Goal: Information Seeking & Learning: Learn about a topic

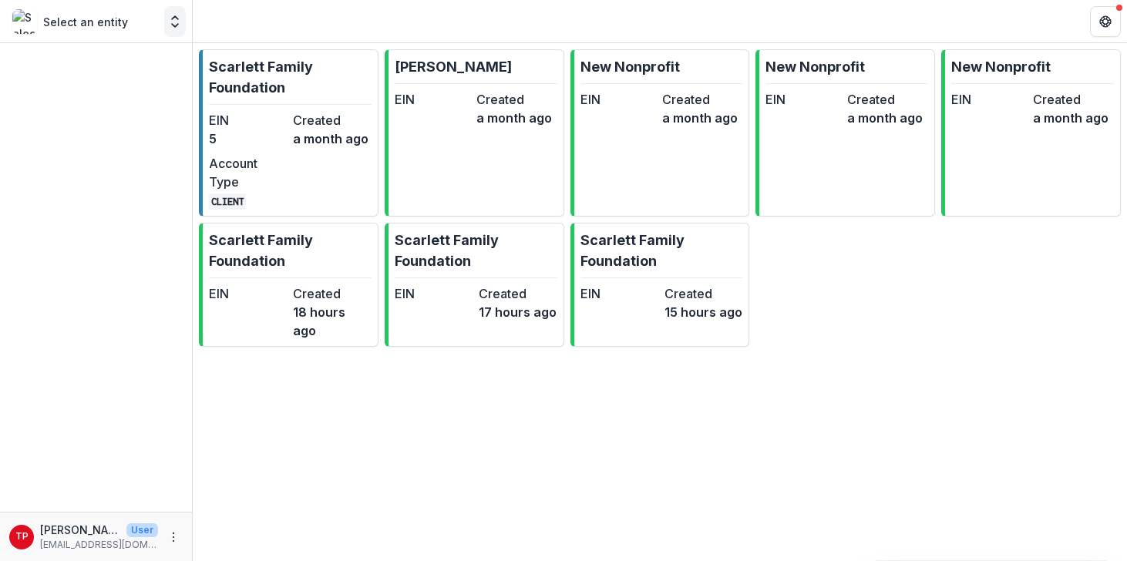
click at [176, 26] on polyline "Open entity switcher" at bounding box center [175, 25] width 6 height 3
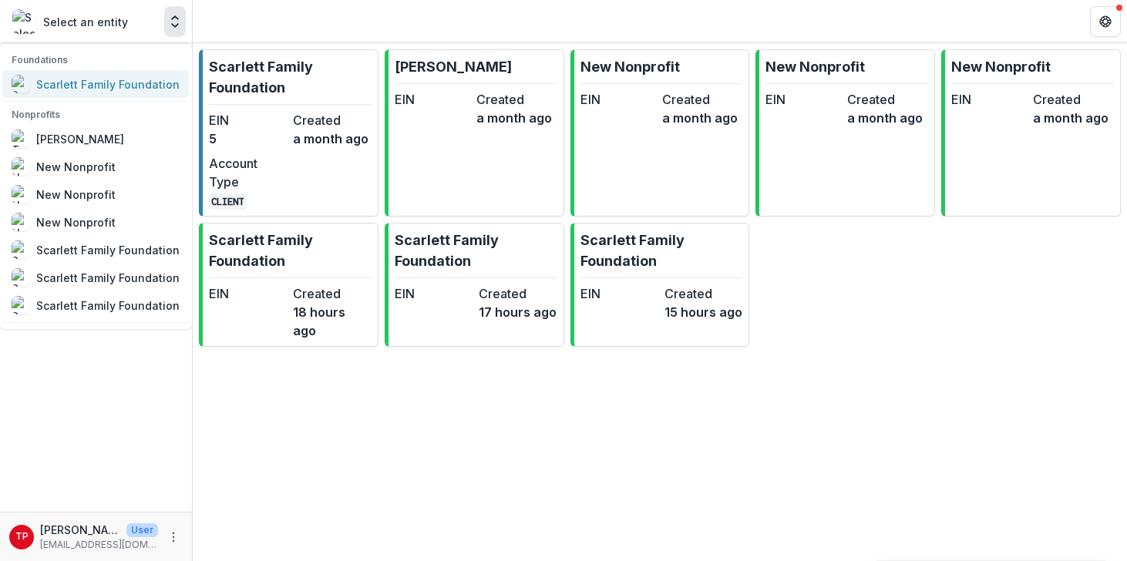
click at [79, 87] on div "Scarlett Family Foundation" at bounding box center [107, 84] width 143 height 16
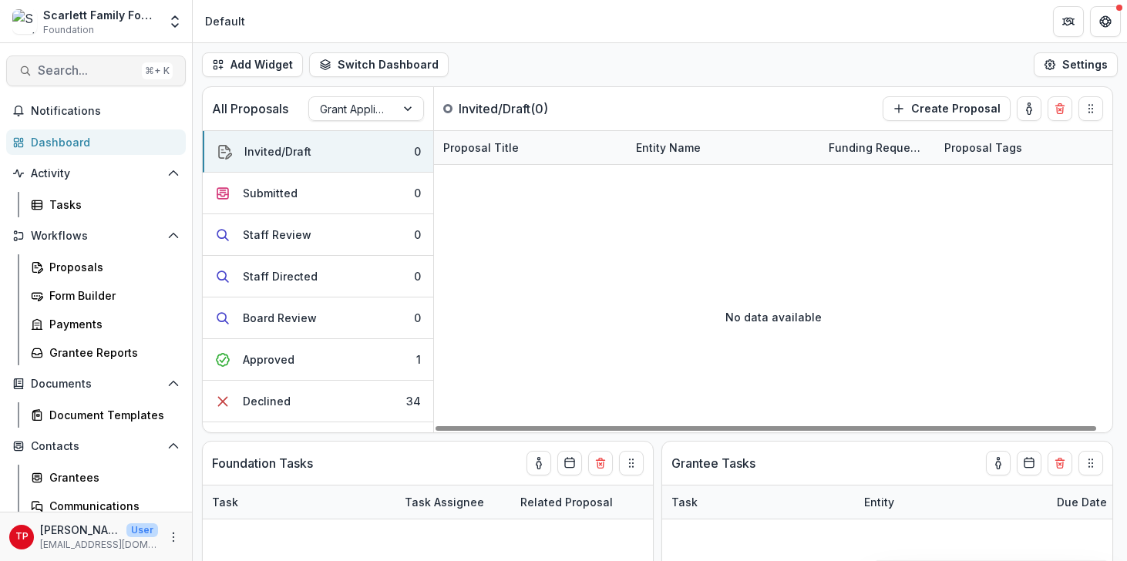
click at [61, 71] on span "Search..." at bounding box center [87, 70] width 98 height 15
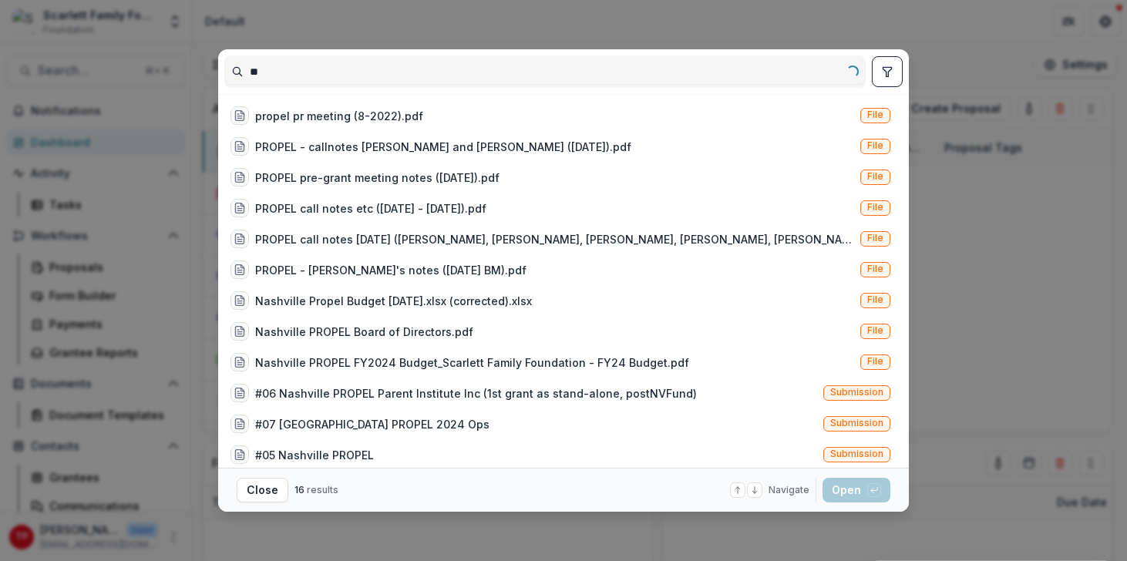
type input "*"
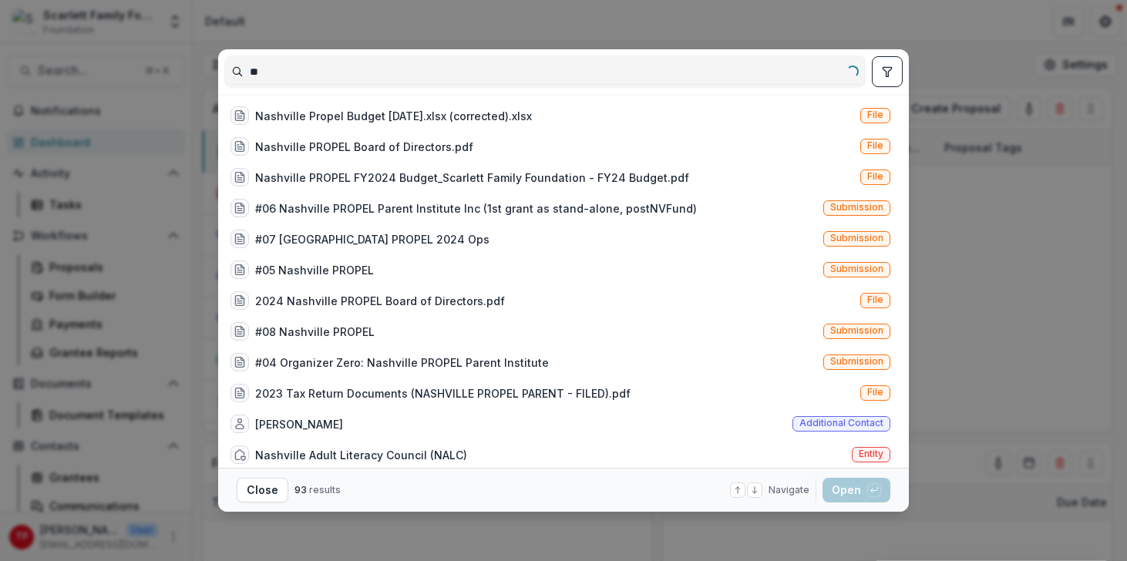
type input "*"
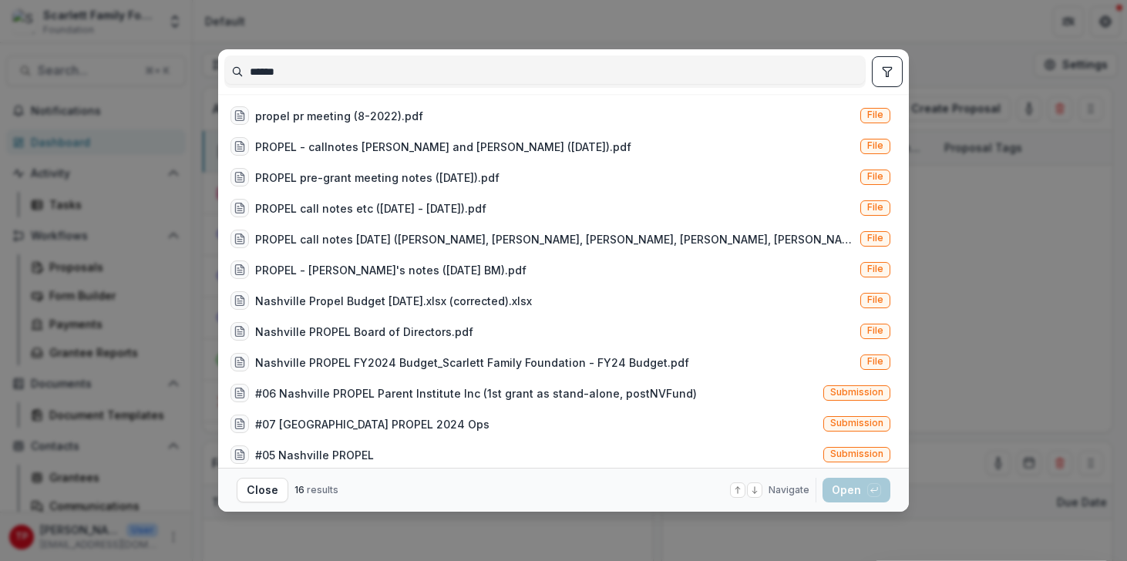
type input "******"
click at [596, 37] on div "****** propel pr meeting (8-2022).pdf File PROPEL - callnotes Tom and Danielle …" at bounding box center [563, 280] width 1127 height 561
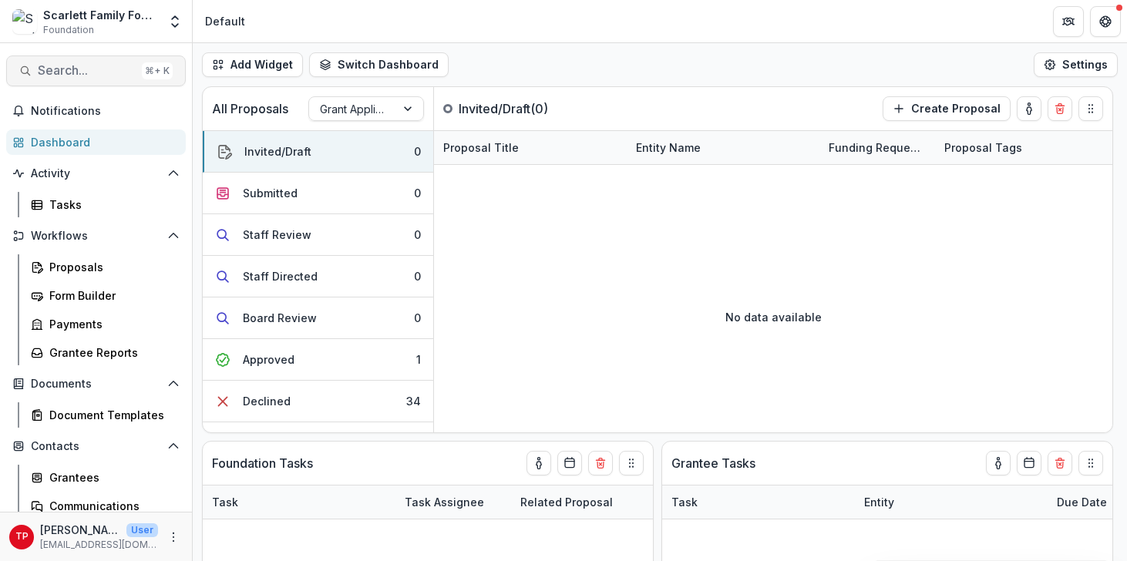
click at [96, 66] on span "Search..." at bounding box center [87, 70] width 98 height 15
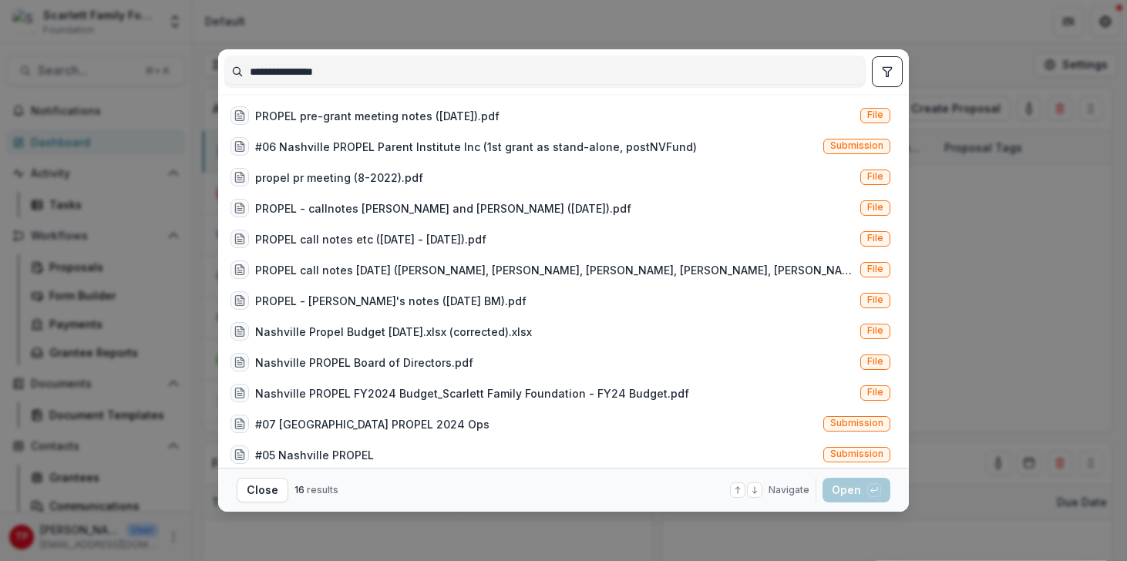
type input "**********"
click at [467, 15] on div "**********" at bounding box center [563, 280] width 1127 height 561
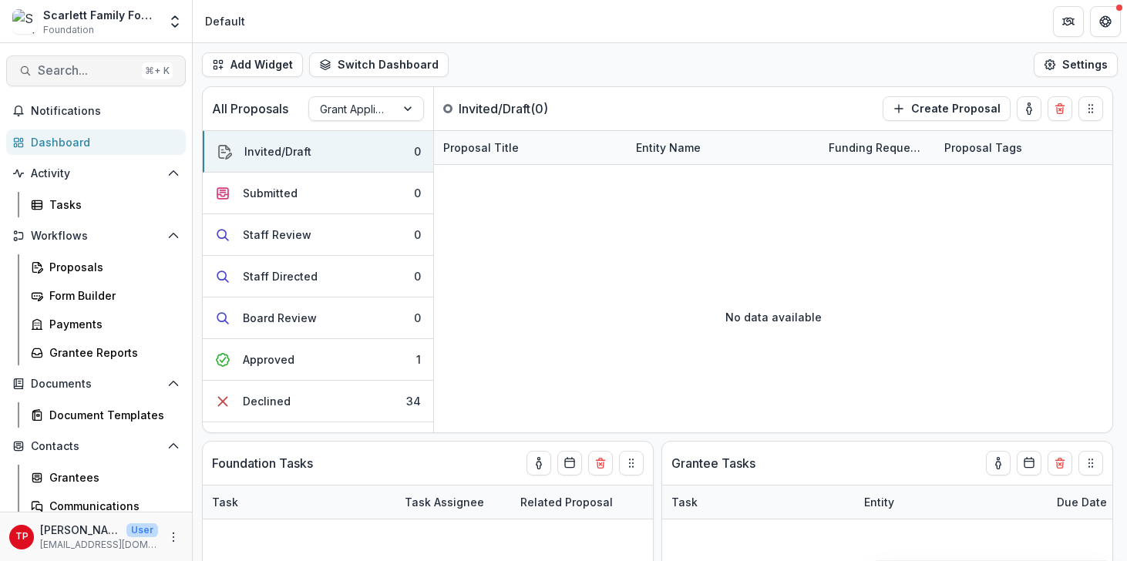
click at [75, 72] on span "Search..." at bounding box center [87, 70] width 98 height 15
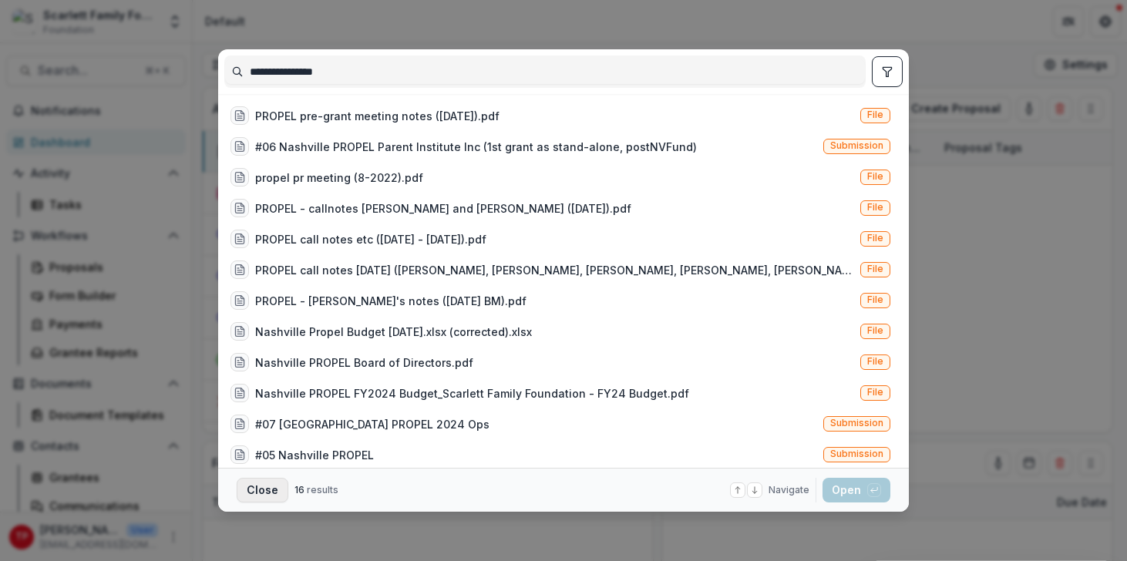
click at [253, 489] on button "Close" at bounding box center [263, 490] width 52 height 25
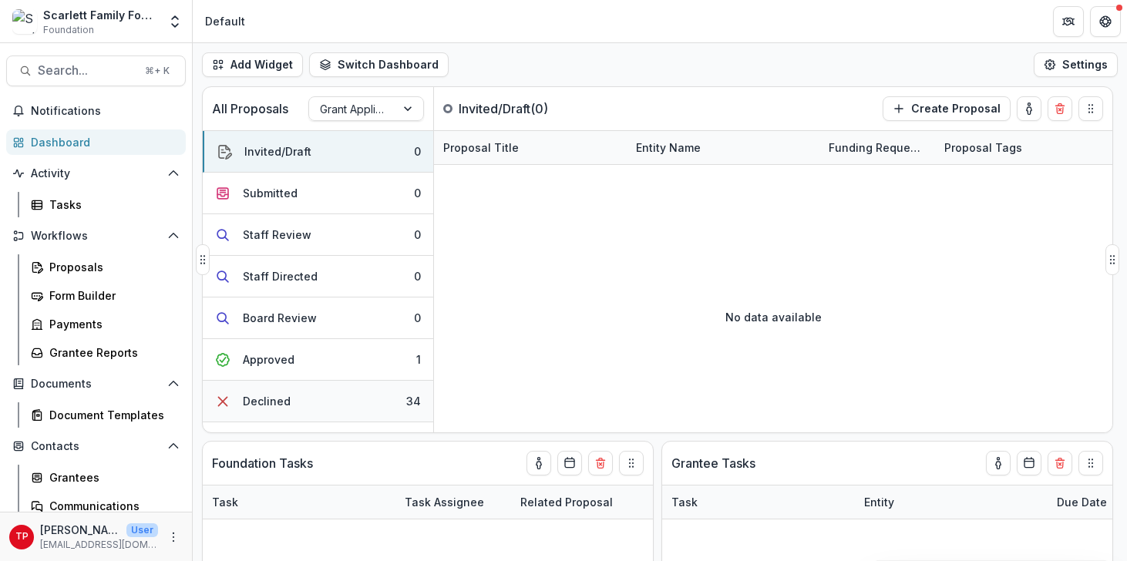
scroll to position [0, 4]
click at [71, 66] on span "Search..." at bounding box center [87, 70] width 98 height 15
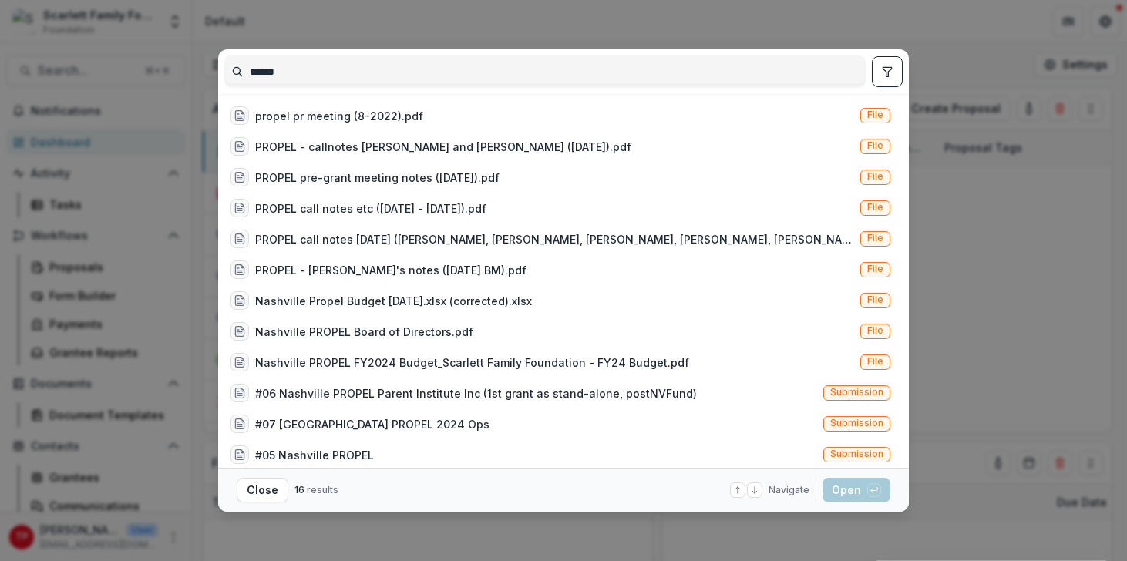
click at [756, 491] on polyline at bounding box center [755, 492] width 5 height 2
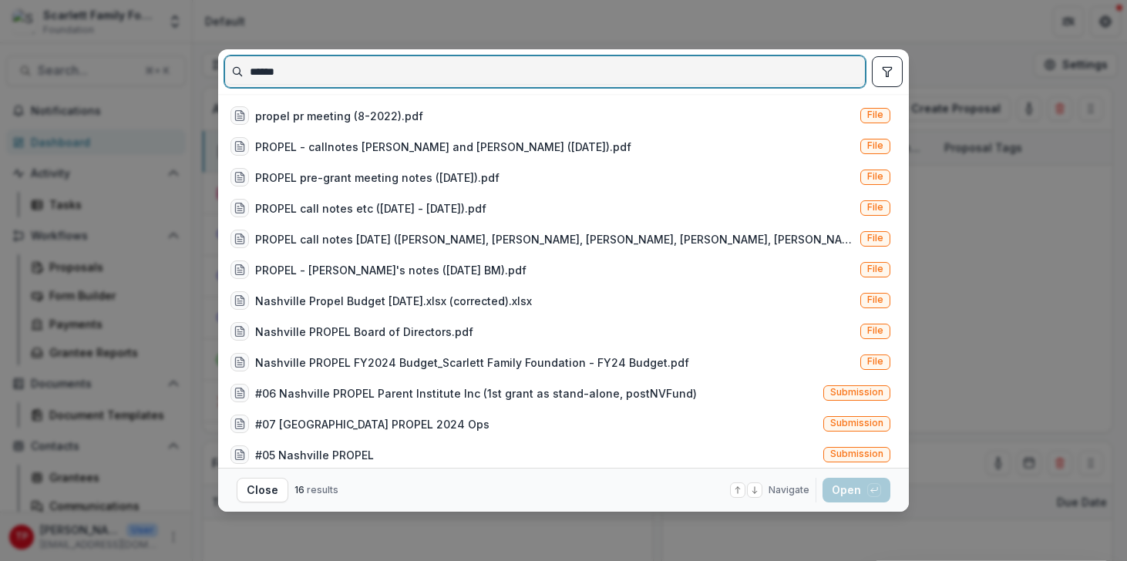
click at [250, 76] on input "******" at bounding box center [545, 71] width 640 height 25
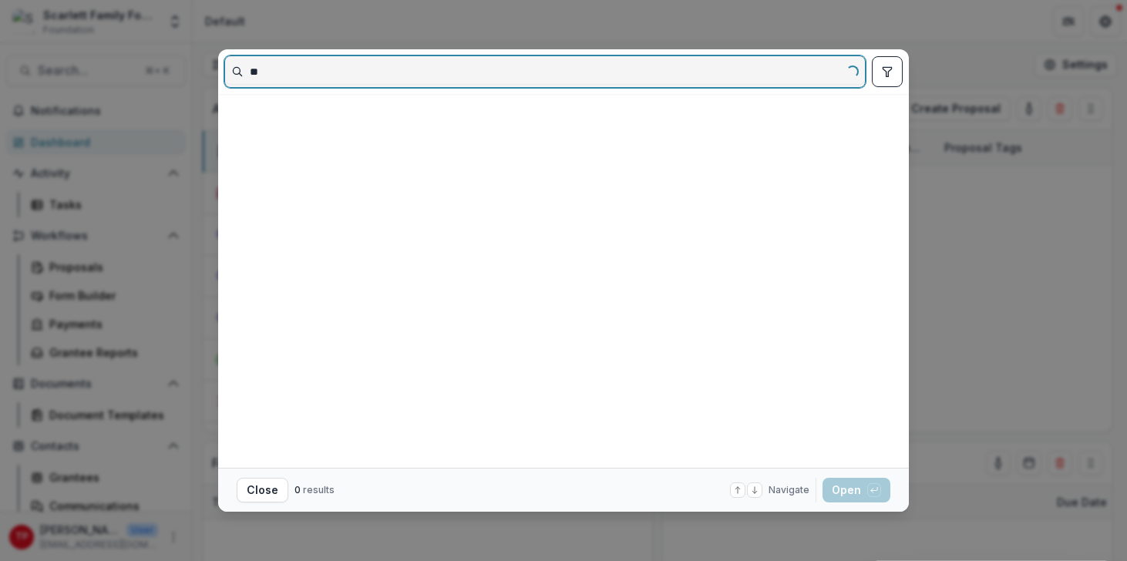
type input "*"
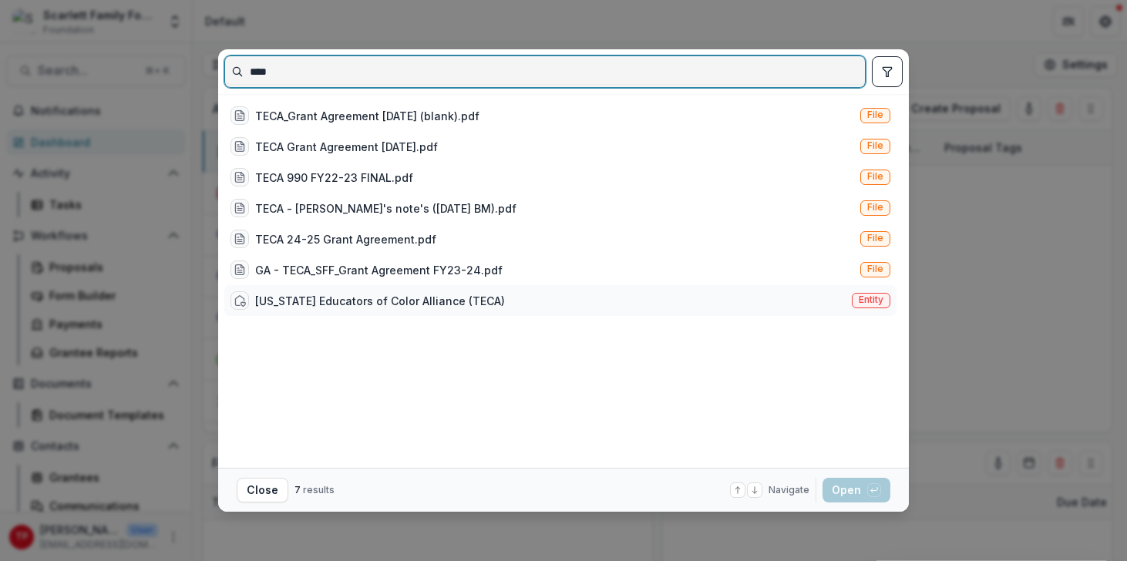
type input "****"
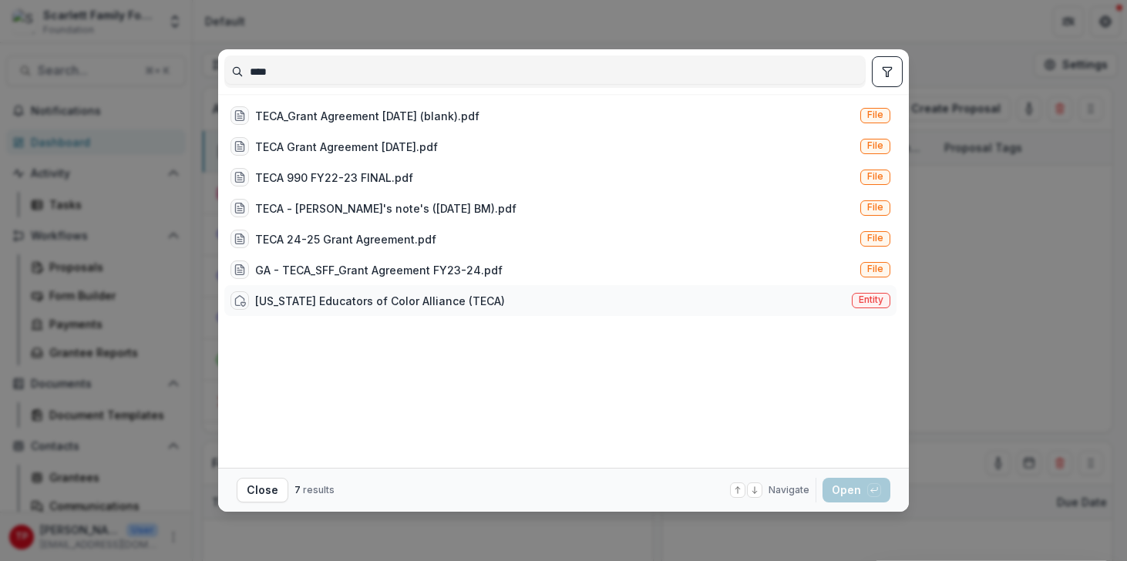
click at [377, 301] on div "[US_STATE] Educators of Color Alliance (TECA)" at bounding box center [380, 301] width 250 height 16
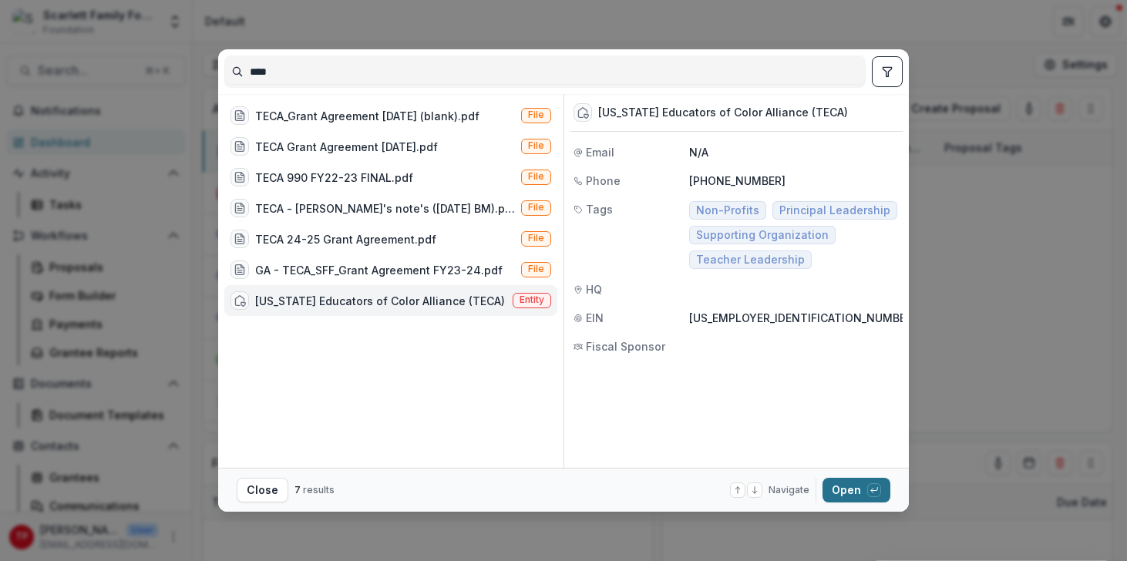
click at [849, 484] on button "Open with enter key" at bounding box center [857, 490] width 68 height 25
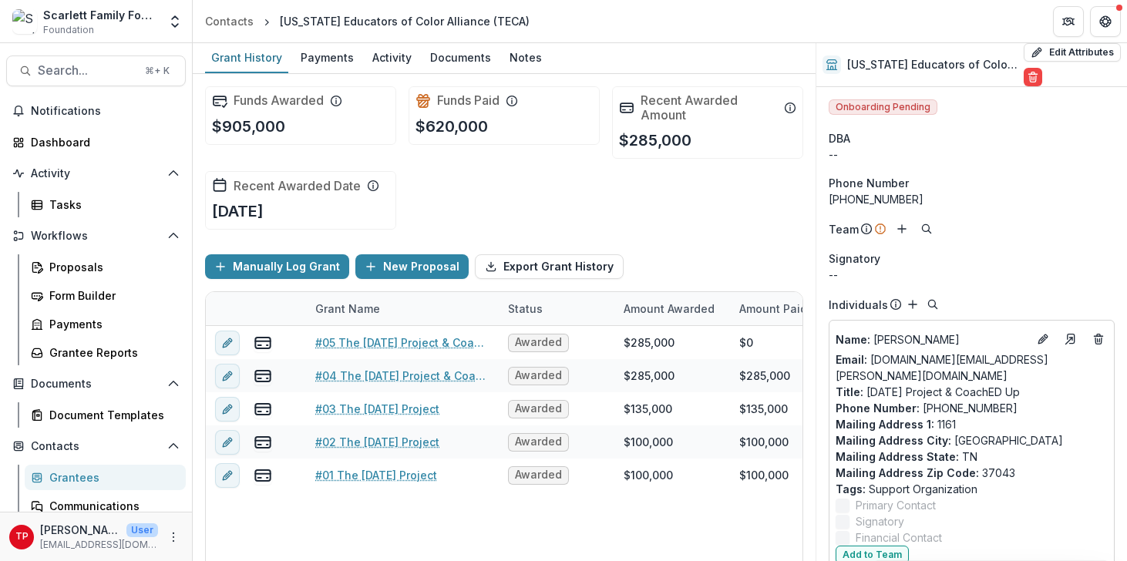
click at [379, 305] on div "Grant Name" at bounding box center [347, 309] width 83 height 16
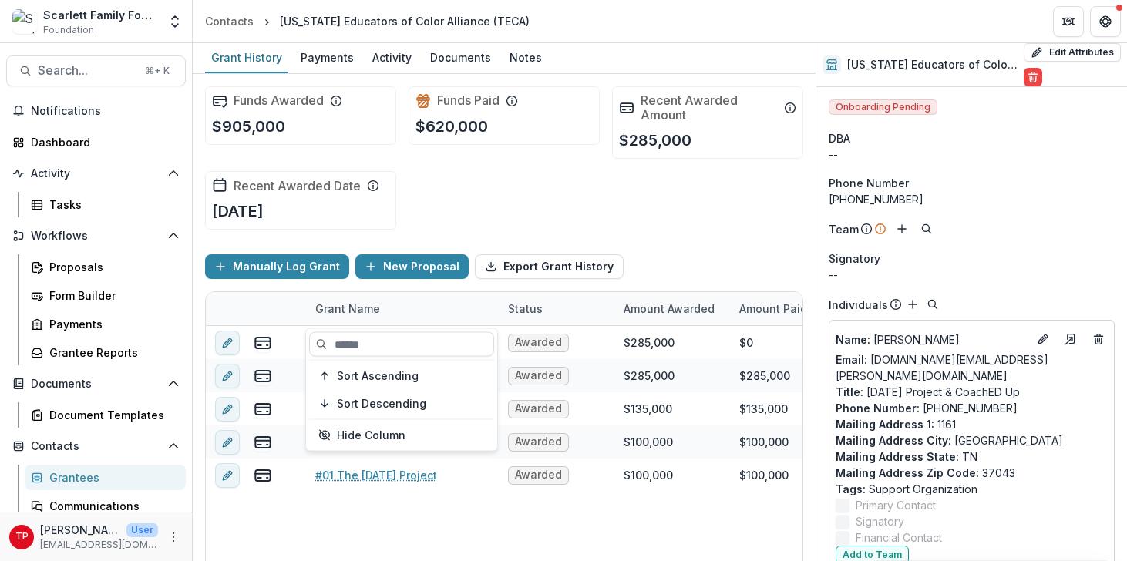
click at [450, 299] on div "Grant Name" at bounding box center [402, 308] width 193 height 33
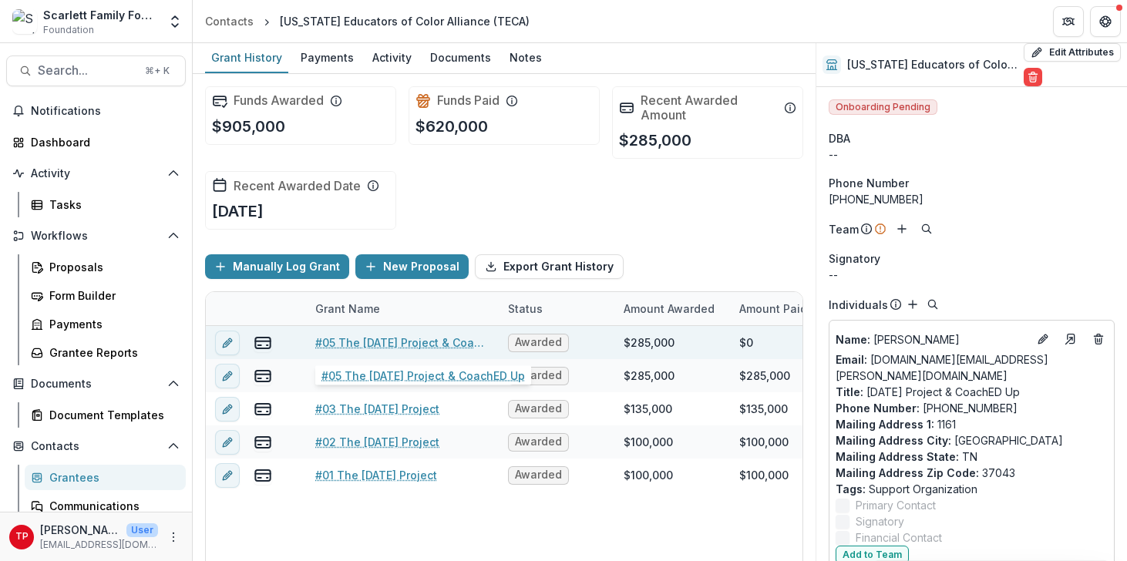
click at [376, 342] on link "#05 The [DATE] Project & CoachED Up" at bounding box center [402, 343] width 174 height 16
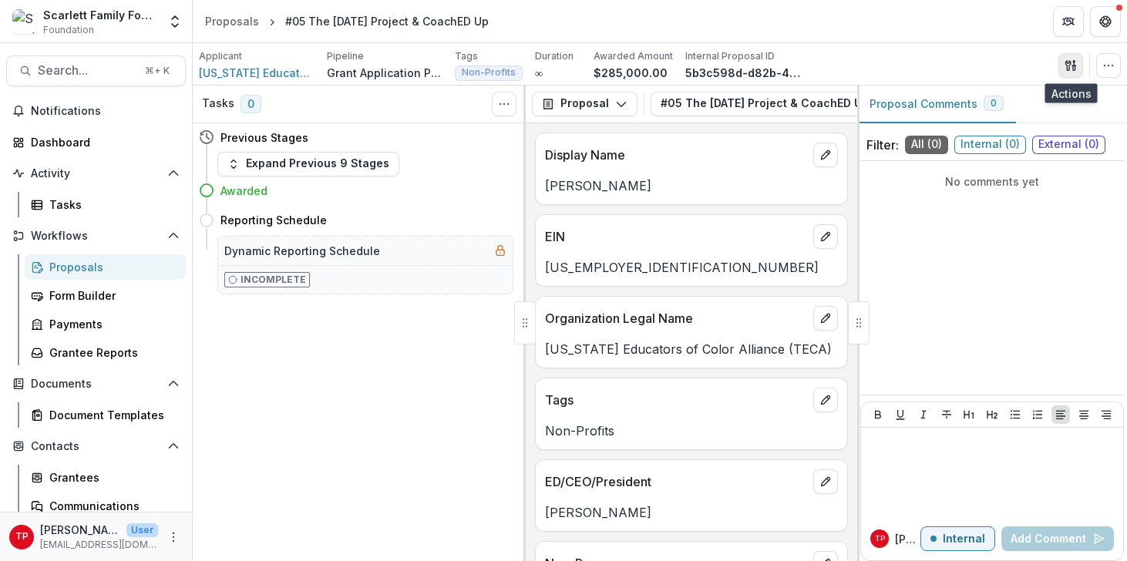
click at [1068, 62] on icon "button" at bounding box center [1071, 65] width 12 height 12
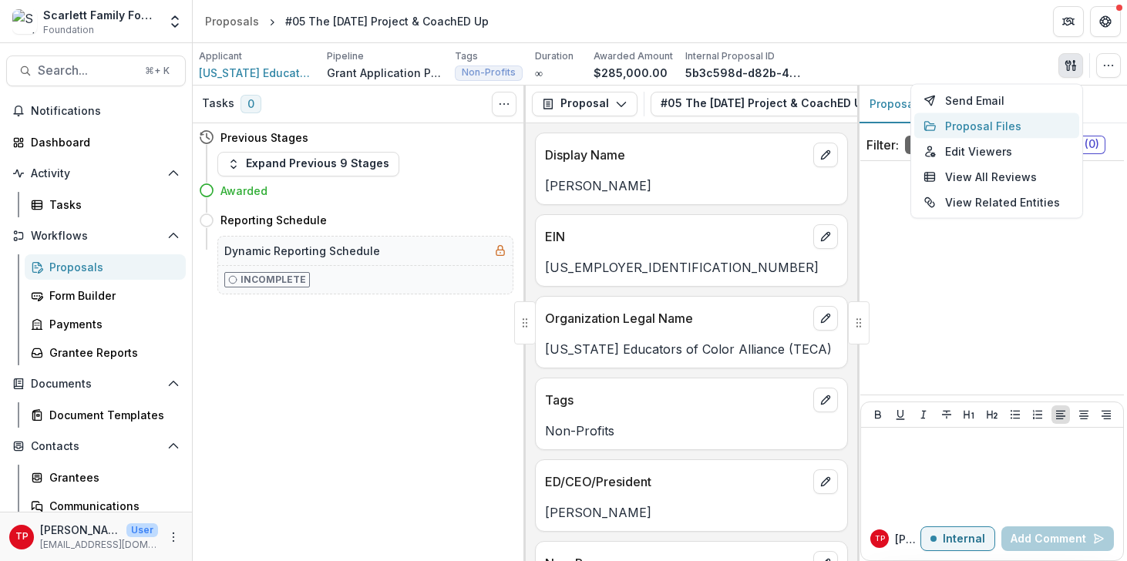
click at [961, 126] on button "Proposal Files" at bounding box center [997, 125] width 165 height 25
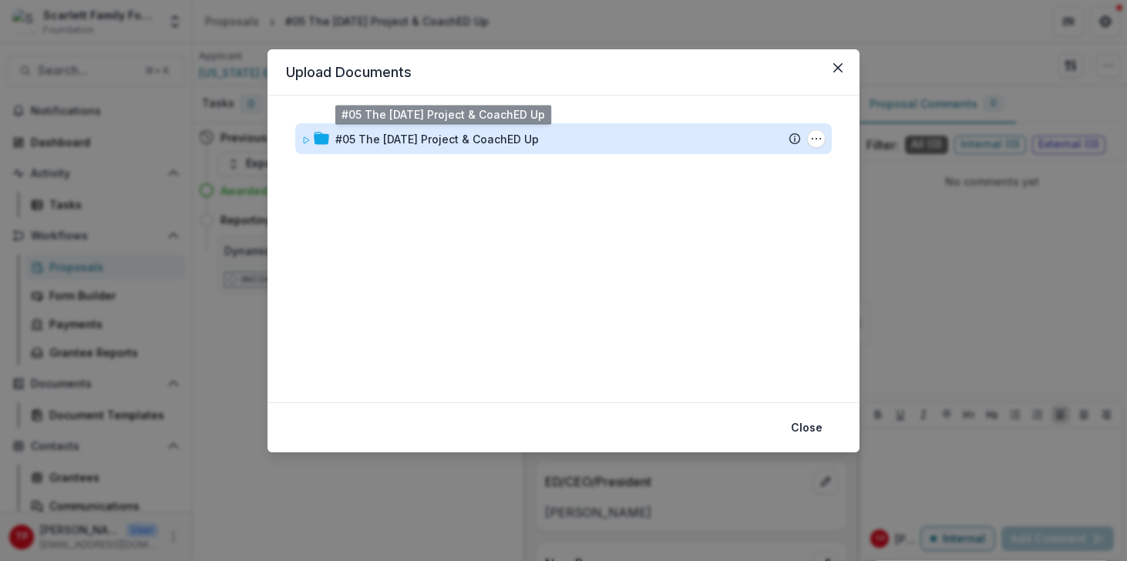
click at [421, 141] on div "#05 The [DATE] Project & CoachED Up" at bounding box center [437, 139] width 204 height 16
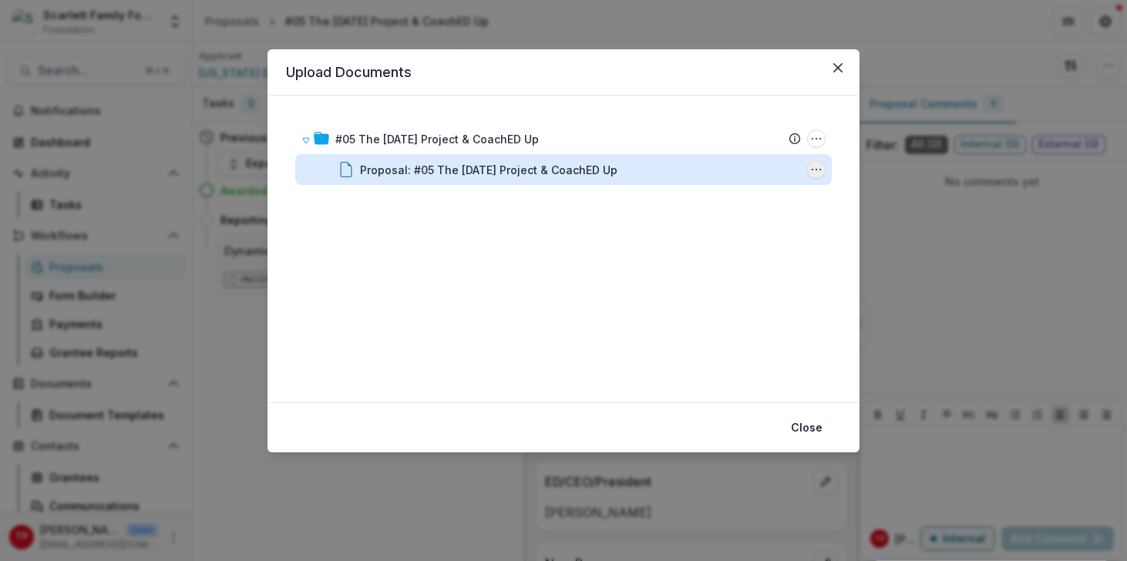
click at [821, 170] on icon "Proposal: #05 The Ascension Project & CoachED Up Options" at bounding box center [816, 169] width 12 height 12
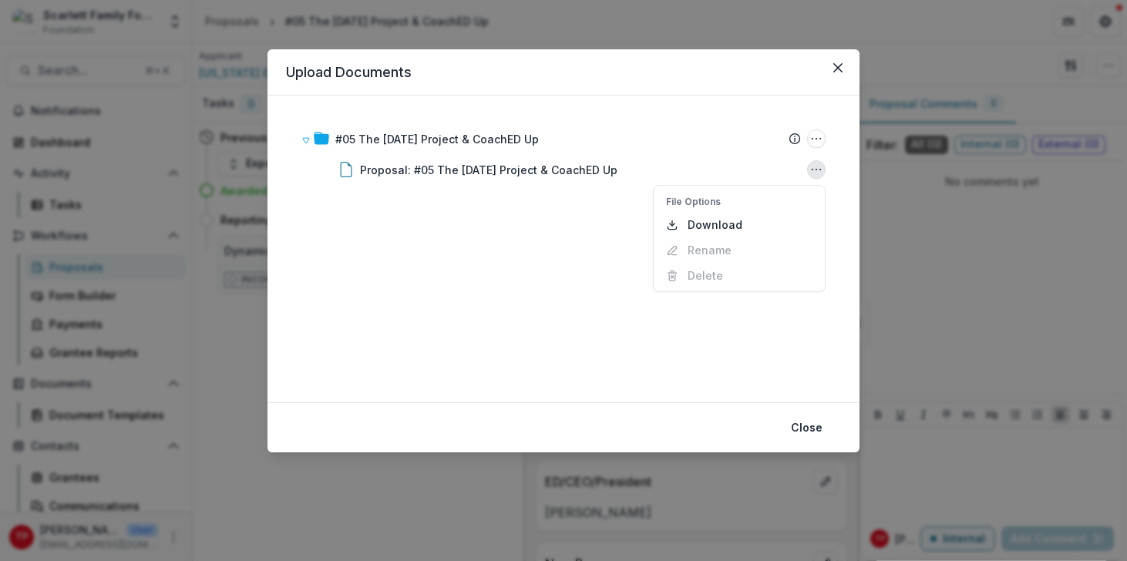
click at [597, 316] on div "#05 The Ascension Project & CoachED Up Submission Temelio Proposal Attached pro…" at bounding box center [563, 249] width 555 height 270
click at [800, 429] on button "Close" at bounding box center [807, 428] width 50 height 25
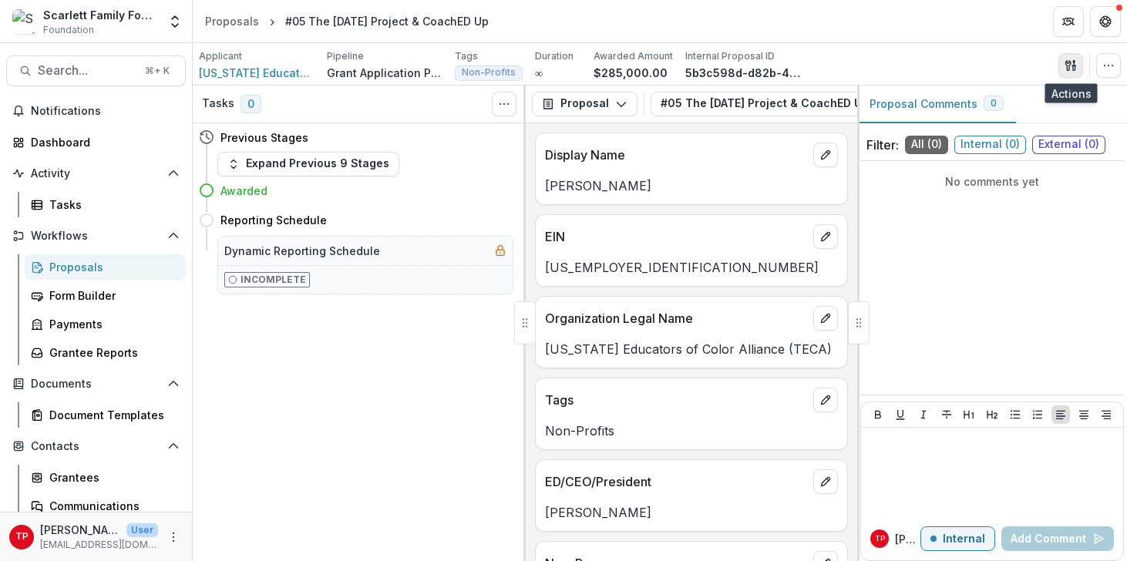
click at [1073, 68] on icon "button" at bounding box center [1071, 65] width 12 height 12
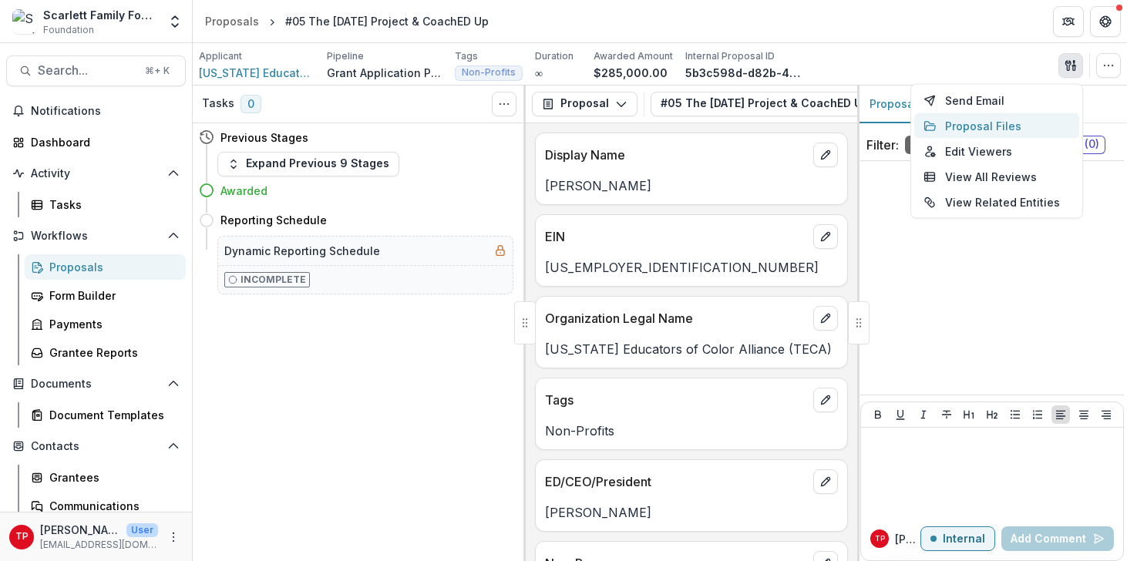
click at [1000, 125] on button "Proposal Files" at bounding box center [997, 125] width 165 height 25
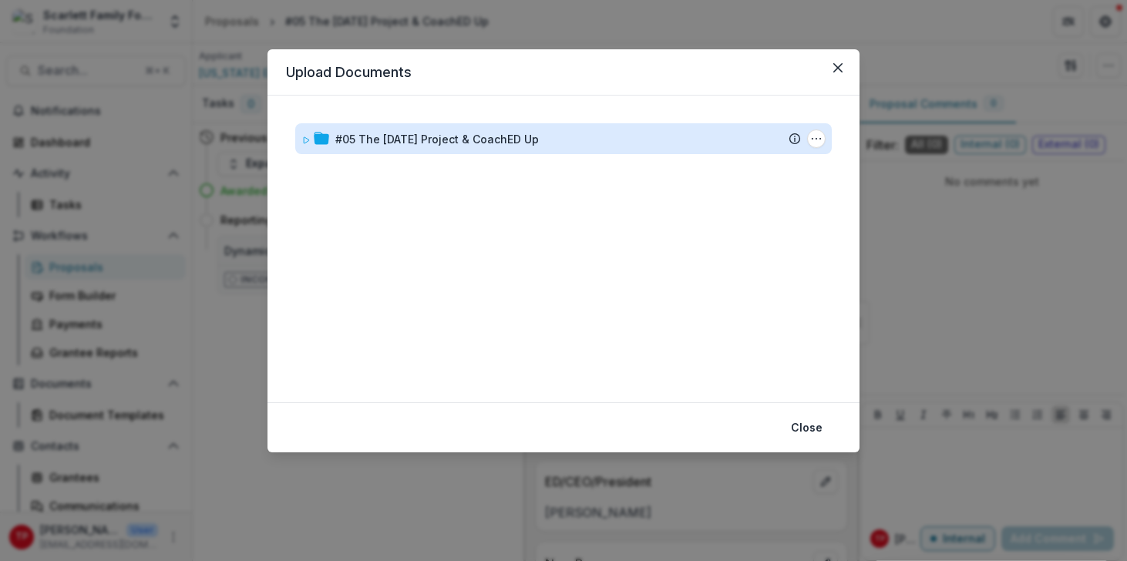
click at [517, 140] on div "#05 The [DATE] Project & CoachED Up" at bounding box center [437, 139] width 204 height 16
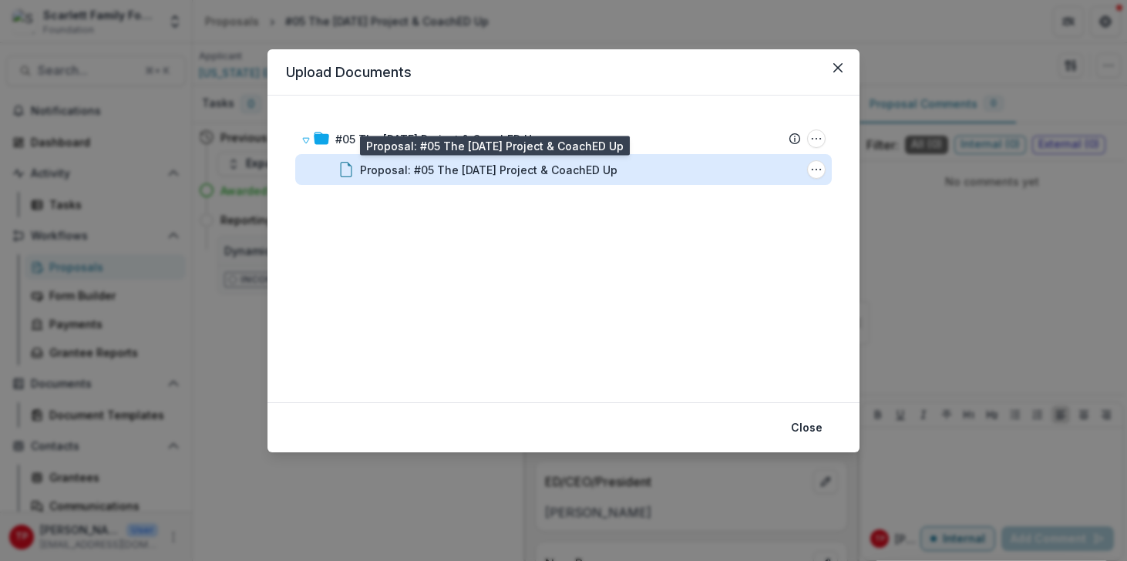
click at [519, 169] on div "Proposal: #05 The Ascension Project & CoachED Up" at bounding box center [489, 170] width 258 height 16
click at [519, 169] on div "Loading..." at bounding box center [563, 282] width 823 height 325
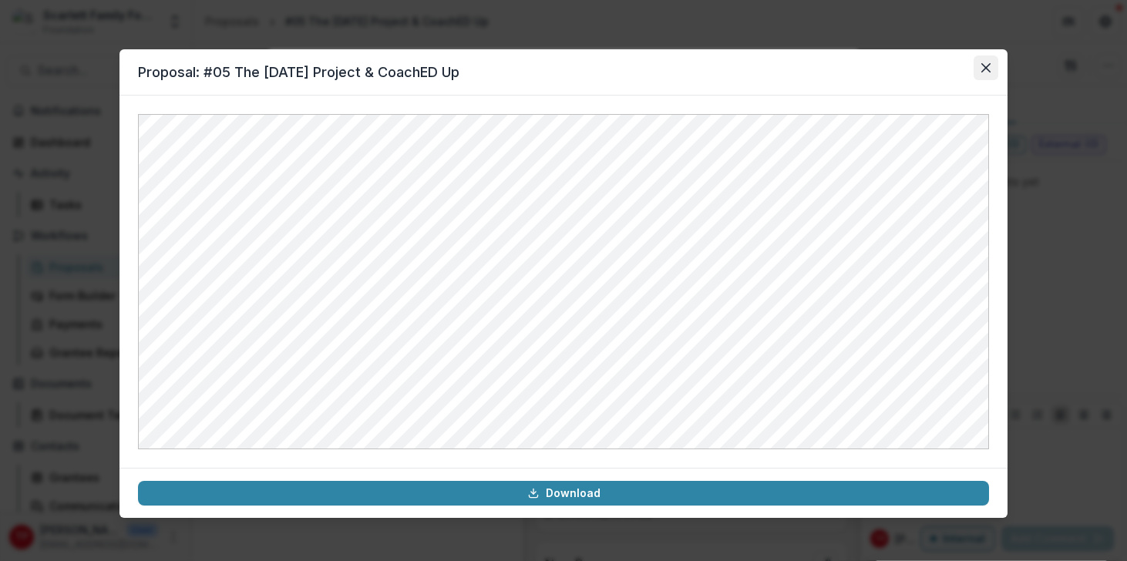
click at [986, 66] on icon "Close" at bounding box center [986, 67] width 9 height 9
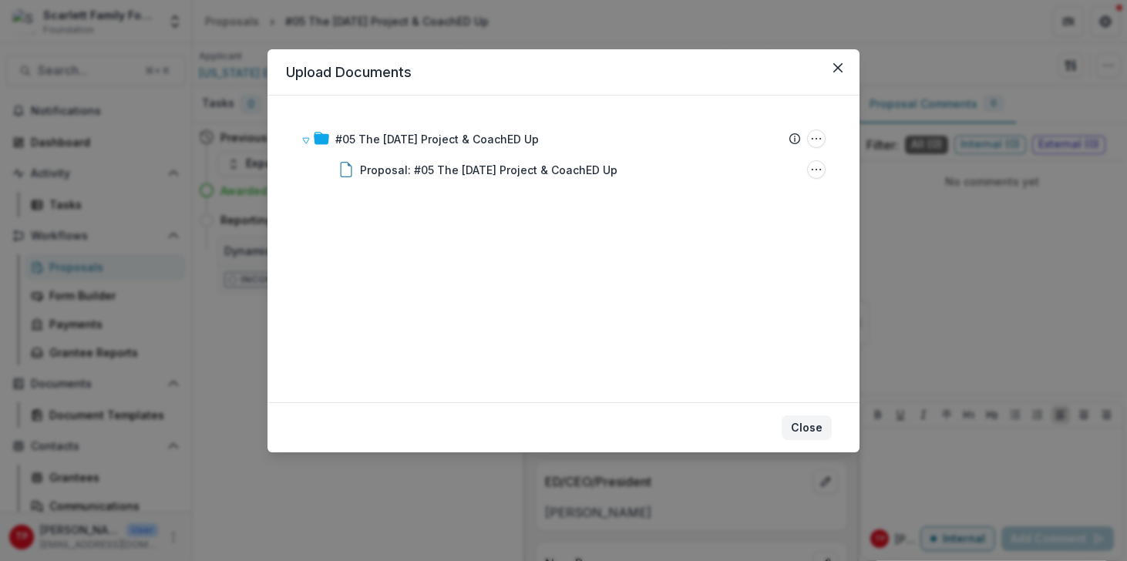
click at [810, 426] on button "Close" at bounding box center [807, 428] width 50 height 25
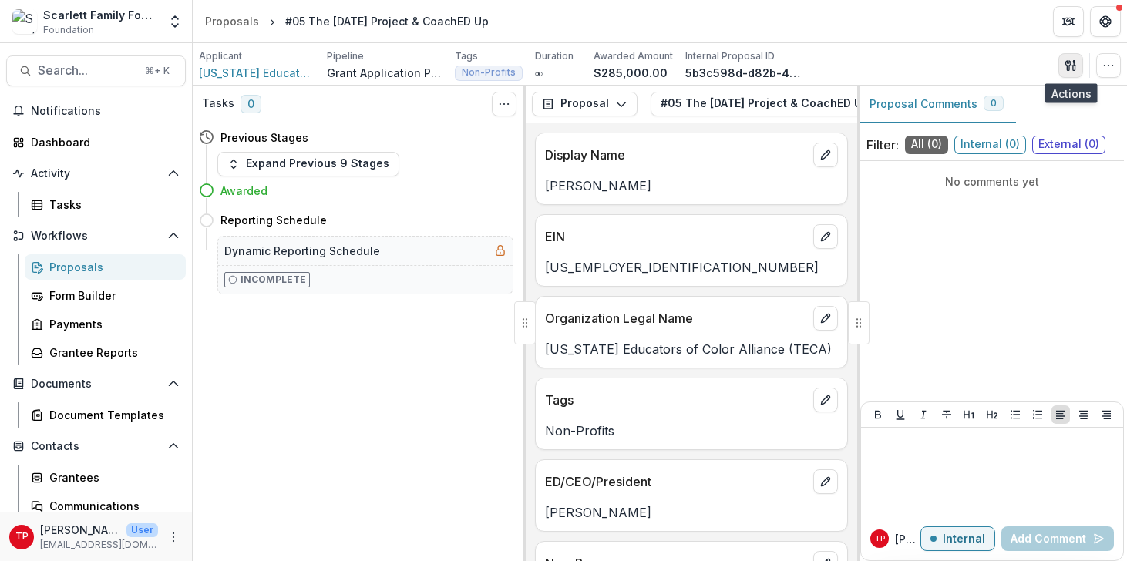
click at [1070, 65] on icon "button" at bounding box center [1071, 65] width 12 height 12
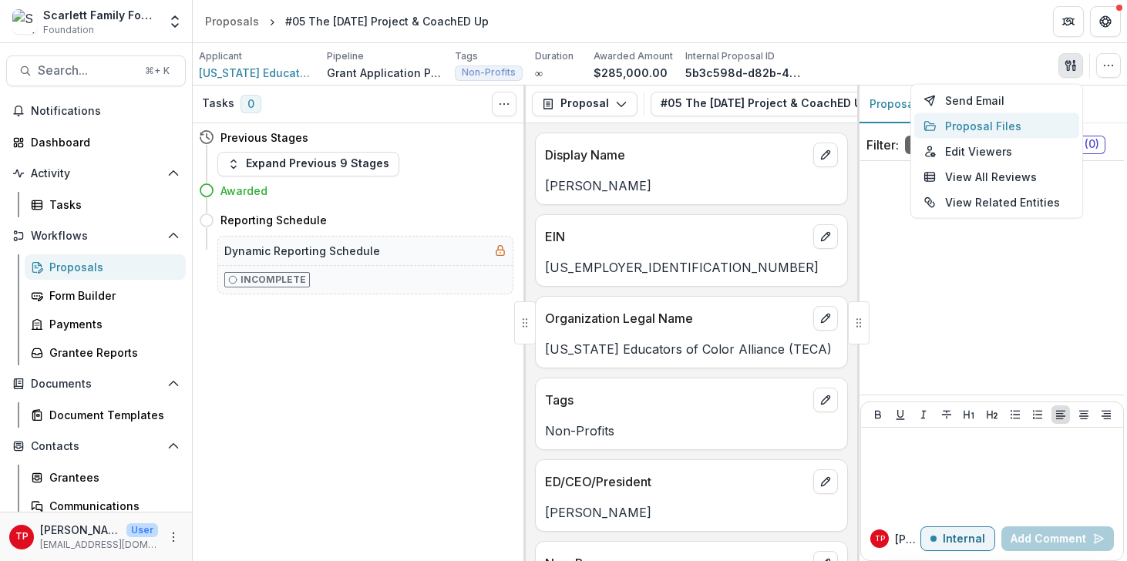
click at [982, 127] on button "Proposal Files" at bounding box center [997, 125] width 165 height 25
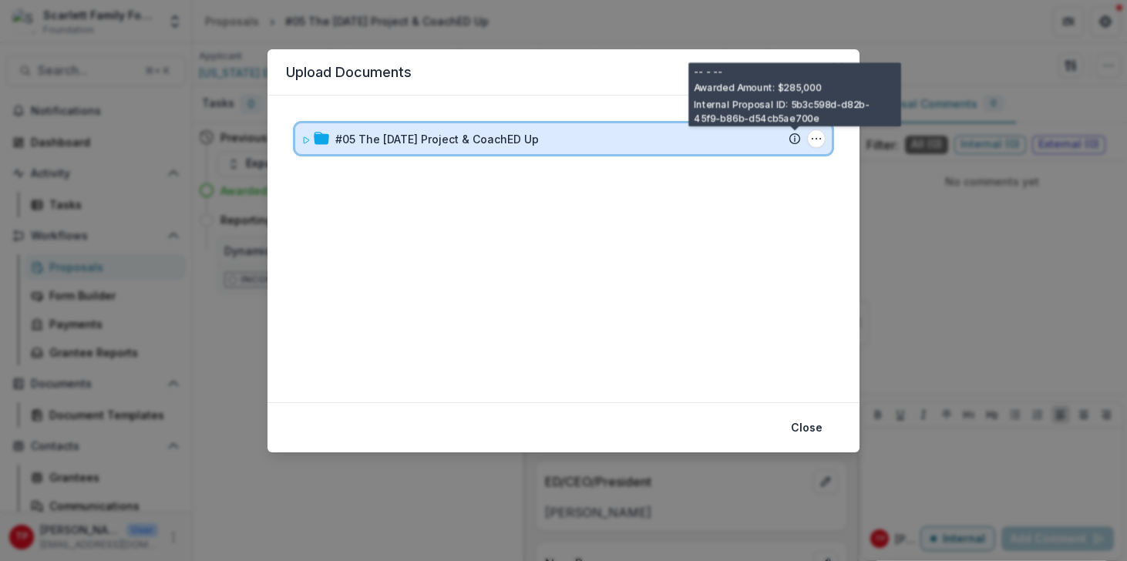
click at [790, 144] on icon at bounding box center [795, 139] width 12 height 12
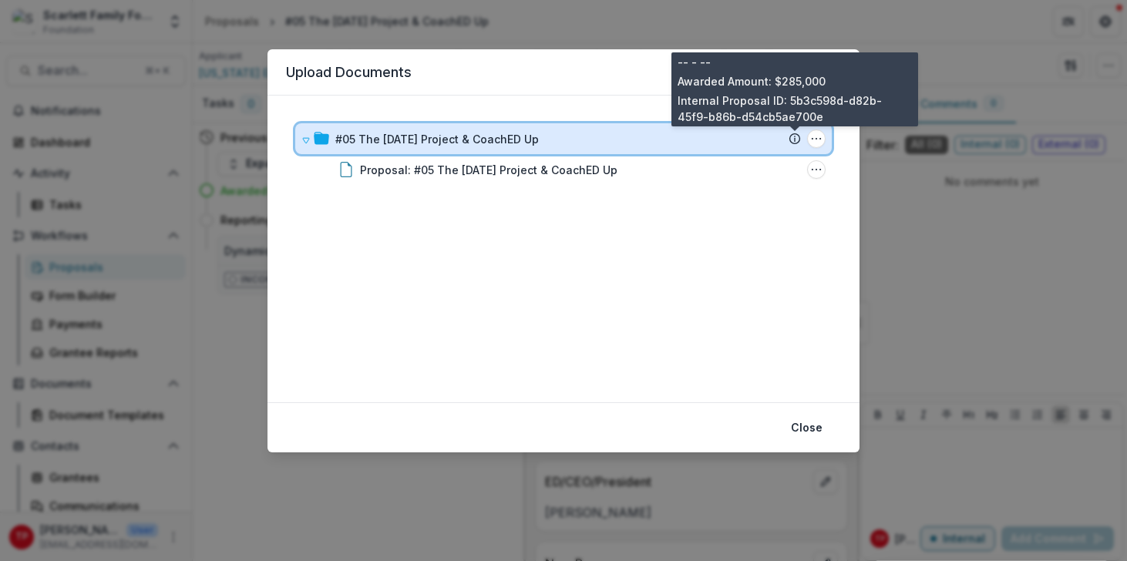
click at [796, 138] on icon at bounding box center [795, 139] width 12 height 12
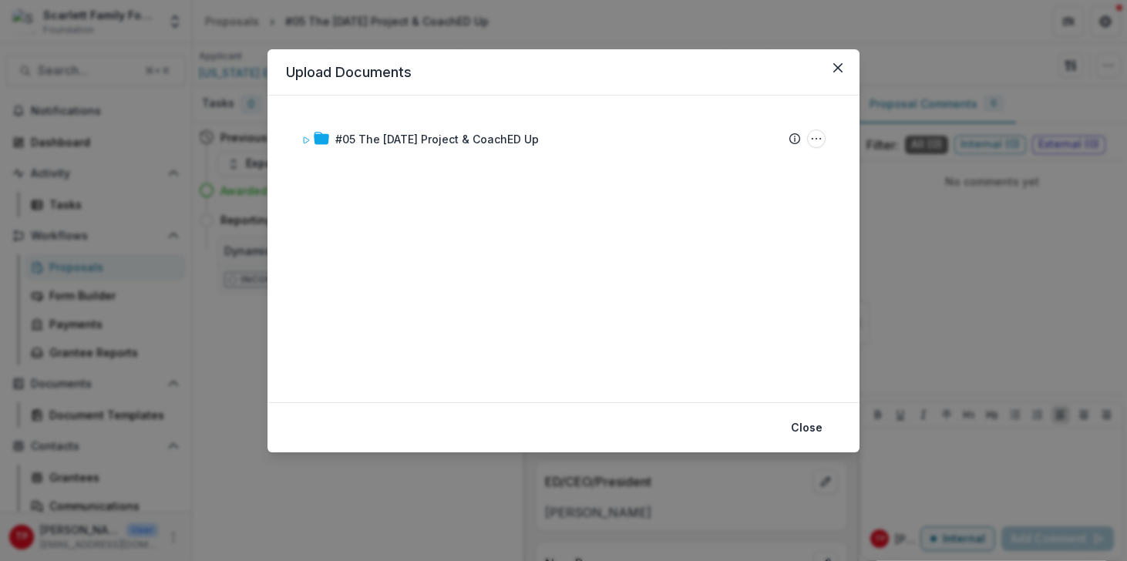
click at [749, 185] on div "#05 The Ascension Project & CoachED Up Submission Temelio Proposal Attached pro…" at bounding box center [563, 249] width 555 height 270
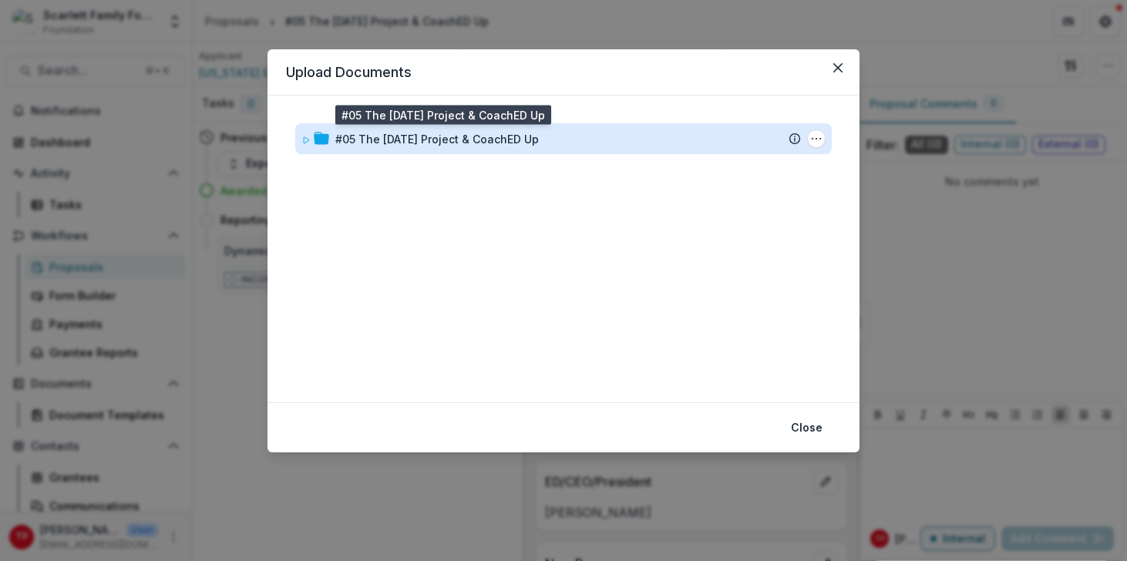
click at [396, 138] on div "#05 The [DATE] Project & CoachED Up" at bounding box center [437, 139] width 204 height 16
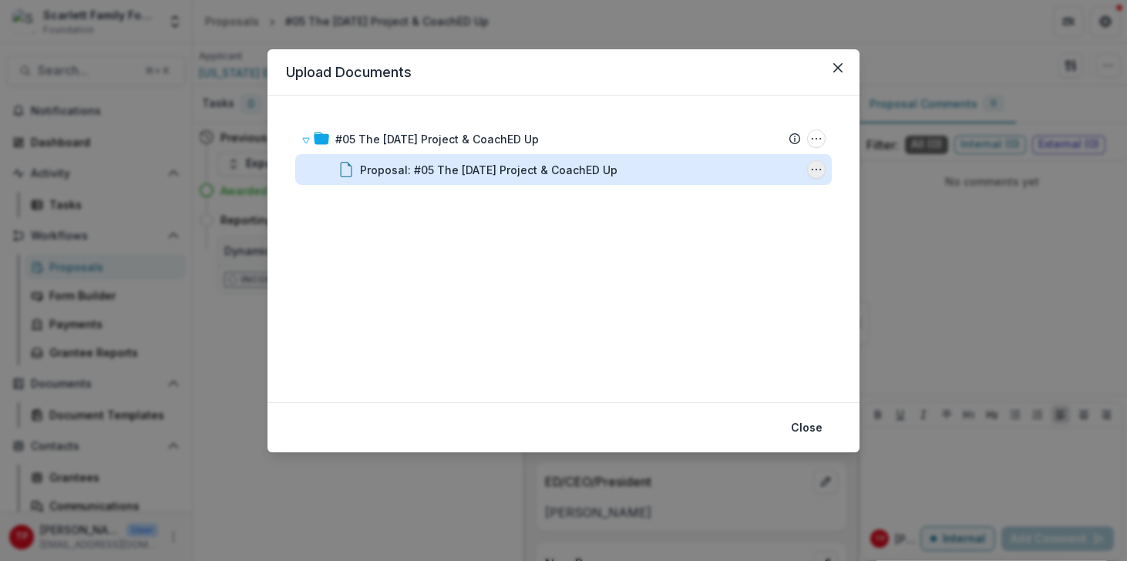
click at [815, 170] on icon "Proposal: #05 The Ascension Project & CoachED Up Options" at bounding box center [816, 169] width 12 height 12
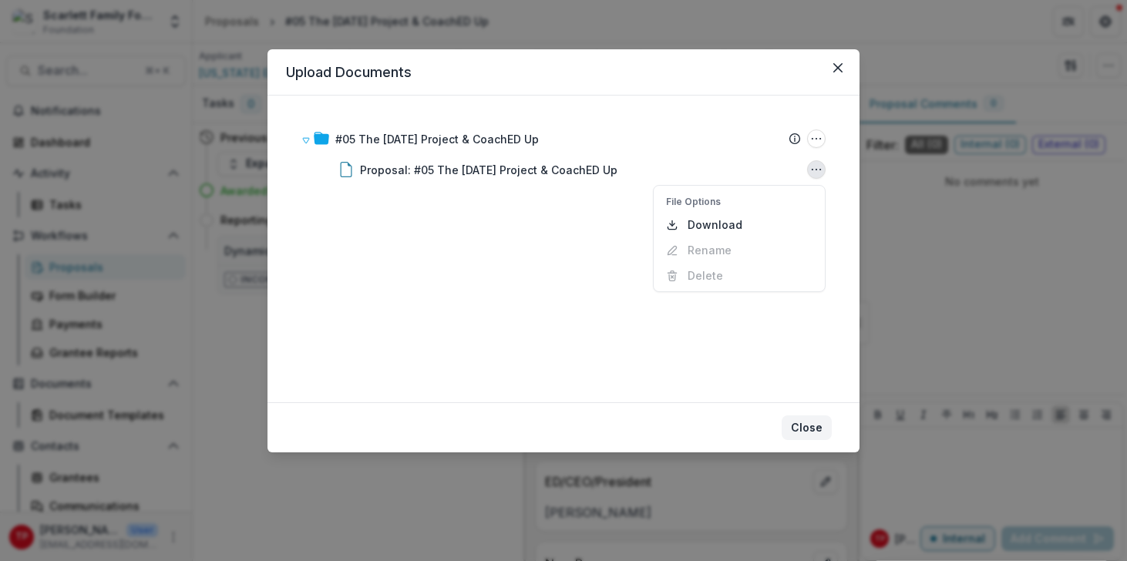
click at [803, 426] on button "Close" at bounding box center [807, 428] width 50 height 25
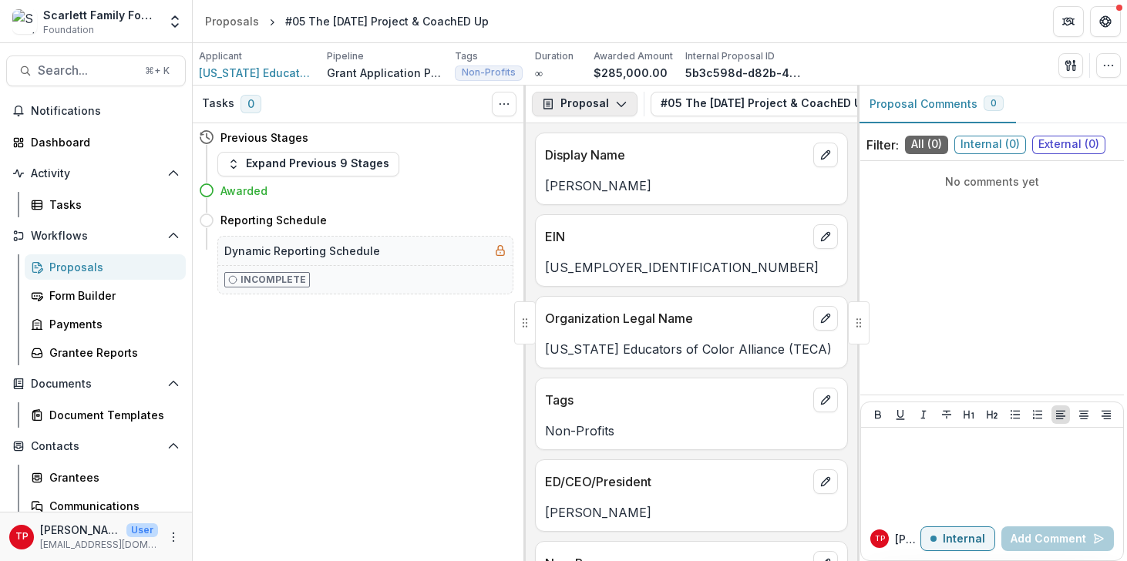
click at [588, 101] on button "Proposal" at bounding box center [585, 104] width 106 height 25
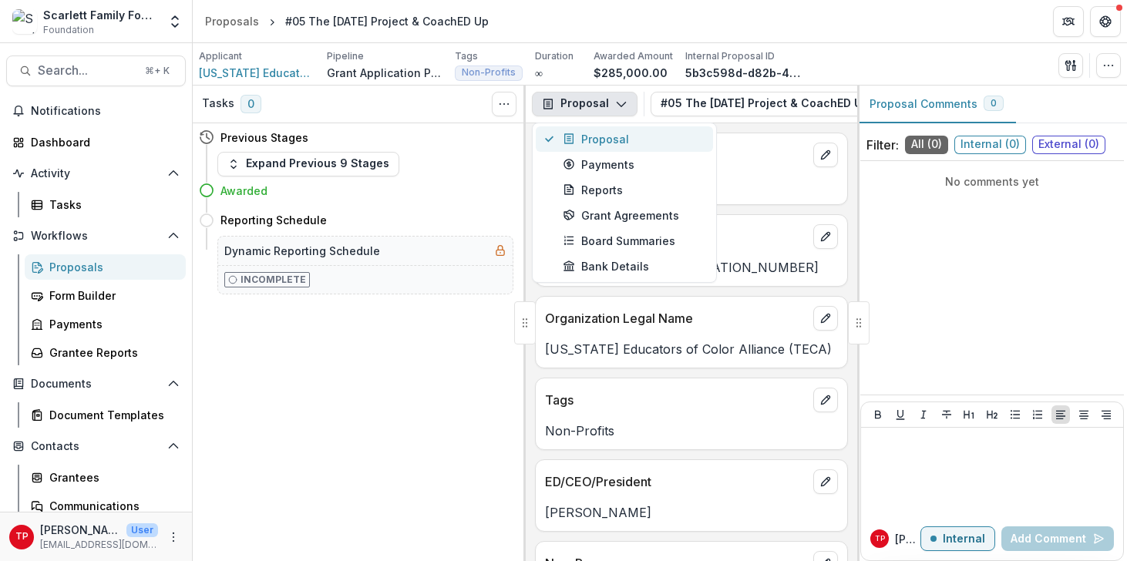
click at [598, 140] on div "Proposal" at bounding box center [633, 139] width 141 height 16
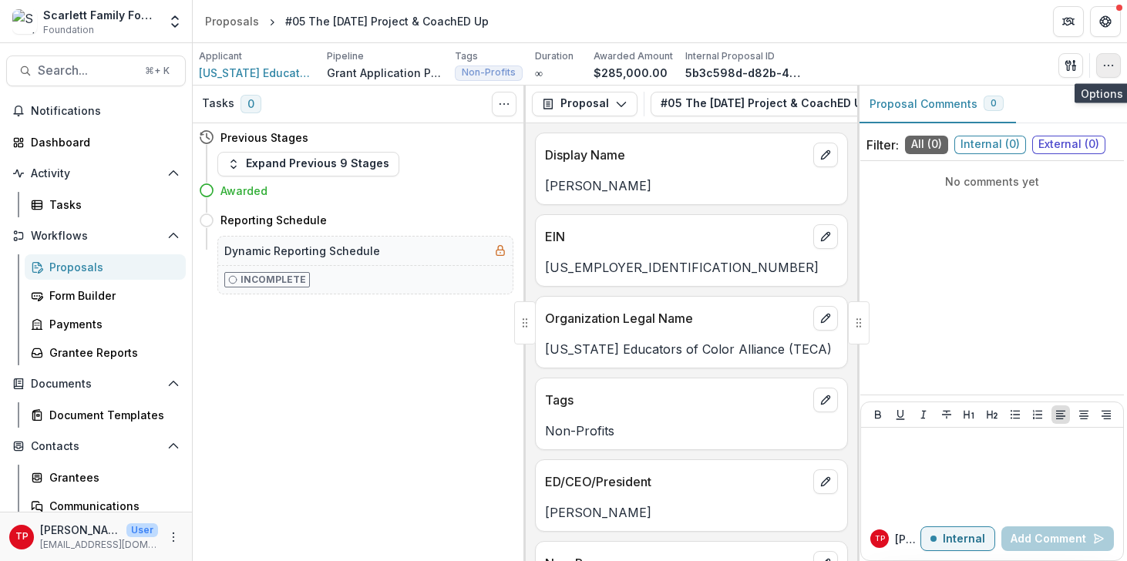
click at [1111, 66] on icon "button" at bounding box center [1109, 65] width 12 height 12
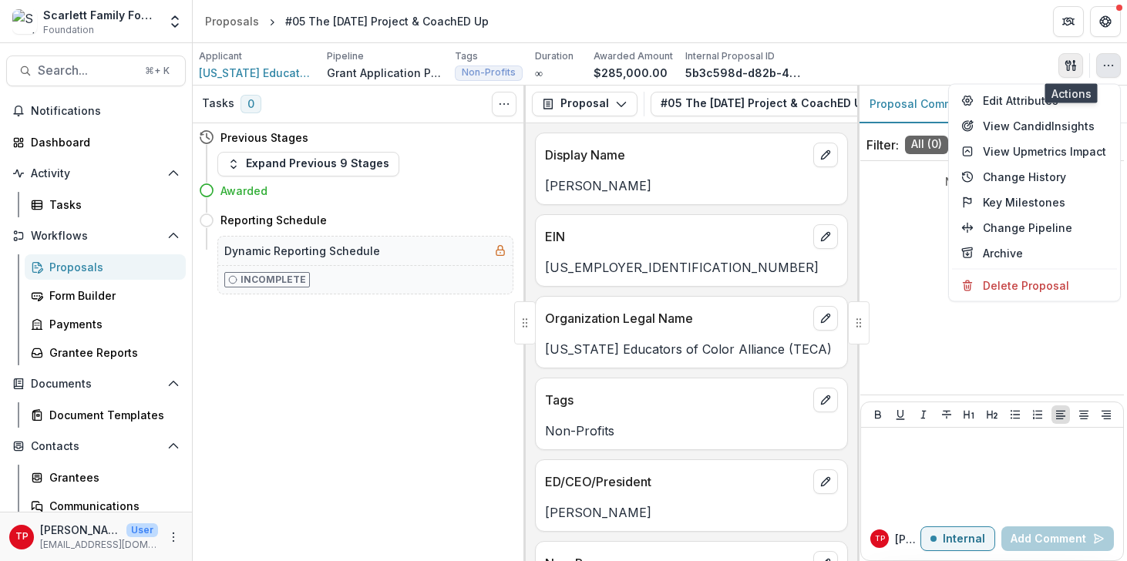
click at [1072, 63] on icon "button" at bounding box center [1071, 65] width 12 height 12
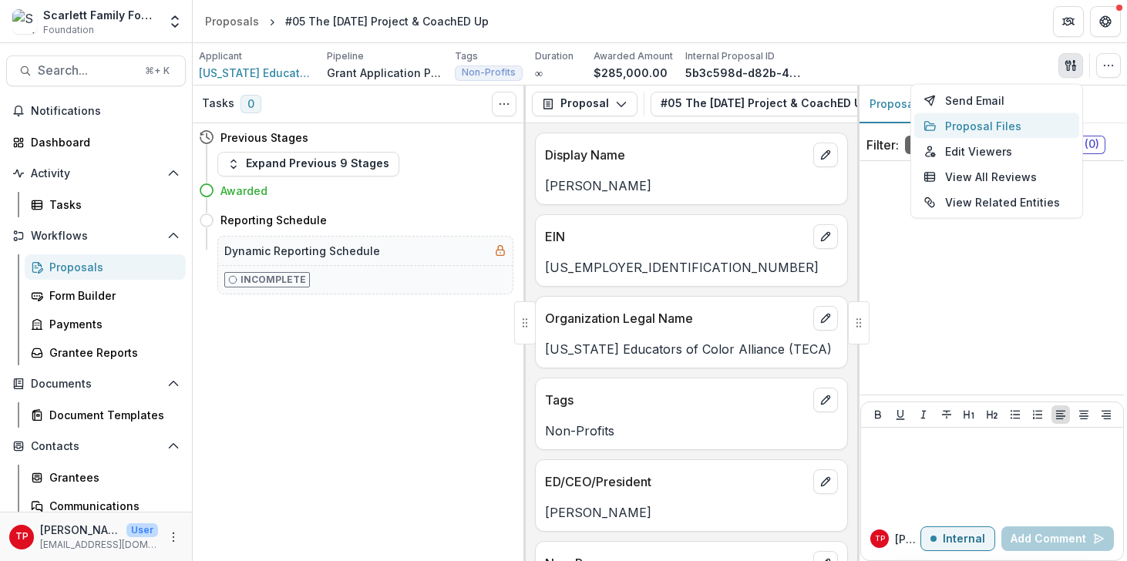
click at [996, 123] on button "Proposal Files" at bounding box center [997, 125] width 165 height 25
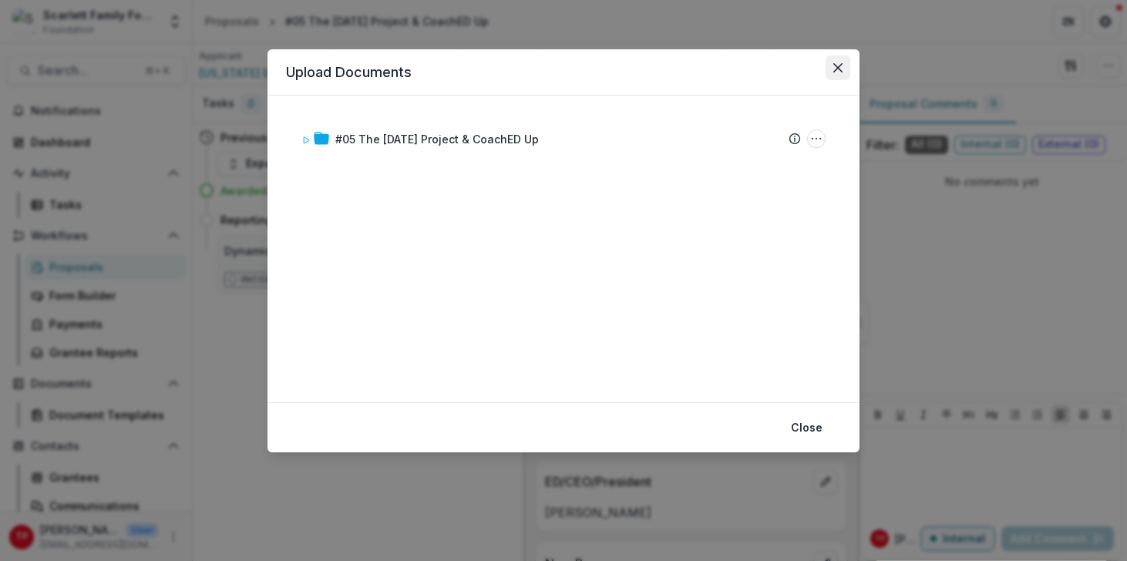
click at [838, 66] on icon "Close" at bounding box center [838, 67] width 9 height 9
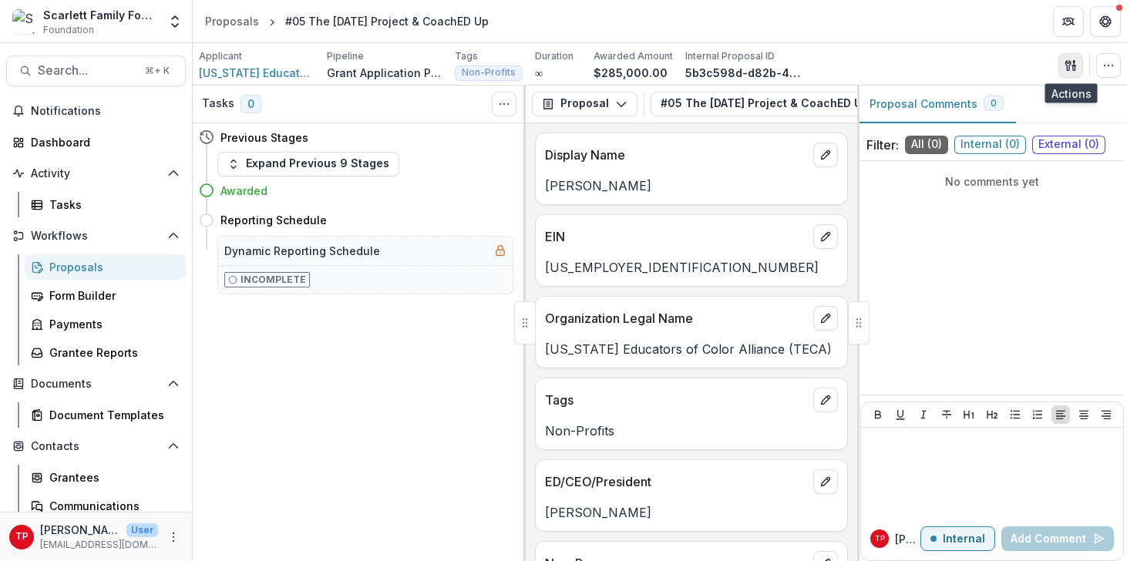
click at [1074, 63] on line "button" at bounding box center [1074, 63] width 0 height 5
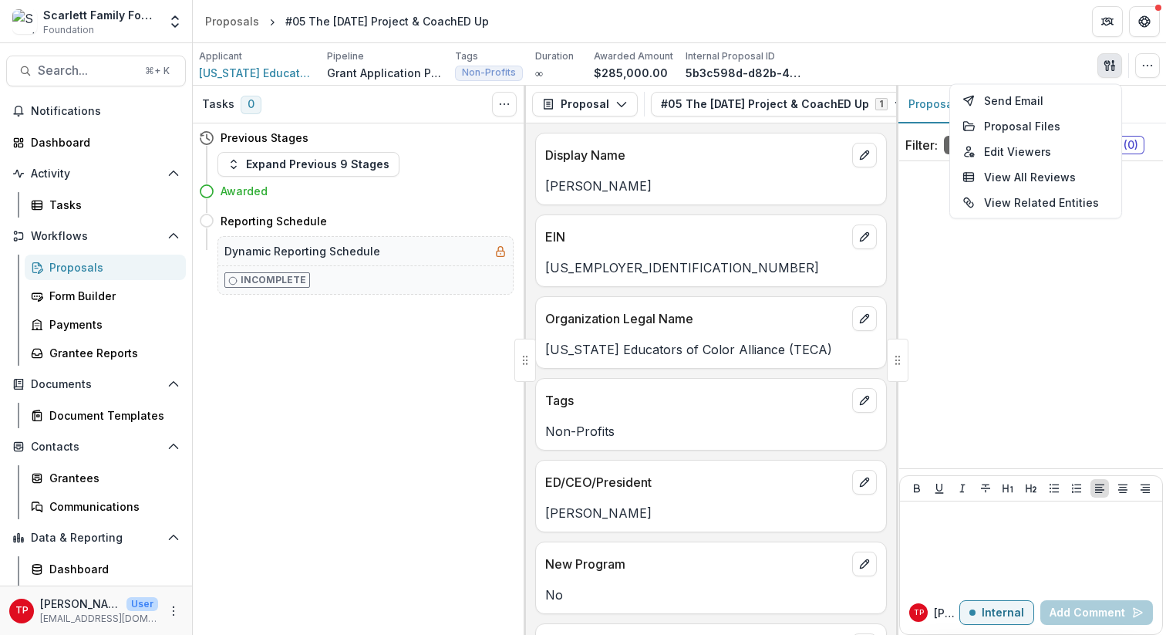
click at [960, 290] on div "No comments yet" at bounding box center [1031, 314] width 264 height 295
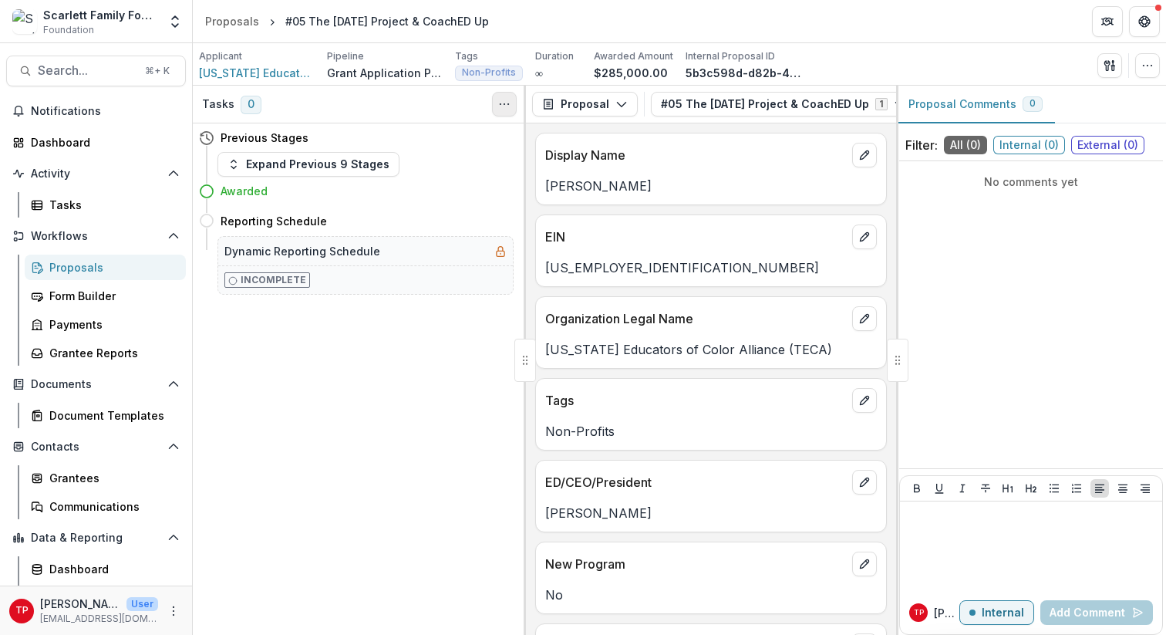
click at [505, 105] on icon "Toggle View Cancelled Tasks" at bounding box center [504, 104] width 12 height 12
click at [419, 332] on div "Tasks 0 Show Cancelled Tasks Previous Stages Expand Previous 9 Stages Awarded R…" at bounding box center [359, 360] width 333 height 549
click at [1108, 62] on icon "button" at bounding box center [1109, 65] width 12 height 12
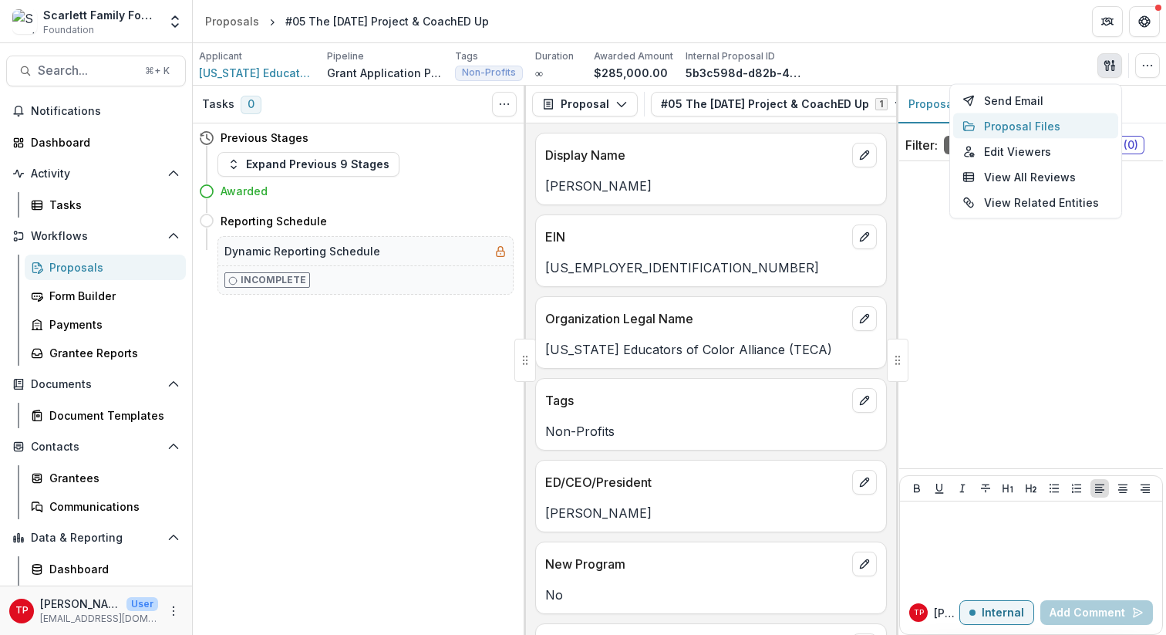
click at [1013, 130] on button "Proposal Files" at bounding box center [1035, 125] width 165 height 25
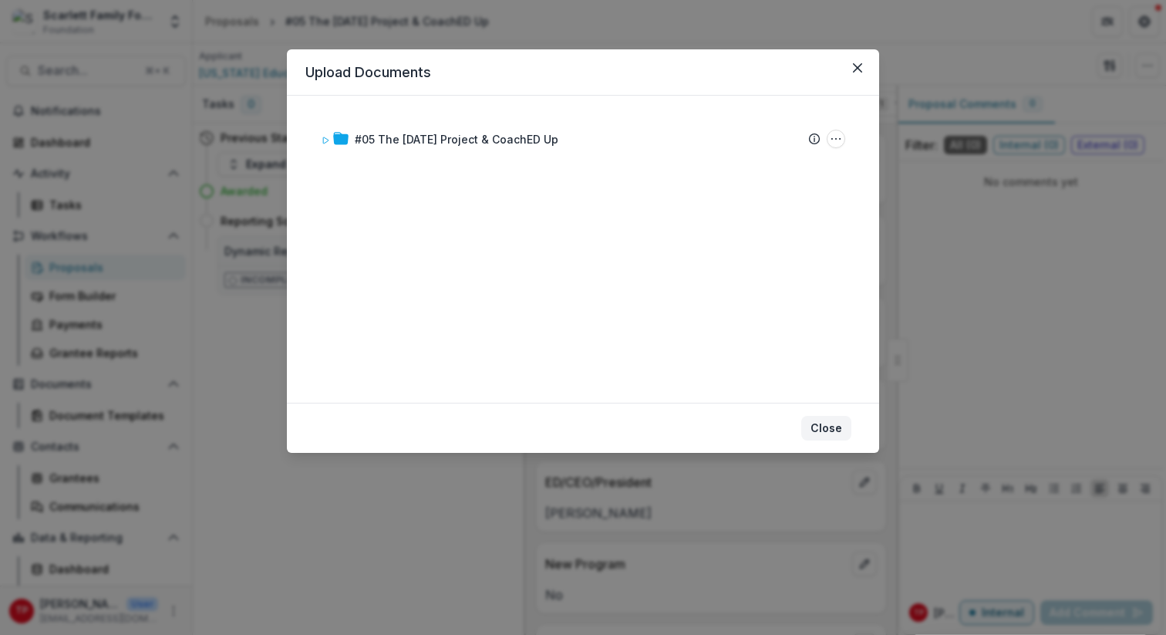
click at [824, 426] on button "Close" at bounding box center [826, 428] width 50 height 25
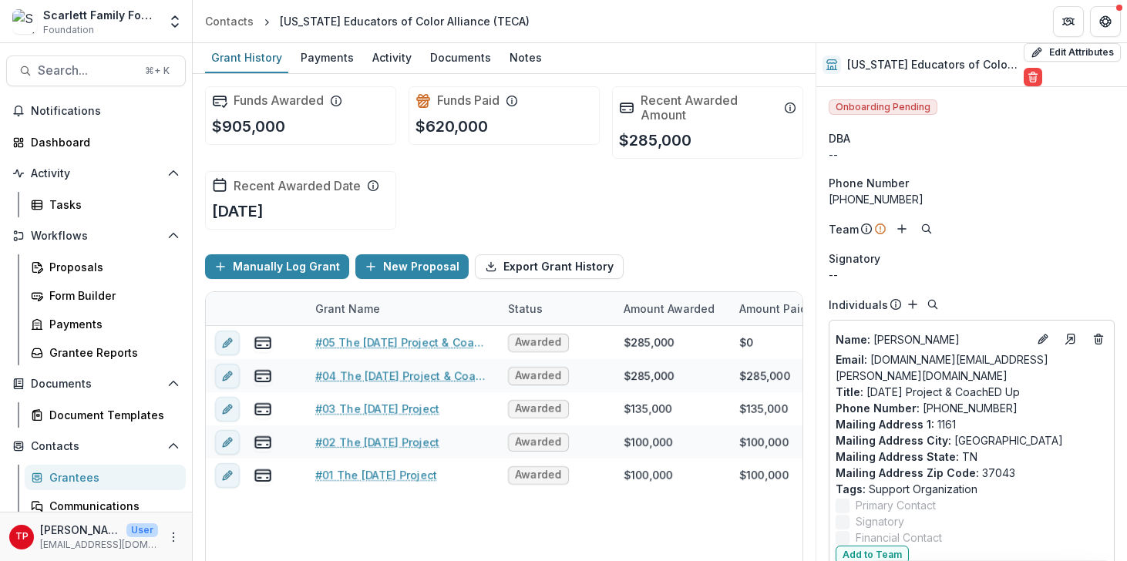
click at [559, 538] on div "#05 The Ascension Project & CoachED Up Awarded $285,000 $0 $285,000 -- -- $285,…" at bounding box center [1008, 476] width 1604 height 301
click at [1087, 52] on button "Edit Attributes" at bounding box center [1072, 52] width 97 height 19
select select
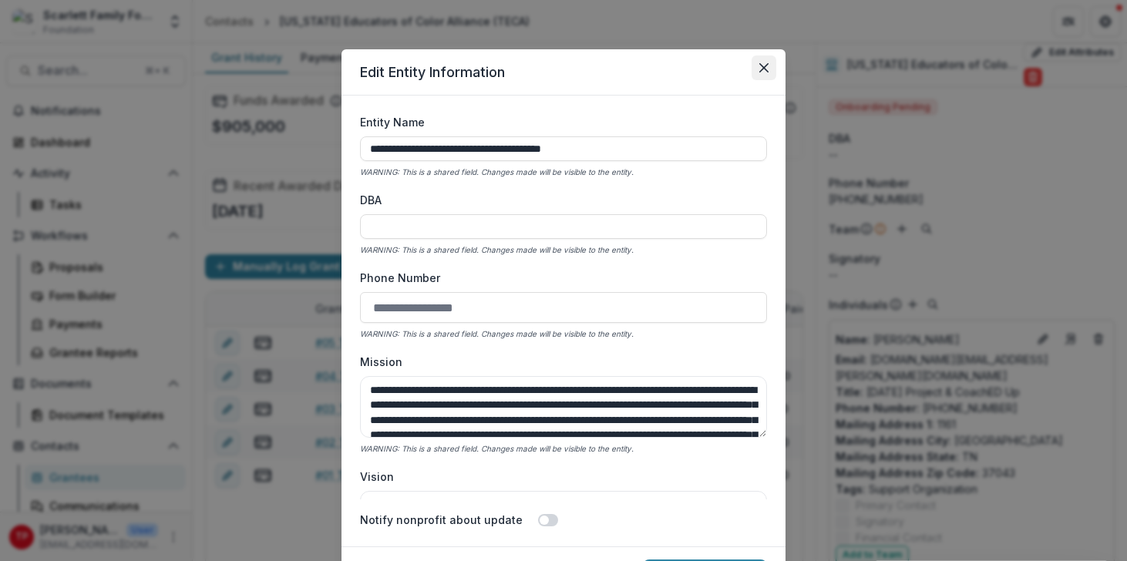
click at [763, 64] on icon "Close" at bounding box center [764, 67] width 9 height 9
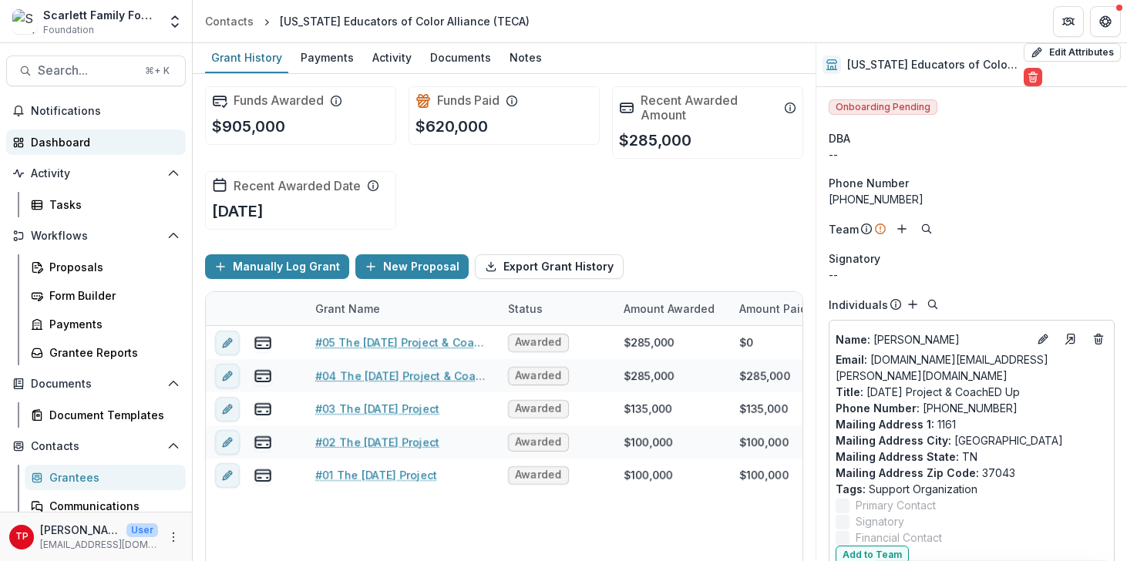
click at [155, 146] on div "Dashboard" at bounding box center [102, 142] width 143 height 16
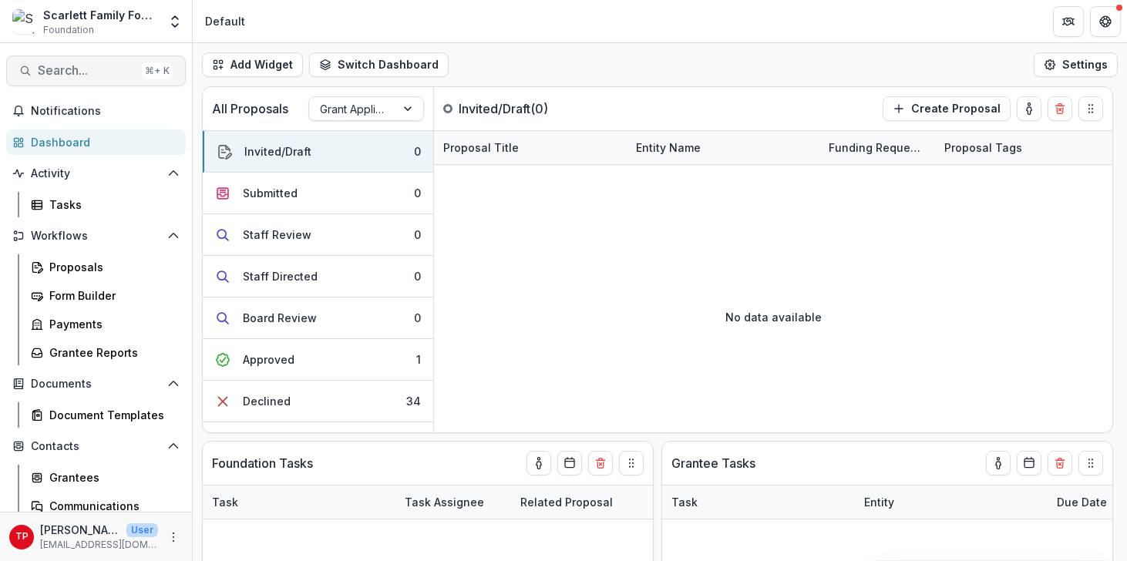
click at [119, 62] on button "Search... ⌘ + K" at bounding box center [96, 71] width 180 height 31
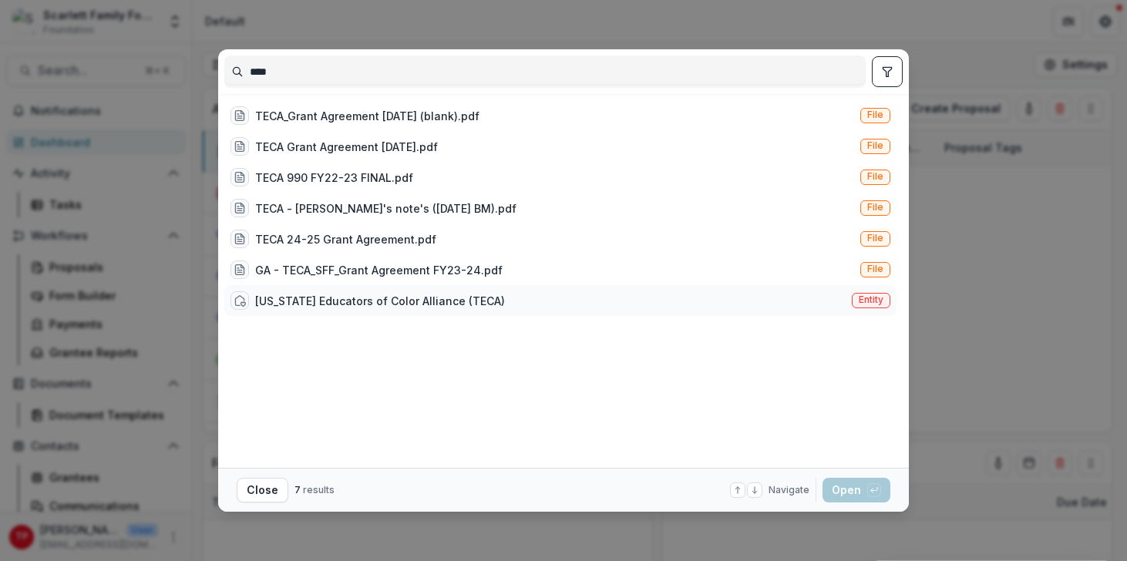
type input "****"
click at [366, 293] on div "[US_STATE] Educators of Color Alliance (TECA)" at bounding box center [380, 301] width 250 height 16
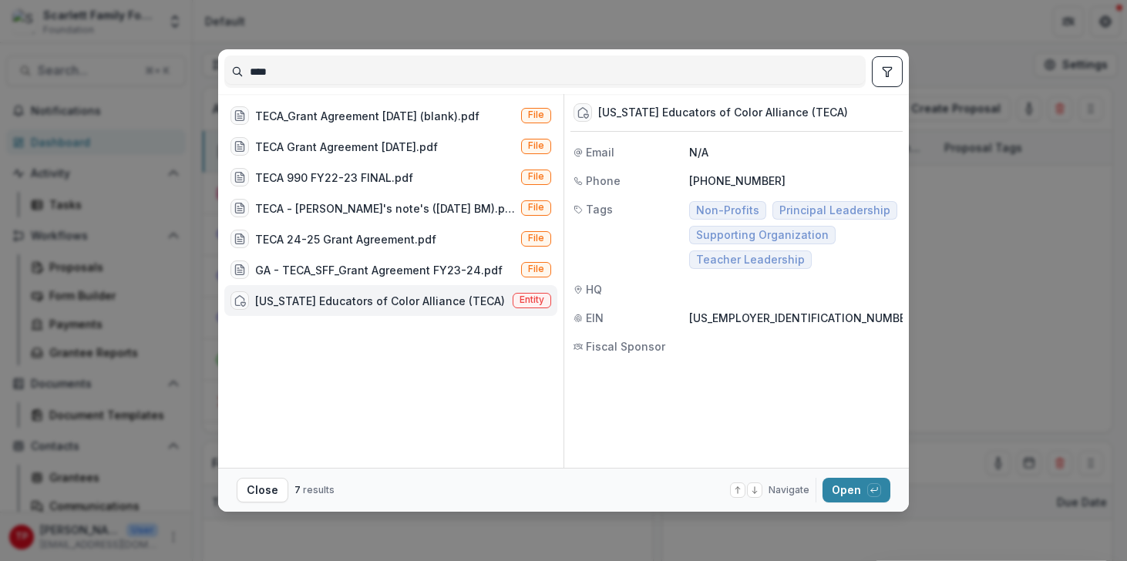
click at [372, 295] on div "[US_STATE] Educators of Color Alliance (TECA)" at bounding box center [380, 301] width 250 height 16
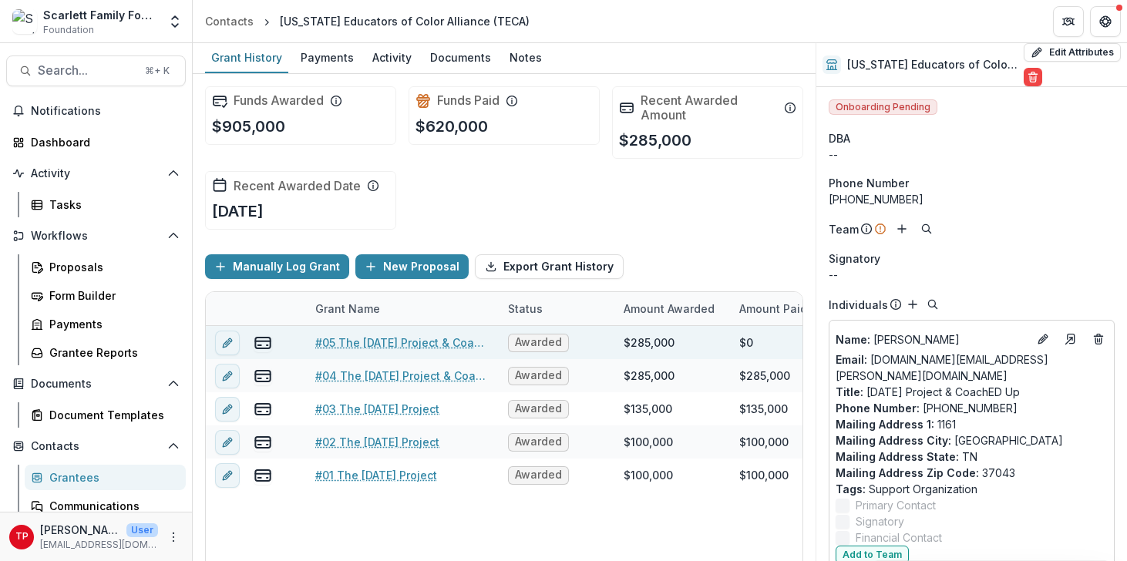
click at [407, 341] on link "#05 The [DATE] Project & CoachED Up" at bounding box center [402, 343] width 174 height 16
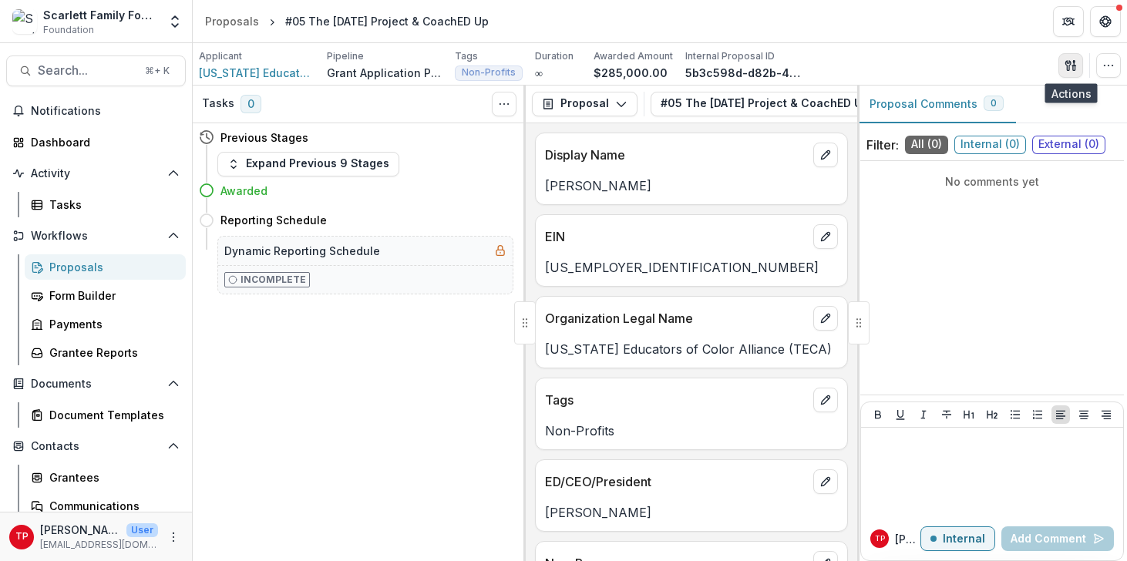
click at [1073, 62] on icon "button" at bounding box center [1071, 65] width 12 height 12
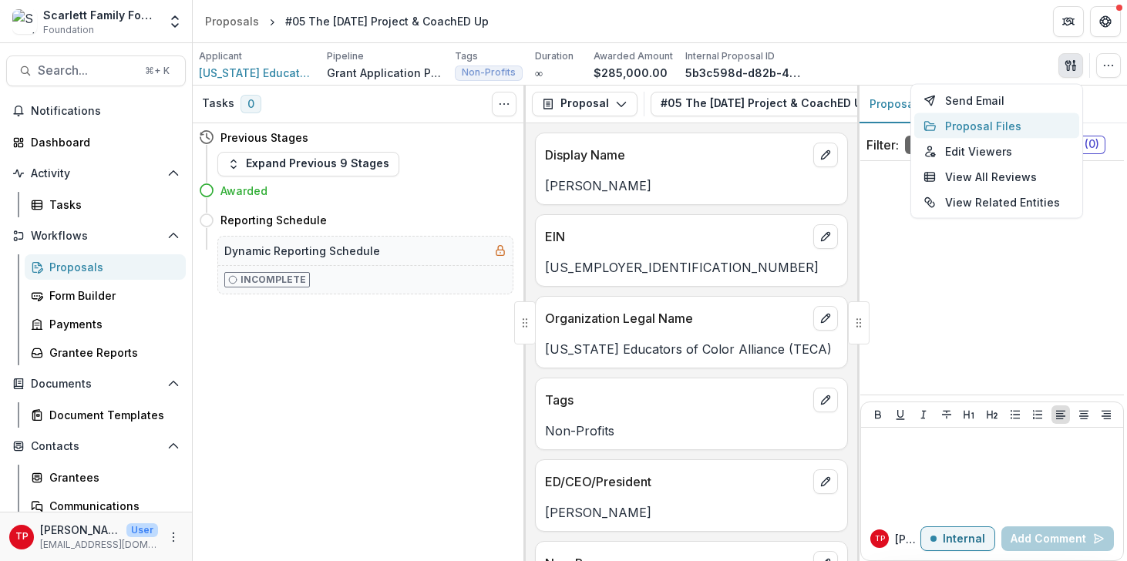
click at [975, 123] on button "Proposal Files" at bounding box center [997, 125] width 165 height 25
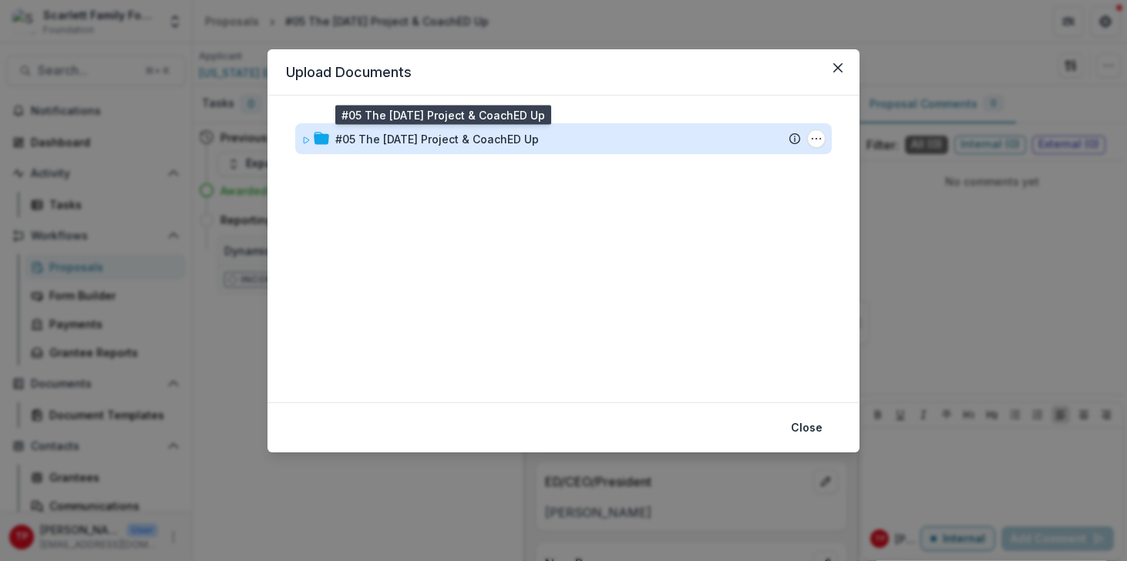
click at [468, 141] on div "#05 The [DATE] Project & CoachED Up" at bounding box center [437, 139] width 204 height 16
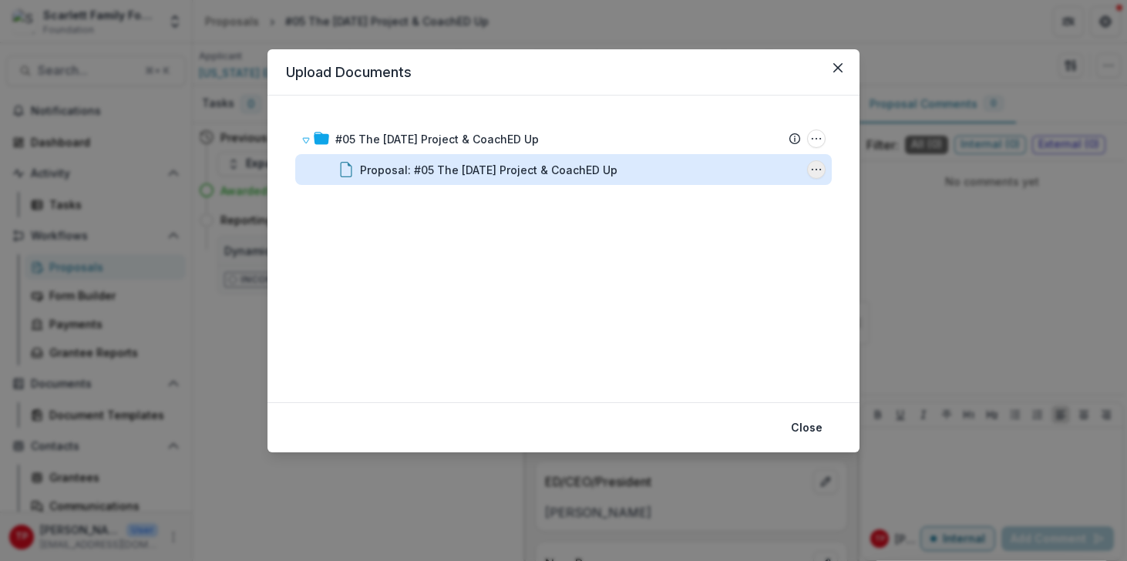
click at [818, 169] on icon "Proposal: #05 The Ascension Project & CoachED Up Options" at bounding box center [816, 169] width 12 height 12
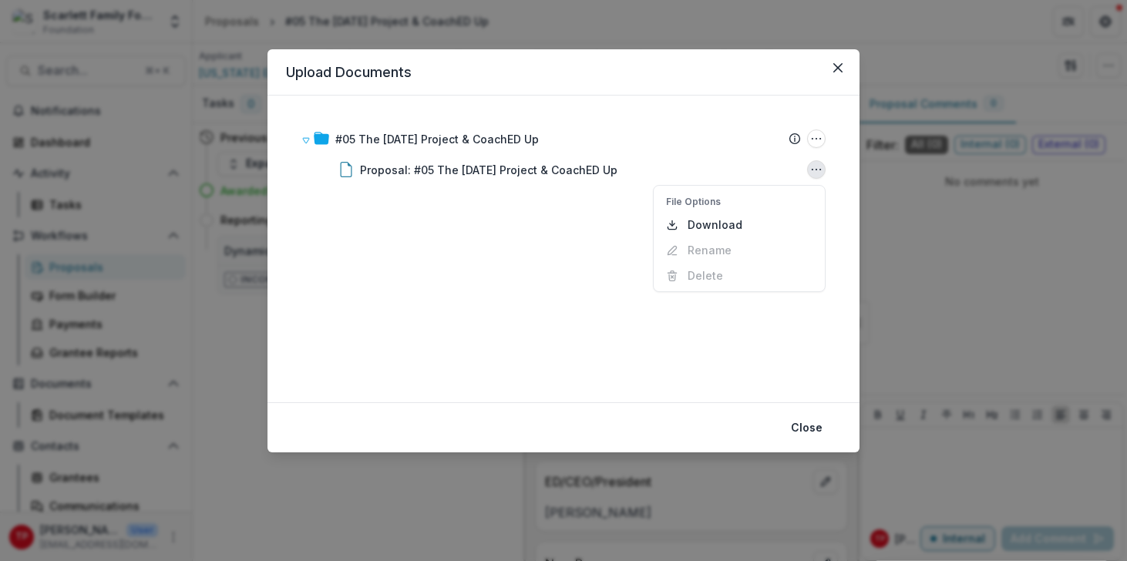
click at [487, 381] on div "#05 The Ascension Project & CoachED Up Submission Temelio Proposal Attached pro…" at bounding box center [563, 249] width 555 height 270
click at [797, 428] on button "Close" at bounding box center [807, 428] width 50 height 25
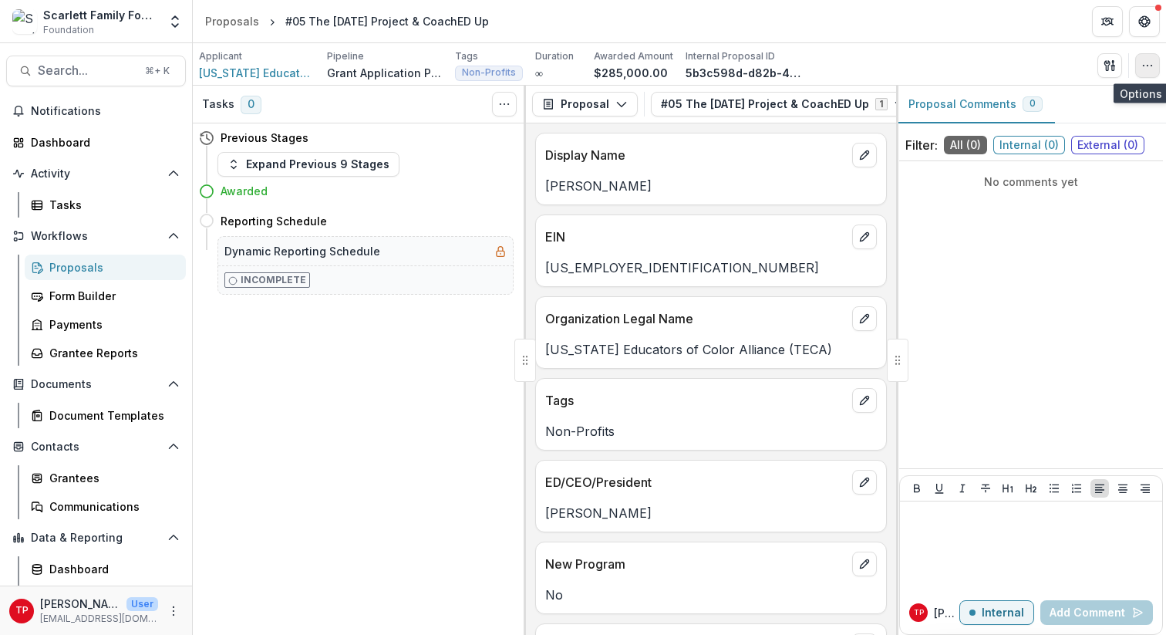
click at [1127, 62] on icon "button" at bounding box center [1147, 65] width 12 height 12
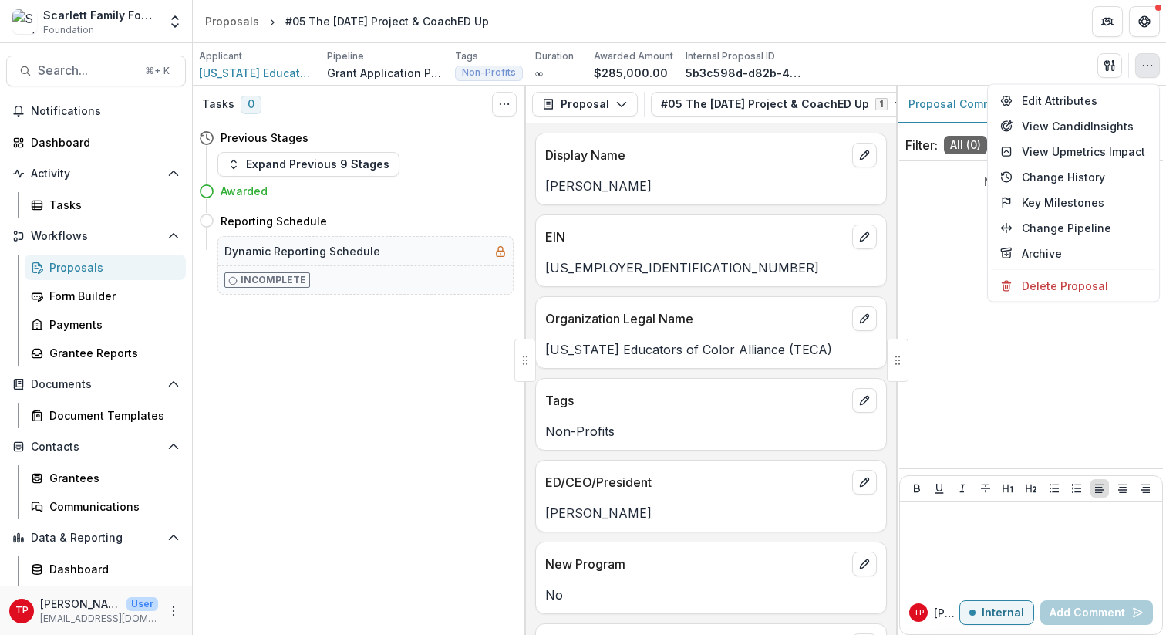
click at [994, 71] on div "Applicant Tennessee Educators of Color Alliance (TECA) Pipeline Grant Applicati…" at bounding box center [679, 65] width 961 height 32
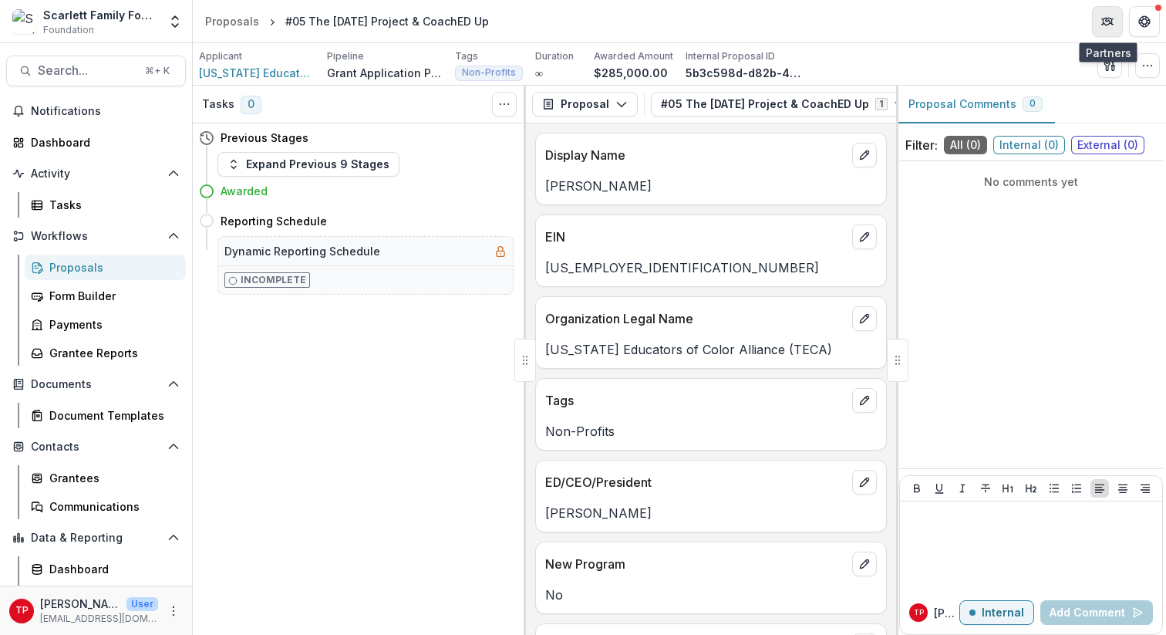
click at [1109, 20] on icon "Partners" at bounding box center [1106, 22] width 7 height 5
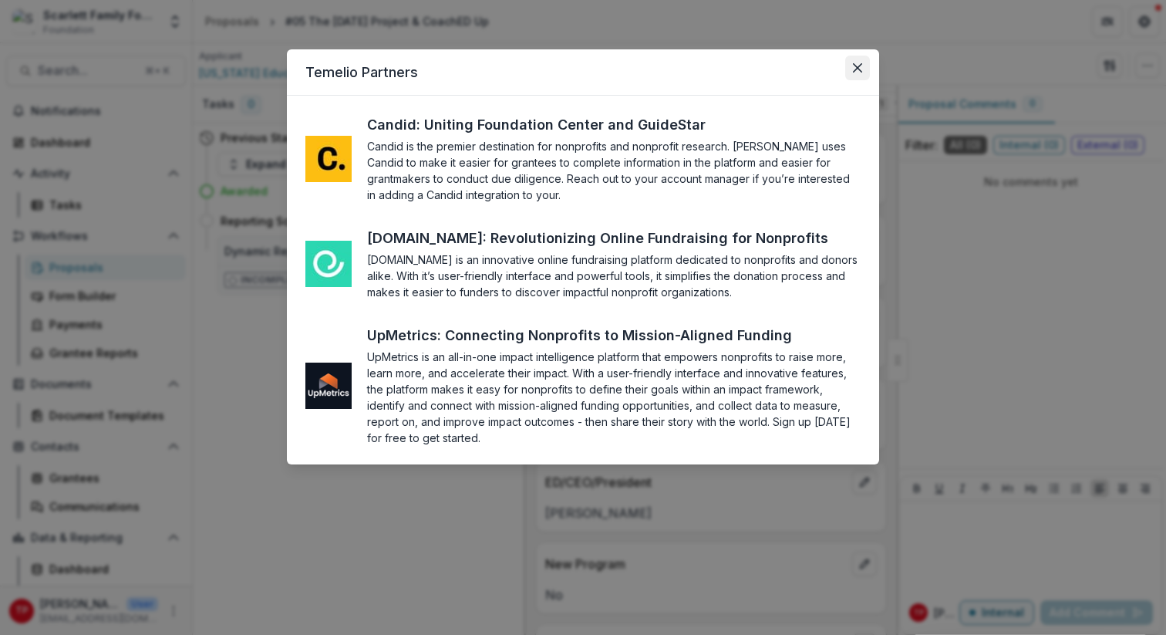
click at [857, 62] on button "Close" at bounding box center [857, 68] width 25 height 25
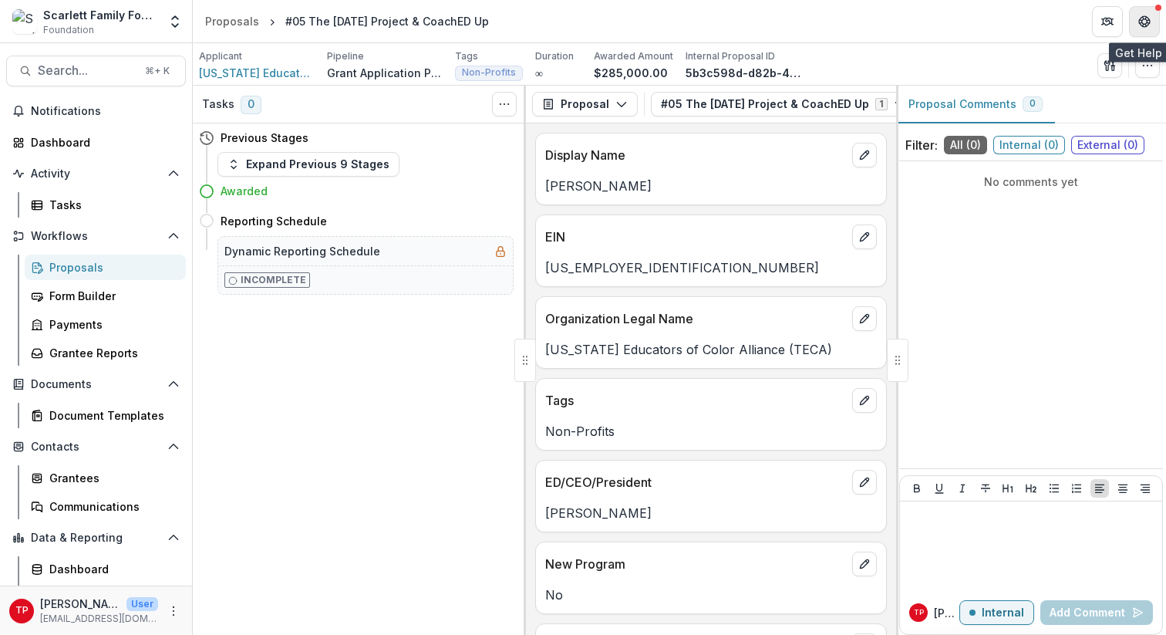
click at [1127, 20] on icon "Get Help" at bounding box center [1140, 21] width 3 height 4
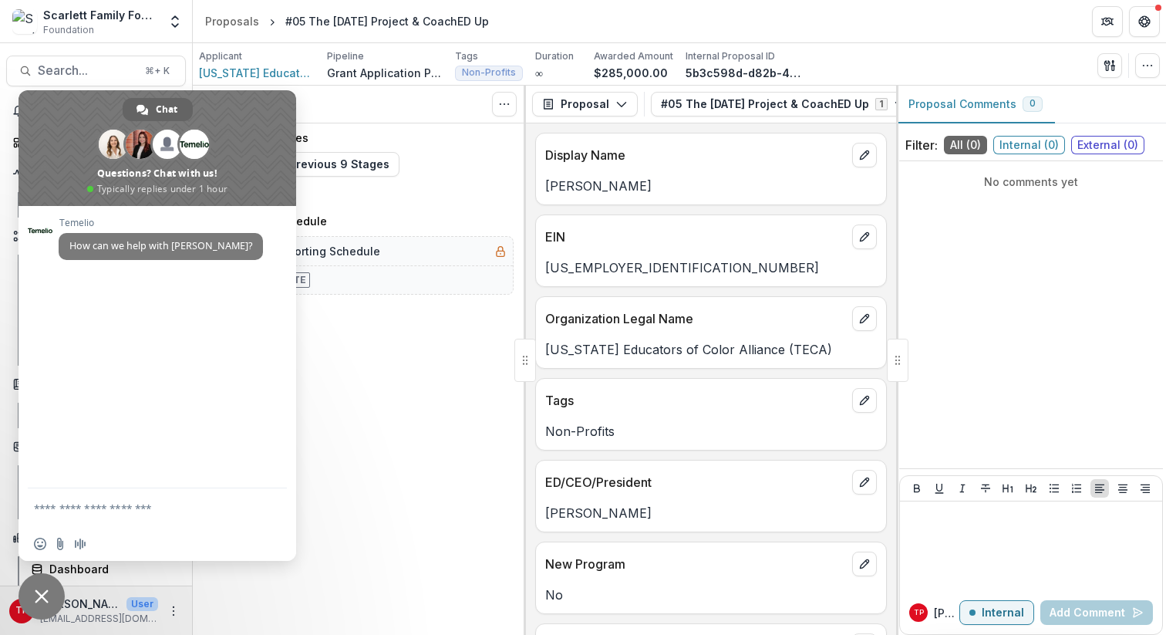
click at [267, 106] on span at bounding box center [158, 148] width 278 height 116
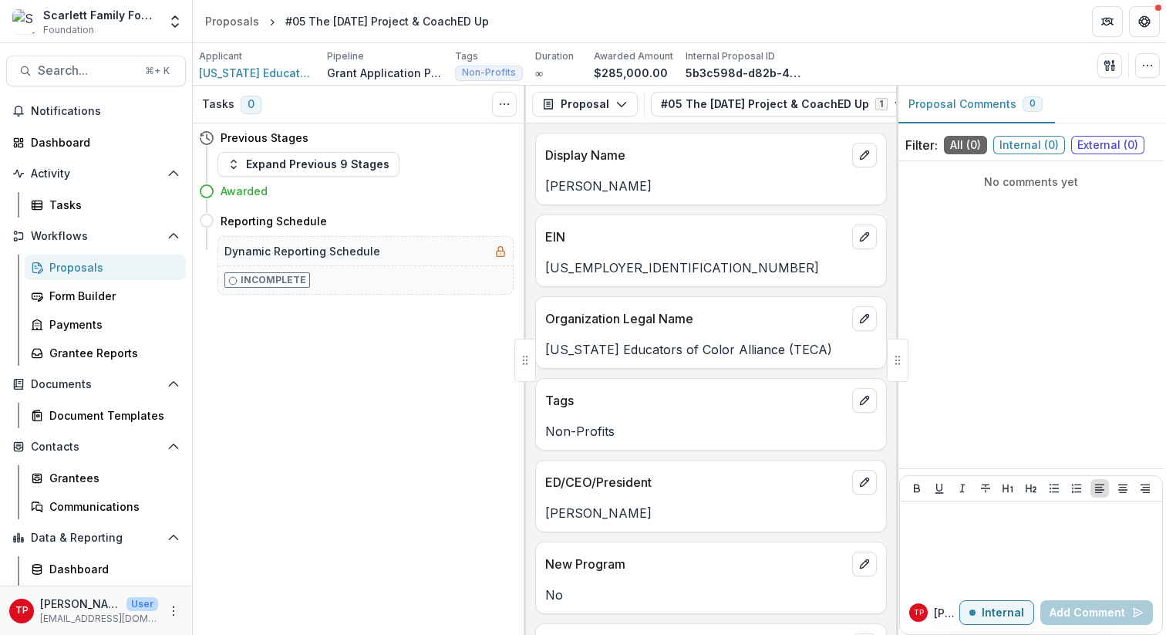
click at [901, 25] on header "Proposals #05 The Ascension Project & CoachED Up" at bounding box center [679, 21] width 973 height 42
click at [59, 235] on span "Workflows" at bounding box center [96, 236] width 130 height 13
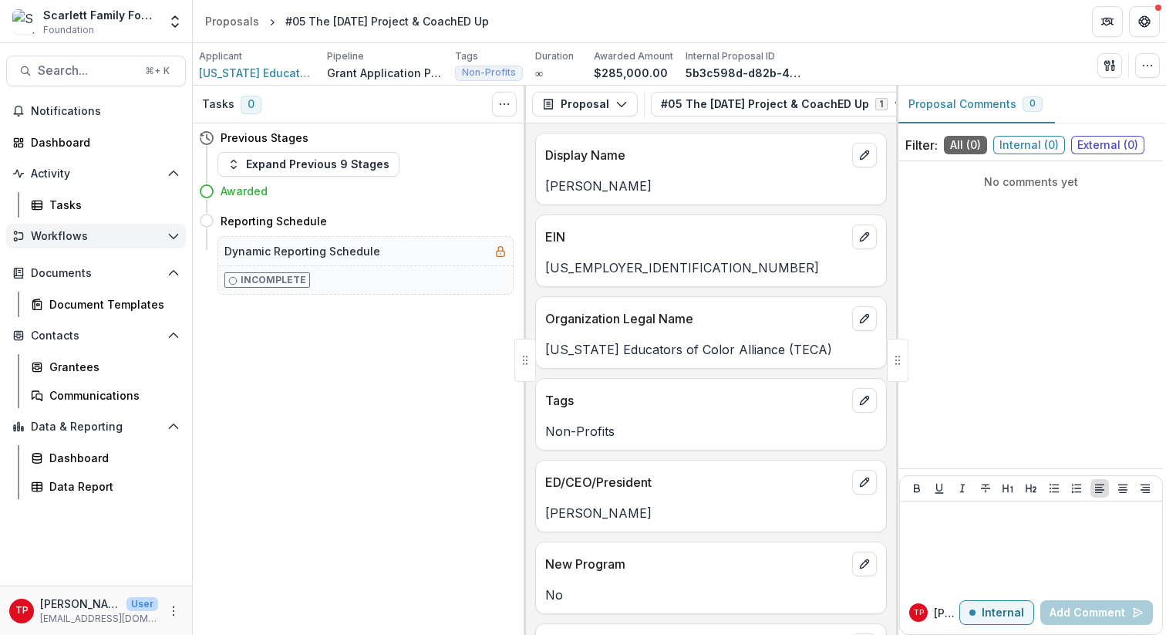
click at [59, 235] on span "Workflows" at bounding box center [96, 236] width 130 height 13
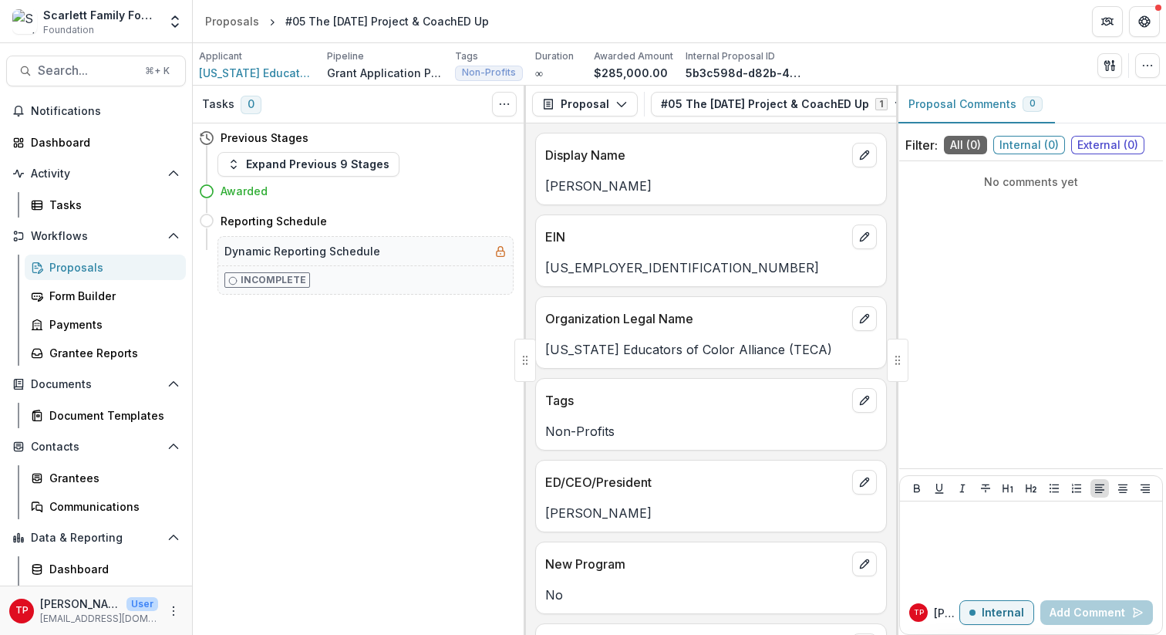
click at [65, 267] on div "Proposals" at bounding box center [111, 267] width 124 height 16
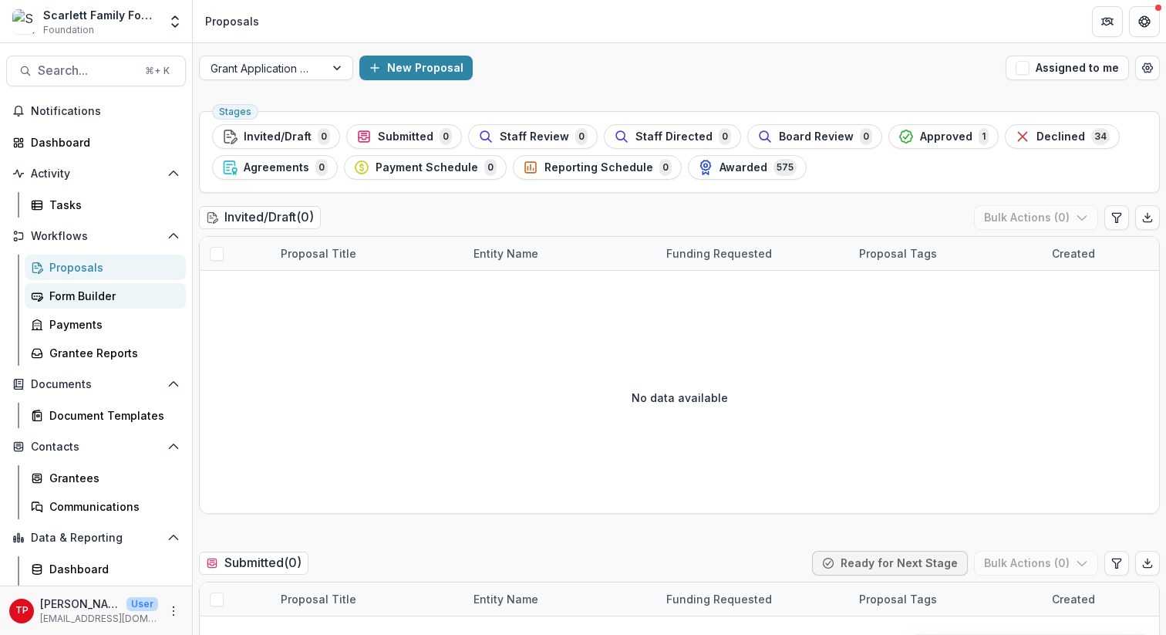
click at [66, 295] on div "Form Builder" at bounding box center [111, 296] width 124 height 16
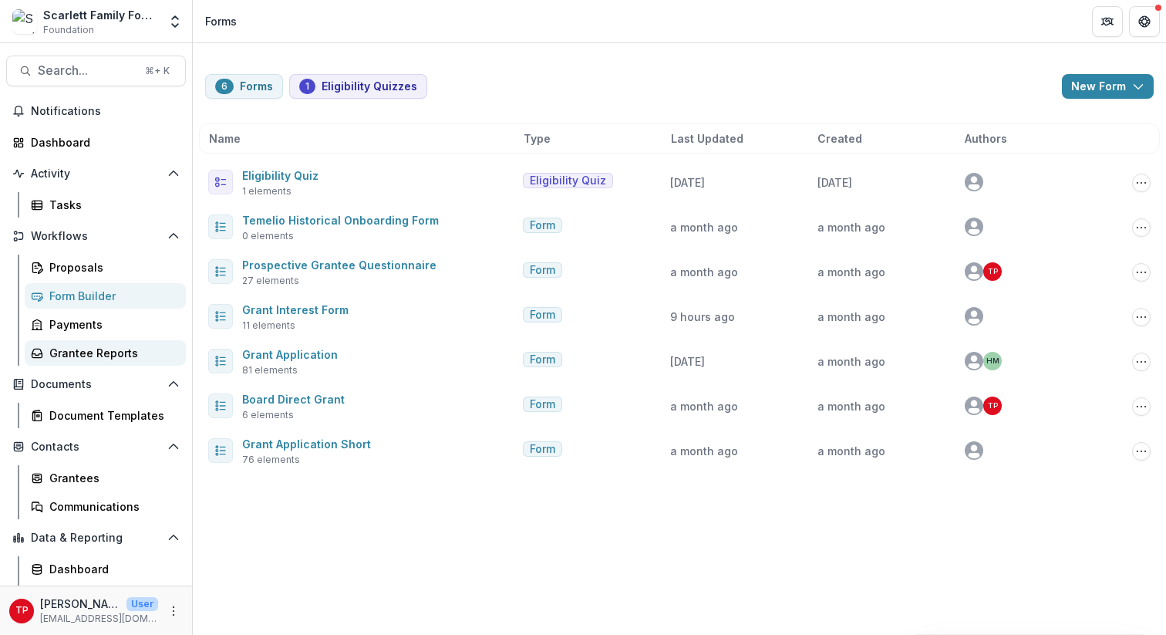
click at [68, 349] on div "Grantee Reports" at bounding box center [111, 353] width 124 height 16
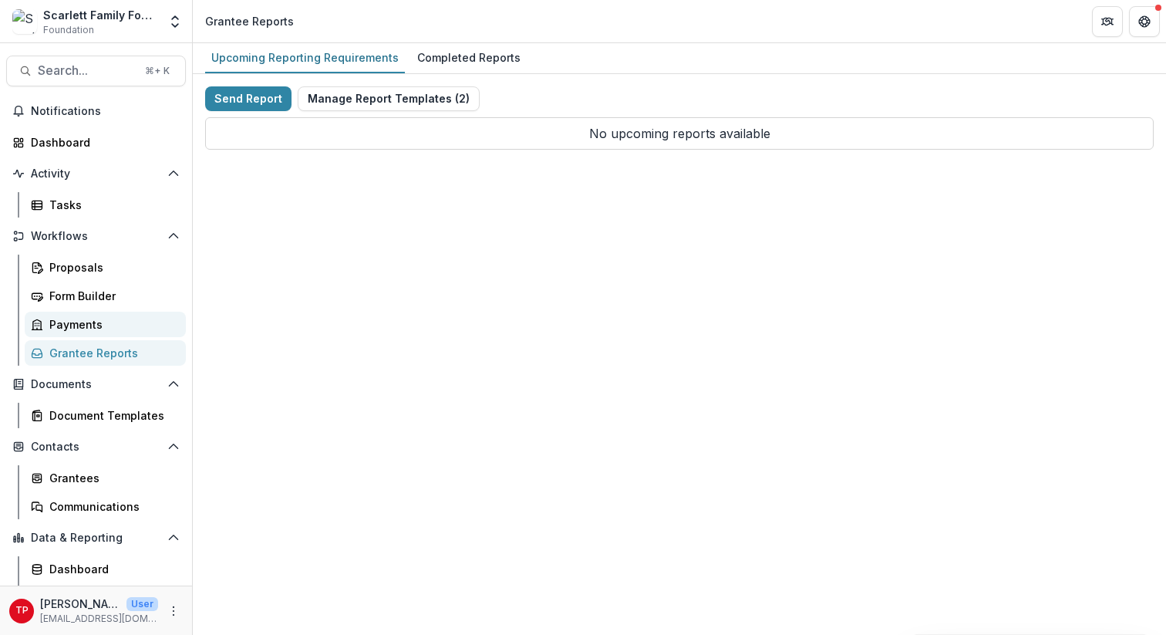
click at [69, 320] on div "Payments" at bounding box center [111, 324] width 124 height 16
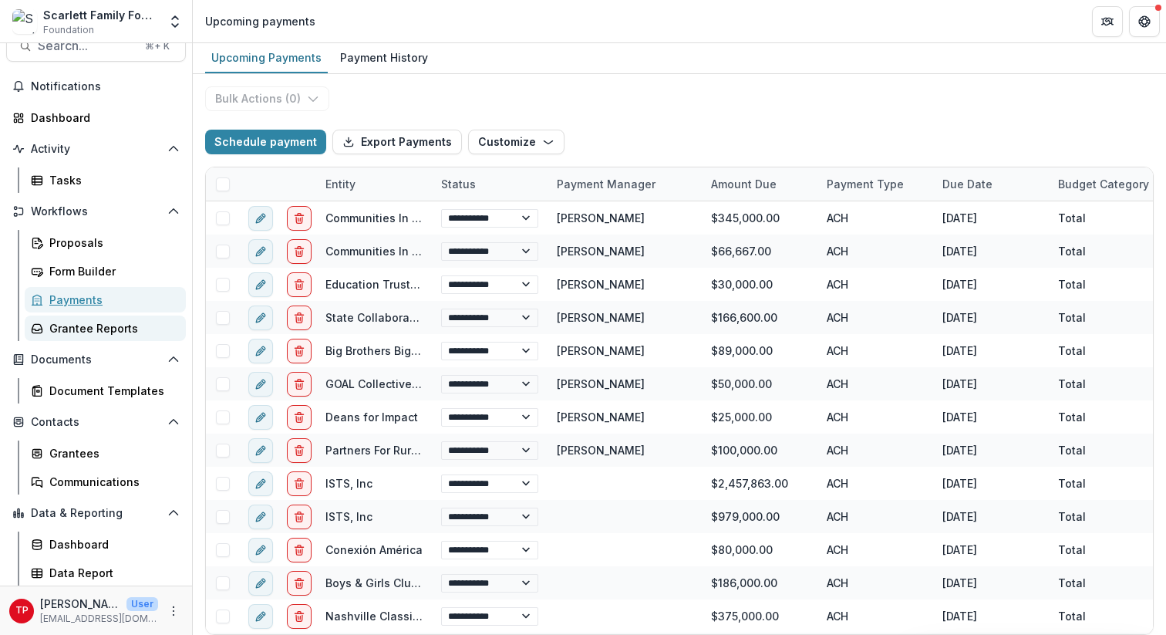
scroll to position [23, 0]
click at [82, 451] on div "Grantees" at bounding box center [111, 454] width 124 height 16
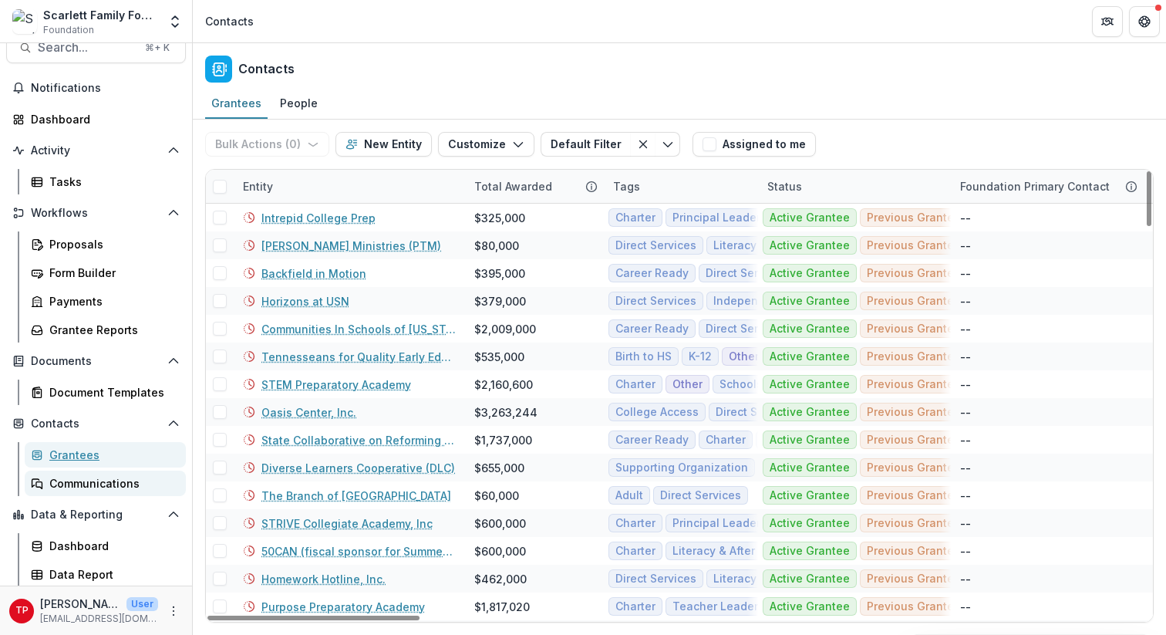
scroll to position [25, 0]
click at [171, 561] on icon "More" at bounding box center [173, 611] width 12 height 12
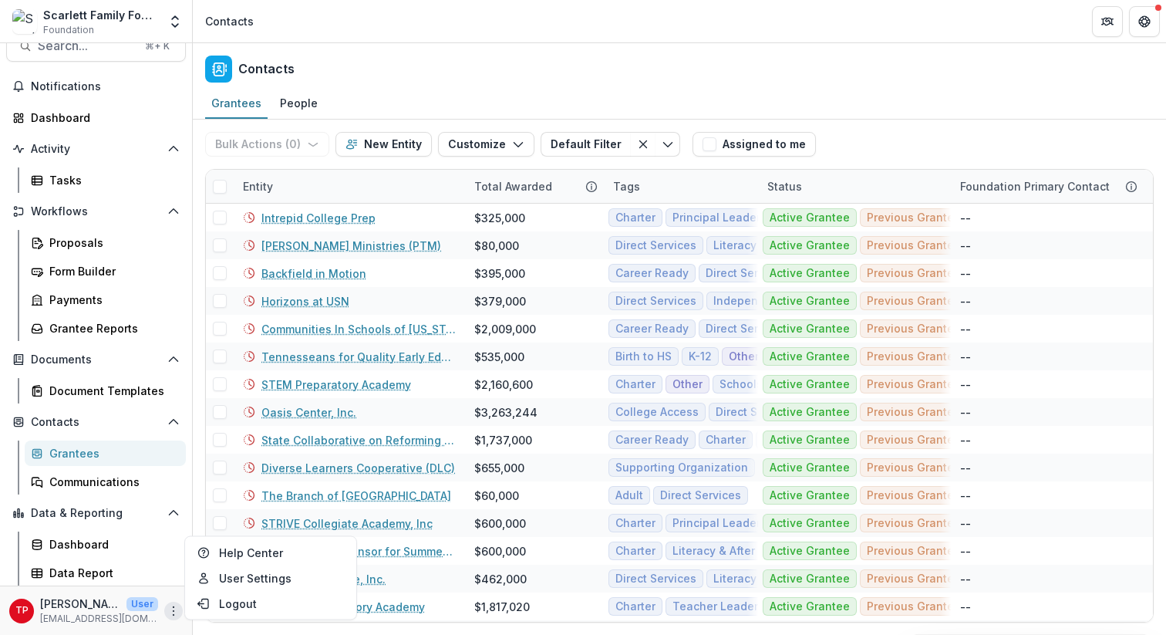
click at [173, 561] on circle "More" at bounding box center [173, 610] width 1 height 1
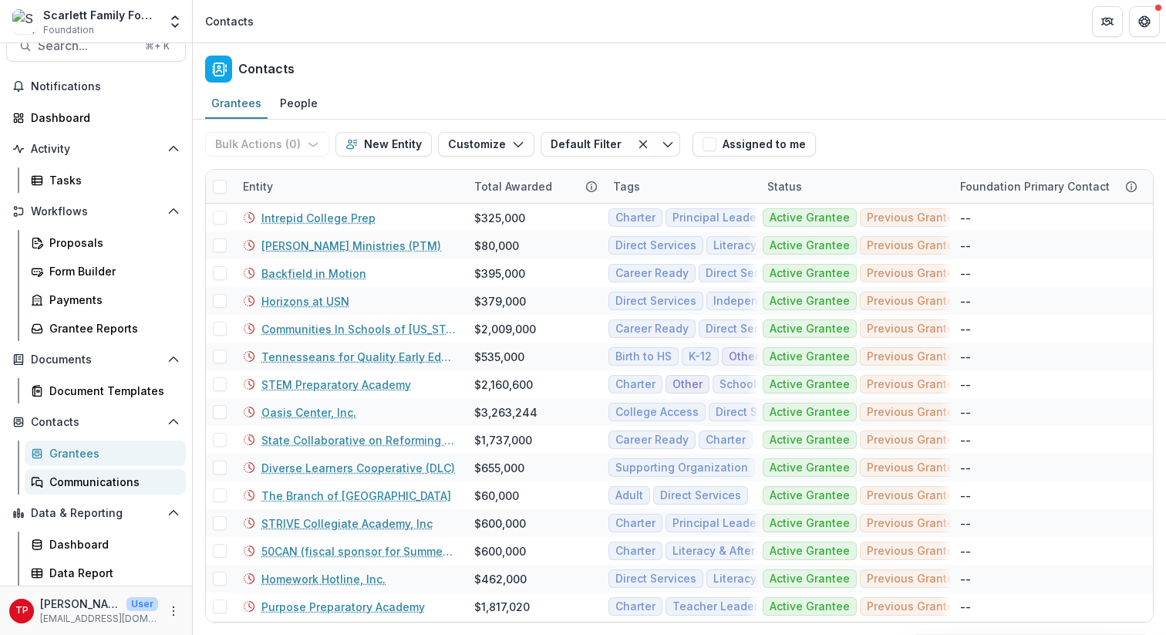
click at [106, 482] on div "Communications" at bounding box center [111, 481] width 124 height 16
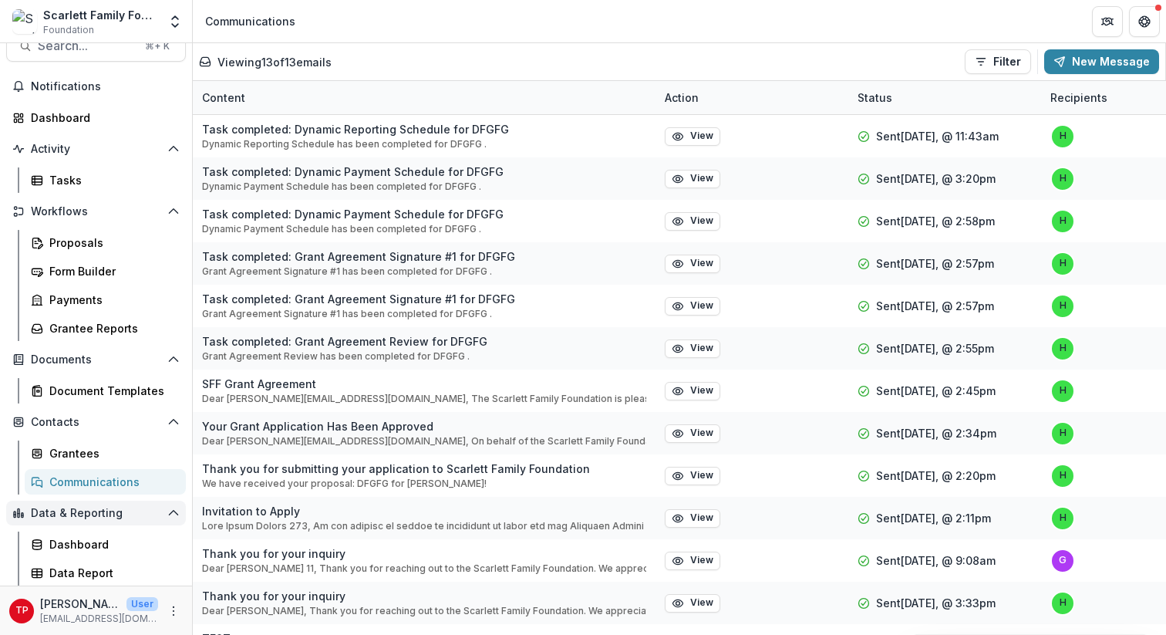
click at [97, 514] on span "Data & Reporting" at bounding box center [96, 513] width 130 height 13
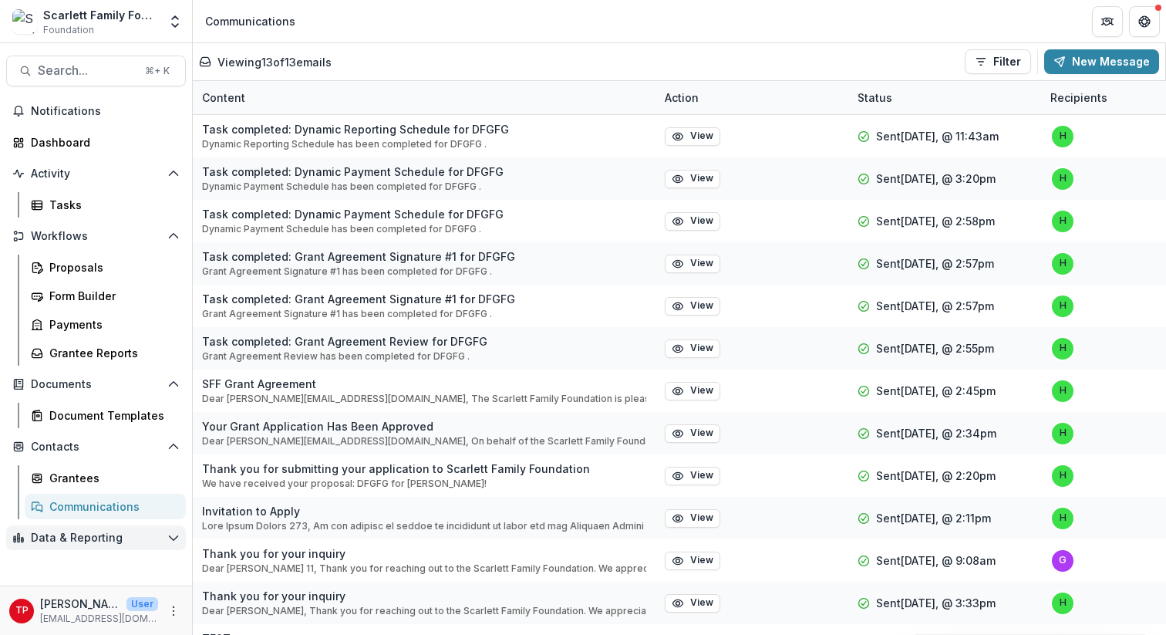
click at [89, 536] on span "Data & Reporting" at bounding box center [96, 537] width 130 height 13
click at [78, 111] on span "Notifications" at bounding box center [105, 111] width 149 height 13
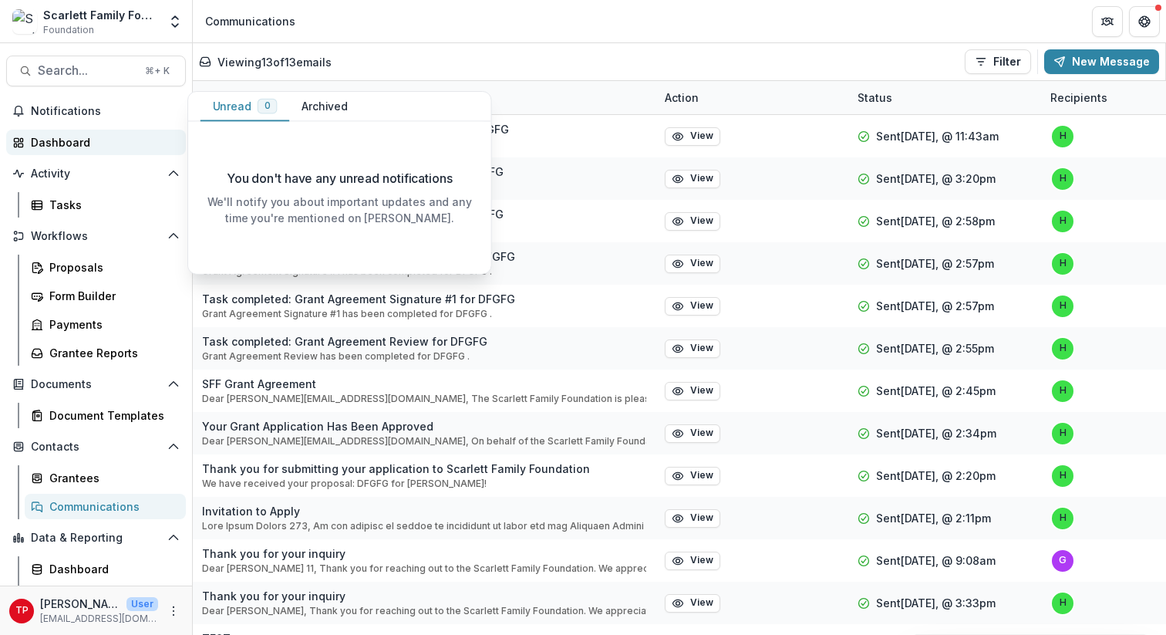
click at [71, 146] on div "Dashboard" at bounding box center [102, 142] width 143 height 16
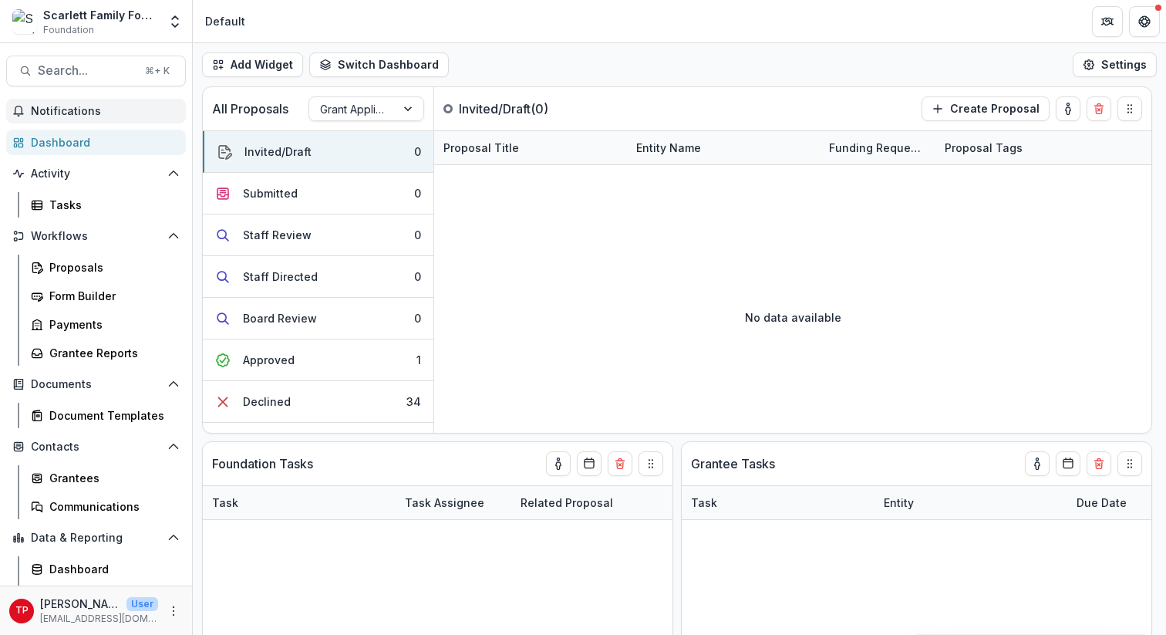
click at [133, 102] on button "Notifications" at bounding box center [96, 111] width 180 height 25
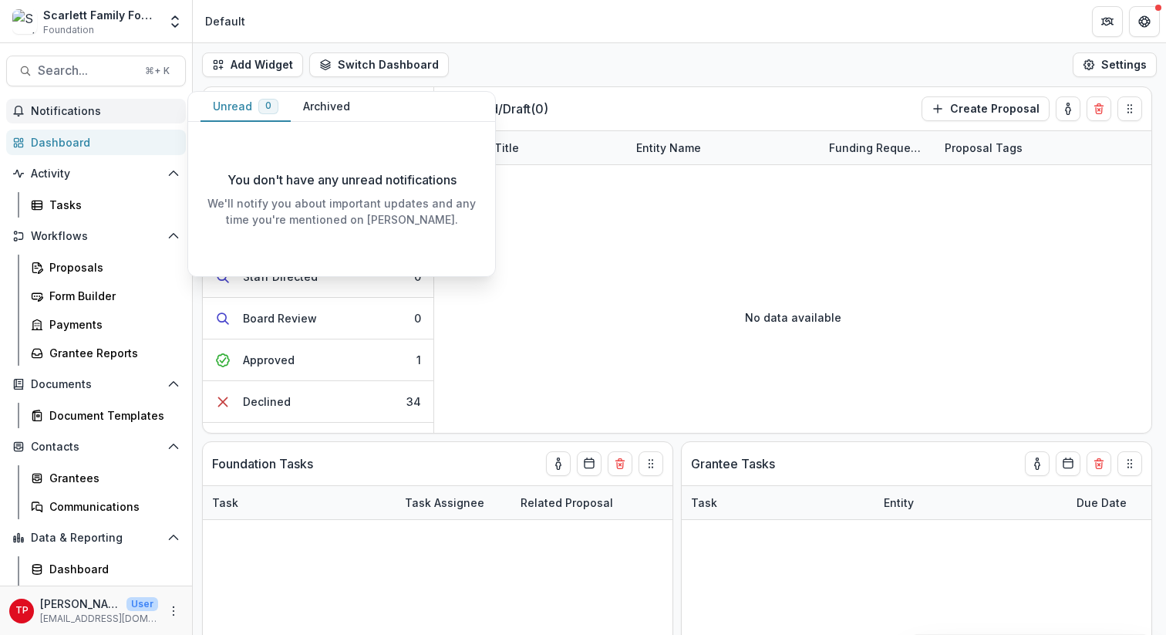
click at [583, 19] on header "Default" at bounding box center [679, 21] width 973 height 42
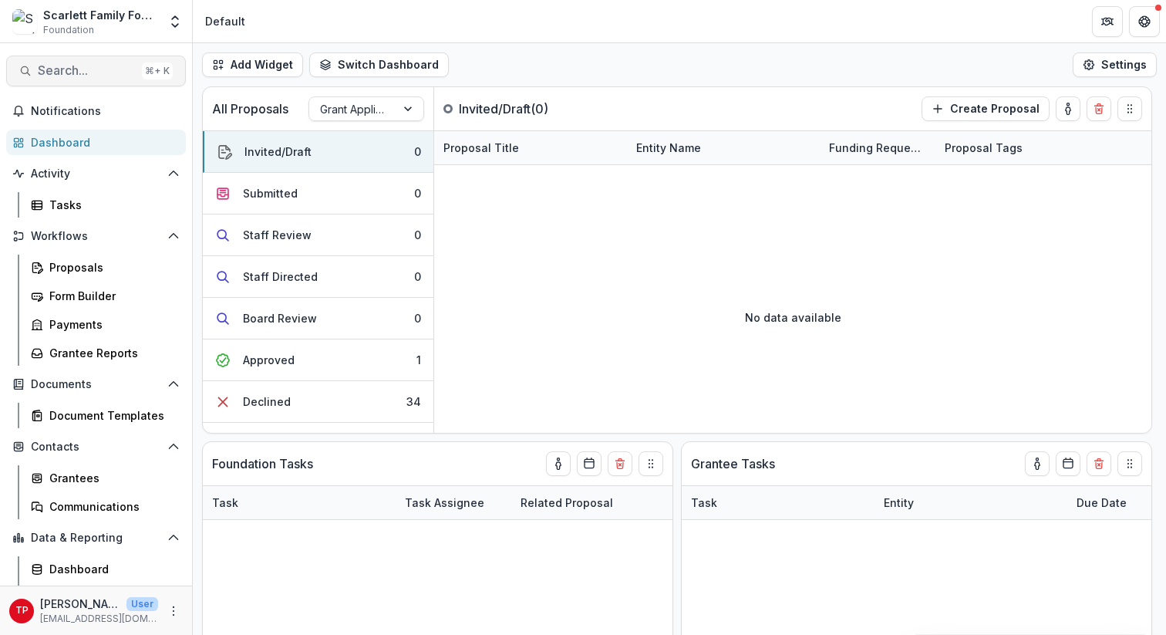
click at [95, 66] on span "Search..." at bounding box center [87, 70] width 98 height 15
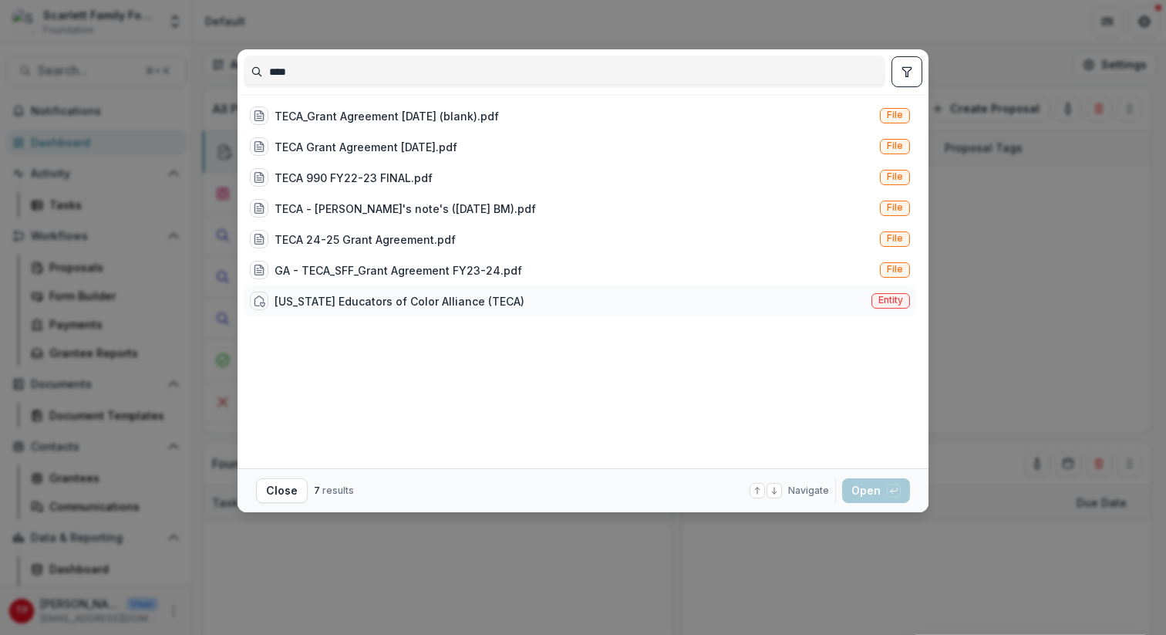
type input "****"
click at [392, 293] on div "[US_STATE] Educators of Color Alliance (TECA)" at bounding box center [400, 301] width 250 height 16
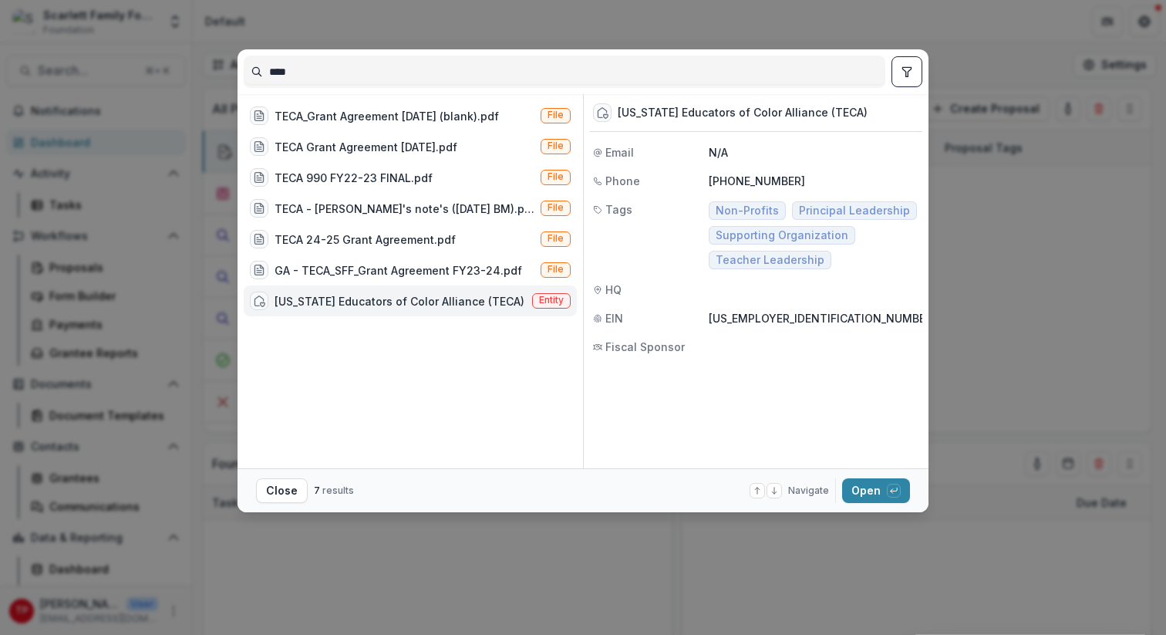
click at [419, 298] on div "[US_STATE] Educators of Color Alliance (TECA)" at bounding box center [400, 301] width 250 height 16
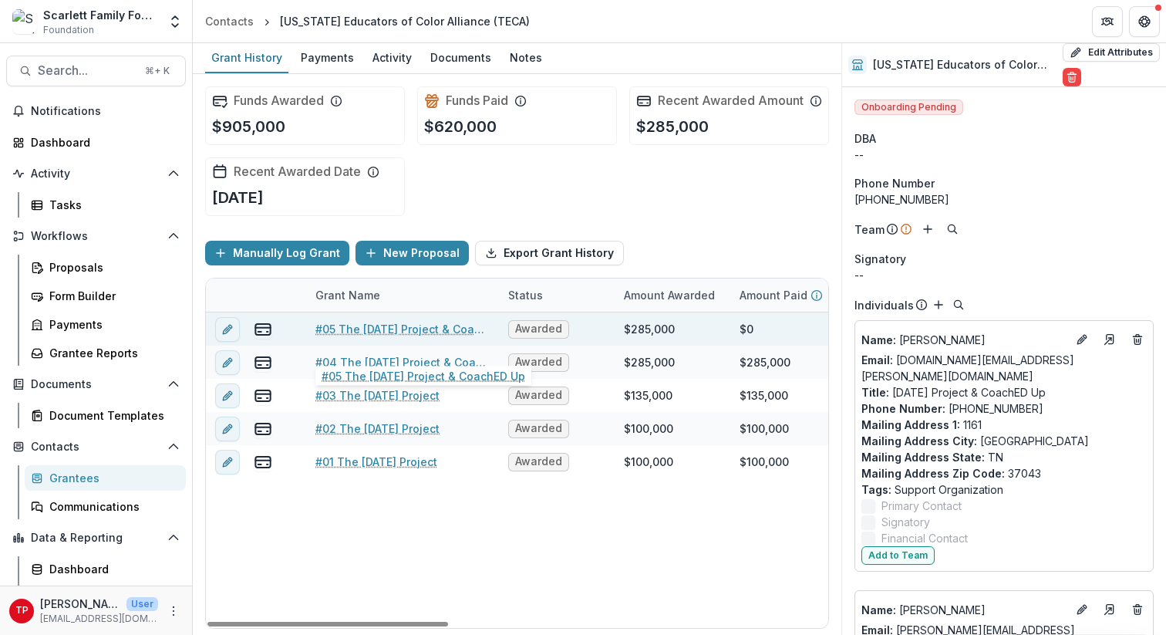
click at [419, 337] on link "#05 The [DATE] Project & CoachED Up" at bounding box center [402, 329] width 174 height 16
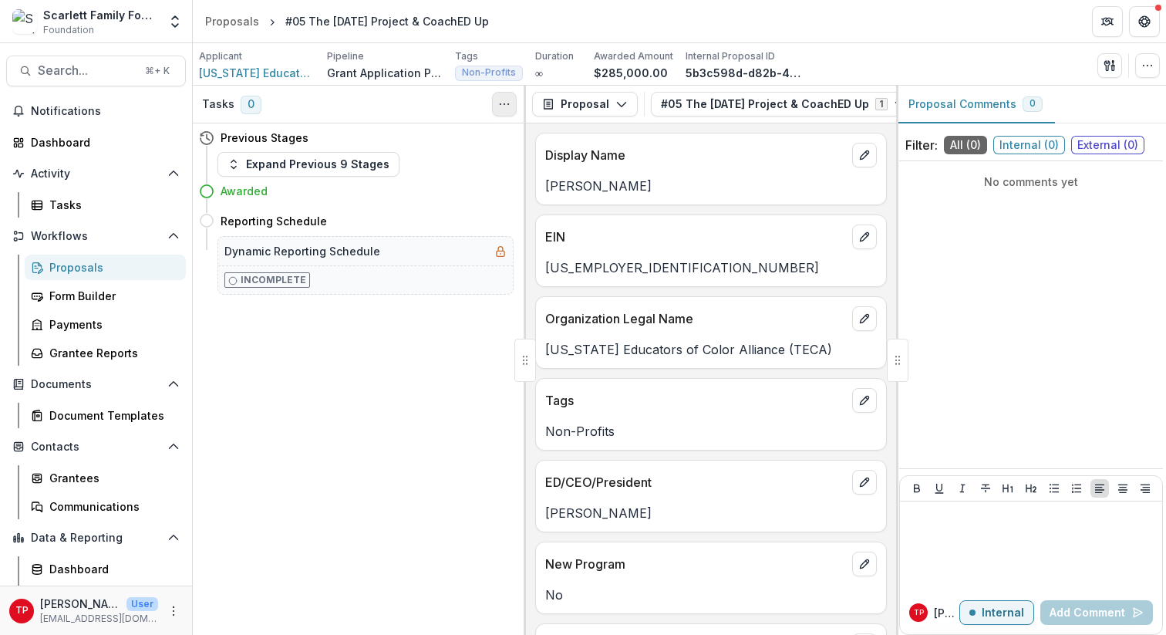
click at [504, 100] on icon "Toggle View Cancelled Tasks" at bounding box center [504, 104] width 12 height 12
click at [1104, 62] on icon "button" at bounding box center [1106, 65] width 5 height 10
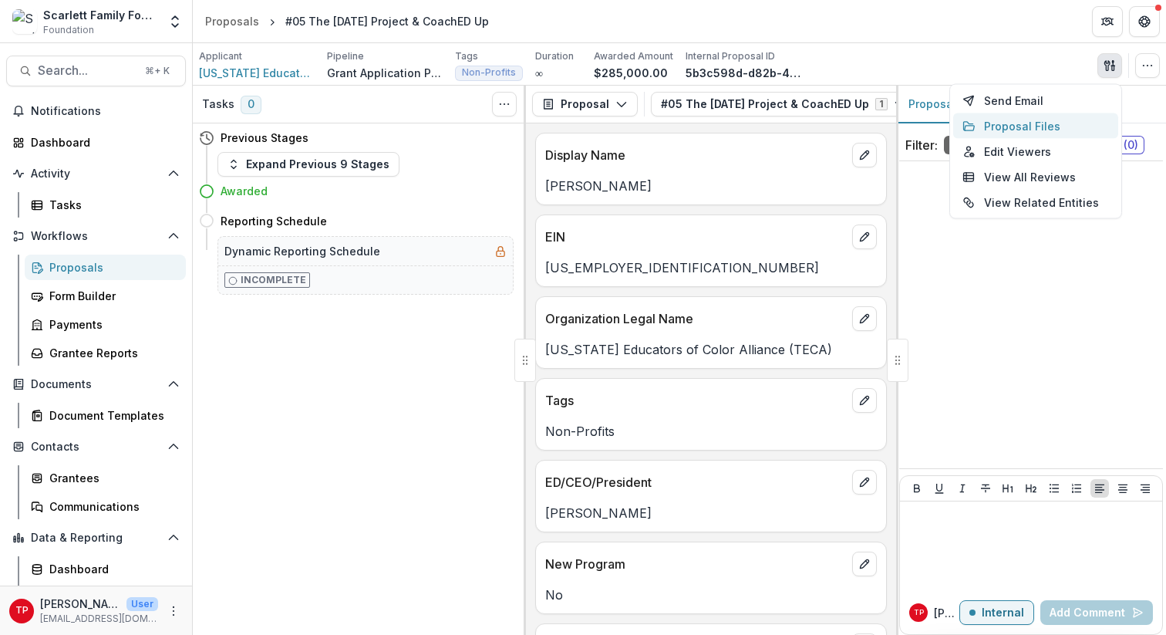
click at [1017, 126] on button "Proposal Files" at bounding box center [1035, 125] width 165 height 25
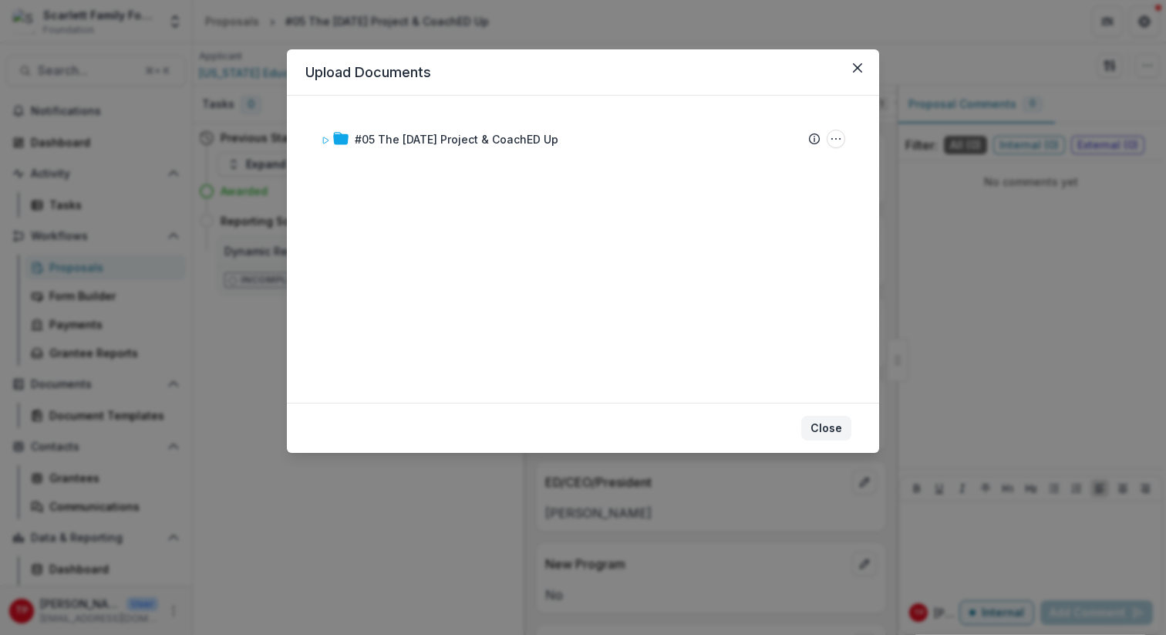
click at [833, 430] on button "Close" at bounding box center [826, 428] width 50 height 25
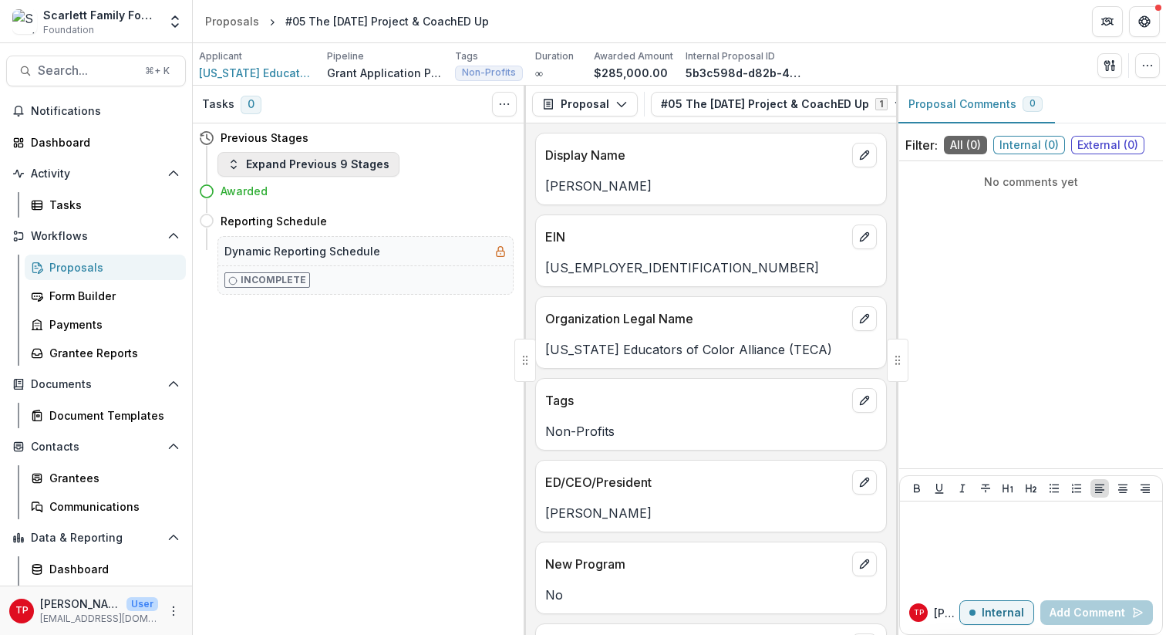
click at [234, 167] on polyline "button" at bounding box center [233, 168] width 5 height 2
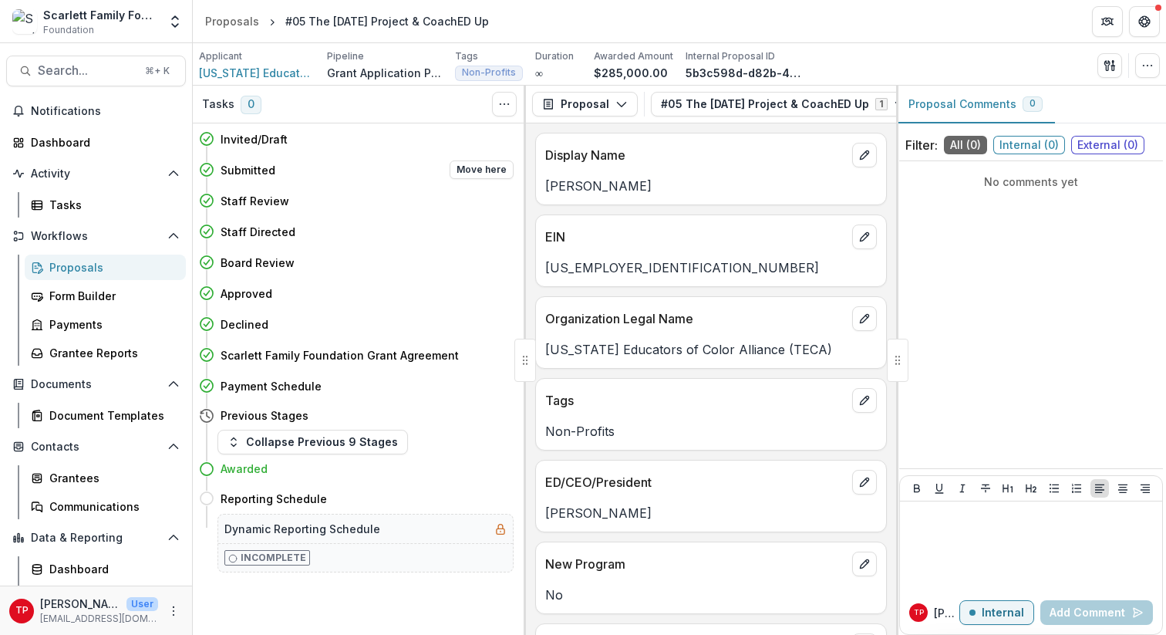
click at [320, 166] on div "Submitted Move here" at bounding box center [367, 169] width 293 height 19
click at [275, 73] on span "[US_STATE] Educators of Color Alliance (TECA)" at bounding box center [257, 73] width 116 height 16
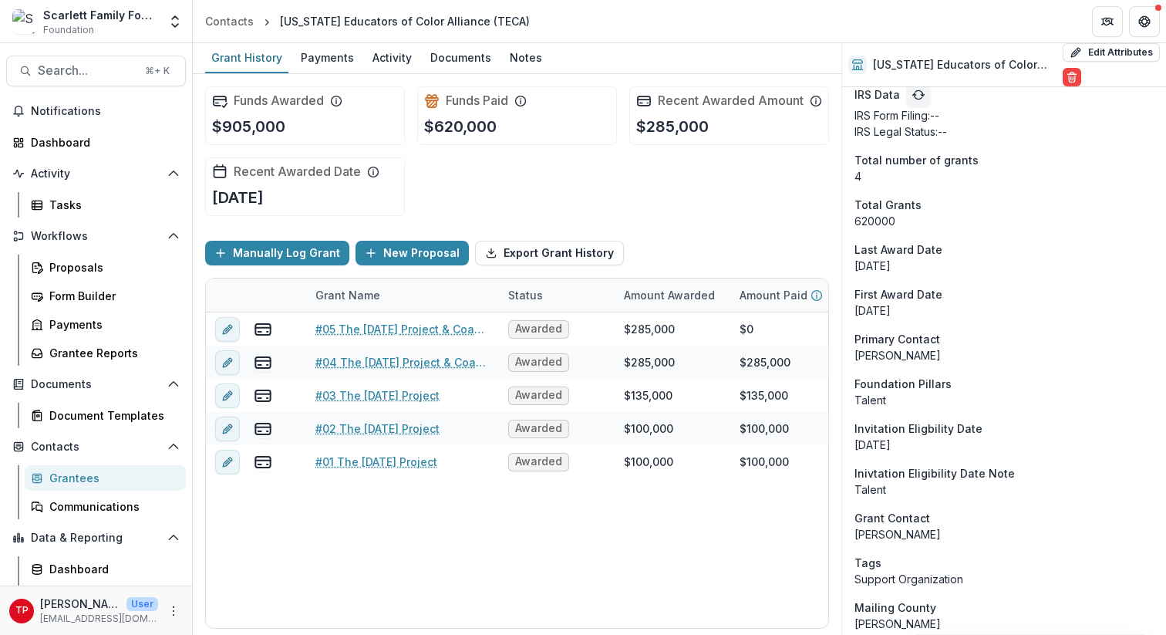
scroll to position [2068, 0]
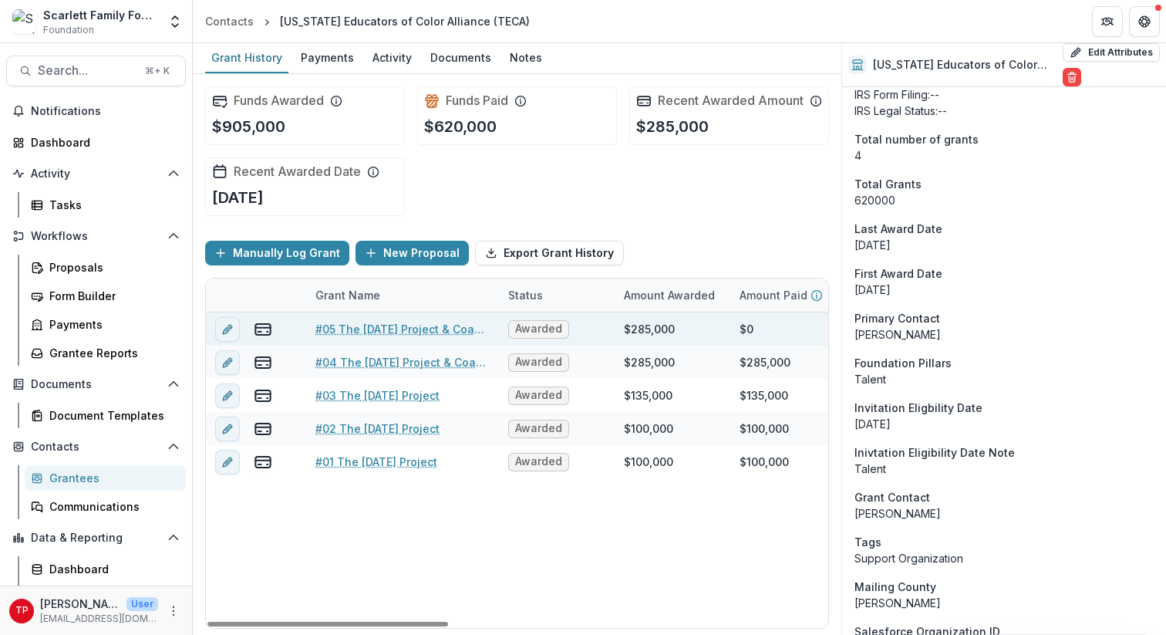
click at [368, 337] on link "#05 The [DATE] Project & CoachED Up" at bounding box center [402, 329] width 174 height 16
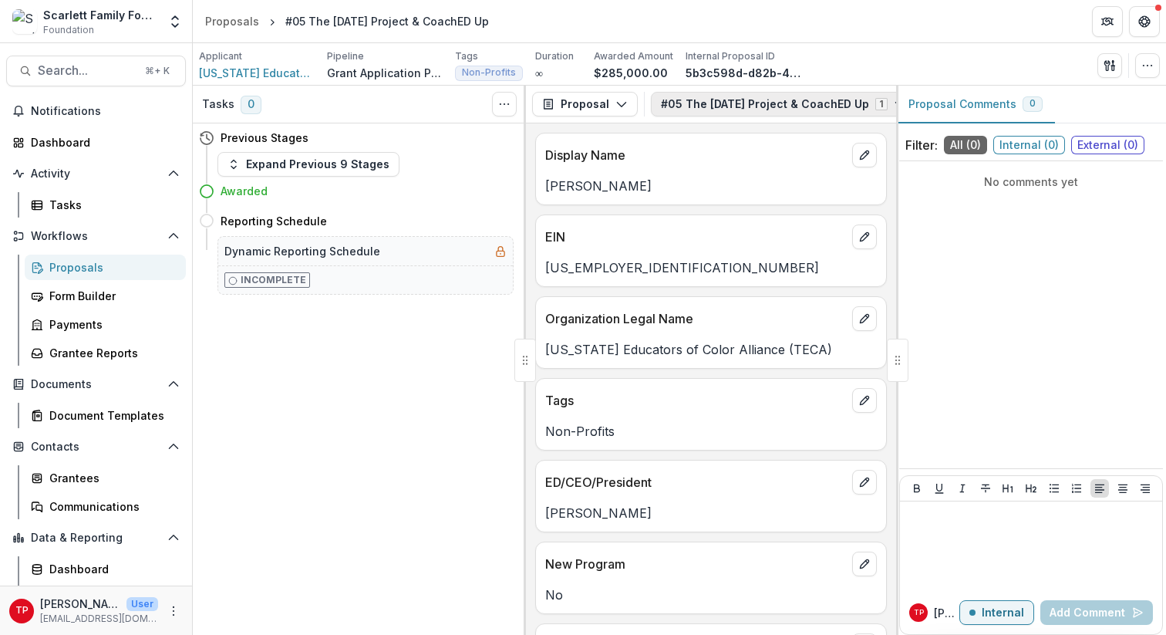
click at [729, 103] on button "#05 The Ascension Project & CoachED Up 1" at bounding box center [783, 104] width 265 height 25
click at [729, 159] on span "#05 The [DATE] Project & CoachED Up" at bounding box center [767, 162] width 204 height 16
click at [893, 40] on header "Proposals #05 The Ascension Project & CoachED Up" at bounding box center [679, 21] width 973 height 42
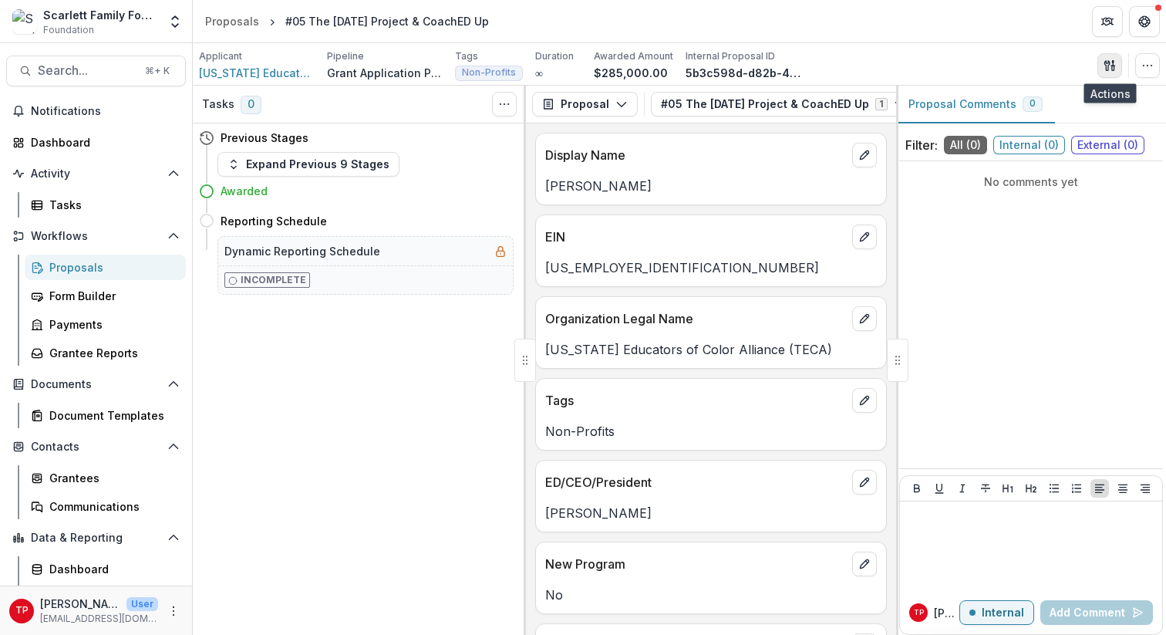
click at [1107, 67] on icon "button" at bounding box center [1106, 65] width 5 height 10
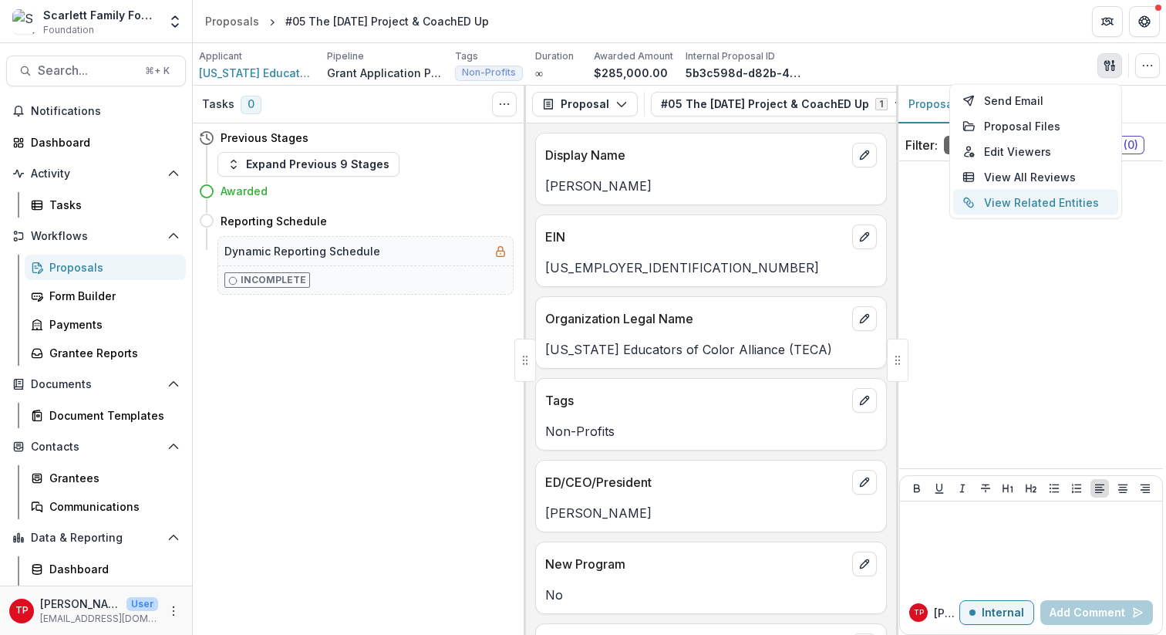
click at [1038, 206] on button "View Related Entities" at bounding box center [1035, 202] width 165 height 25
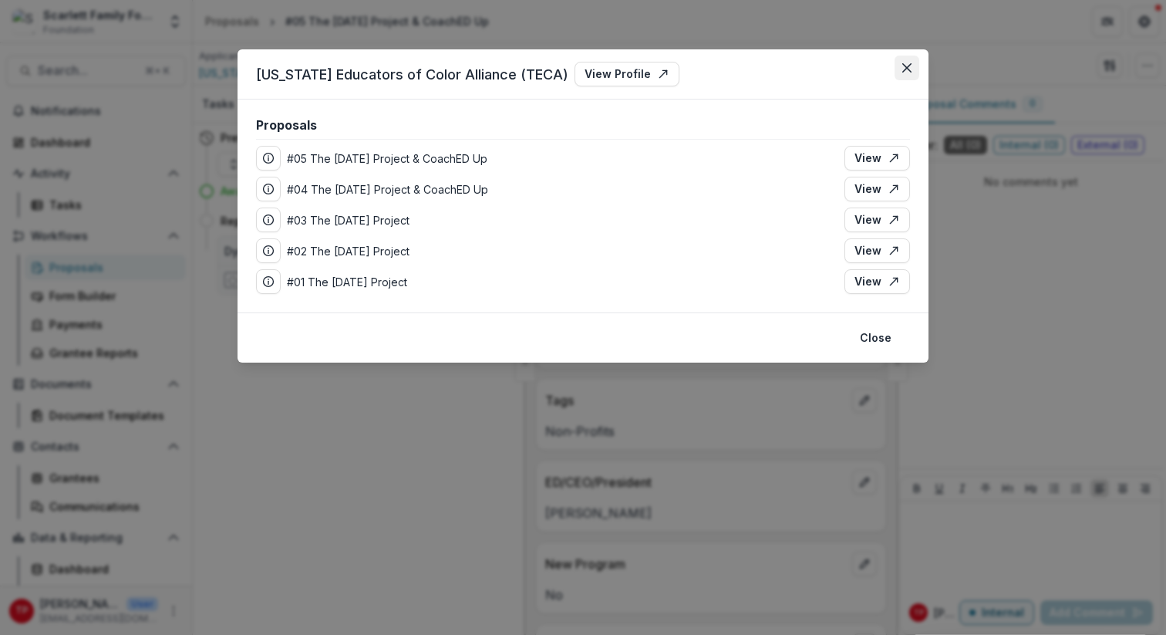
click at [911, 63] on icon "Close" at bounding box center [906, 67] width 9 height 9
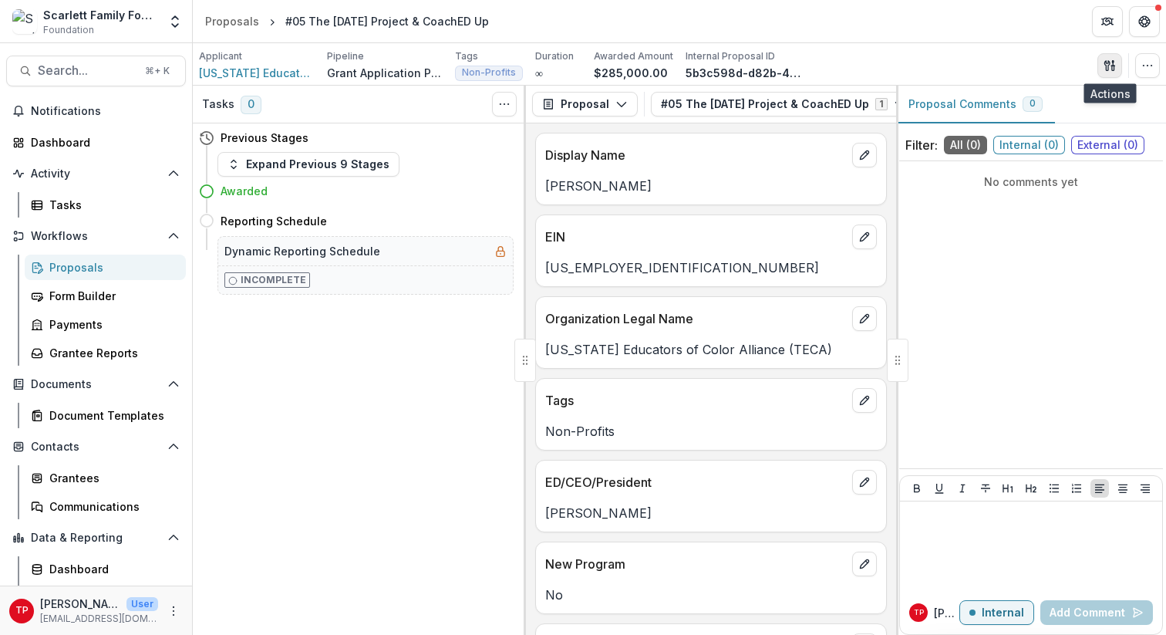
click at [1110, 71] on icon "button" at bounding box center [1109, 65] width 12 height 12
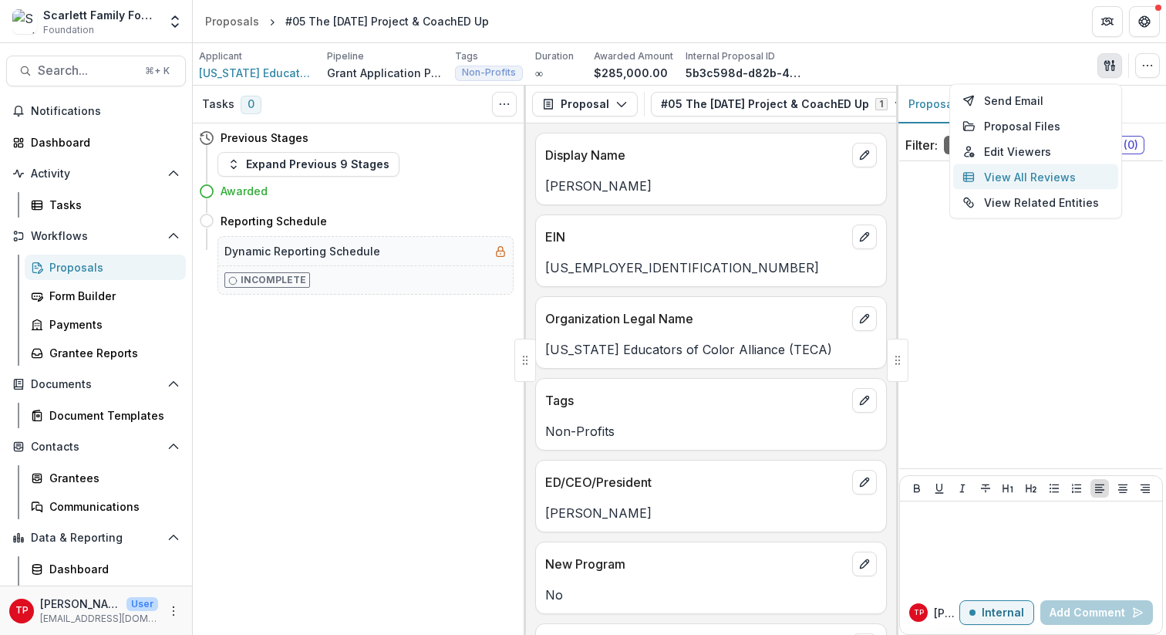
click at [1059, 175] on button "View All Reviews" at bounding box center [1035, 176] width 165 height 25
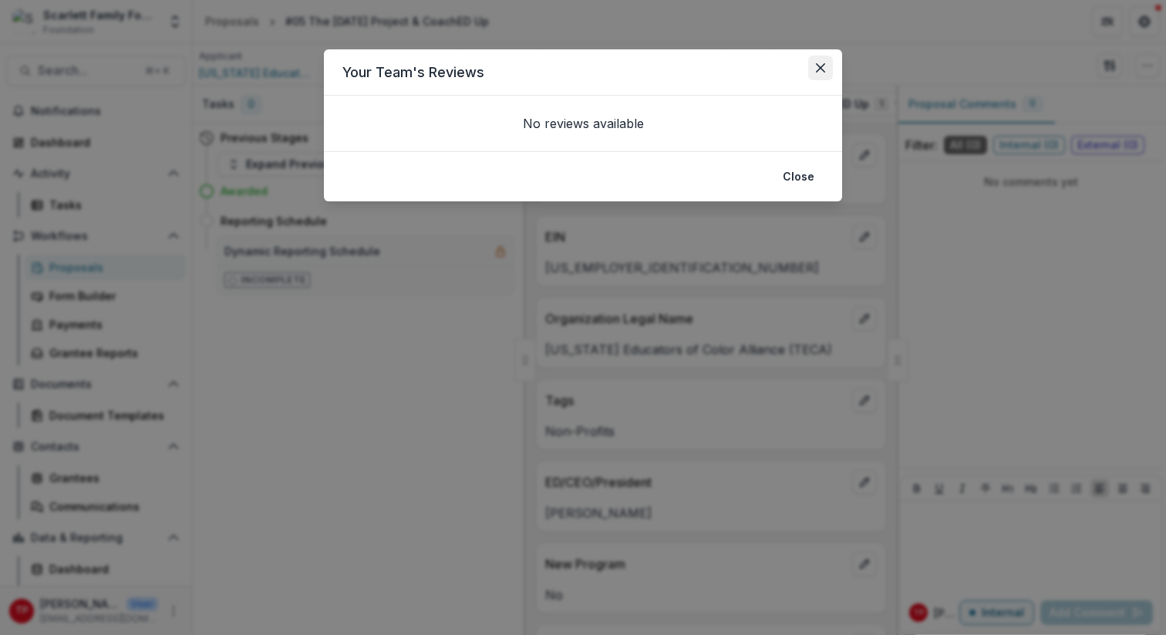
click at [822, 66] on icon "Close" at bounding box center [820, 67] width 9 height 9
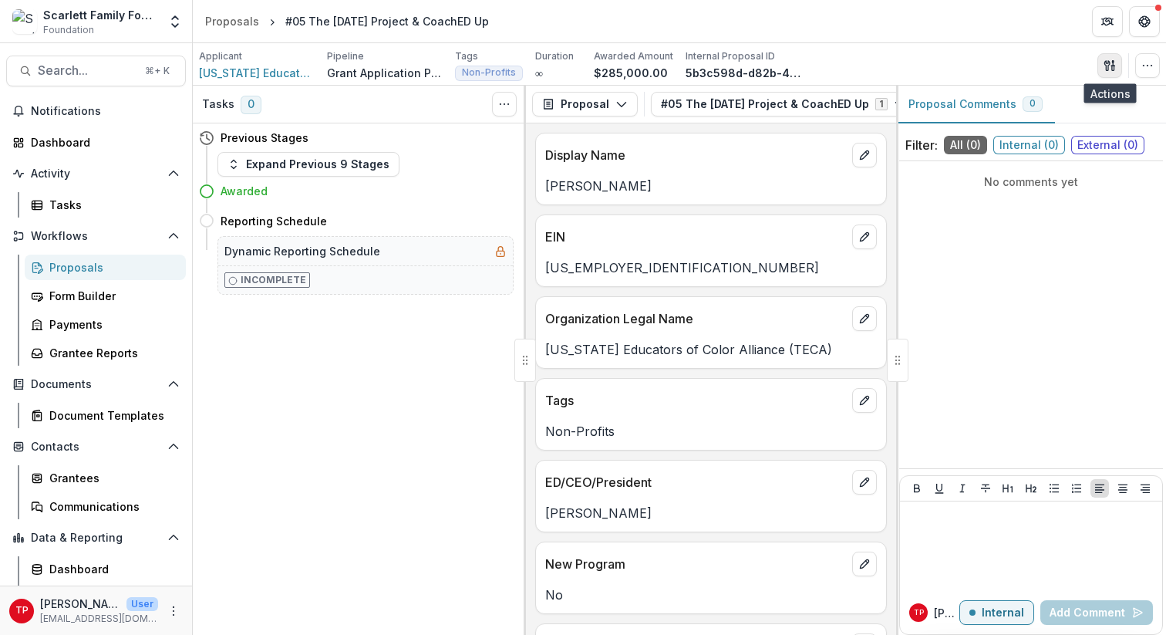
click at [1106, 63] on icon "button" at bounding box center [1106, 65] width 5 height 10
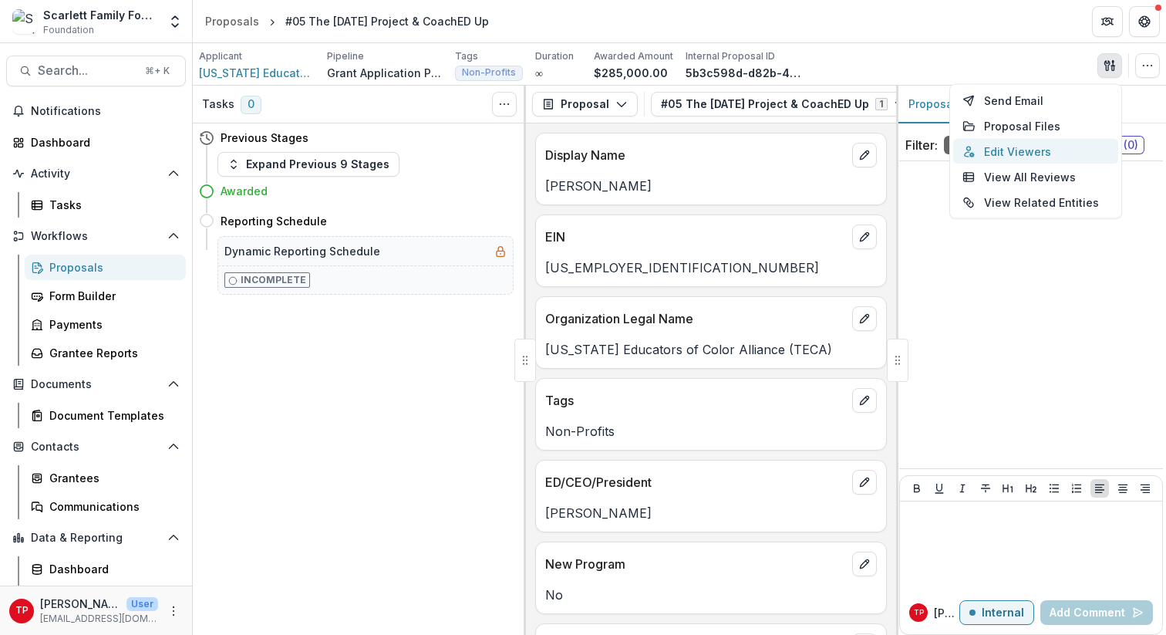
click at [1033, 148] on button "Edit Viewers" at bounding box center [1035, 151] width 165 height 25
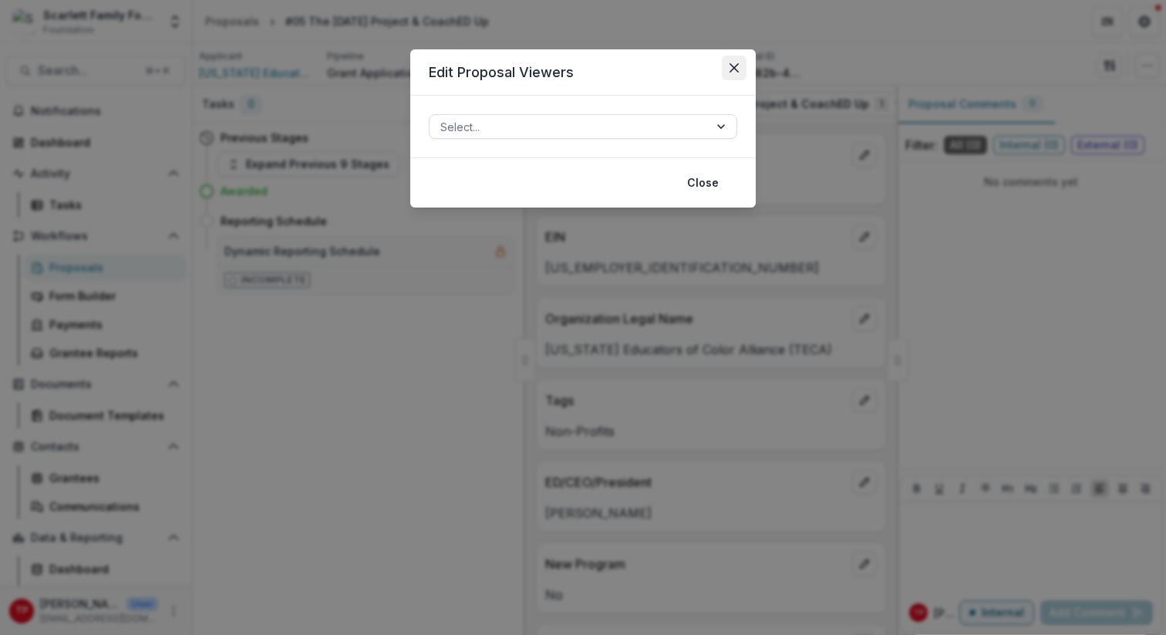
click at [733, 62] on button "Close" at bounding box center [734, 68] width 25 height 25
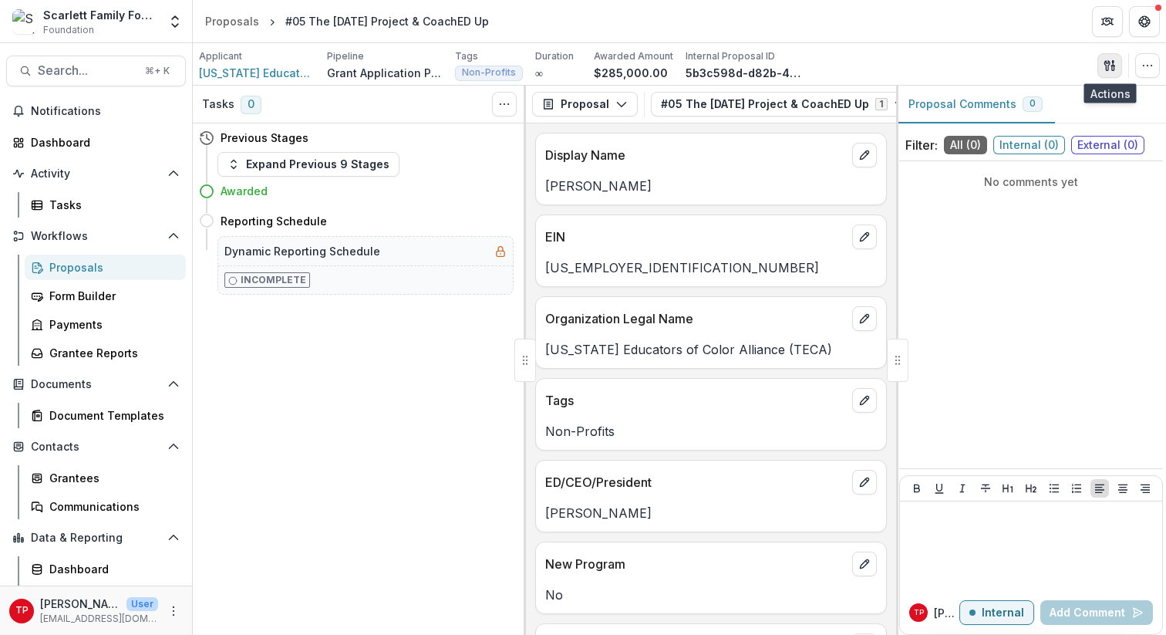
click at [1108, 66] on icon "button" at bounding box center [1109, 65] width 12 height 12
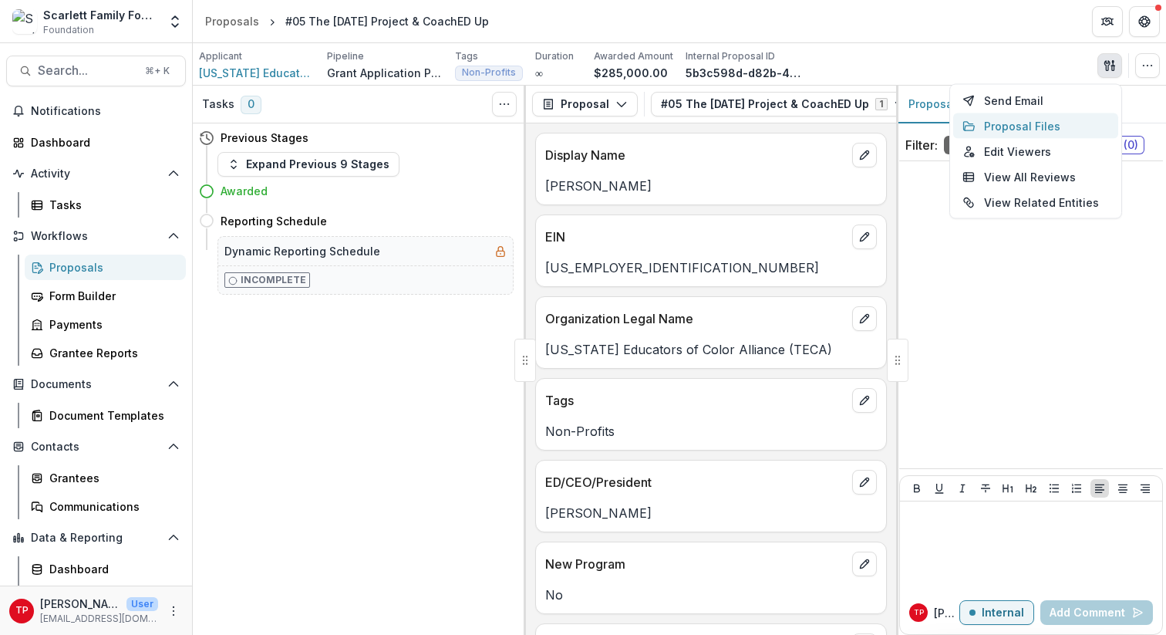
click at [1016, 123] on button "Proposal Files" at bounding box center [1035, 125] width 165 height 25
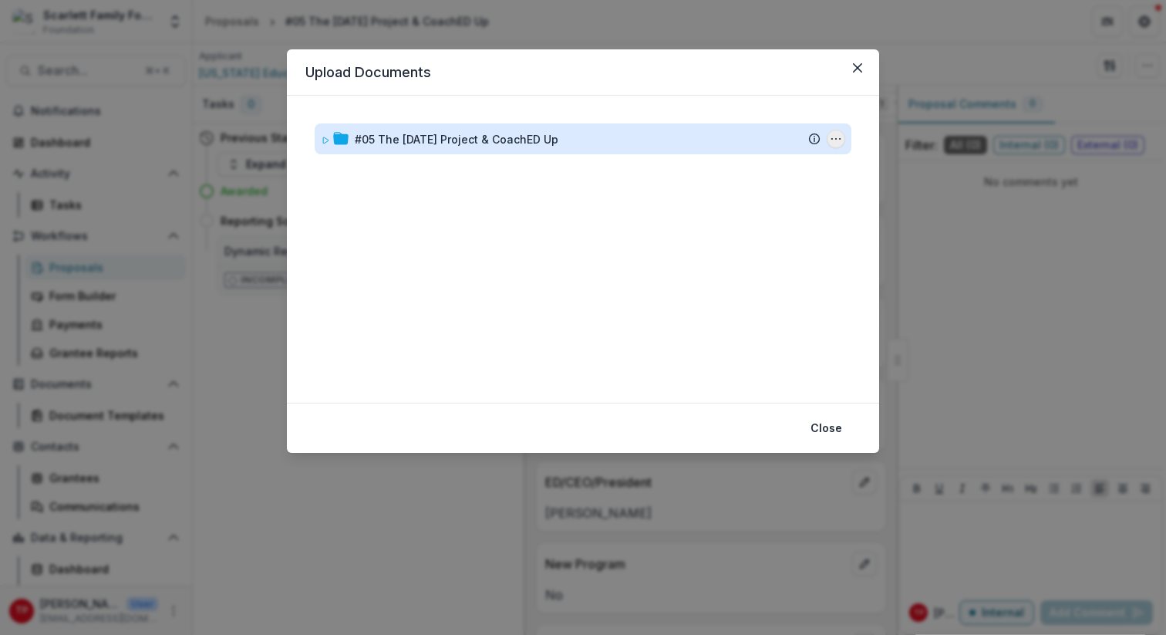
click at [840, 139] on circle "#05 The Ascension Project & CoachED Up Options" at bounding box center [840, 139] width 1 height 1
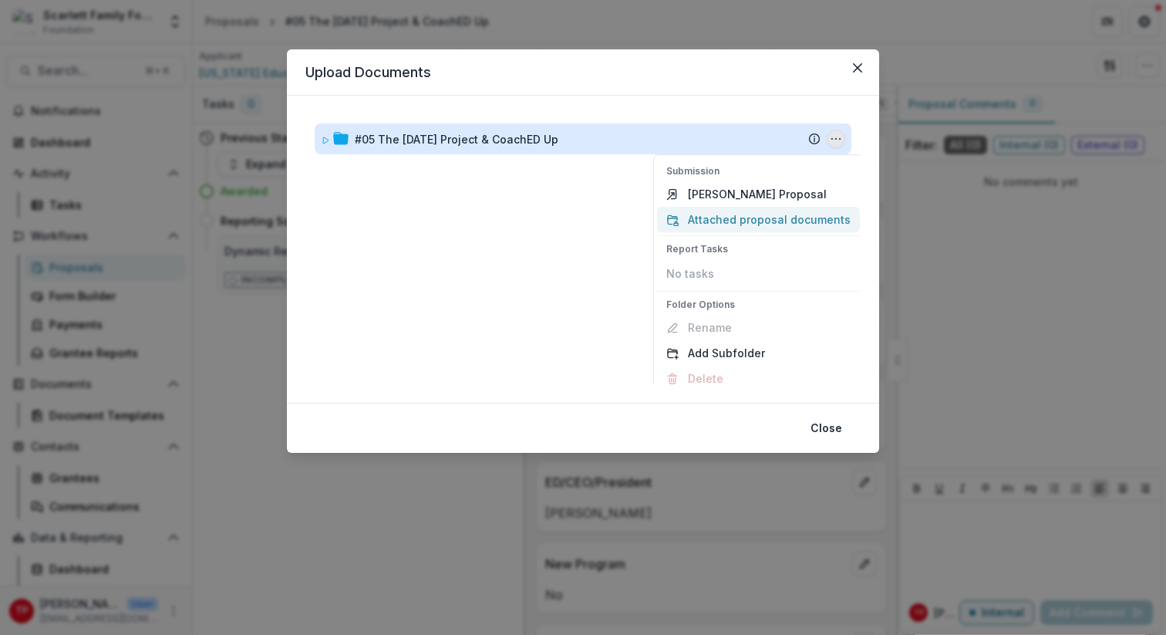
click at [729, 219] on button "Attached proposal documents" at bounding box center [758, 219] width 203 height 25
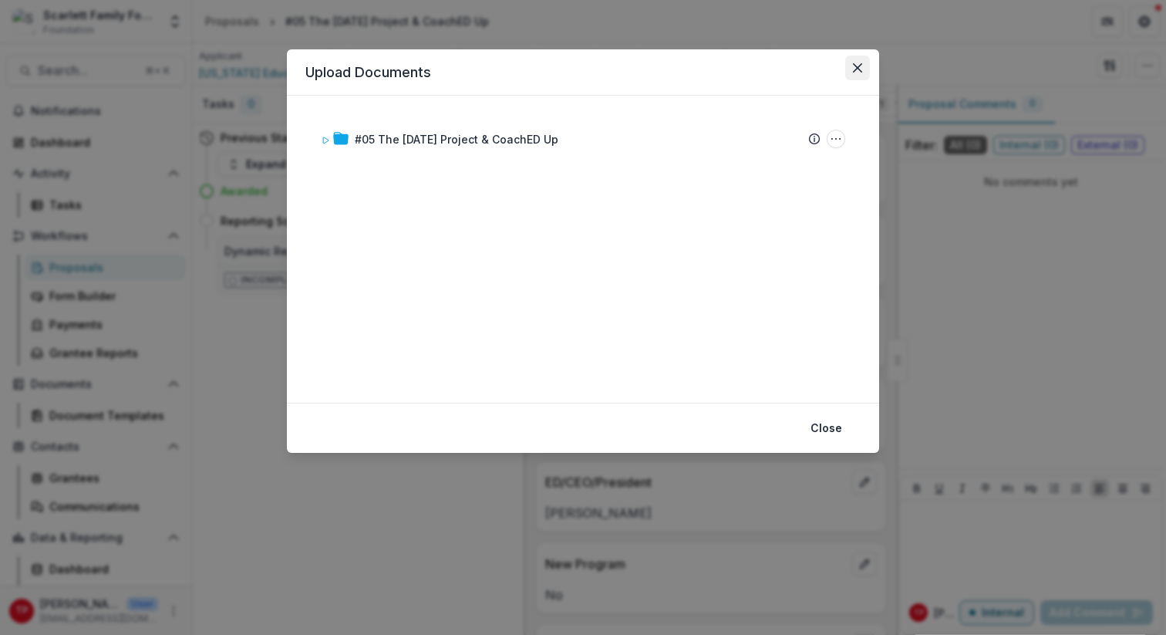
click at [855, 66] on icon "Close" at bounding box center [857, 67] width 9 height 9
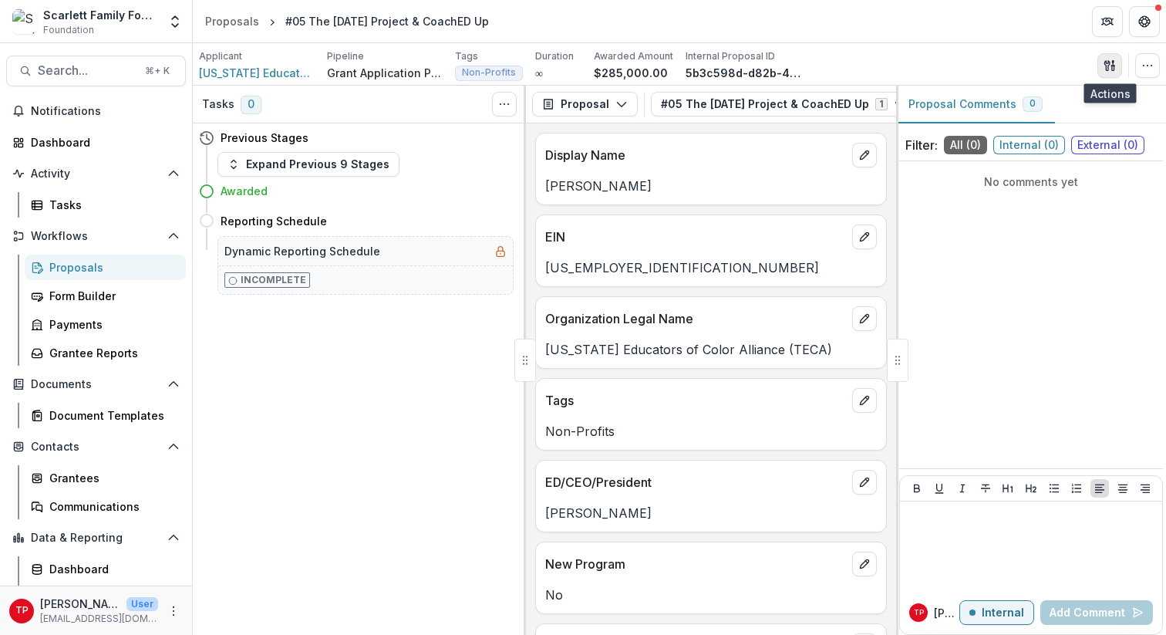
click at [1110, 61] on icon "button" at bounding box center [1109, 65] width 12 height 12
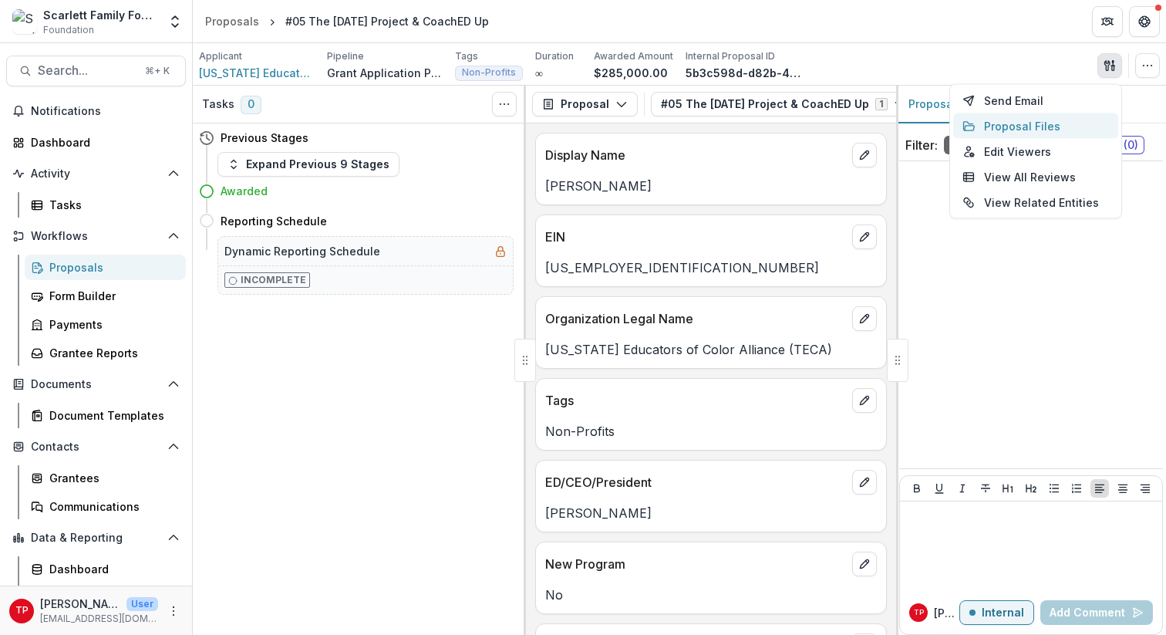
click at [1041, 126] on button "Proposal Files" at bounding box center [1035, 125] width 165 height 25
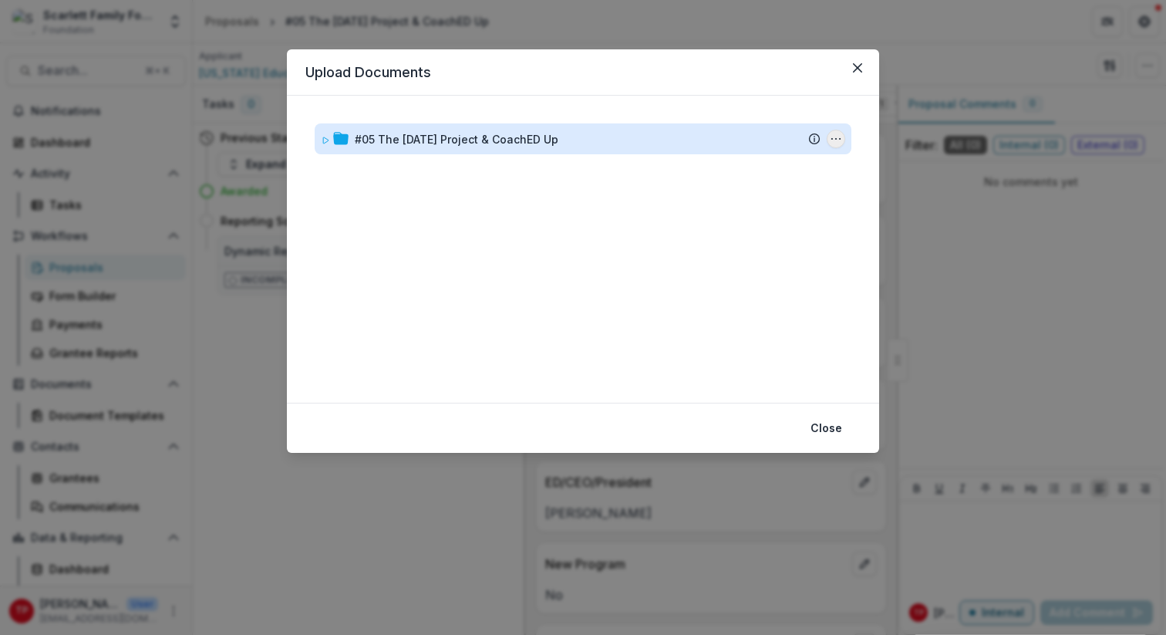
click at [837, 136] on icon "#05 The Ascension Project & CoachED Up Options" at bounding box center [836, 139] width 12 height 12
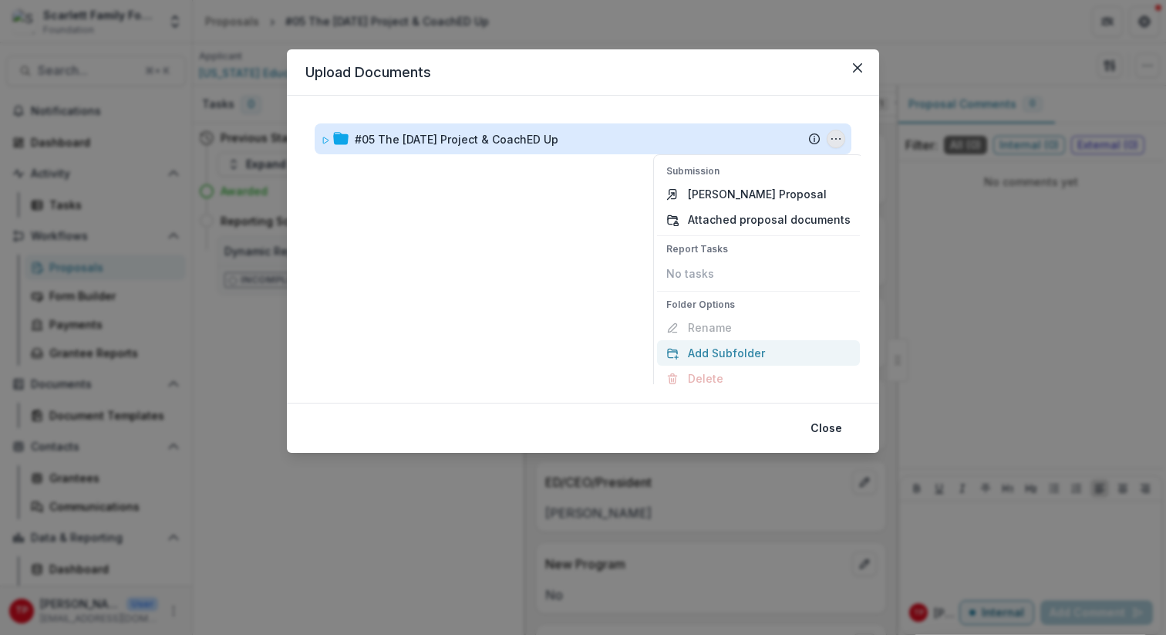
click at [739, 348] on button "Add Subfolder" at bounding box center [758, 352] width 203 height 25
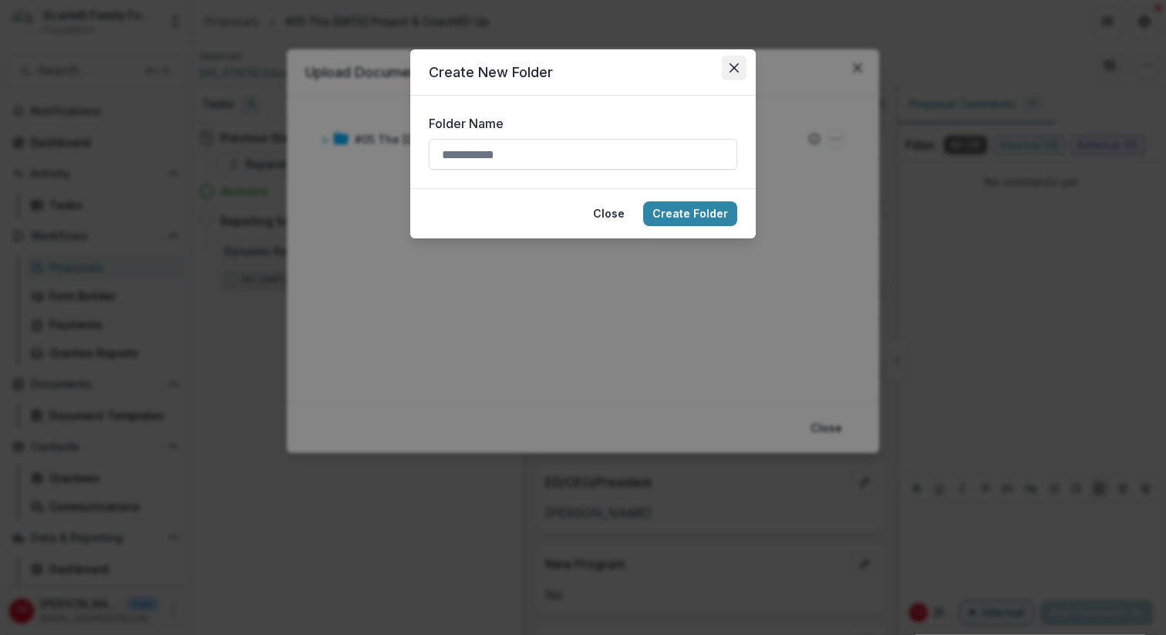
click at [738, 65] on icon "Close" at bounding box center [733, 67] width 9 height 9
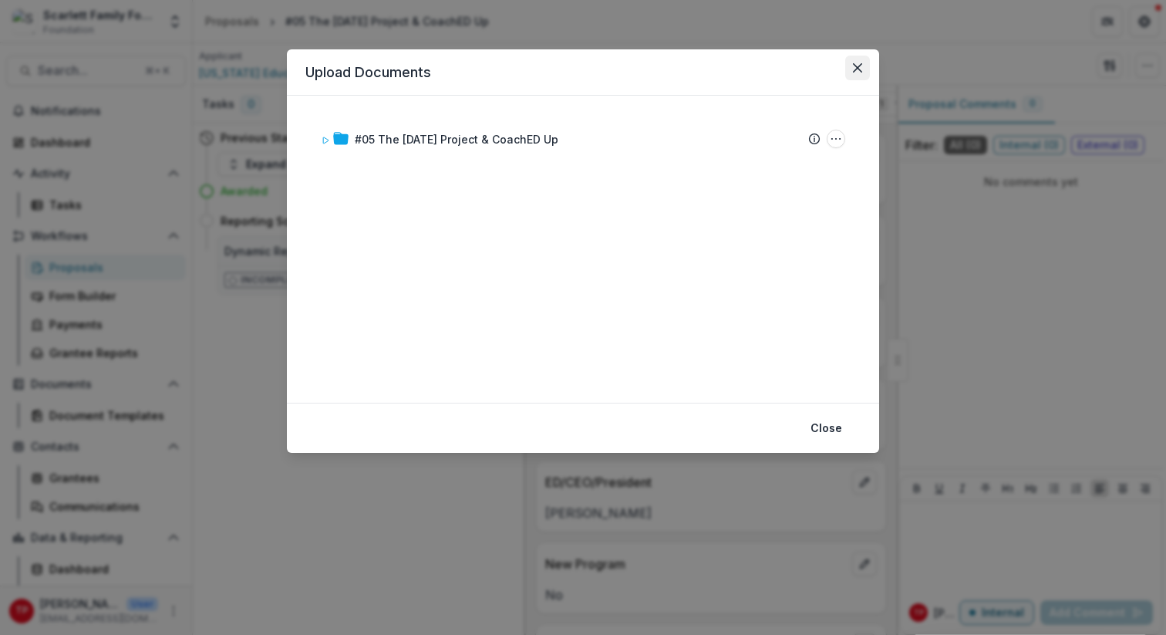
click at [857, 68] on icon "Close" at bounding box center [857, 67] width 9 height 9
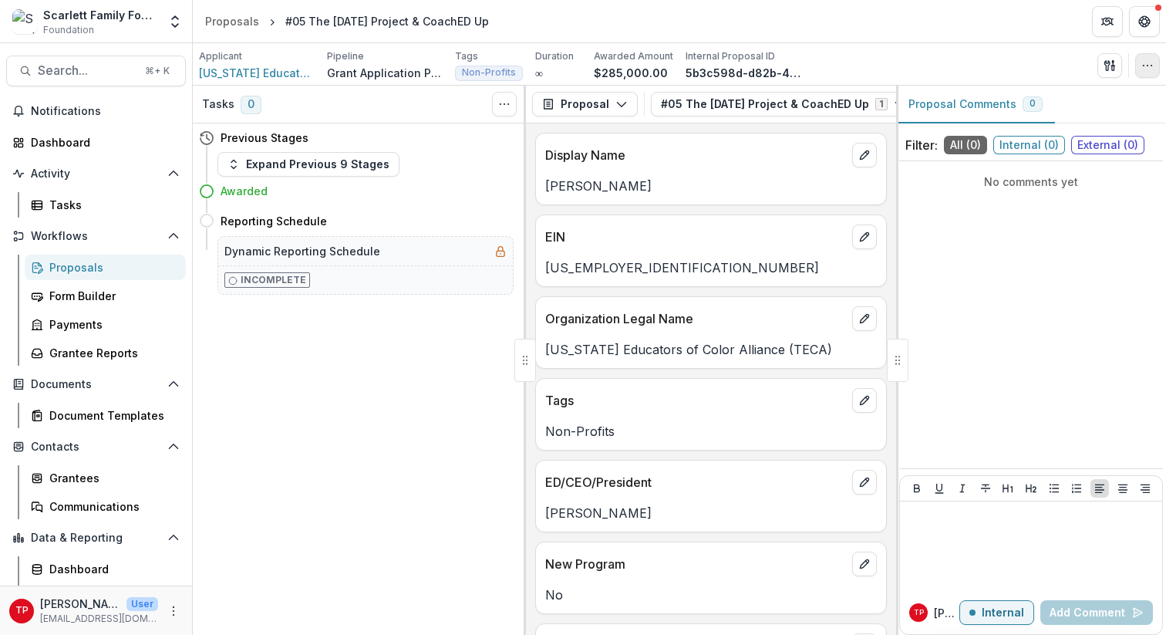
click at [1127, 58] on button "button" at bounding box center [1147, 65] width 25 height 25
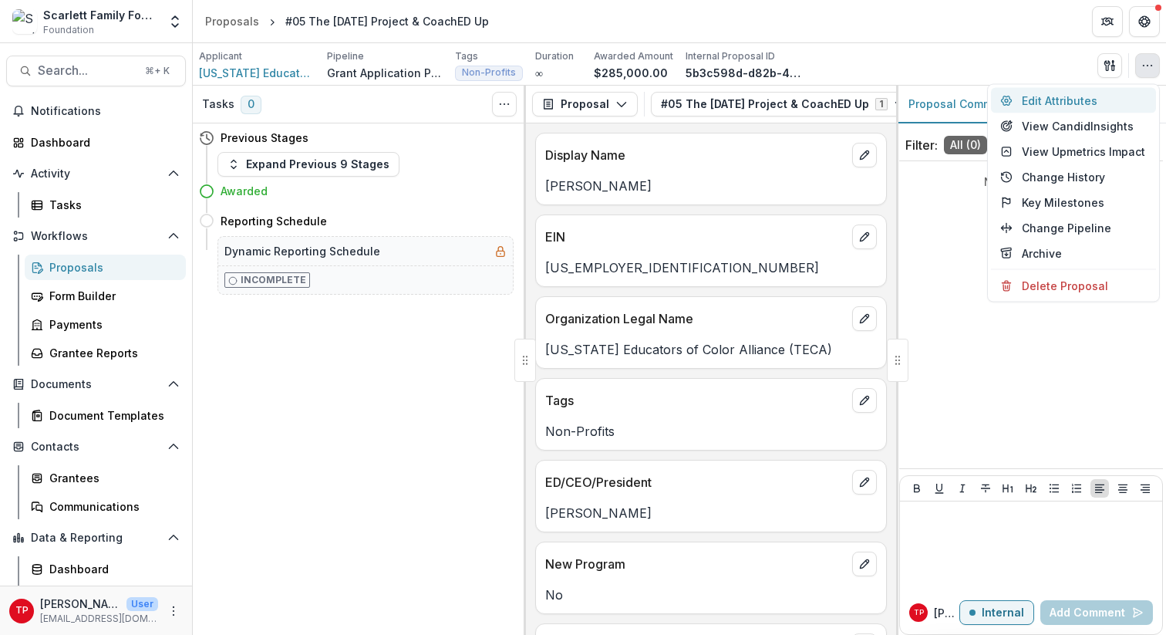
click at [1065, 99] on button "Edit Attributes" at bounding box center [1073, 100] width 165 height 25
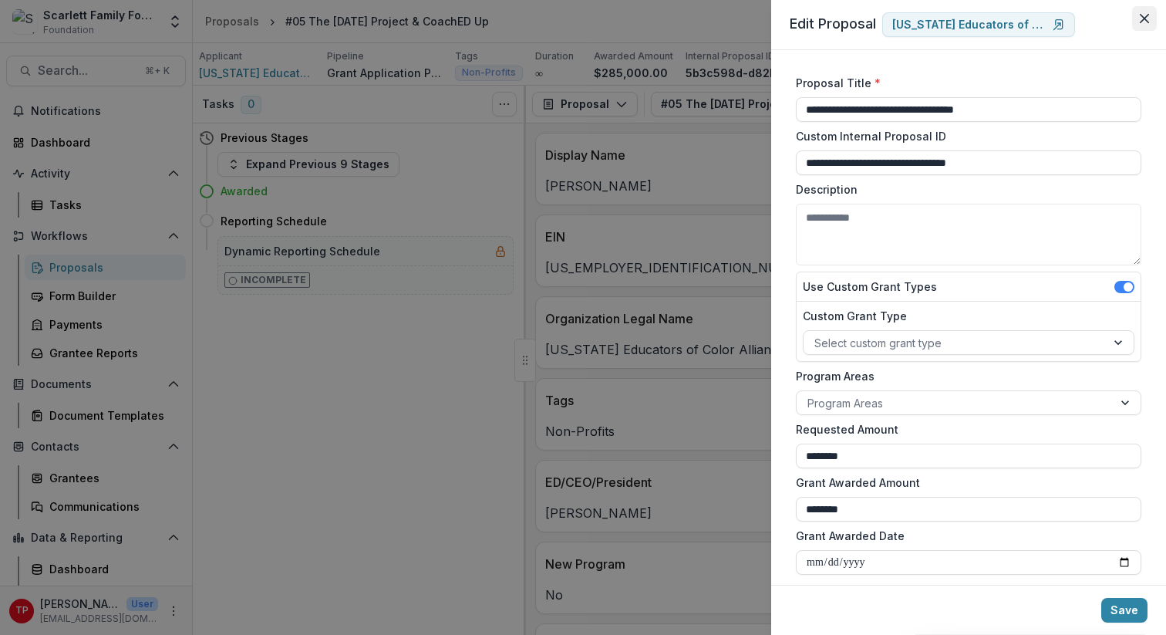
click at [1127, 14] on icon "Close" at bounding box center [1144, 18] width 9 height 9
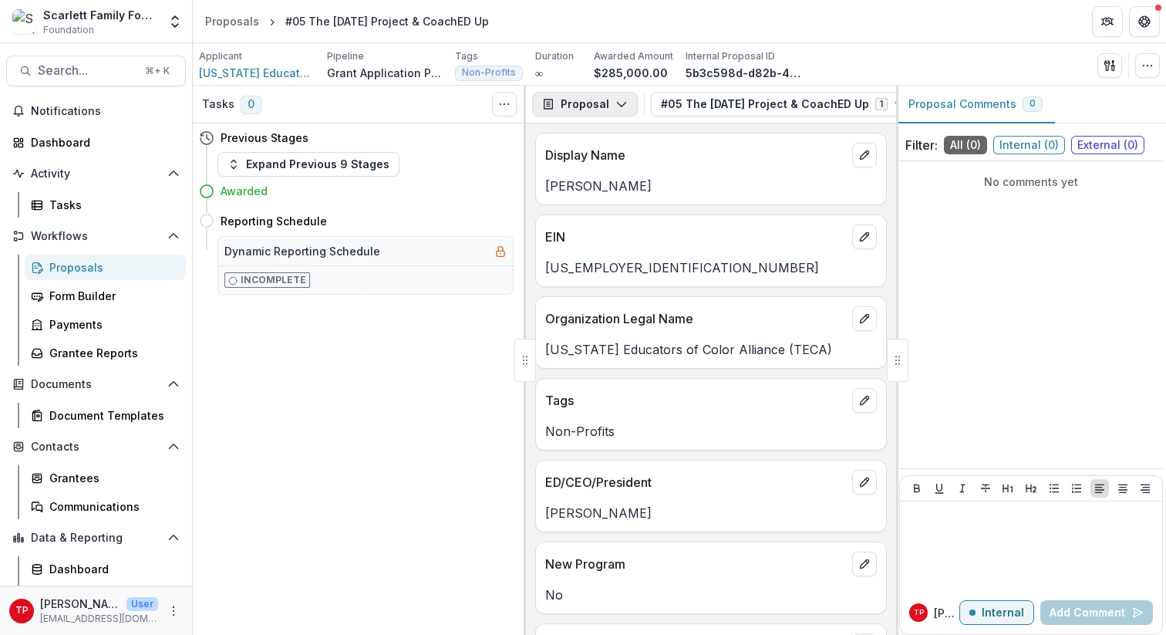
click at [619, 103] on icon "button" at bounding box center [621, 104] width 12 height 12
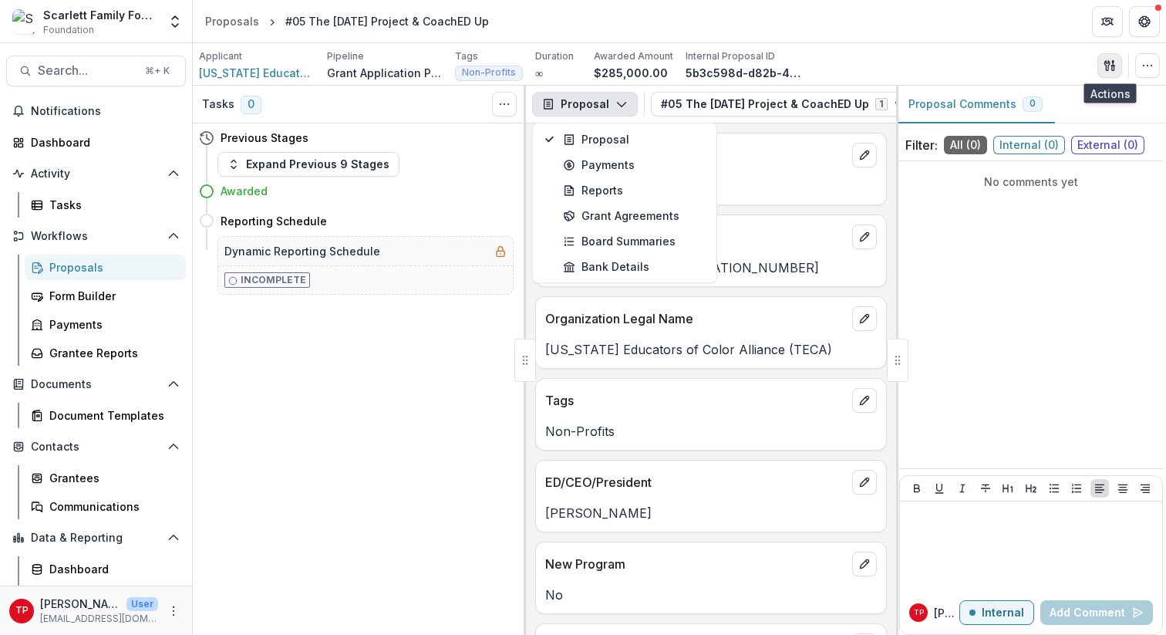
click at [1108, 62] on icon "button" at bounding box center [1109, 65] width 12 height 12
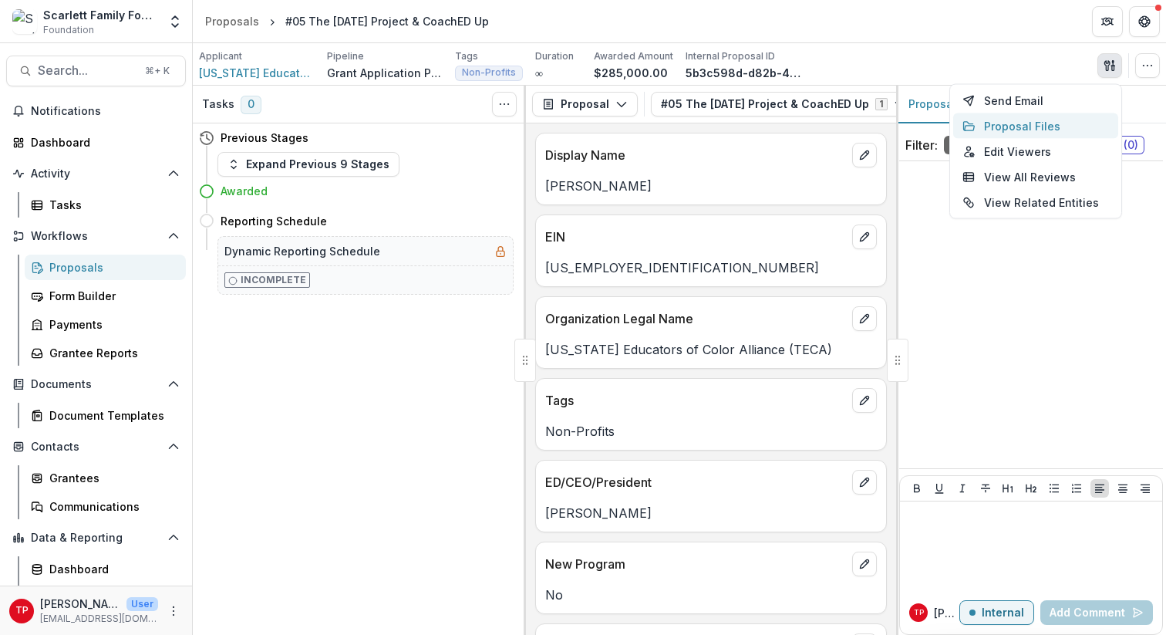
click at [1003, 128] on button "Proposal Files" at bounding box center [1035, 125] width 165 height 25
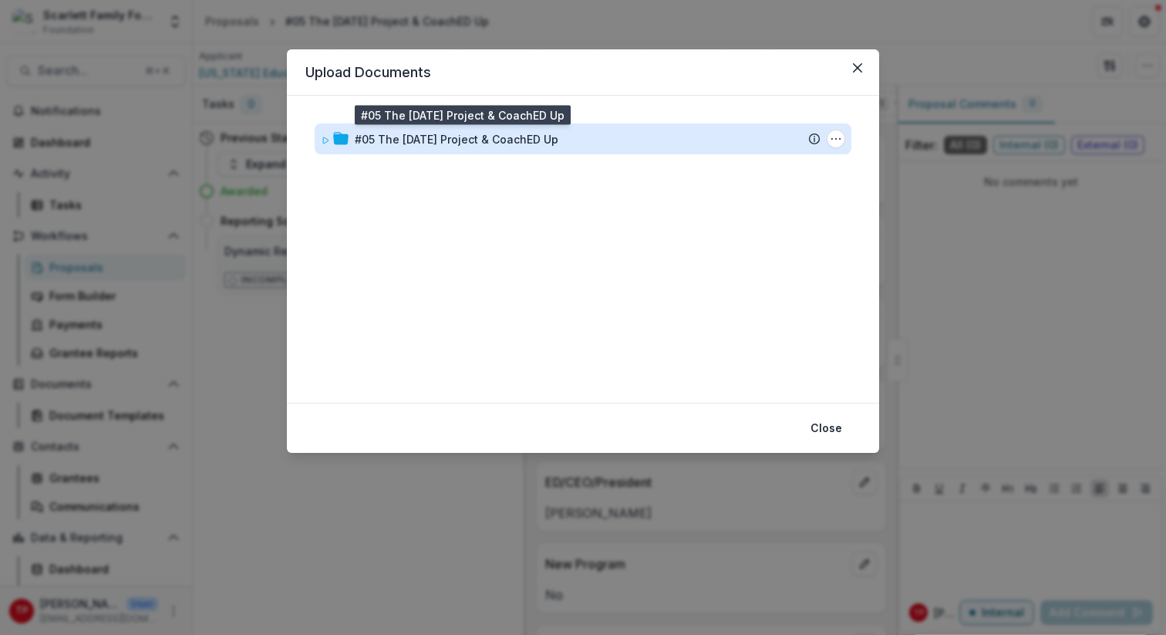
click at [450, 133] on div "#05 The [DATE] Project & CoachED Up" at bounding box center [457, 139] width 204 height 16
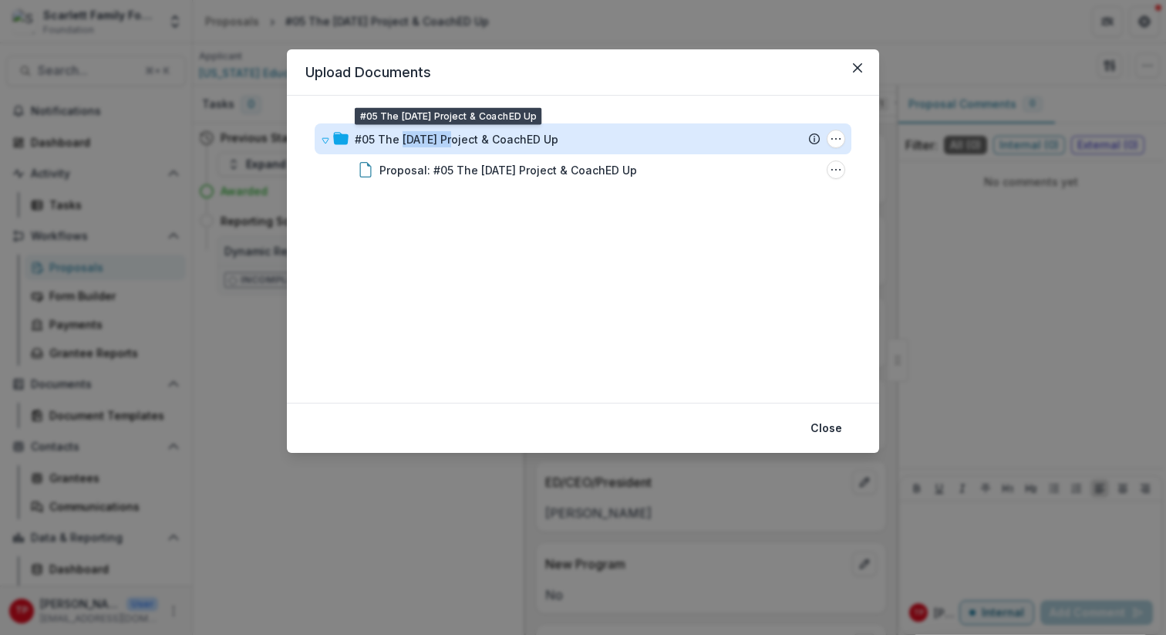
click at [450, 133] on div "#05 The [DATE] Project & CoachED Up" at bounding box center [457, 139] width 204 height 16
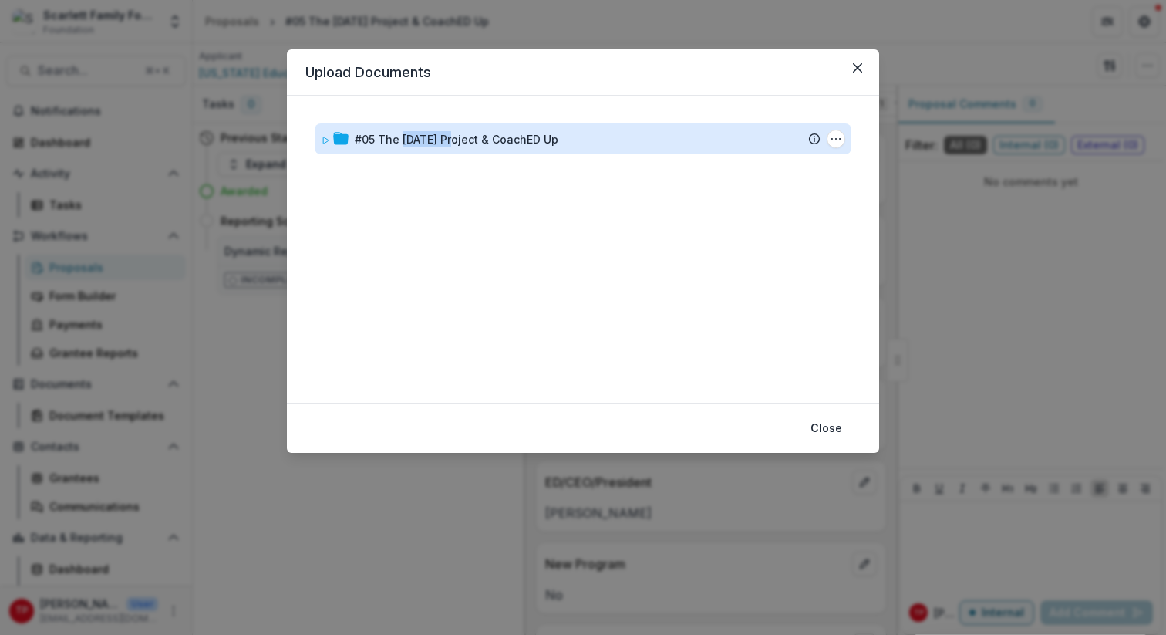
click at [450, 133] on div "#05 The [DATE] Project & CoachED Up" at bounding box center [457, 139] width 204 height 16
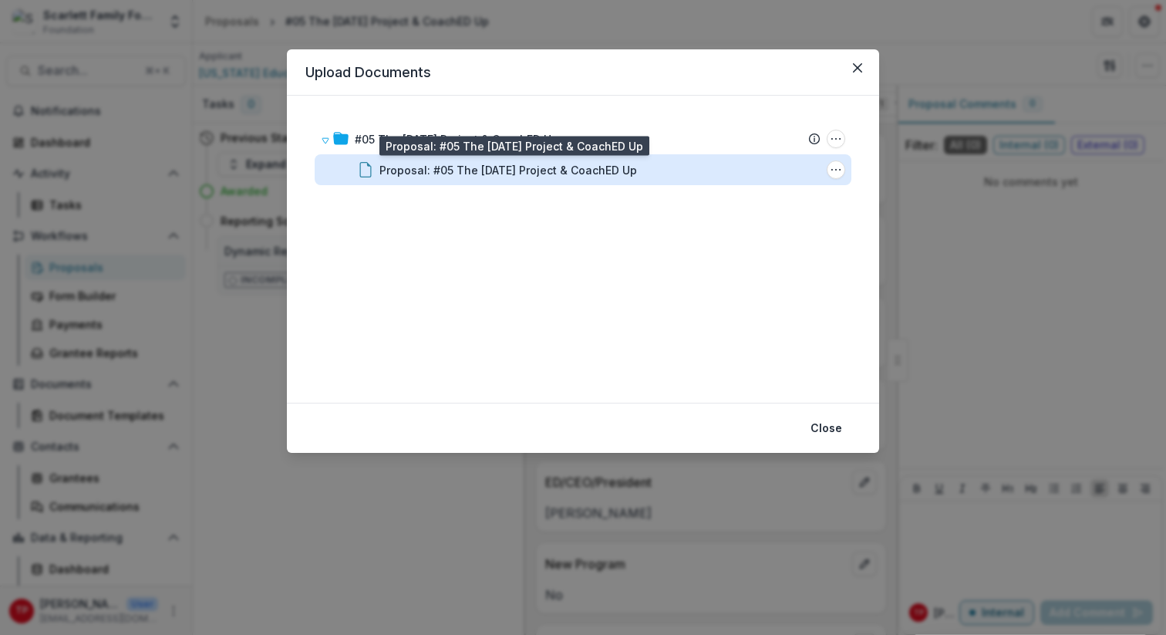
click at [466, 170] on div "Proposal: #05 The Ascension Project & CoachED Up" at bounding box center [508, 170] width 258 height 16
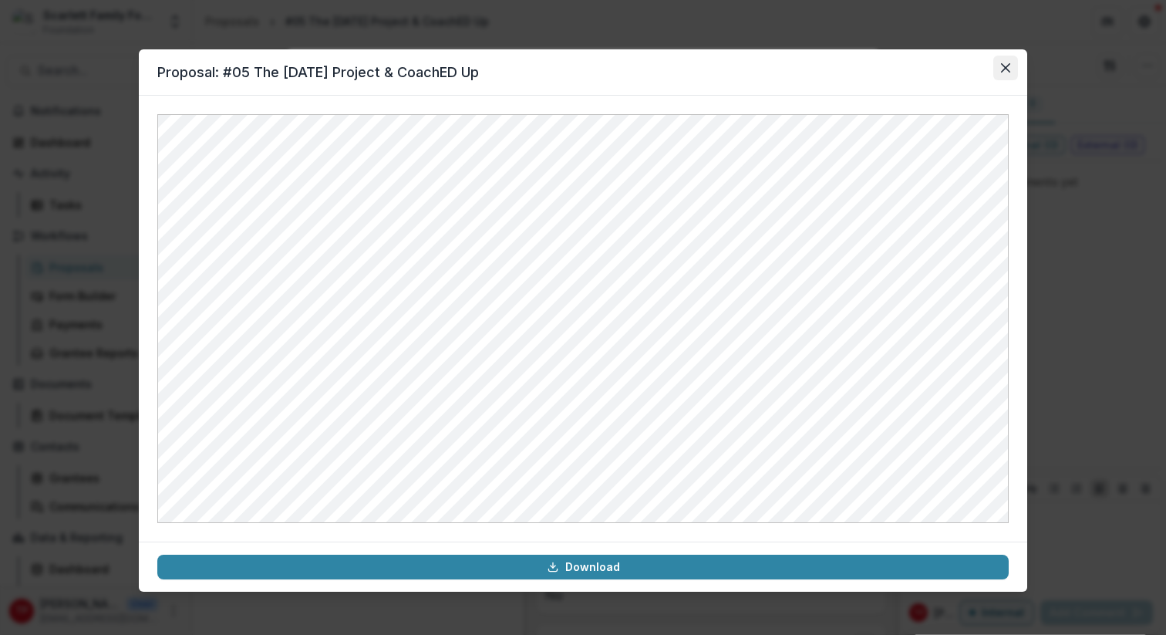
click at [1002, 68] on icon "Close" at bounding box center [1005, 67] width 9 height 9
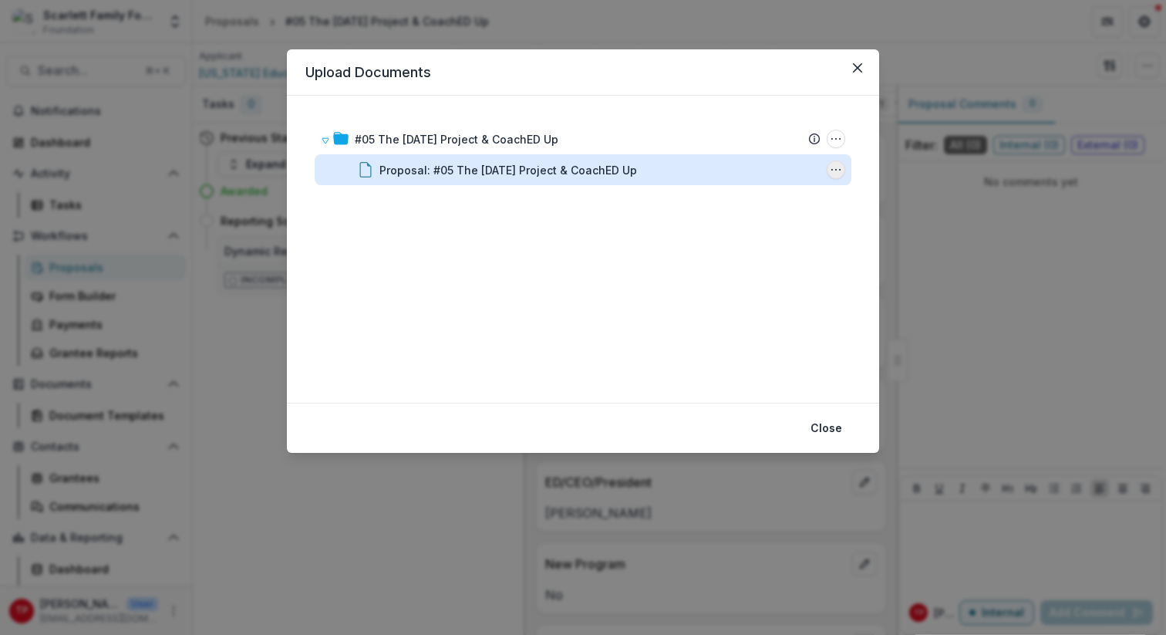
click at [839, 168] on icon "Proposal: #05 The Ascension Project & CoachED Up Options" at bounding box center [836, 169] width 12 height 12
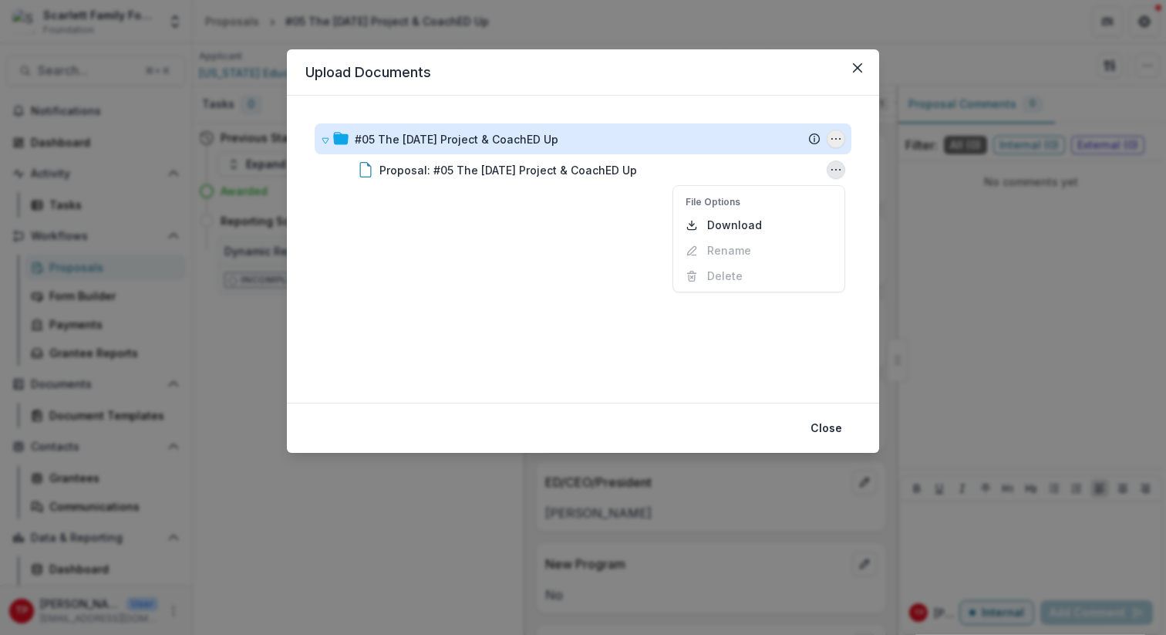
click at [838, 136] on icon "#05 The Ascension Project & CoachED Up Options" at bounding box center [836, 139] width 12 height 12
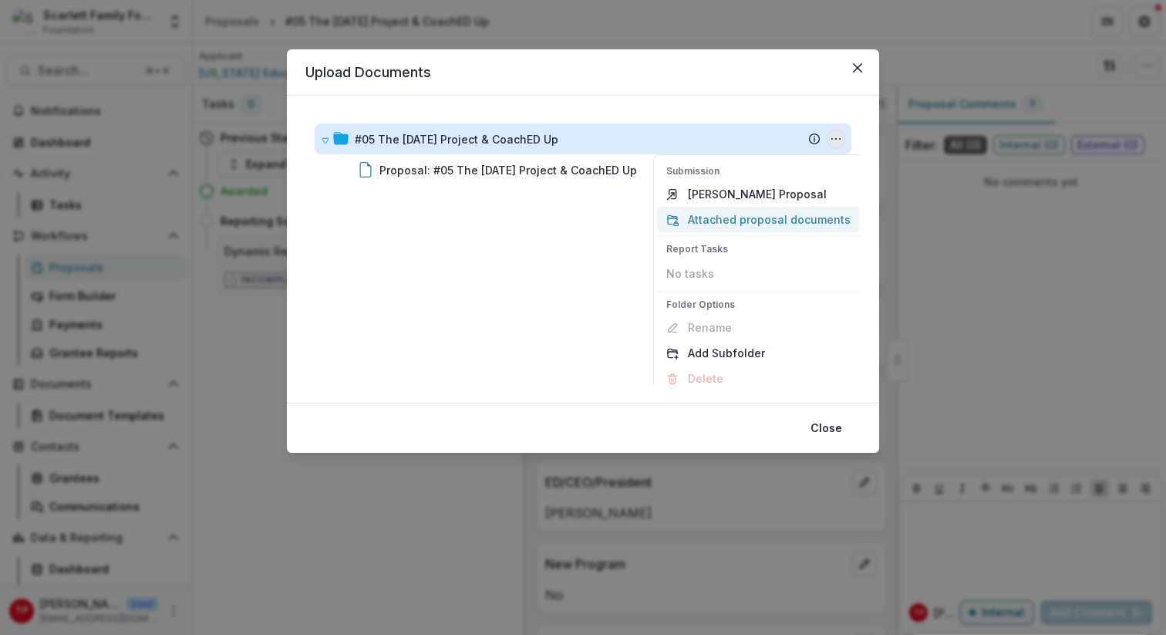
click at [775, 217] on button "Attached proposal documents" at bounding box center [758, 219] width 203 height 25
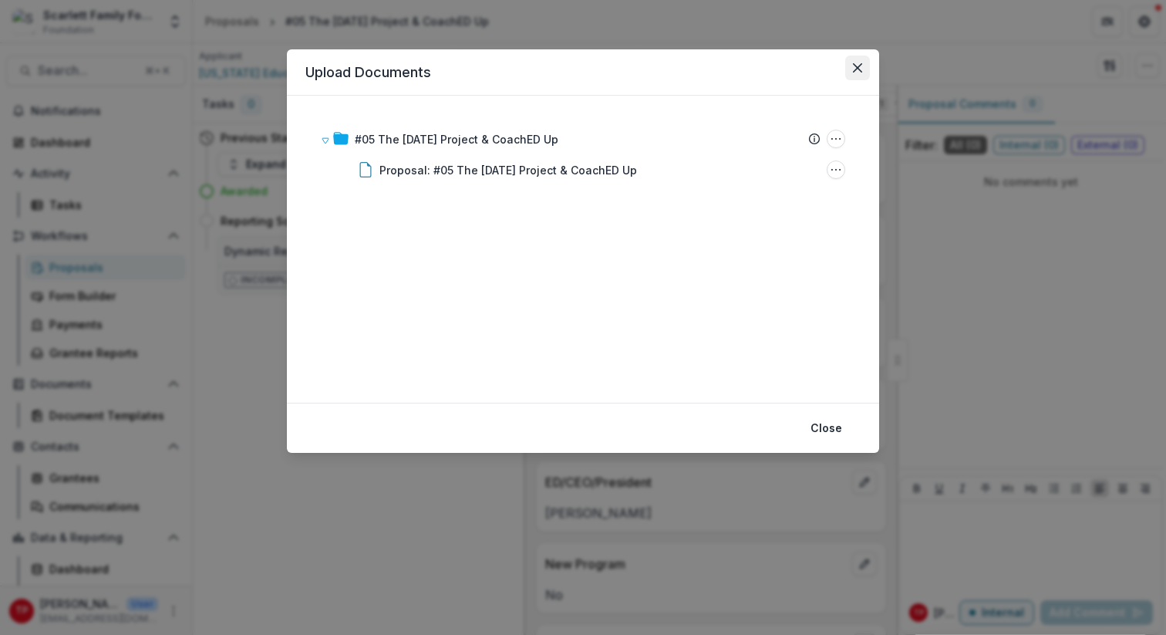
click at [853, 70] on icon "Close" at bounding box center [857, 67] width 9 height 9
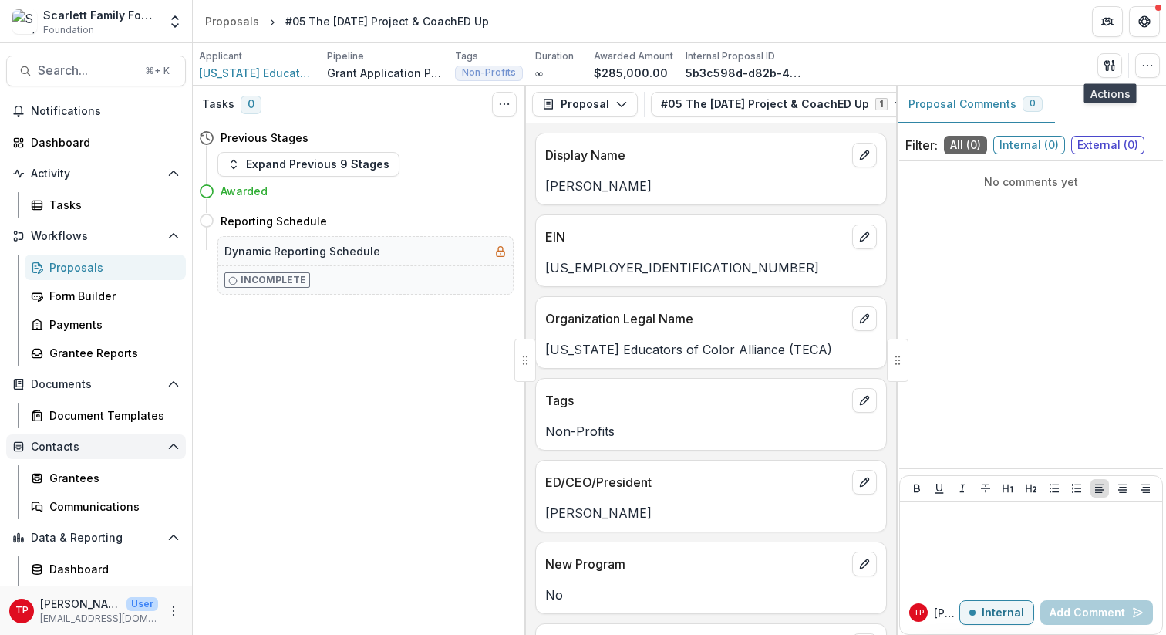
scroll to position [25, 0]
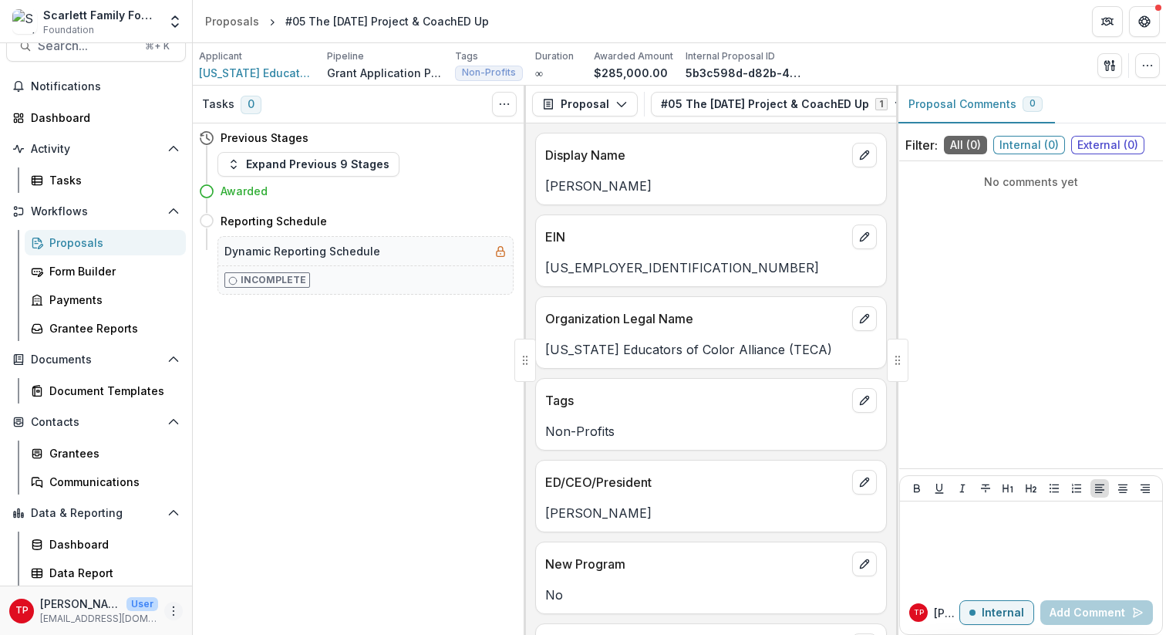
click at [173, 561] on circle "More" at bounding box center [173, 610] width 1 height 1
click at [243, 548] on link "Help Center" at bounding box center [270, 552] width 165 height 25
click at [504, 100] on icon "Toggle View Cancelled Tasks" at bounding box center [504, 104] width 12 height 12
click at [502, 100] on icon "Toggle View Cancelled Tasks" at bounding box center [504, 104] width 12 height 12
click at [450, 254] on div "Dynamic Reporting Schedule" at bounding box center [365, 251] width 295 height 29
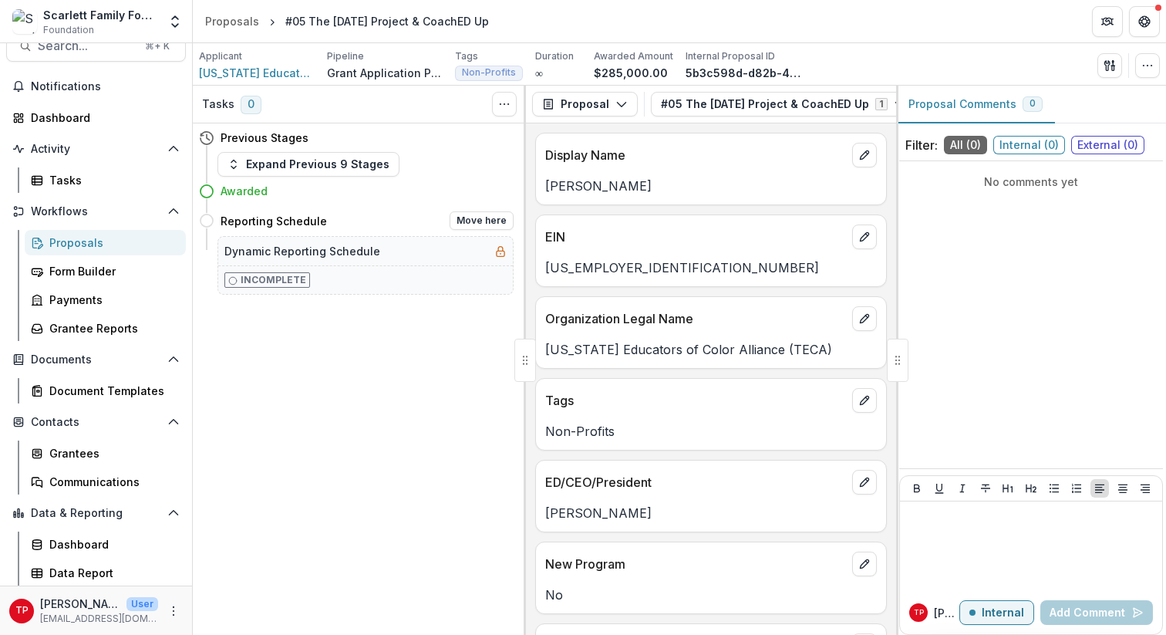
click at [503, 251] on rect at bounding box center [501, 253] width 8 height 5
click at [291, 284] on p "Incomplete" at bounding box center [274, 280] width 66 height 14
click at [241, 190] on h4 "Awarded" at bounding box center [244, 191] width 47 height 16
click at [234, 167] on icon "button" at bounding box center [233, 164] width 12 height 12
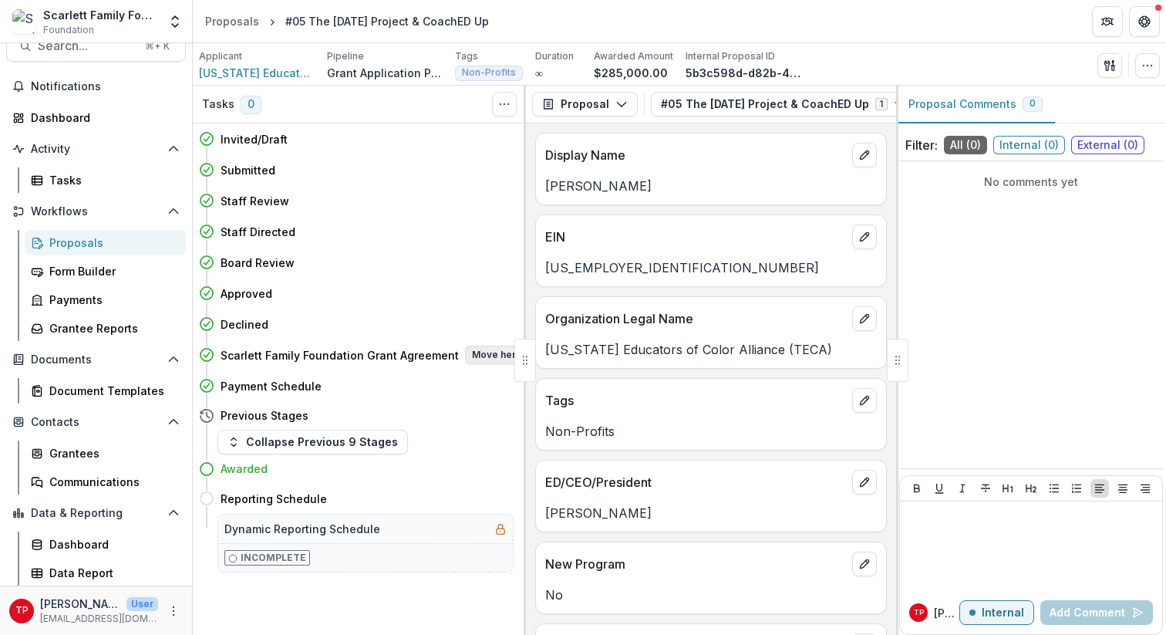
click at [501, 352] on button "Move here" at bounding box center [497, 354] width 64 height 19
select select "**********"
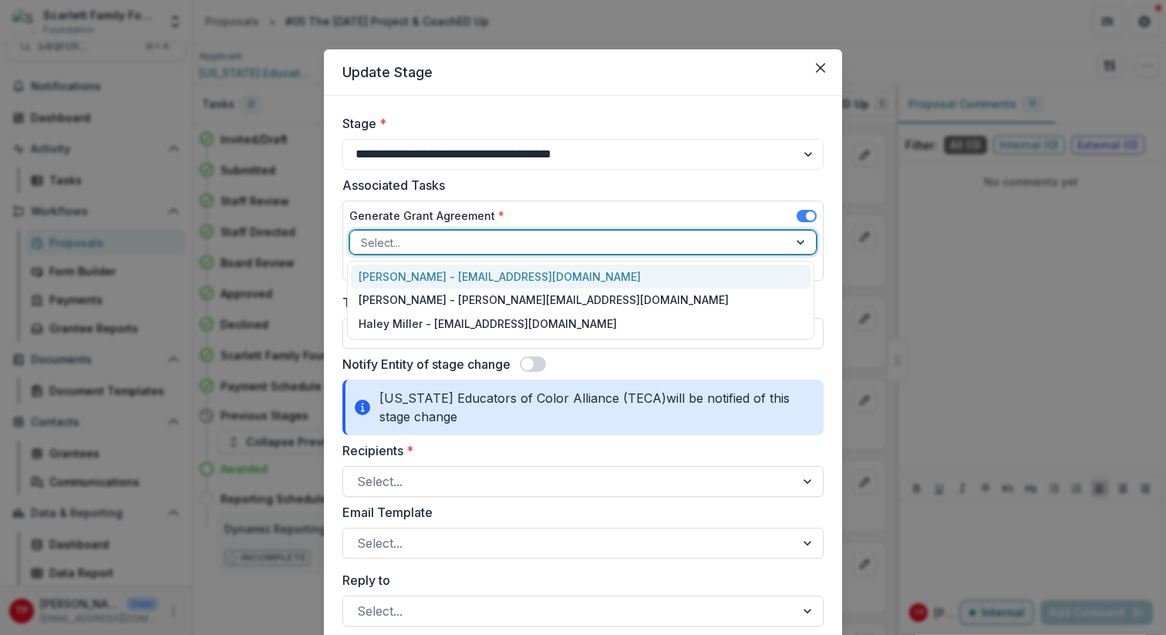
click at [796, 241] on div at bounding box center [802, 242] width 28 height 23
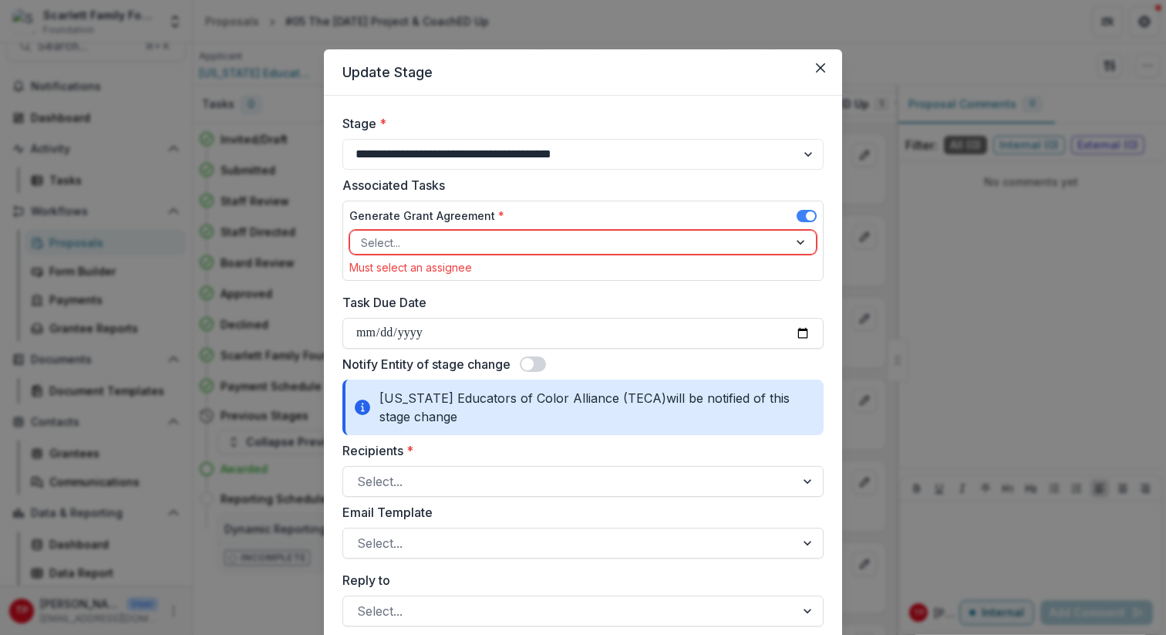
click at [724, 192] on label "Associated Tasks" at bounding box center [578, 185] width 472 height 19
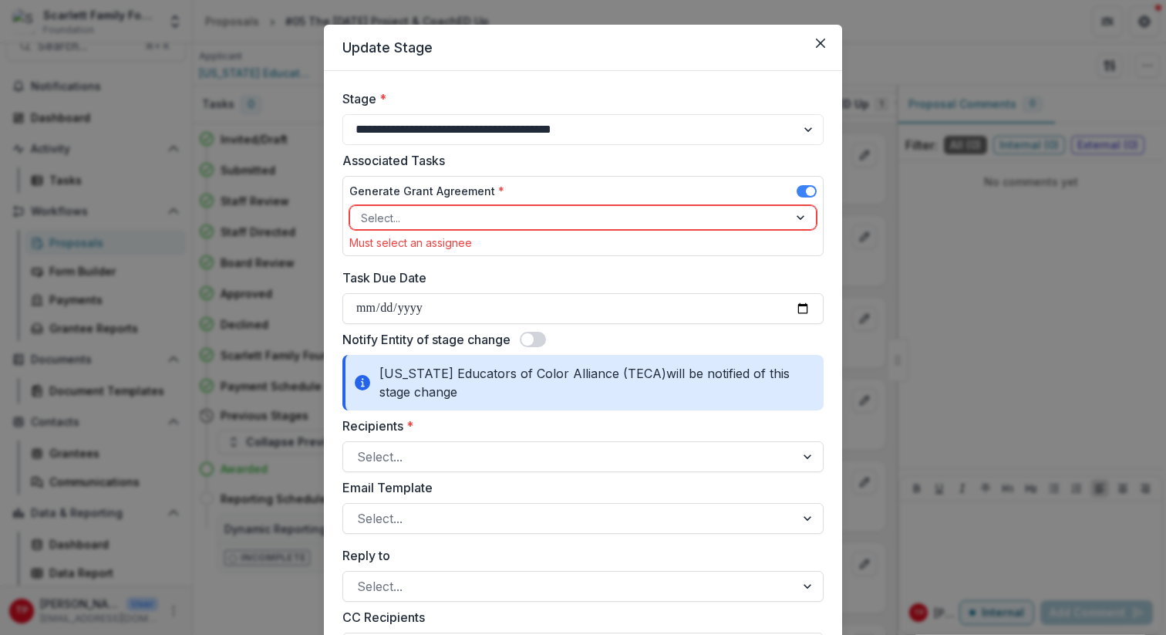
scroll to position [0, 0]
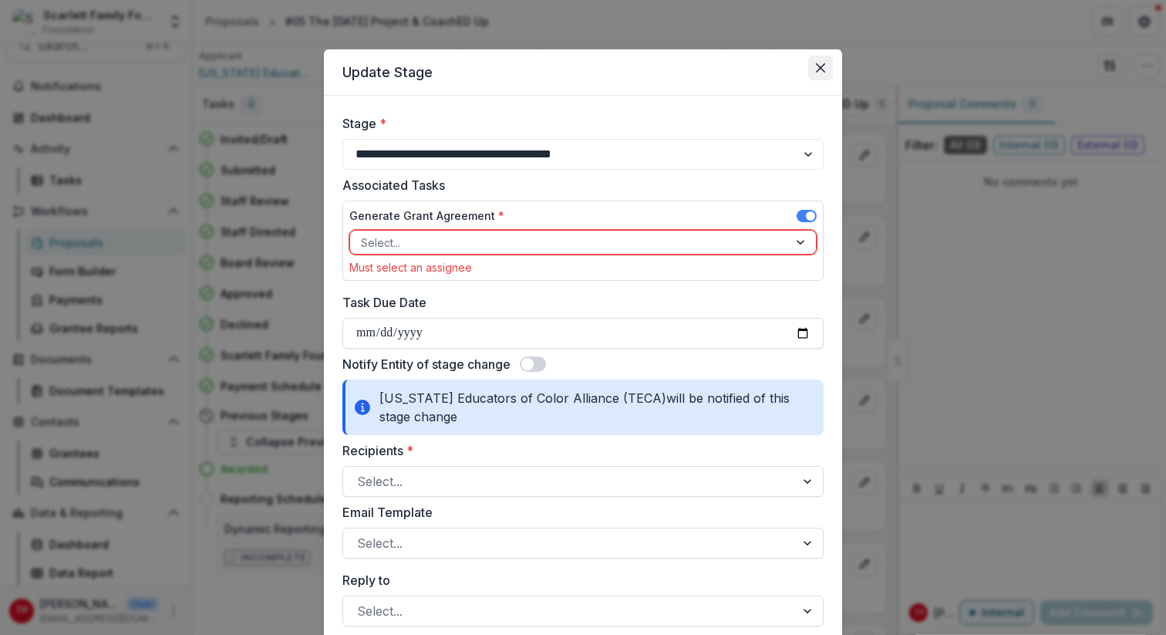
click at [819, 64] on icon "Close" at bounding box center [820, 67] width 9 height 9
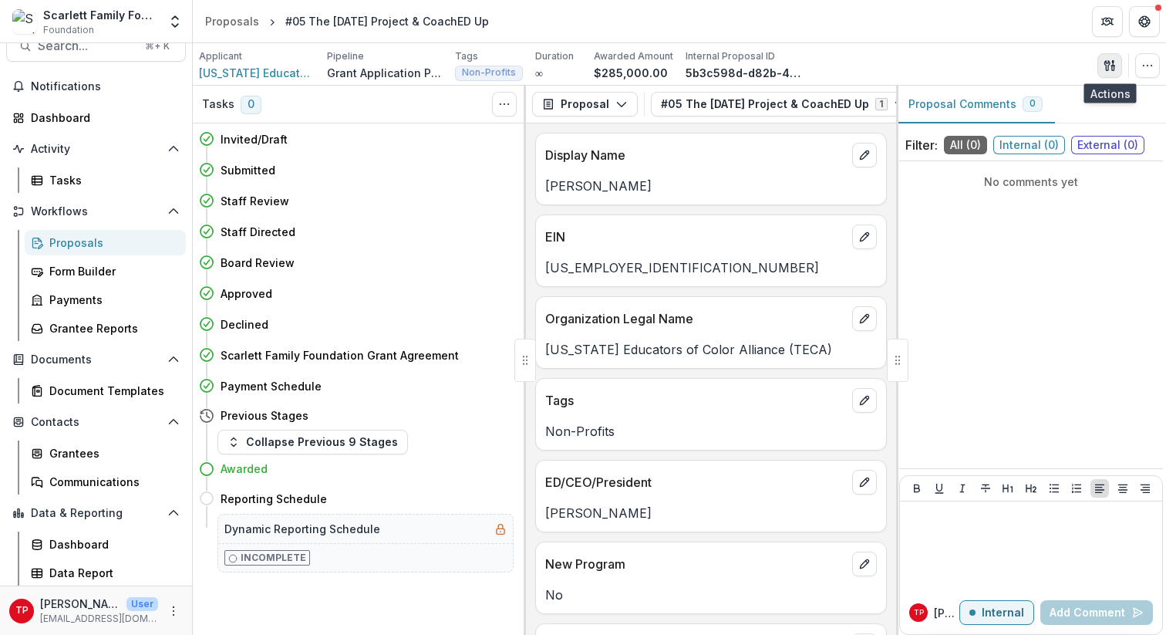
click at [1111, 66] on line "button" at bounding box center [1112, 66] width 3 height 0
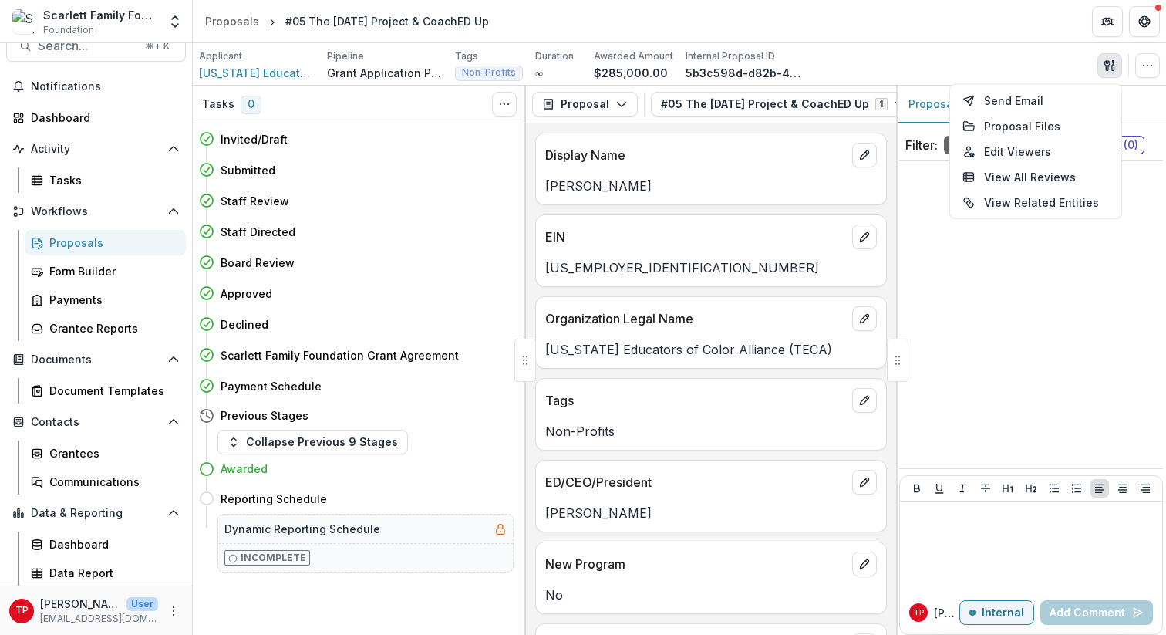
click at [466, 561] on div "Tasks 0 Show Cancelled Tasks Invited/Draft Move here Submitted Move here Staff …" at bounding box center [359, 360] width 333 height 549
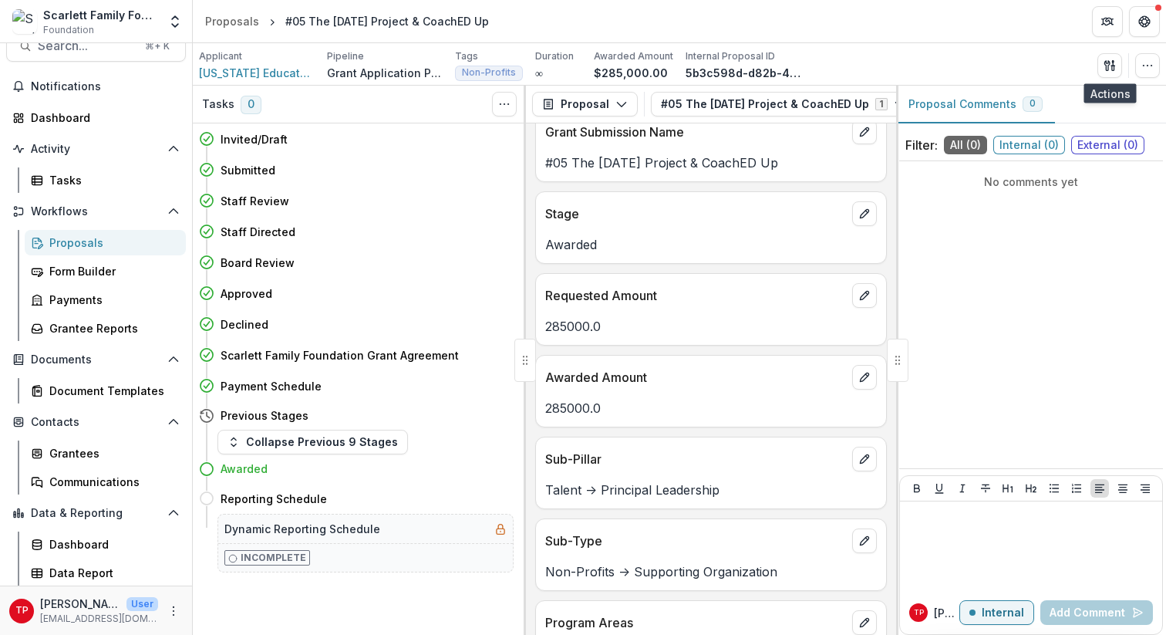
scroll to position [890, 0]
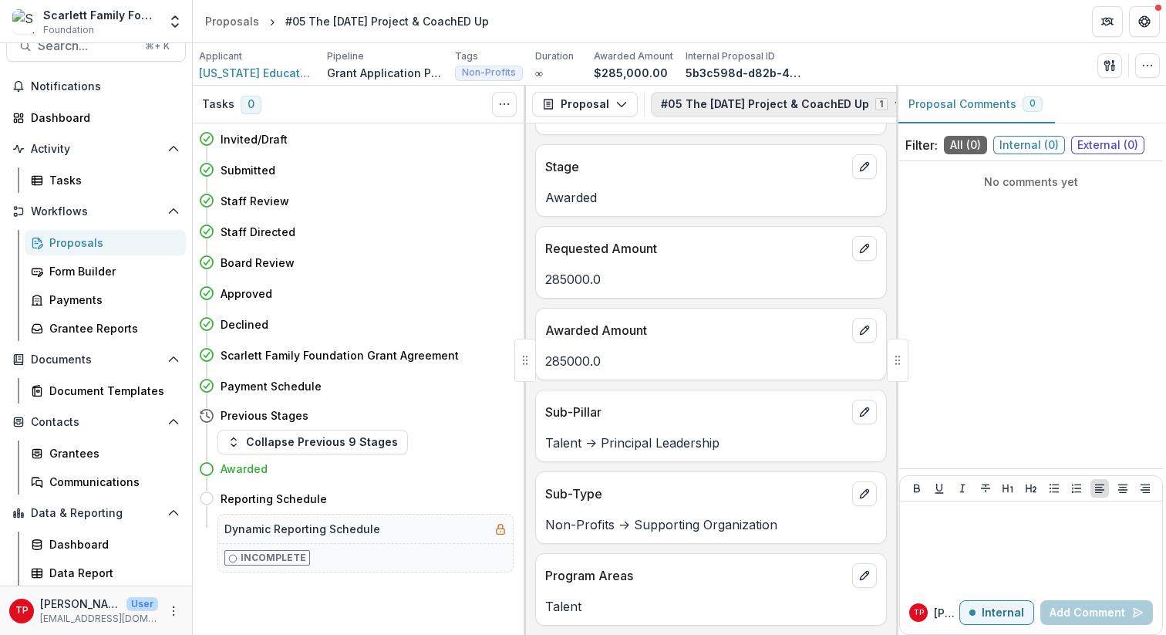
click at [737, 104] on button "#05 The Ascension Project & CoachED Up 1" at bounding box center [783, 104] width 265 height 25
click at [738, 163] on span "#05 The [DATE] Project & CoachED Up" at bounding box center [767, 162] width 204 height 16
click at [961, 102] on button "Proposal Comments 0" at bounding box center [975, 105] width 159 height 38
click at [254, 68] on span "[US_STATE] Educators of Color Alliance (TECA)" at bounding box center [257, 73] width 116 height 16
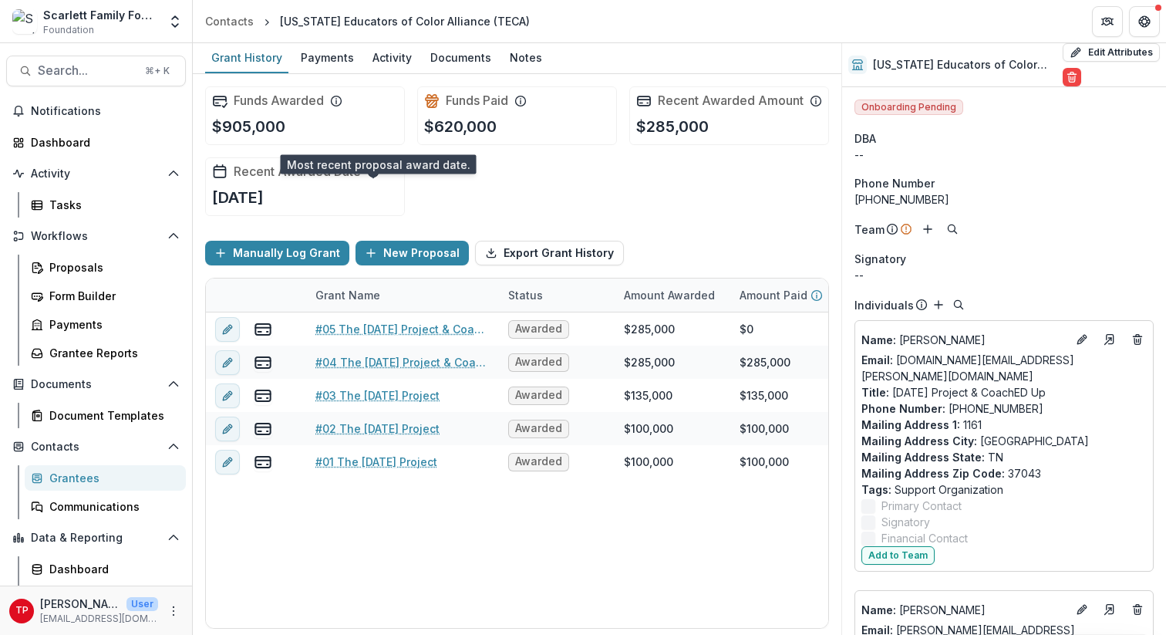
click at [373, 174] on line at bounding box center [373, 172] width 0 height 3
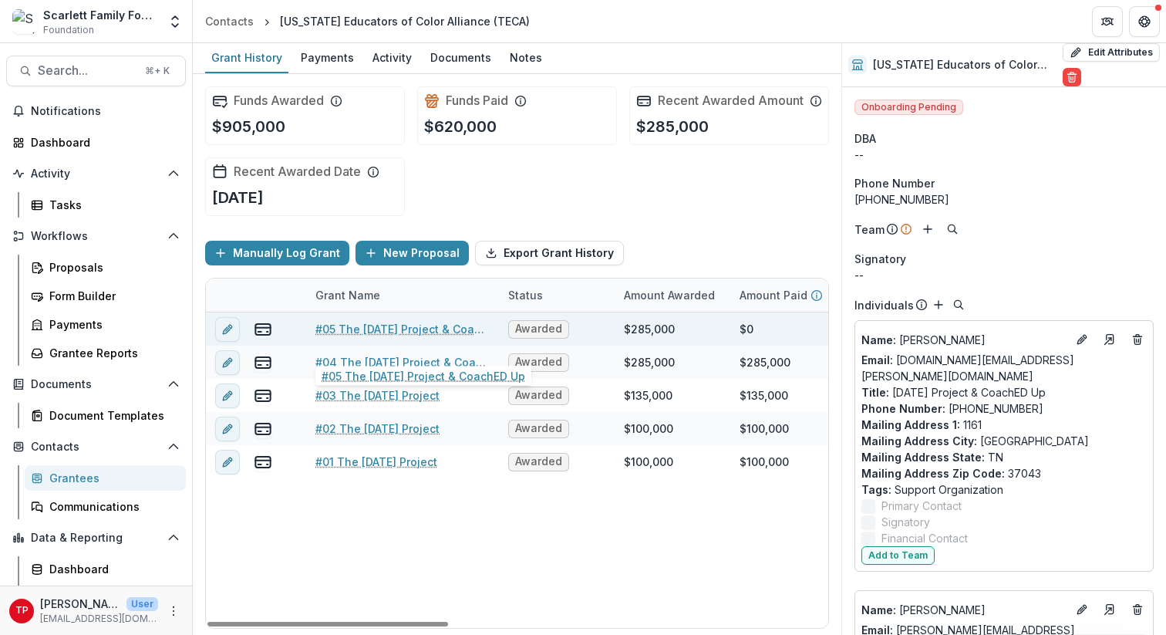
click at [392, 337] on link "#05 The [DATE] Project & CoachED Up" at bounding box center [402, 329] width 174 height 16
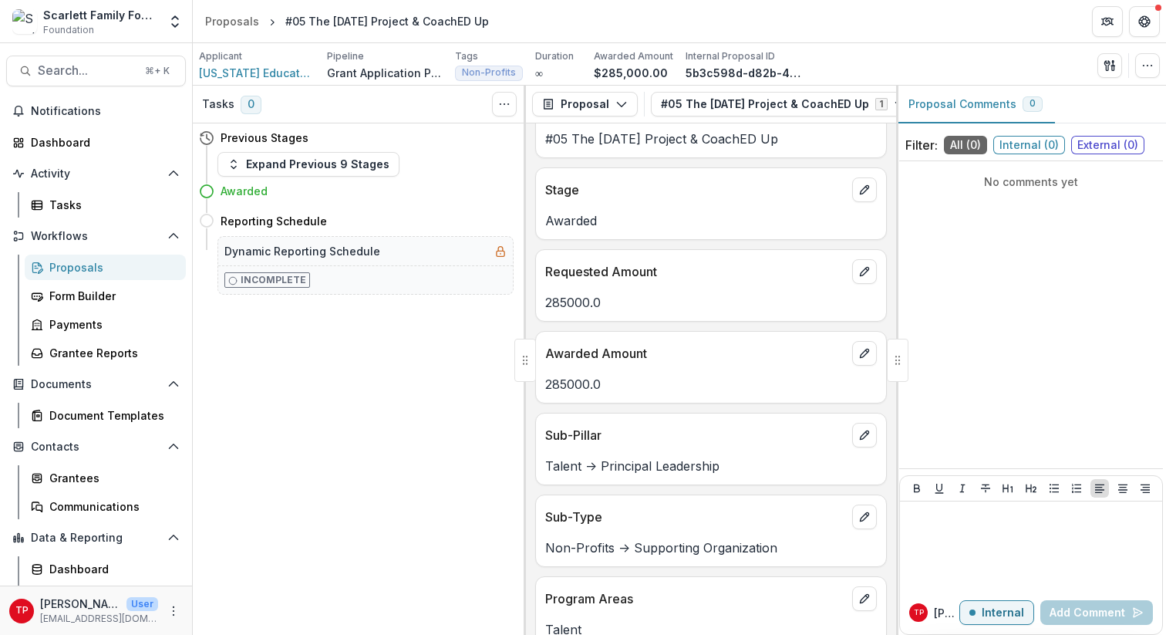
scroll to position [890, 0]
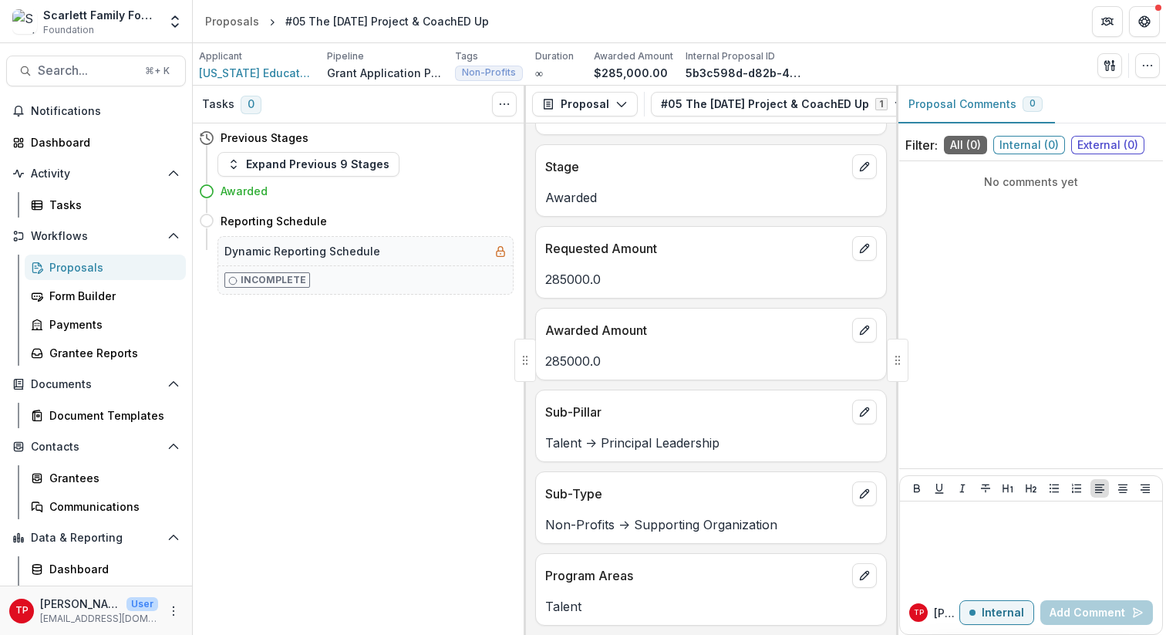
click at [578, 329] on p "Awarded Amount" at bounding box center [695, 330] width 301 height 19
click at [581, 257] on p "Requested Amount" at bounding box center [695, 248] width 301 height 19
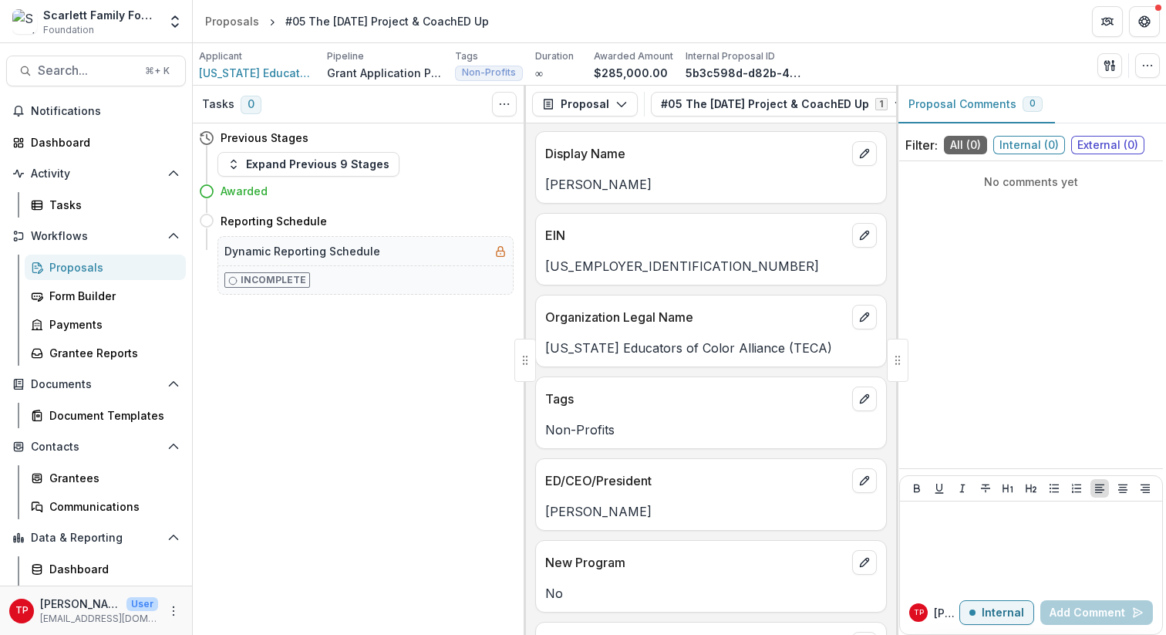
scroll to position [0, 0]
click at [823, 456] on div "Display Name Diarese George EIN 81-4116061 Organization Legal Name Tennessee Ed…" at bounding box center [711, 378] width 370 height 511
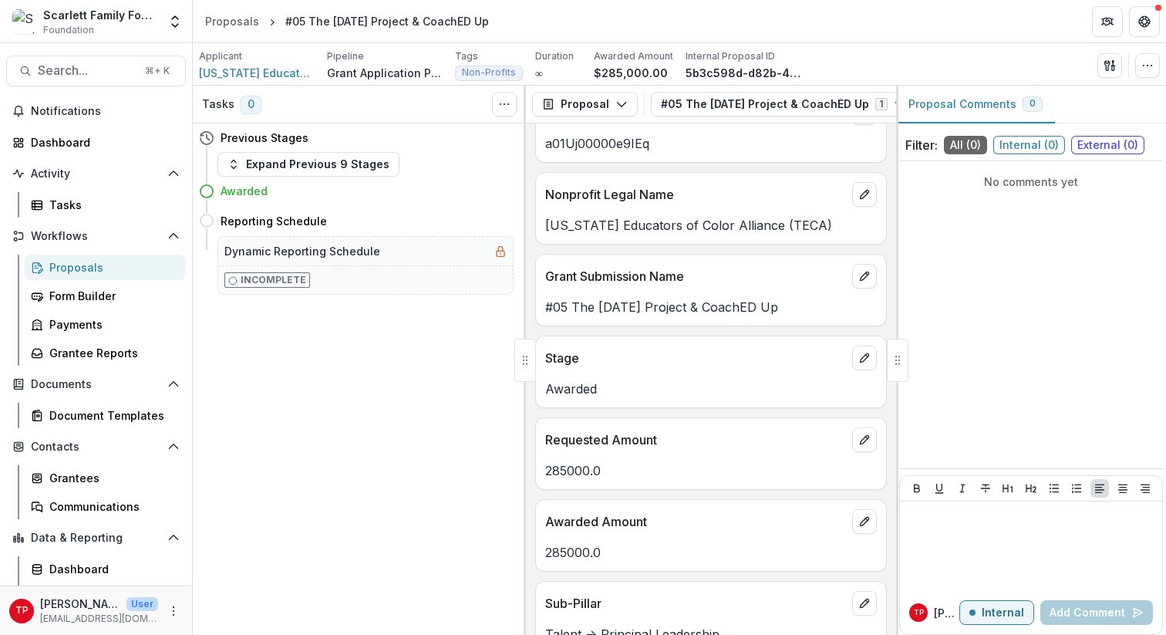
scroll to position [711, 0]
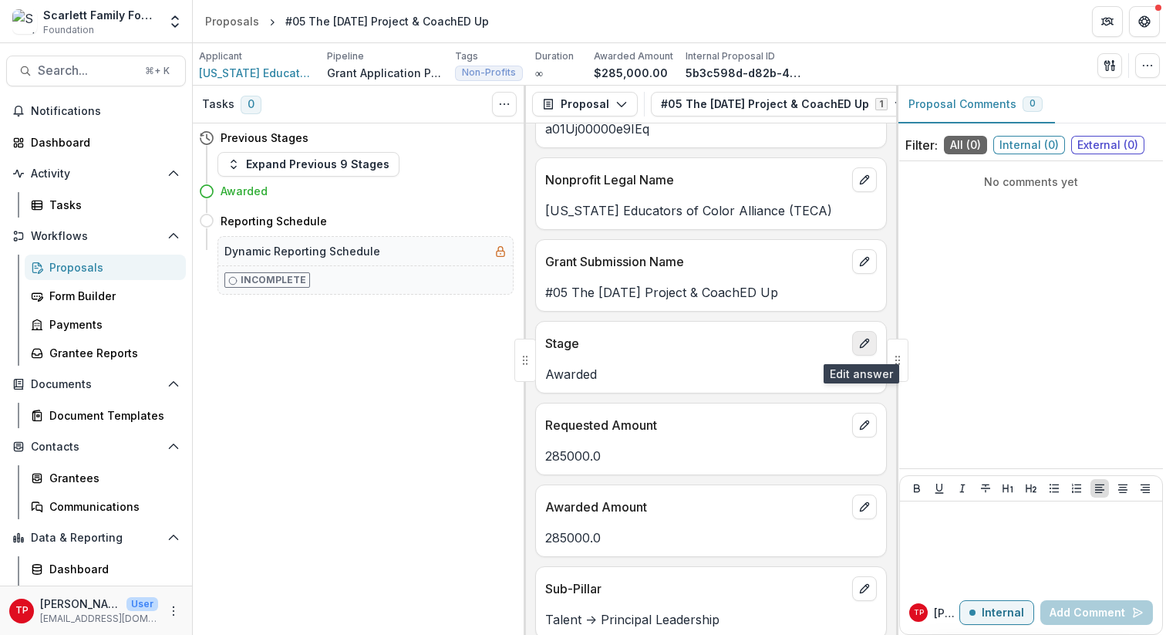
click at [861, 346] on icon "edit" at bounding box center [864, 343] width 12 height 12
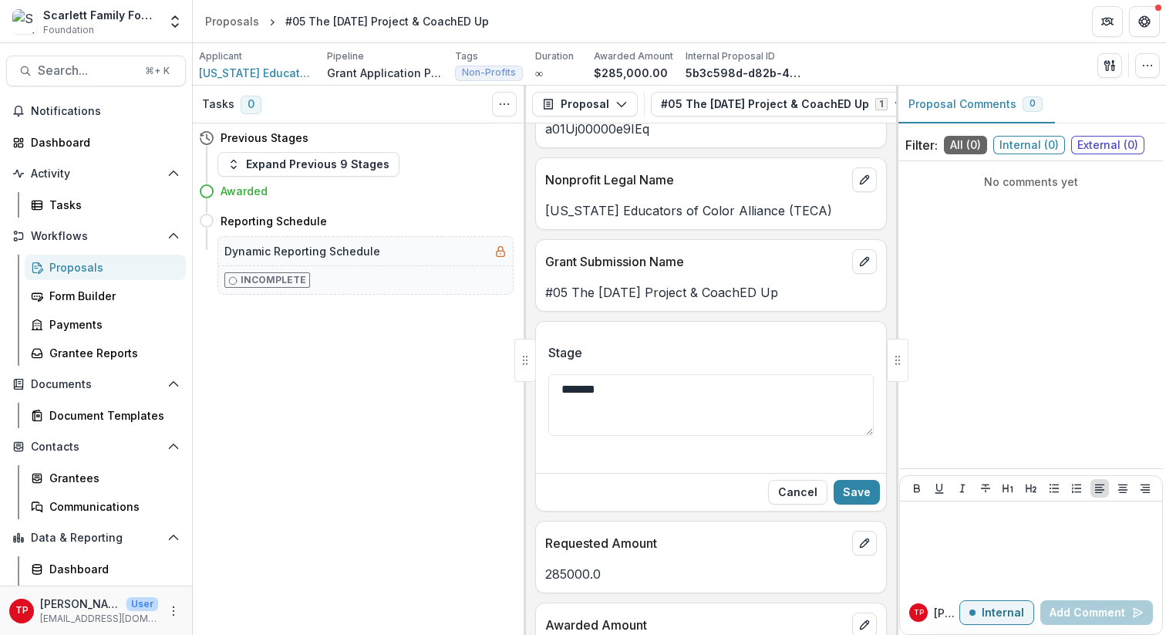
click at [814, 357] on label "Stage" at bounding box center [706, 352] width 316 height 19
click at [814, 374] on textarea "*******" at bounding box center [710, 405] width 325 height 62
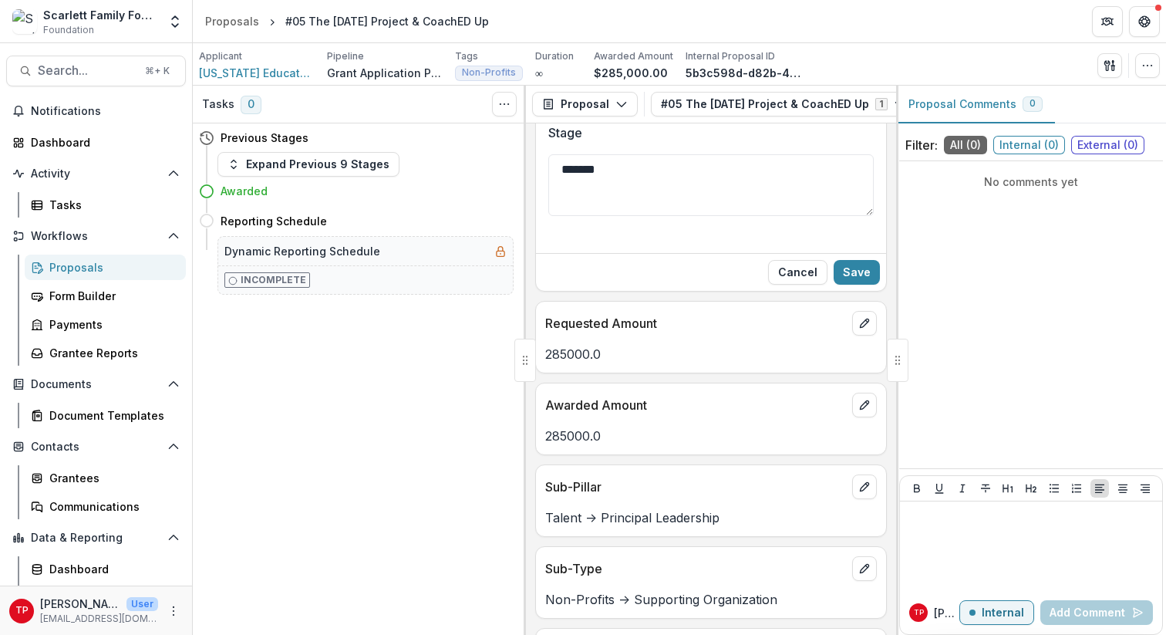
scroll to position [934, 0]
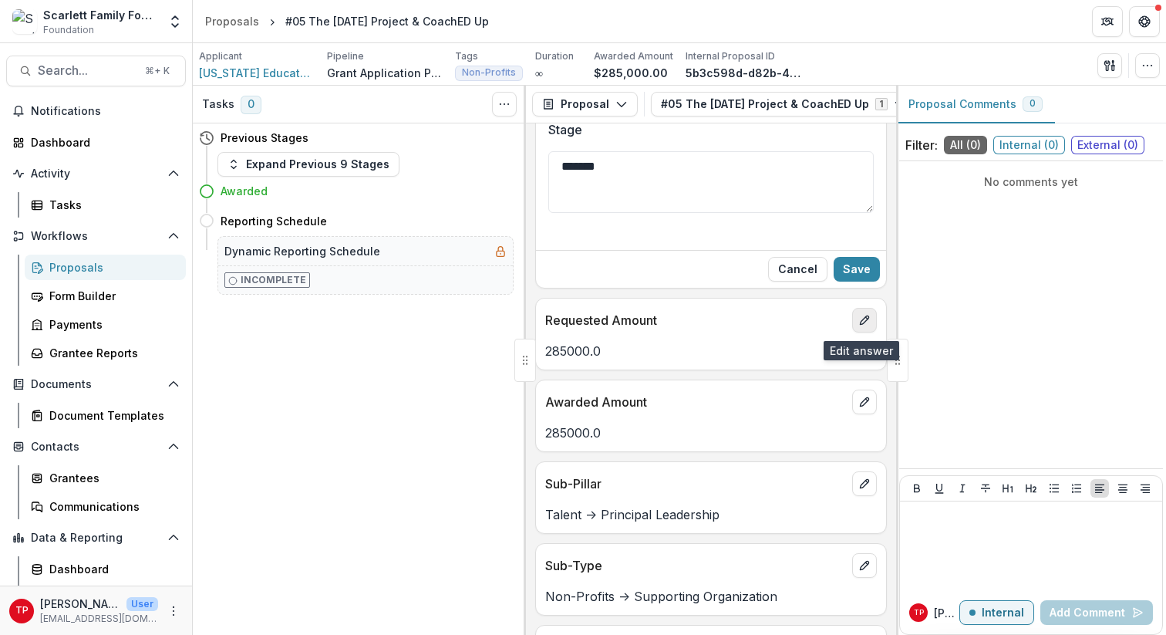
click at [858, 322] on icon "edit" at bounding box center [864, 320] width 12 height 12
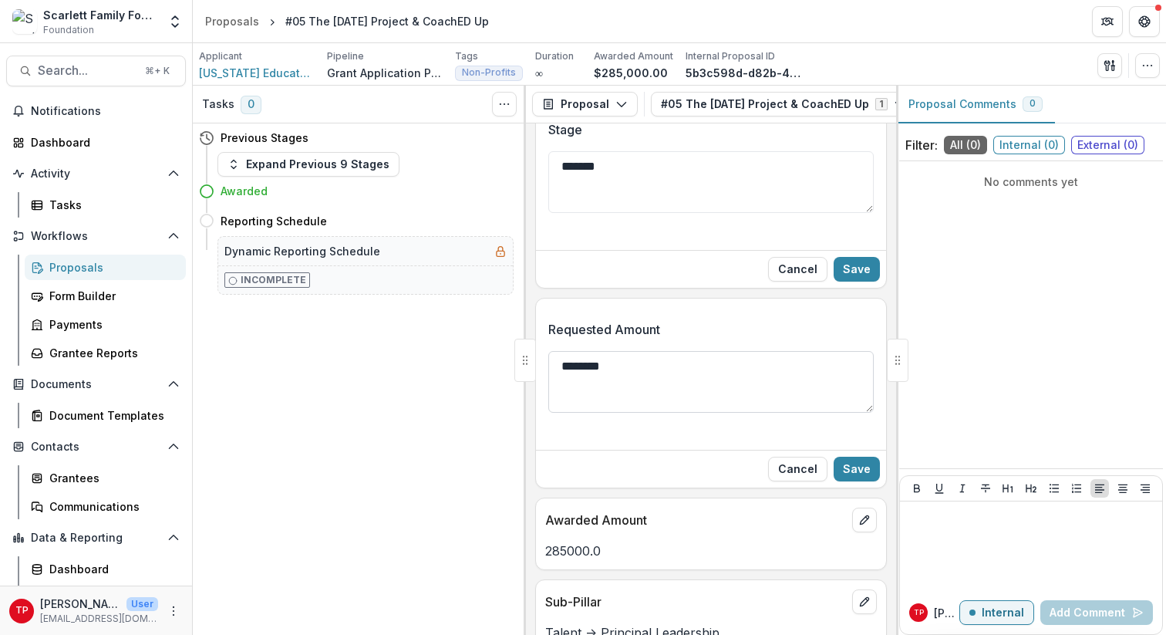
click at [655, 381] on textarea "********" at bounding box center [710, 382] width 325 height 62
type textarea "********"
click at [857, 472] on button "Save" at bounding box center [857, 468] width 46 height 25
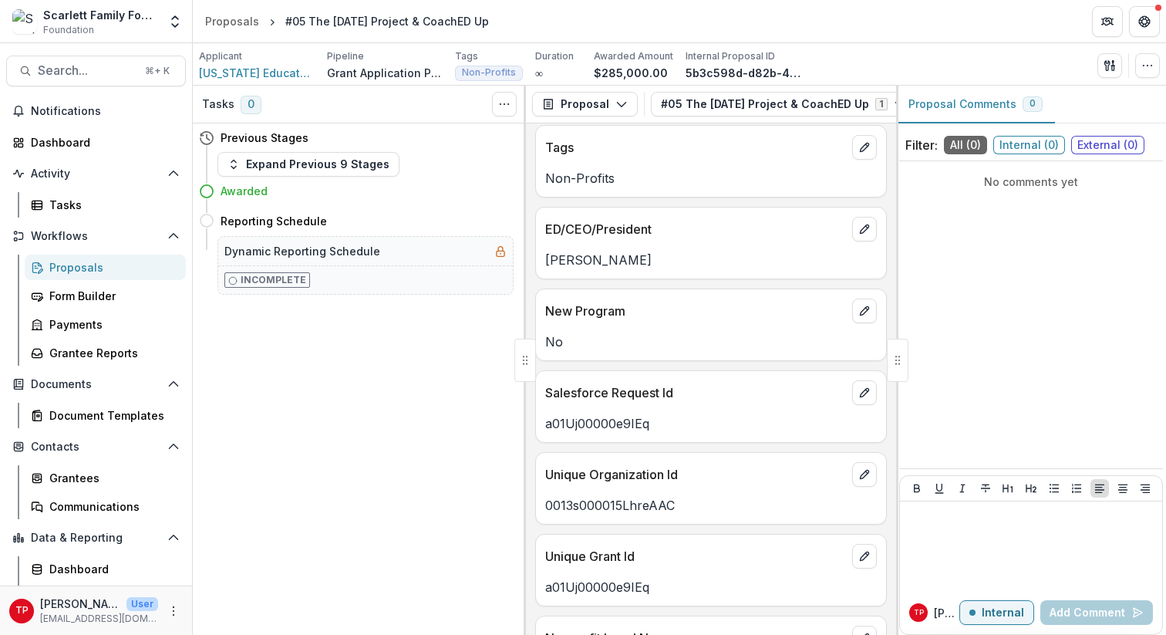
scroll to position [0, 0]
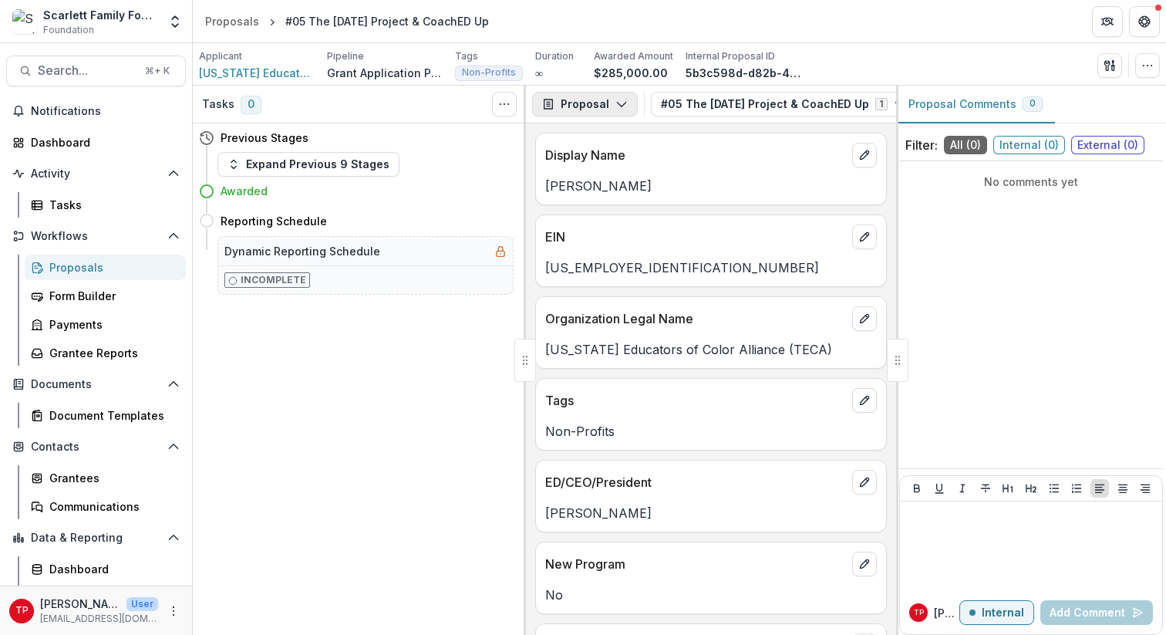
click at [620, 103] on icon "button" at bounding box center [621, 104] width 12 height 12
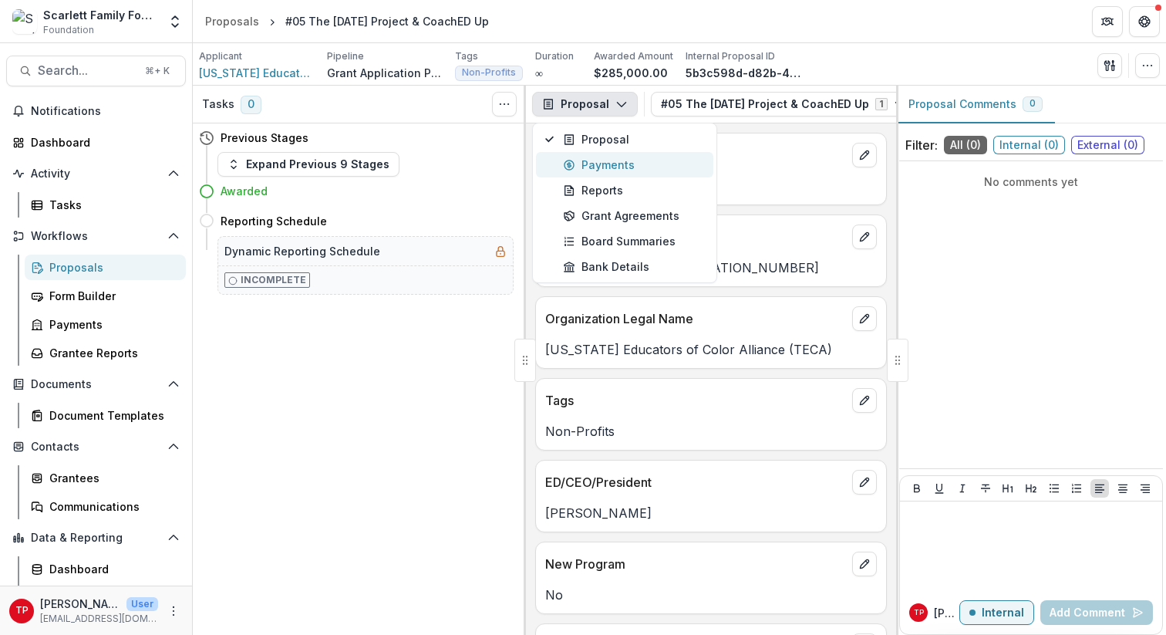
click at [608, 166] on div "Payments" at bounding box center [633, 165] width 141 height 16
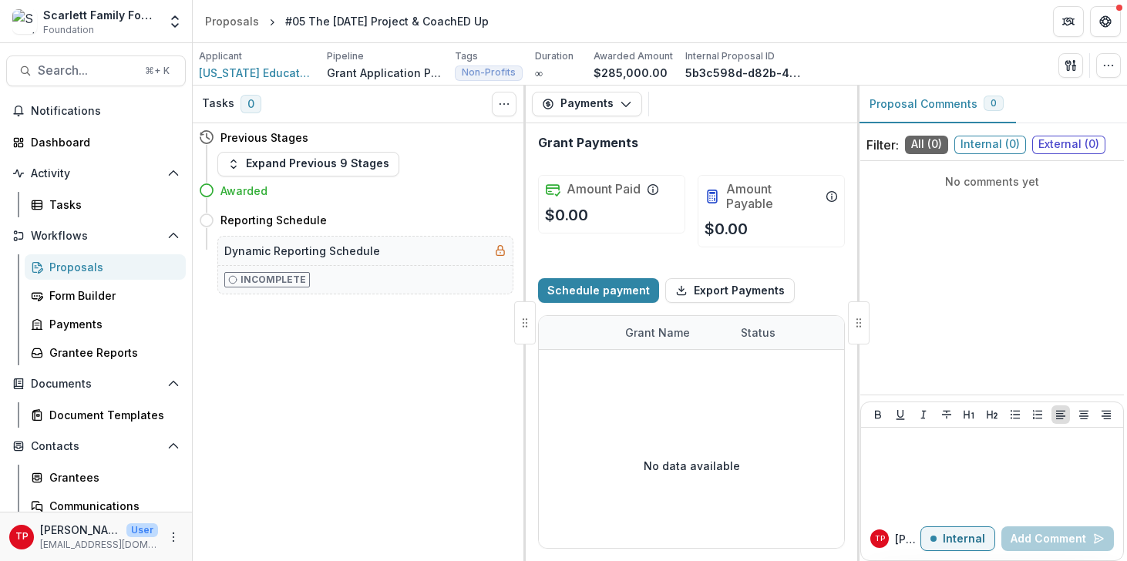
click at [421, 297] on div "Tasks 0 Show Cancelled Tasks Previous Stages Expand Previous 9 Stages Awarded R…" at bounding box center [359, 324] width 333 height 476
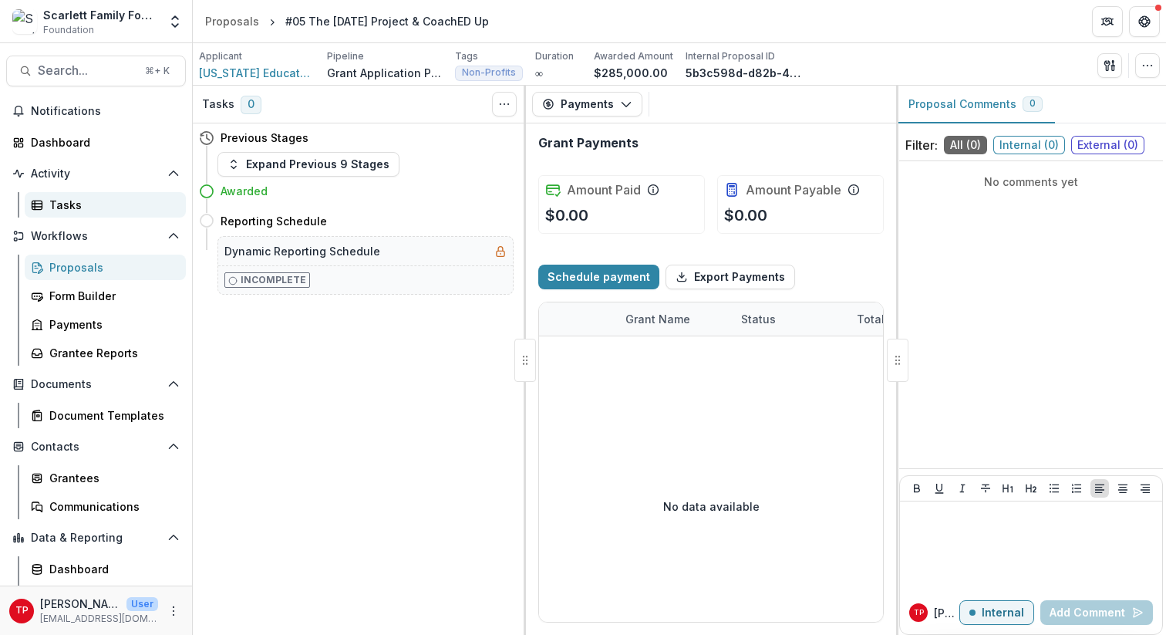
click at [46, 208] on link "Tasks" at bounding box center [105, 204] width 161 height 25
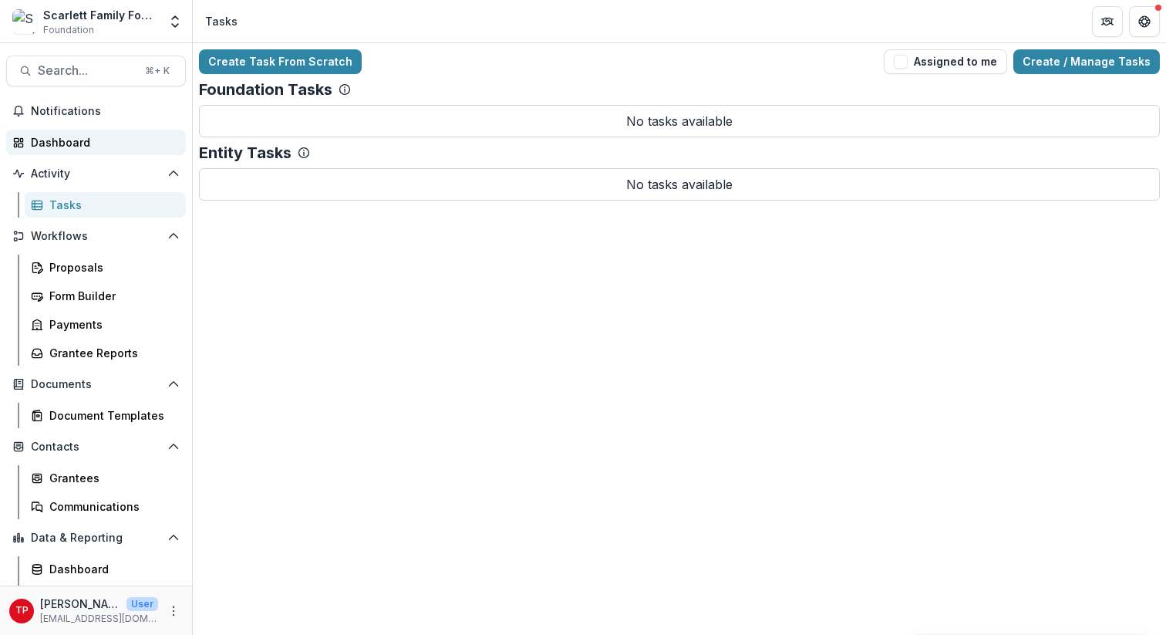
click at [59, 145] on div "Dashboard" at bounding box center [102, 142] width 143 height 16
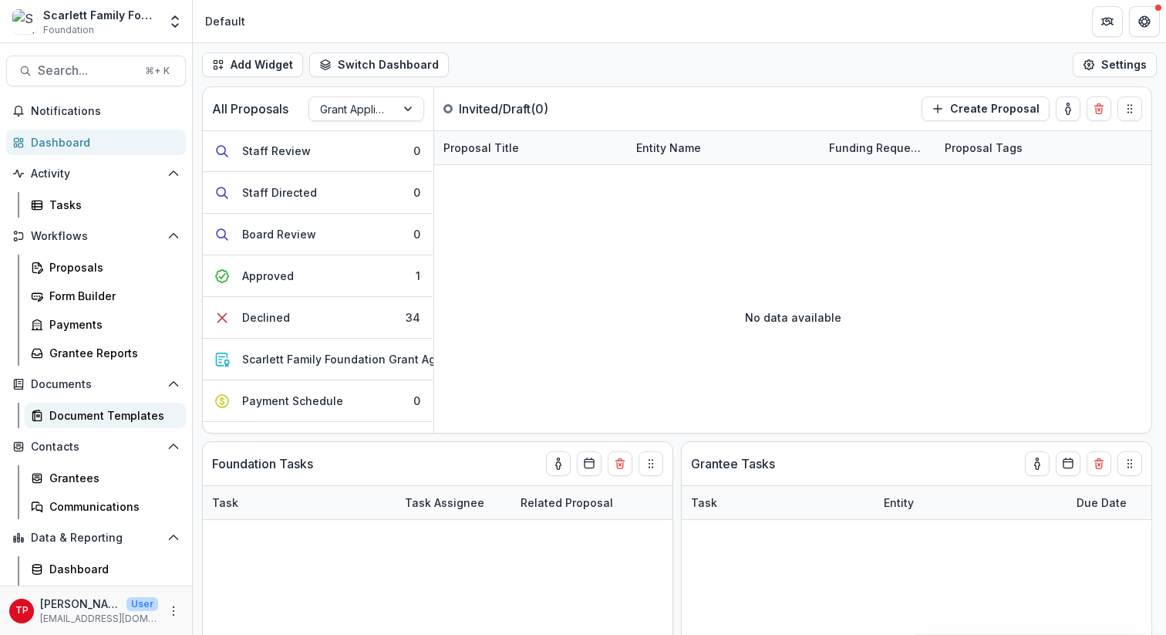
click at [93, 414] on div "Document Templates" at bounding box center [111, 415] width 124 height 16
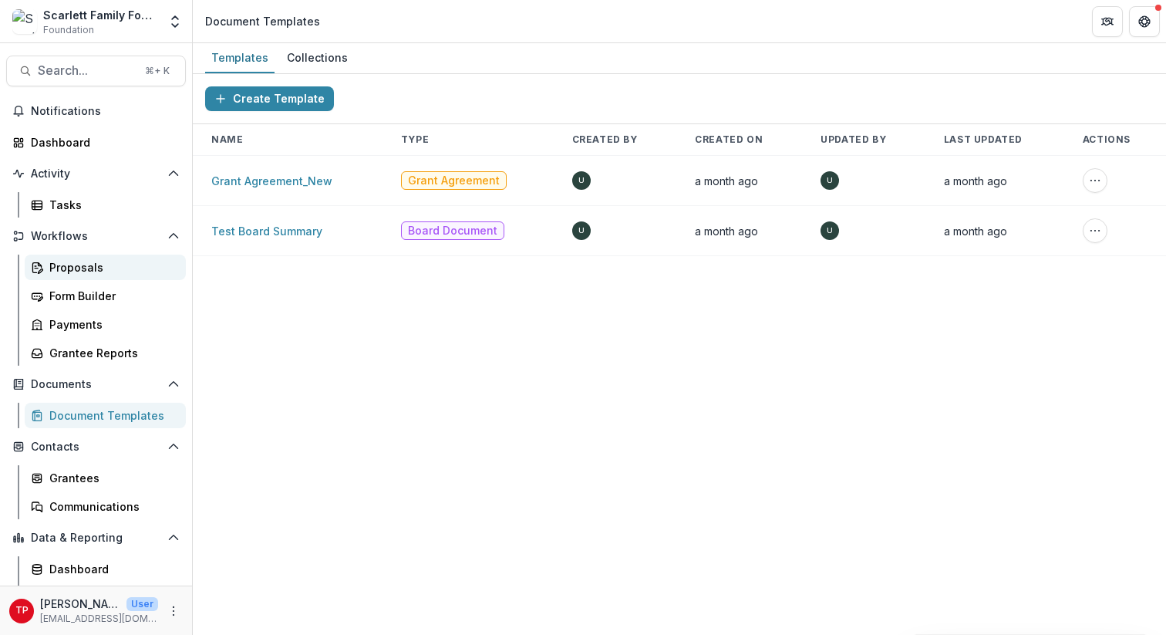
click at [69, 271] on div "Proposals" at bounding box center [111, 267] width 124 height 16
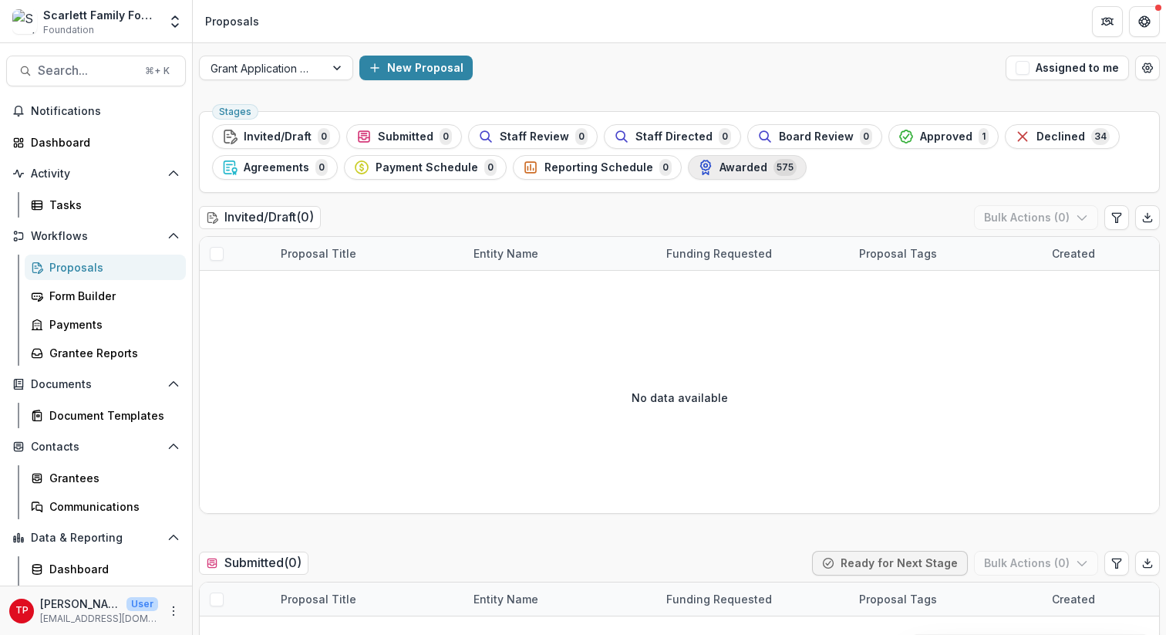
click at [746, 169] on span "Awarded" at bounding box center [743, 167] width 48 height 13
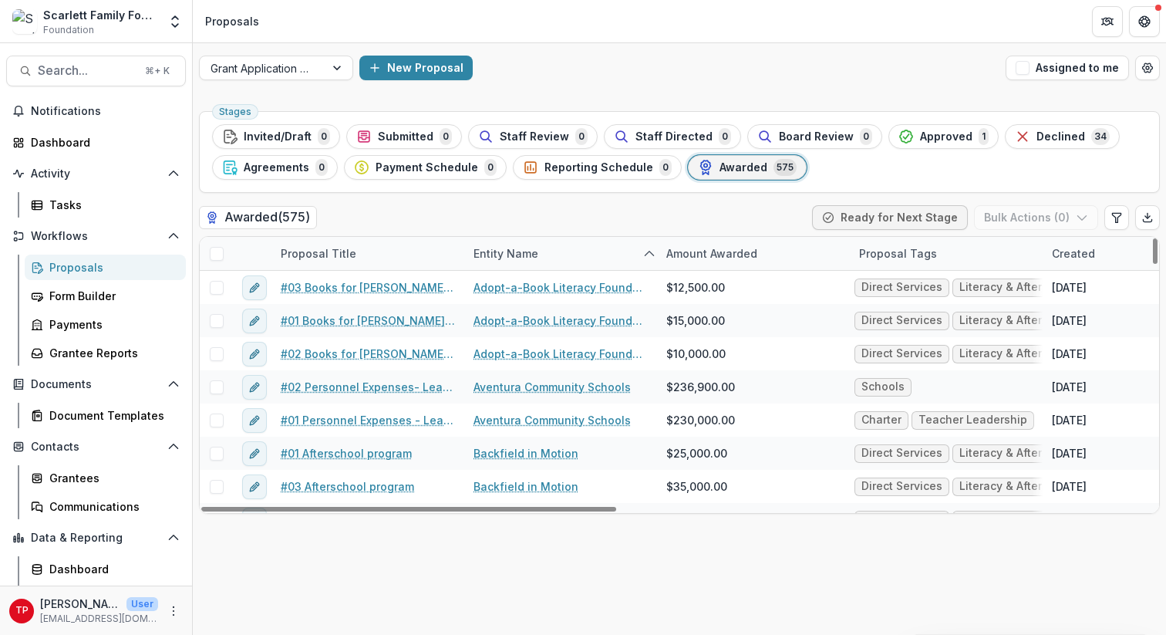
click at [405, 252] on div "Proposal Title" at bounding box center [367, 253] width 193 height 33
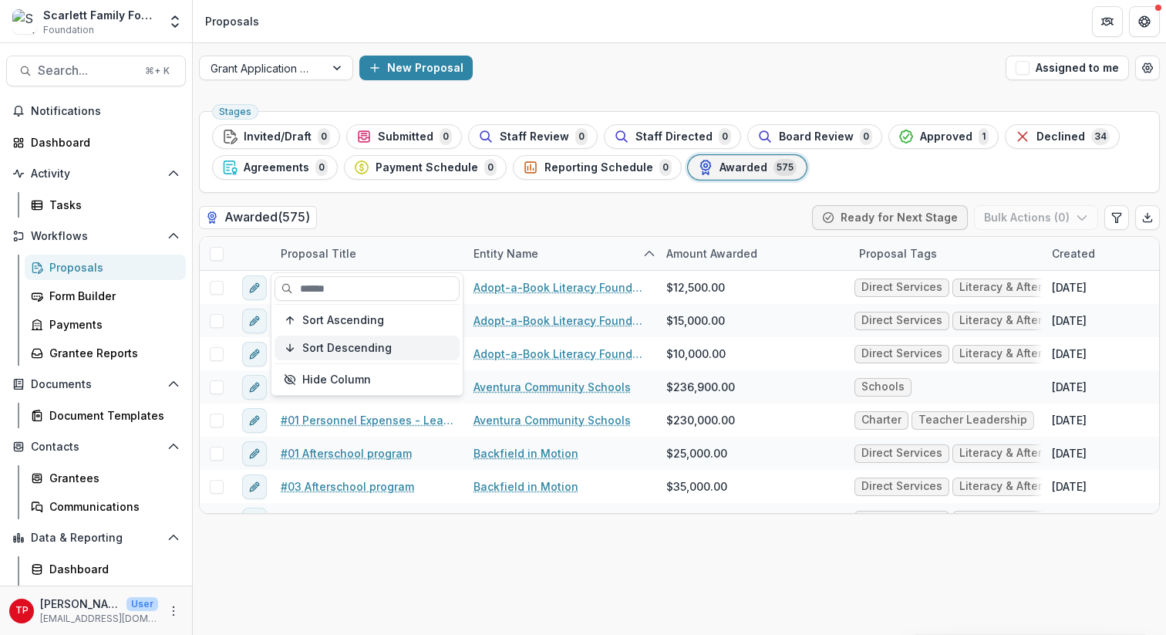
click at [381, 342] on span "Sort Descending" at bounding box center [346, 348] width 89 height 13
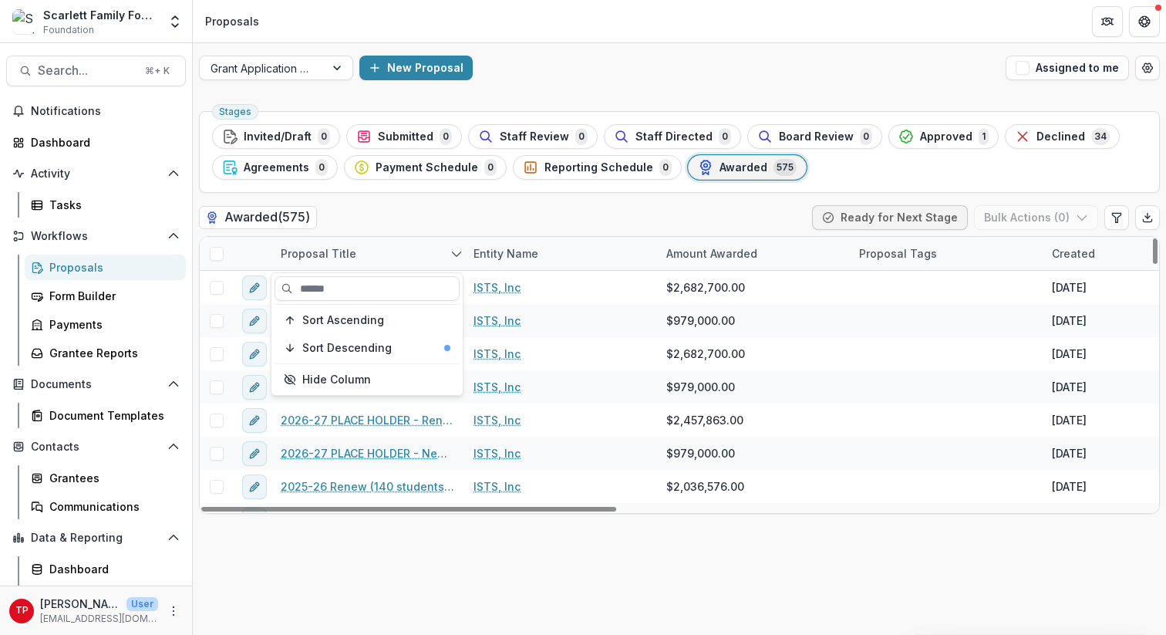
click at [456, 252] on icon "sorted descending" at bounding box center [456, 254] width 12 height 12
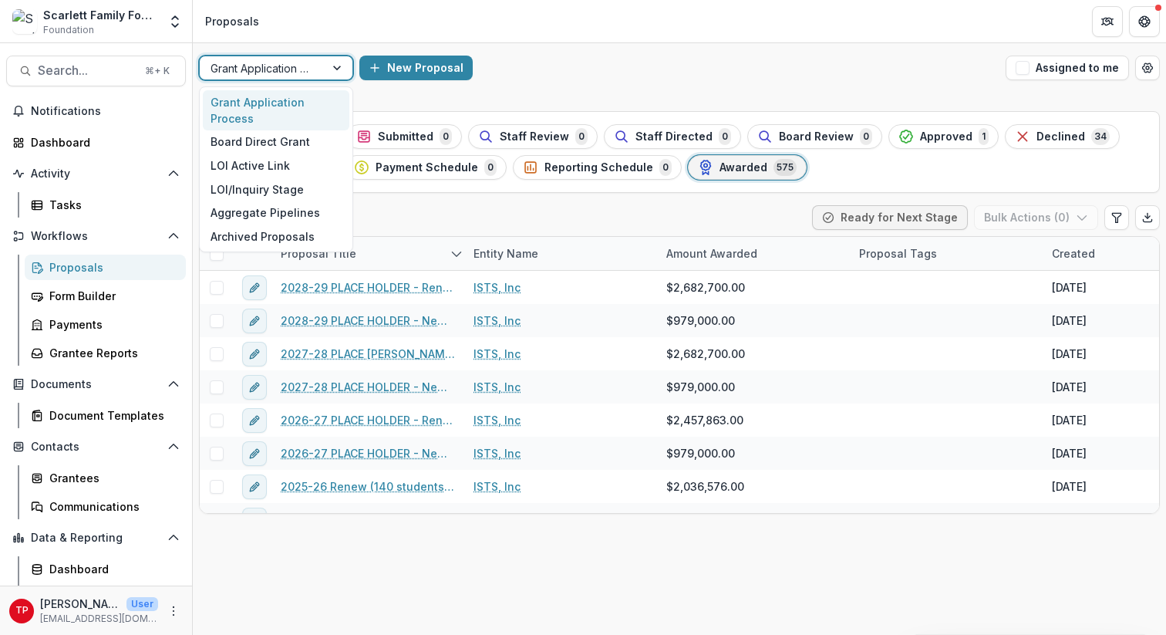
click at [339, 65] on div at bounding box center [339, 67] width 28 height 23
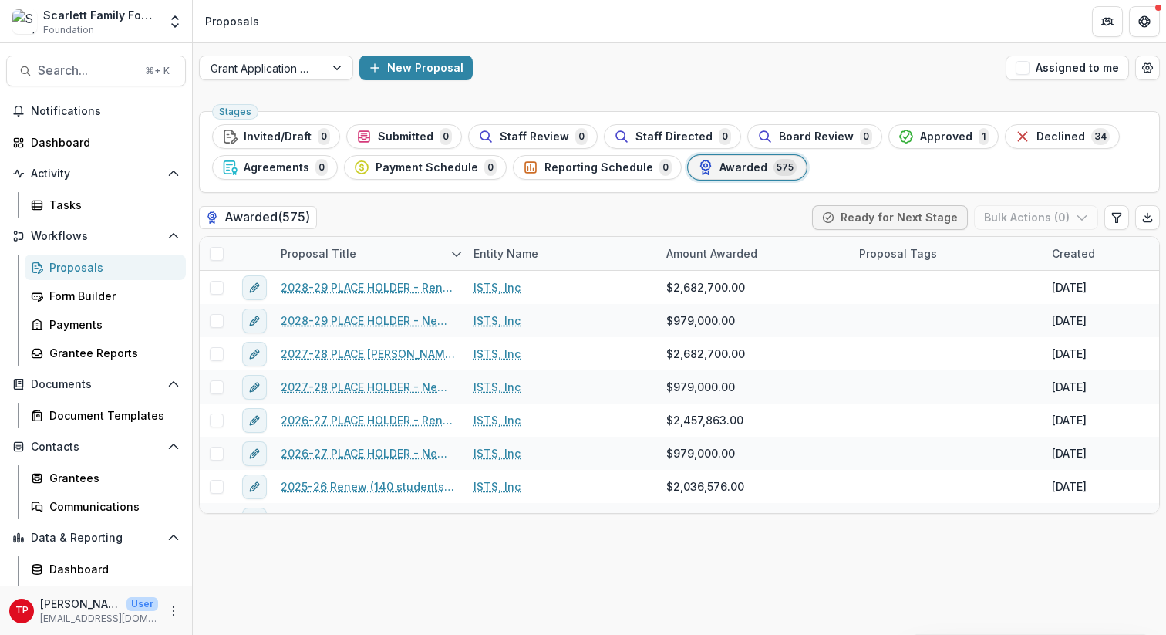
click at [563, 60] on div "New Proposal" at bounding box center [679, 68] width 640 height 25
click at [271, 17] on header "Proposals" at bounding box center [679, 21] width 973 height 42
click at [90, 76] on span "Search..." at bounding box center [87, 70] width 98 height 15
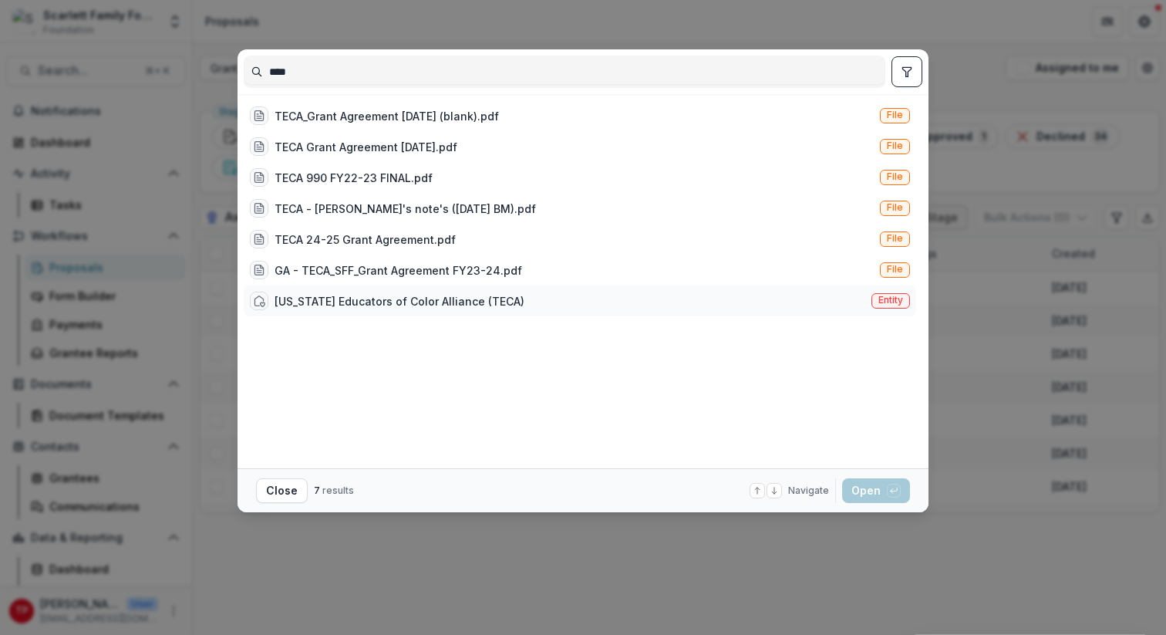
type input "****"
click at [362, 302] on div "[US_STATE] Educators of Color Alliance (TECA)" at bounding box center [400, 301] width 250 height 16
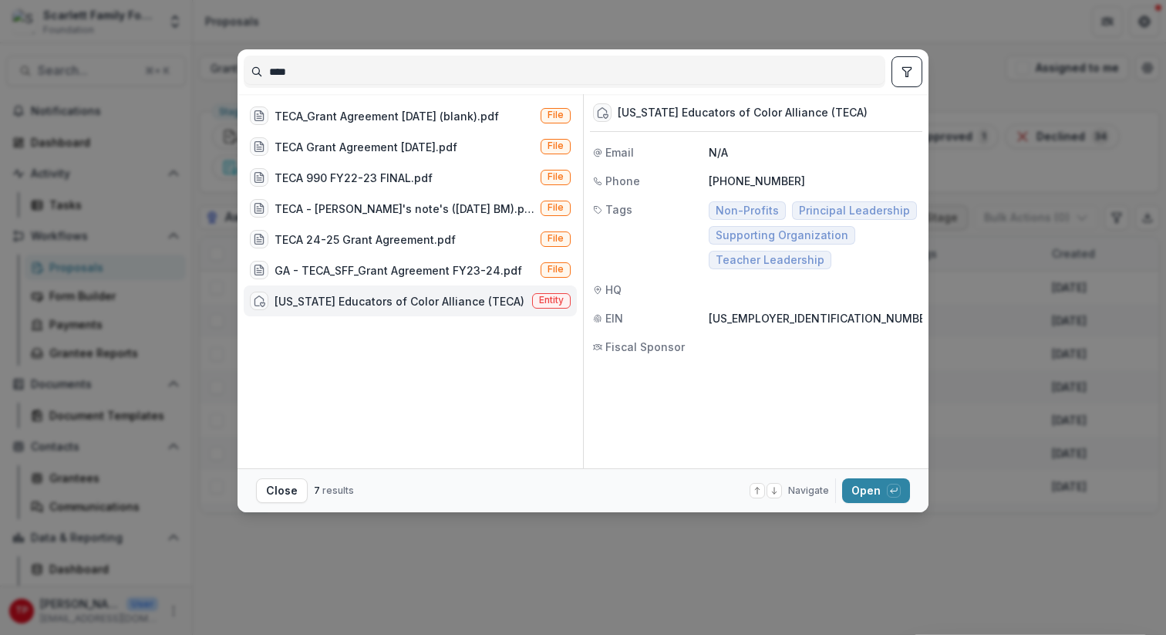
click at [910, 72] on icon "toggle filters" at bounding box center [907, 72] width 12 height 12
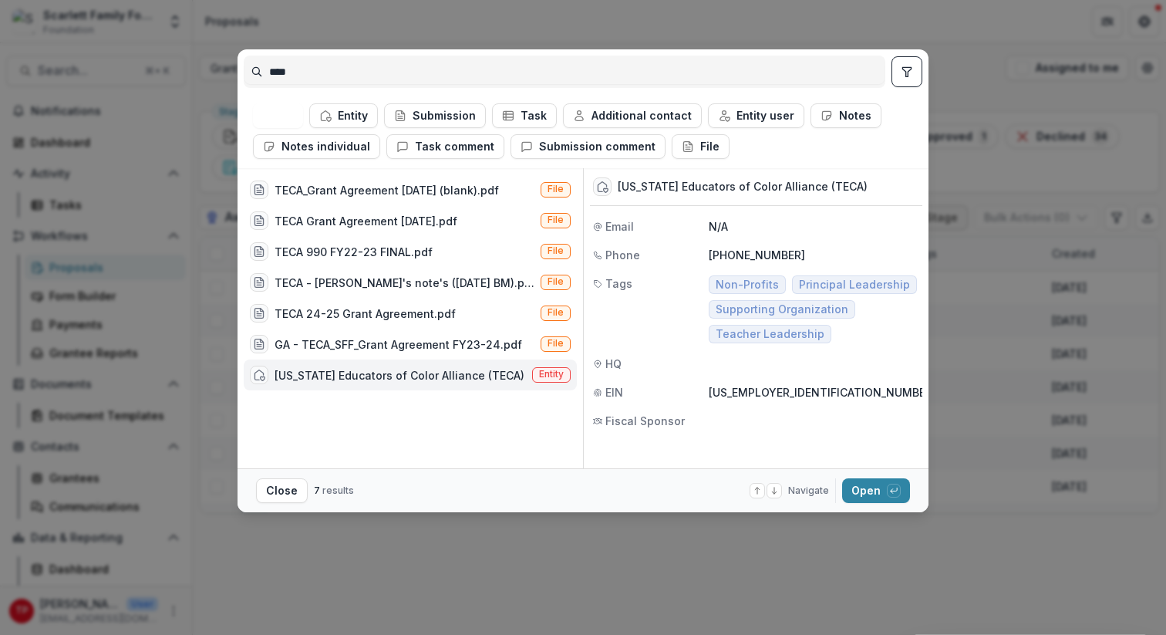
click at [910, 72] on icon "toggle filters" at bounding box center [907, 72] width 12 height 12
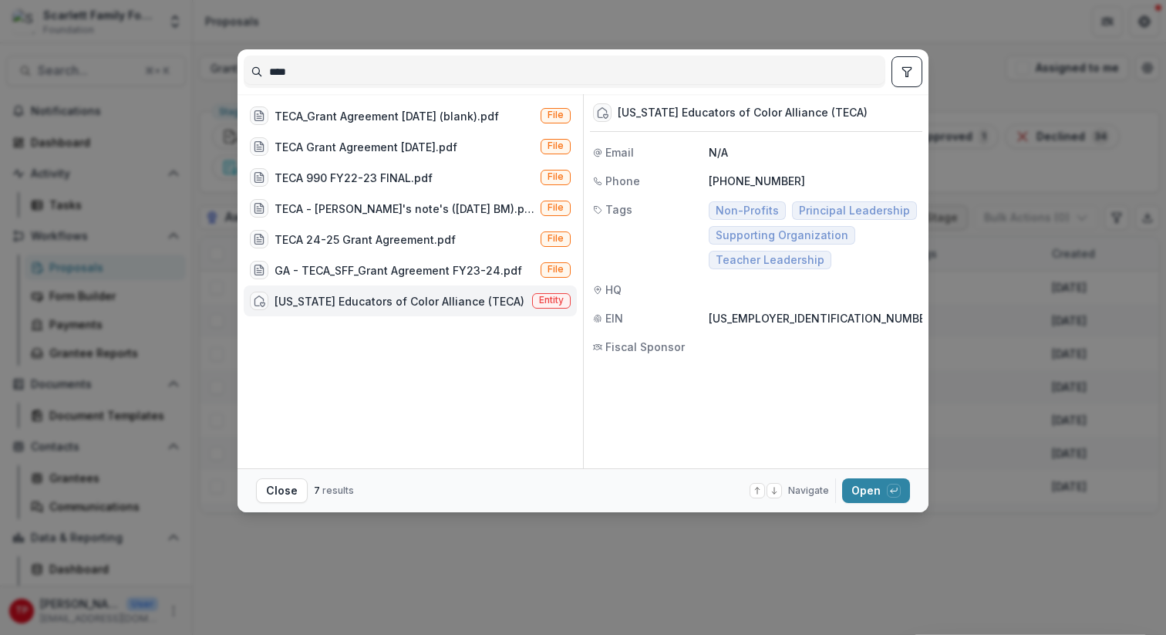
click at [910, 72] on icon "toggle filters" at bounding box center [907, 72] width 12 height 12
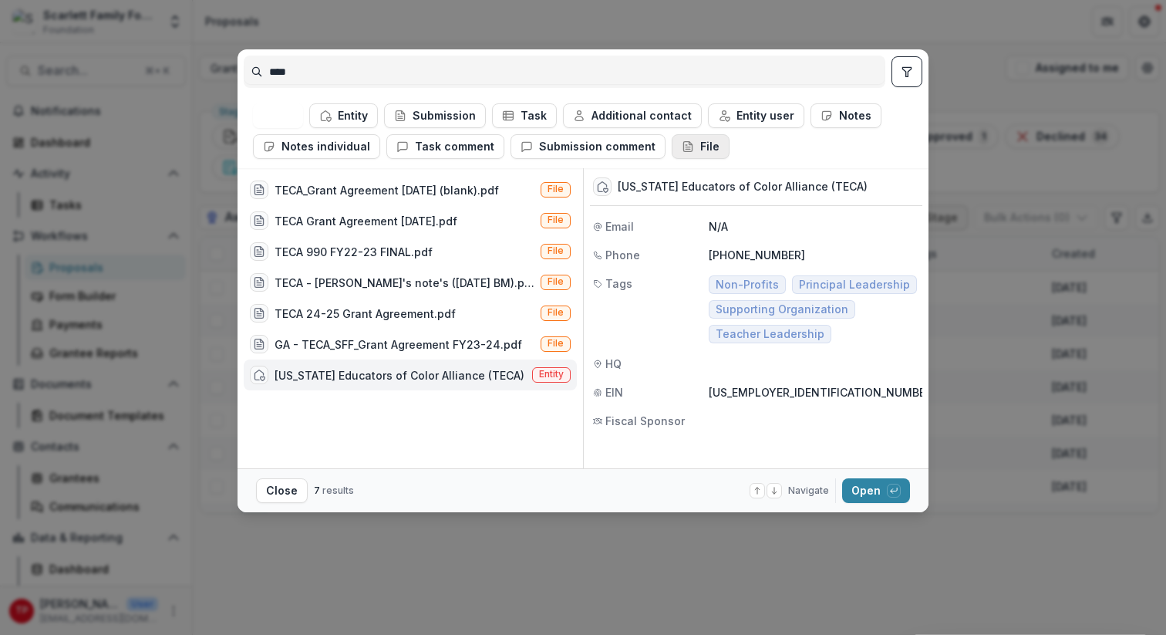
click at [699, 143] on button "File" at bounding box center [701, 146] width 58 height 25
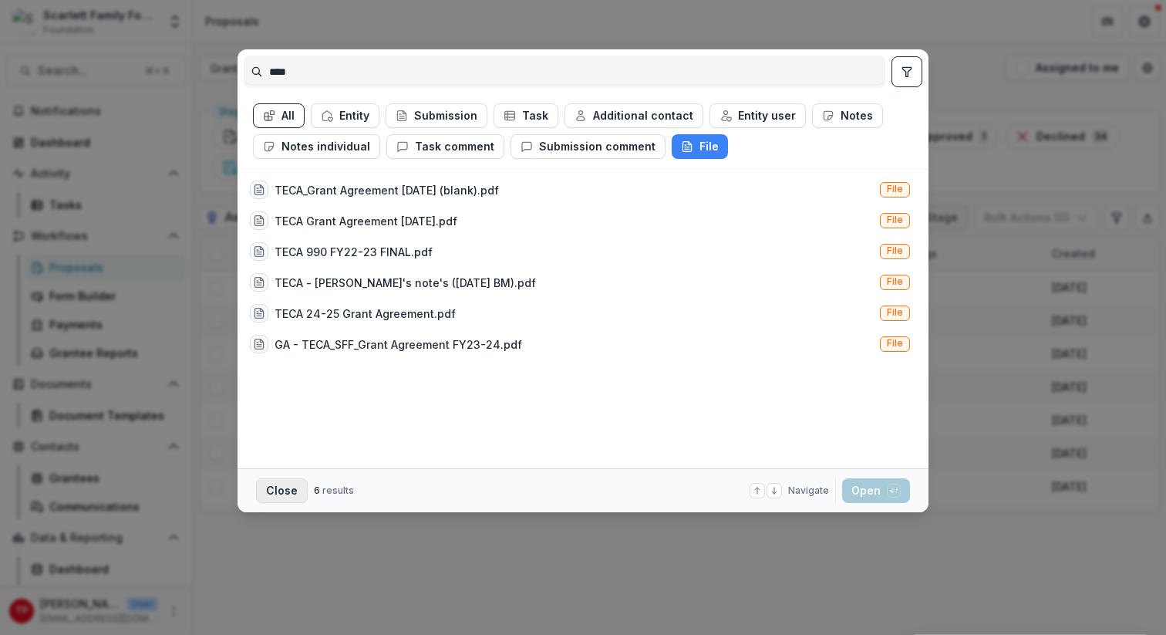
click at [295, 487] on button "Close" at bounding box center [282, 490] width 52 height 25
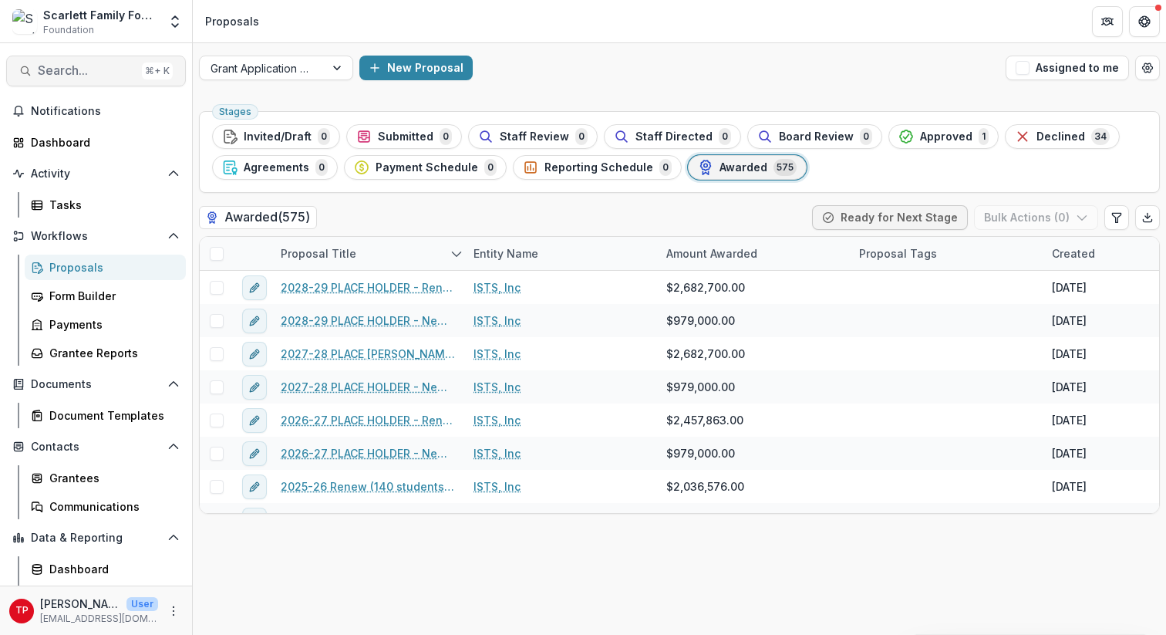
click at [86, 69] on span "Search..." at bounding box center [87, 70] width 98 height 15
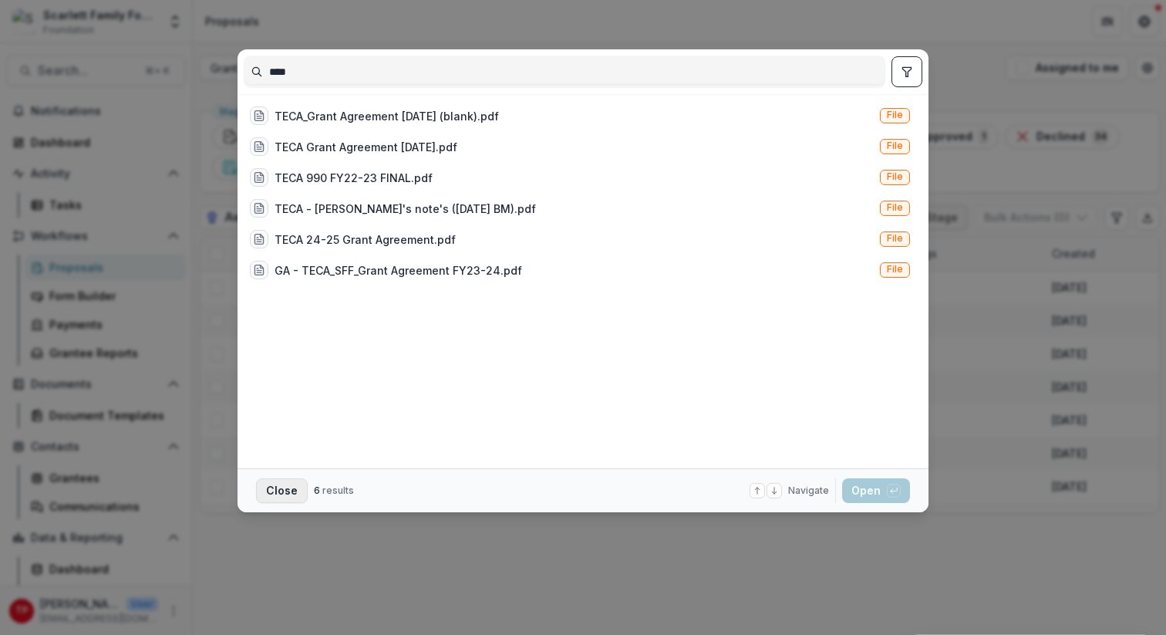
click at [286, 486] on button "Close" at bounding box center [282, 490] width 52 height 25
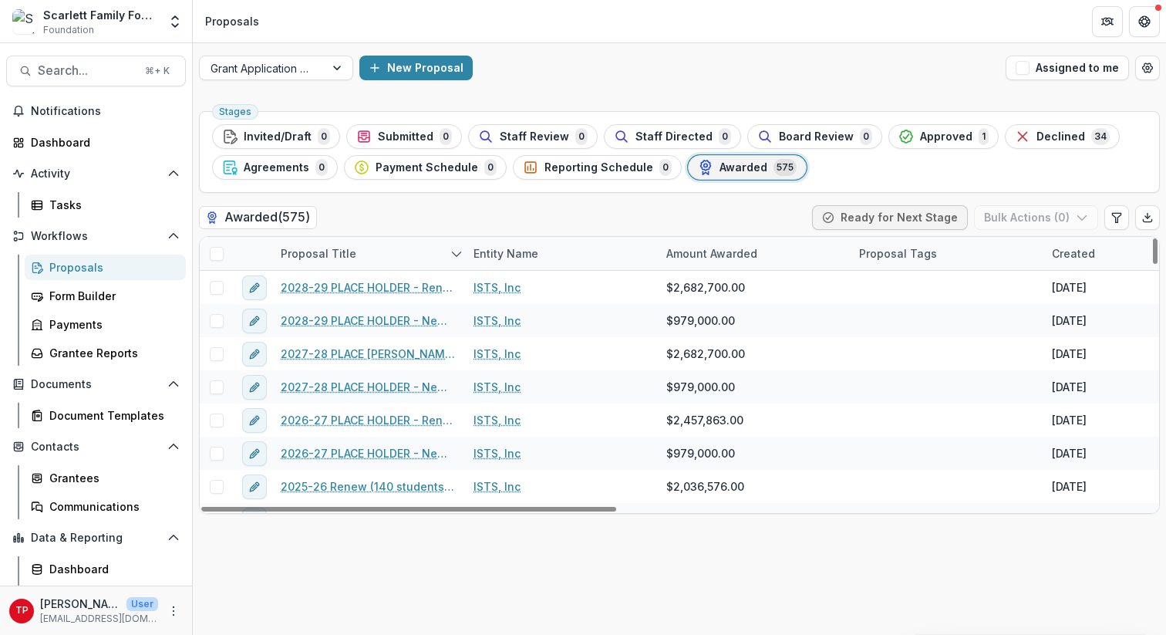
click at [299, 549] on div "Stages Invited/Draft 0 Submitted 0 Staff Review 0 Staff Directed 0 Board Review…" at bounding box center [679, 370] width 973 height 530
click at [334, 65] on div at bounding box center [339, 67] width 28 height 23
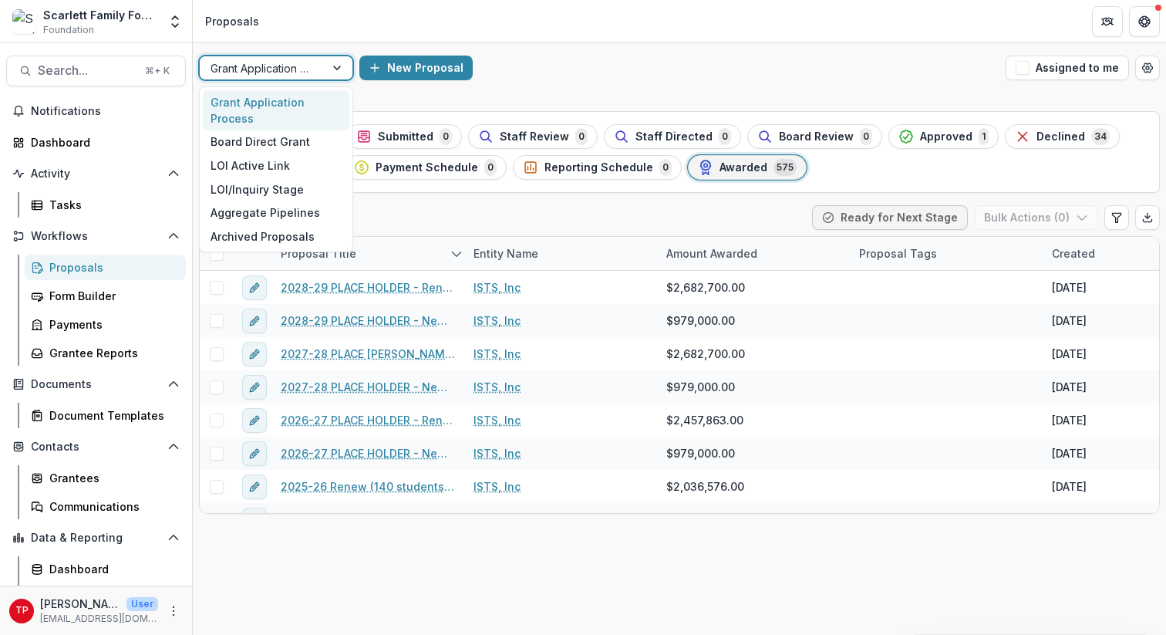
click at [268, 101] on div "Grant Application Process" at bounding box center [276, 110] width 147 height 40
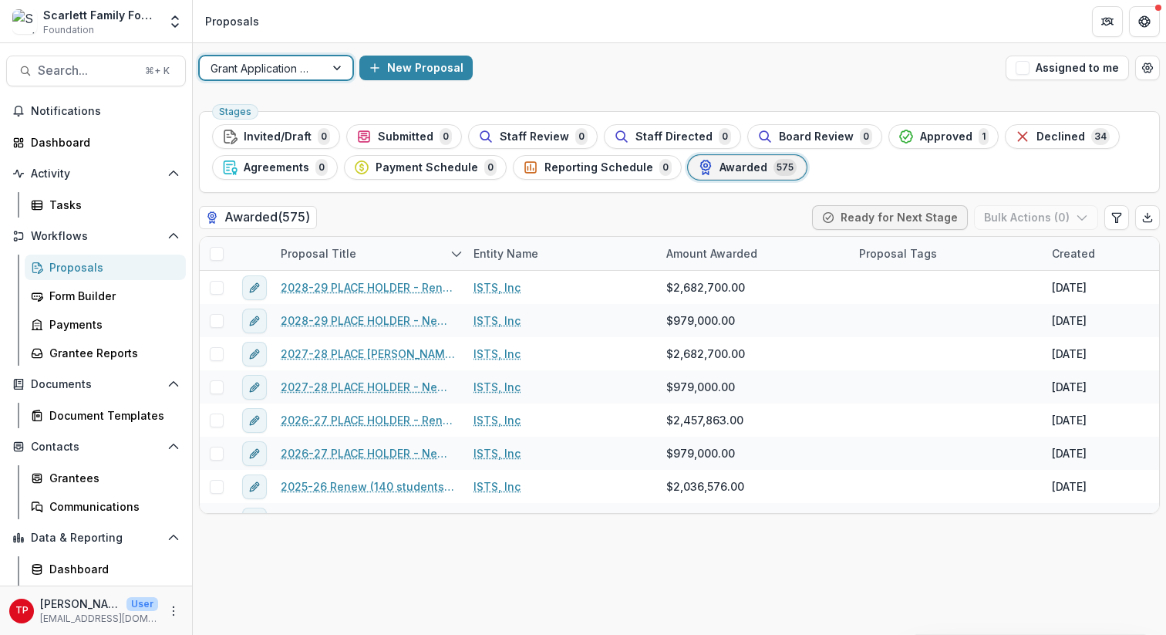
click at [735, 27] on header "Proposals" at bounding box center [679, 21] width 973 height 42
click at [738, 168] on span "Awarded" at bounding box center [743, 167] width 48 height 13
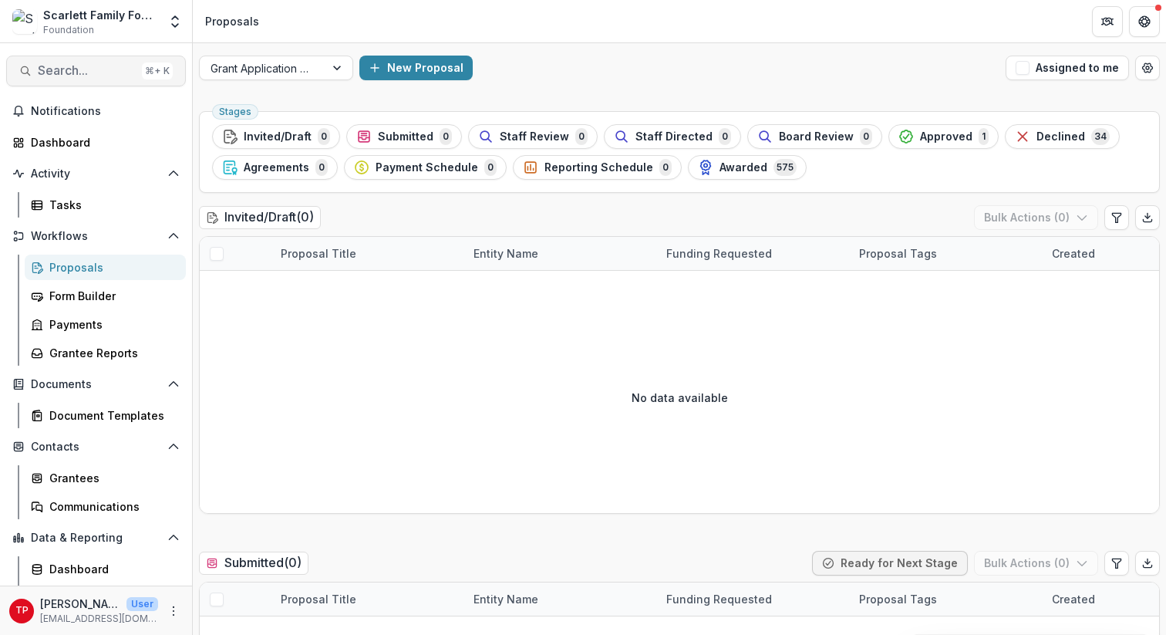
click at [89, 72] on span "Search..." at bounding box center [87, 70] width 98 height 15
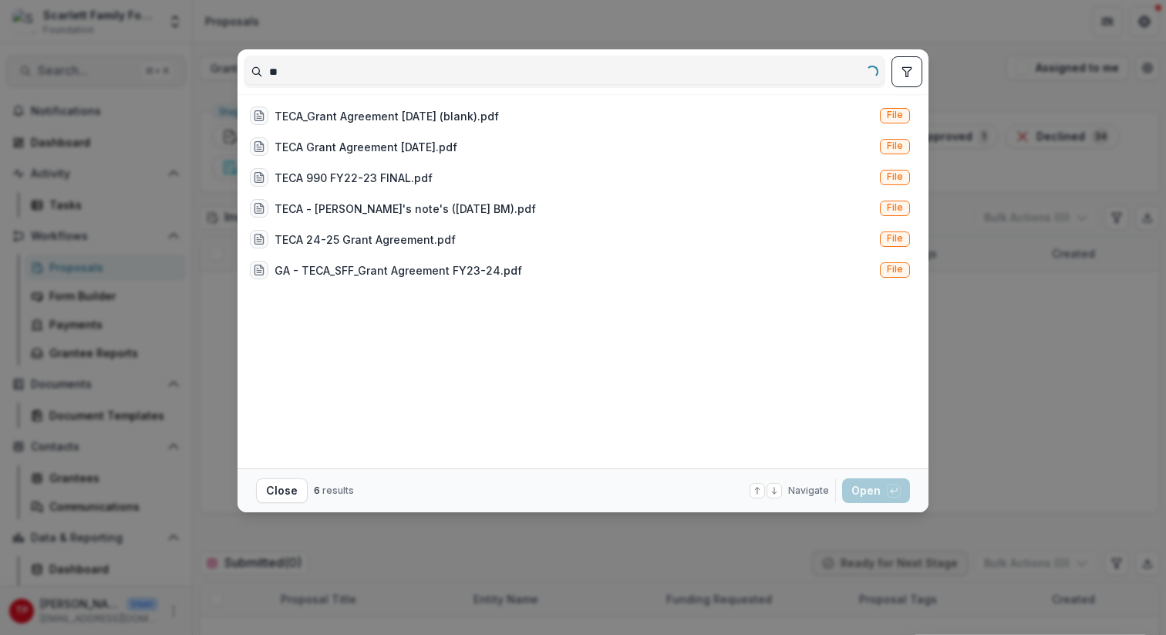
type input "*"
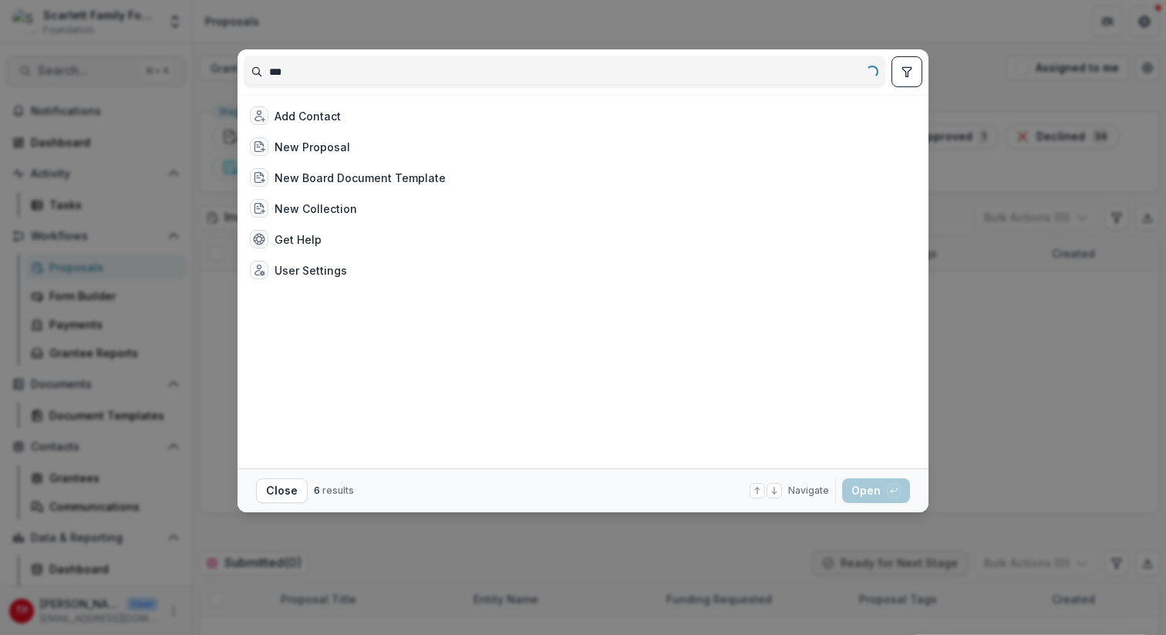
type input "****"
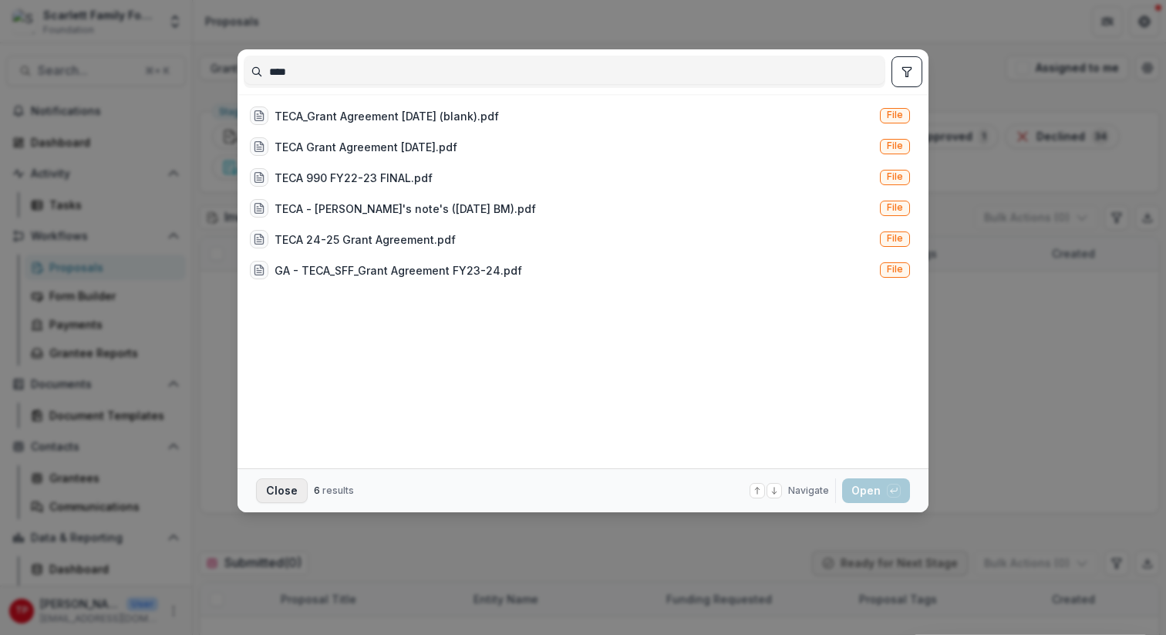
click at [285, 490] on button "Close" at bounding box center [282, 490] width 52 height 25
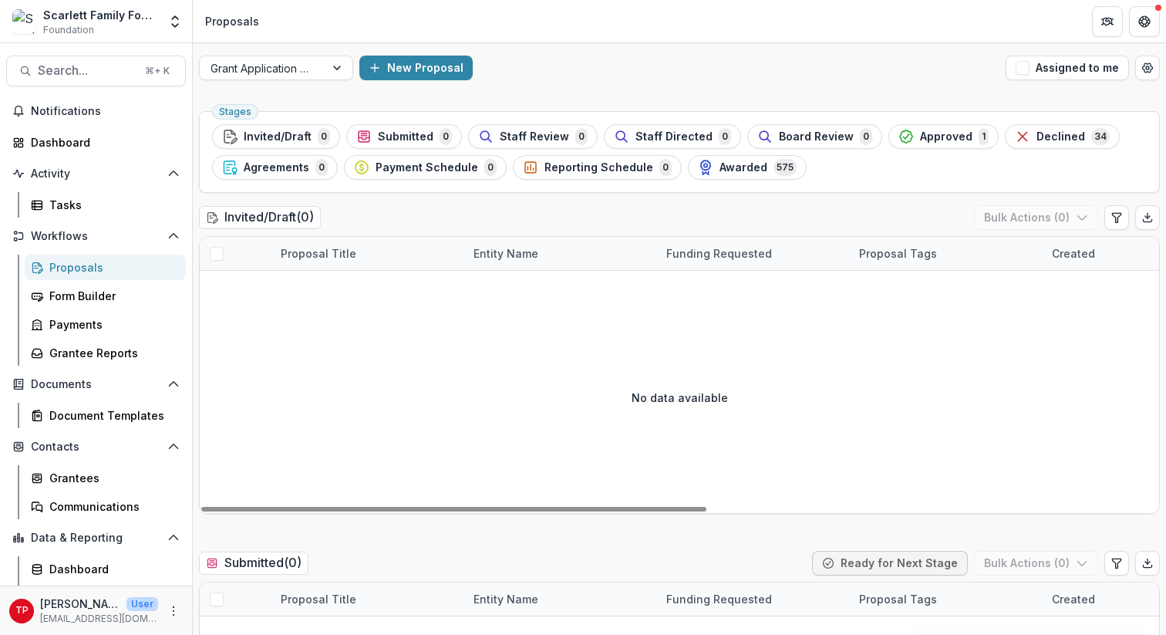
click at [360, 312] on div "No data available" at bounding box center [679, 396] width 959 height 231
click at [1127, 14] on button "Get Help" at bounding box center [1144, 21] width 31 height 31
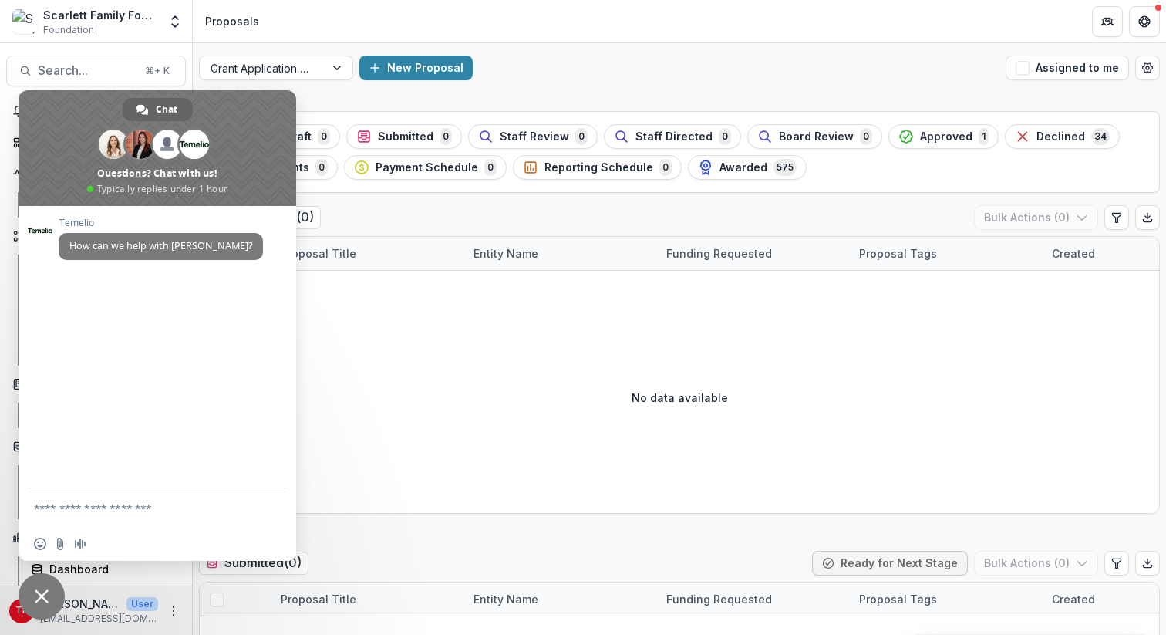
click at [254, 124] on span at bounding box center [158, 148] width 278 height 116
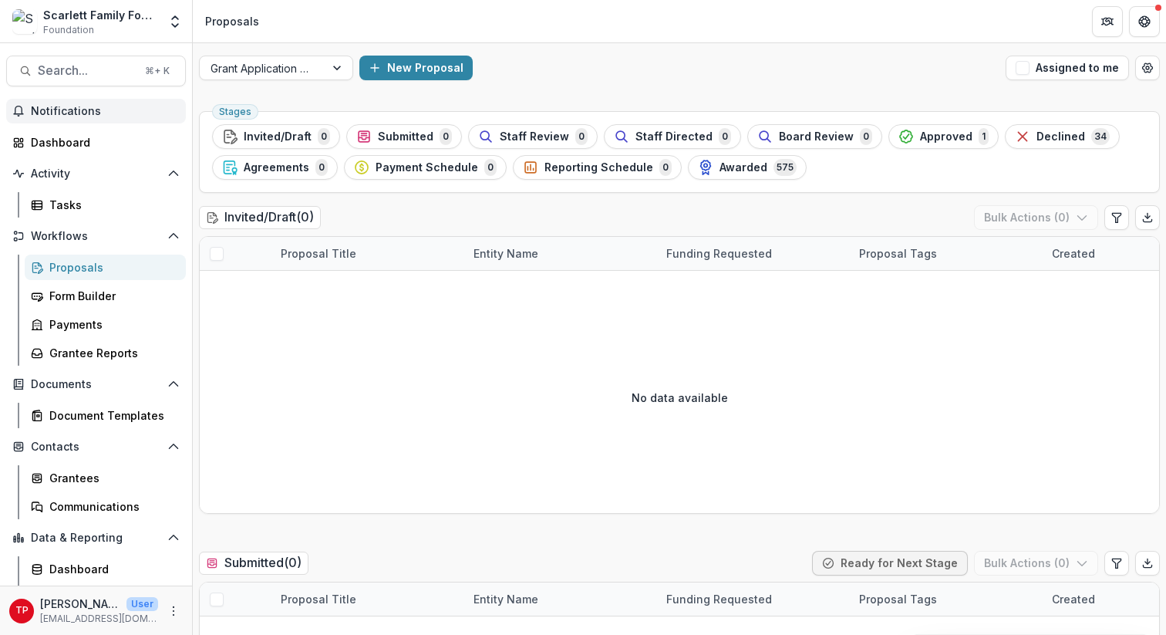
click at [76, 110] on span "Notifications" at bounding box center [105, 111] width 149 height 13
click at [78, 143] on div "Dashboard" at bounding box center [102, 142] width 143 height 16
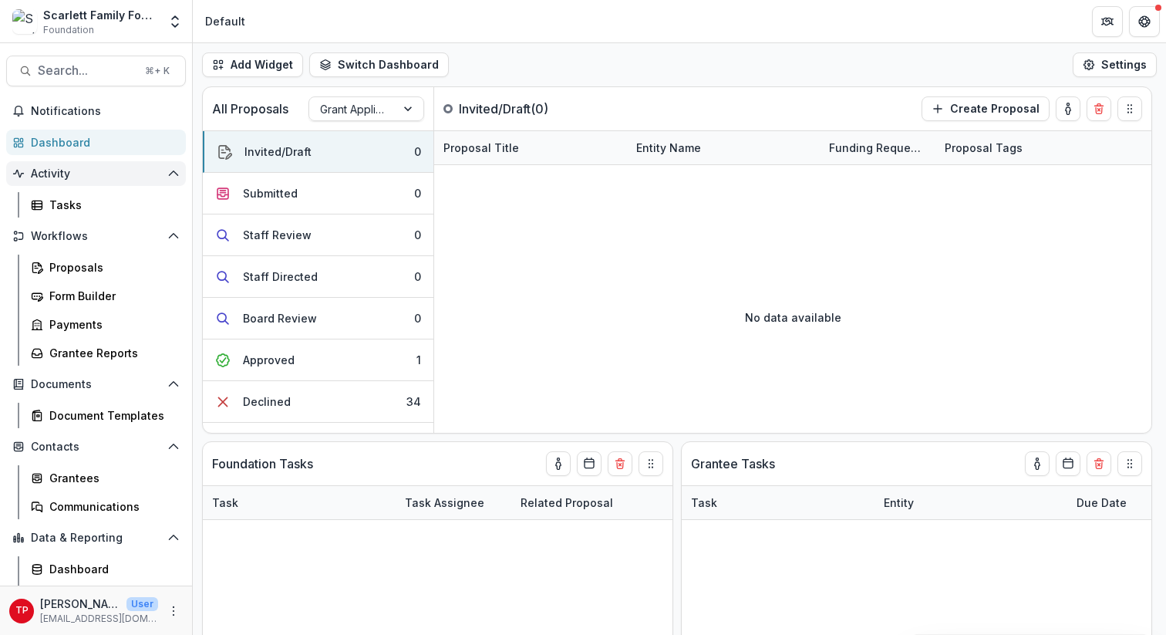
click at [57, 176] on span "Activity" at bounding box center [96, 173] width 130 height 13
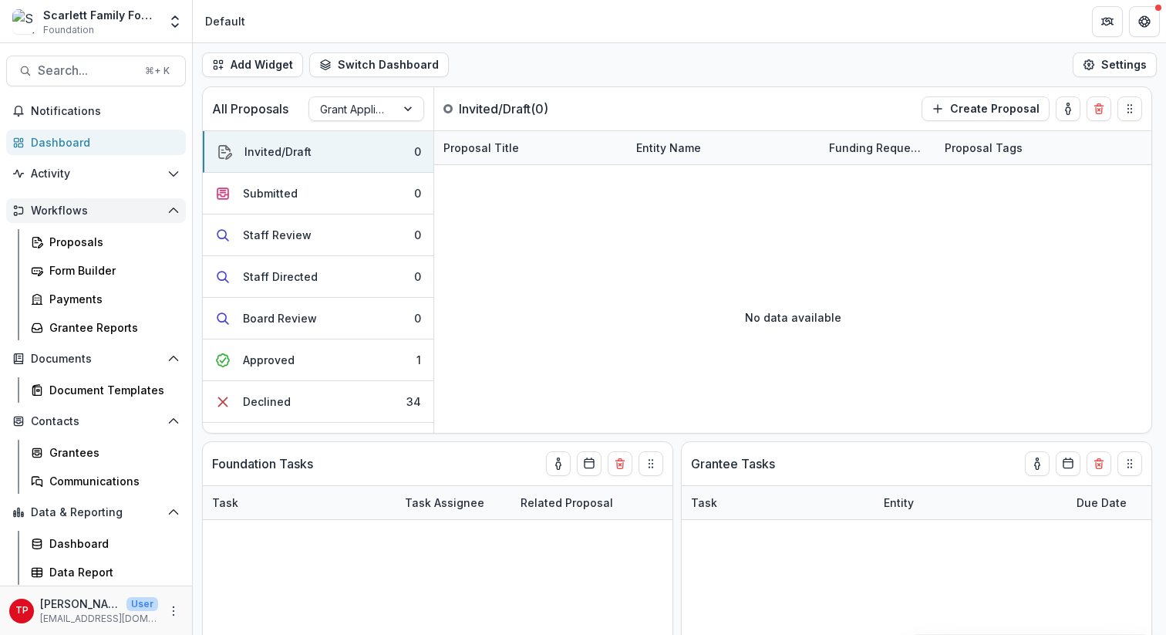
click at [62, 207] on span "Workflows" at bounding box center [96, 210] width 130 height 13
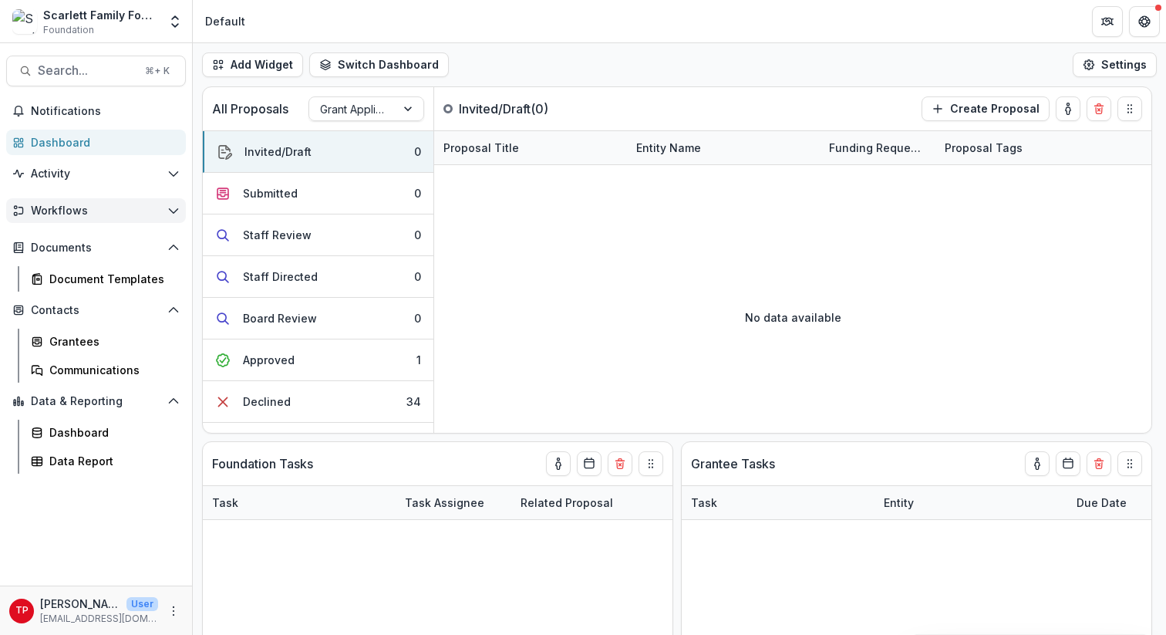
click at [62, 207] on span "Workflows" at bounding box center [96, 210] width 130 height 13
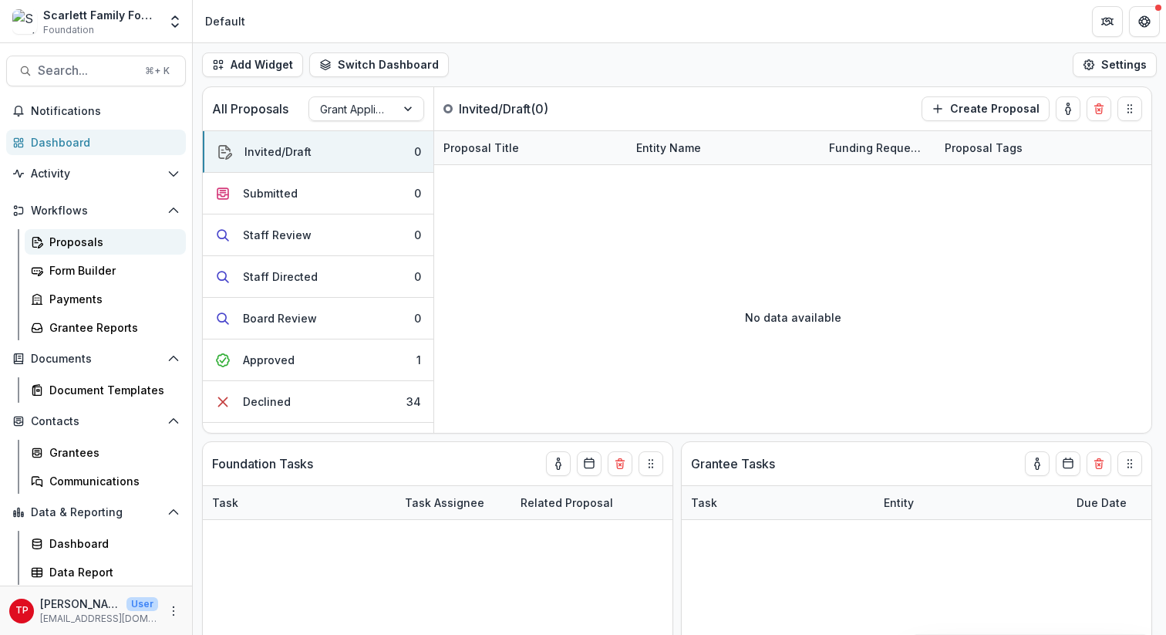
click at [68, 244] on div "Proposals" at bounding box center [111, 242] width 124 height 16
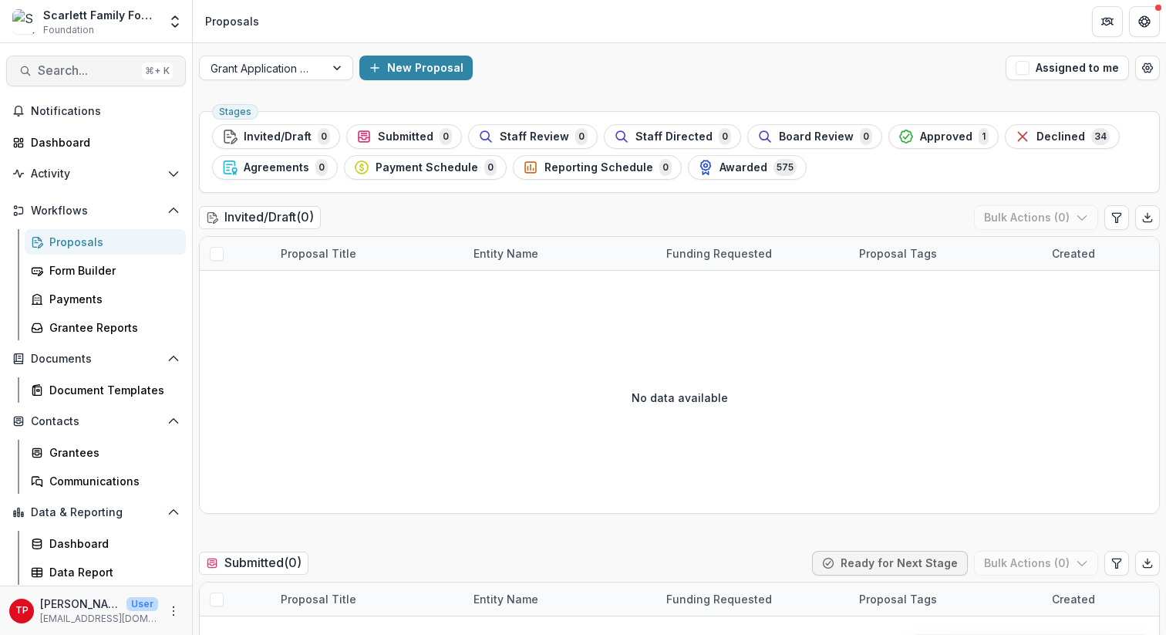
click at [80, 69] on span "Search..." at bounding box center [87, 70] width 98 height 15
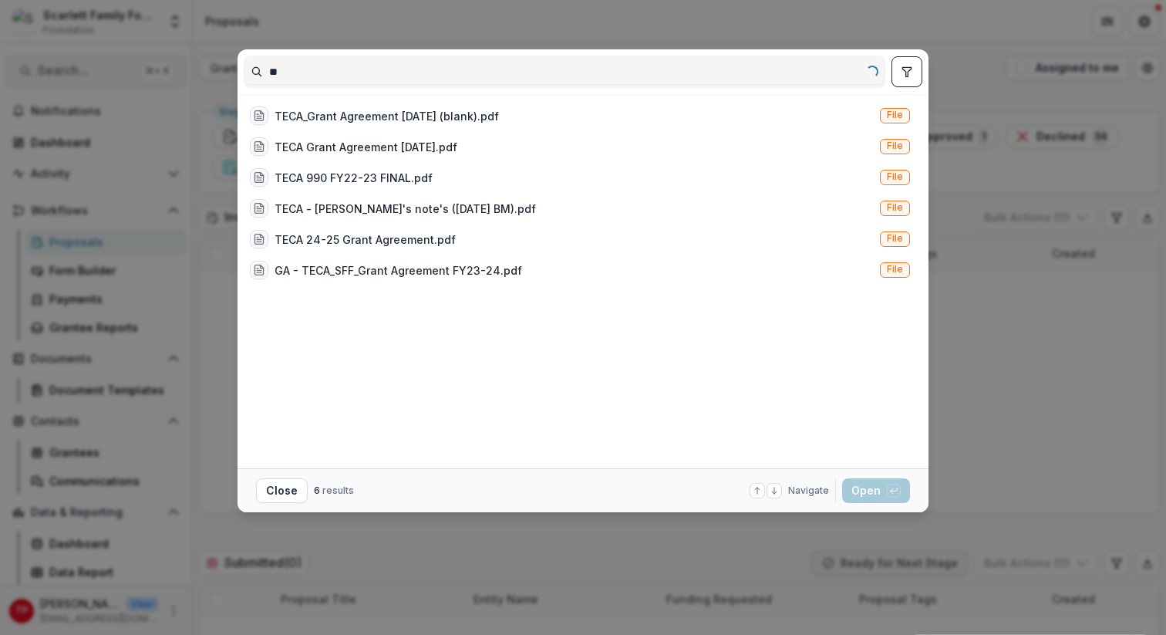
type input "*"
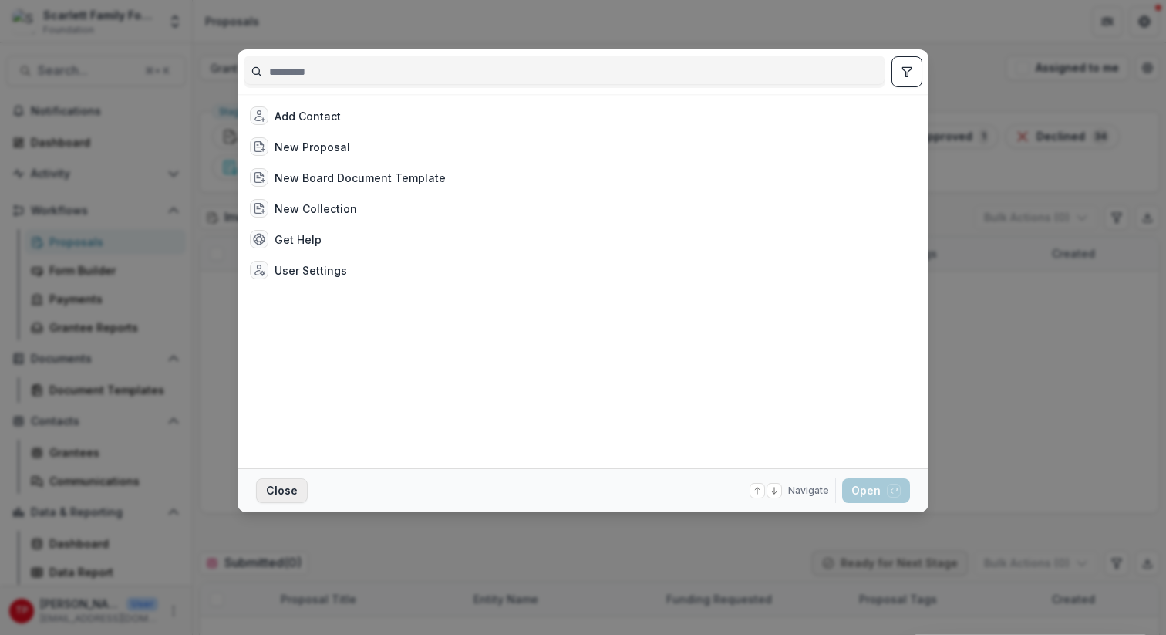
click at [274, 487] on button "Close" at bounding box center [282, 490] width 52 height 25
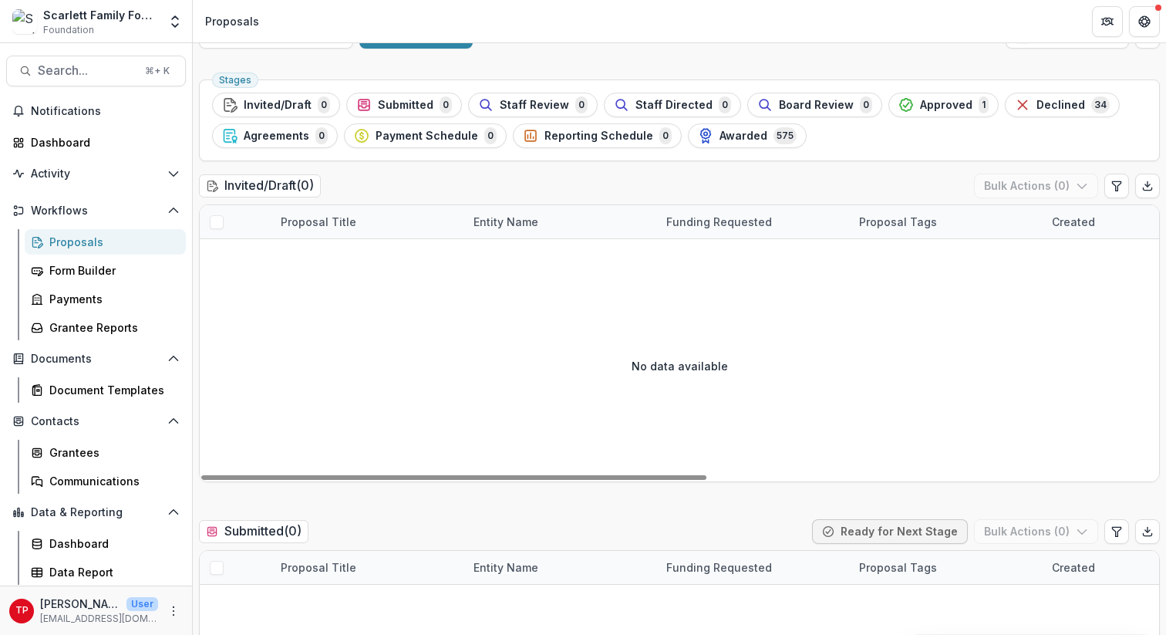
scroll to position [40, 0]
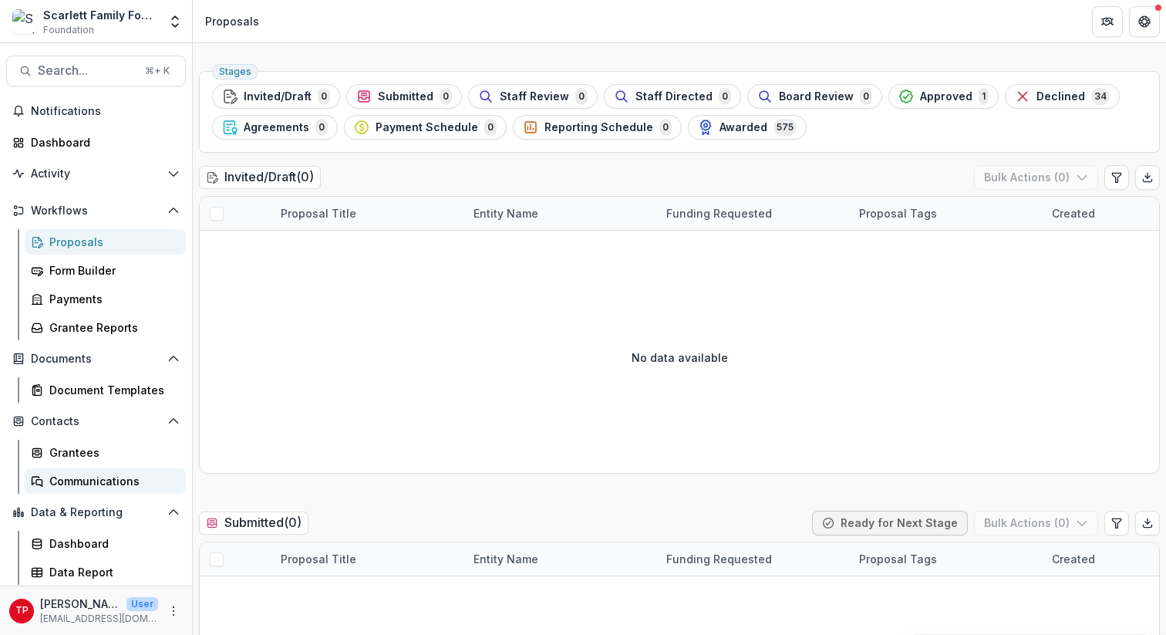
click at [84, 480] on div "Communications" at bounding box center [111, 481] width 124 height 16
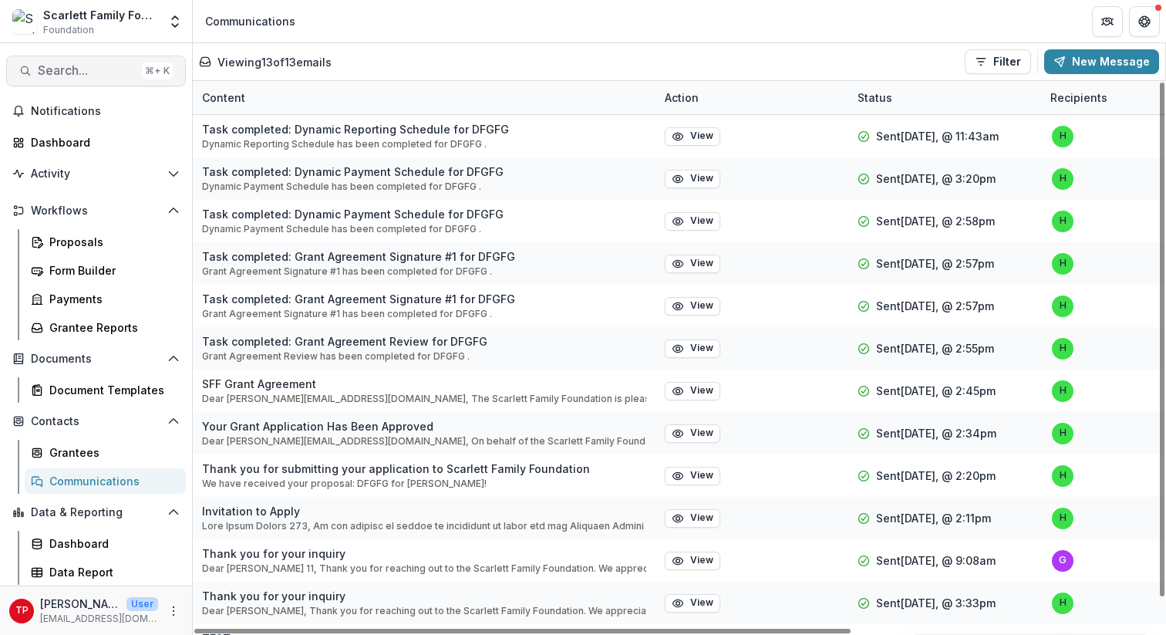
click at [86, 68] on span "Search..." at bounding box center [87, 70] width 98 height 15
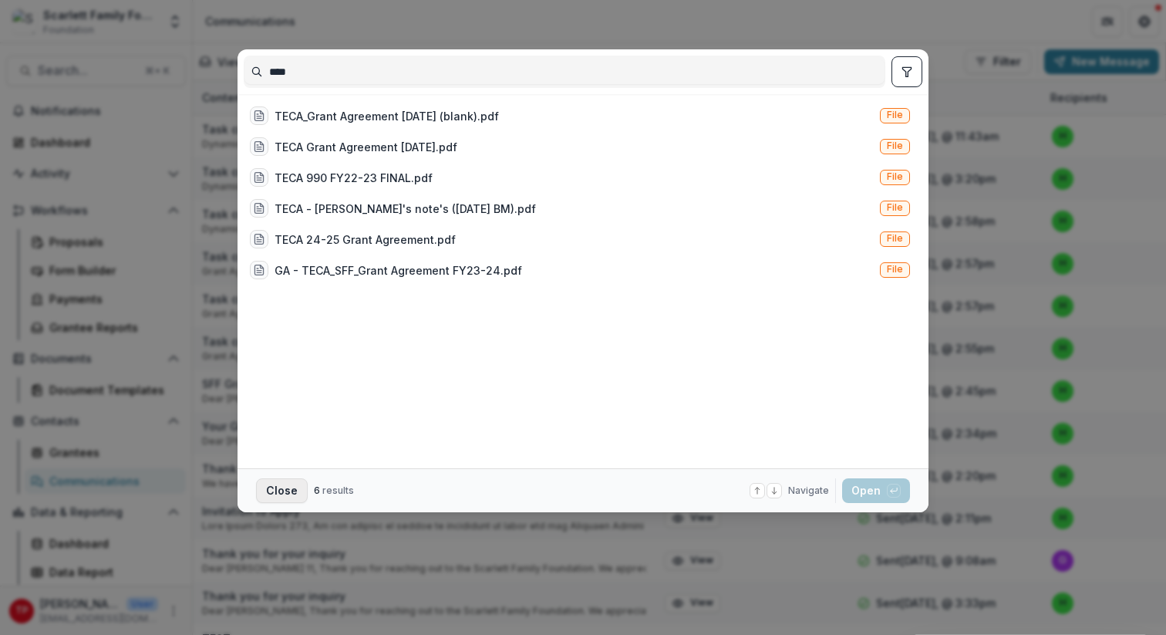
type input "****"
click at [290, 488] on button "Close" at bounding box center [282, 490] width 52 height 25
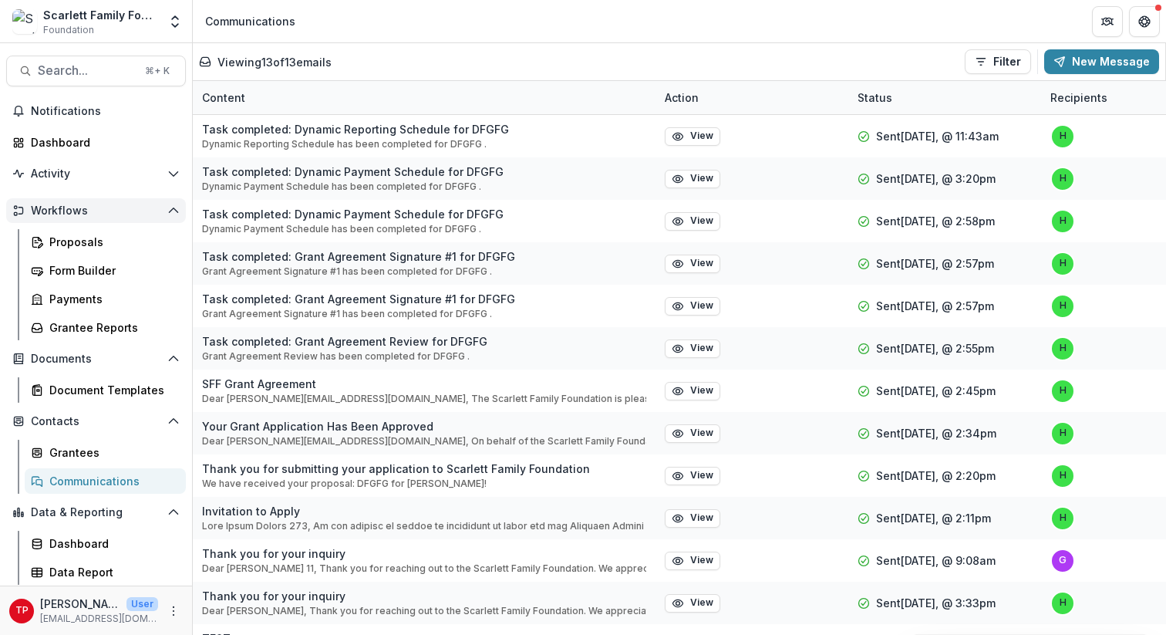
click at [63, 209] on span "Workflows" at bounding box center [96, 210] width 130 height 13
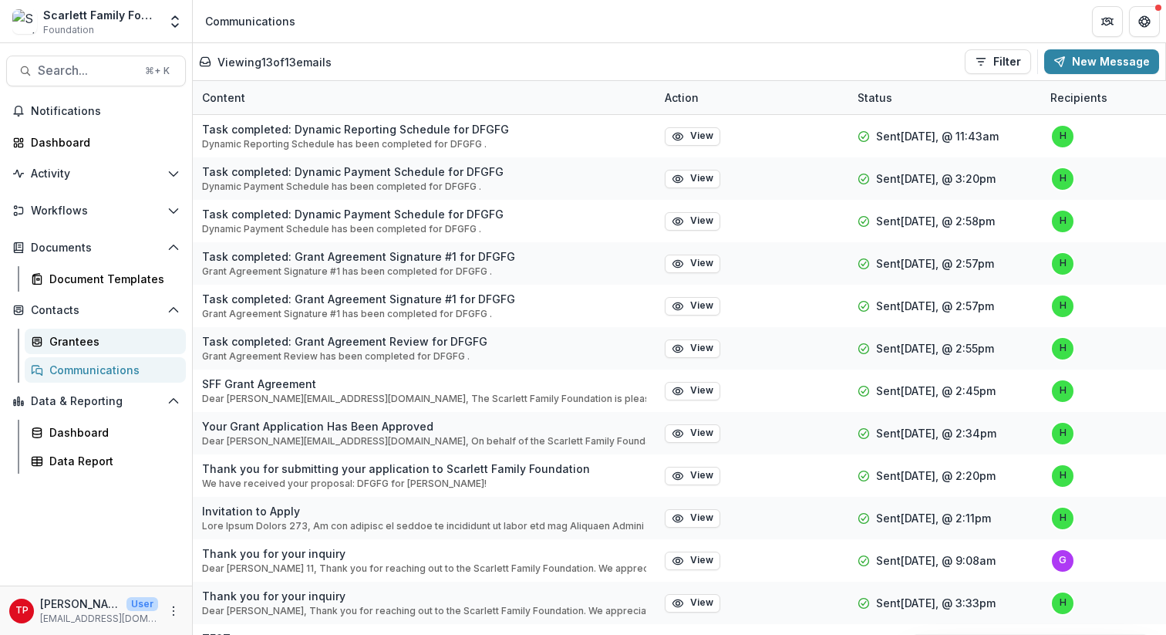
click at [88, 340] on div "Grantees" at bounding box center [111, 341] width 124 height 16
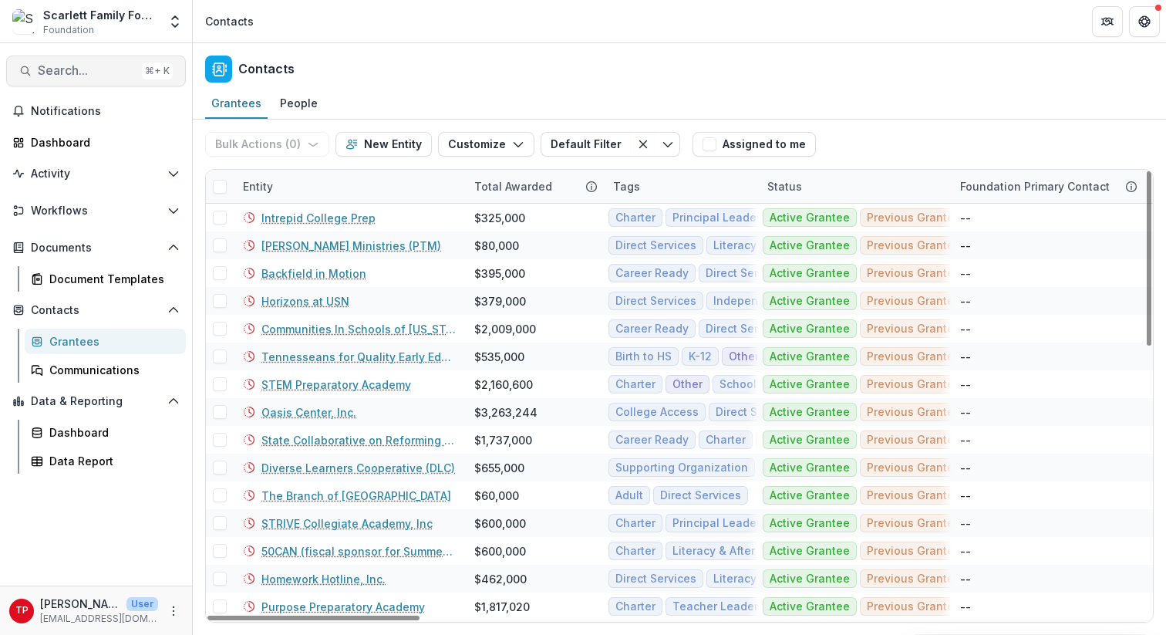
click at [103, 73] on span "Search..." at bounding box center [87, 70] width 98 height 15
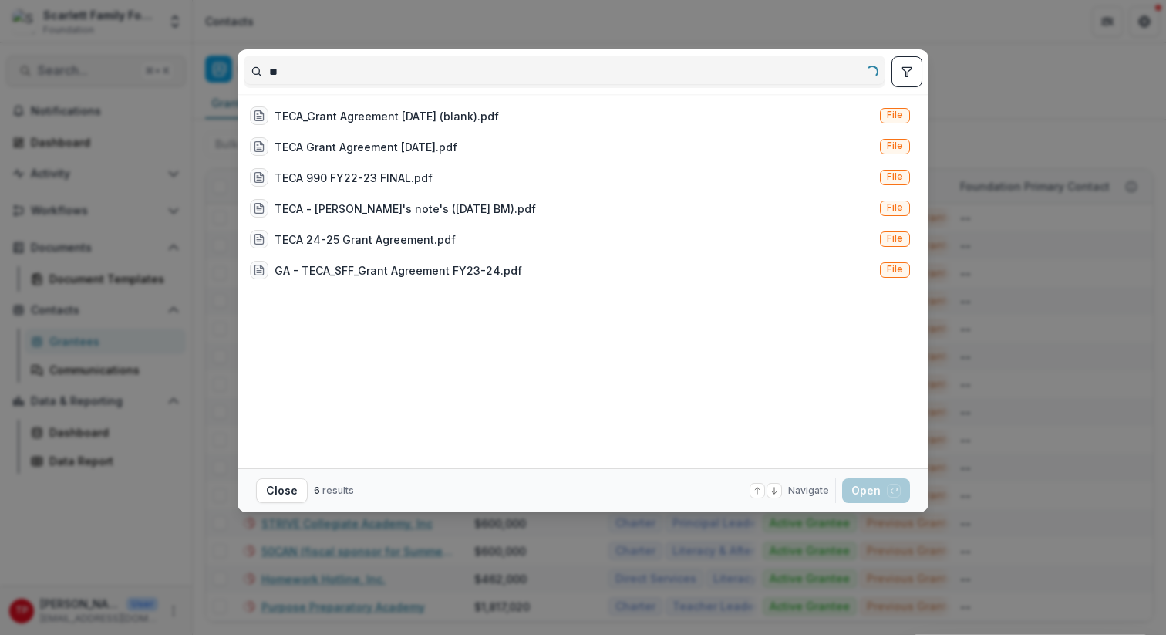
type input "*"
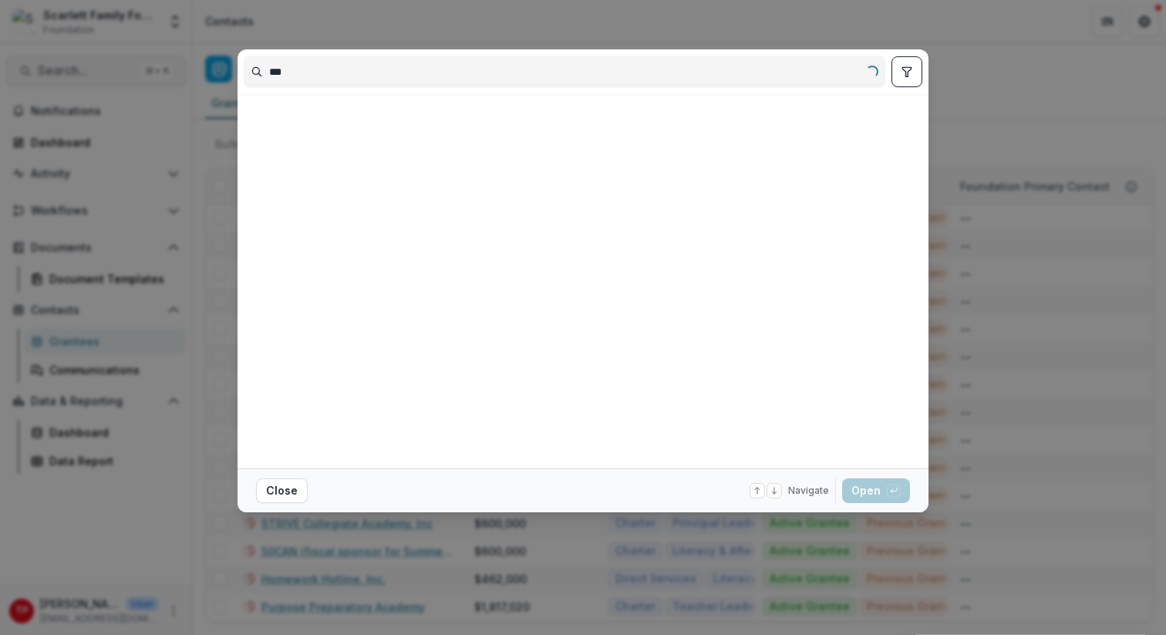
type input "****"
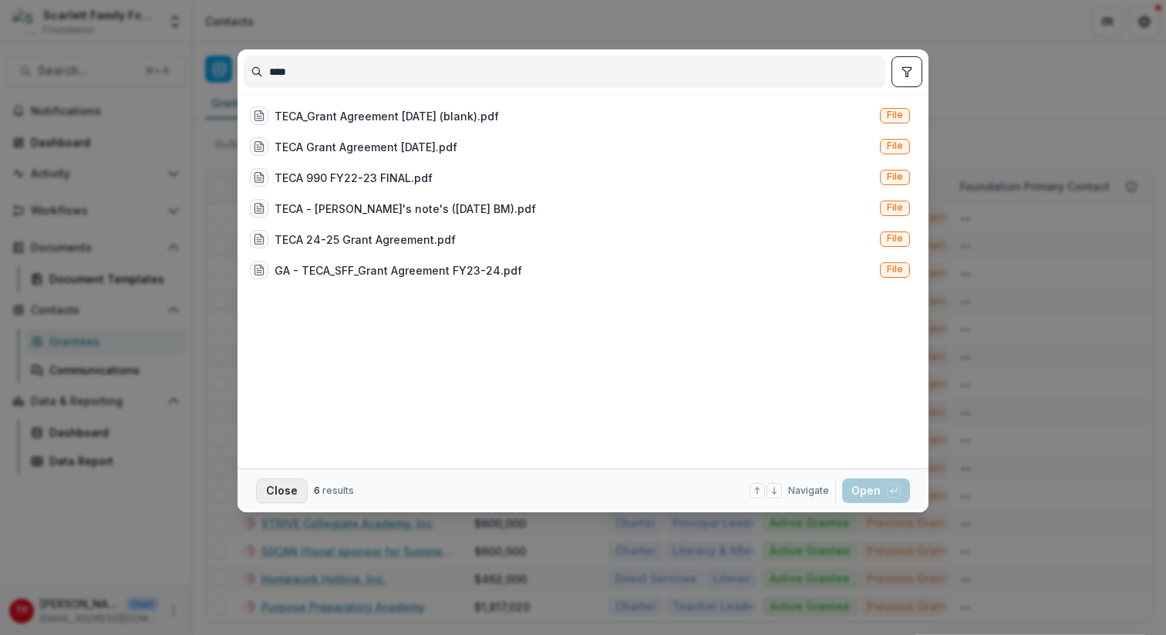
click at [274, 486] on button "Close" at bounding box center [282, 490] width 52 height 25
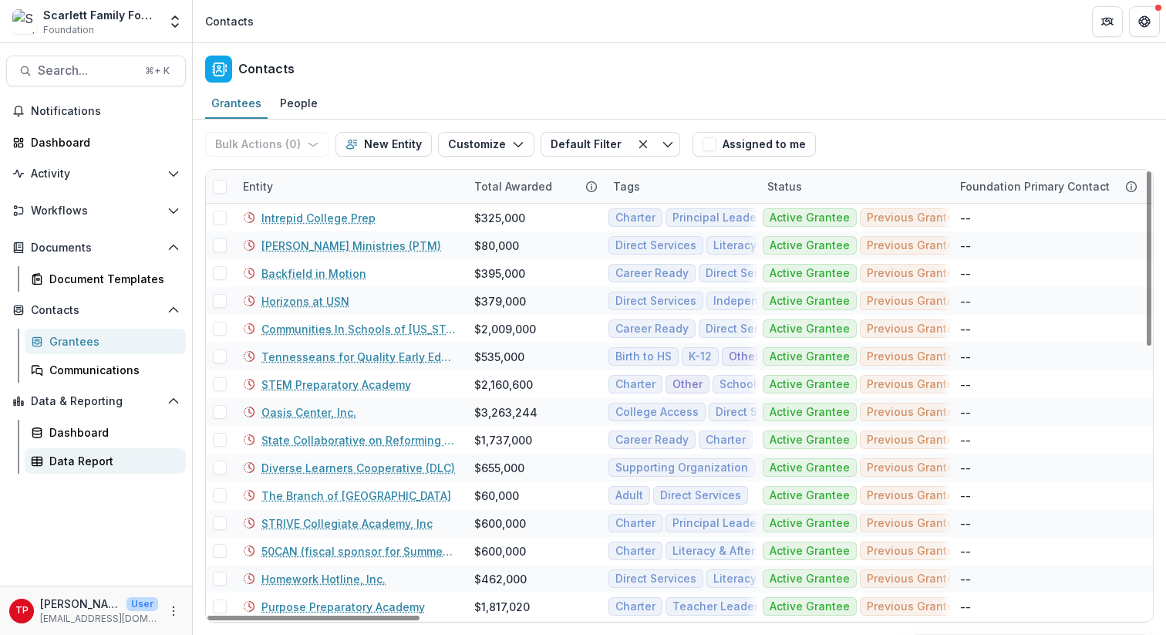
click at [171, 465] on div "Data Report" at bounding box center [111, 461] width 124 height 16
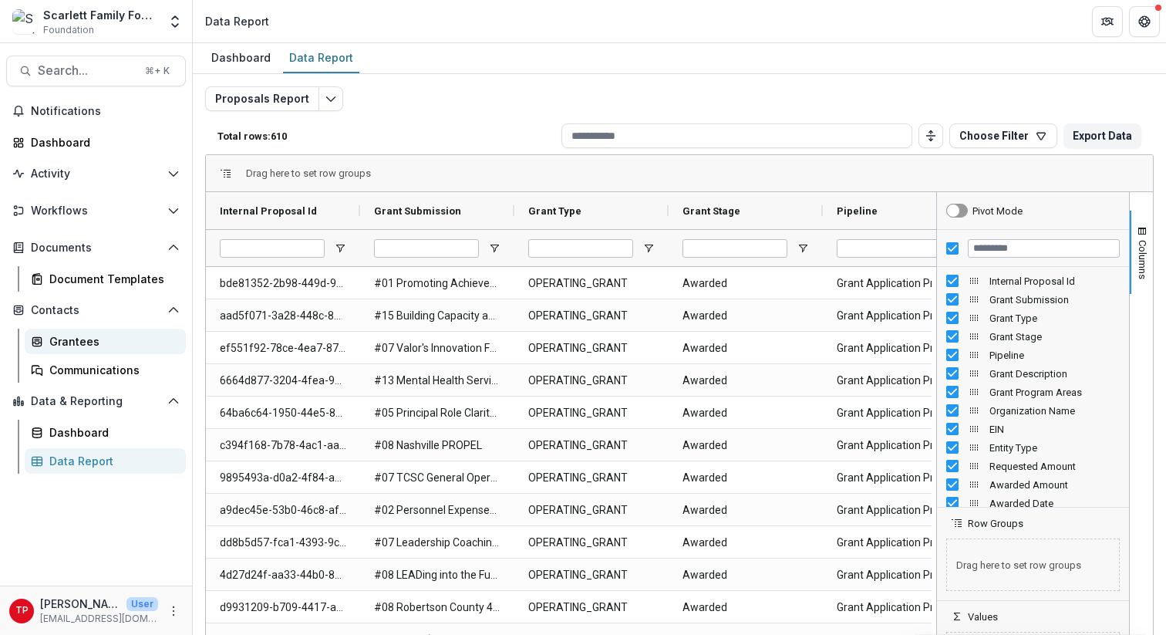
click at [69, 339] on div "Grantees" at bounding box center [111, 341] width 124 height 16
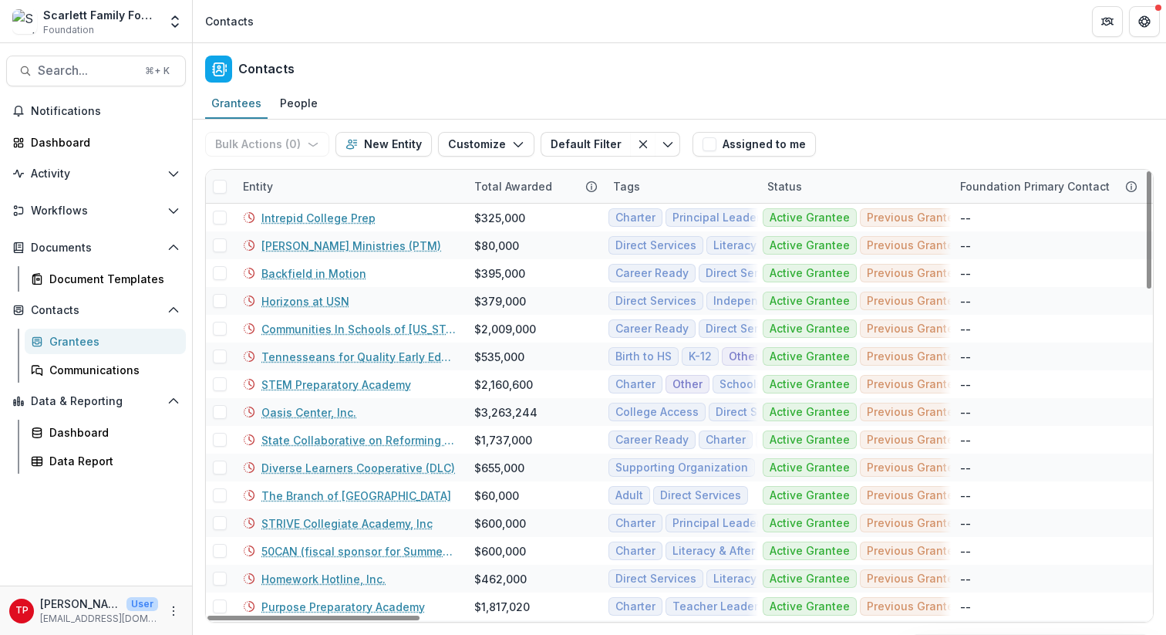
click at [284, 181] on div "Entity" at bounding box center [349, 186] width 231 height 33
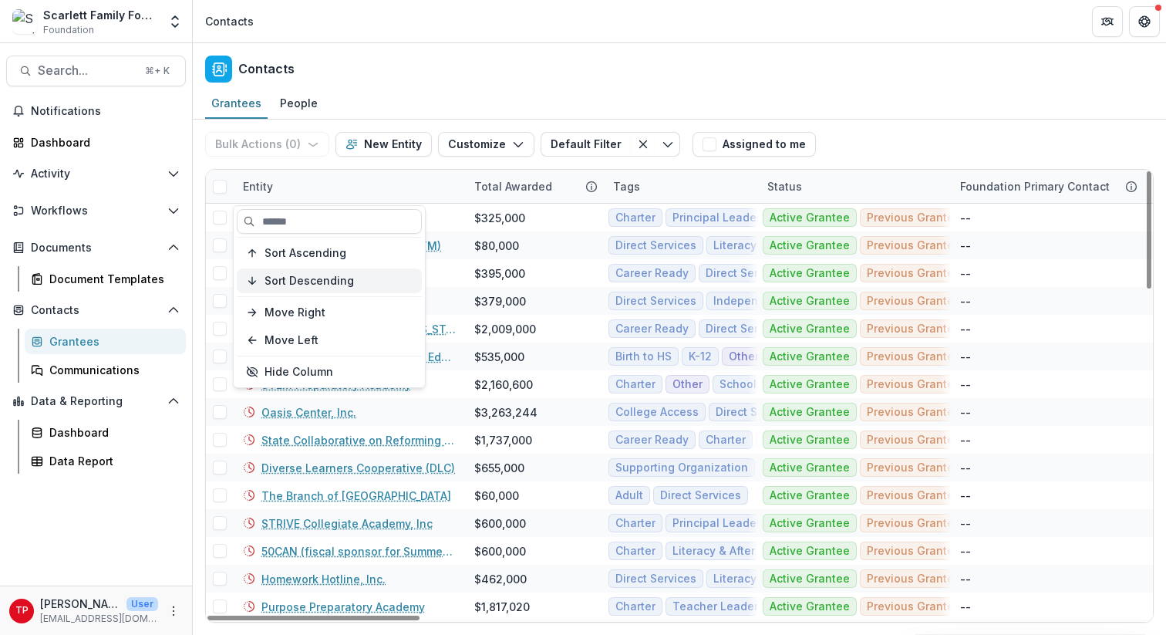
click at [317, 275] on span "Sort Descending" at bounding box center [308, 281] width 89 height 13
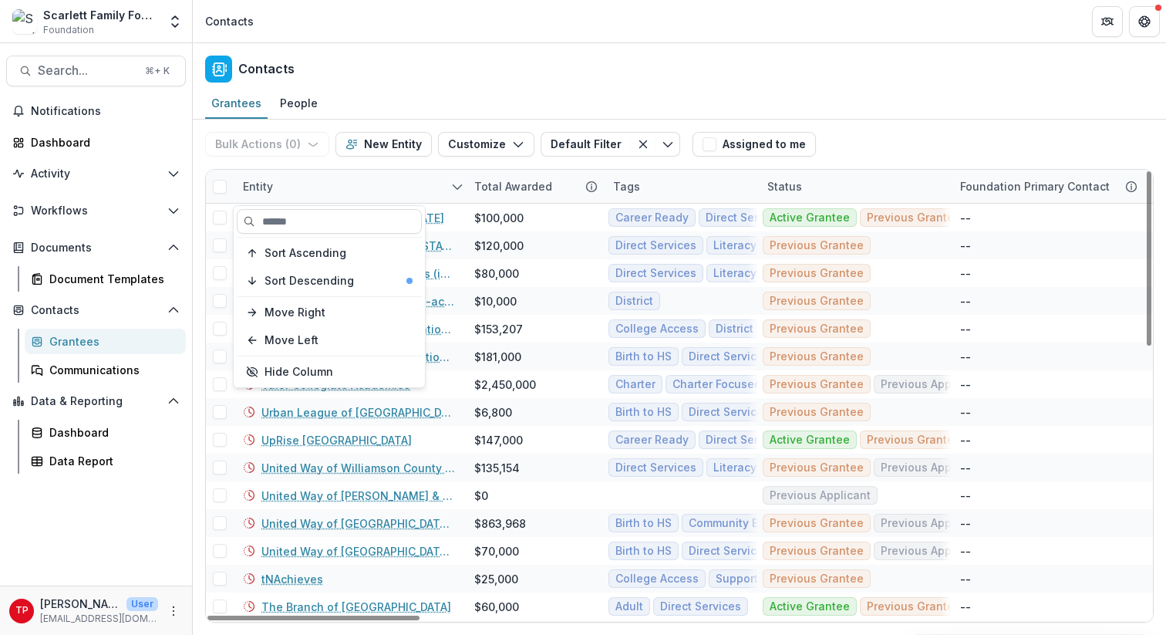
click at [409, 177] on div "Entity" at bounding box center [349, 186] width 231 height 33
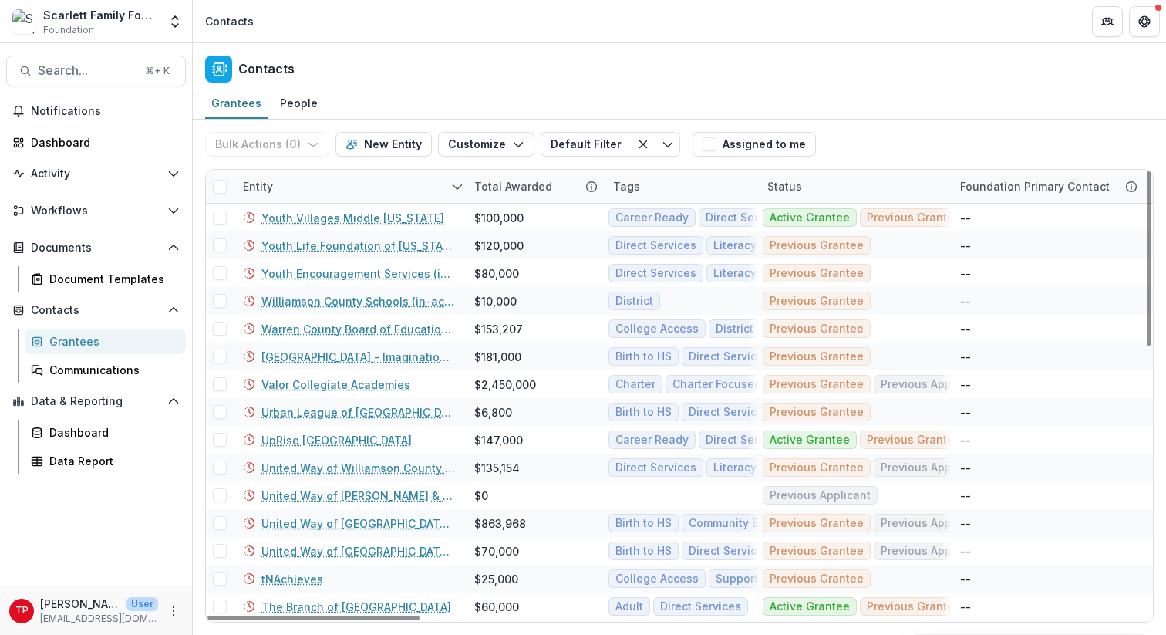
click at [313, 185] on div "Entity" at bounding box center [349, 186] width 231 height 33
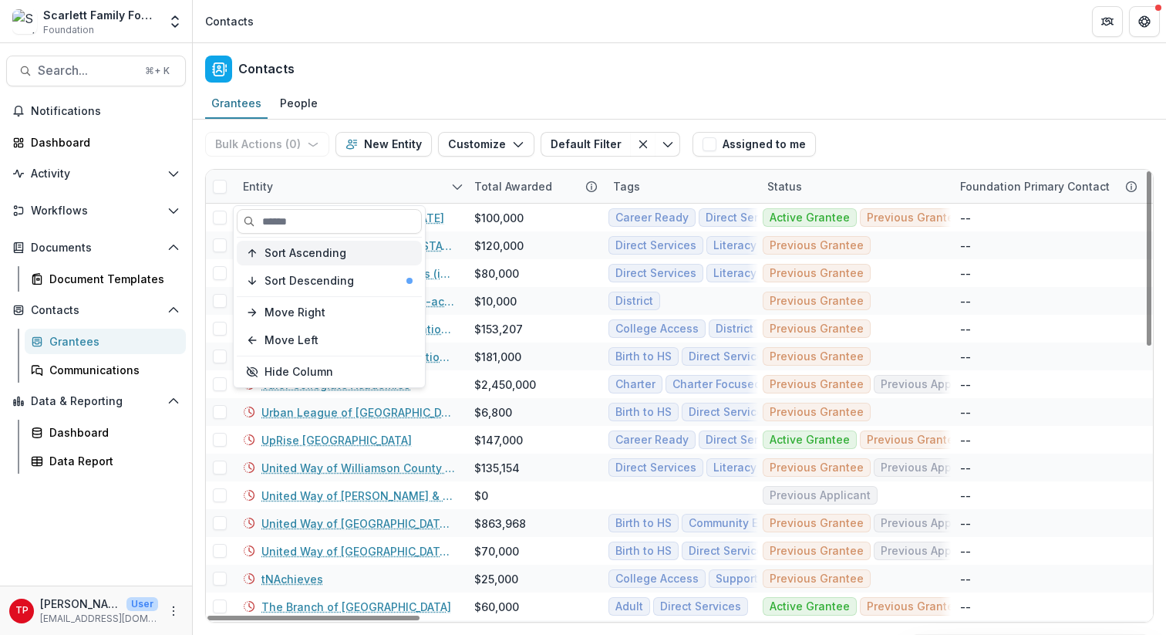
click at [332, 251] on span "Sort Ascending" at bounding box center [305, 253] width 82 height 13
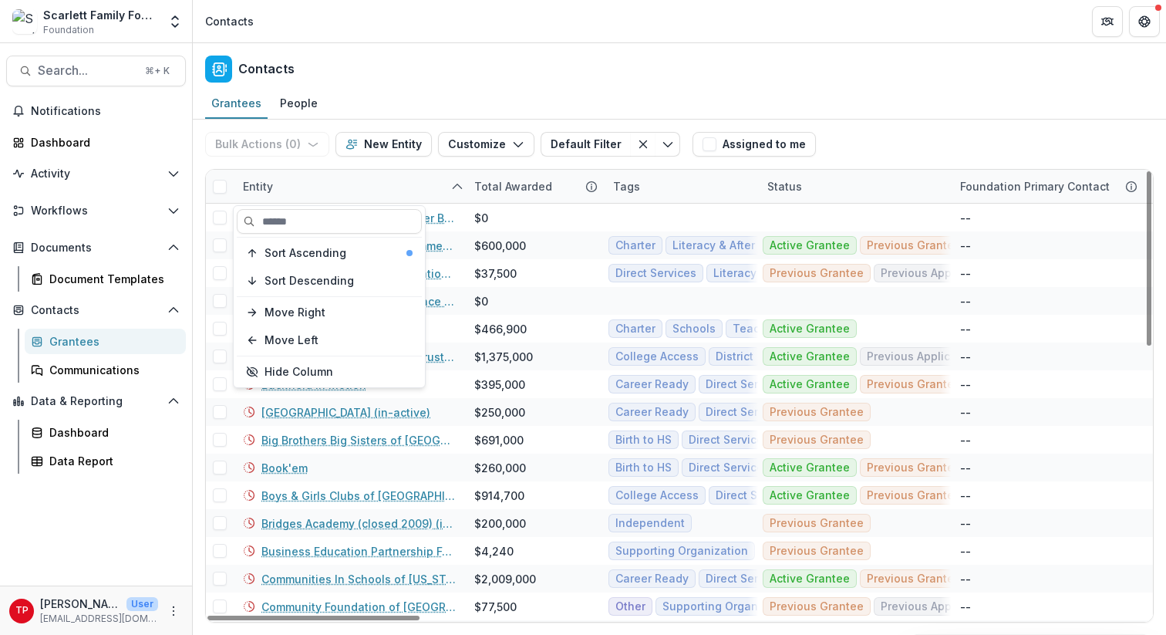
click at [415, 180] on div "Entity" at bounding box center [349, 186] width 231 height 33
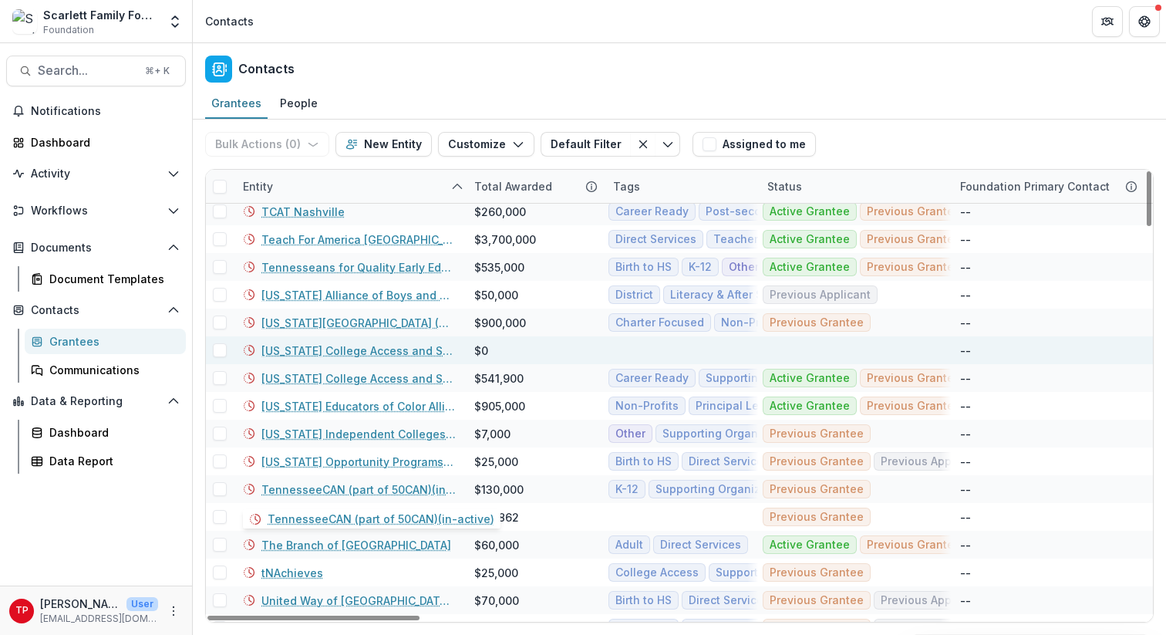
scroll to position [2869, 0]
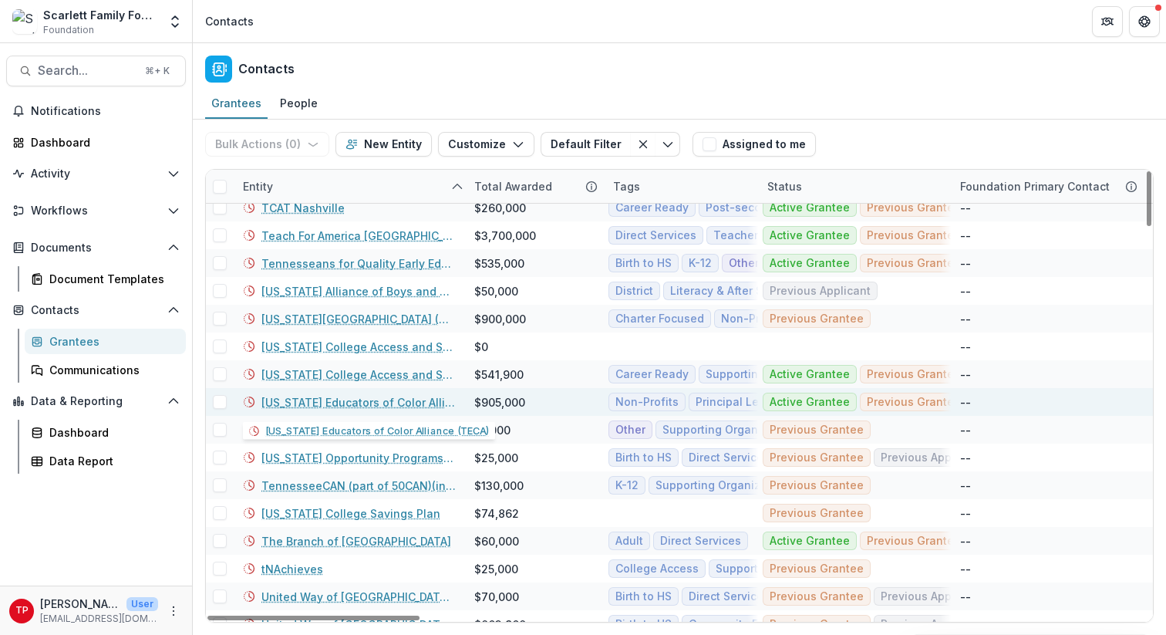
click at [375, 405] on link "[US_STATE] Educators of Color Alliance (TECA)" at bounding box center [358, 402] width 194 height 16
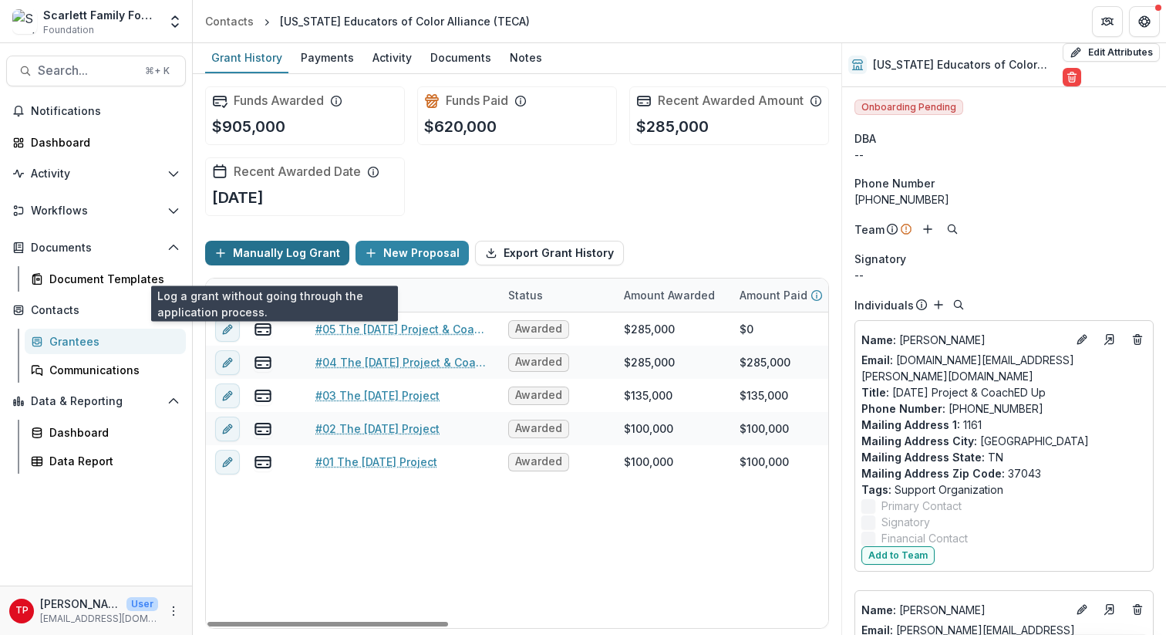
click at [297, 259] on button "Manually Log Grant" at bounding box center [277, 253] width 144 height 25
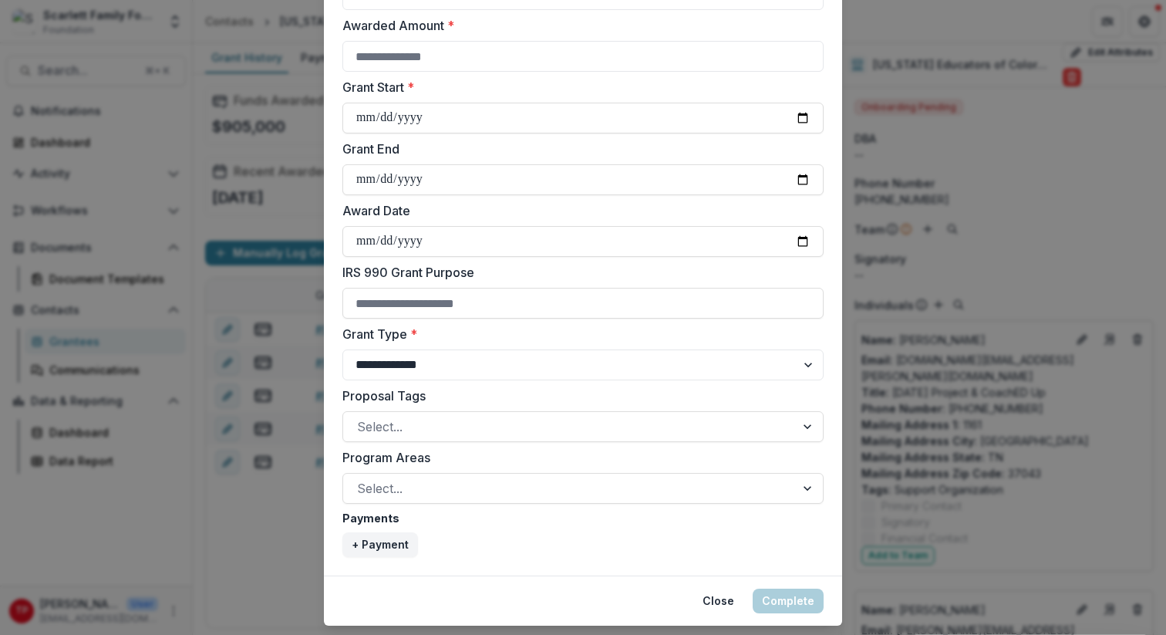
scroll to position [473, 0]
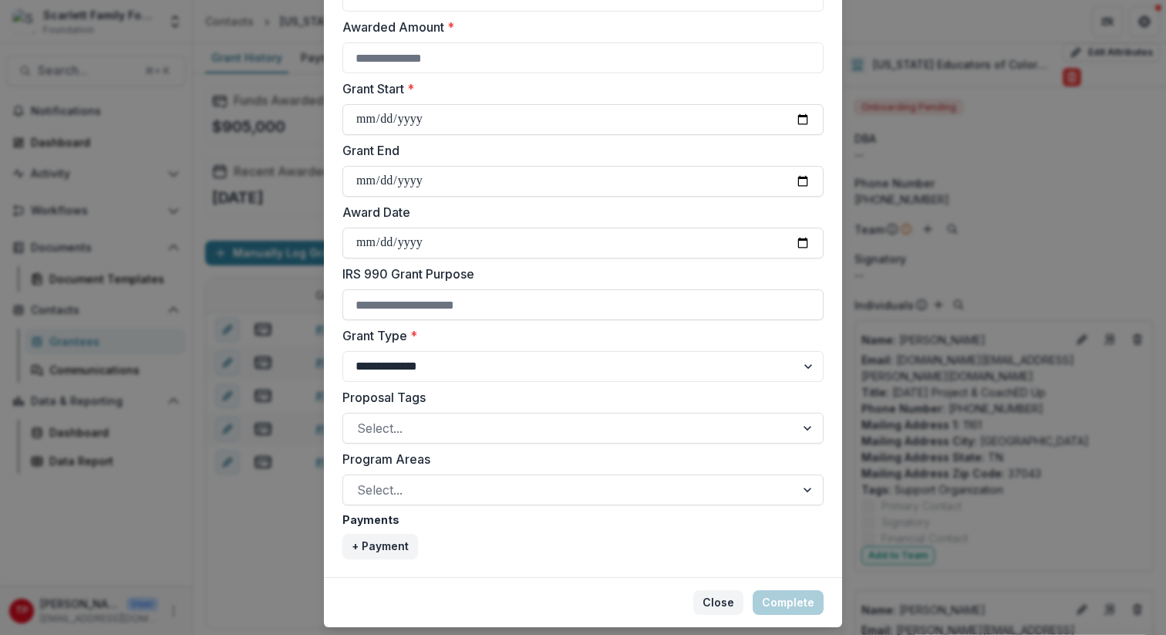
click at [715, 561] on button "Close" at bounding box center [718, 602] width 50 height 25
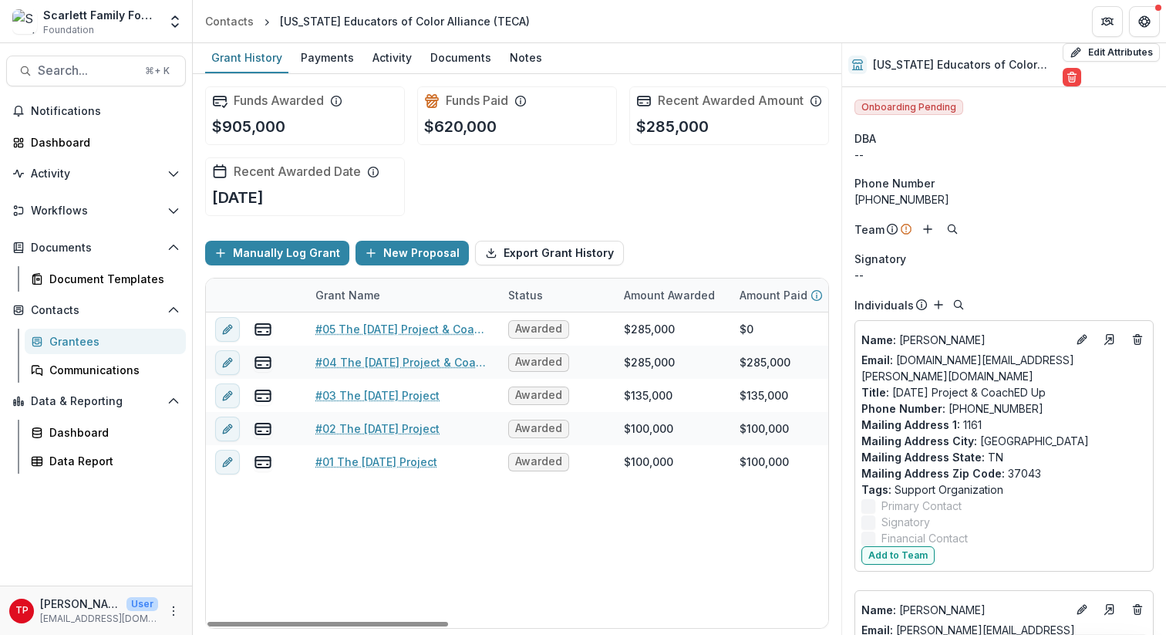
click at [644, 228] on div "Funds Awarded $905,000 Funds Paid $620,000 Recent Awarded Amount $285,000 Recen…" at bounding box center [517, 151] width 624 height 154
click at [315, 56] on div "Payments" at bounding box center [328, 57] width 66 height 22
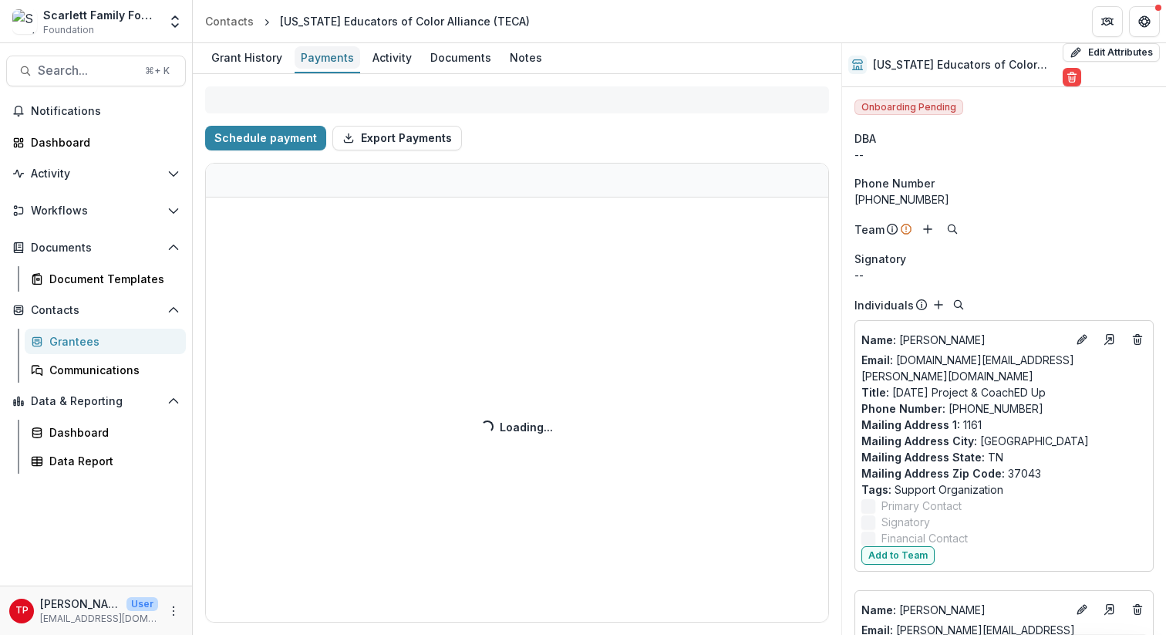
select select "****"
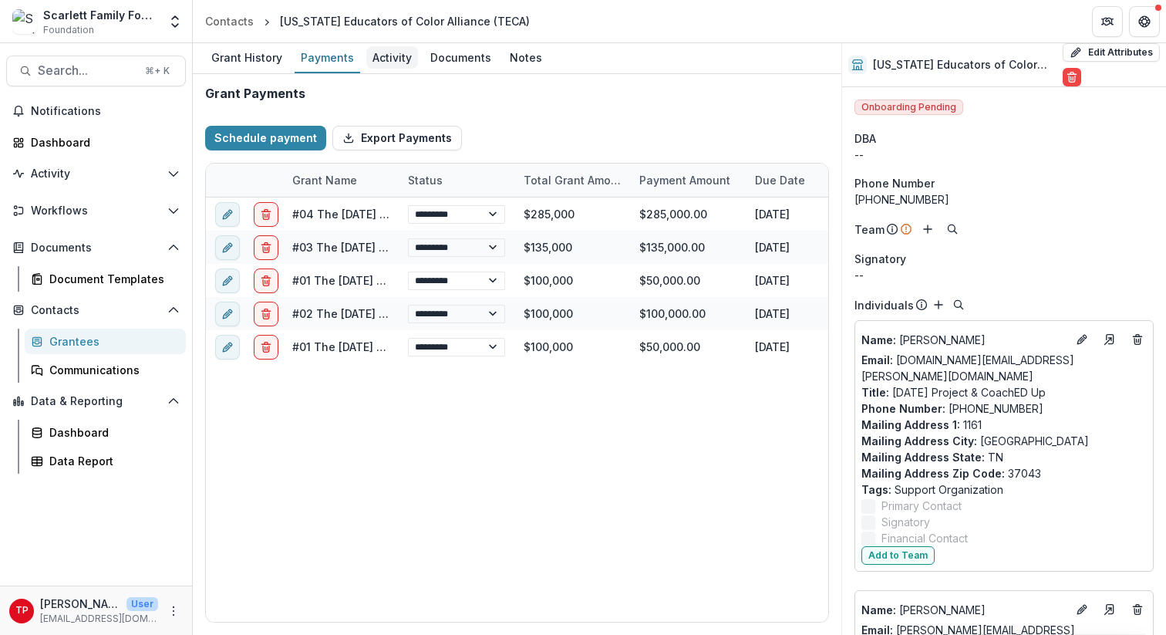
click at [383, 49] on div "Activity" at bounding box center [392, 57] width 52 height 22
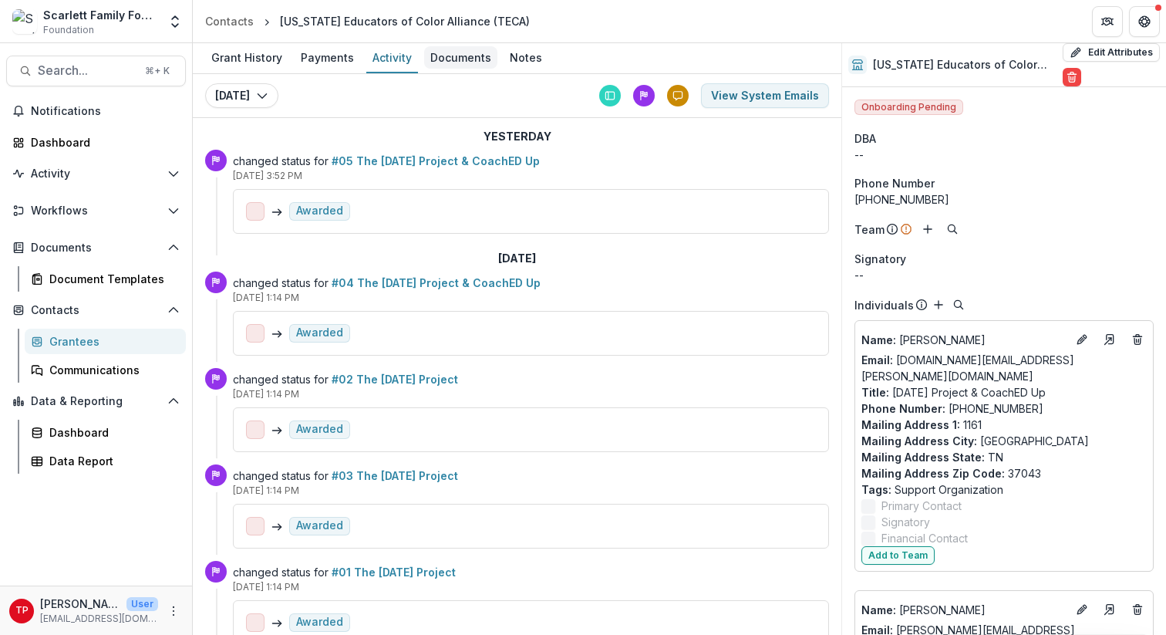
click at [464, 62] on div "Documents" at bounding box center [460, 57] width 73 height 22
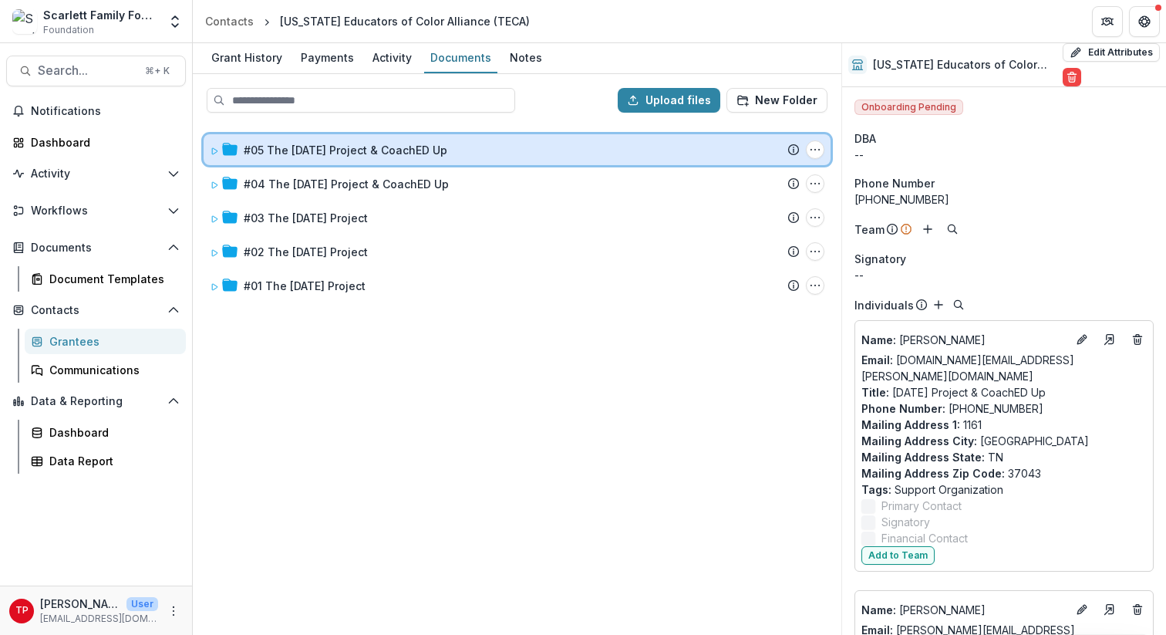
click at [216, 147] on icon at bounding box center [214, 151] width 9 height 9
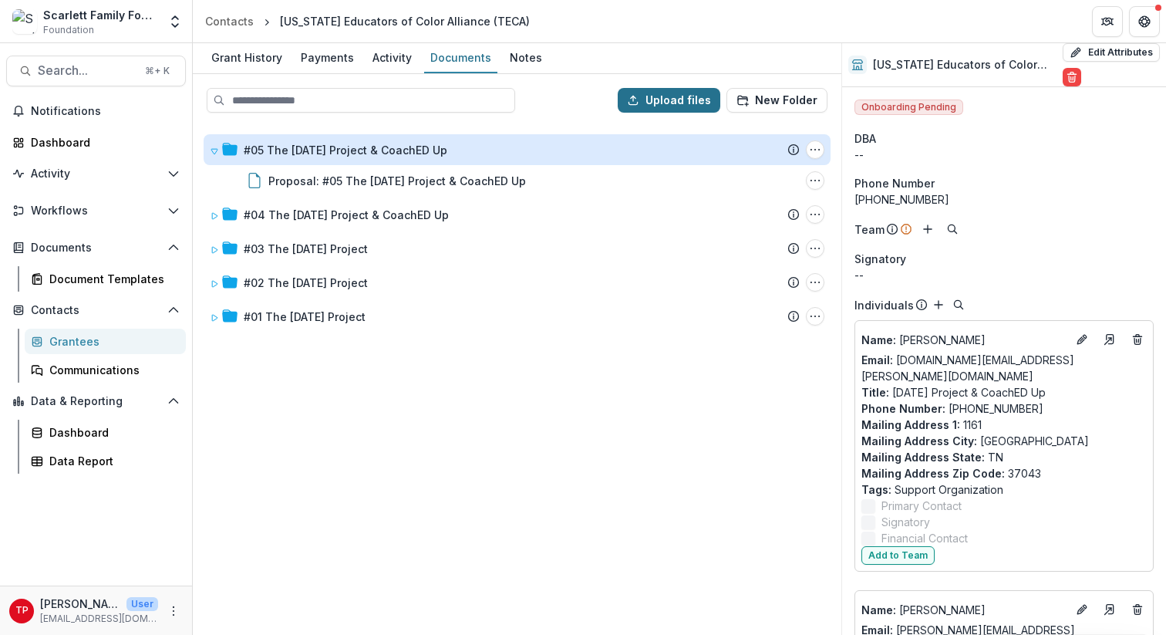
click at [677, 103] on button "Upload files" at bounding box center [669, 100] width 103 height 25
type input "**********"
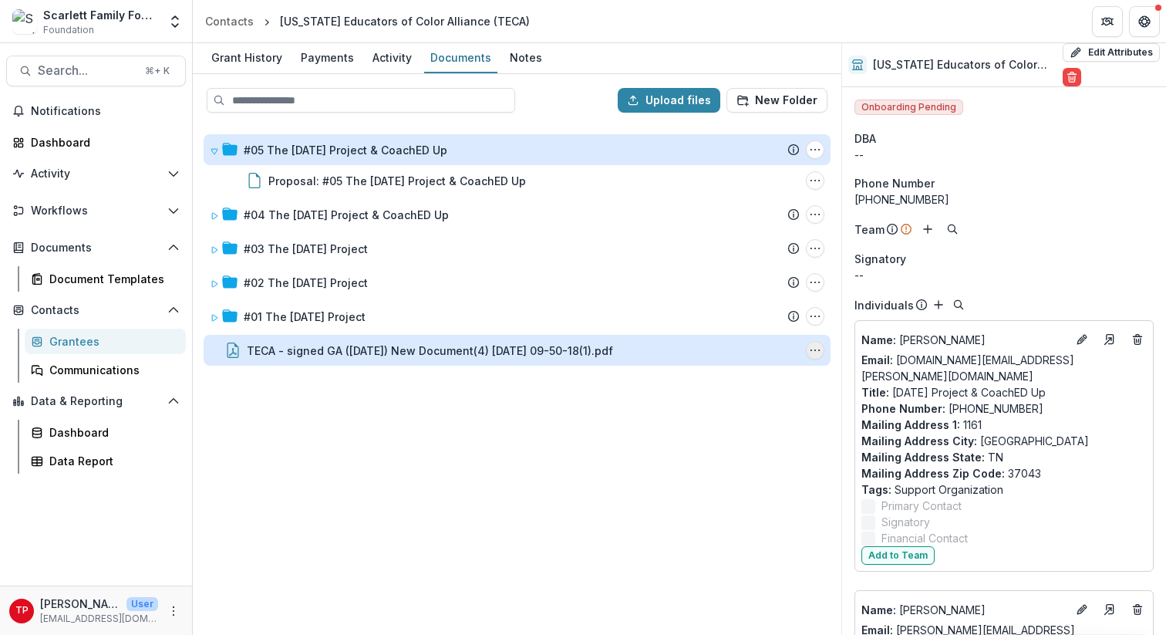
click at [814, 351] on icon "TECA - signed GA (8-25-25) New Document(4) 25-Aug-2025 09-50-18(1).pdf Options" at bounding box center [815, 350] width 12 height 12
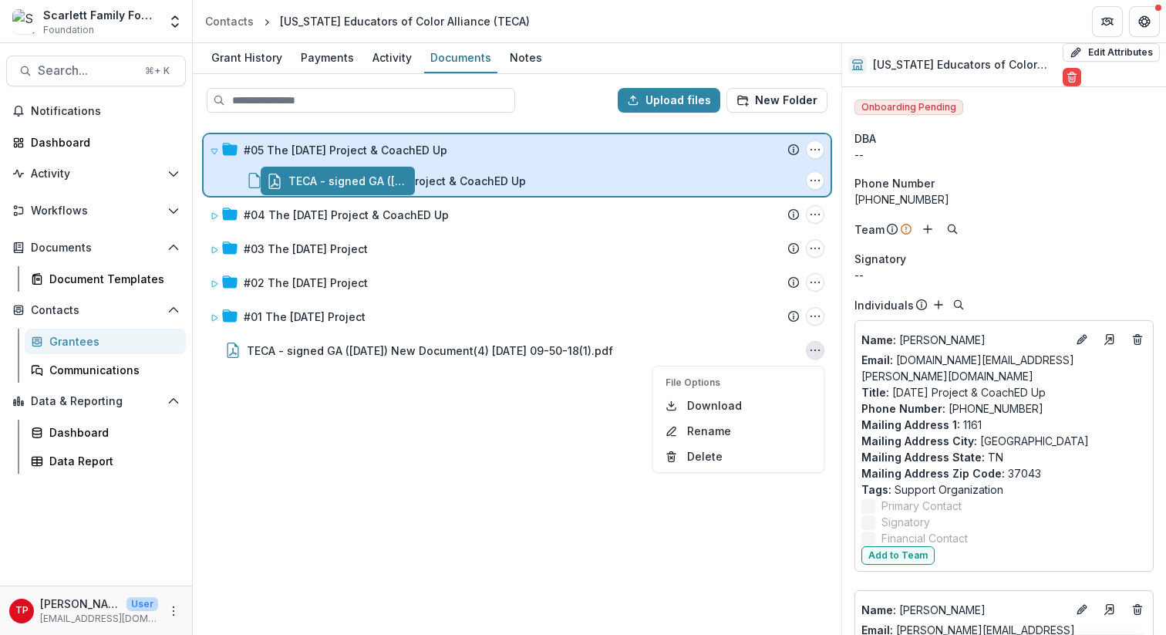
drag, startPoint x: 419, startPoint y: 352, endPoint x: 476, endPoint y: 184, distance: 177.5
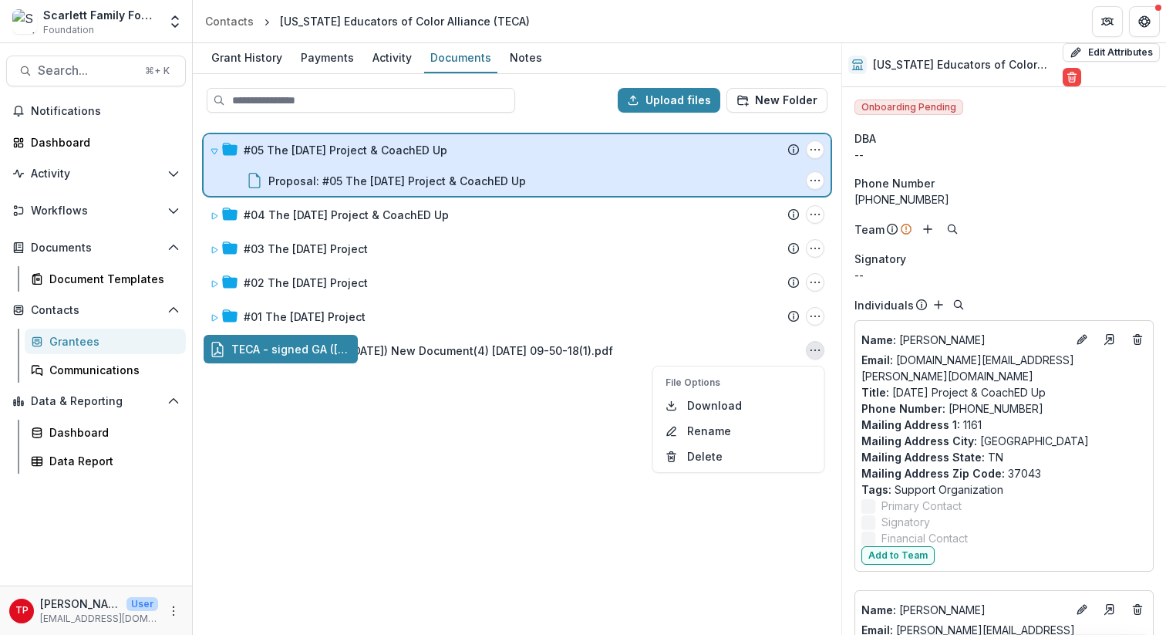
click at [476, 184] on div "Upload files New Folder #05 The Ascension Project & CoachED Up Submission Temel…" at bounding box center [517, 354] width 648 height 561
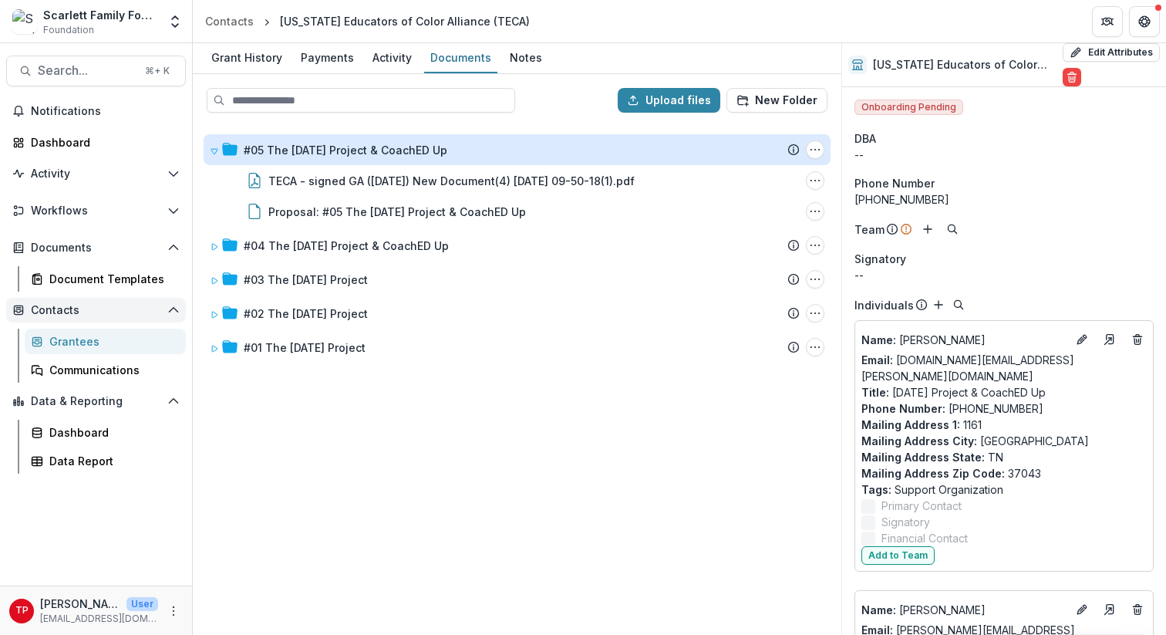
click at [60, 312] on span "Contacts" at bounding box center [96, 310] width 130 height 13
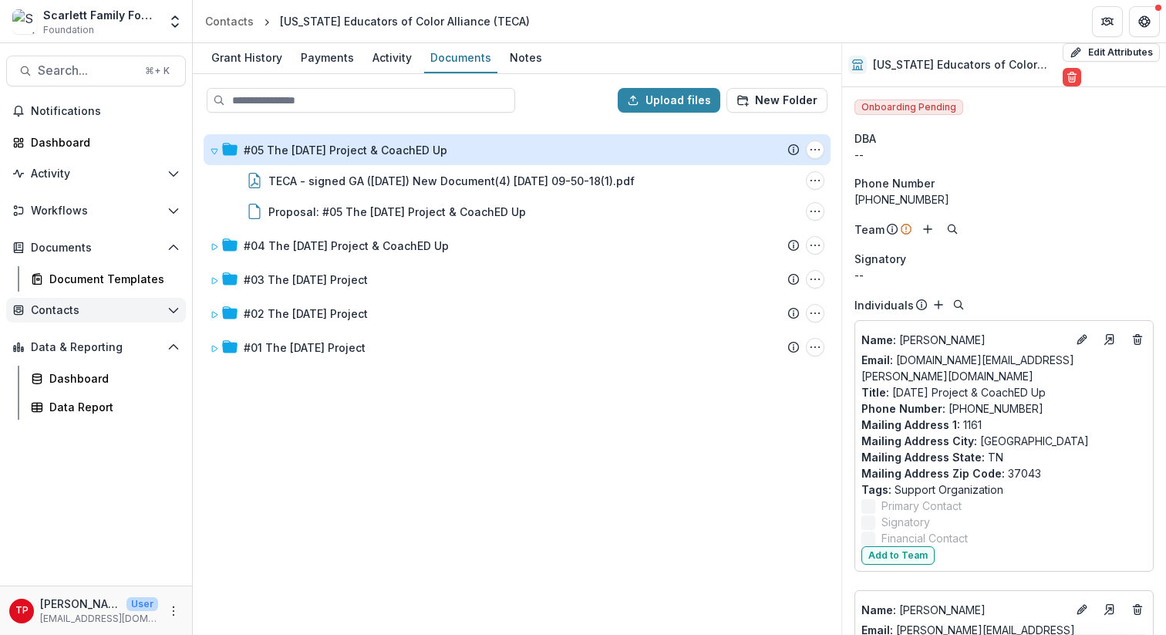
click at [60, 312] on span "Contacts" at bounding box center [96, 310] width 130 height 13
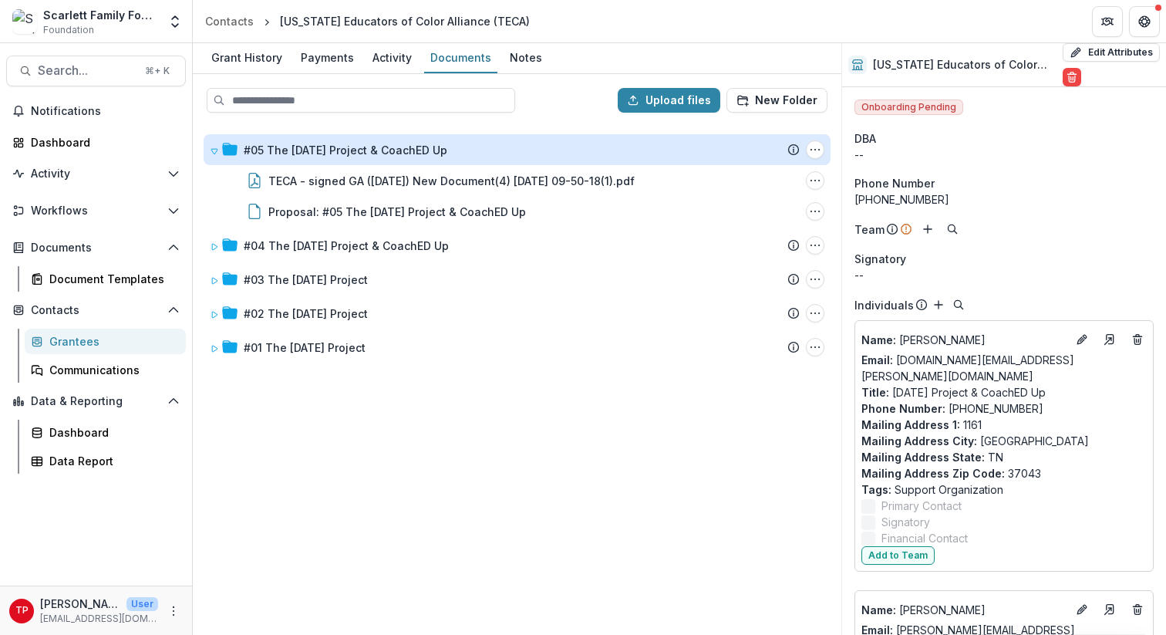
click at [71, 345] on div "Grantees" at bounding box center [111, 341] width 124 height 16
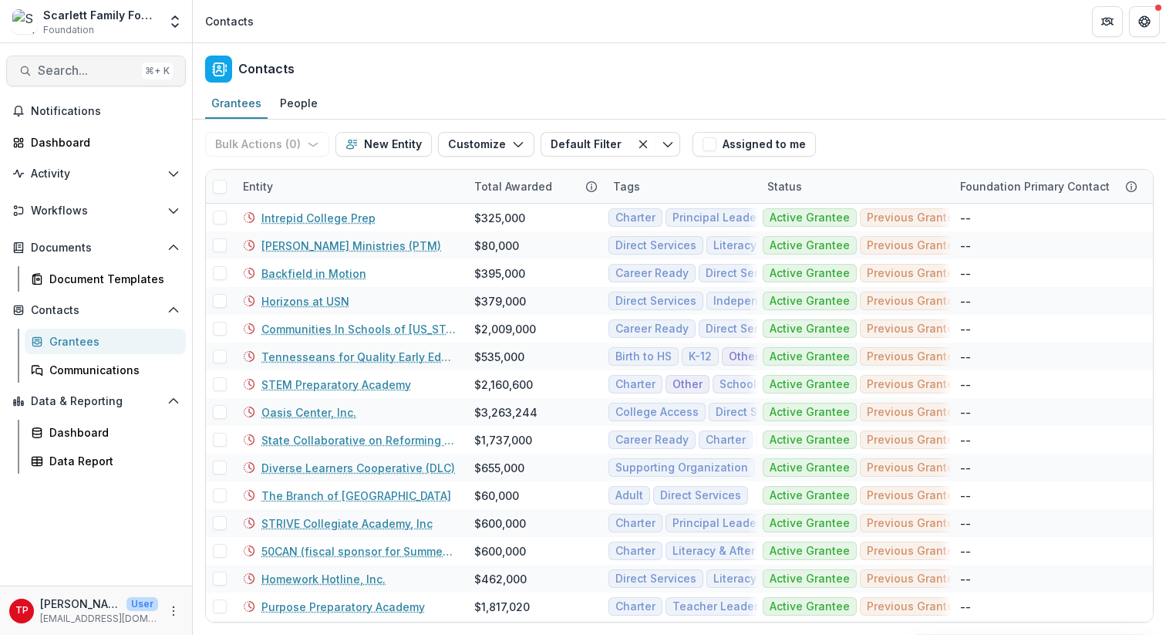
click at [56, 67] on span "Search..." at bounding box center [87, 70] width 98 height 15
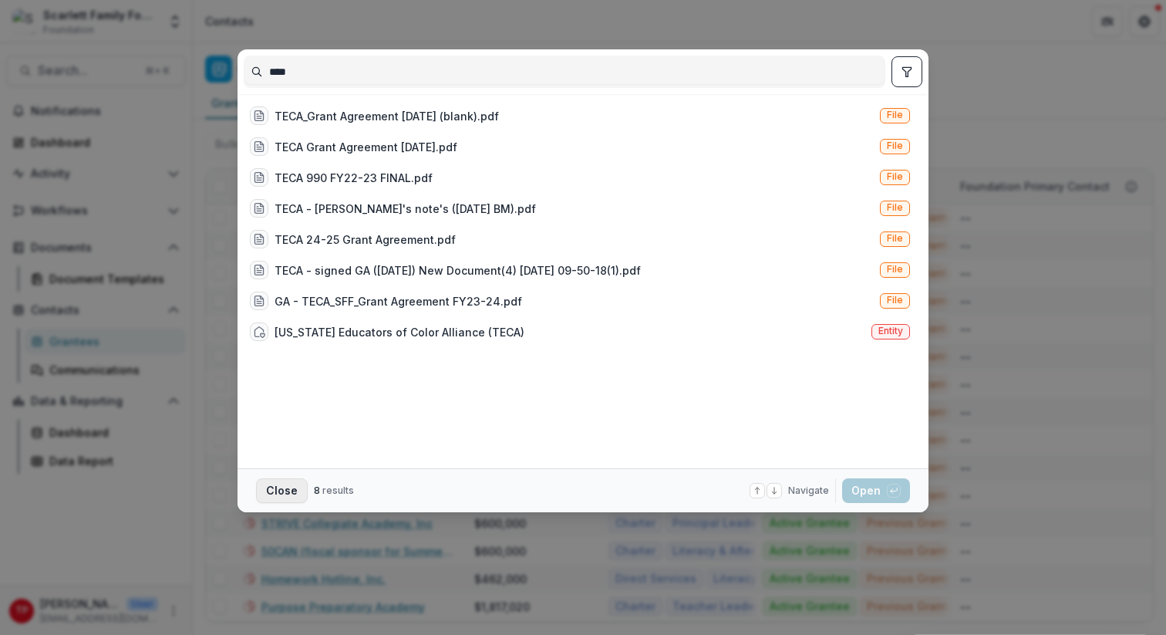
type input "****"
click at [275, 486] on button "Close" at bounding box center [282, 490] width 52 height 25
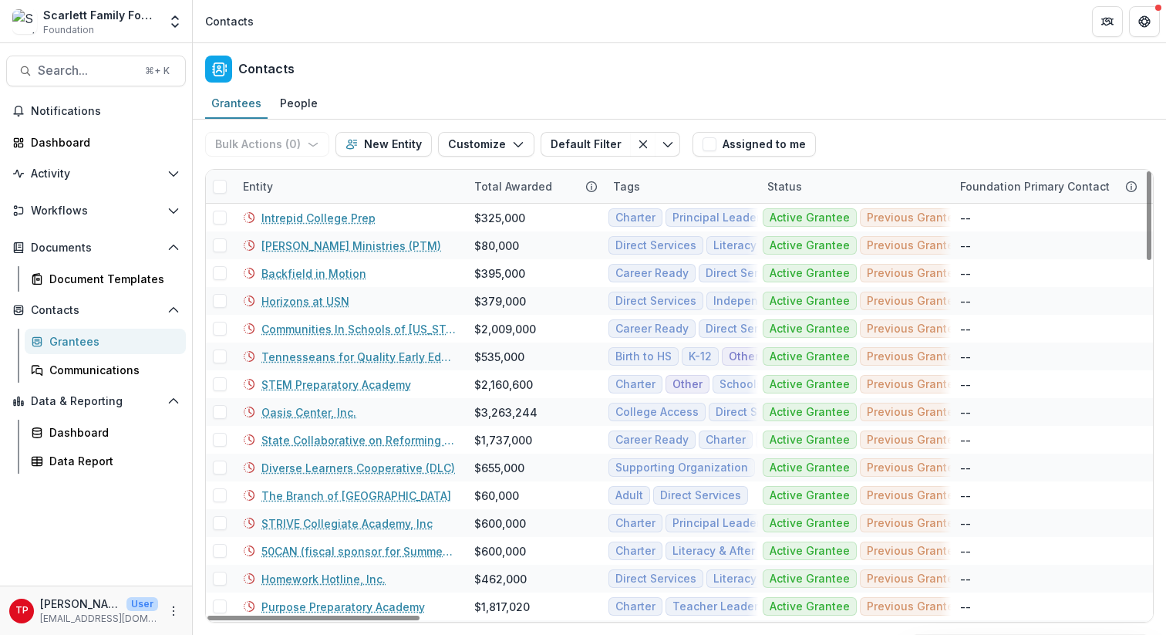
click at [60, 340] on div "Grantees" at bounding box center [111, 341] width 124 height 16
click at [302, 186] on div "Entity" at bounding box center [349, 186] width 231 height 33
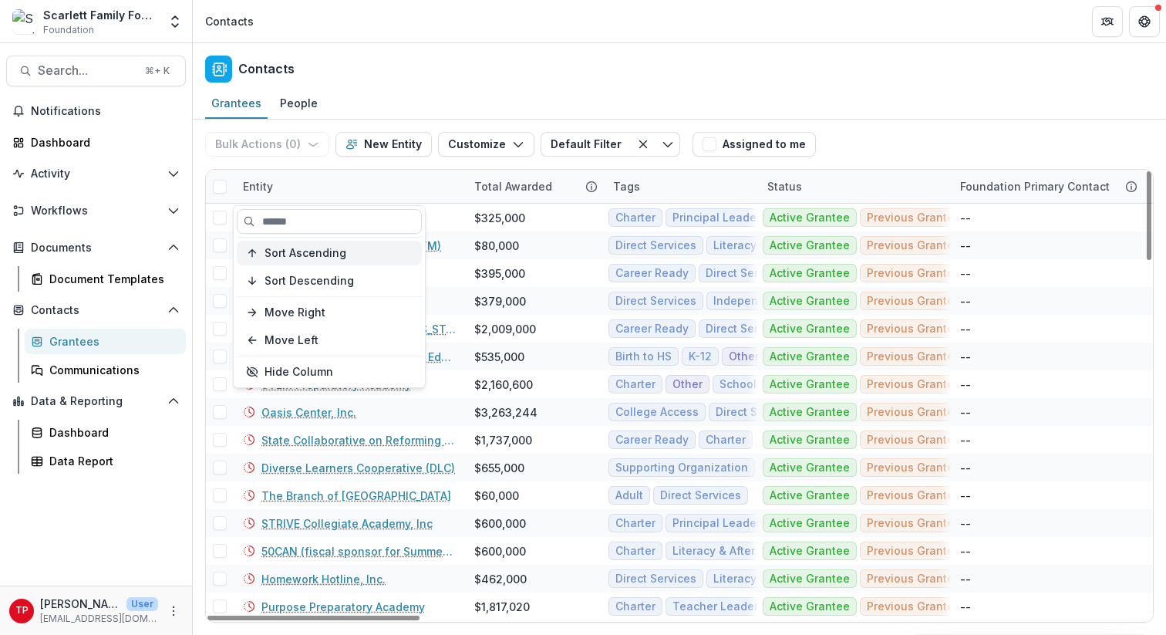
click at [316, 255] on span "Sort Ascending" at bounding box center [305, 253] width 82 height 13
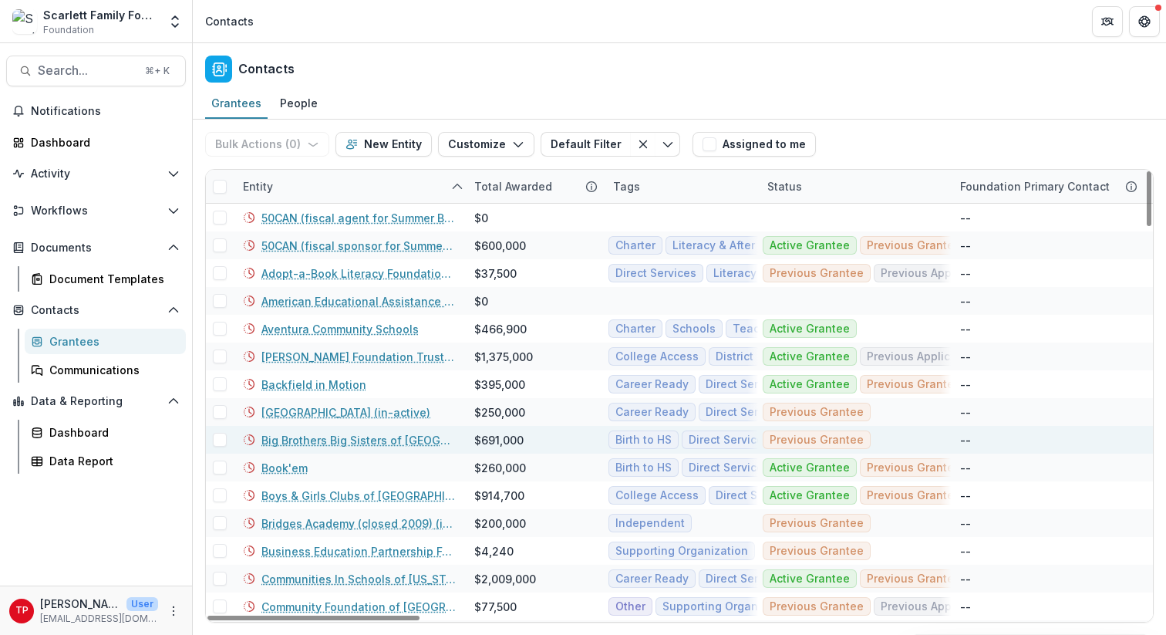
click at [366, 452] on div "Big Brothers Big Sisters of [GEOGRAPHIC_DATA][US_STATE]" at bounding box center [349, 440] width 213 height 28
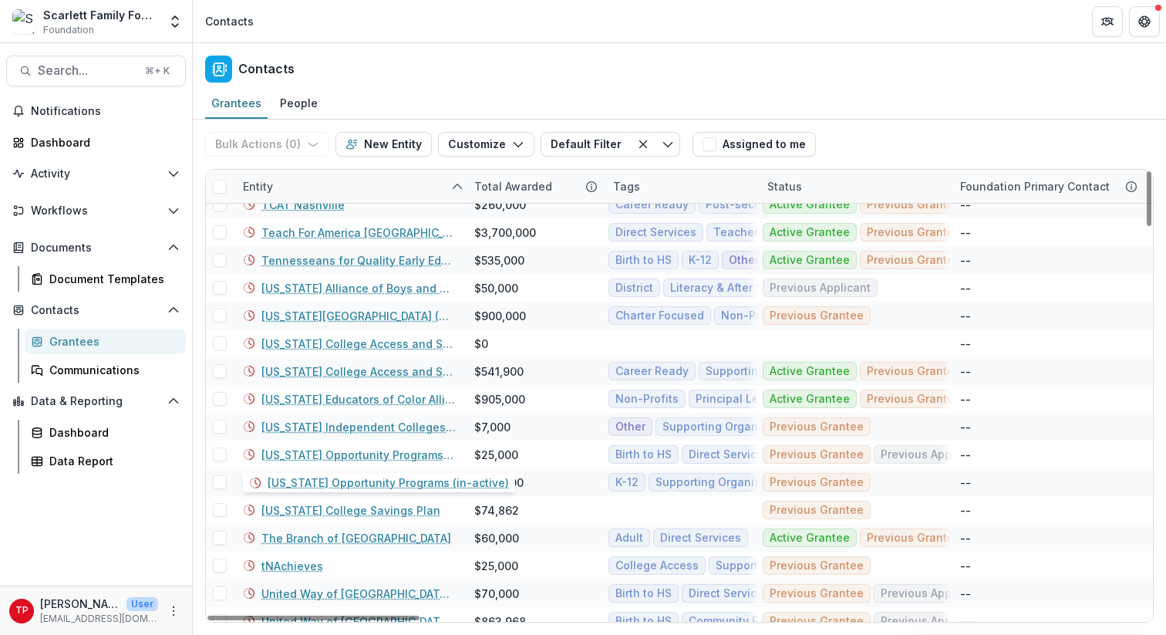
scroll to position [2890, 0]
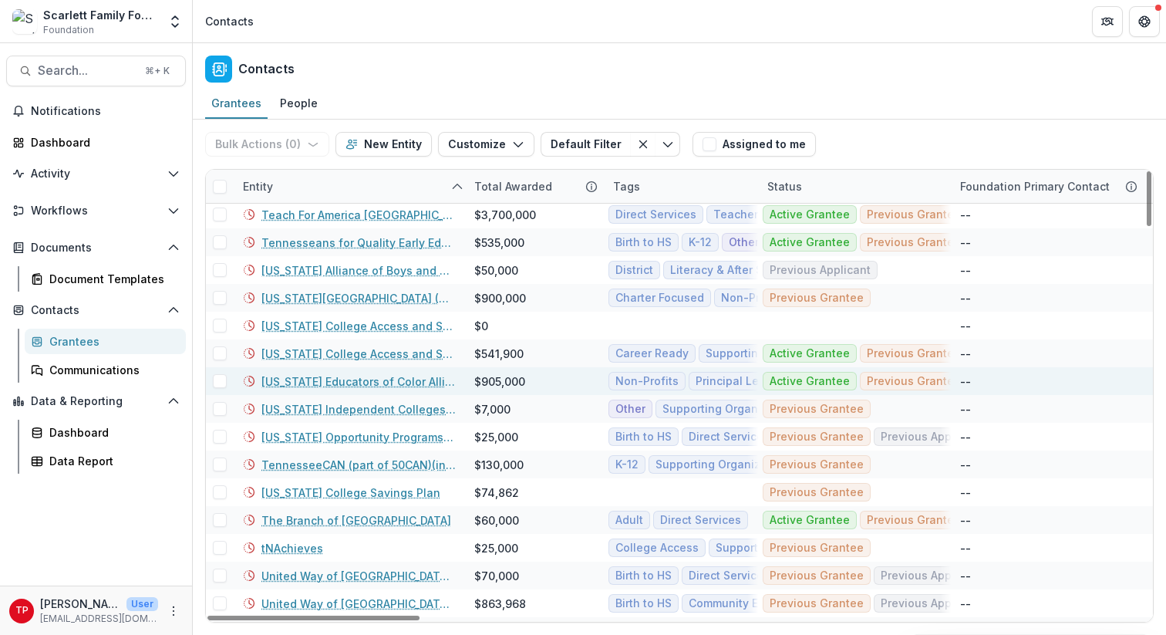
click at [359, 379] on link "[US_STATE] Educators of Color Alliance (TECA)" at bounding box center [358, 381] width 194 height 16
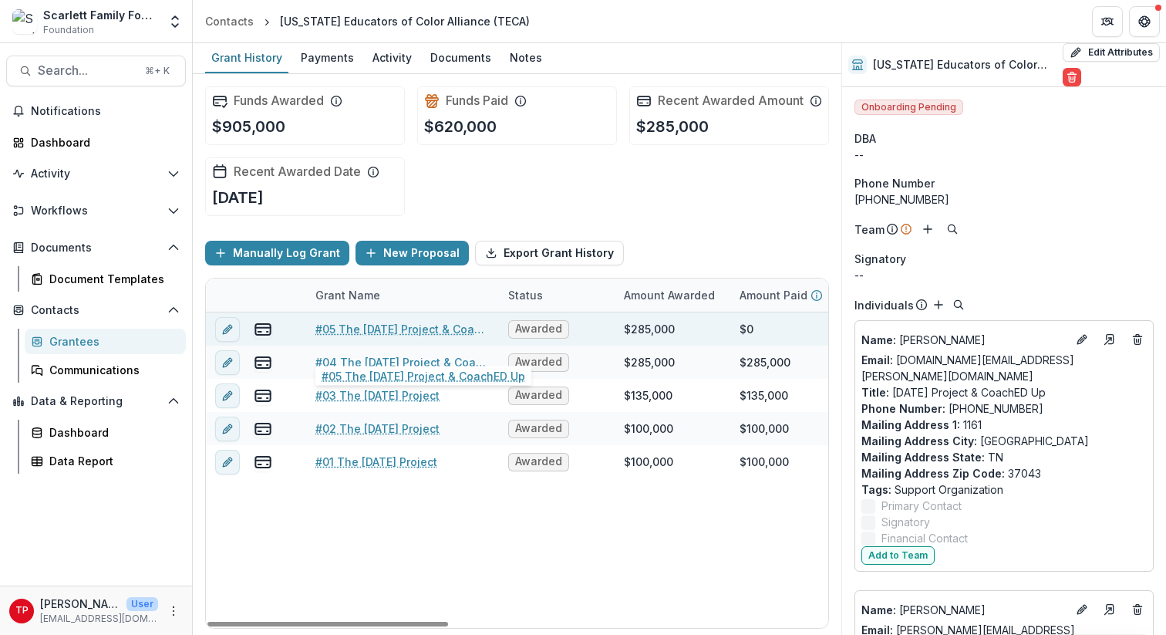
click at [382, 337] on link "#05 The [DATE] Project & CoachED Up" at bounding box center [402, 329] width 174 height 16
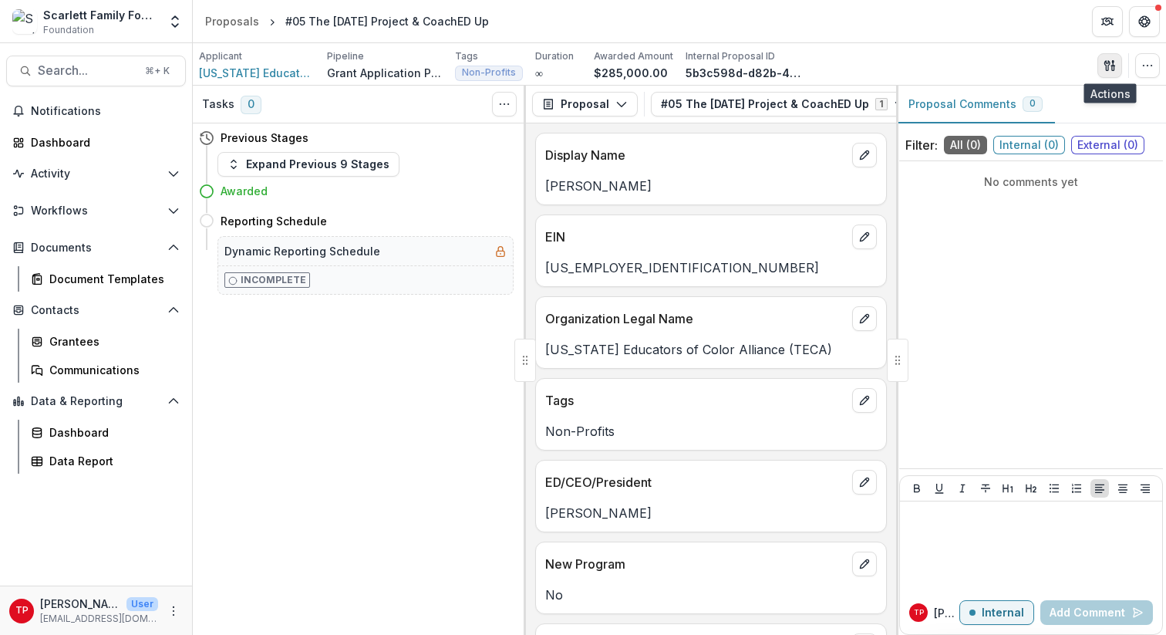
click at [1111, 63] on icon "button" at bounding box center [1109, 65] width 12 height 12
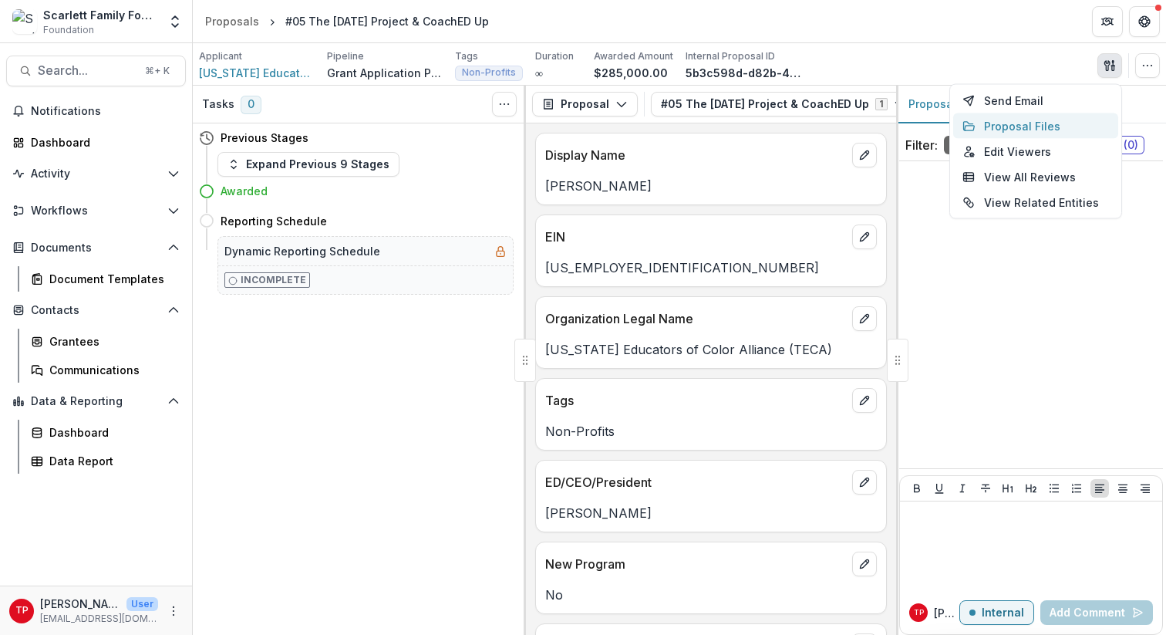
click at [1026, 123] on button "Proposal Files" at bounding box center [1035, 125] width 165 height 25
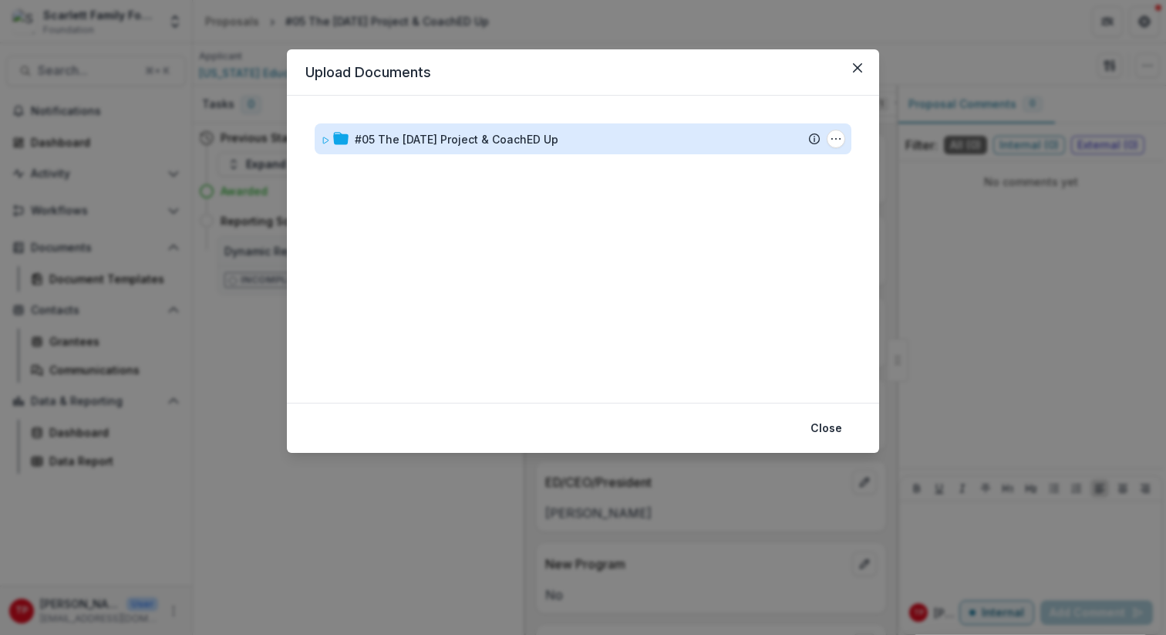
click at [514, 136] on div "#05 The [DATE] Project & CoachED Up" at bounding box center [457, 139] width 204 height 16
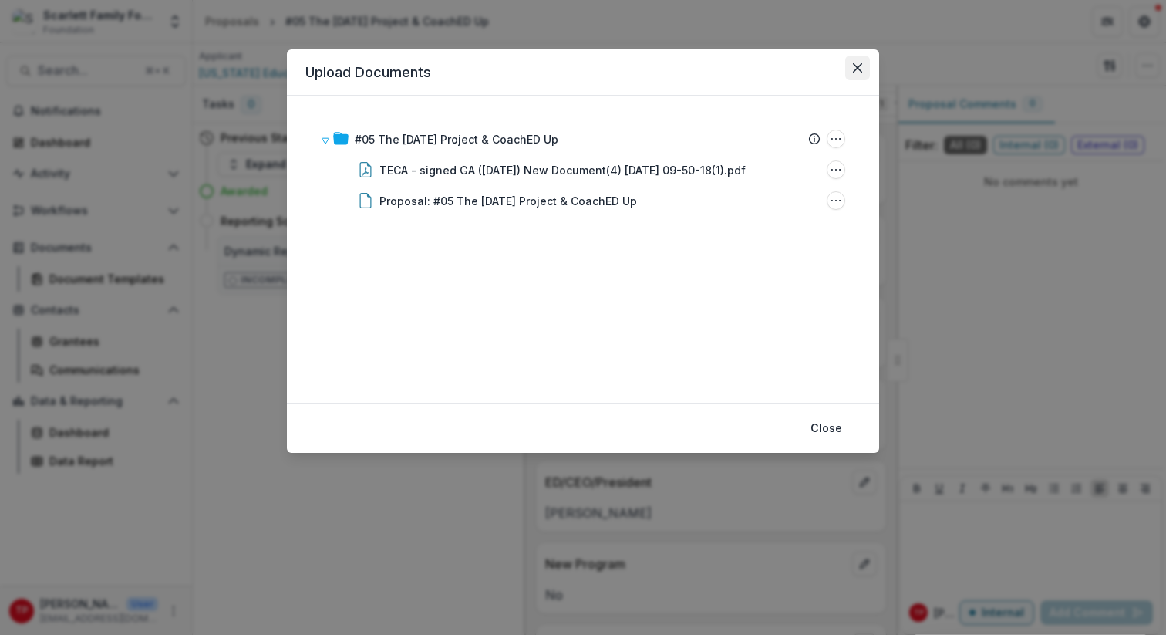
click at [858, 62] on button "Close" at bounding box center [857, 68] width 25 height 25
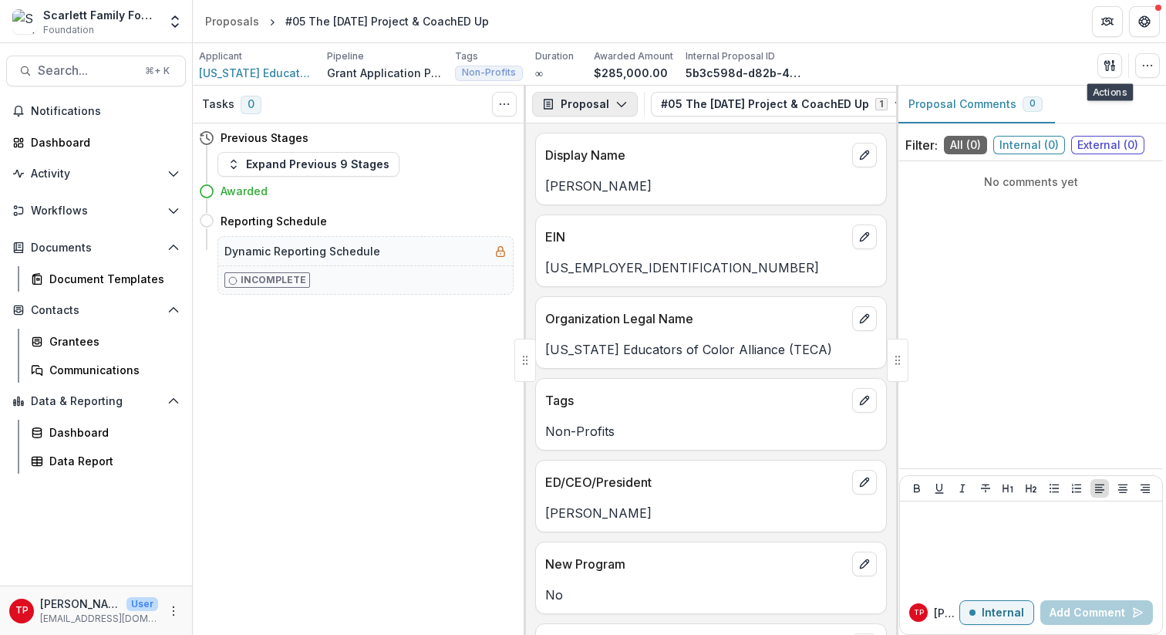
click at [620, 103] on icon "button" at bounding box center [621, 104] width 12 height 12
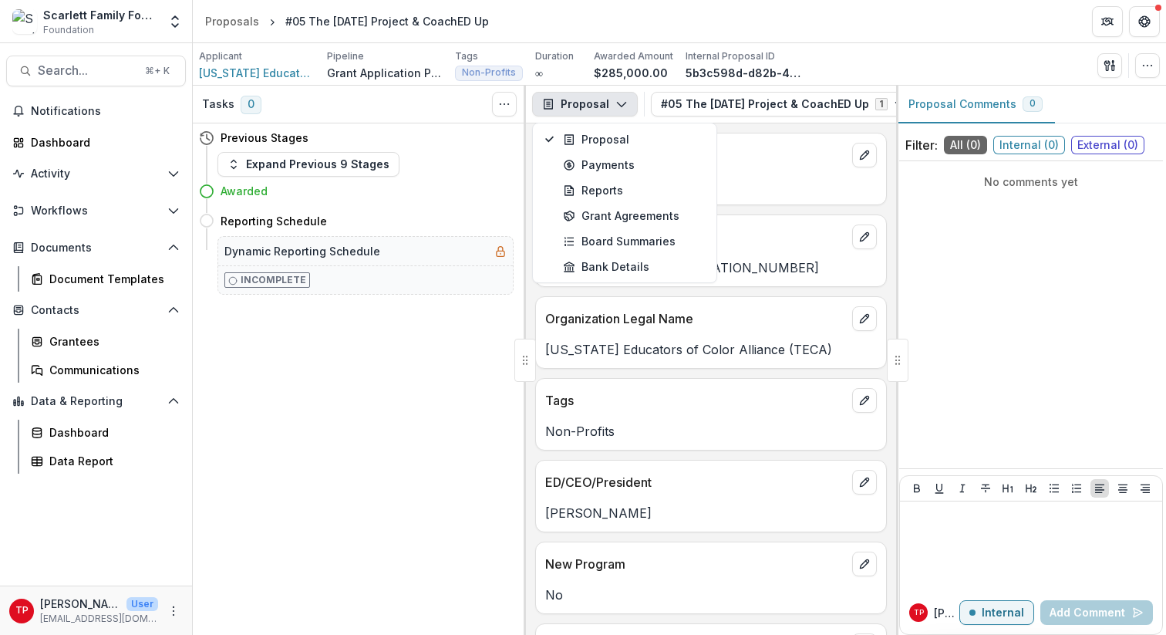
click at [620, 103] on icon "button" at bounding box center [621, 104] width 12 height 12
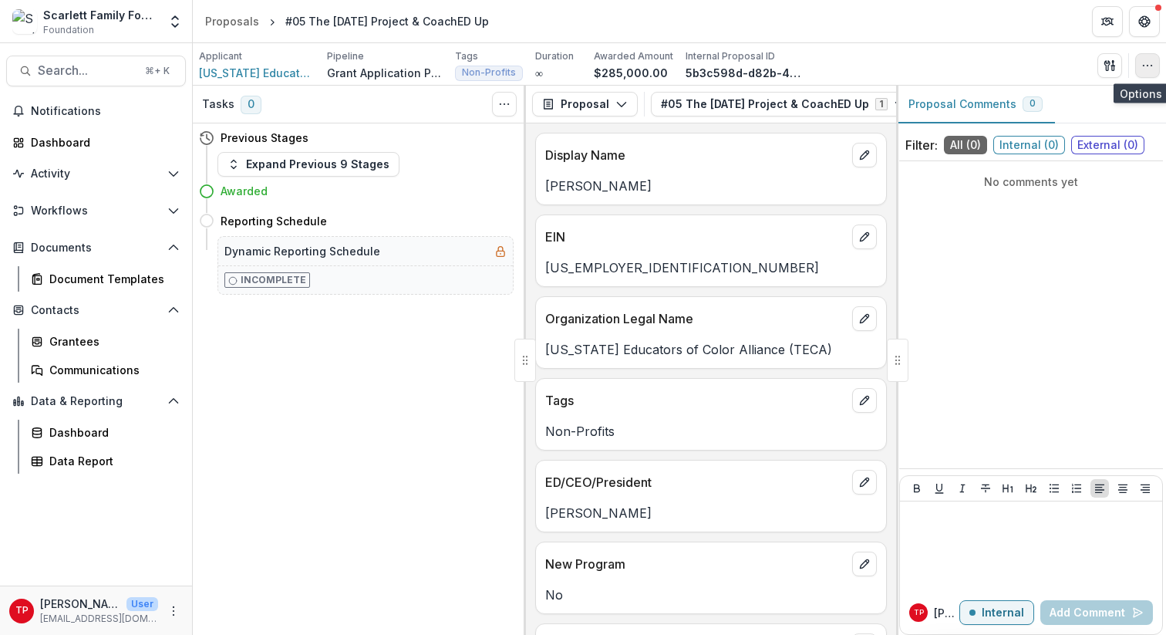
click at [1127, 62] on icon "button" at bounding box center [1147, 65] width 12 height 12
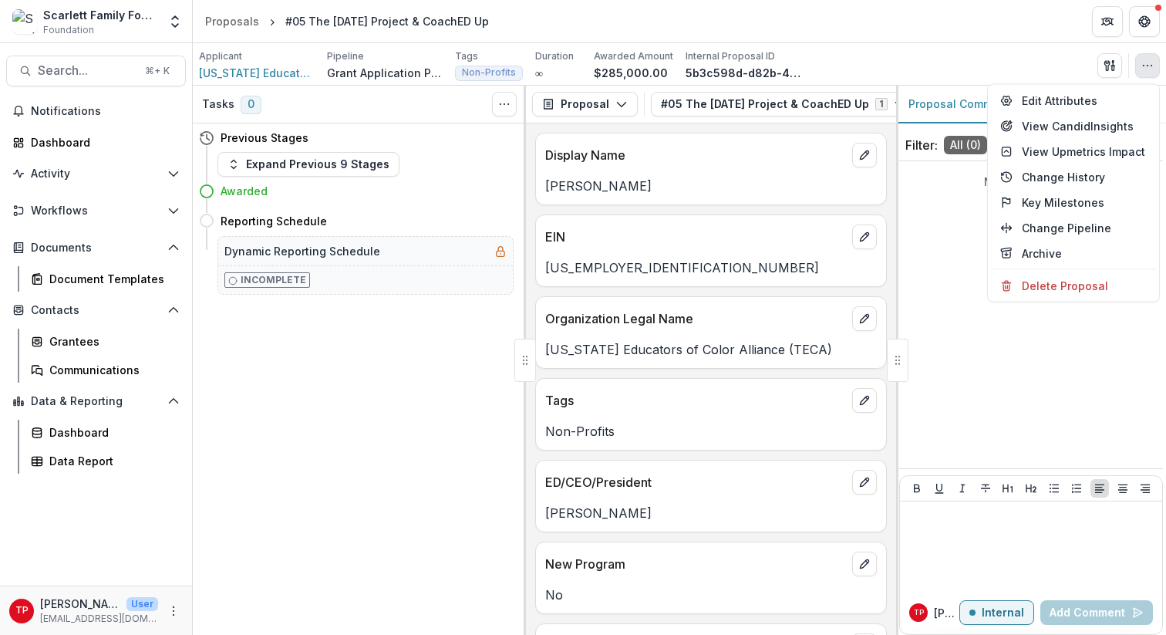
click at [1052, 53] on div "Applicant Tennessee Educators of Color Alliance (TECA) Pipeline Grant Applicati…" at bounding box center [679, 65] width 961 height 32
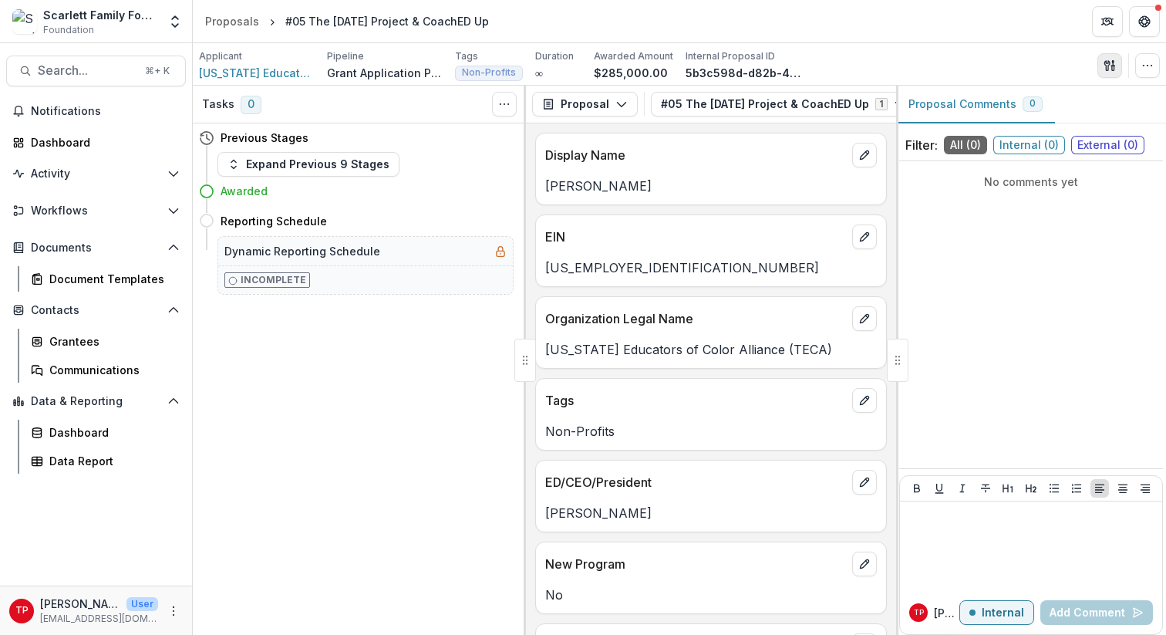
click at [1112, 66] on icon "button" at bounding box center [1113, 68] width 2 height 5
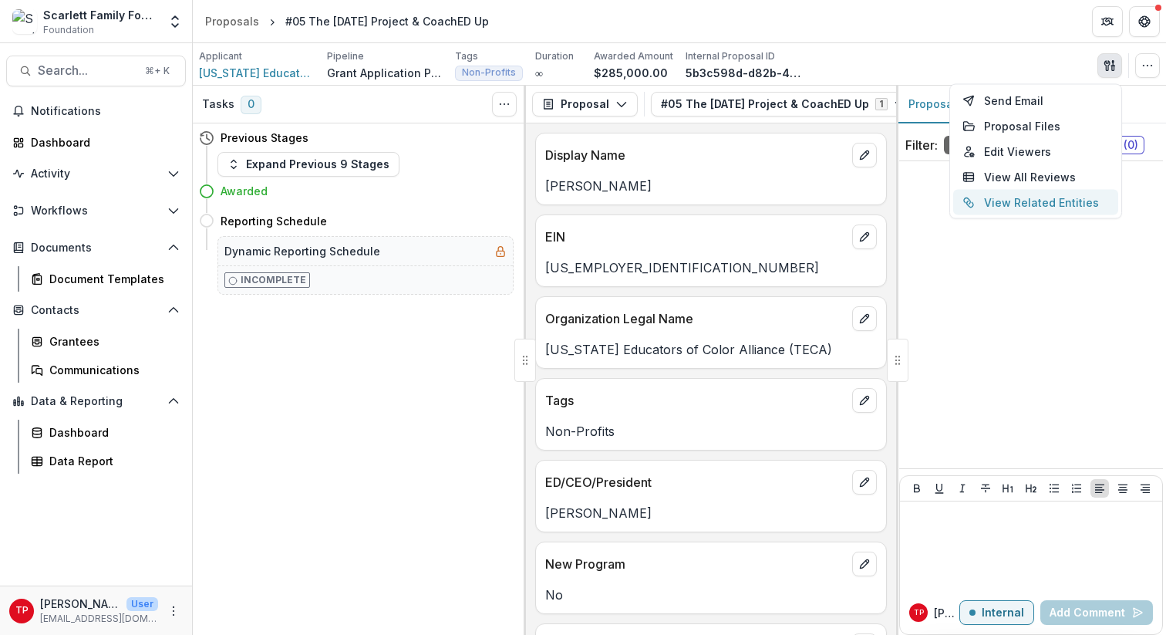
click at [1026, 197] on button "View Related Entities" at bounding box center [1035, 202] width 165 height 25
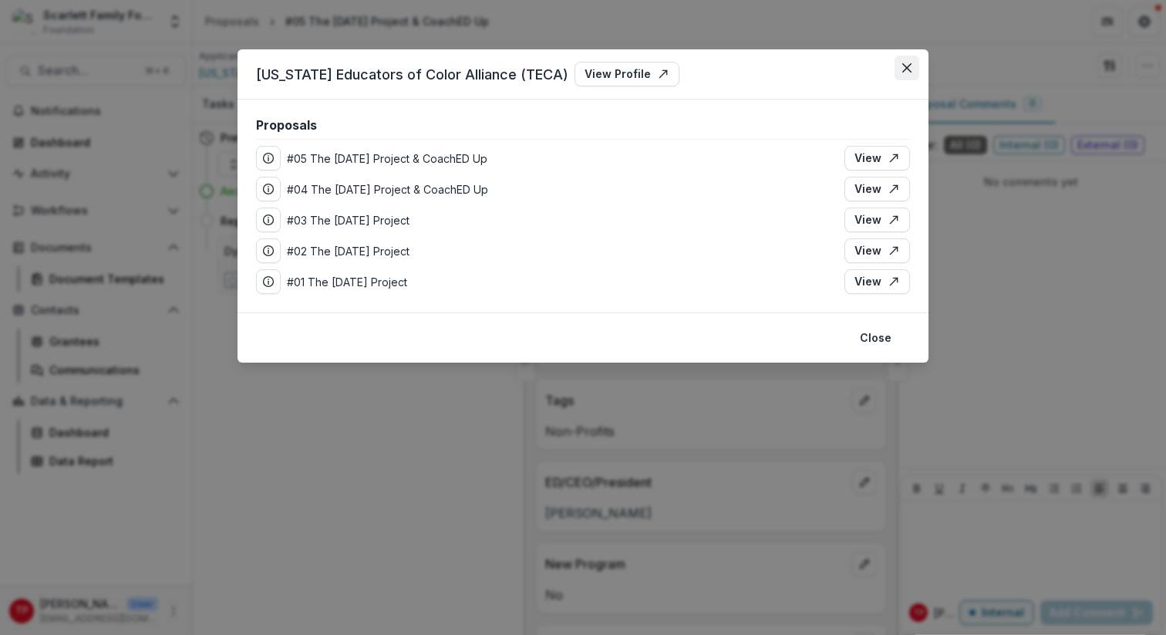
click at [911, 60] on button "Close" at bounding box center [906, 68] width 25 height 25
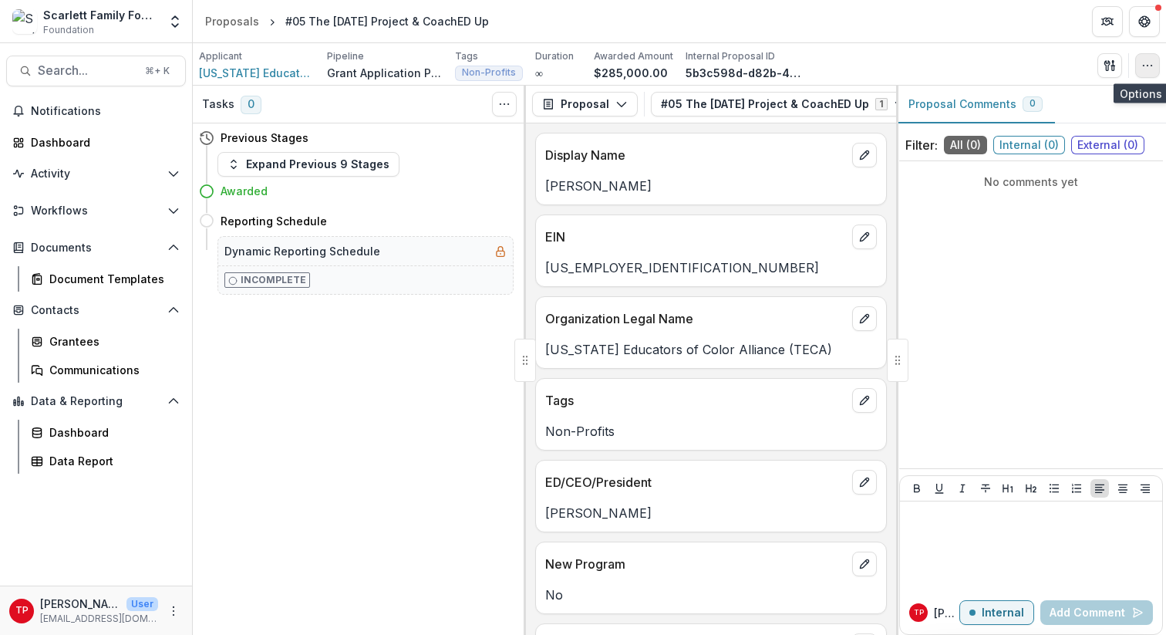
click at [1127, 62] on icon "button" at bounding box center [1147, 65] width 12 height 12
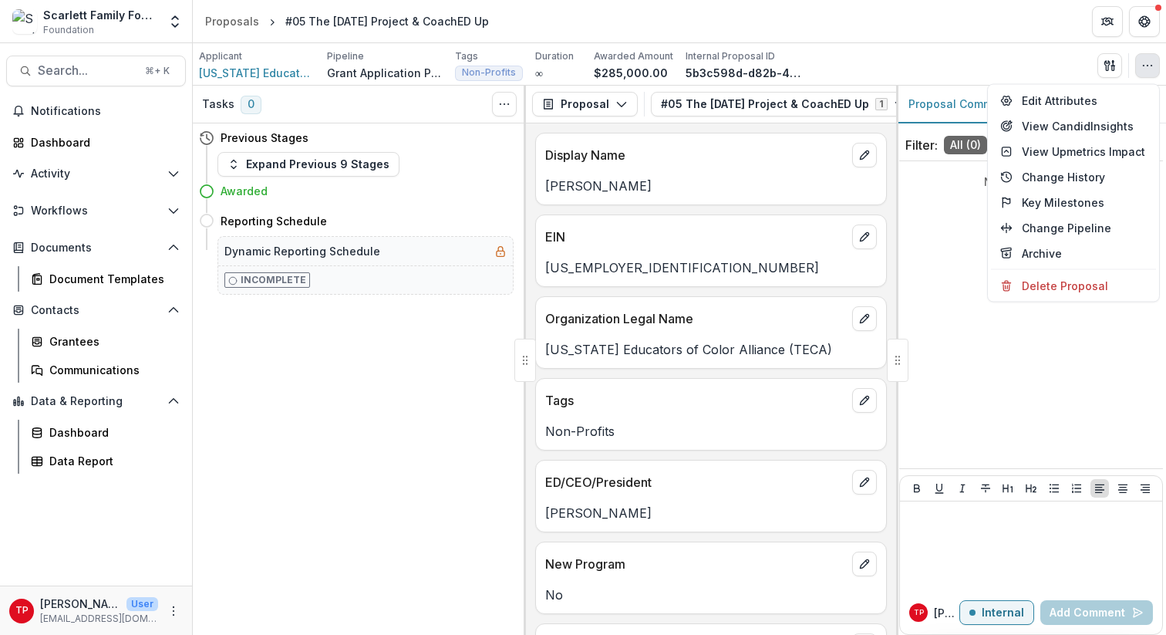
click at [1041, 62] on div "Applicant Tennessee Educators of Color Alliance (TECA) Pipeline Grant Applicati…" at bounding box center [679, 65] width 961 height 32
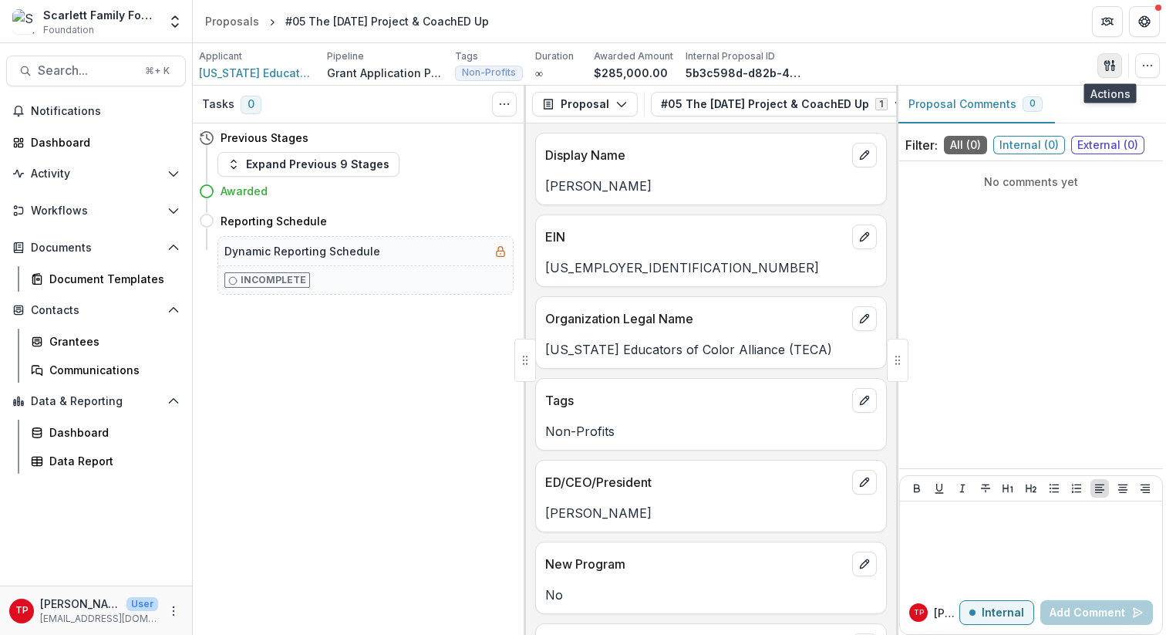
click at [1112, 62] on icon "button" at bounding box center [1109, 65] width 12 height 12
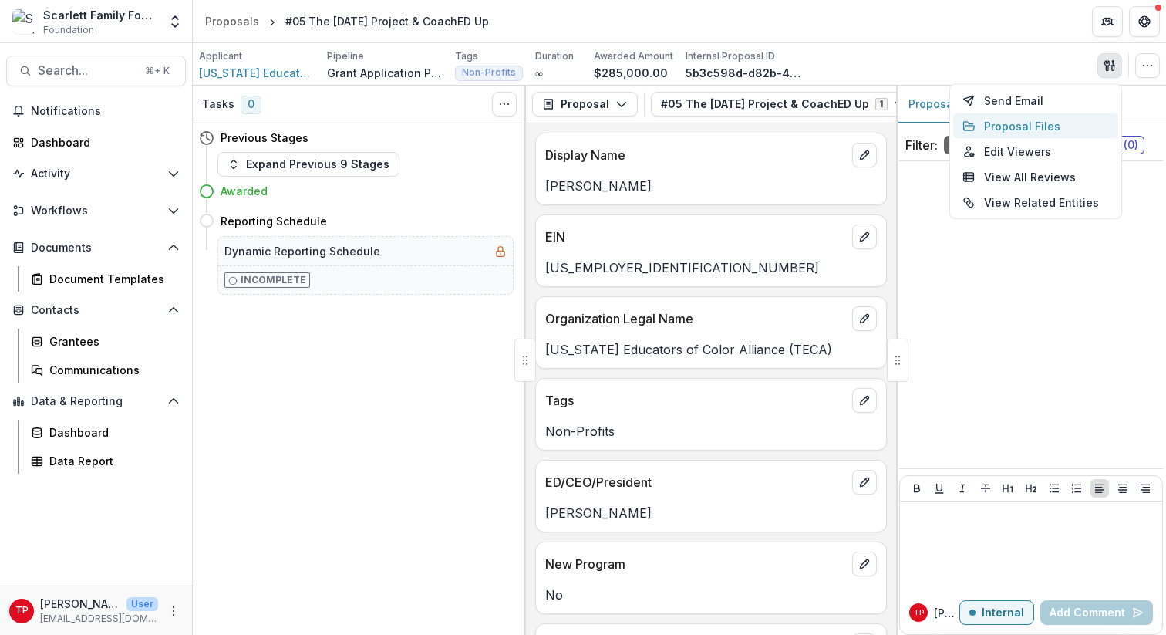
click at [1025, 126] on button "Proposal Files" at bounding box center [1035, 125] width 165 height 25
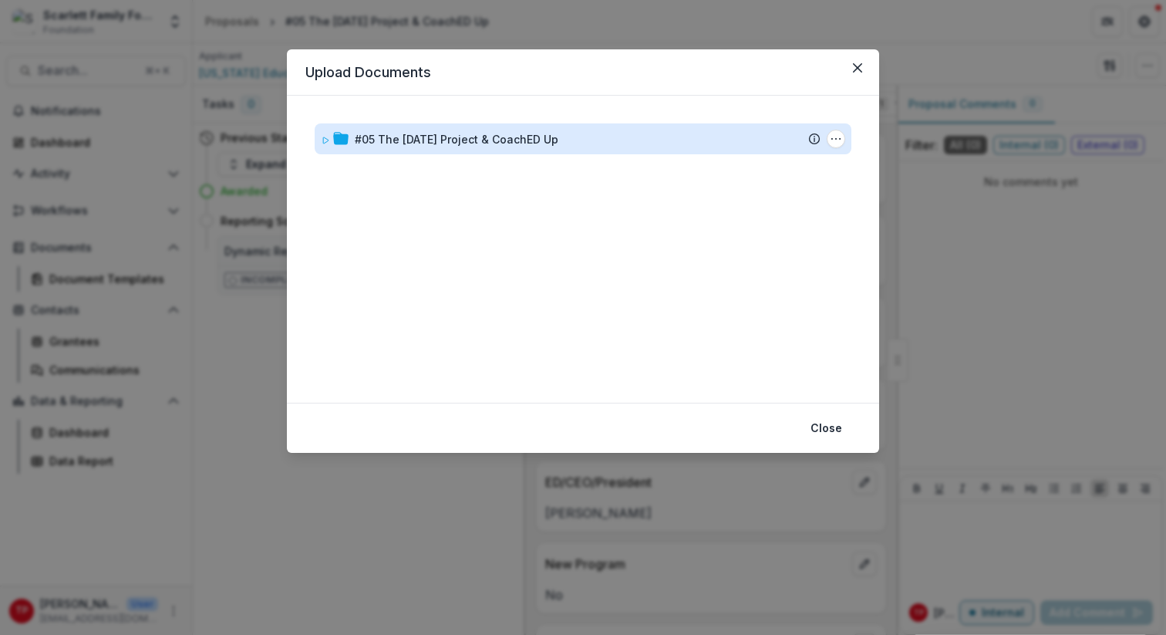
click at [519, 144] on div "#05 The [DATE] Project & CoachED Up" at bounding box center [457, 139] width 204 height 16
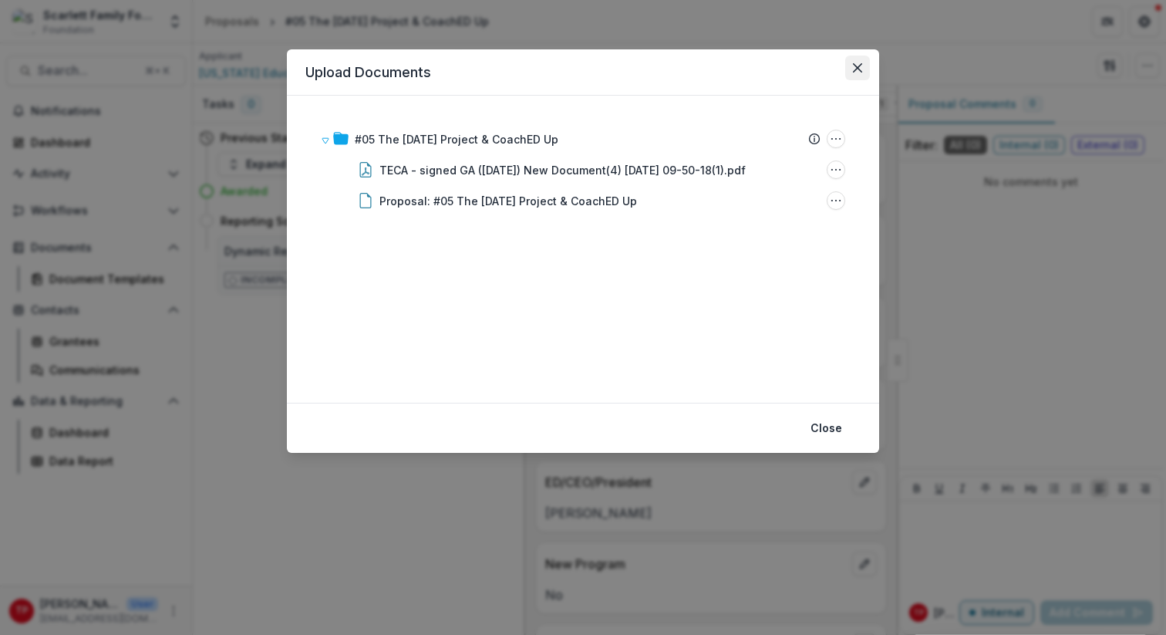
click at [857, 63] on icon "Close" at bounding box center [857, 67] width 9 height 9
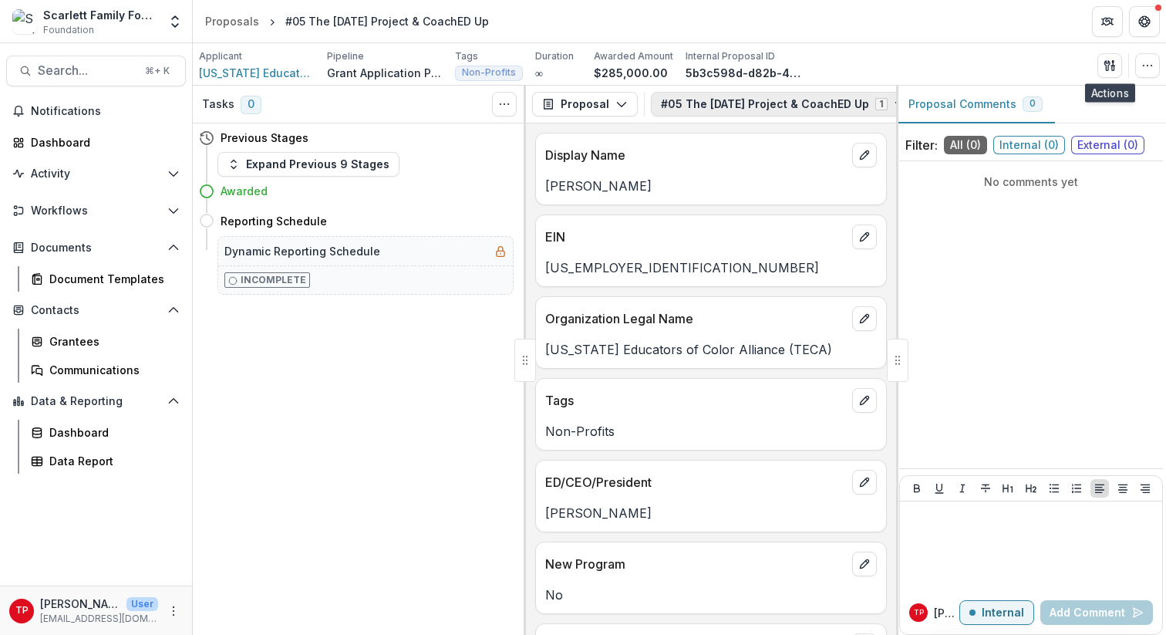
click at [832, 104] on button "#05 The Ascension Project & CoachED Up 1" at bounding box center [783, 104] width 265 height 25
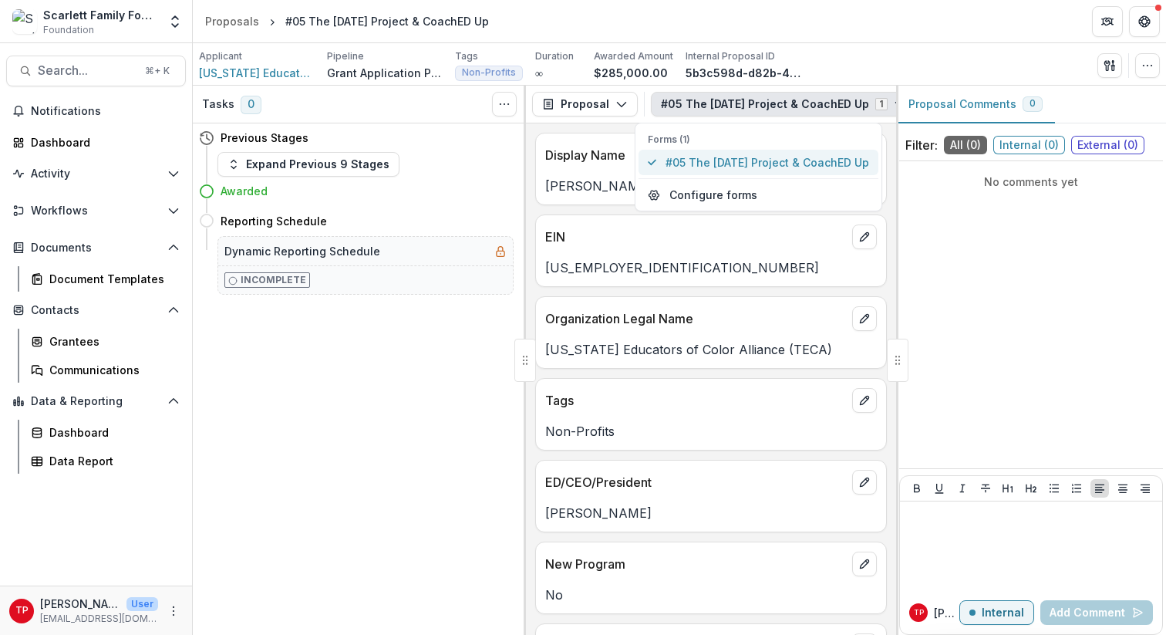
click at [786, 160] on span "#05 The [DATE] Project & CoachED Up" at bounding box center [767, 162] width 204 height 16
click at [412, 490] on div "Tasks 0 Show Cancelled Tasks Previous Stages Expand Previous 9 Stages Awarded R…" at bounding box center [359, 360] width 333 height 549
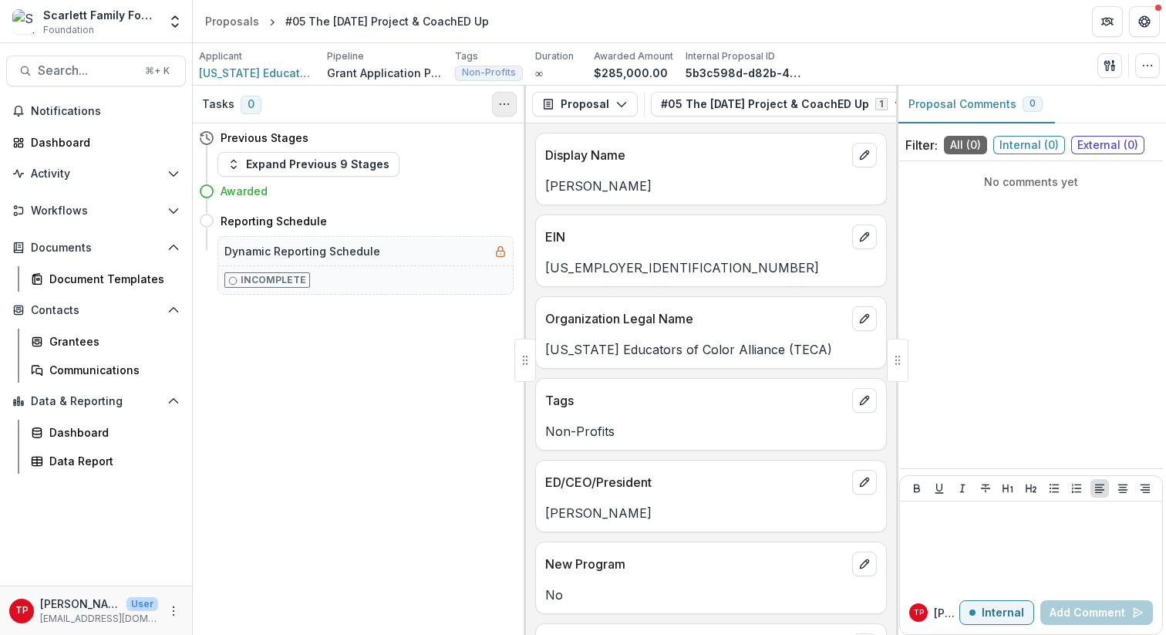
click at [507, 100] on icon "Toggle View Cancelled Tasks" at bounding box center [504, 104] width 12 height 12
click at [82, 342] on div "Grantees" at bounding box center [111, 341] width 124 height 16
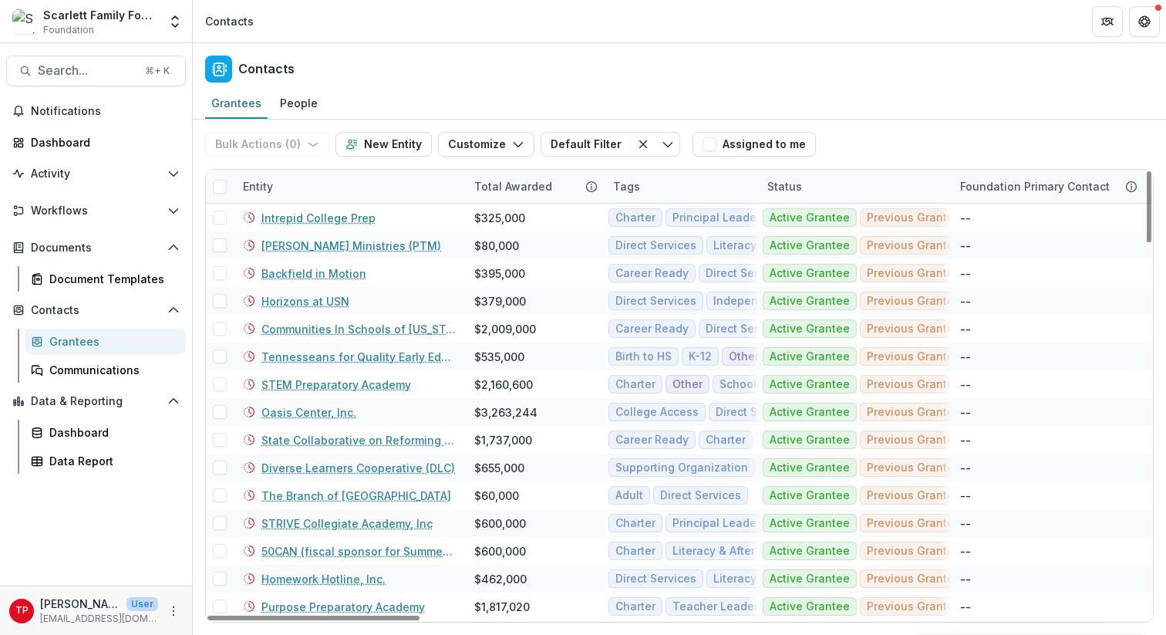
click at [288, 190] on div "Entity" at bounding box center [349, 186] width 231 height 33
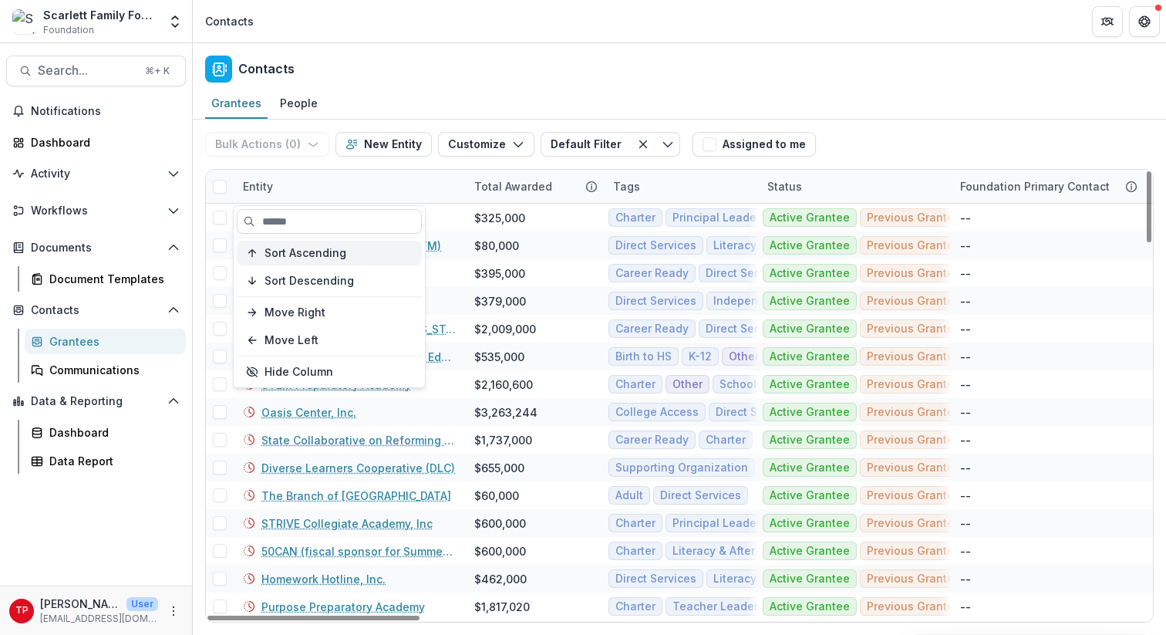
click at [305, 251] on span "Sort Ascending" at bounding box center [305, 253] width 82 height 13
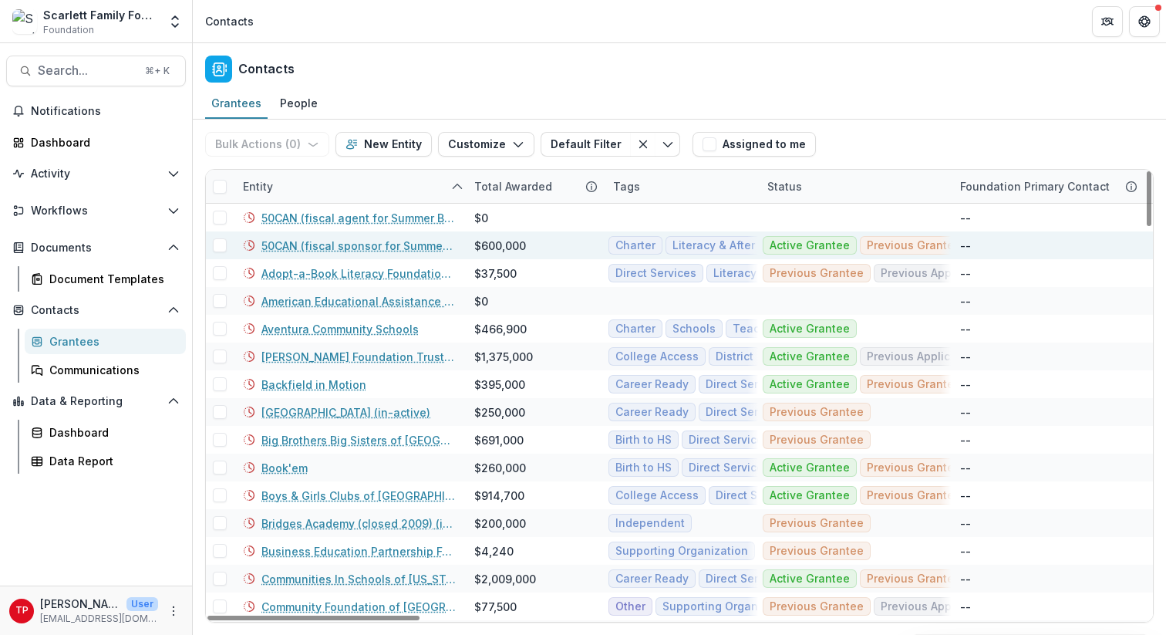
click at [547, 231] on div "$600,000" at bounding box center [534, 245] width 120 height 28
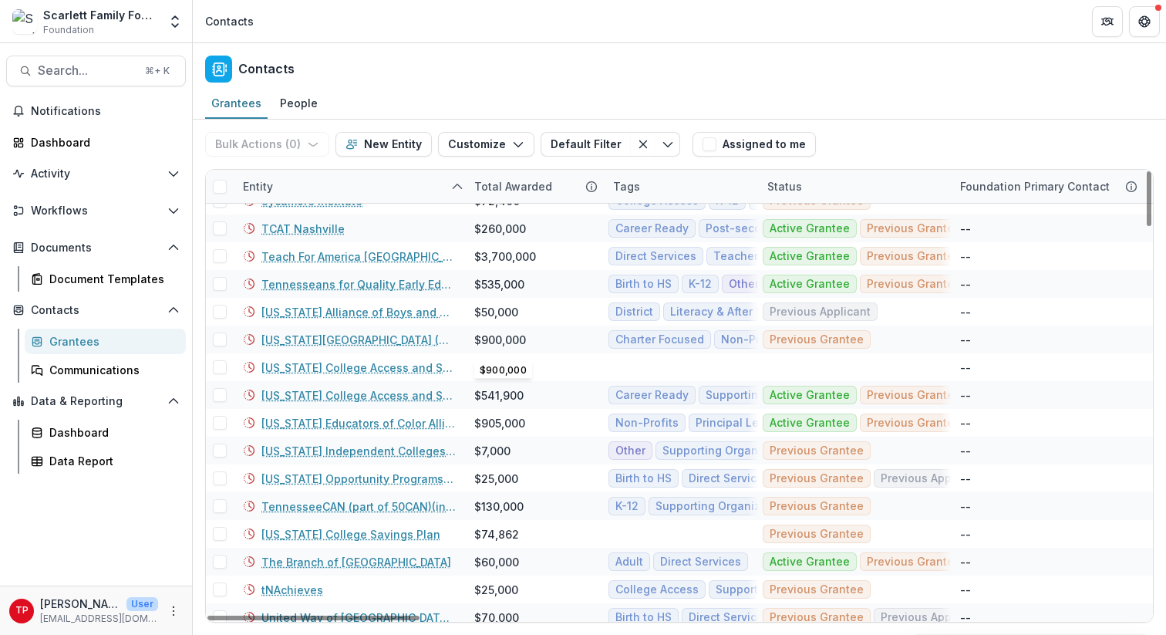
scroll to position [2867, 0]
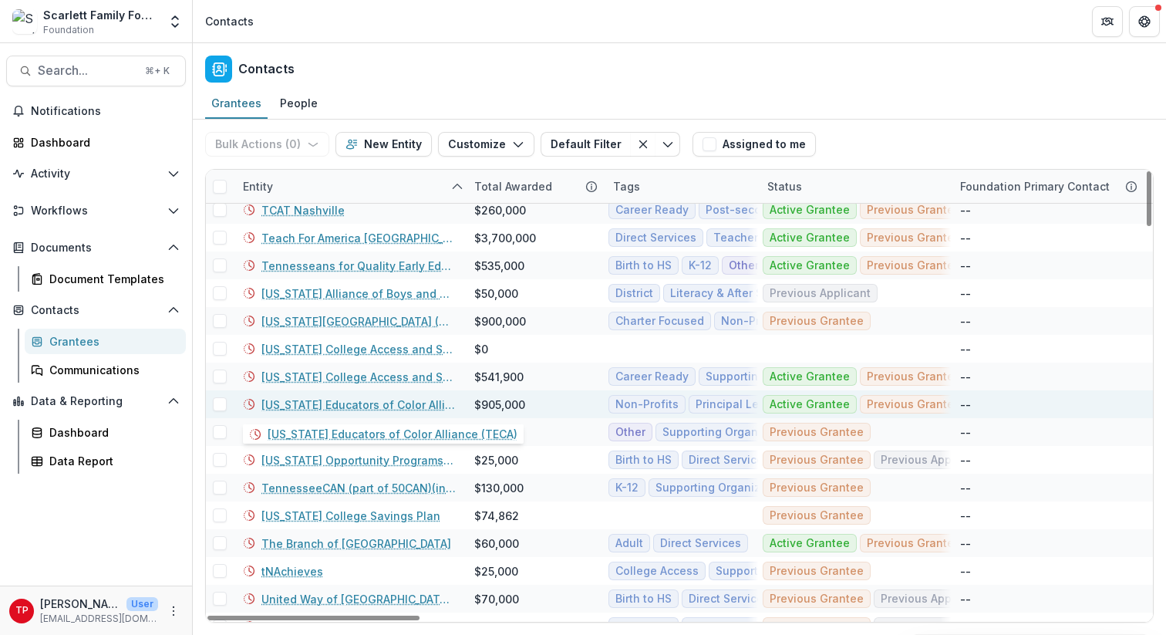
click at [374, 405] on link "[US_STATE] Educators of Color Alliance (TECA)" at bounding box center [358, 404] width 194 height 16
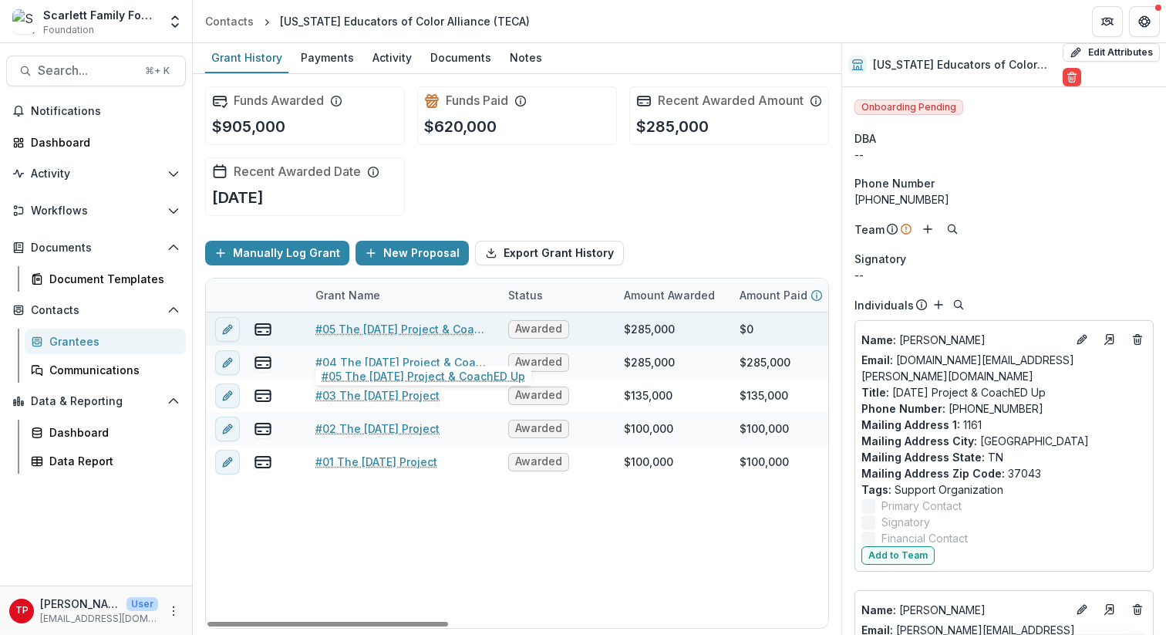
click at [360, 337] on link "#05 The [DATE] Project & CoachED Up" at bounding box center [402, 329] width 174 height 16
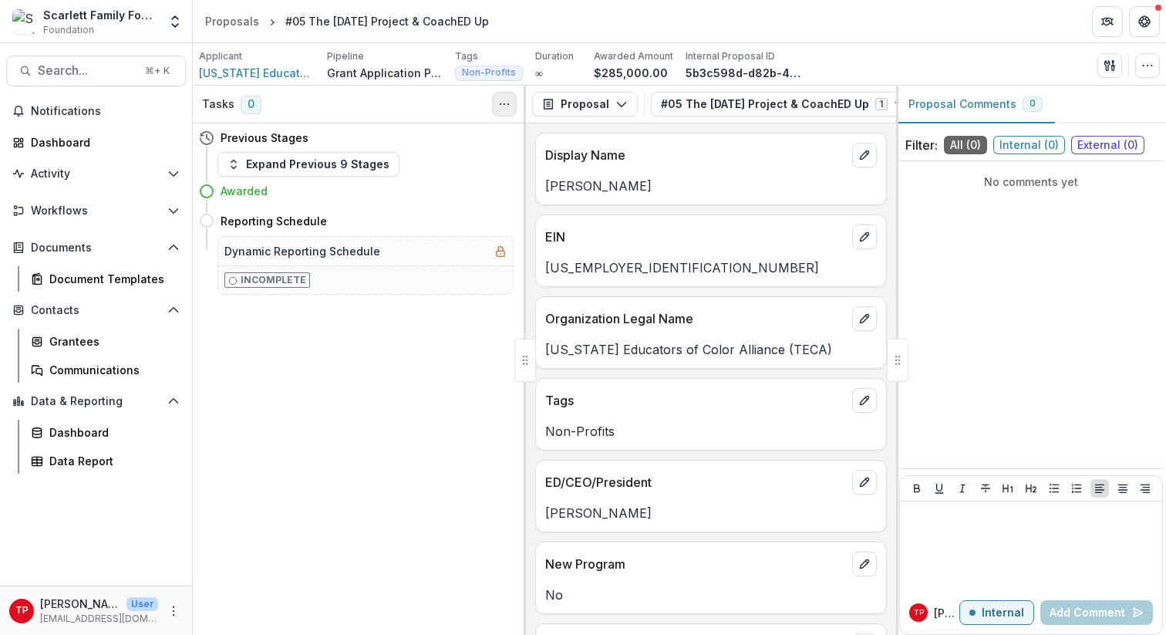
click at [506, 103] on icon "Toggle View Cancelled Tasks" at bounding box center [504, 104] width 12 height 12
click at [1109, 64] on icon "button" at bounding box center [1106, 65] width 5 height 10
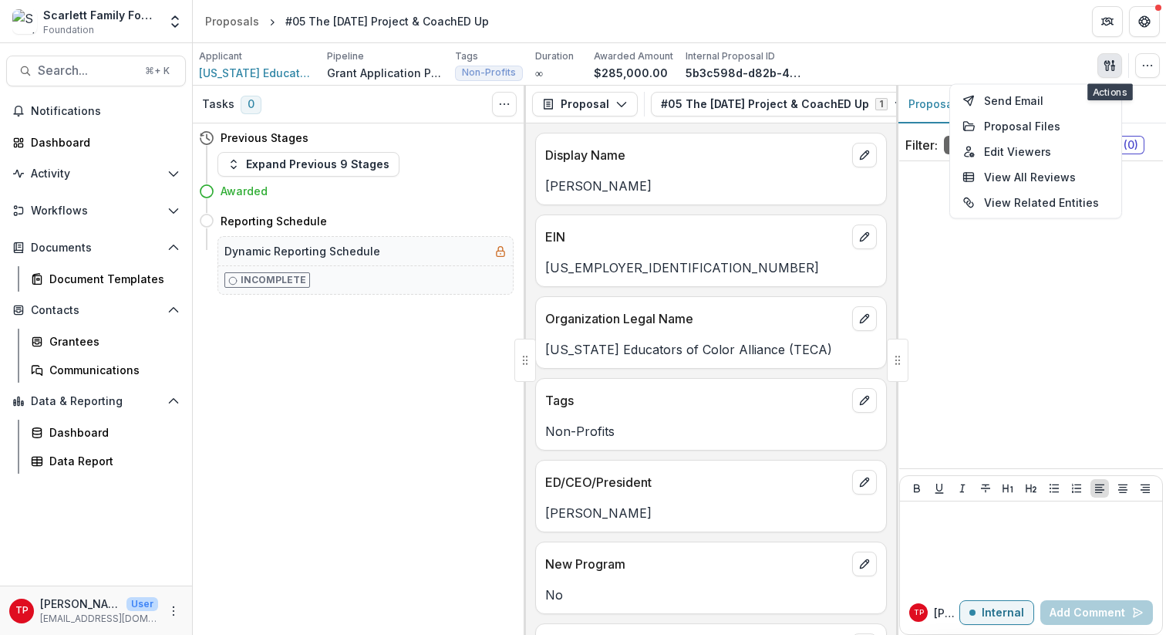
click at [1109, 64] on icon "button" at bounding box center [1106, 65] width 5 height 10
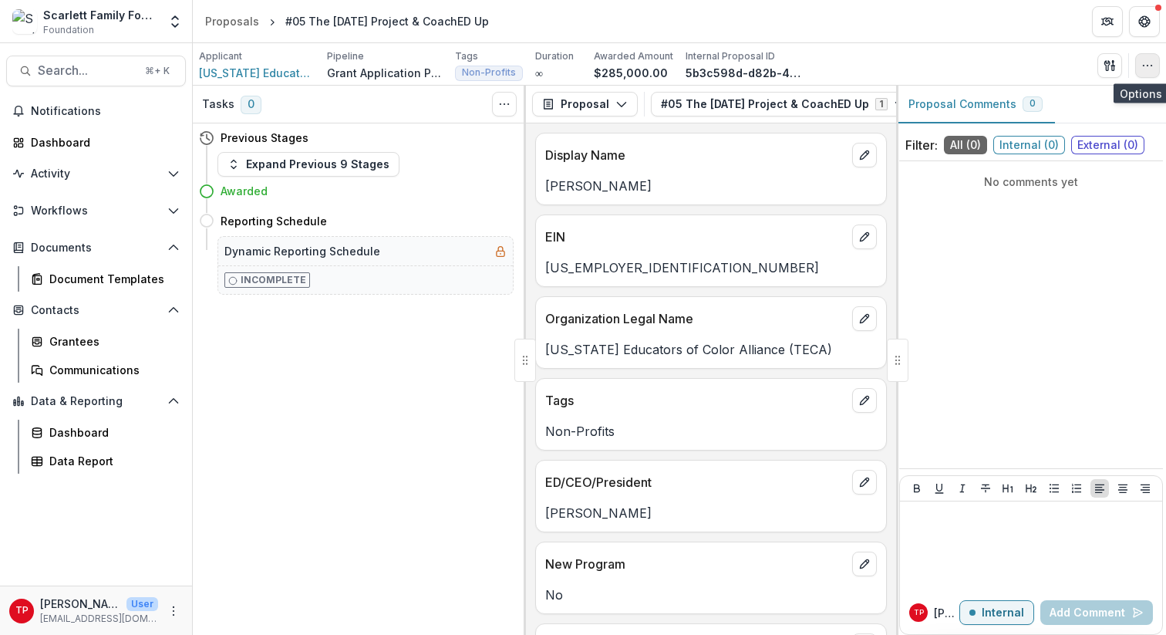
click at [1127, 68] on icon "button" at bounding box center [1147, 65] width 12 height 12
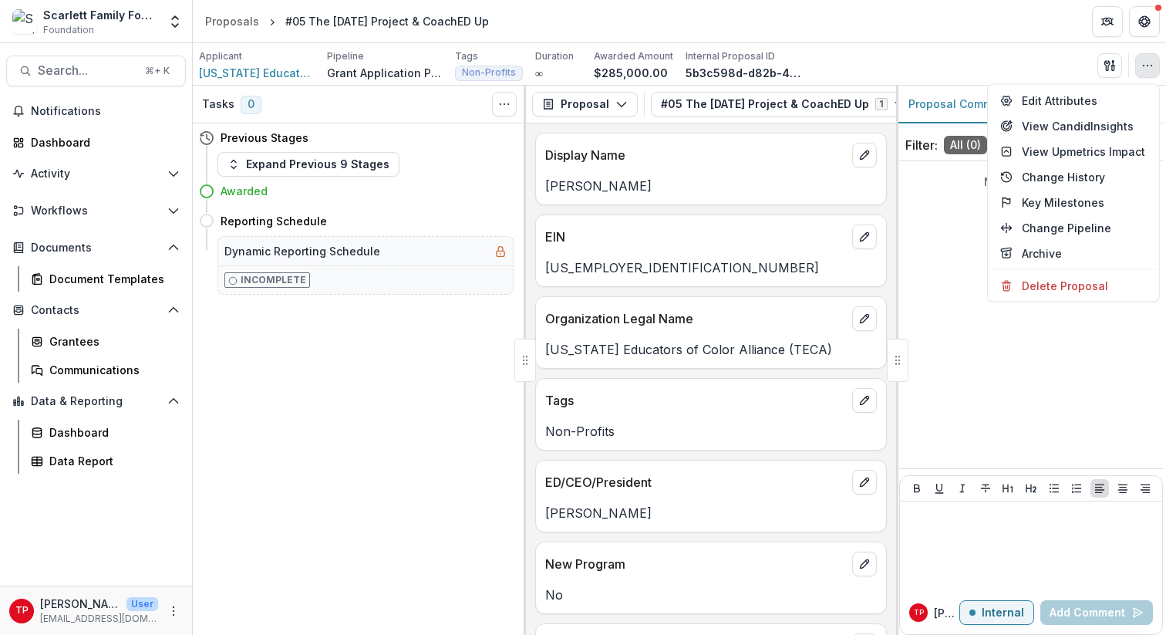
click at [1059, 59] on div "Applicant Tennessee Educators of Color Alliance (TECA) Pipeline Grant Applicati…" at bounding box center [679, 65] width 961 height 32
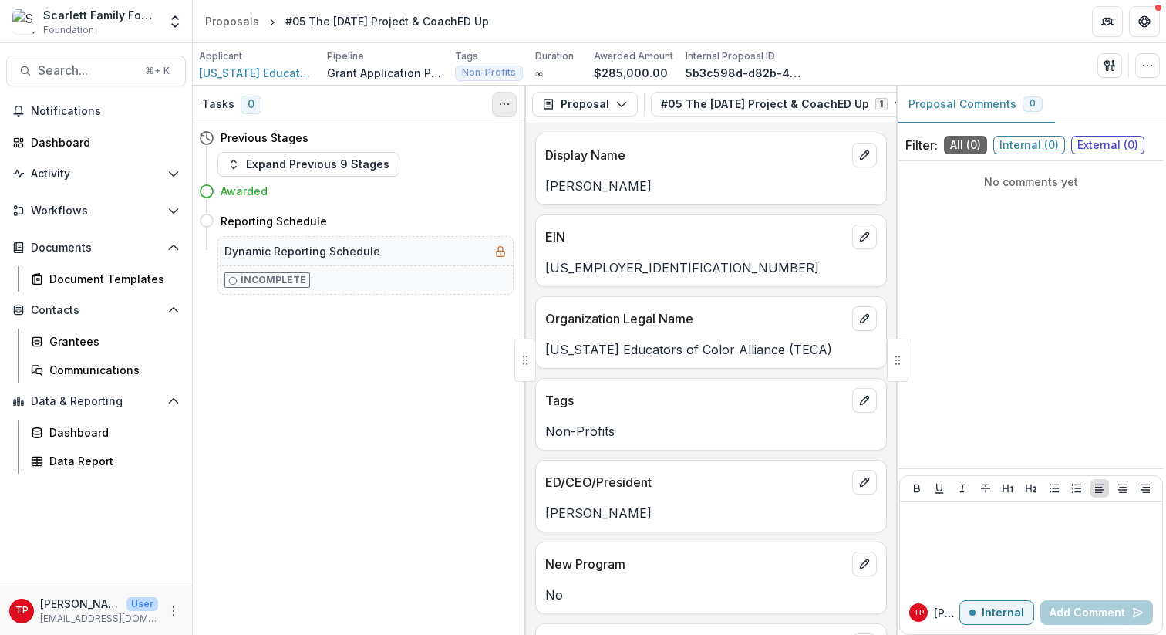
click at [505, 101] on icon "Toggle View Cancelled Tasks" at bounding box center [504, 104] width 12 height 12
click at [299, 248] on h5 "Dynamic Reporting Schedule" at bounding box center [302, 251] width 156 height 16
click at [235, 167] on polyline "button" at bounding box center [233, 168] width 5 height 2
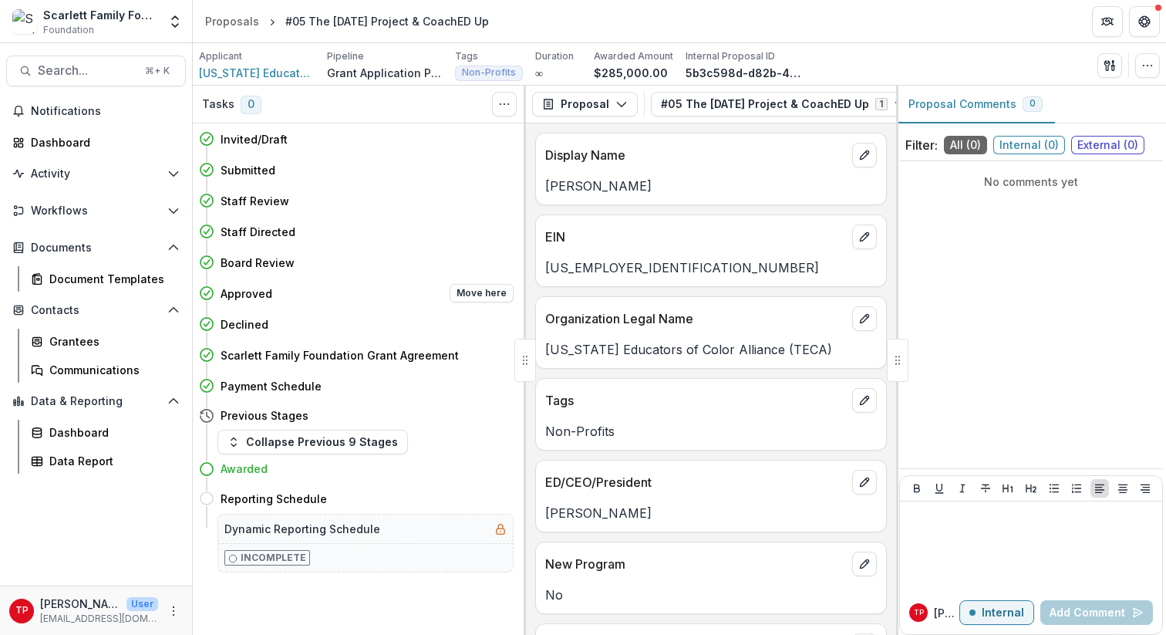
click at [244, 295] on h4 "Approved" at bounding box center [247, 293] width 52 height 16
click at [206, 291] on icon at bounding box center [206, 292] width 15 height 15
click at [235, 443] on icon "button" at bounding box center [233, 442] width 12 height 12
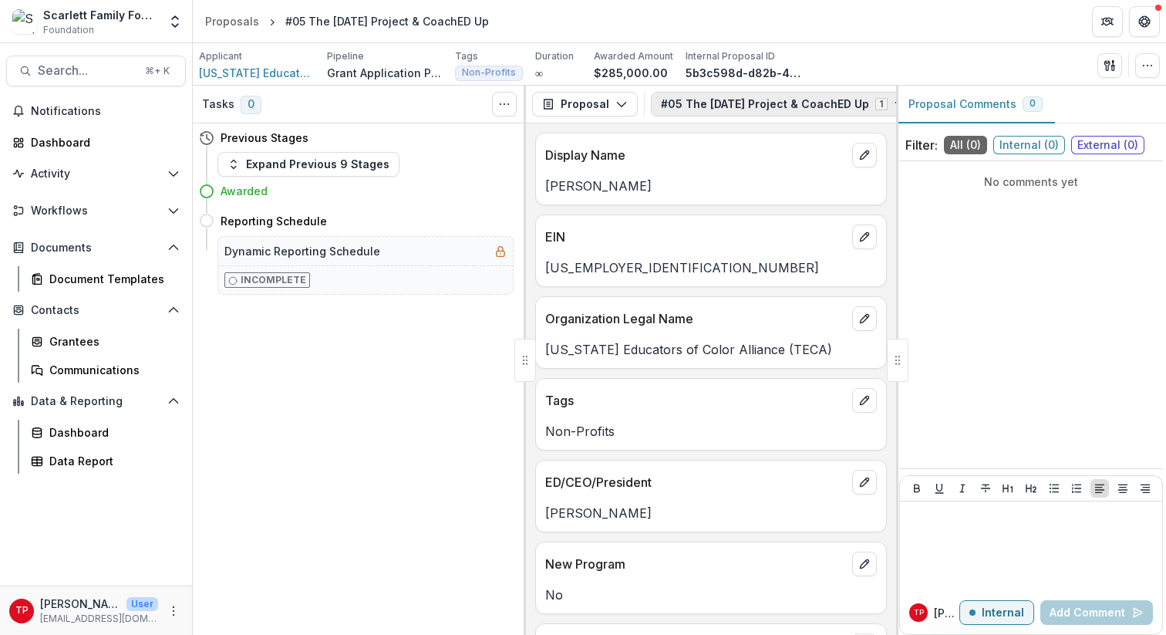
click at [831, 108] on button "#05 The Ascension Project & CoachED Up 1" at bounding box center [783, 104] width 265 height 25
click at [822, 161] on span "#05 The [DATE] Project & CoachED Up" at bounding box center [767, 162] width 204 height 16
click at [946, 194] on div "No comments yet" at bounding box center [1031, 181] width 264 height 29
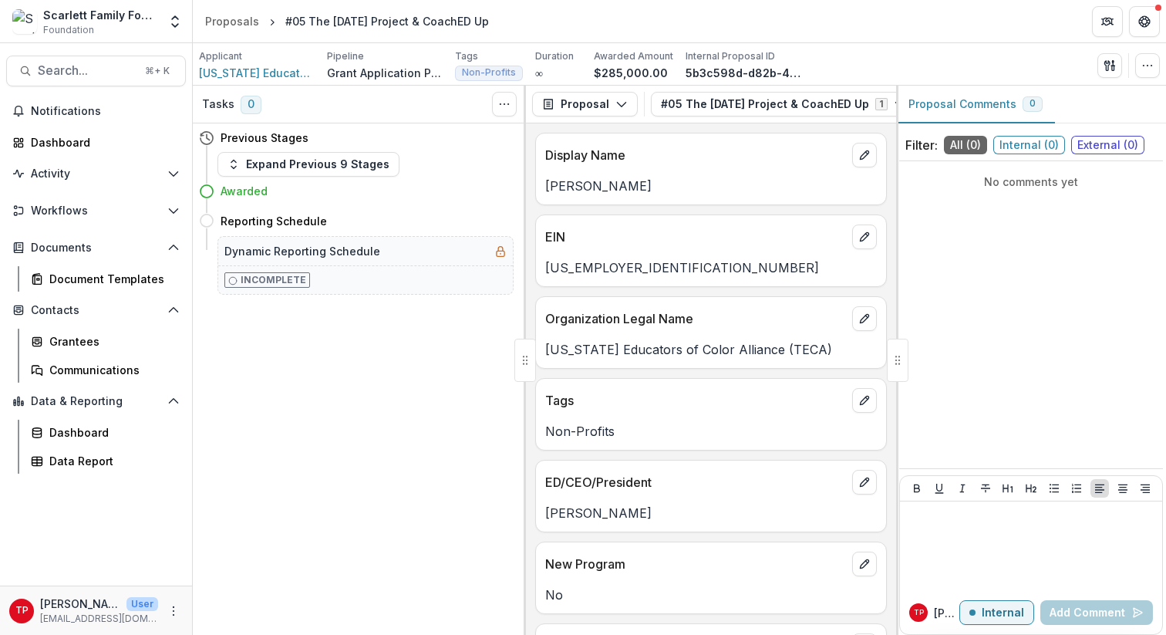
click at [958, 141] on span "All ( 0 )" at bounding box center [965, 145] width 43 height 19
click at [958, 194] on div "No comments yet" at bounding box center [1031, 181] width 264 height 29
click at [958, 103] on button "Proposal Comments 0" at bounding box center [975, 105] width 159 height 38
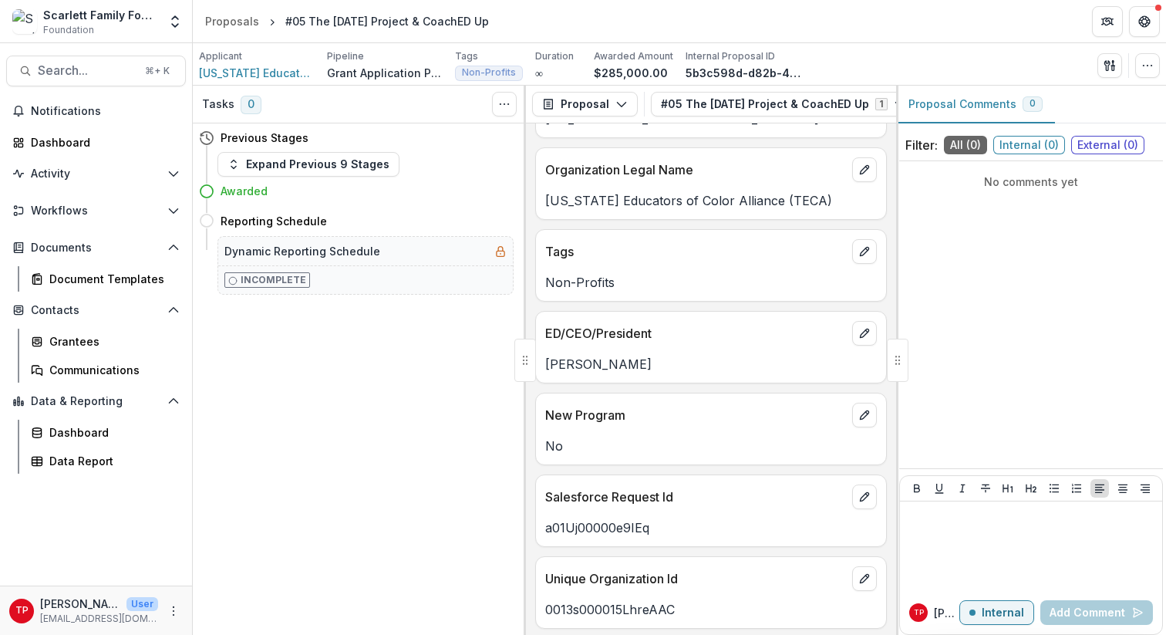
scroll to position [147, 0]
click at [173, 561] on icon "More" at bounding box center [173, 611] width 12 height 12
click at [347, 487] on div "Tasks 0 Show Cancelled Tasks Previous Stages Expand Previous 9 Stages Awarded R…" at bounding box center [359, 360] width 333 height 549
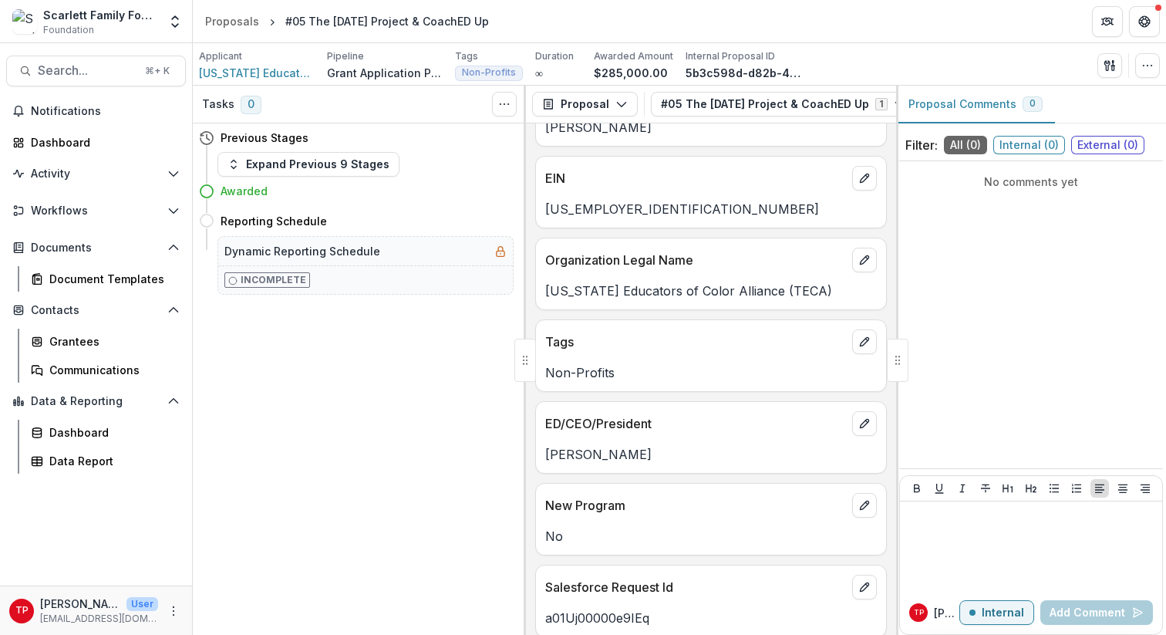
scroll to position [65, 0]
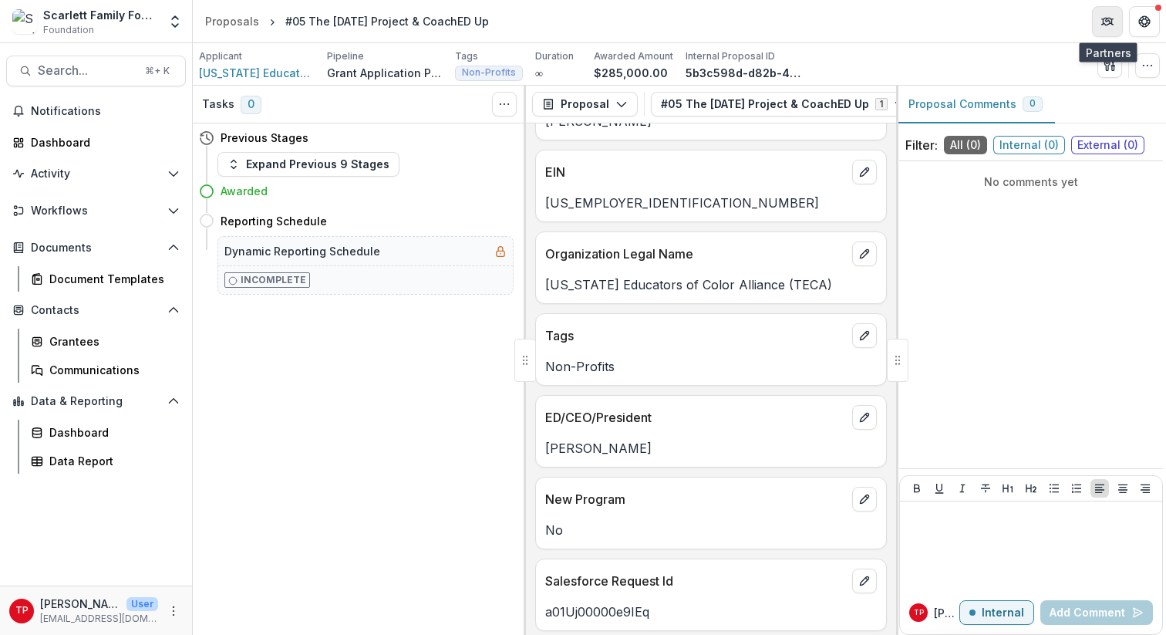
click at [1107, 20] on icon "Partners" at bounding box center [1109, 20] width 6 height 4
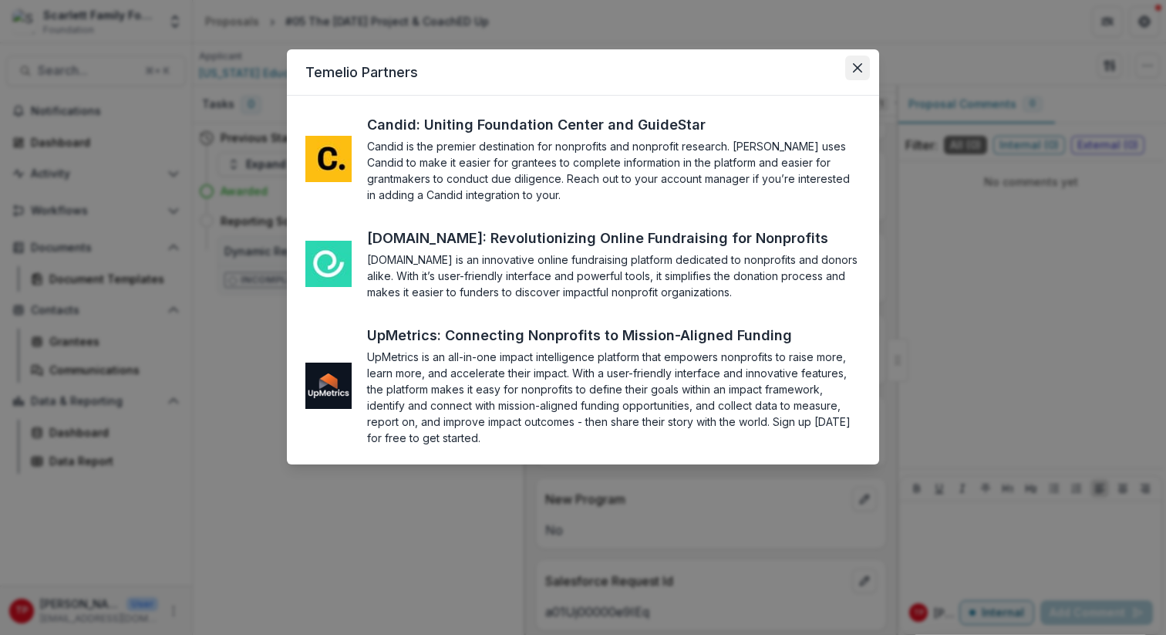
click at [856, 65] on icon "Close" at bounding box center [857, 67] width 9 height 9
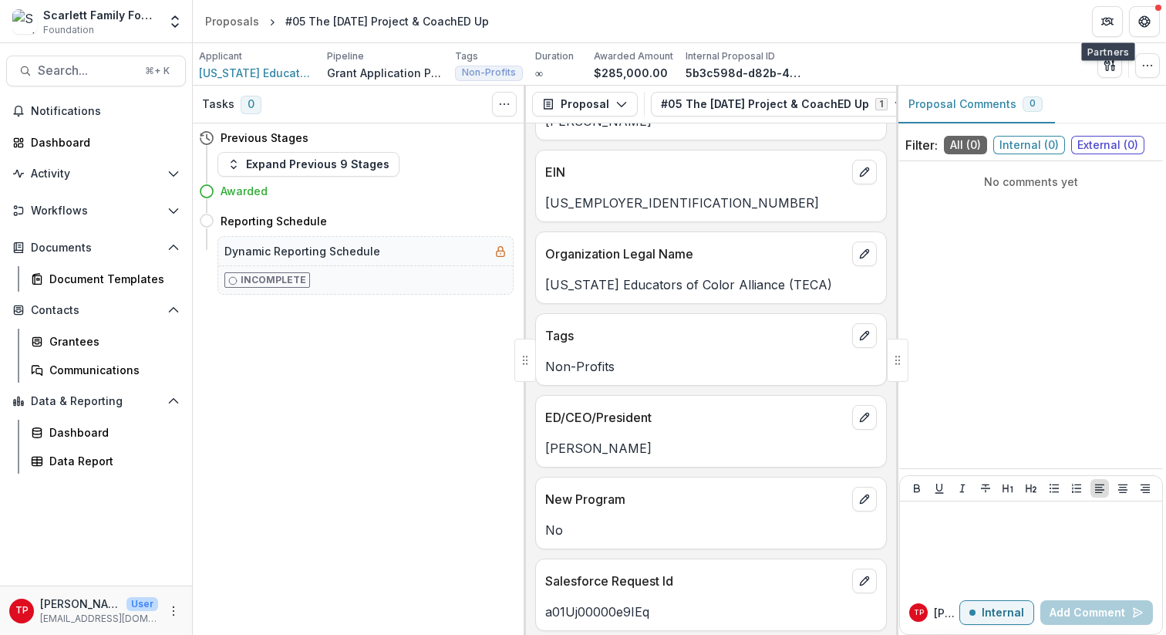
click at [394, 22] on div "#05 The [DATE] Project & CoachED Up" at bounding box center [387, 21] width 204 height 16
click at [268, 22] on icon "breadcrumb" at bounding box center [272, 23] width 8 height 8
click at [225, 24] on div "Proposals" at bounding box center [232, 21] width 54 height 16
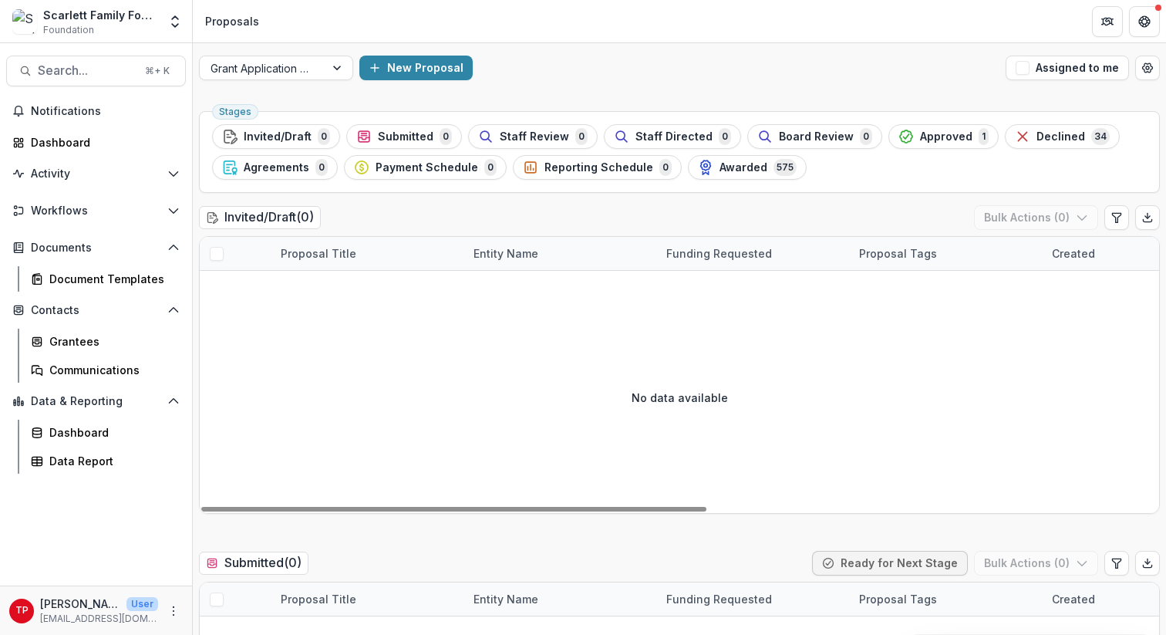
scroll to position [4, 0]
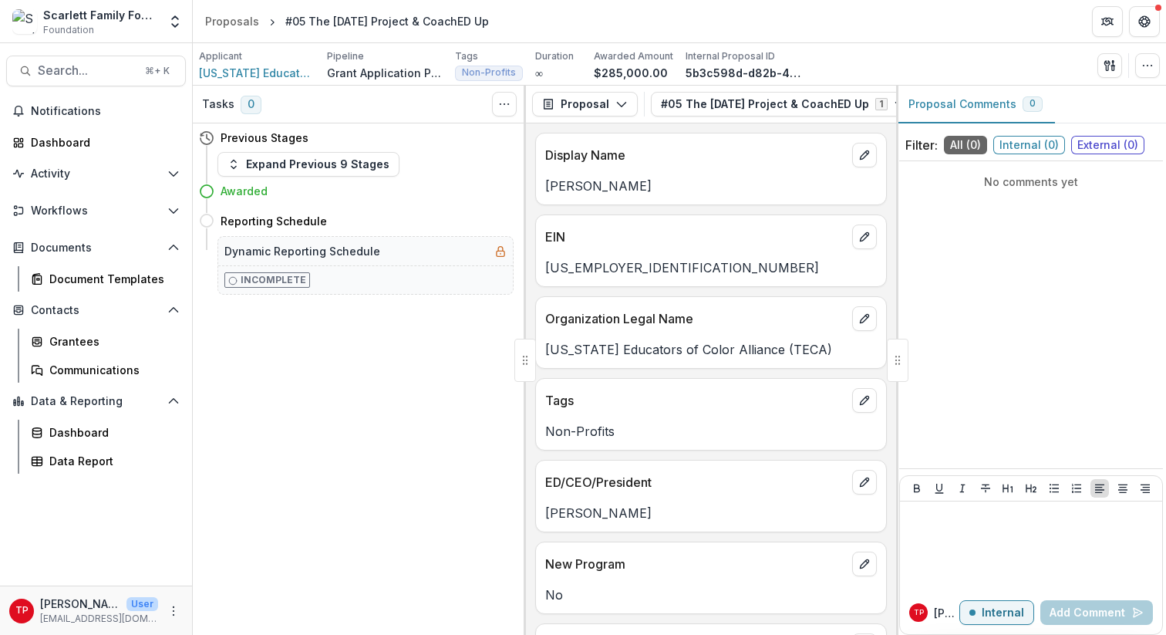
click at [379, 23] on div "#05 The [DATE] Project & CoachED Up" at bounding box center [387, 21] width 204 height 16
click at [268, 72] on span "[US_STATE] Educators of Color Alliance (TECA)" at bounding box center [257, 73] width 116 height 16
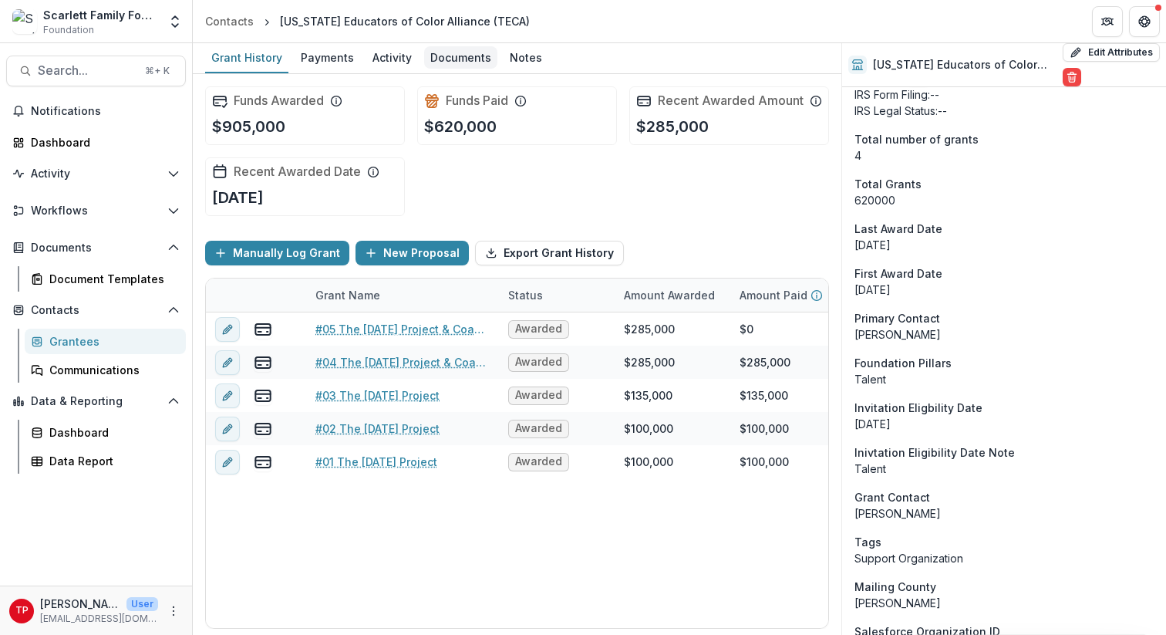
click at [456, 59] on div "Documents" at bounding box center [460, 57] width 73 height 22
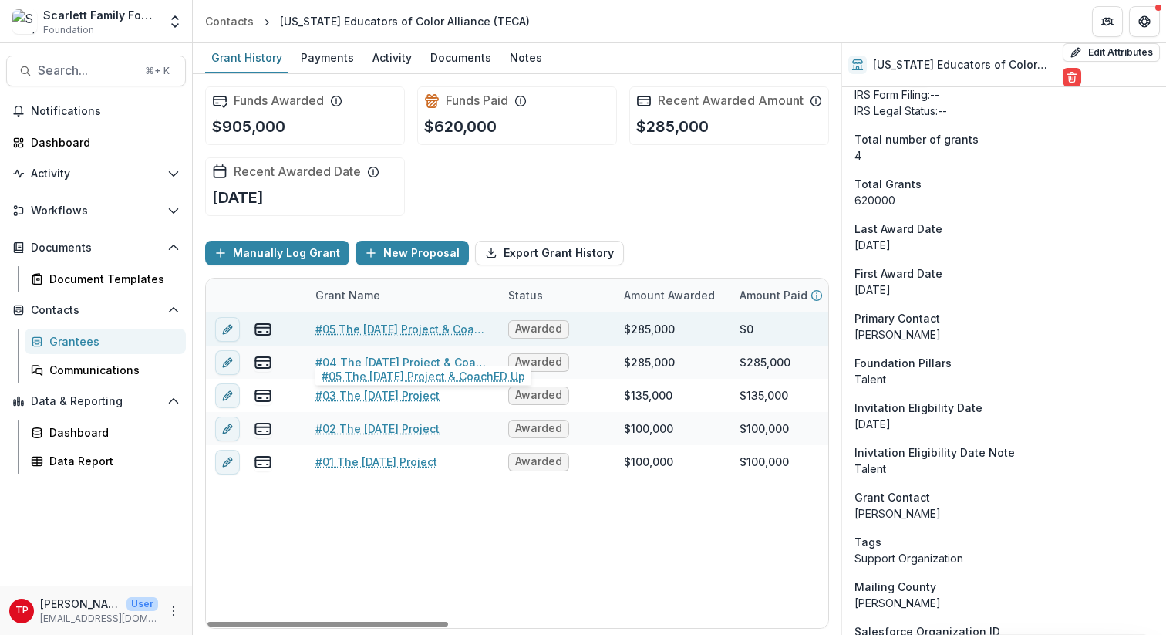
click at [397, 337] on link "#05 The [DATE] Project & CoachED Up" at bounding box center [402, 329] width 174 height 16
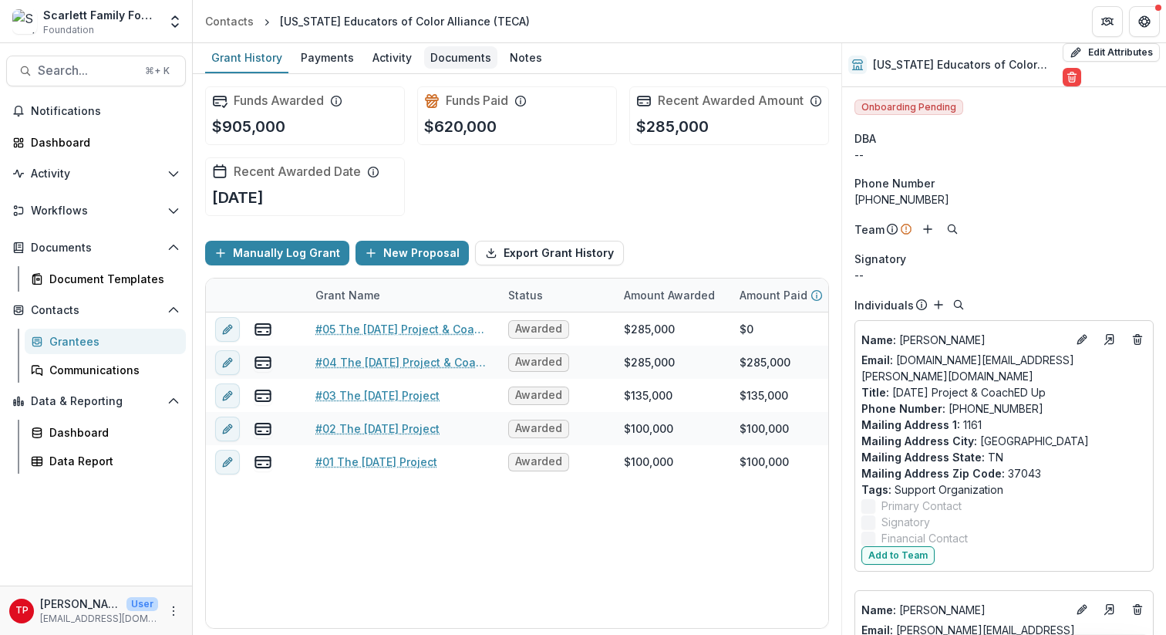
click at [462, 57] on div "Documents" at bounding box center [460, 57] width 73 height 22
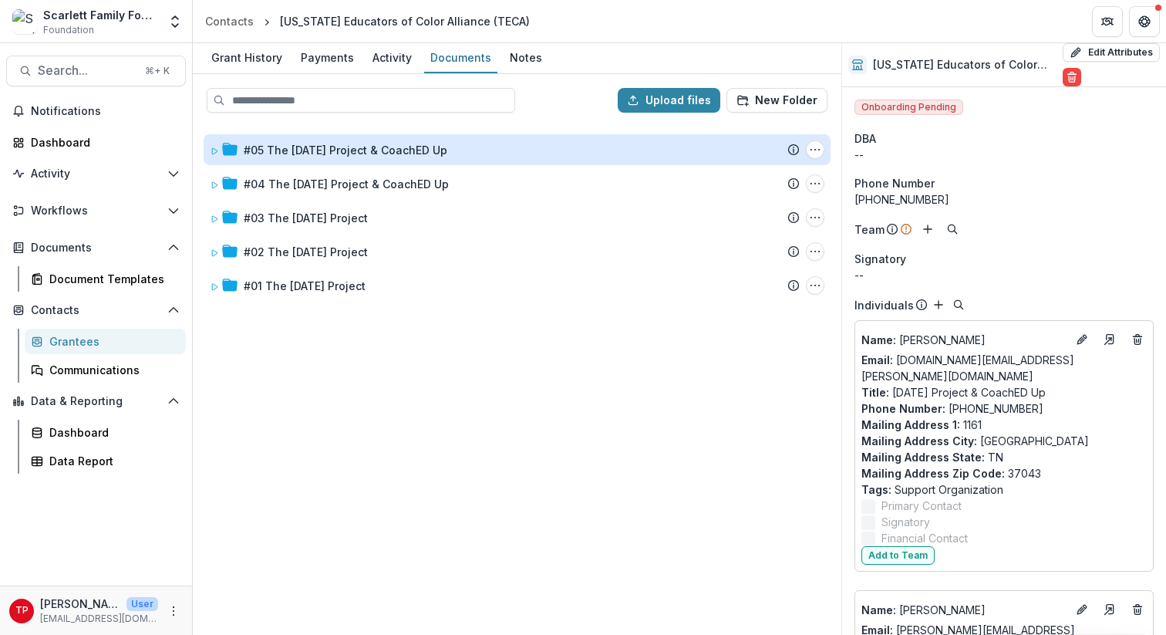
click at [360, 147] on div "#05 The [DATE] Project & CoachED Up" at bounding box center [346, 150] width 204 height 16
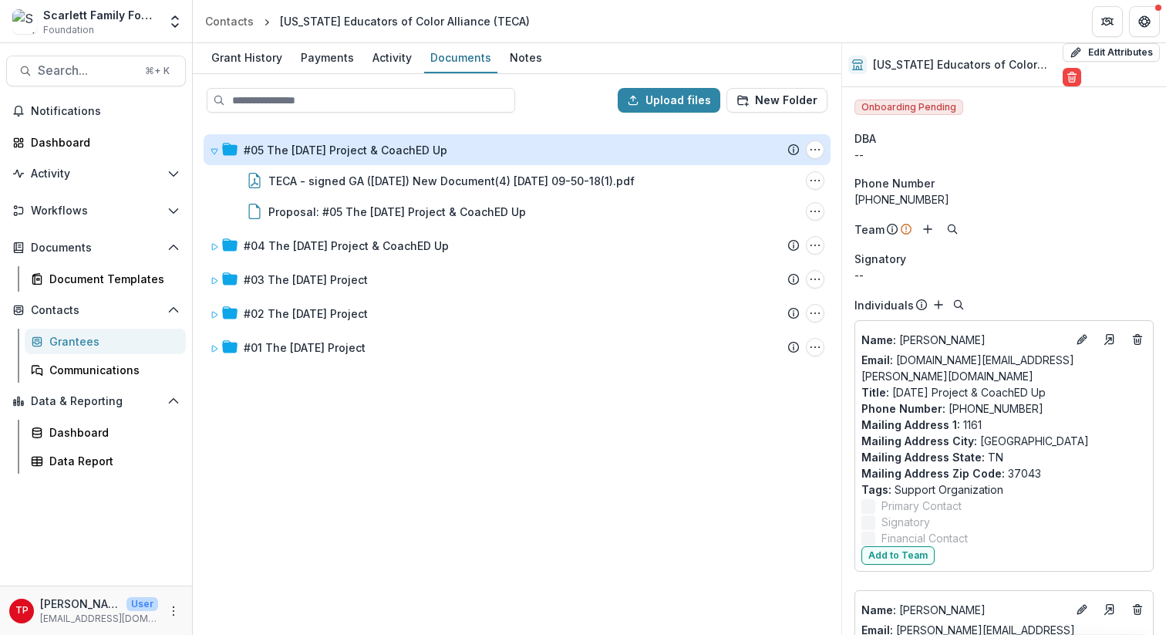
click at [360, 147] on div "#05 The [DATE] Project & CoachED Up" at bounding box center [346, 150] width 204 height 16
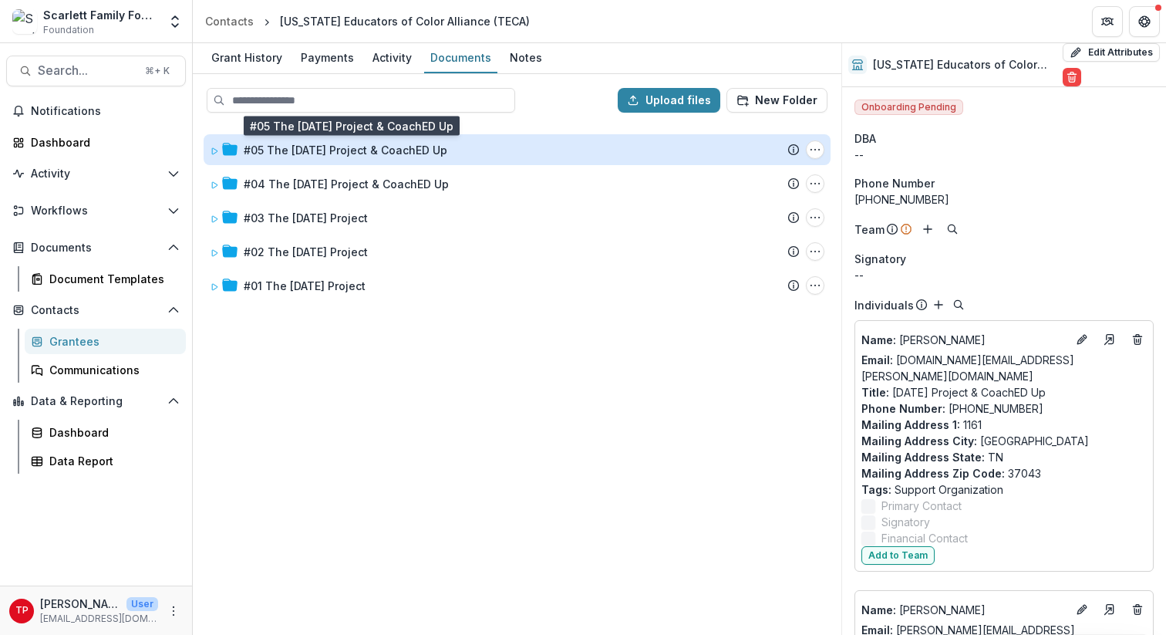
click at [310, 147] on div "#05 The [DATE] Project & CoachED Up" at bounding box center [346, 150] width 204 height 16
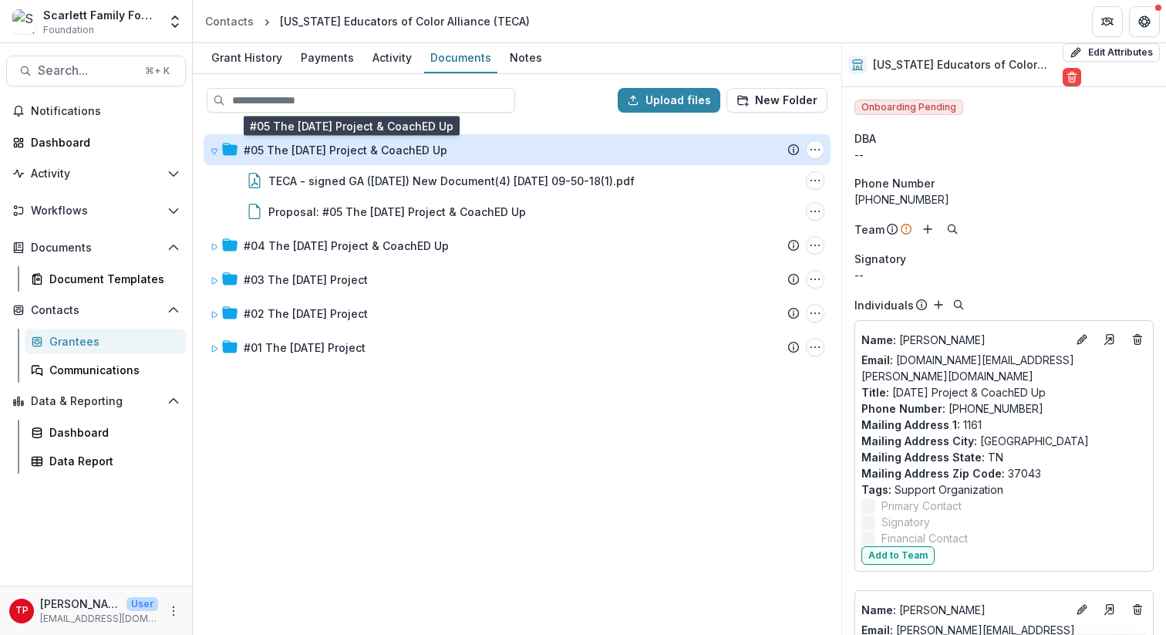
click at [425, 150] on div "#05 The [DATE] Project & CoachED Up" at bounding box center [346, 150] width 204 height 16
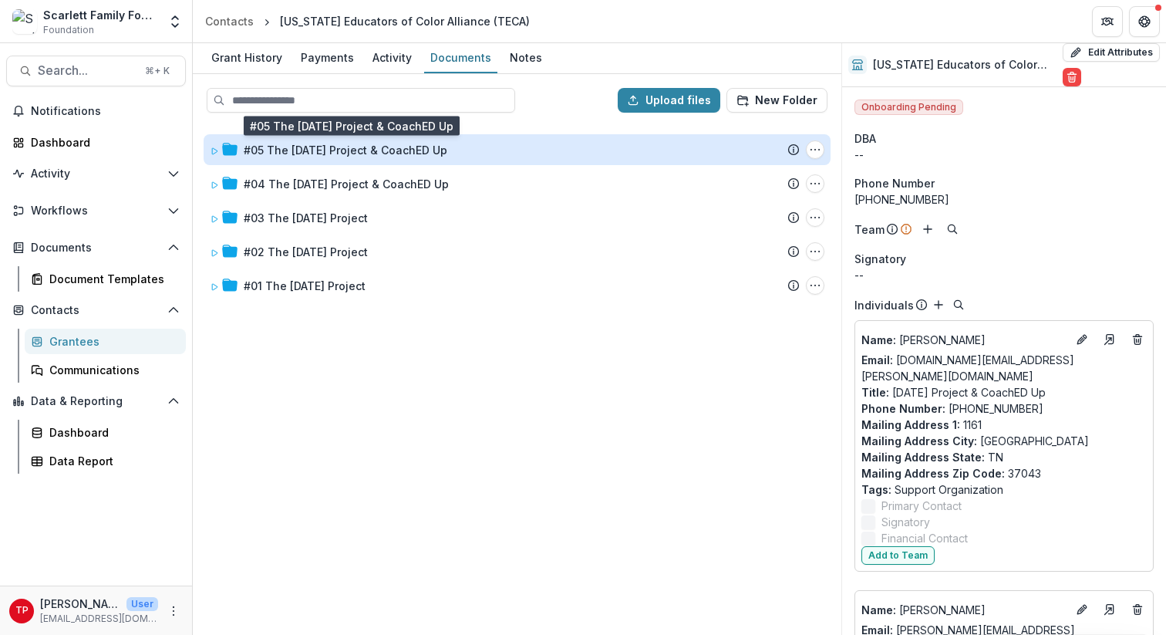
click at [353, 144] on div "#05 The [DATE] Project & CoachED Up" at bounding box center [346, 150] width 204 height 16
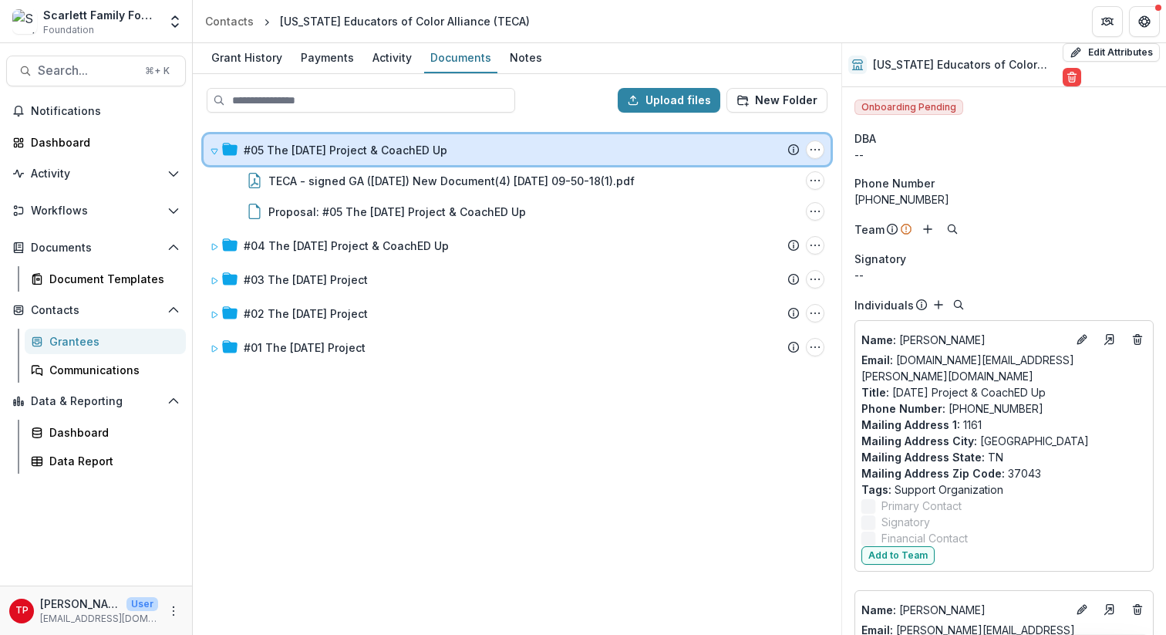
click at [213, 149] on icon at bounding box center [214, 151] width 6 height 5
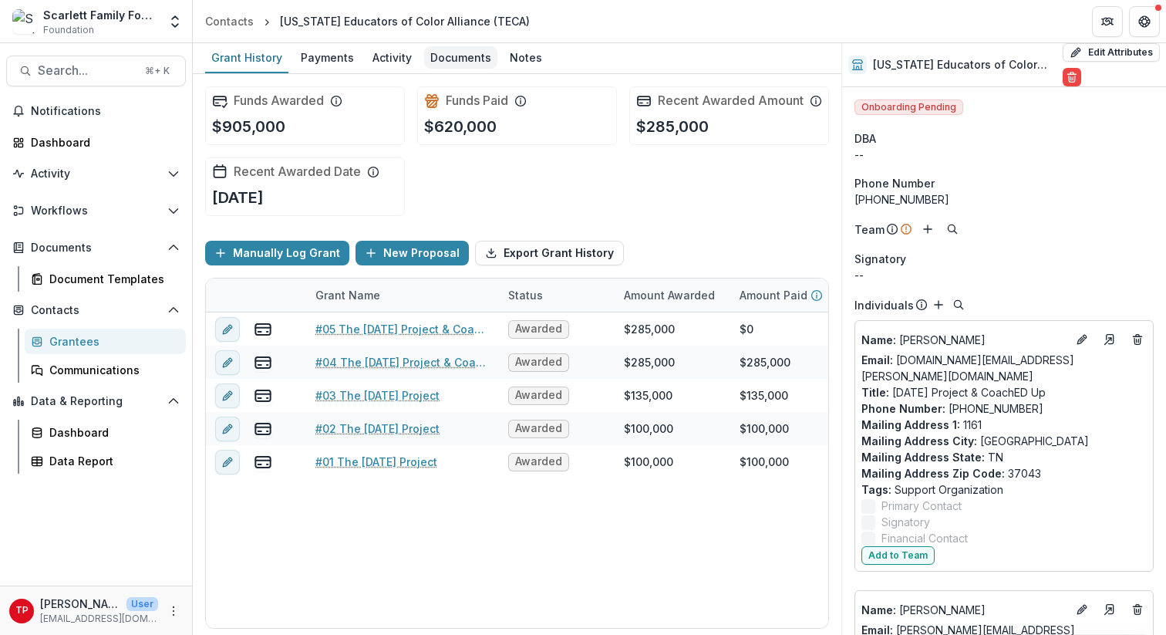
click at [458, 56] on div "Documents" at bounding box center [460, 57] width 73 height 22
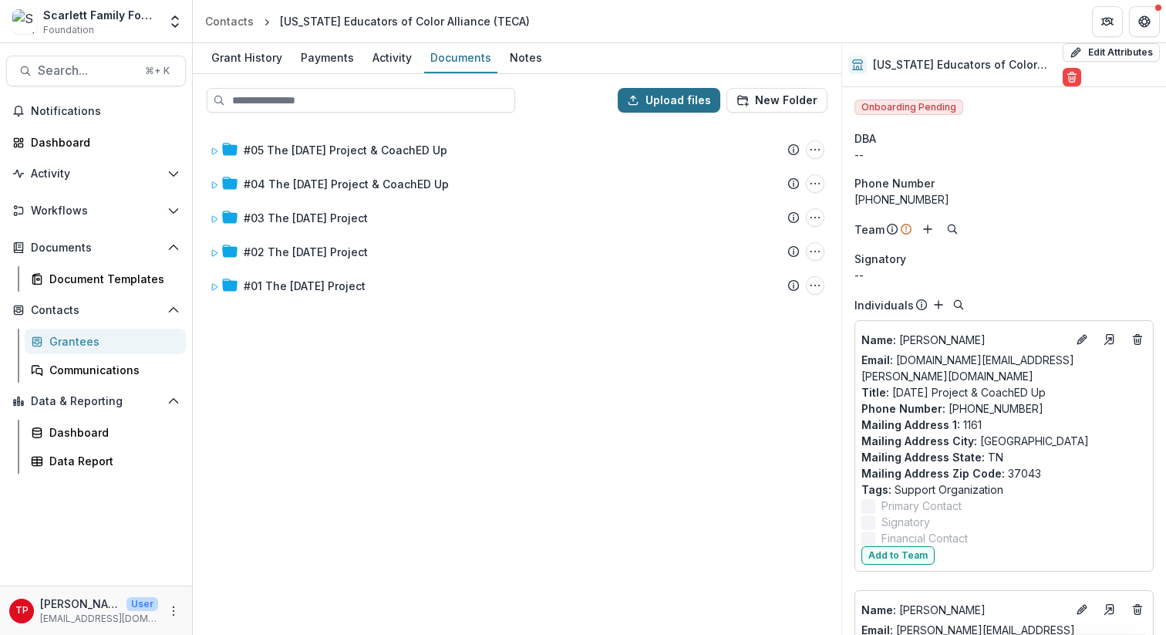
click at [679, 97] on button "Upload files" at bounding box center [669, 100] width 103 height 25
click at [679, 95] on button "Upload files" at bounding box center [669, 100] width 103 height 25
type input "**********"
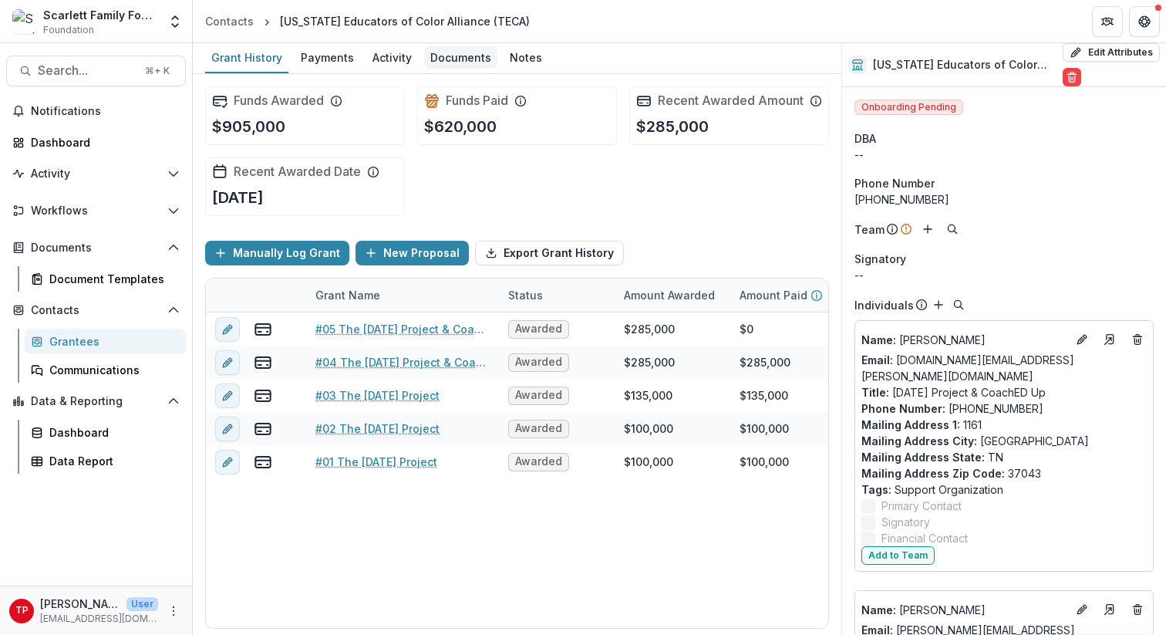
click at [442, 56] on div "Documents" at bounding box center [460, 57] width 73 height 22
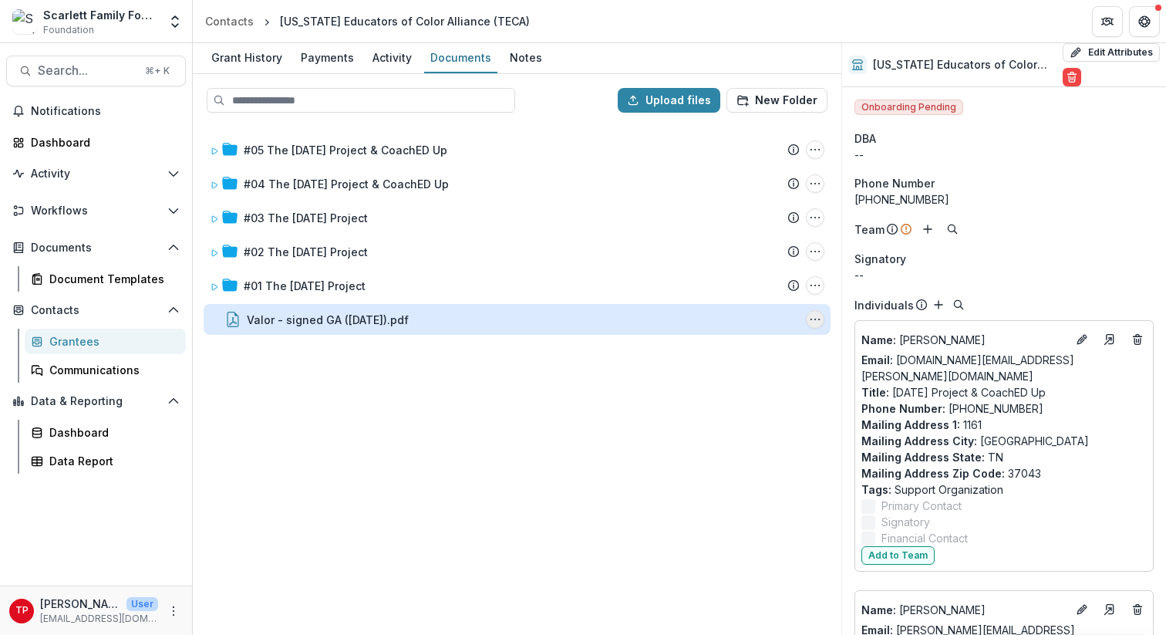
click at [820, 320] on icon "Valor - signed GA (8-26-25).pdf Options" at bounding box center [815, 319] width 12 height 12
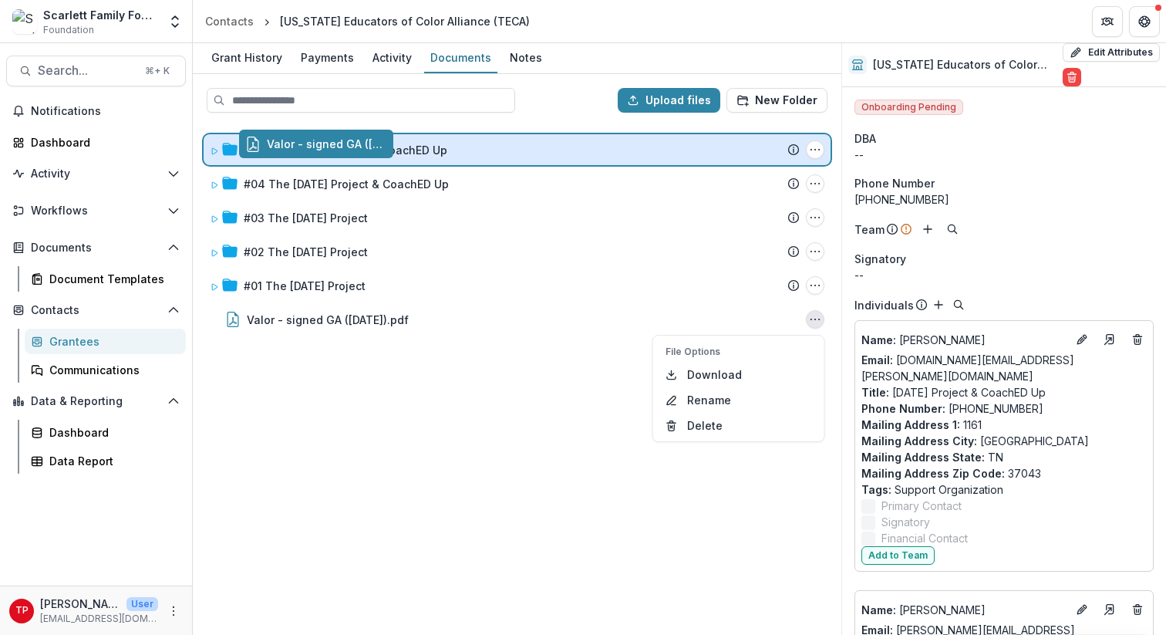
drag, startPoint x: 394, startPoint y: 317, endPoint x: 429, endPoint y: 143, distance: 177.7
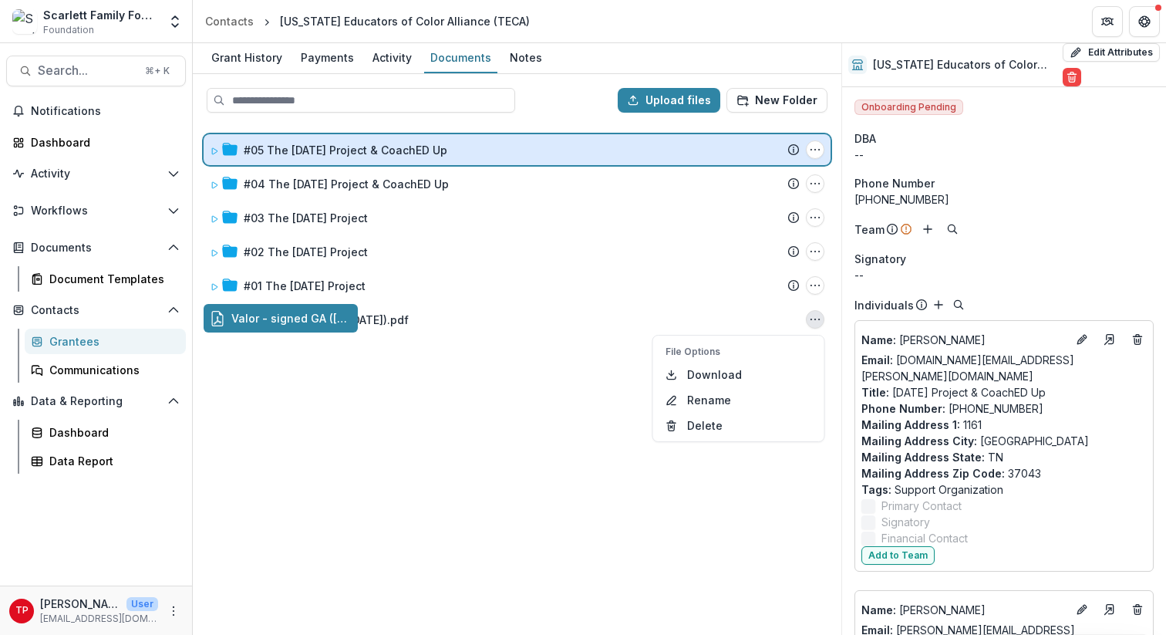
click at [429, 143] on div "Upload files New Folder #05 The Ascension Project & CoachED Up Submission Temel…" at bounding box center [517, 354] width 648 height 561
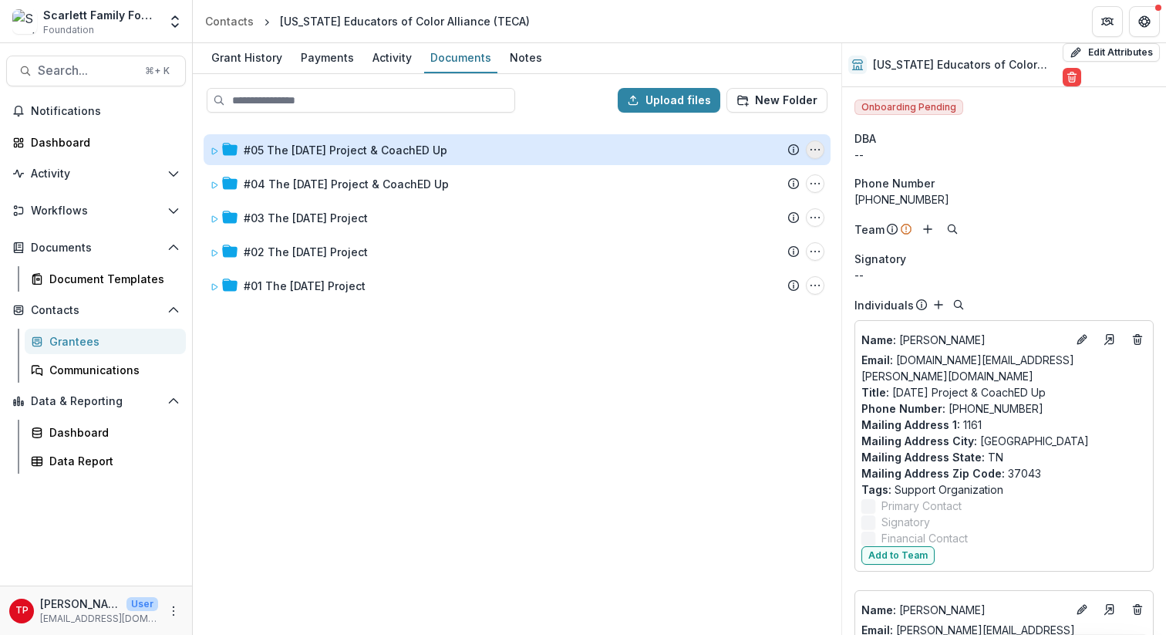
click at [820, 149] on icon "#05 The Ascension Project & CoachED Up Options" at bounding box center [815, 149] width 12 height 12
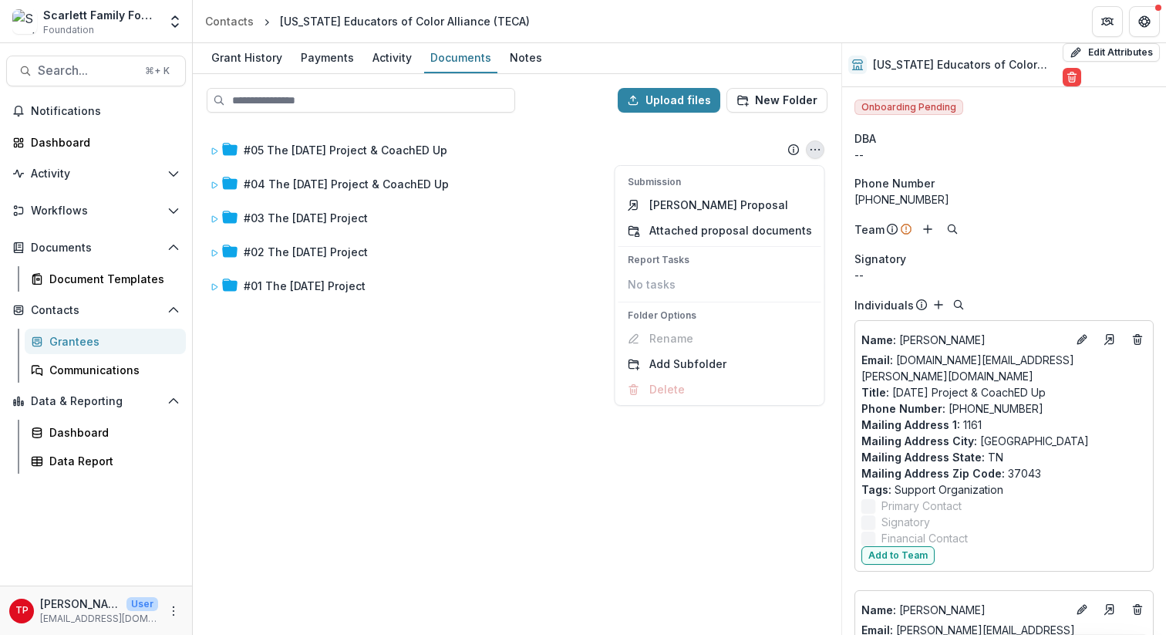
click at [526, 268] on div "#05 The Ascension Project & CoachED Up Submission Temelio Proposal Attached pro…" at bounding box center [516, 379] width 645 height 508
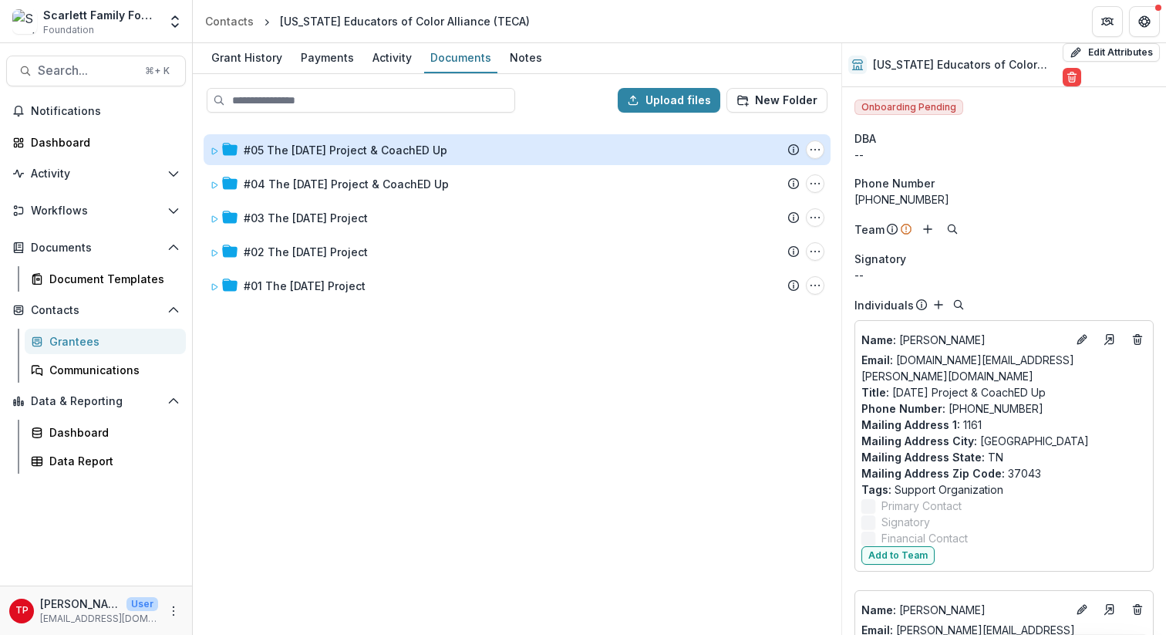
click at [375, 153] on div "#05 The [DATE] Project & CoachED Up" at bounding box center [346, 150] width 204 height 16
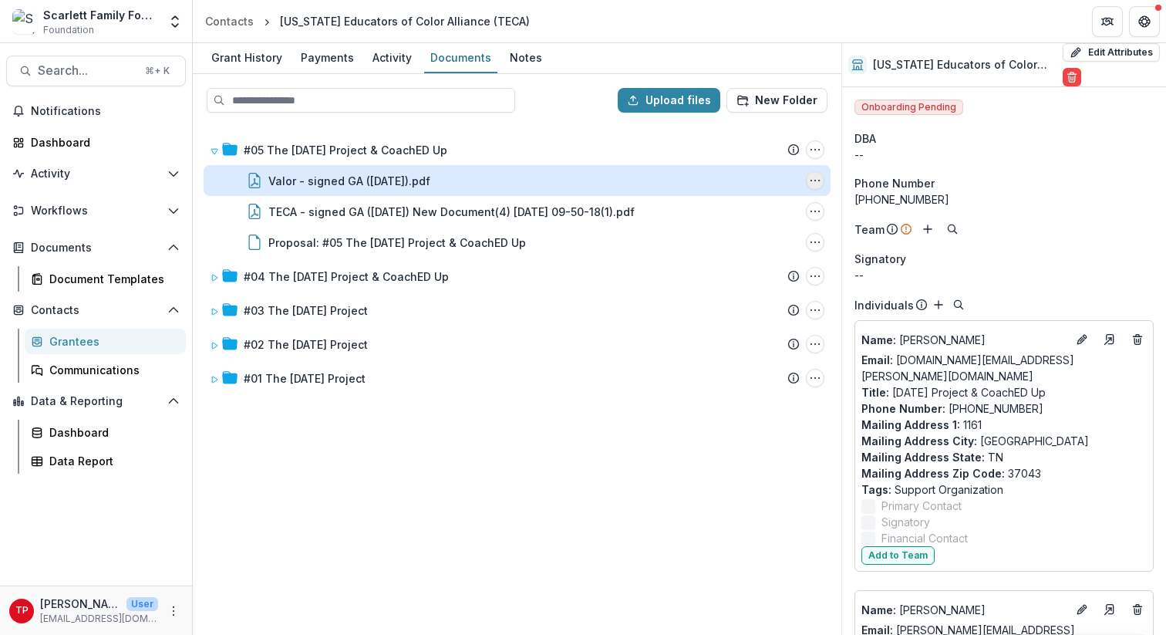
click at [810, 179] on icon "Valor - signed GA (8-26-25).pdf Options" at bounding box center [815, 180] width 12 height 12
click at [713, 283] on button "Delete" at bounding box center [738, 286] width 165 height 25
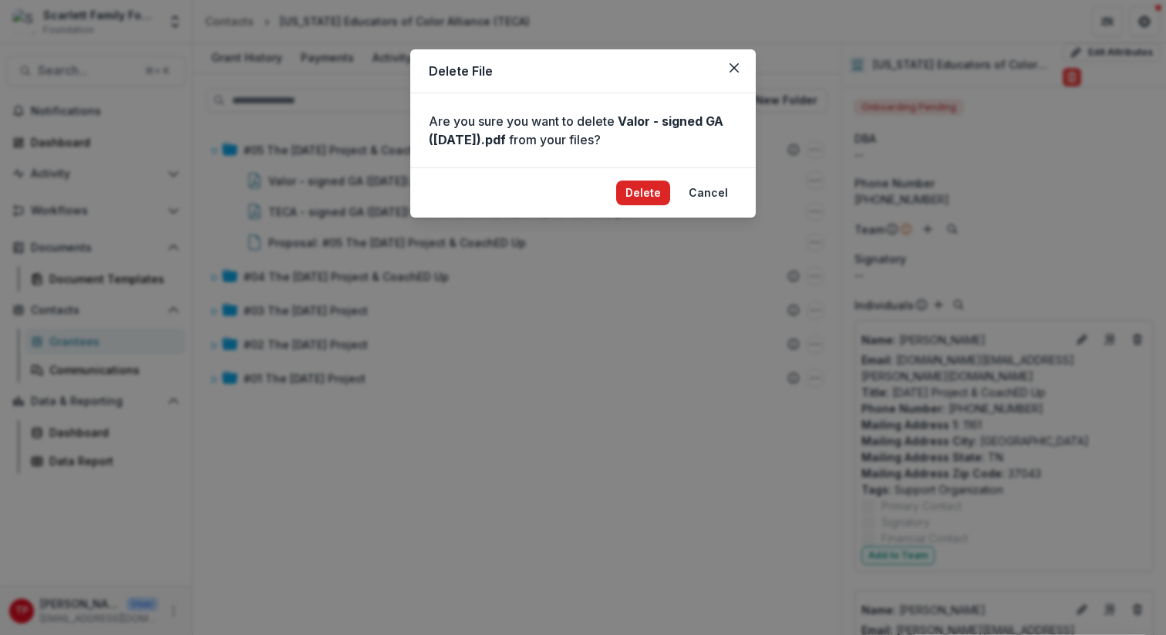
click at [642, 186] on button "Delete" at bounding box center [643, 192] width 54 height 25
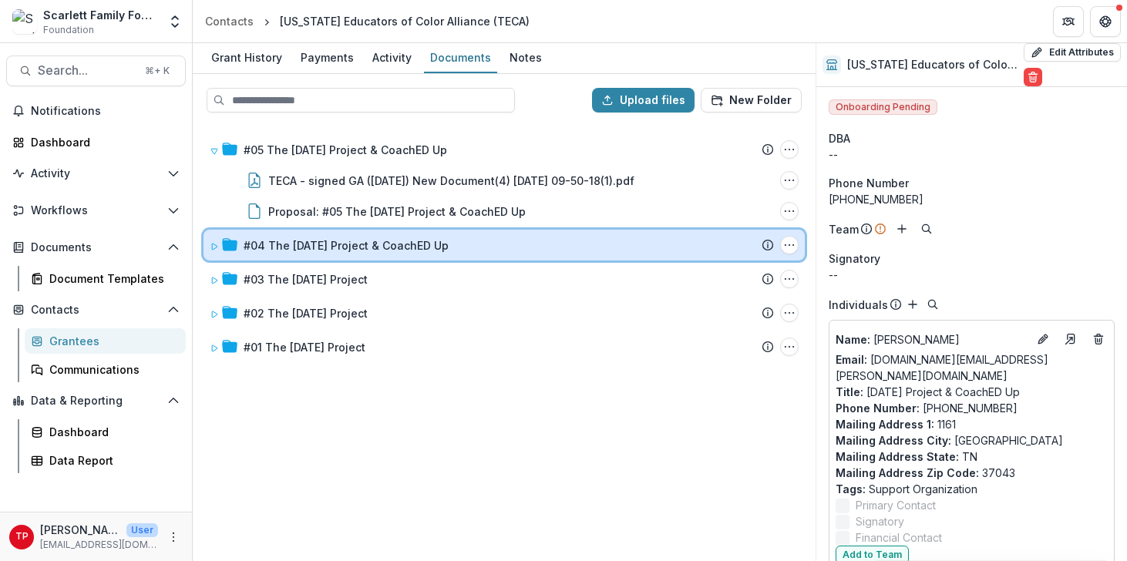
click at [218, 244] on icon at bounding box center [214, 246] width 9 height 9
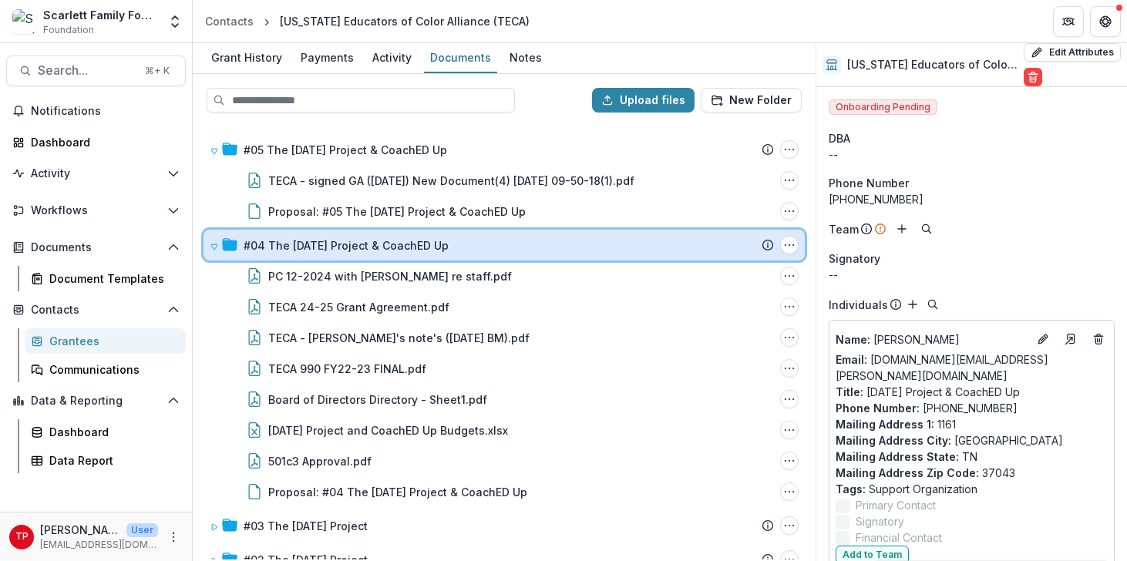
click at [215, 244] on icon at bounding box center [214, 246] width 6 height 5
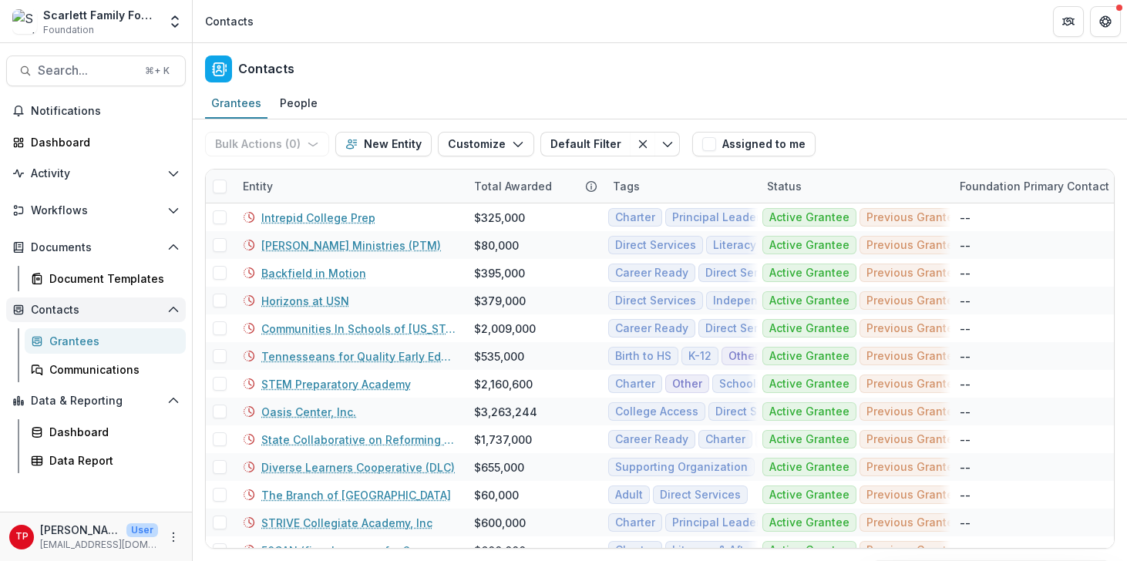
click at [63, 311] on span "Contacts" at bounding box center [96, 310] width 130 height 13
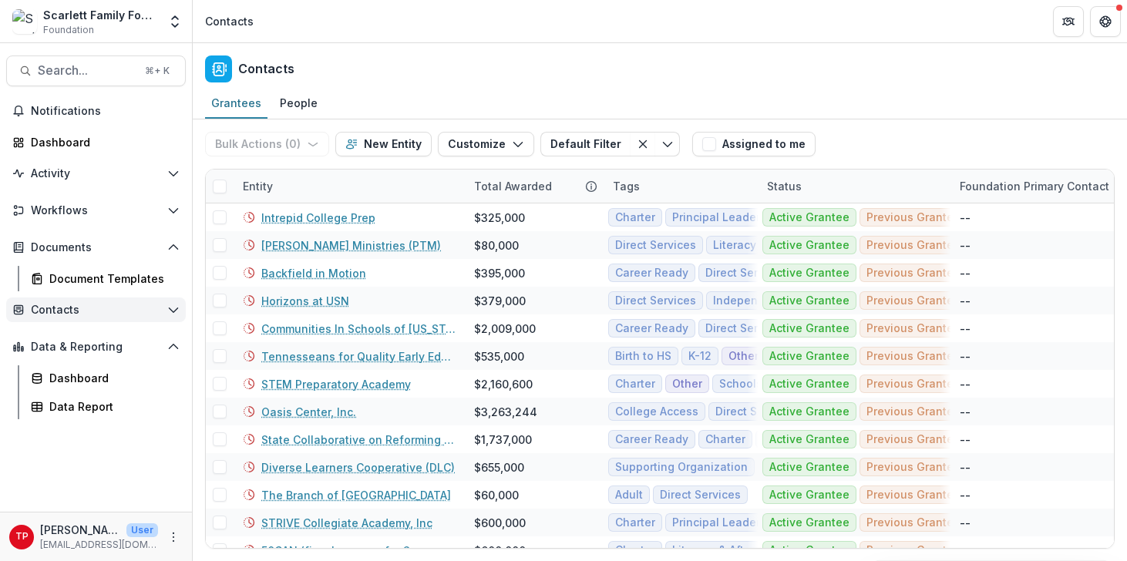
click at [173, 307] on icon "Open Contacts" at bounding box center [173, 310] width 12 height 12
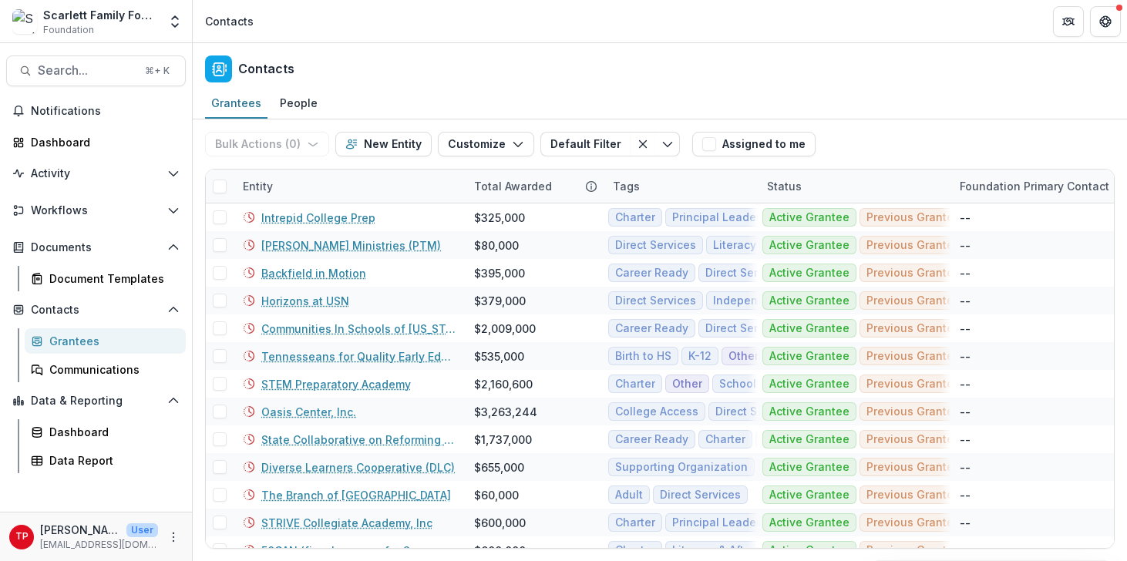
click at [102, 341] on div "Grantees" at bounding box center [111, 341] width 124 height 16
click at [331, 180] on div "Entity" at bounding box center [349, 186] width 231 height 33
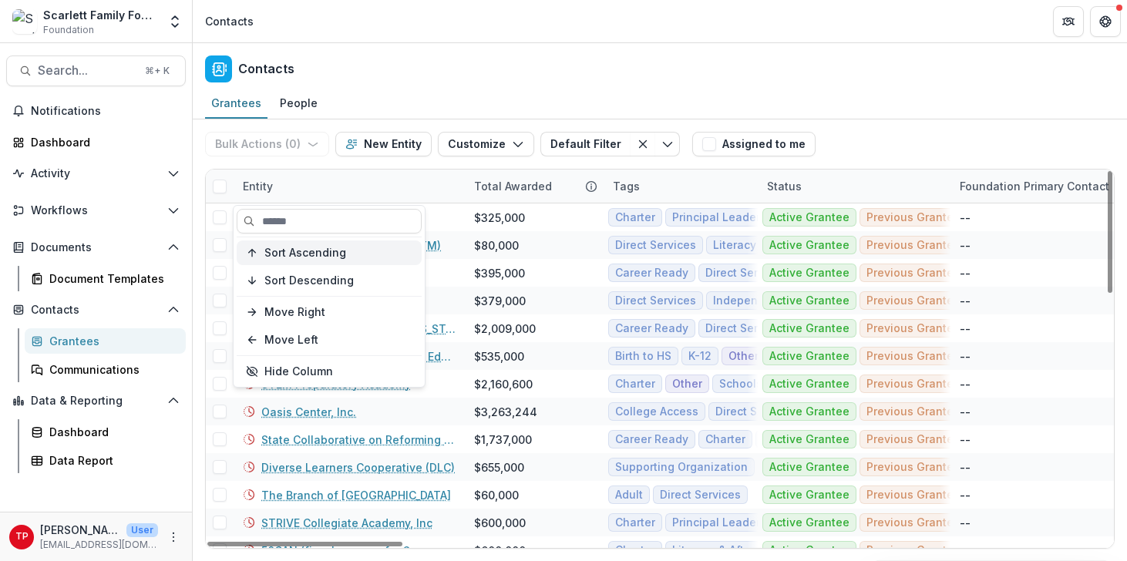
click at [322, 250] on span "Sort Ascending" at bounding box center [305, 253] width 82 height 13
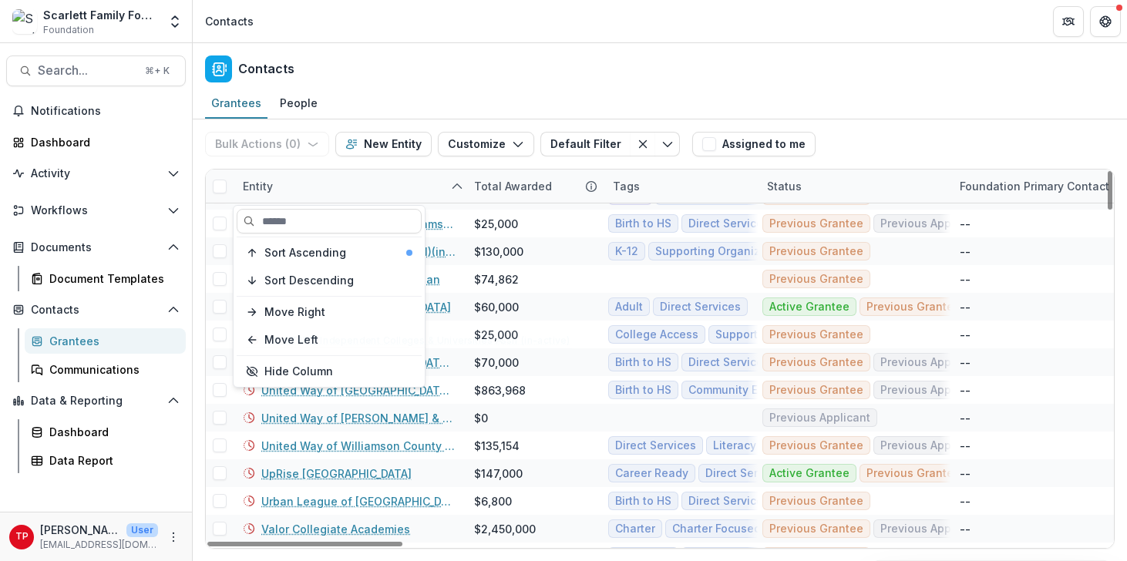
scroll to position [3264, 0]
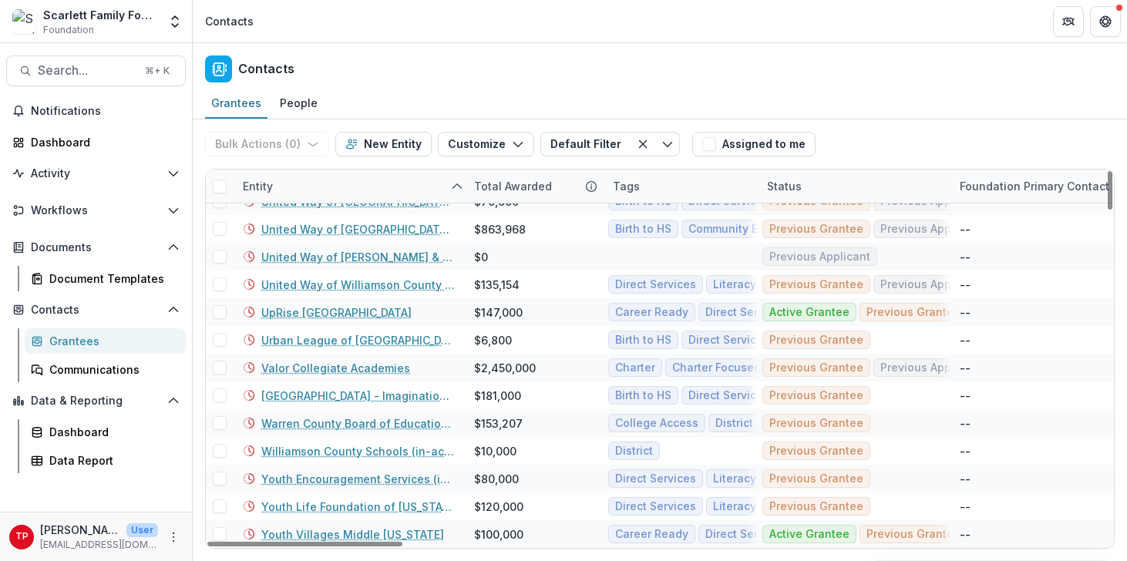
click at [395, 68] on div "Contacts" at bounding box center [660, 65] width 935 height 45
click at [338, 369] on link "Valor Collegiate Academies" at bounding box center [335, 368] width 149 height 16
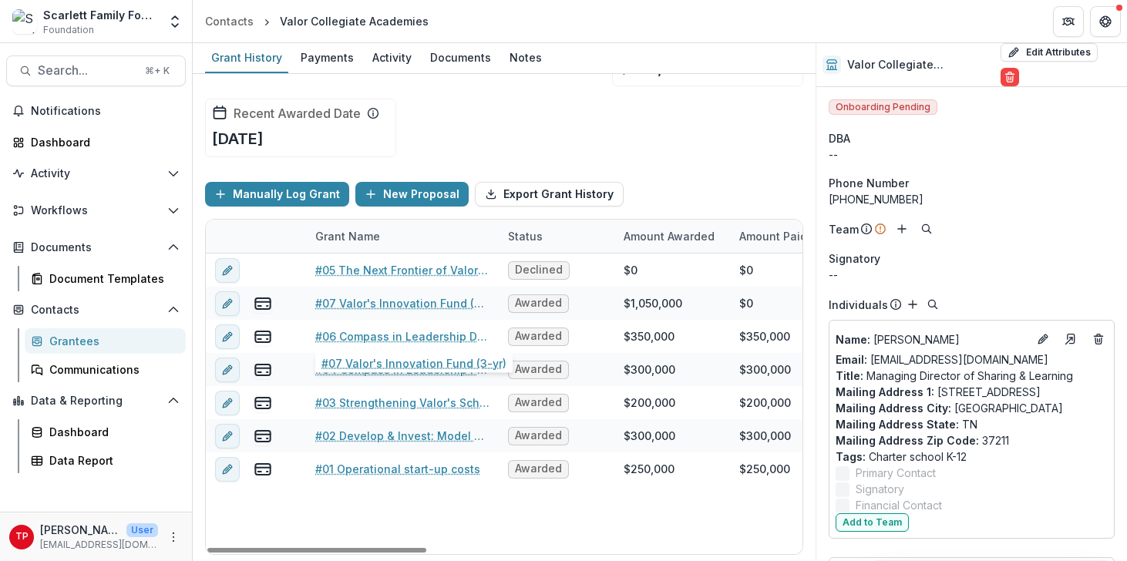
scroll to position [72, 0]
click at [440, 54] on div "Documents" at bounding box center [460, 57] width 73 height 22
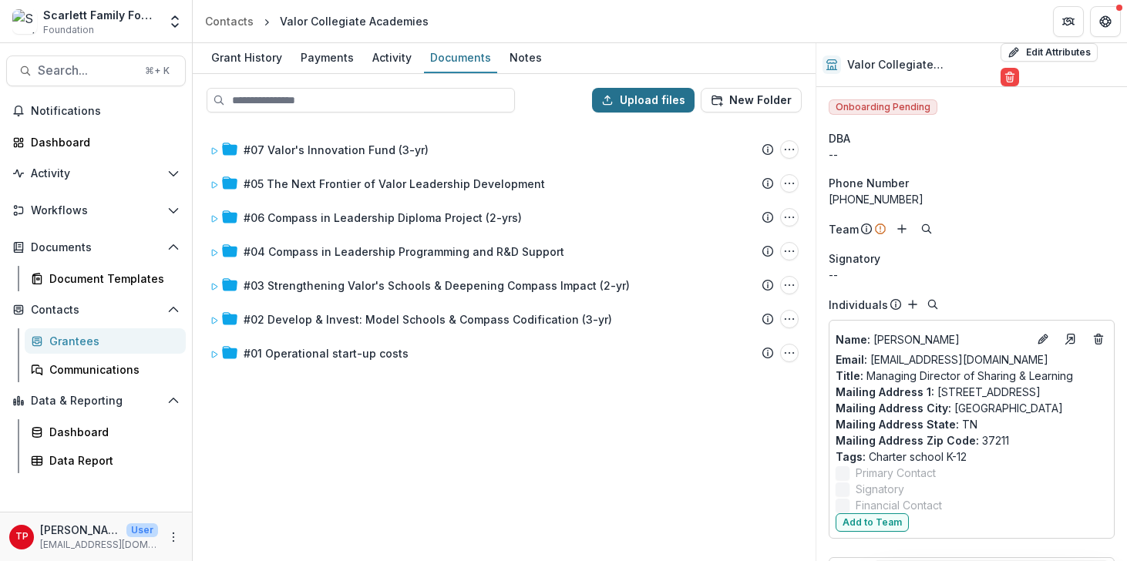
click at [660, 99] on button "Upload files" at bounding box center [643, 100] width 103 height 25
type input "**********"
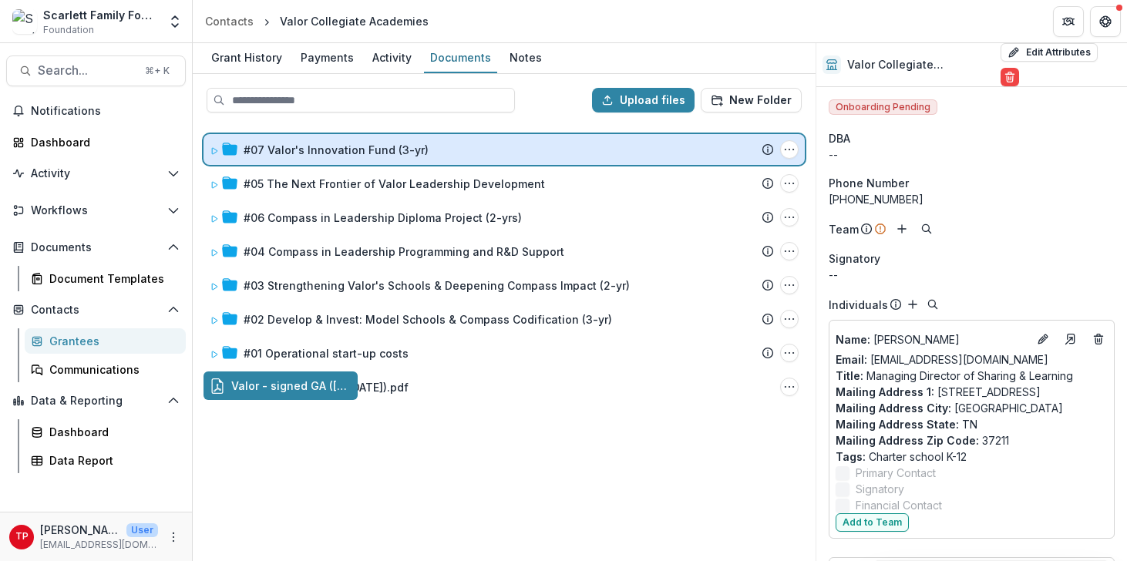
drag, startPoint x: 278, startPoint y: 383, endPoint x: 322, endPoint y: 144, distance: 243.0
click at [322, 144] on div "Upload files New Folder #07 Valor's Innovation Fund (3-yr) Submission Temelio P…" at bounding box center [504, 317] width 623 height 487
click at [212, 147] on icon at bounding box center [214, 151] width 9 height 9
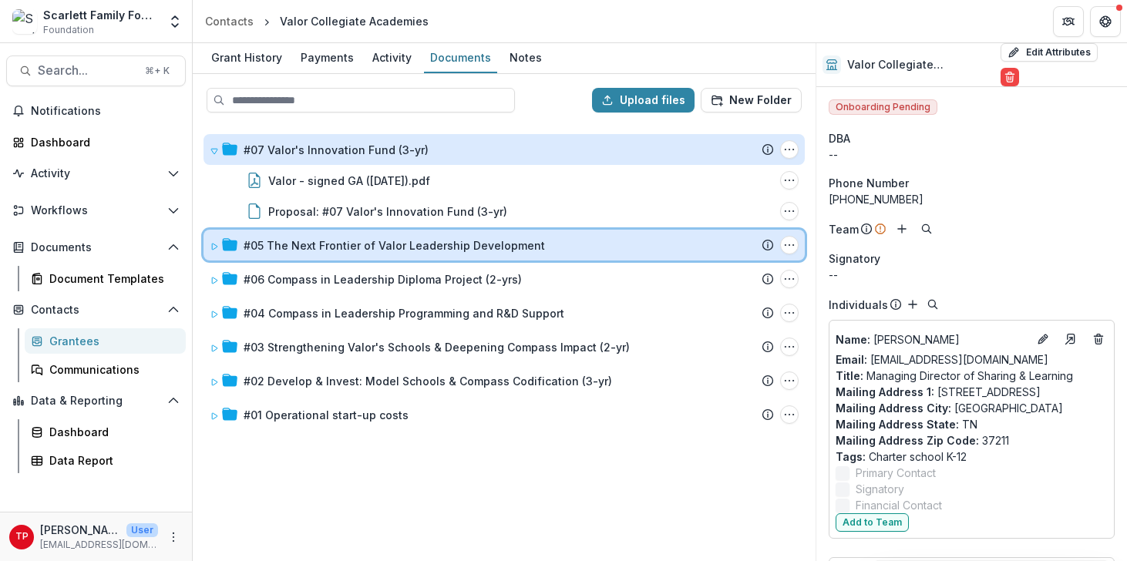
click at [214, 246] on icon at bounding box center [214, 246] width 9 height 9
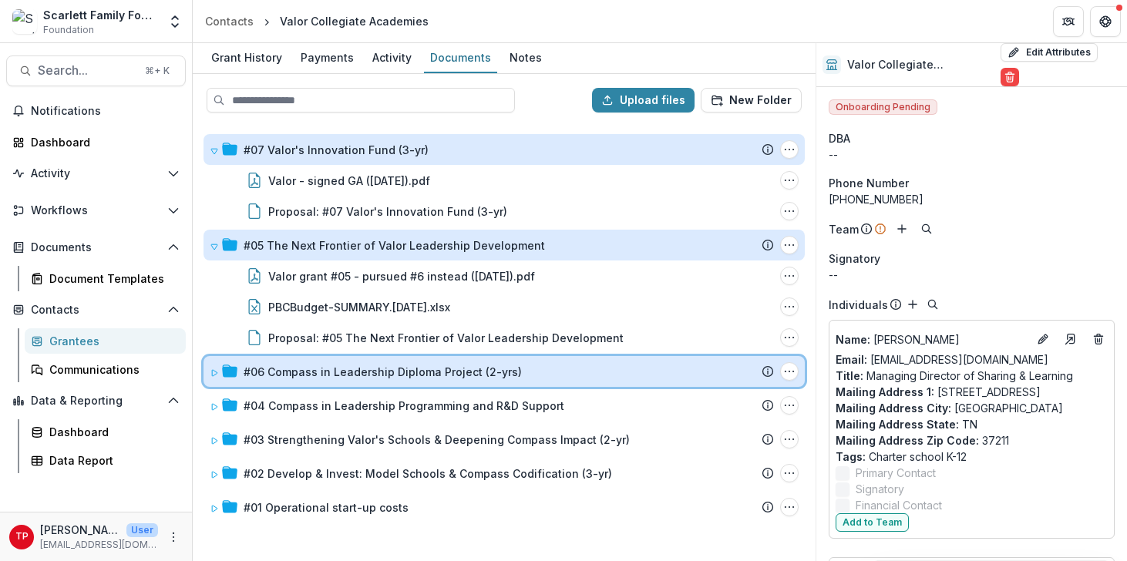
click at [217, 369] on icon at bounding box center [214, 373] width 9 height 9
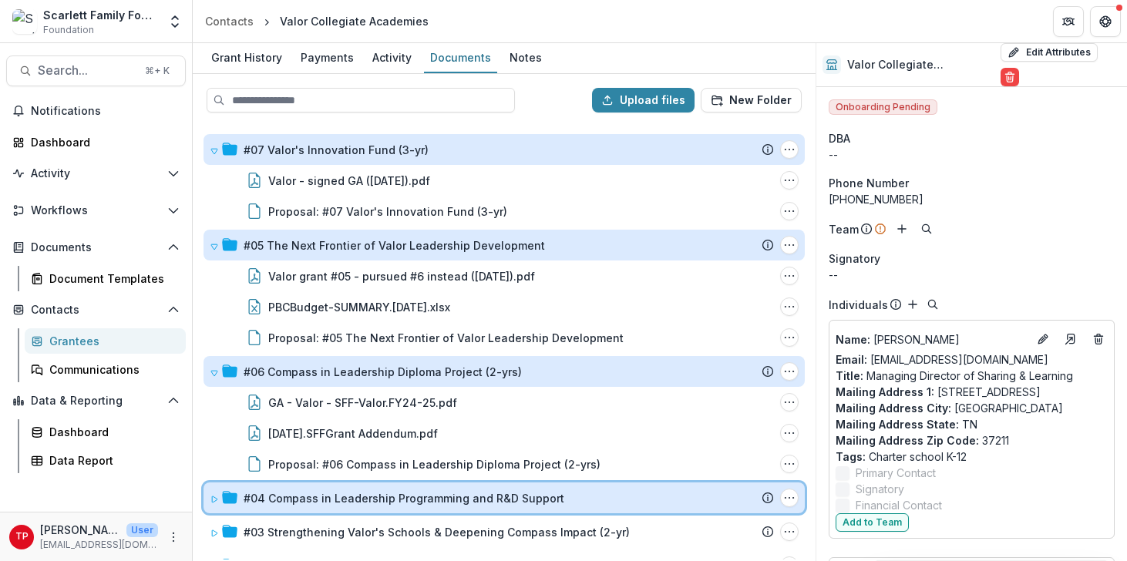
click at [213, 498] on icon at bounding box center [214, 499] width 9 height 9
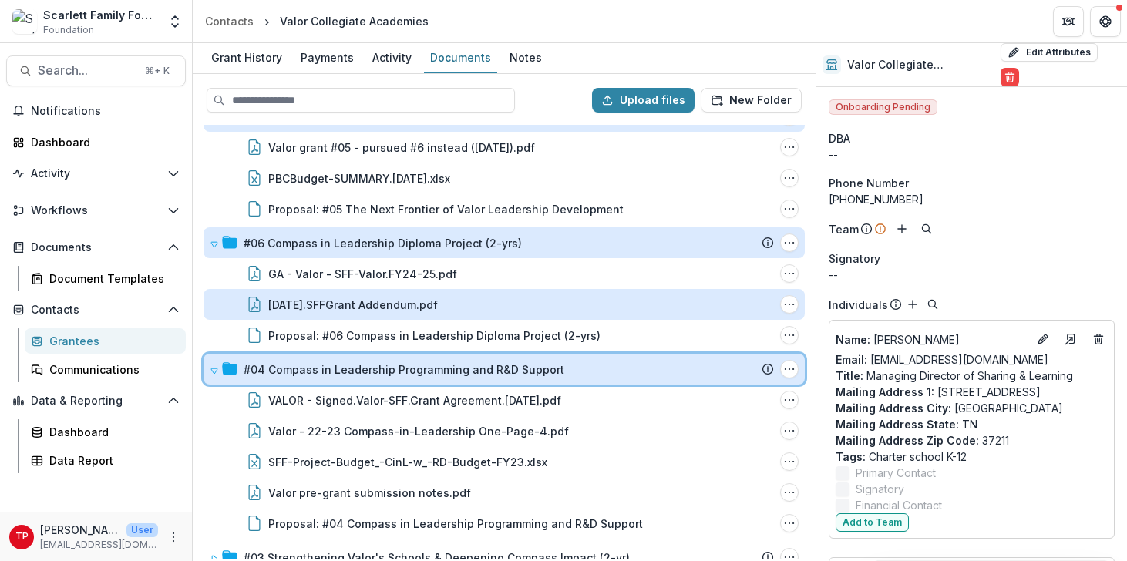
scroll to position [107, 0]
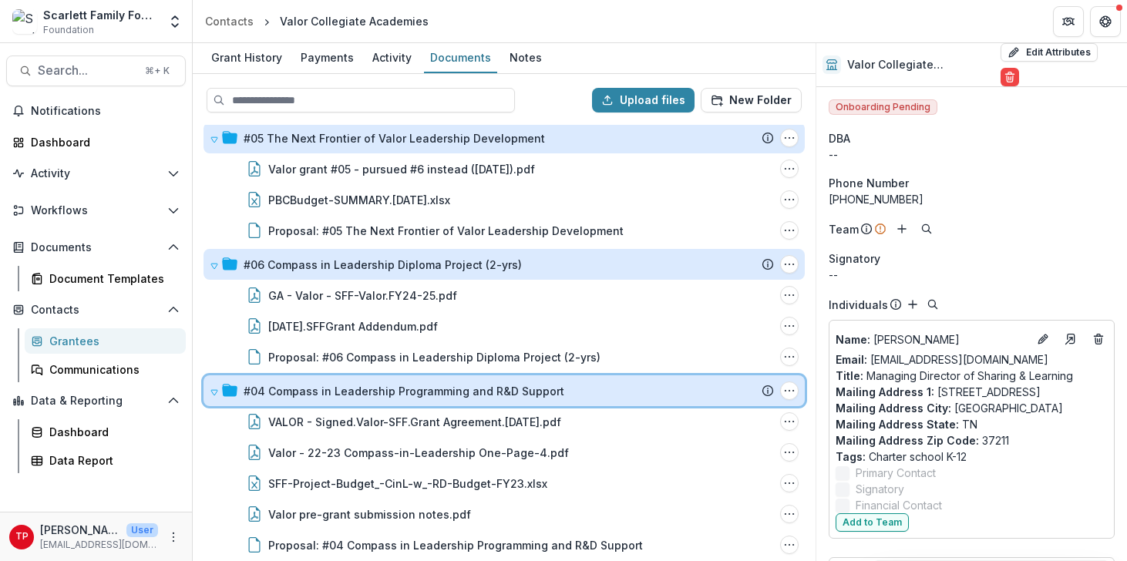
click at [214, 388] on icon at bounding box center [214, 392] width 9 height 9
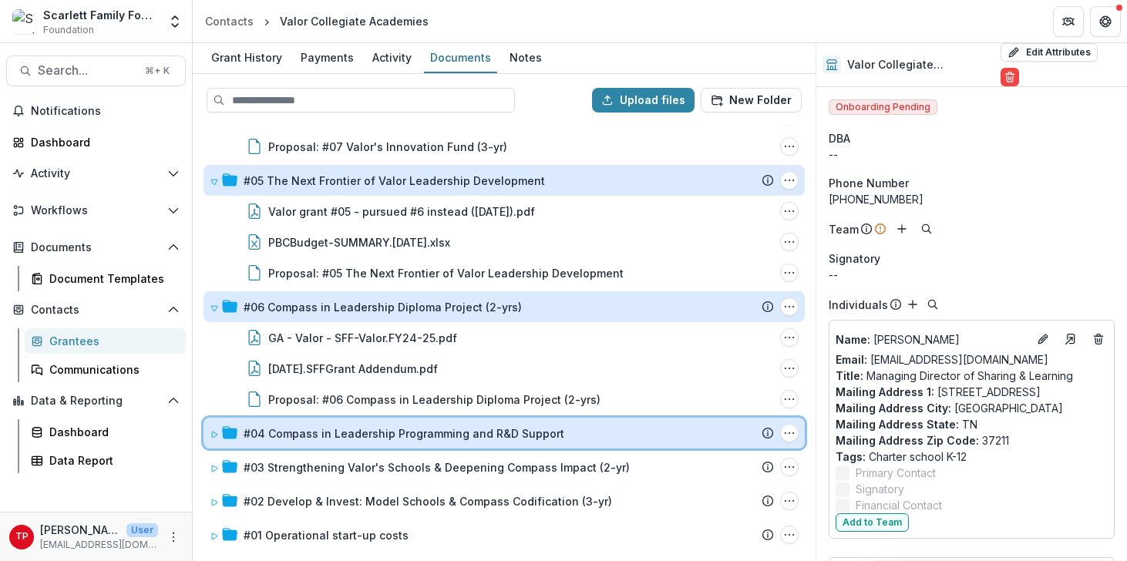
scroll to position [0, 0]
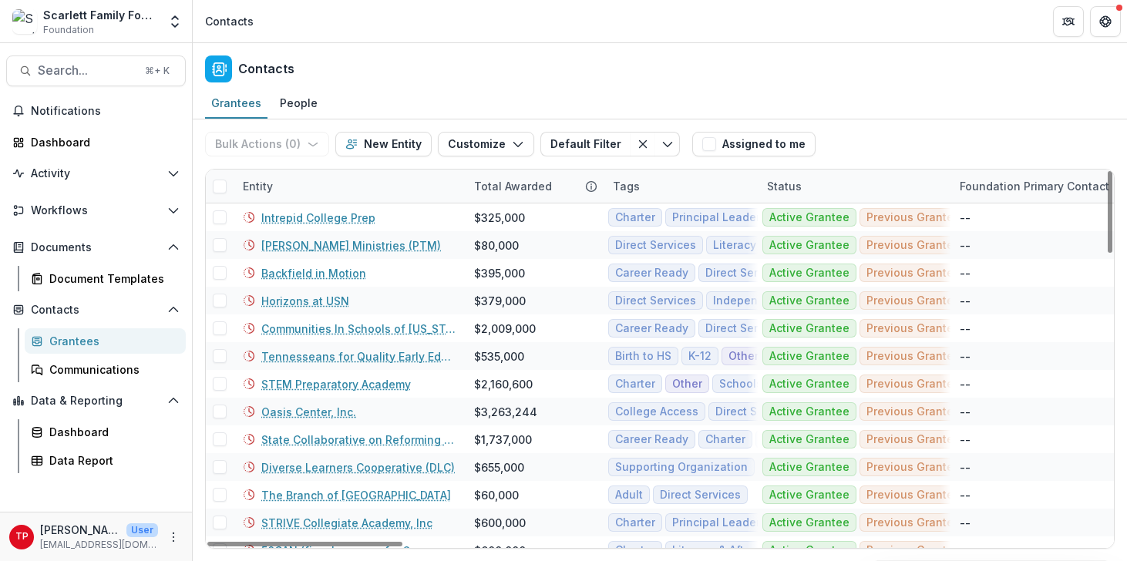
click at [308, 182] on div "Entity" at bounding box center [349, 186] width 231 height 33
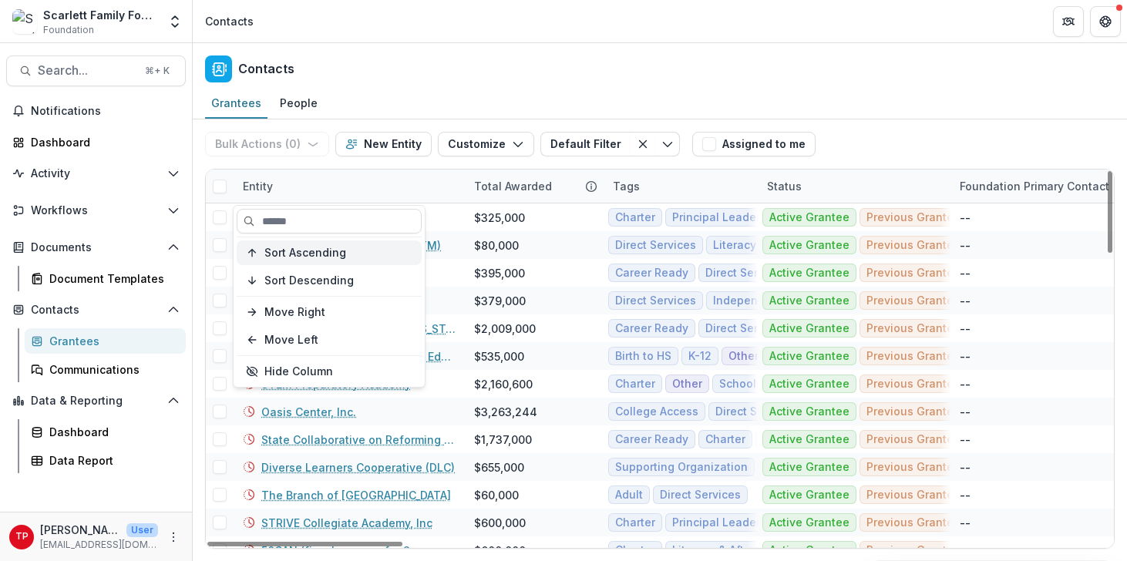
click at [310, 255] on span "Sort Ascending" at bounding box center [305, 253] width 82 height 13
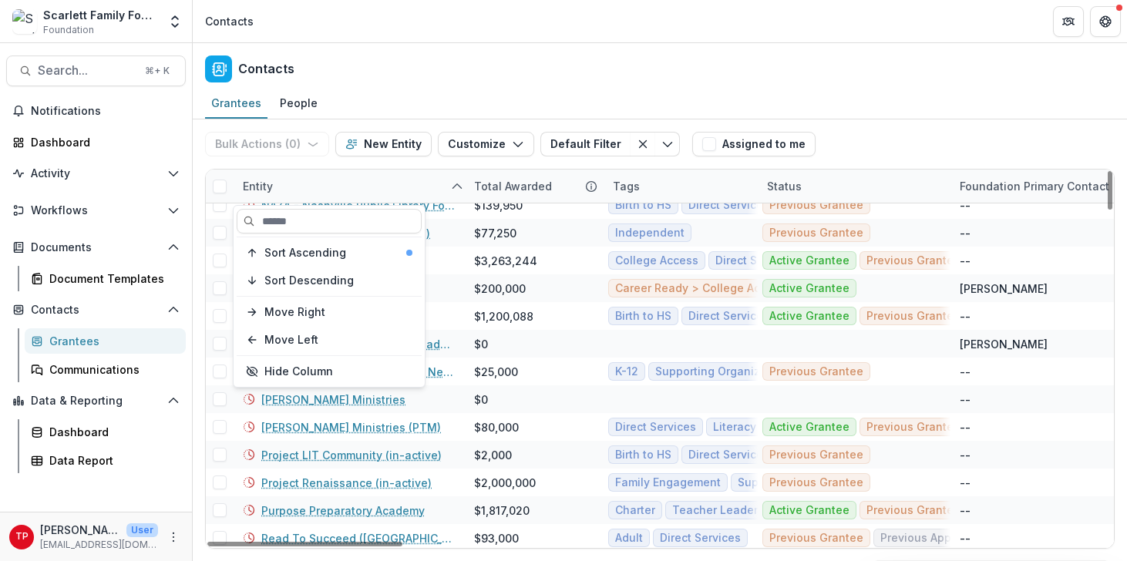
scroll to position [2157, 0]
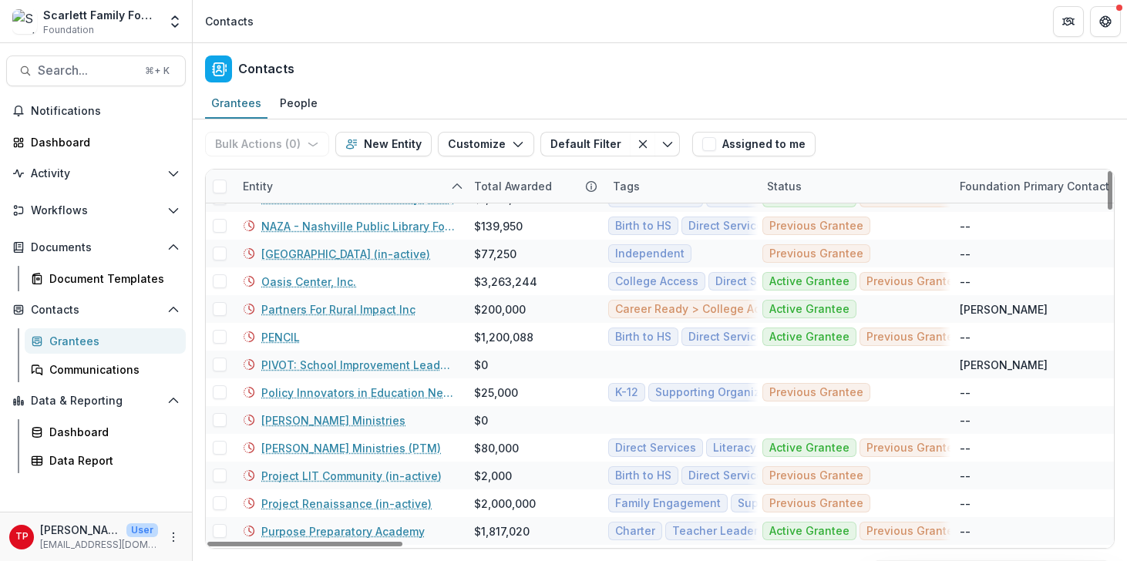
click at [419, 44] on div "Contacts" at bounding box center [660, 65] width 935 height 45
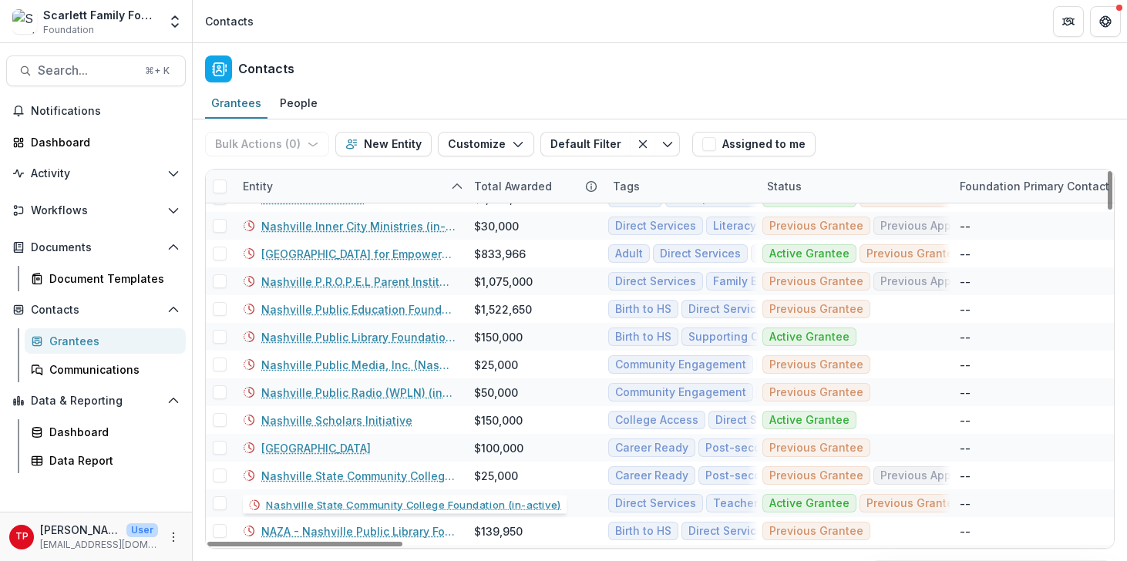
scroll to position [1830, 0]
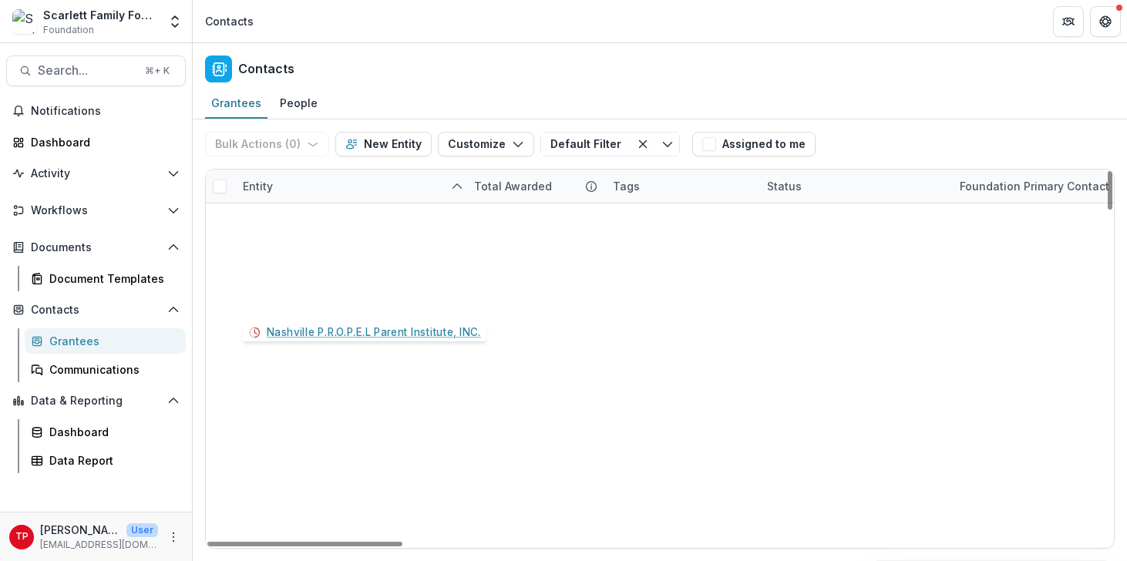
drag, startPoint x: 0, startPoint y: 0, endPoint x: 366, endPoint y: 305, distance: 476.4
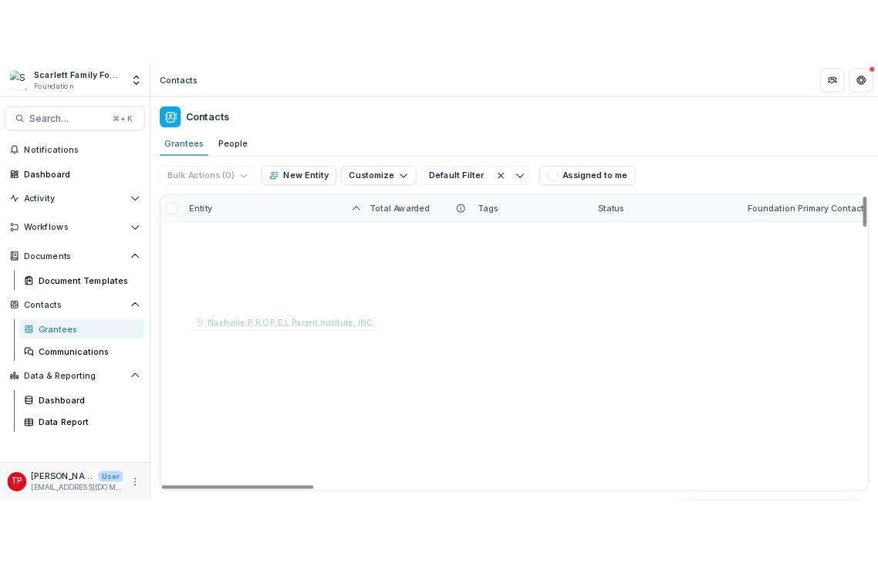
scroll to position [1830, 0]
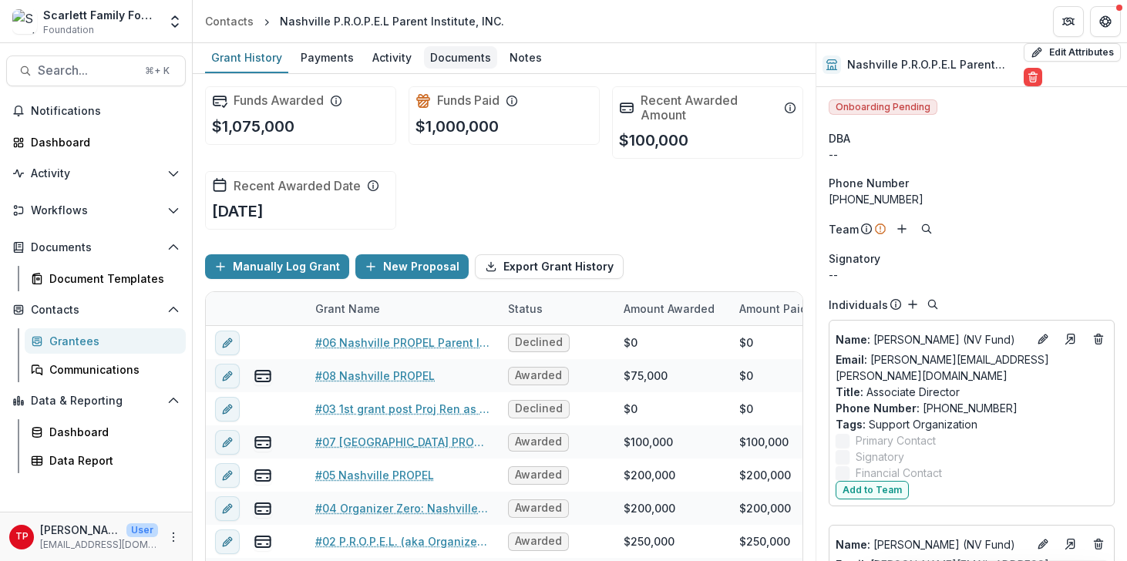
click at [458, 61] on div "Documents" at bounding box center [460, 57] width 73 height 22
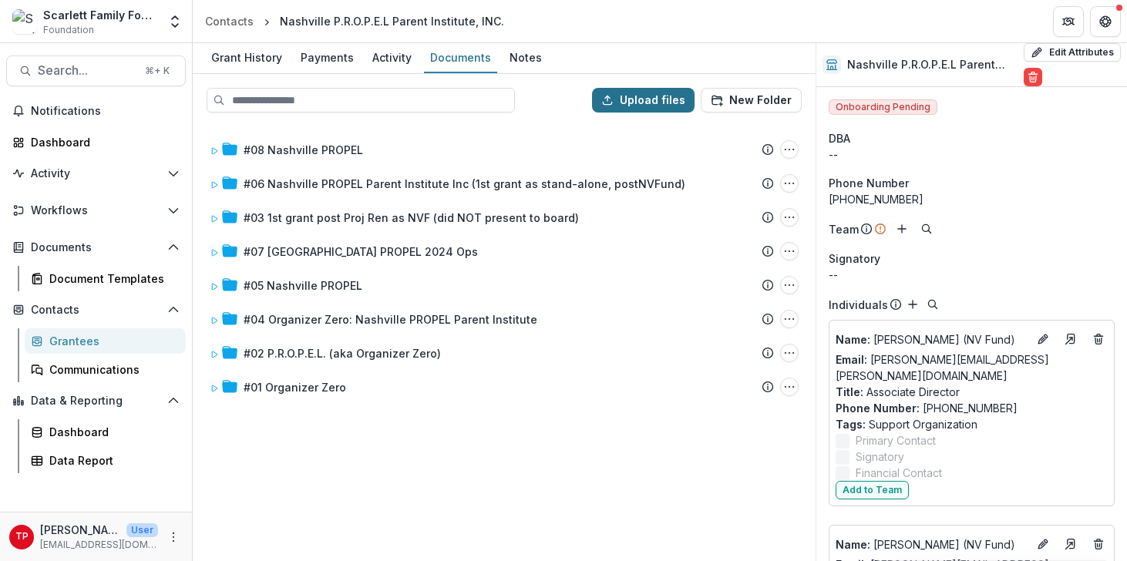
click at [637, 96] on button "Upload files" at bounding box center [643, 100] width 103 height 25
type input "**********"
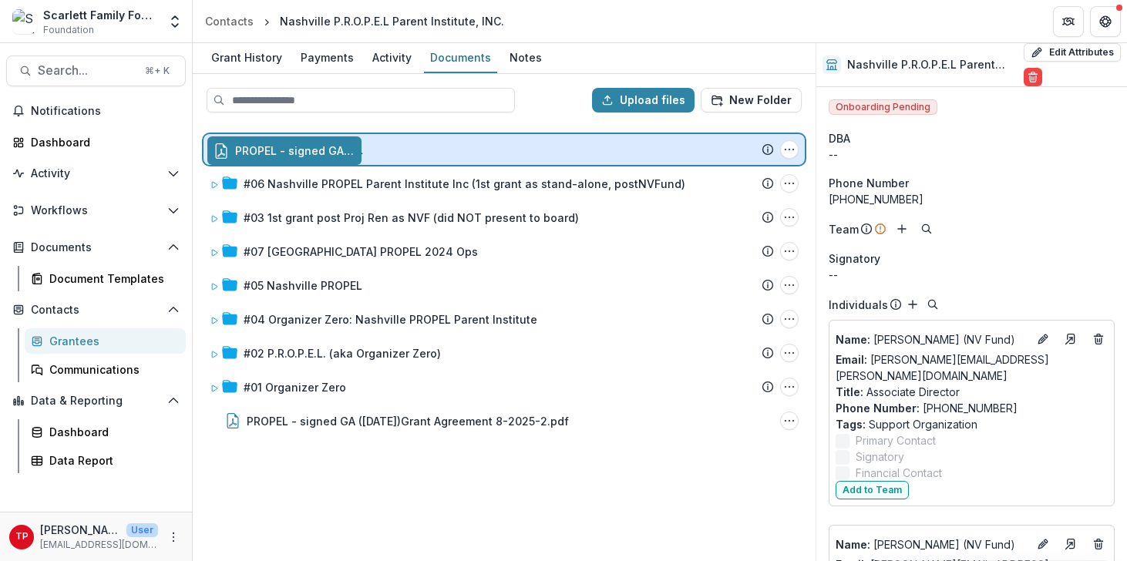
drag, startPoint x: 313, startPoint y: 419, endPoint x: 317, endPoint y: 153, distance: 266.1
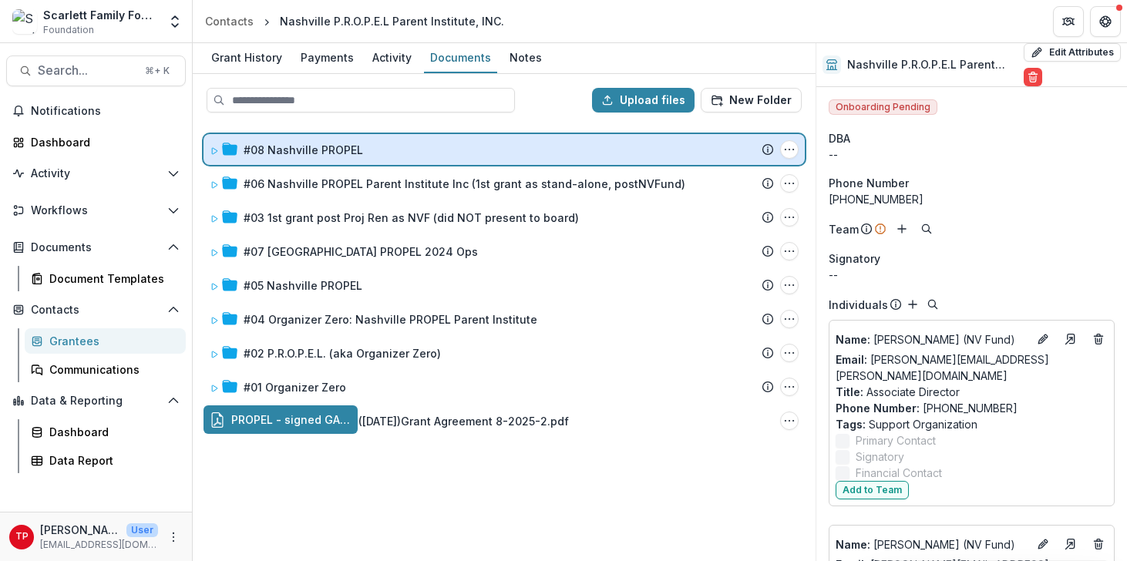
click at [317, 153] on div "Upload files New Folder #08 Nashville PROPEL Submission Temelio Proposal Attach…" at bounding box center [504, 317] width 623 height 487
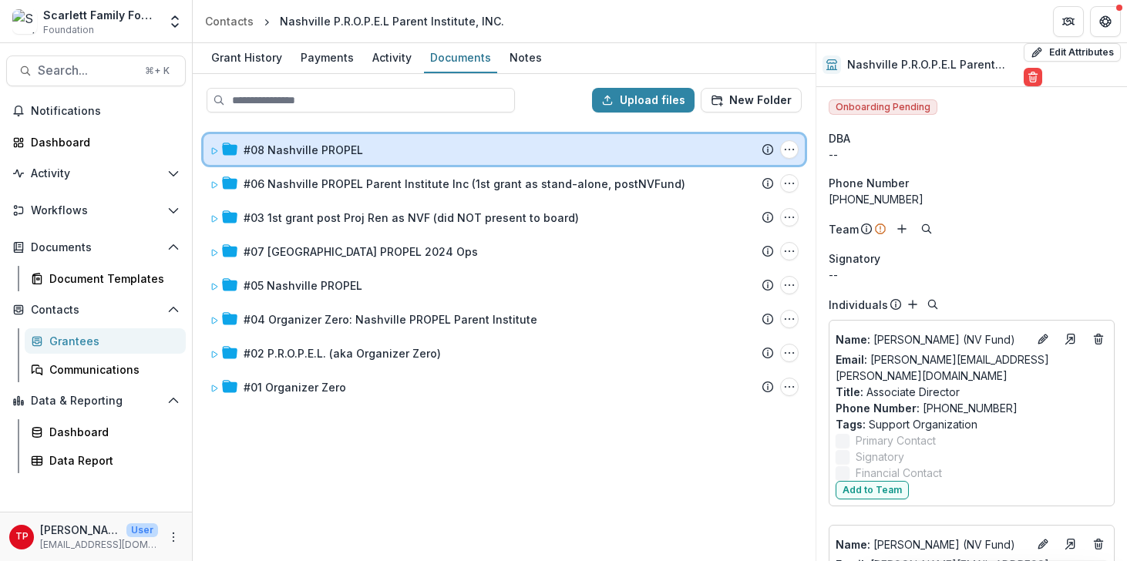
click at [216, 149] on icon at bounding box center [214, 151] width 9 height 9
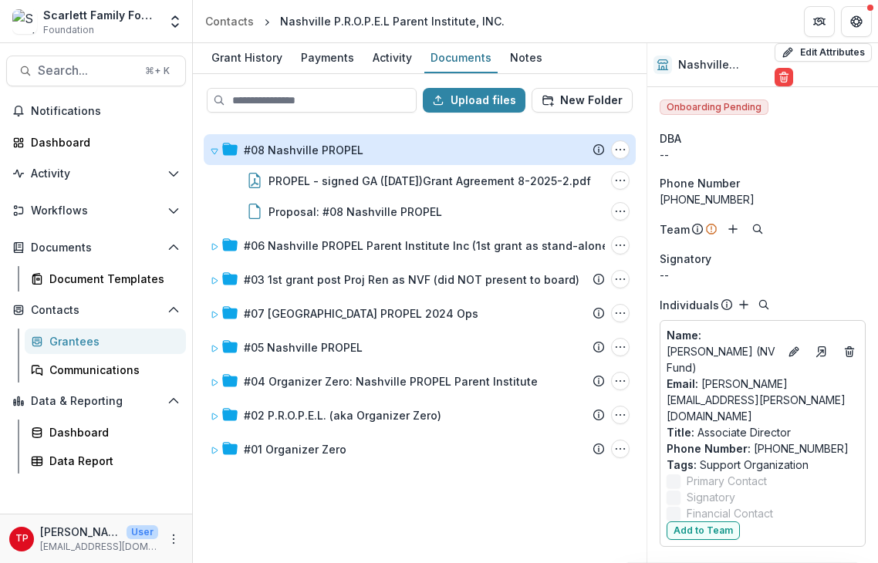
click at [67, 342] on div "Grantees" at bounding box center [111, 341] width 124 height 16
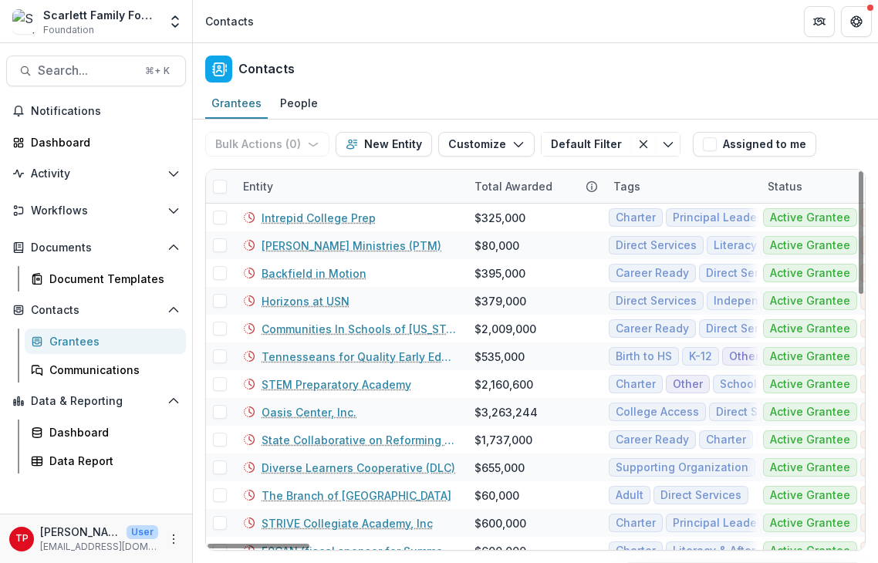
click at [349, 186] on div "Entity" at bounding box center [349, 186] width 231 height 33
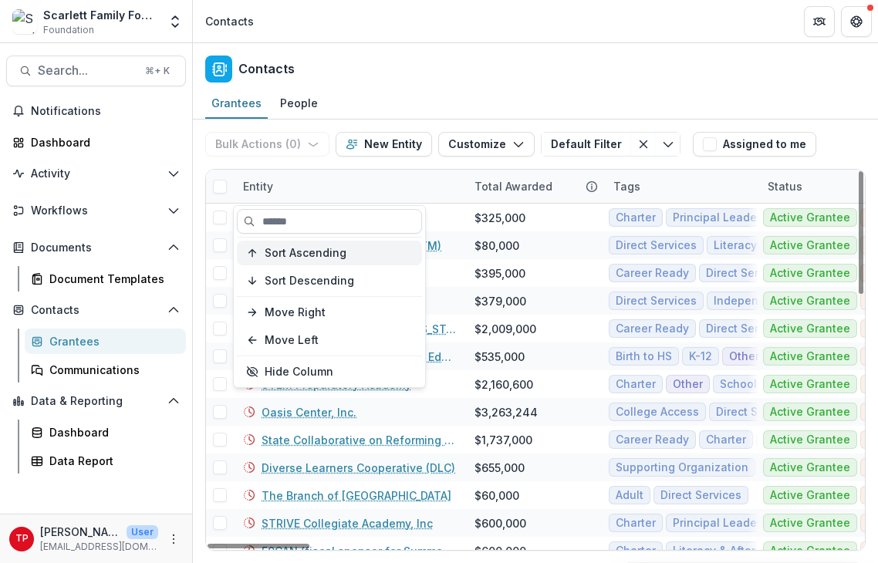
click at [296, 251] on span "Sort Ascending" at bounding box center [305, 253] width 82 height 13
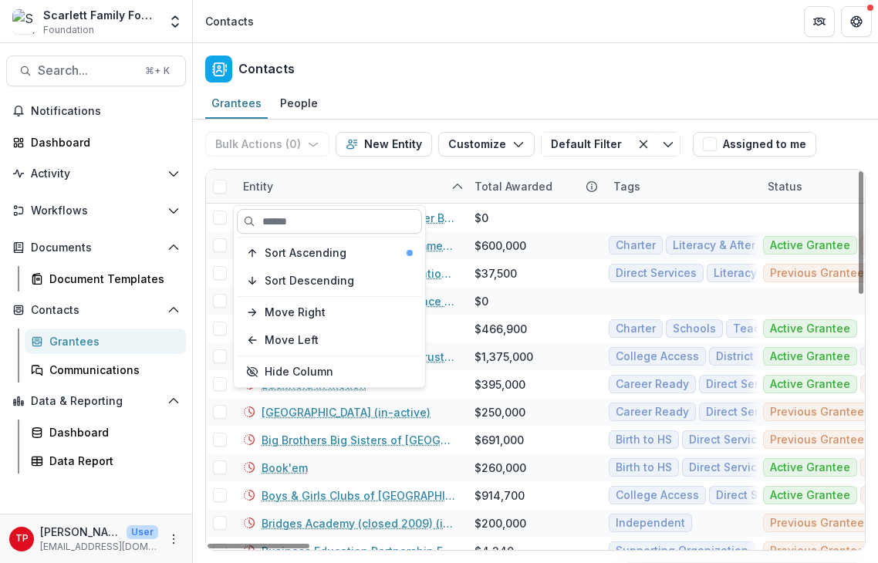
click at [324, 216] on input at bounding box center [329, 221] width 185 height 25
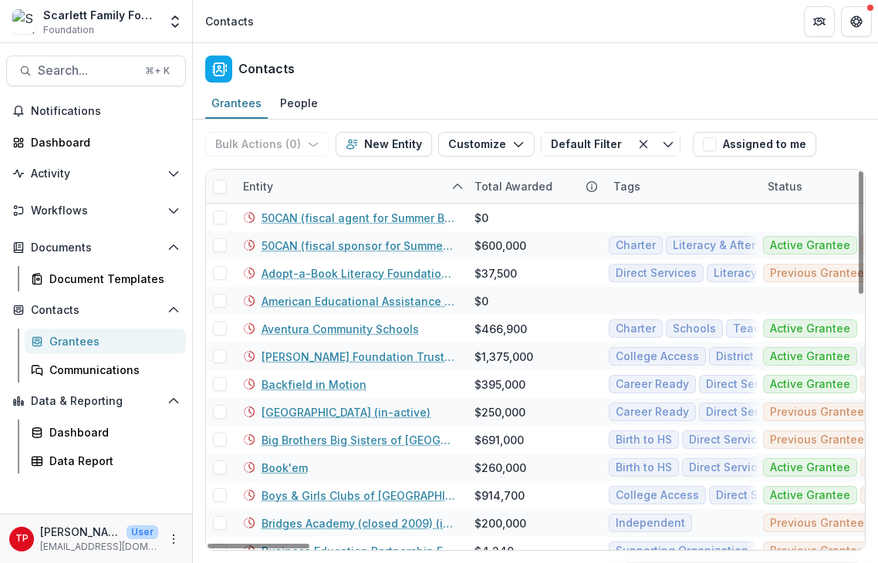
click at [353, 84] on div "Contacts" at bounding box center [535, 65] width 685 height 45
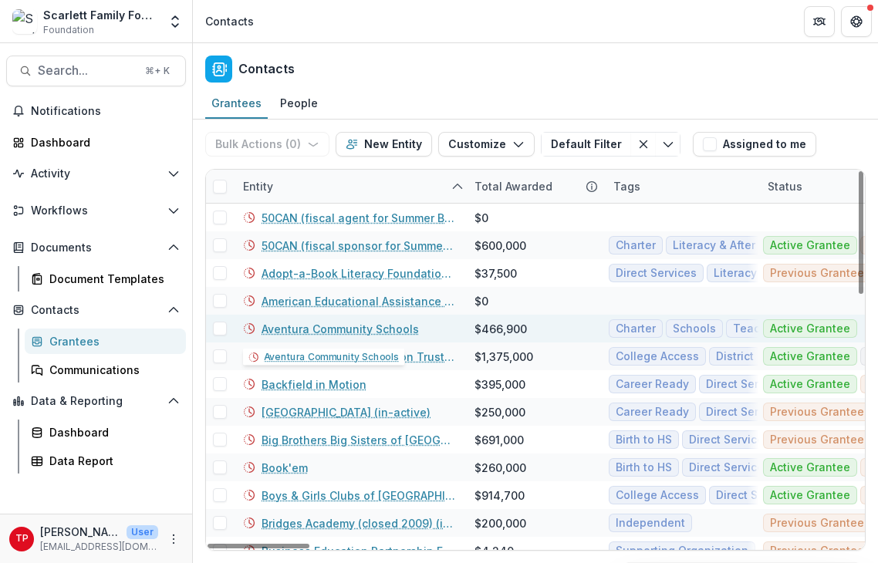
click at [333, 328] on link "Aventura Community Schools" at bounding box center [339, 329] width 157 height 16
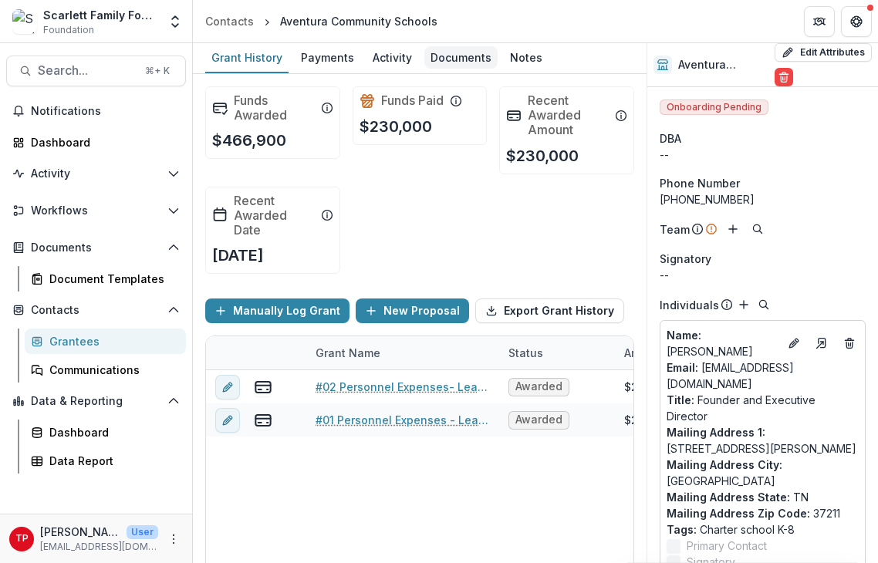
click at [460, 60] on div "Documents" at bounding box center [460, 57] width 73 height 22
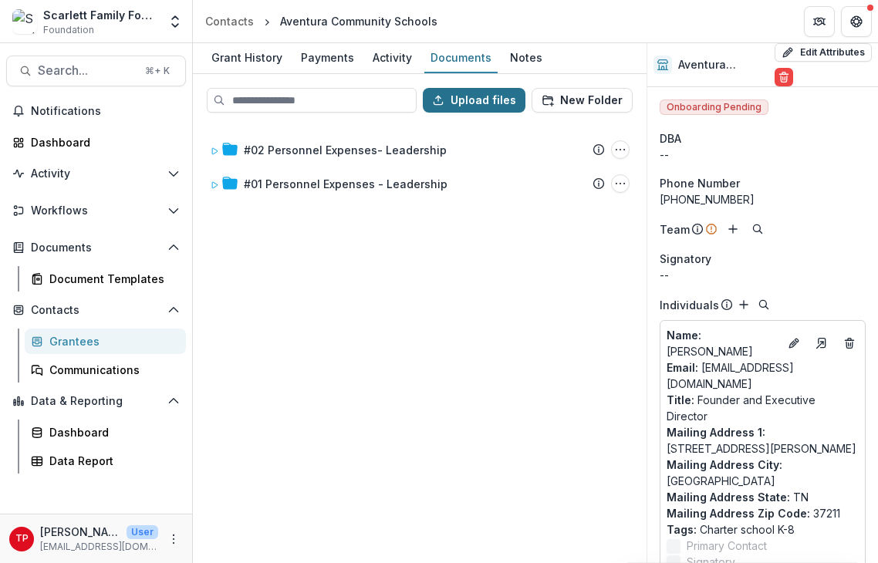
click at [492, 102] on button "Upload files" at bounding box center [474, 100] width 103 height 25
type input "**********"
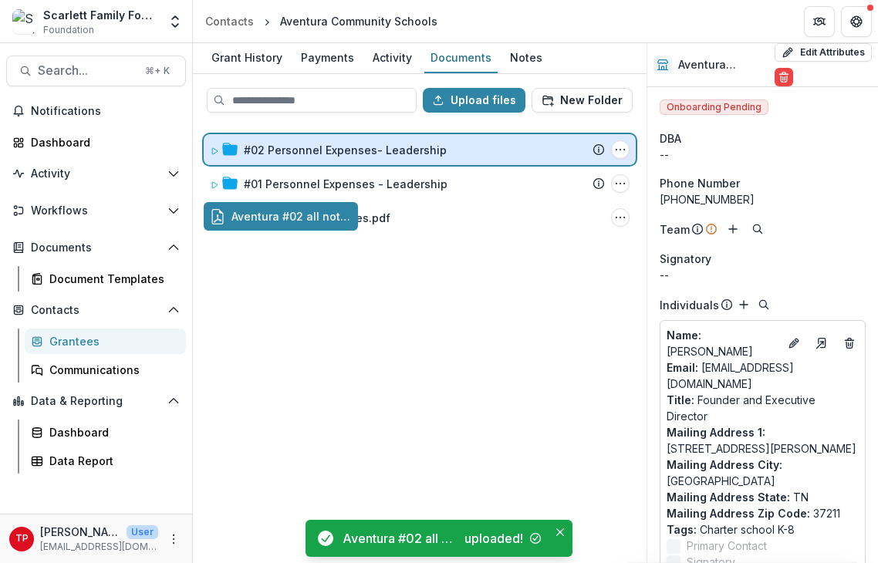
drag, startPoint x: 288, startPoint y: 217, endPoint x: 306, endPoint y: 151, distance: 68.8
click at [306, 151] on div "Upload files New Folder #02 Personnel Expenses- Leadership Submission Temelio P…" at bounding box center [419, 318] width 453 height 489
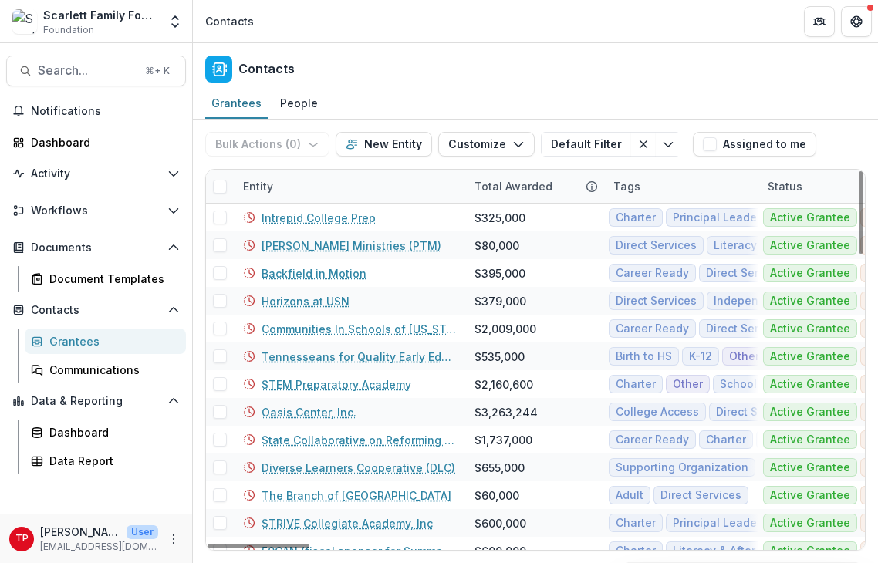
click at [318, 184] on div "Entity" at bounding box center [349, 186] width 231 height 33
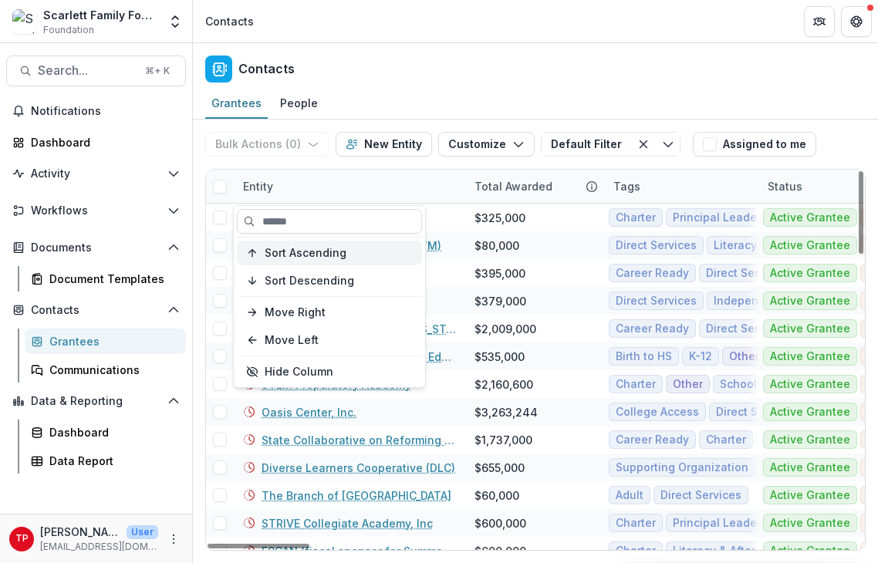
click at [304, 251] on span "Sort Ascending" at bounding box center [305, 253] width 82 height 13
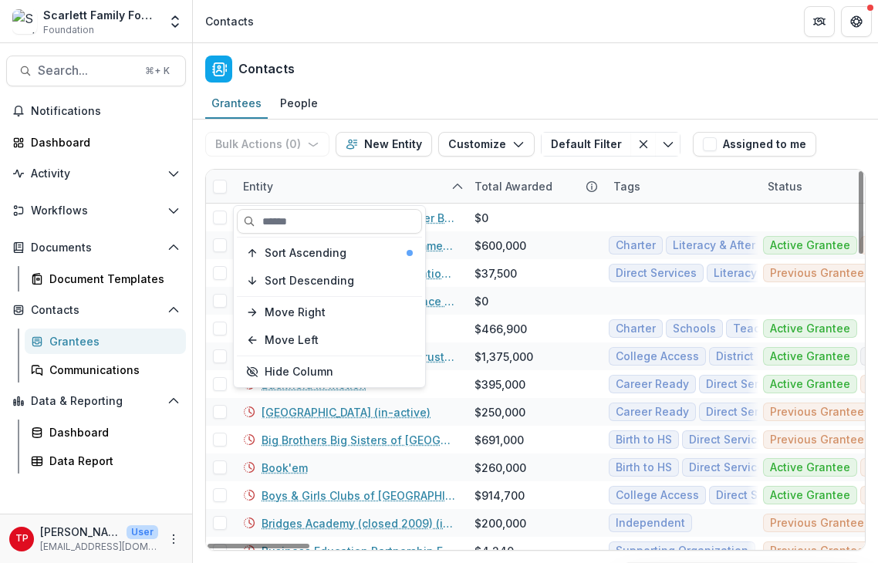
click at [360, 353] on div "Sort Ascending Sort Descending Move Right Move Left Hide Column" at bounding box center [329, 296] width 191 height 181
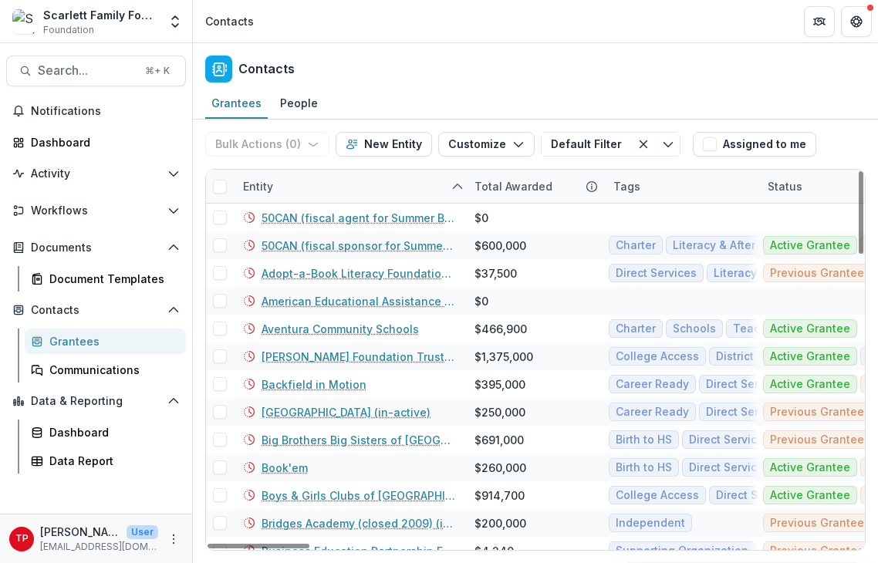
click at [379, 93] on div "Grantees People" at bounding box center [535, 104] width 685 height 31
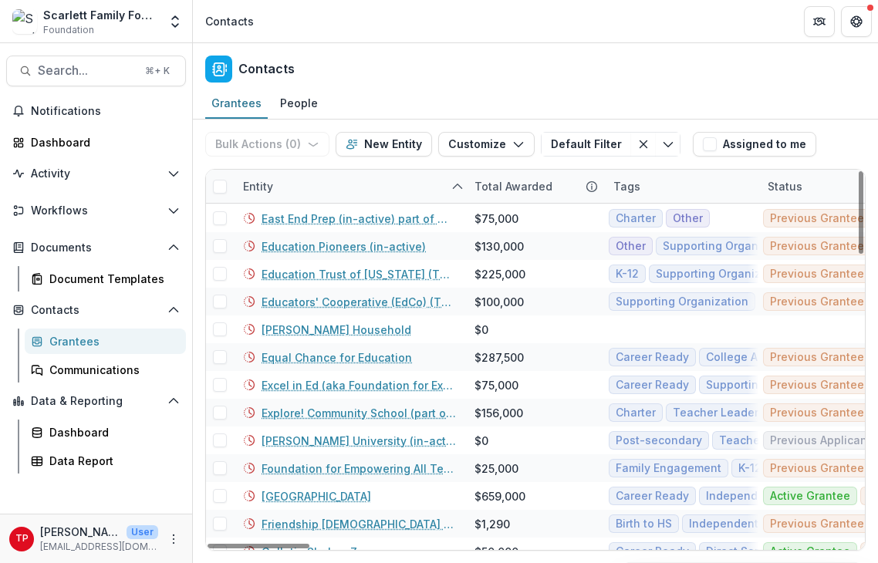
scroll to position [566, 0]
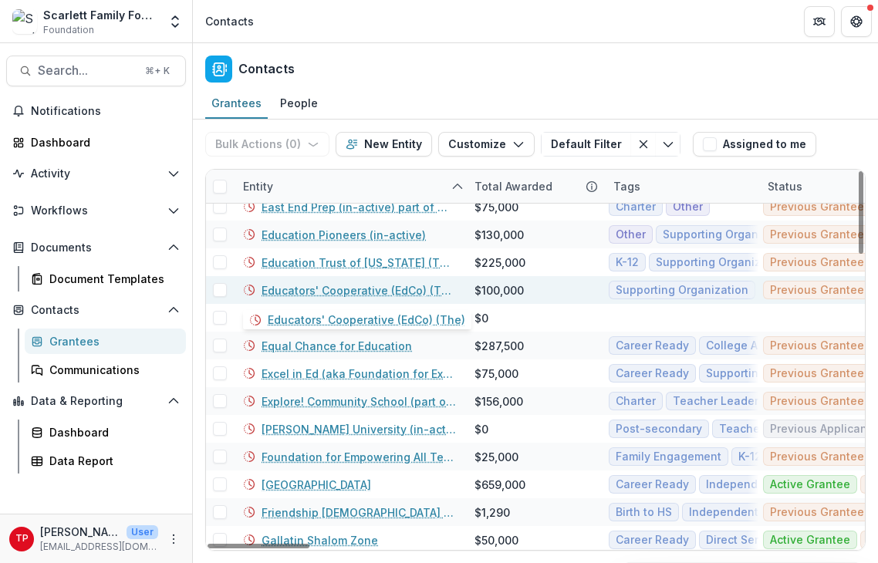
click at [349, 291] on link "Educators' Cooperative (EdCo) (The)" at bounding box center [358, 290] width 194 height 16
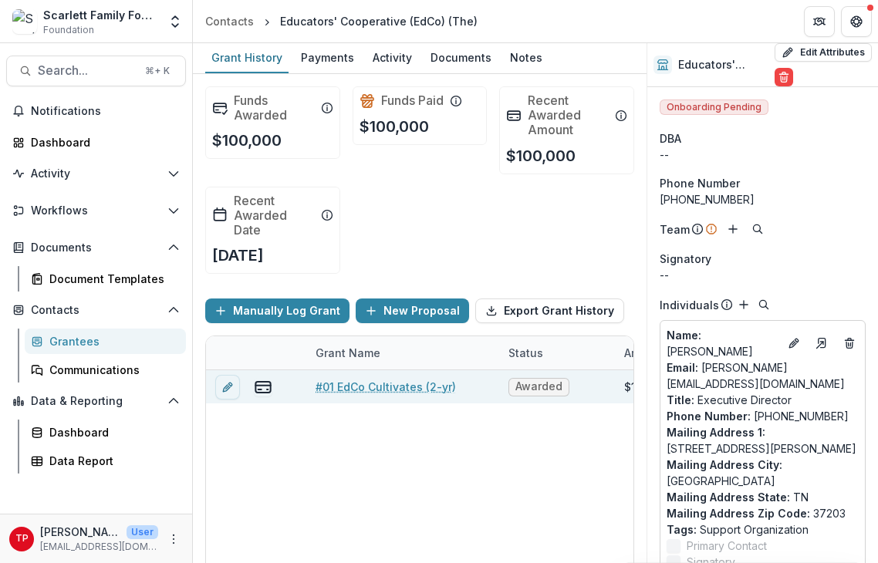
click at [335, 386] on link "#01 EdCo Cultivates (2-yr)" at bounding box center [385, 387] width 140 height 16
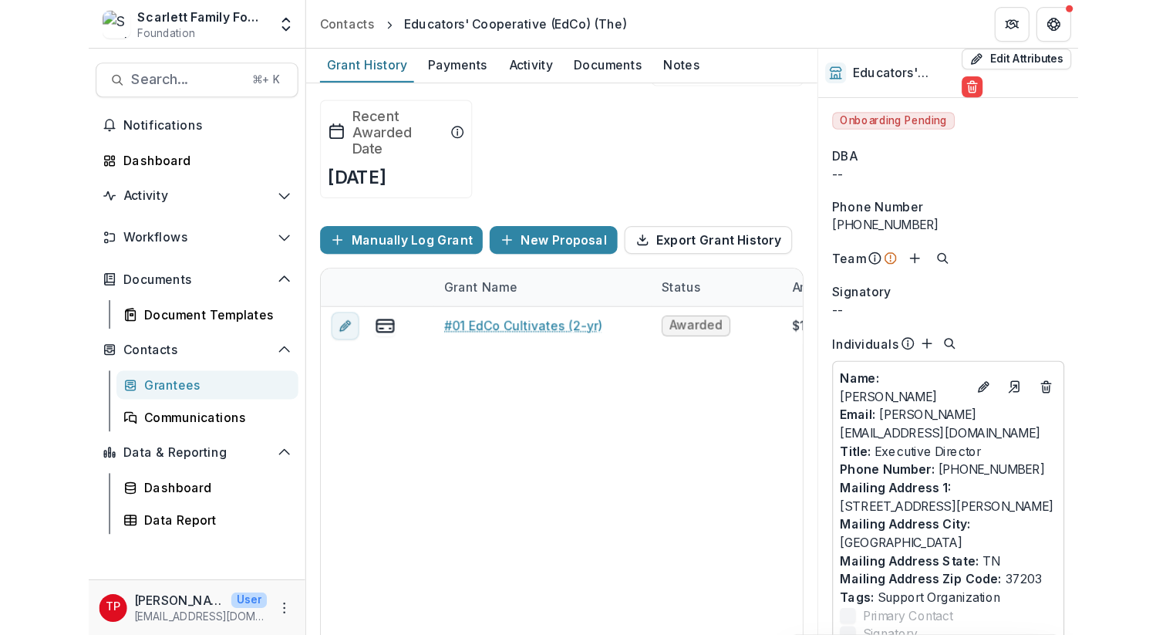
scroll to position [95, 0]
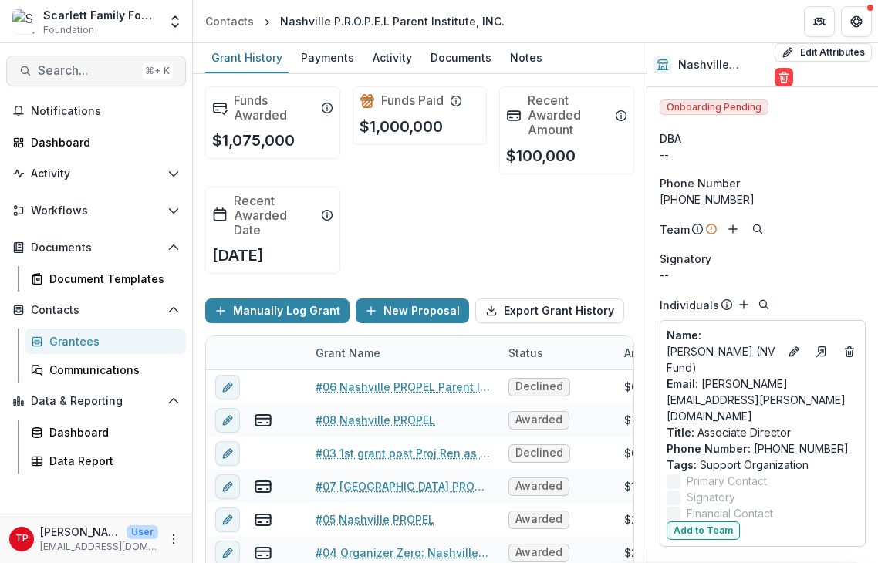
click at [89, 70] on span "Search..." at bounding box center [87, 70] width 98 height 15
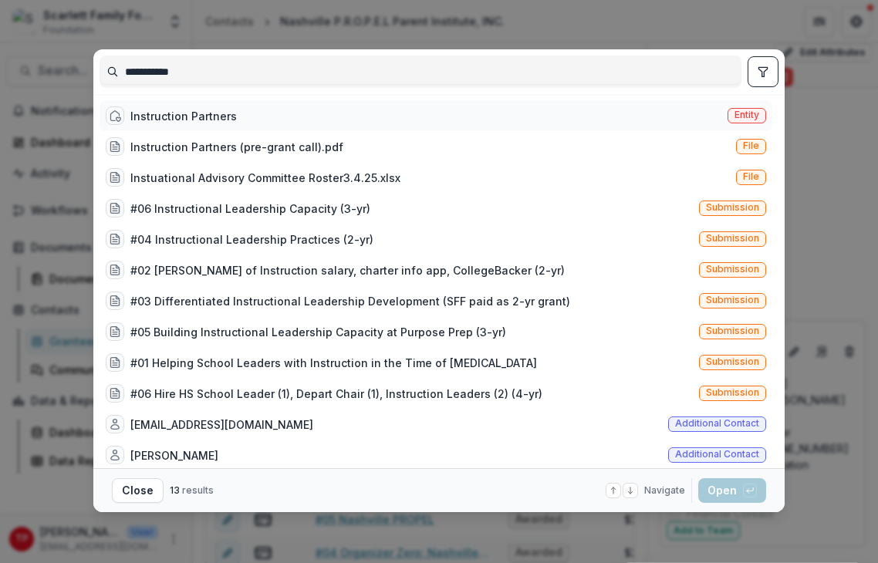
type input "**********"
click at [173, 117] on div "Instruction Partners" at bounding box center [183, 116] width 106 height 16
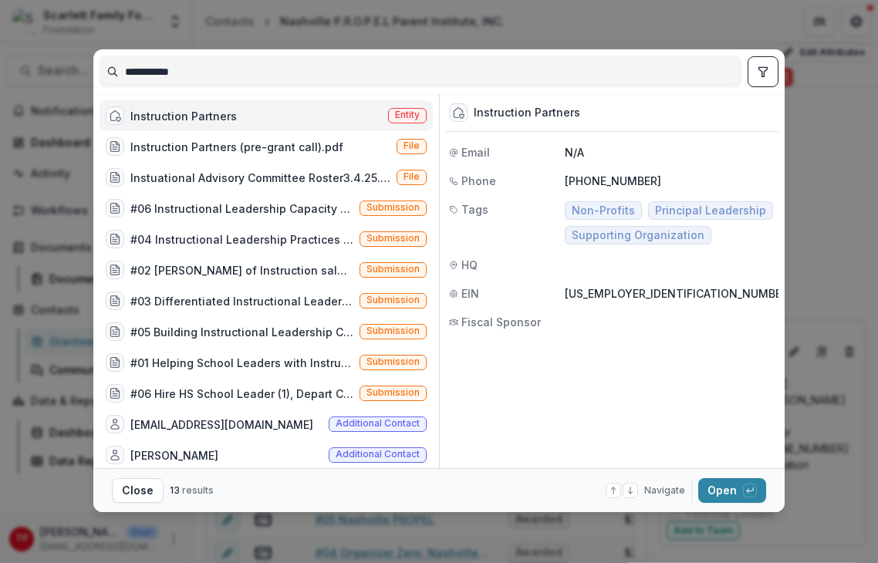
click at [173, 116] on div "Instruction Partners" at bounding box center [183, 116] width 106 height 16
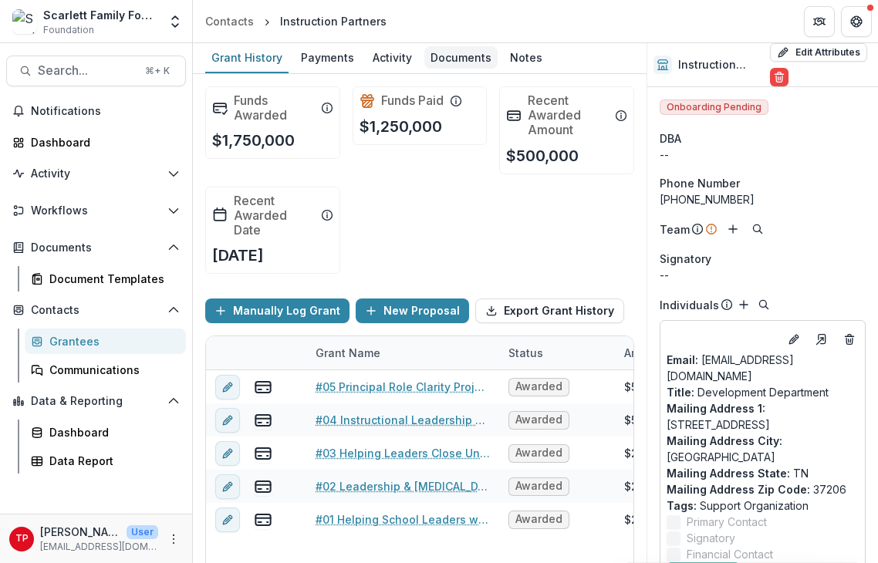
click at [470, 54] on div "Documents" at bounding box center [460, 57] width 73 height 22
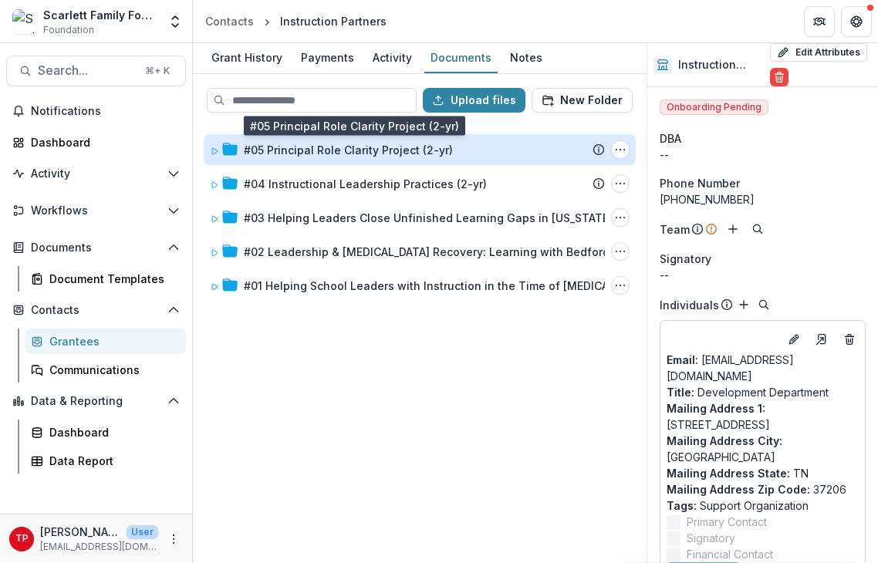
click at [331, 152] on div "#05 Principal Role Clarity Project (2-yr)" at bounding box center [348, 150] width 209 height 16
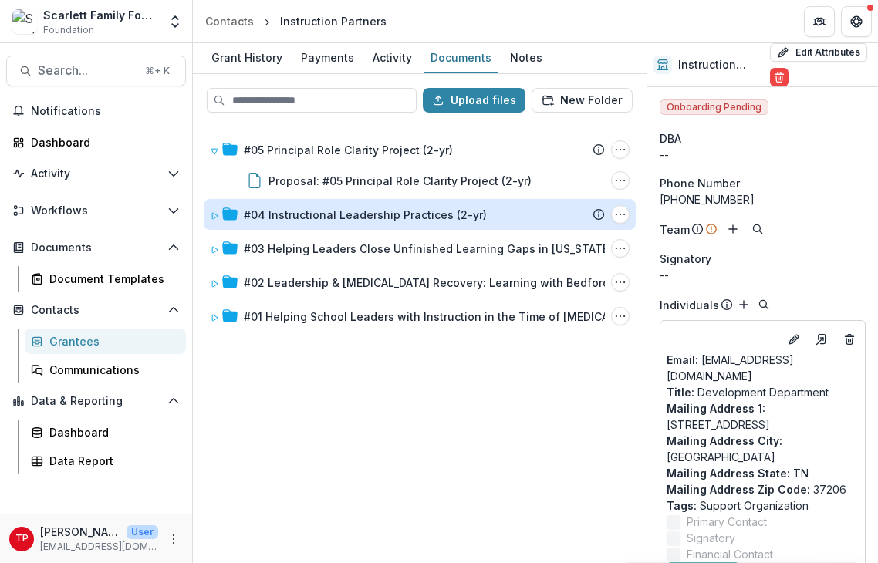
click at [298, 207] on div "#04 Instructional Leadership Practices (2-yr)" at bounding box center [365, 215] width 243 height 16
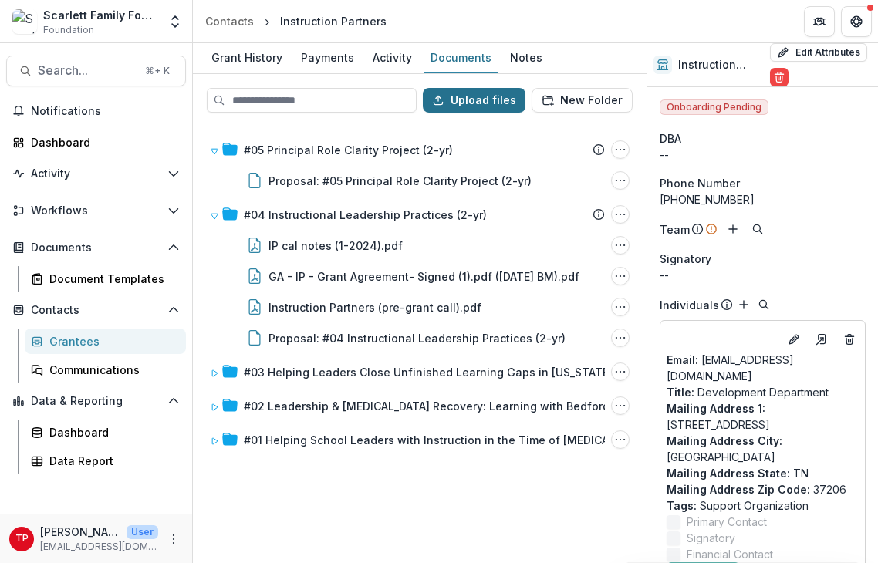
click at [500, 94] on button "Upload files" at bounding box center [474, 100] width 103 height 25
type input "**********"
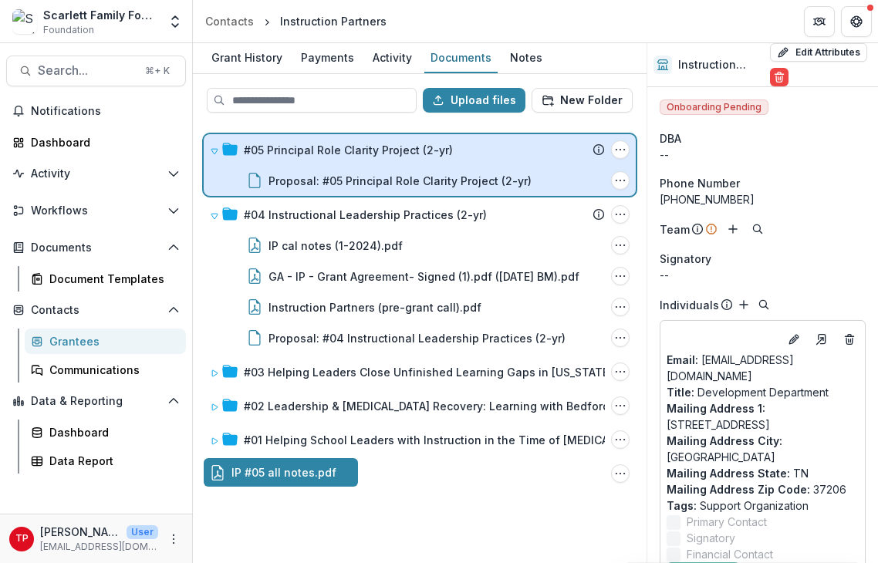
drag, startPoint x: 258, startPoint y: 473, endPoint x: 298, endPoint y: 148, distance: 327.8
click at [298, 148] on div "Upload files New Folder #05 Principal Role Clarity Project (2-yr) Submission Te…" at bounding box center [419, 318] width 453 height 489
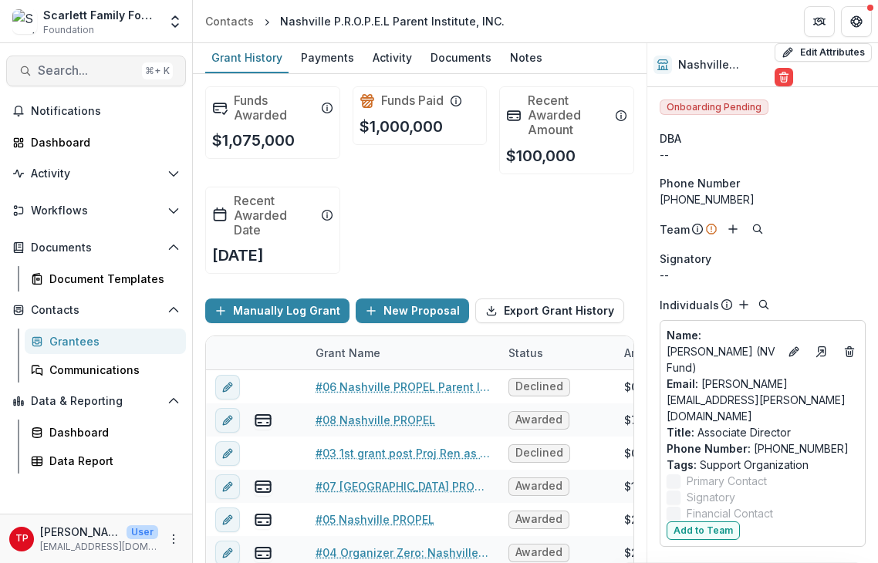
click at [56, 68] on span "Search..." at bounding box center [87, 70] width 98 height 15
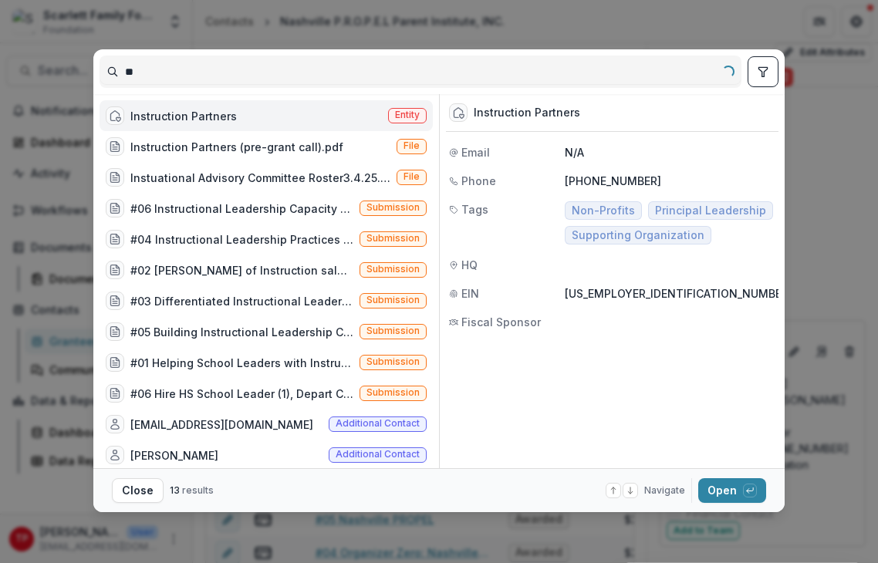
type input "*"
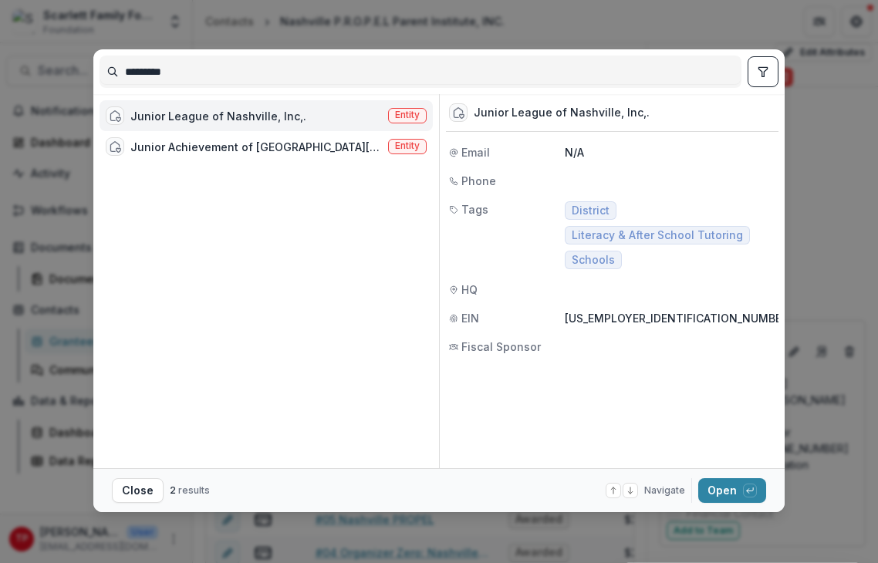
type input "*********"
click at [179, 116] on div "Junior League of Nashville, Inc,." at bounding box center [218, 116] width 176 height 16
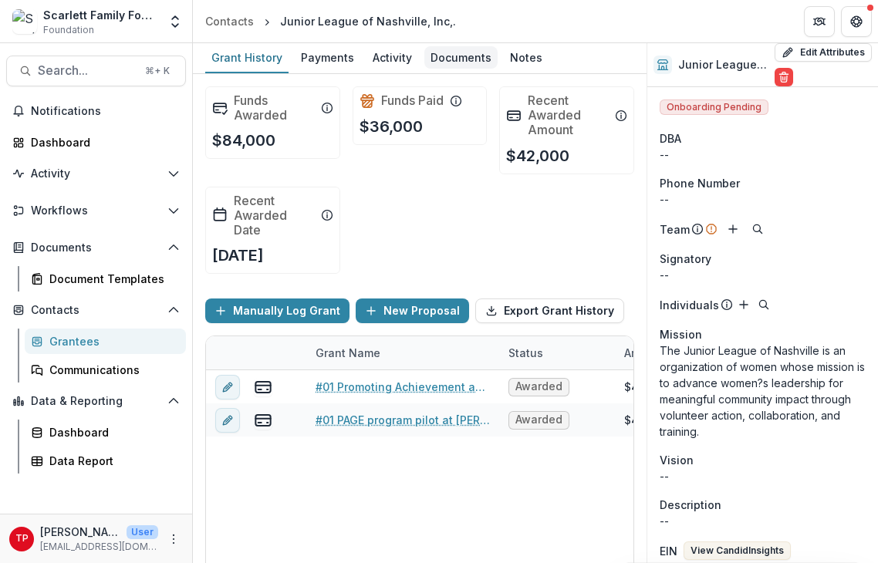
click at [463, 56] on div "Documents" at bounding box center [460, 57] width 73 height 22
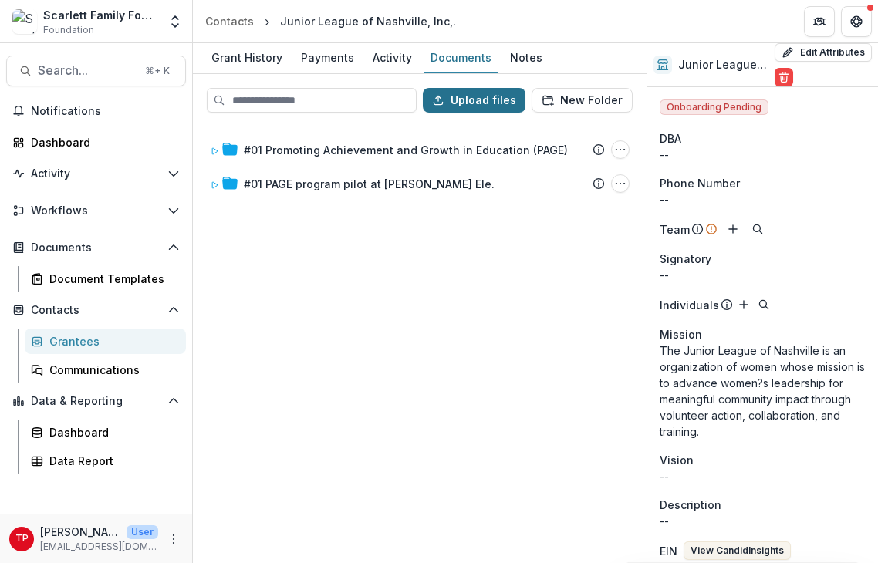
click at [497, 100] on button "Upload files" at bounding box center [474, 100] width 103 height 25
type input "**********"
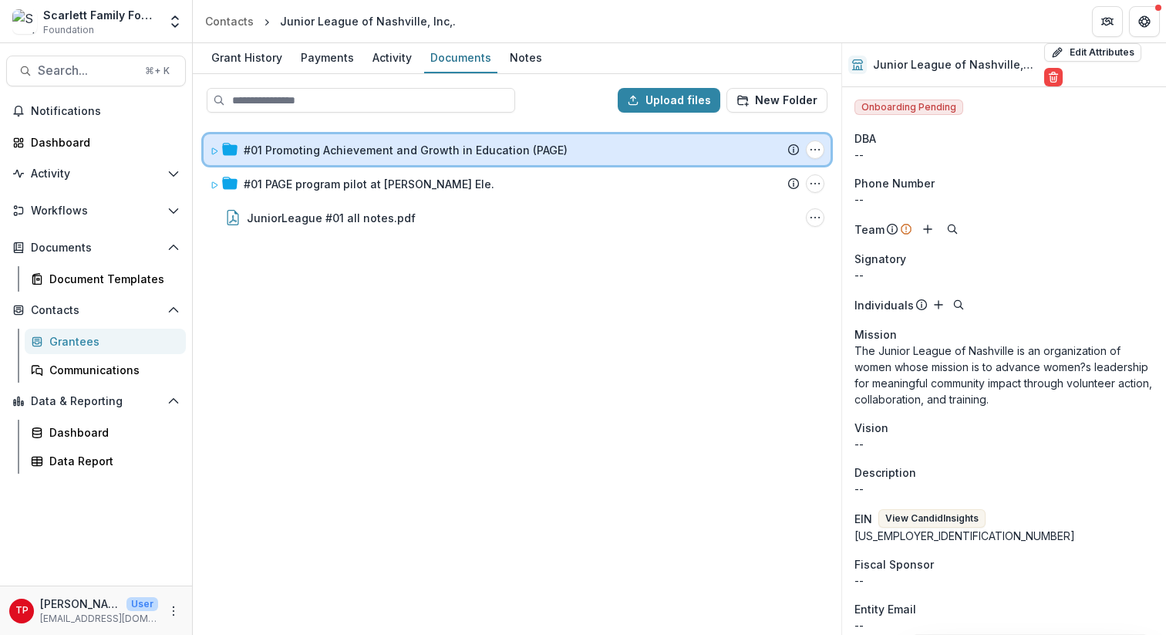
click at [214, 148] on icon at bounding box center [214, 151] width 5 height 6
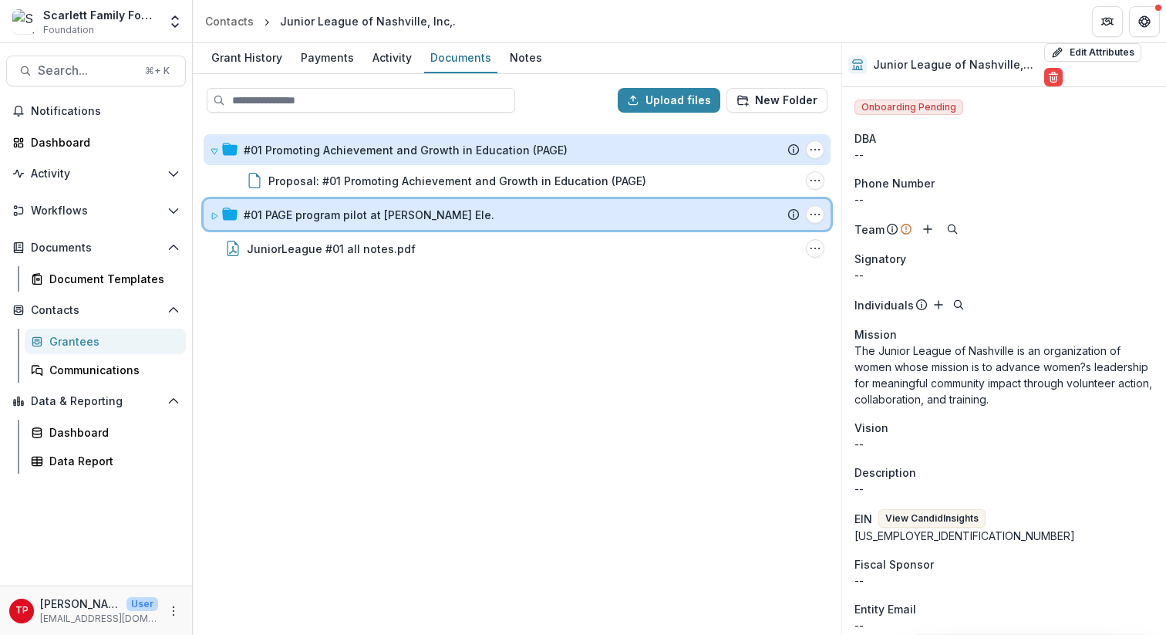
click at [216, 213] on icon at bounding box center [214, 215] width 9 height 9
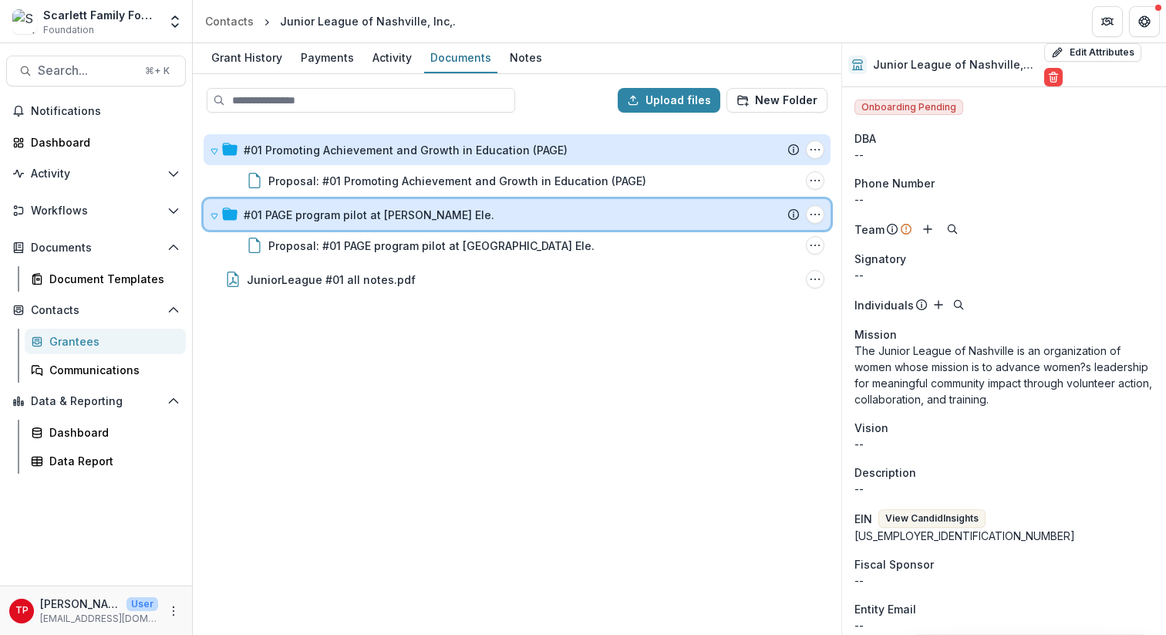
click at [216, 214] on icon at bounding box center [214, 216] width 6 height 5
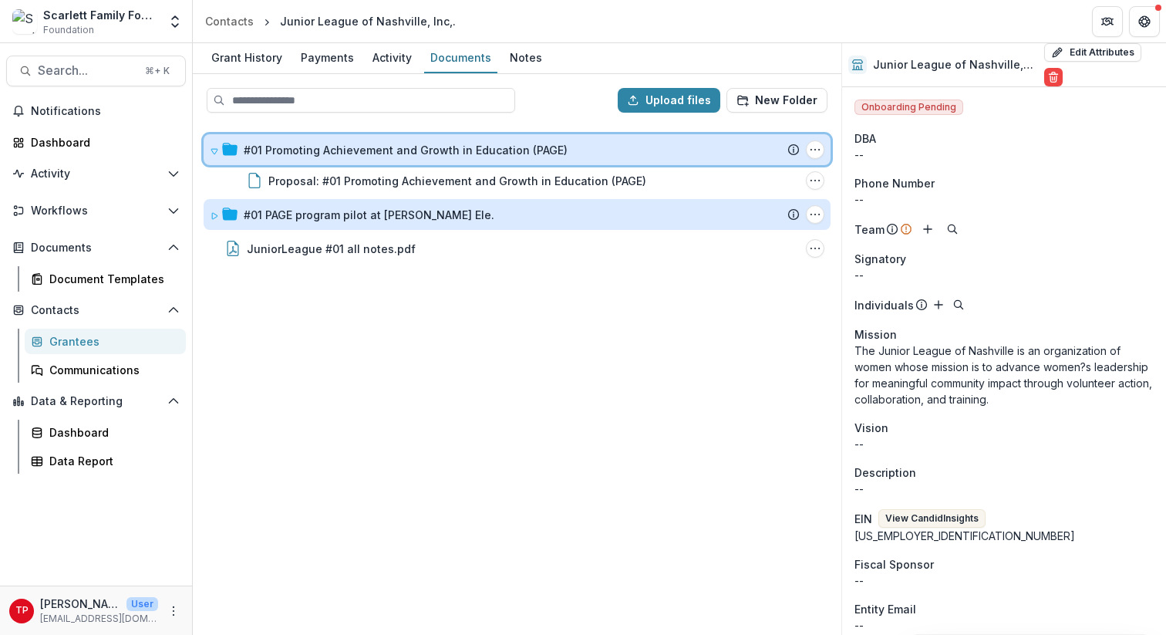
click at [218, 150] on icon at bounding box center [214, 151] width 9 height 9
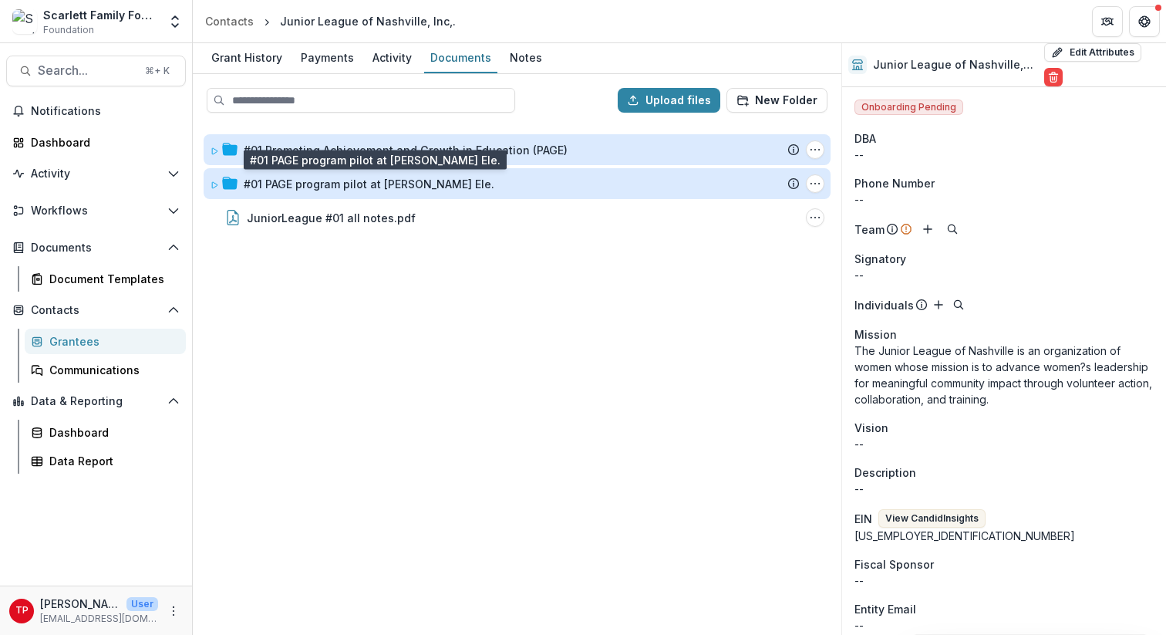
click at [300, 184] on div "#01 PAGE program pilot at [PERSON_NAME] Ele." at bounding box center [369, 184] width 251 height 16
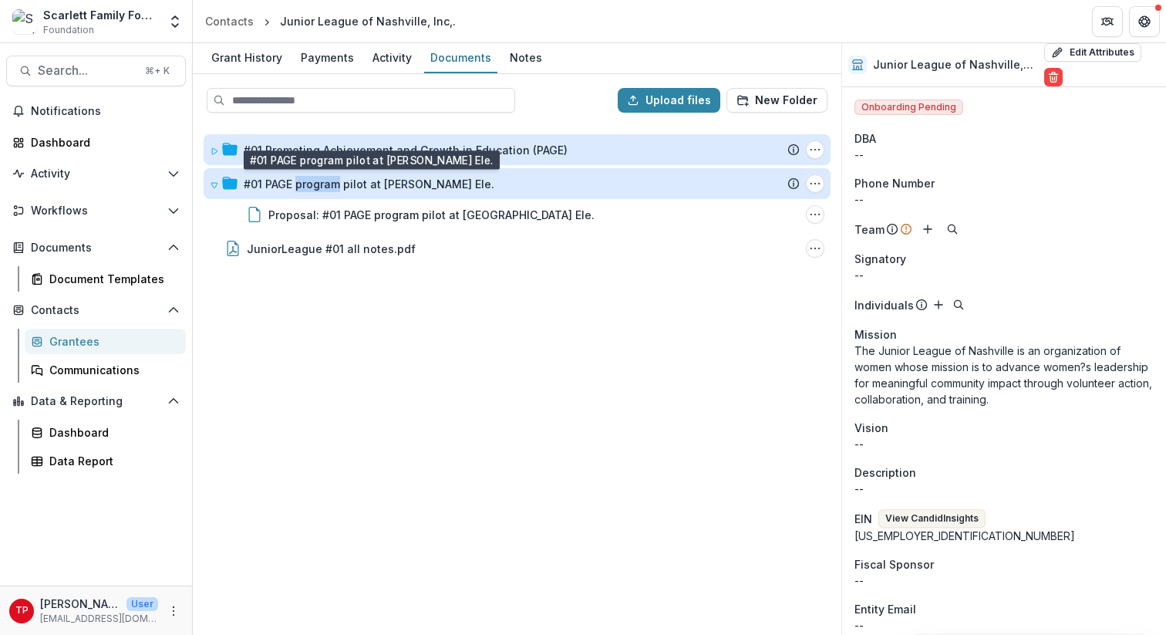
click at [300, 184] on div "#01 PAGE program pilot at [PERSON_NAME] Ele." at bounding box center [369, 184] width 251 height 16
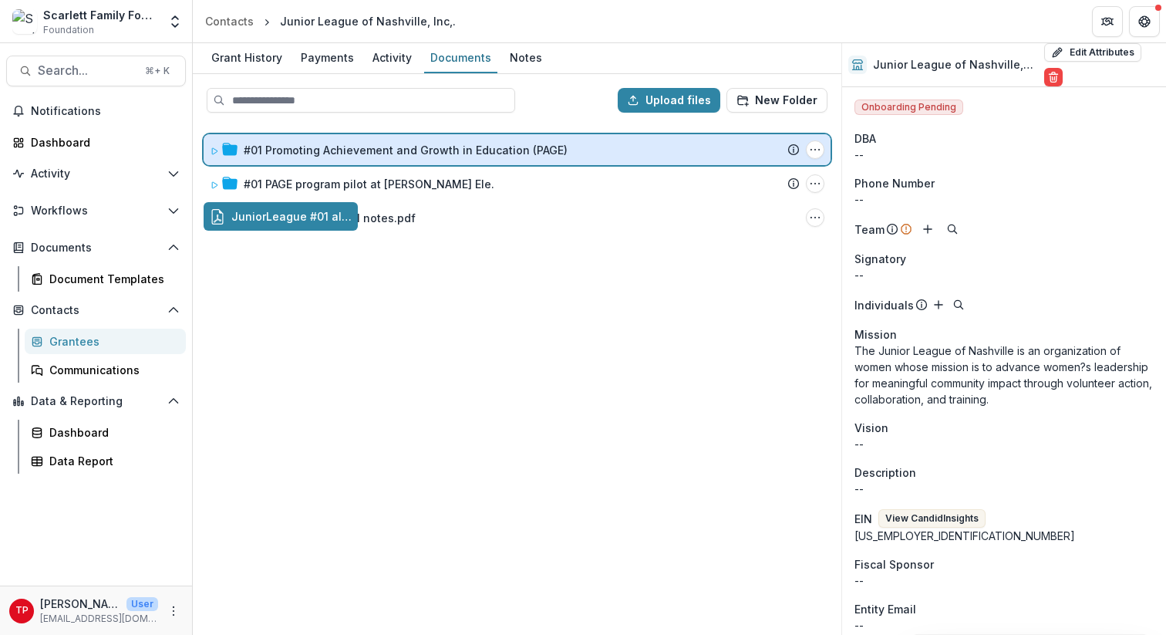
drag, startPoint x: 284, startPoint y: 217, endPoint x: 324, endPoint y: 143, distance: 84.9
click at [324, 143] on div "Upload files New Folder #01 Promoting Achievement and Growth in Education (PAGE…" at bounding box center [517, 354] width 648 height 561
click at [214, 150] on icon at bounding box center [214, 151] width 9 height 9
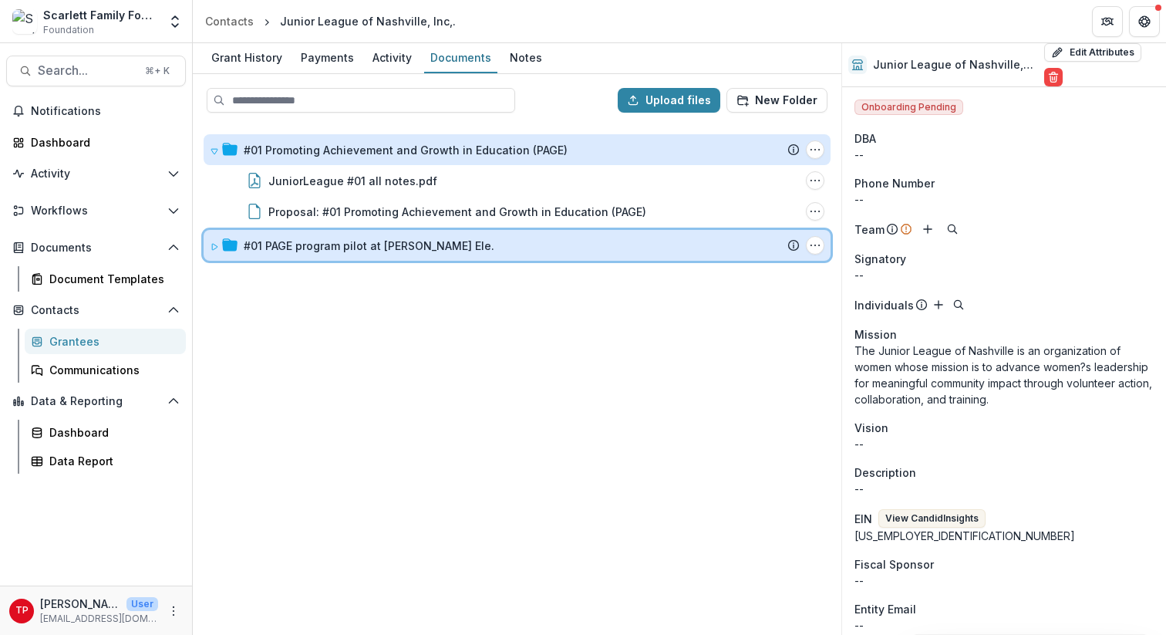
click at [214, 246] on icon at bounding box center [214, 246] width 9 height 9
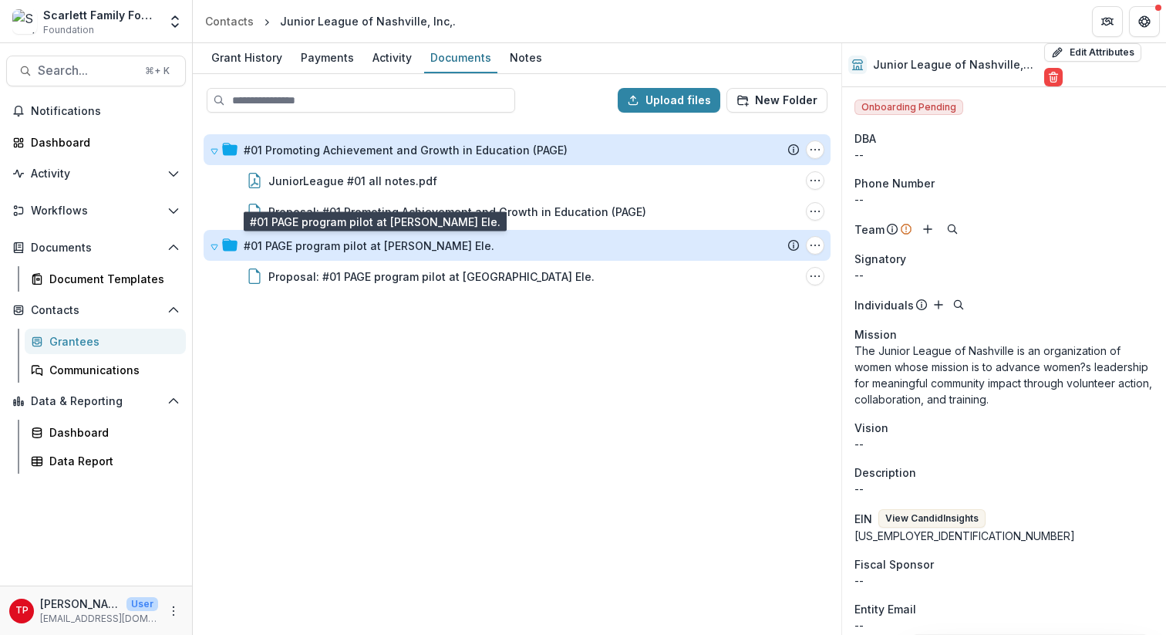
click at [312, 248] on div "#01 PAGE program pilot at [PERSON_NAME] Ele." at bounding box center [369, 245] width 251 height 16
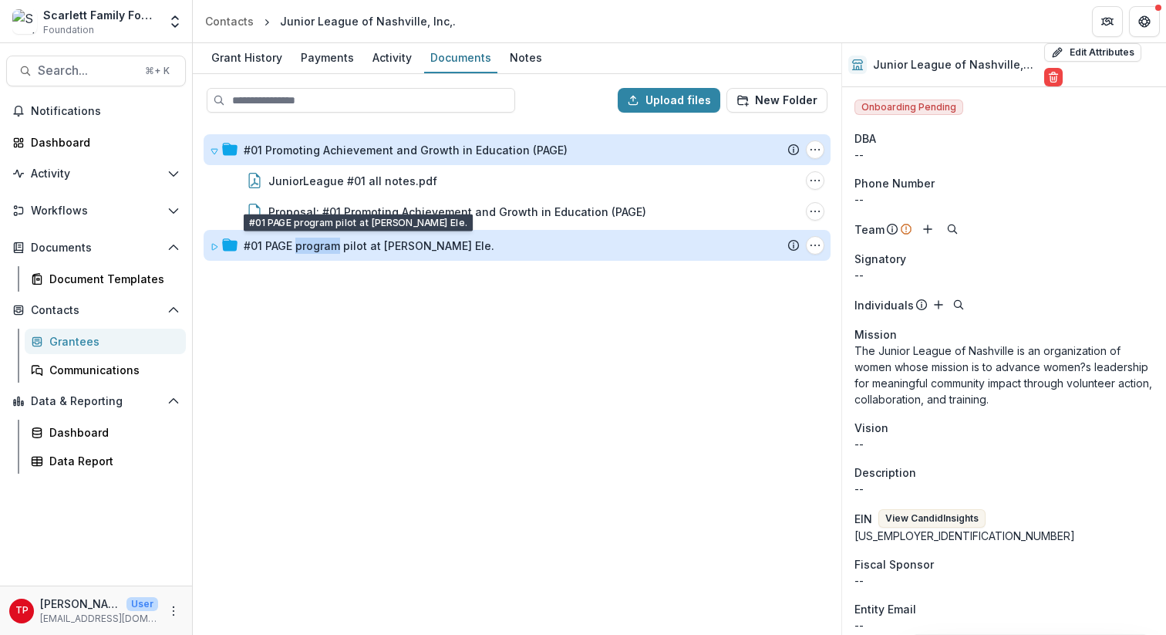
click at [312, 248] on div "#01 PAGE program pilot at [PERSON_NAME] Ele." at bounding box center [369, 245] width 251 height 16
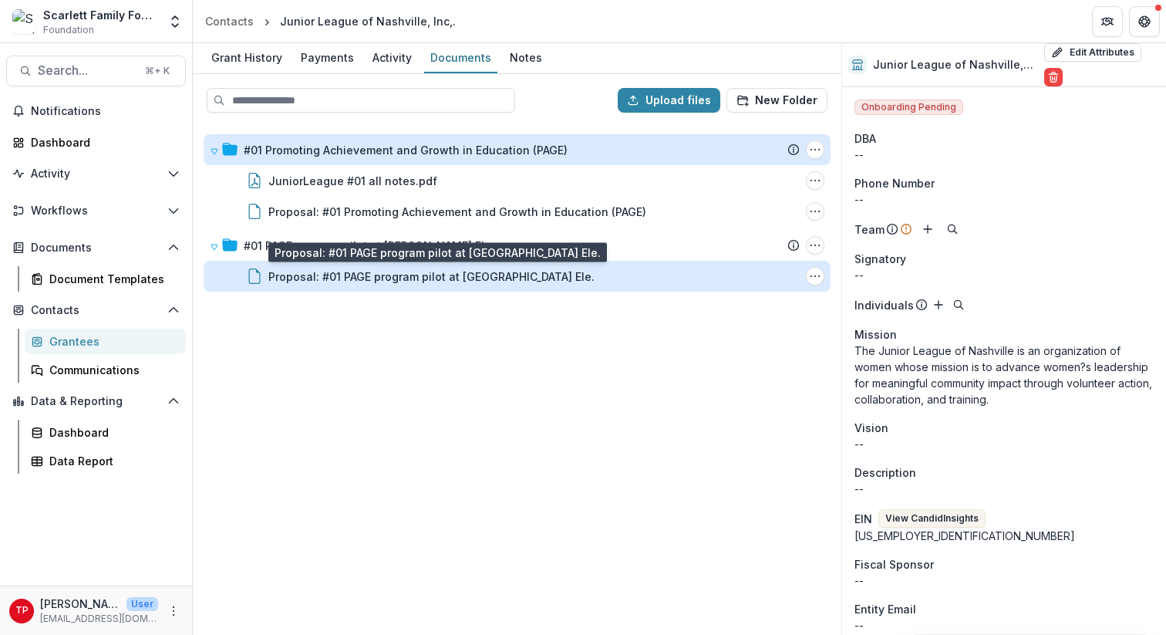
click at [328, 273] on div "Proposal: #01 PAGE program pilot at [GEOGRAPHIC_DATA] Ele." at bounding box center [431, 276] width 326 height 16
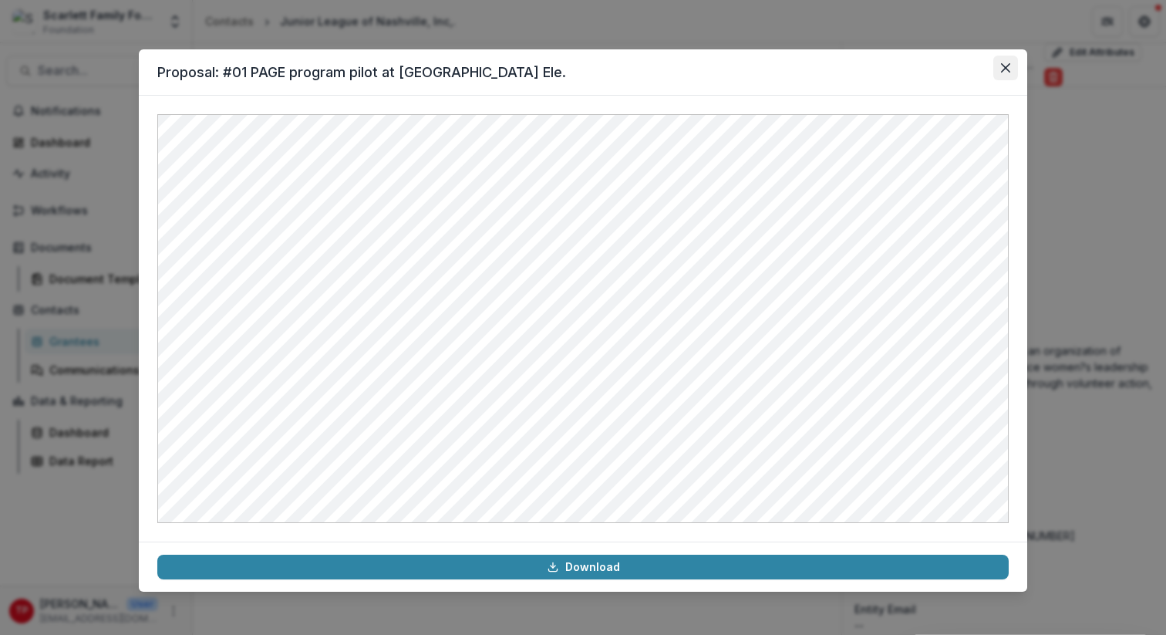
click at [1006, 65] on icon "Close" at bounding box center [1005, 67] width 9 height 9
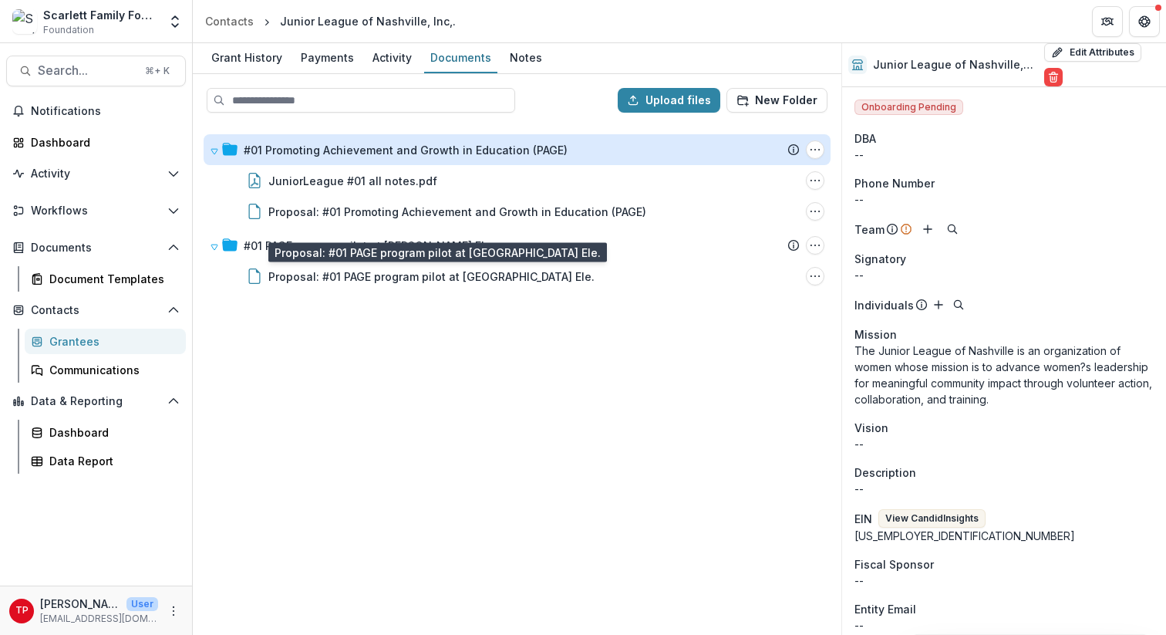
click at [544, 407] on div "#01 Promoting Achievement and Growth in Education (PAGE) Submission Temelio Pro…" at bounding box center [516, 379] width 645 height 508
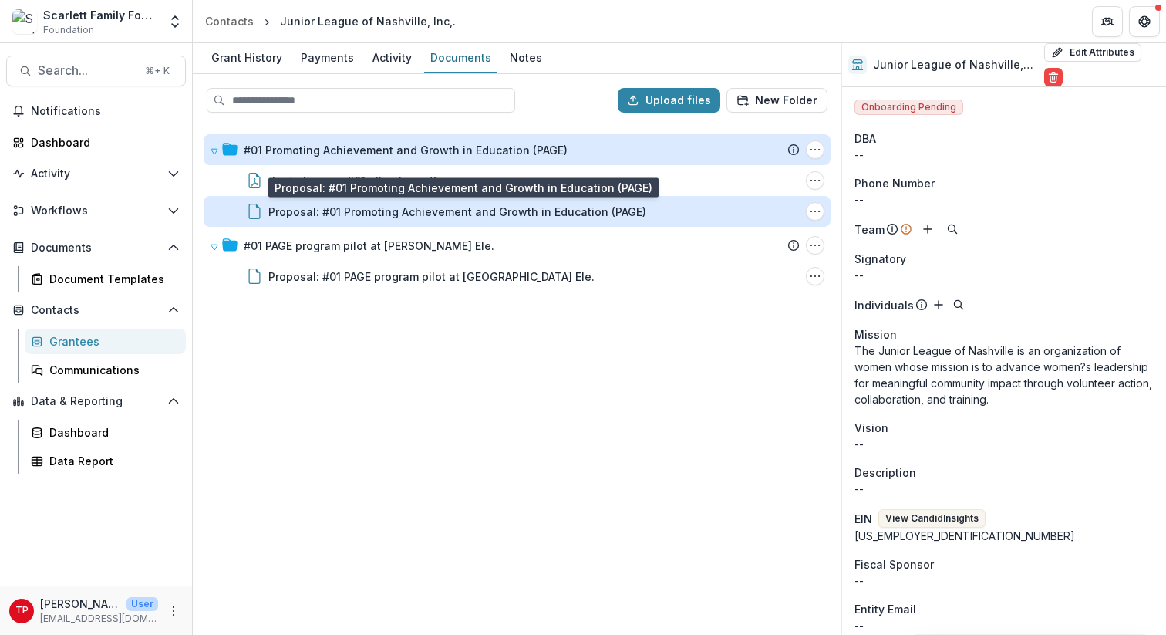
click at [332, 207] on div "Proposal: #01 Promoting Achievement and Growth in Education (PAGE)" at bounding box center [457, 212] width 378 height 16
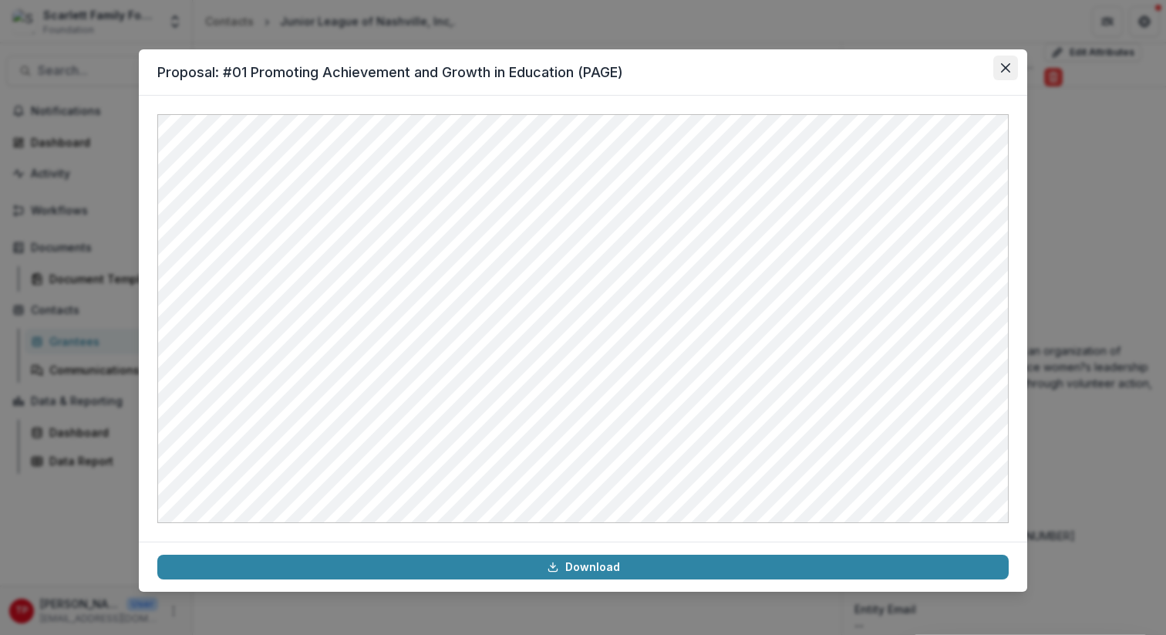
click at [1005, 66] on icon "Close" at bounding box center [1005, 67] width 9 height 9
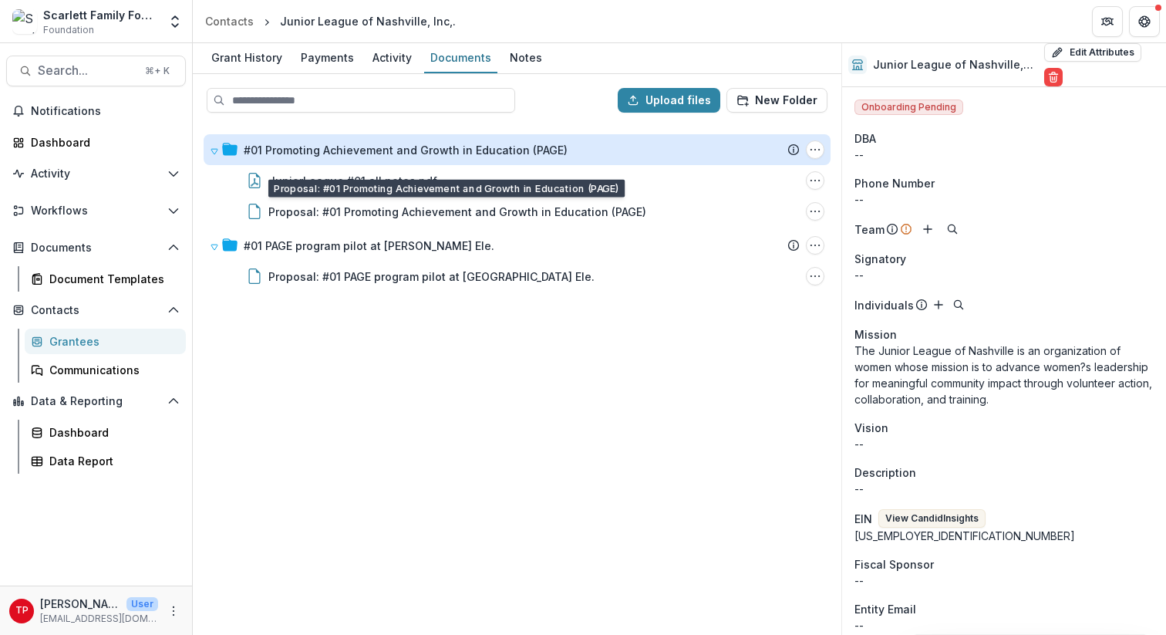
click at [298, 359] on div "#01 Promoting Achievement and Growth in Education (PAGE) Submission Temelio Pro…" at bounding box center [516, 379] width 645 height 508
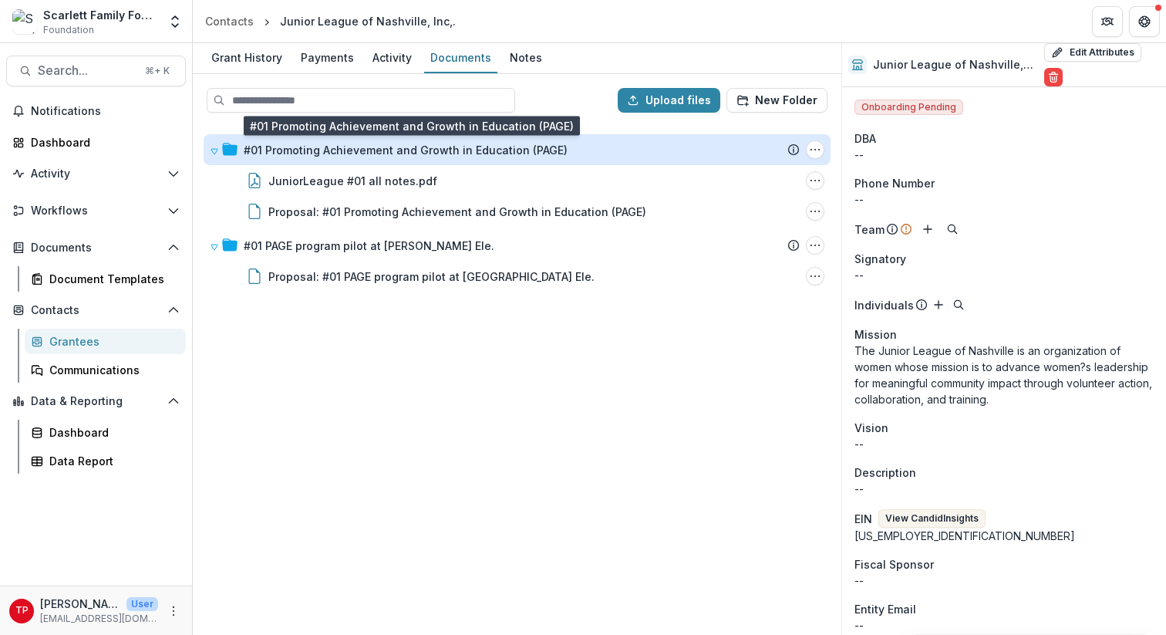
click at [321, 150] on div "#01 Promoting Achievement and Growth in Education (PAGE)" at bounding box center [406, 150] width 324 height 16
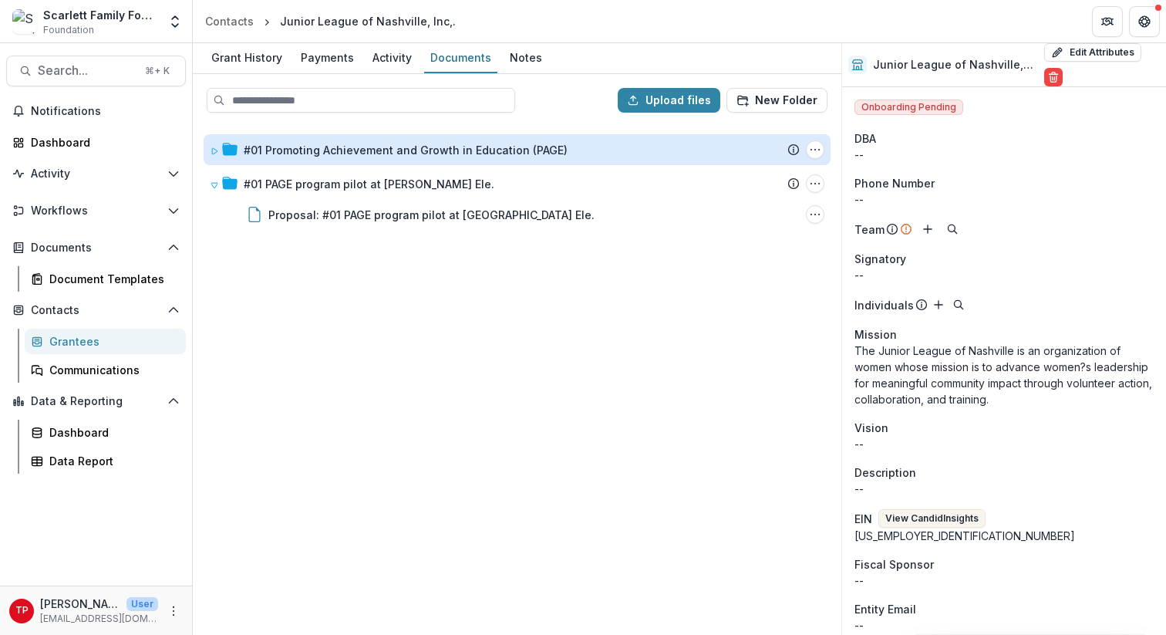
click at [321, 150] on div "#01 Promoting Achievement and Growth in Education (PAGE)" at bounding box center [406, 150] width 324 height 16
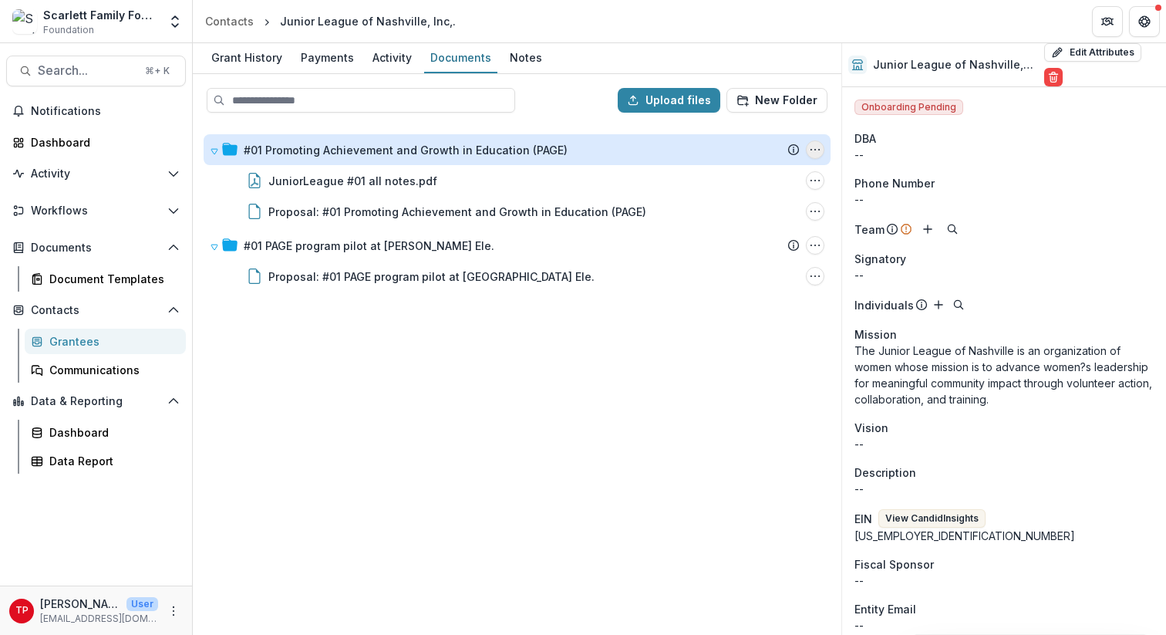
click at [809, 146] on icon "#01 Promoting Achievement and Growth in Education (PAGE) Options" at bounding box center [815, 149] width 12 height 12
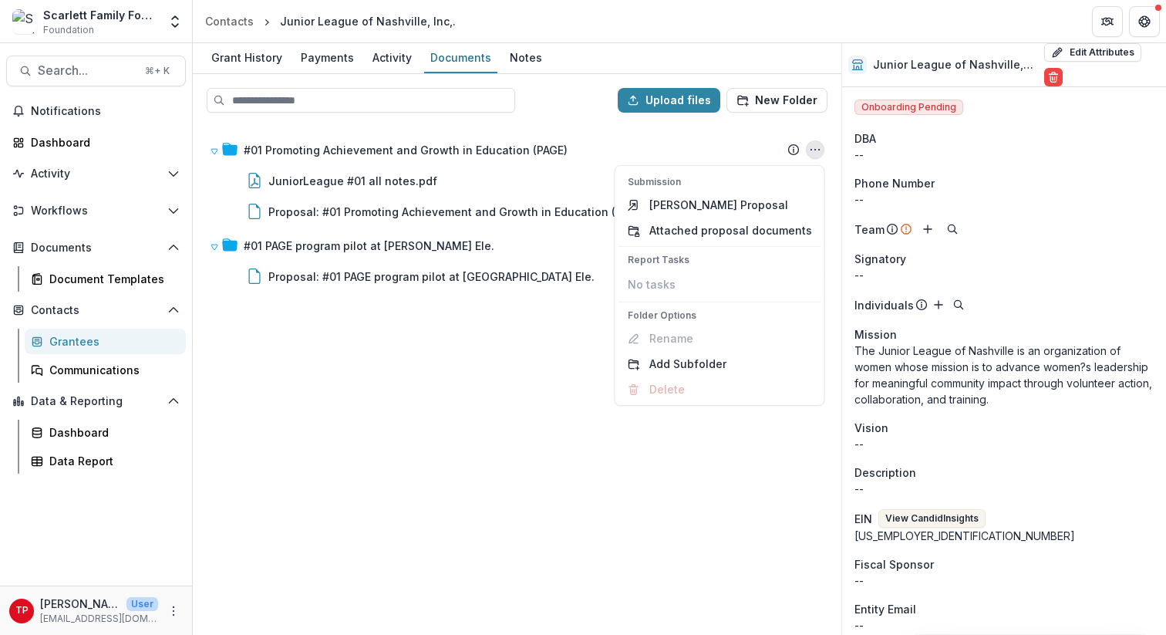
click at [469, 384] on div "#01 Promoting Achievement and Growth in Education (PAGE) Submission Temelio Pro…" at bounding box center [516, 379] width 645 height 508
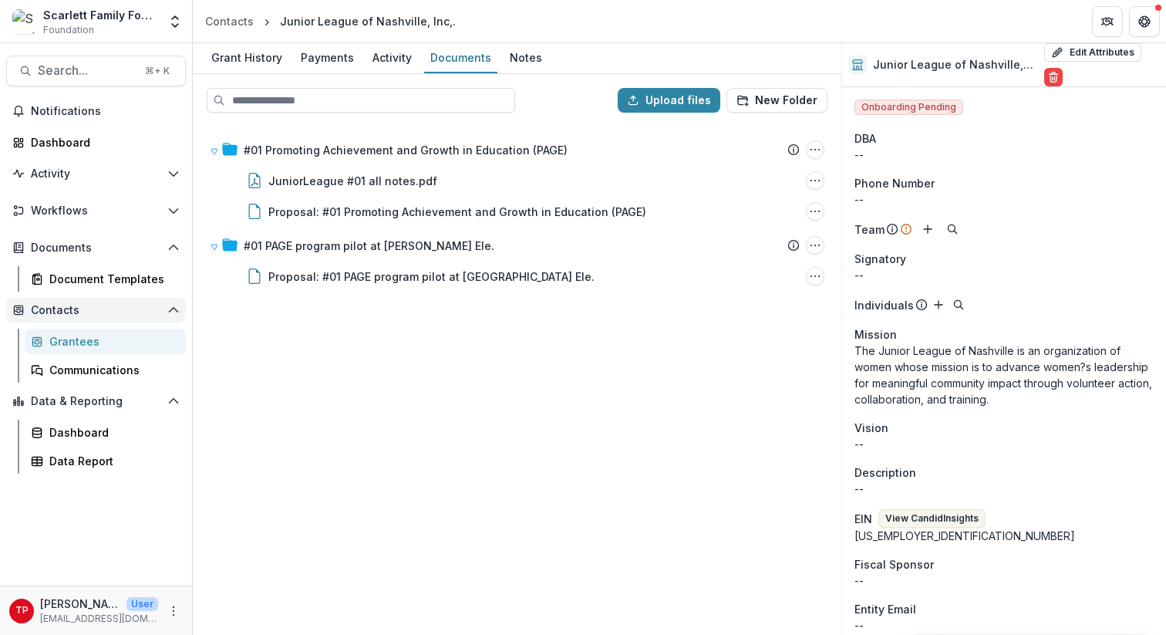
click at [49, 312] on span "Contacts" at bounding box center [96, 310] width 130 height 13
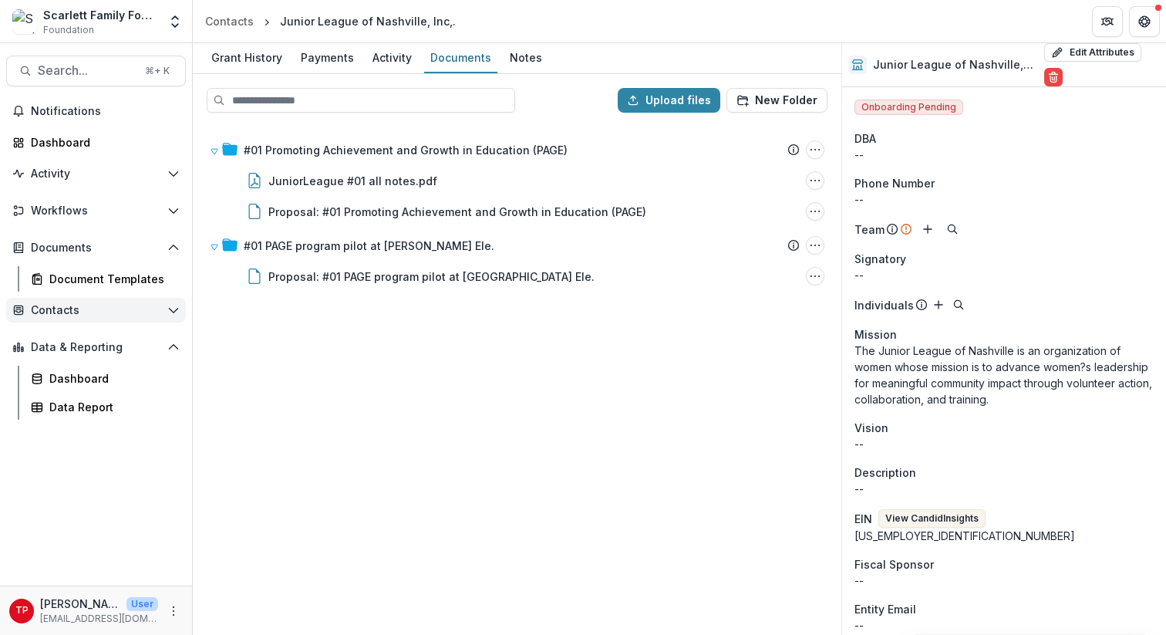
click at [52, 308] on span "Contacts" at bounding box center [96, 310] width 130 height 13
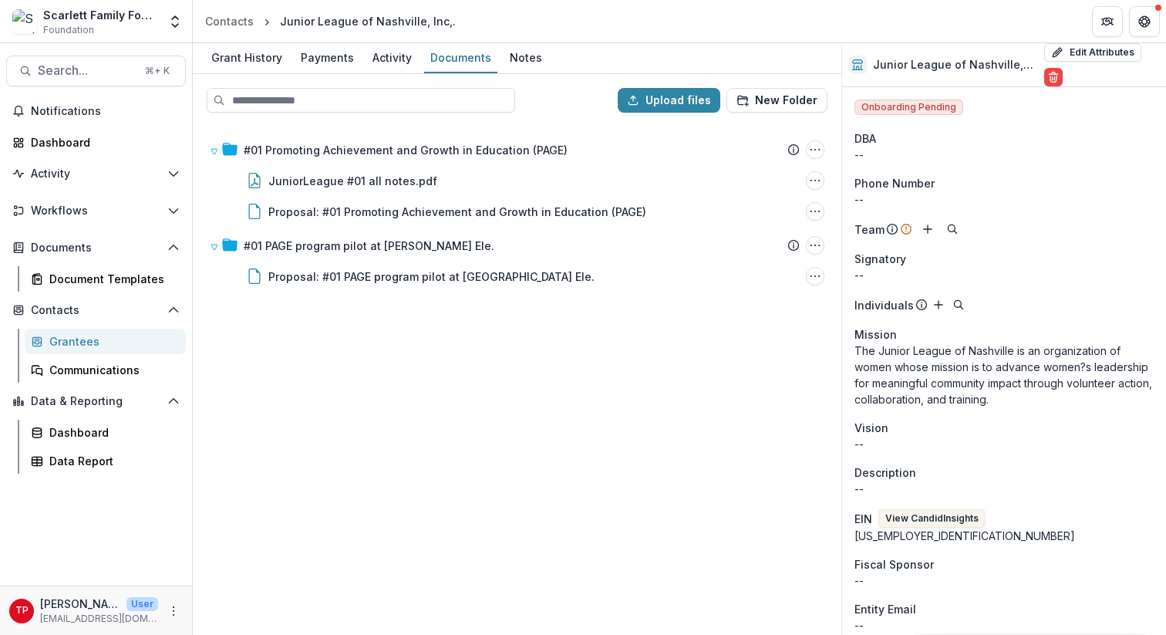
click at [59, 339] on div "Grantees" at bounding box center [111, 341] width 124 height 16
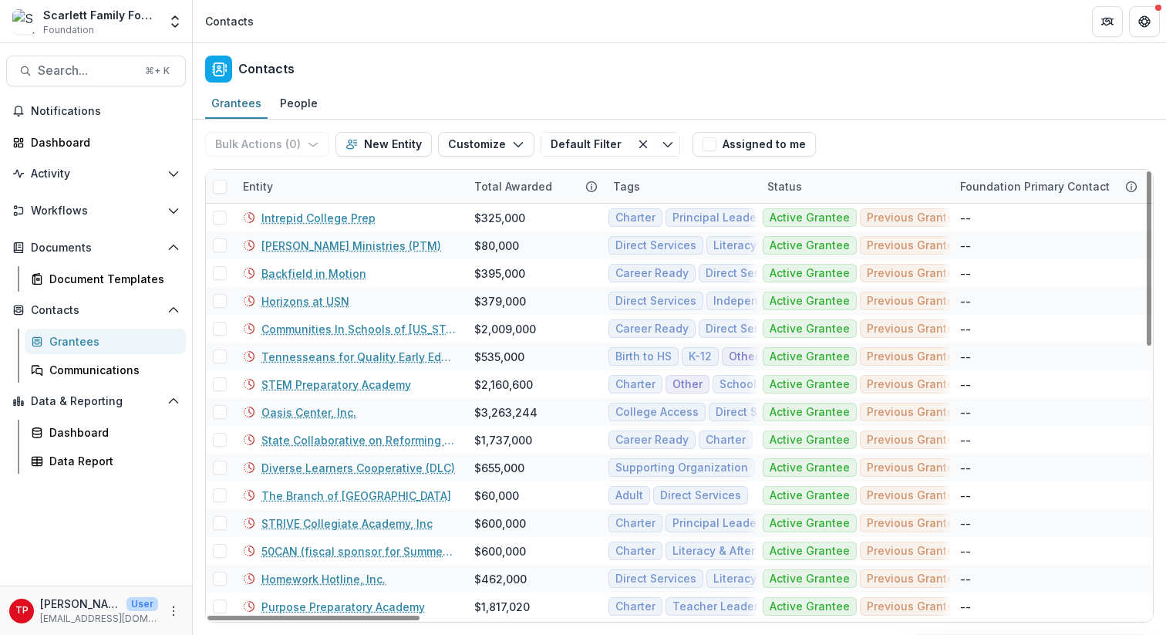
click at [318, 180] on div "Entity" at bounding box center [349, 186] width 231 height 33
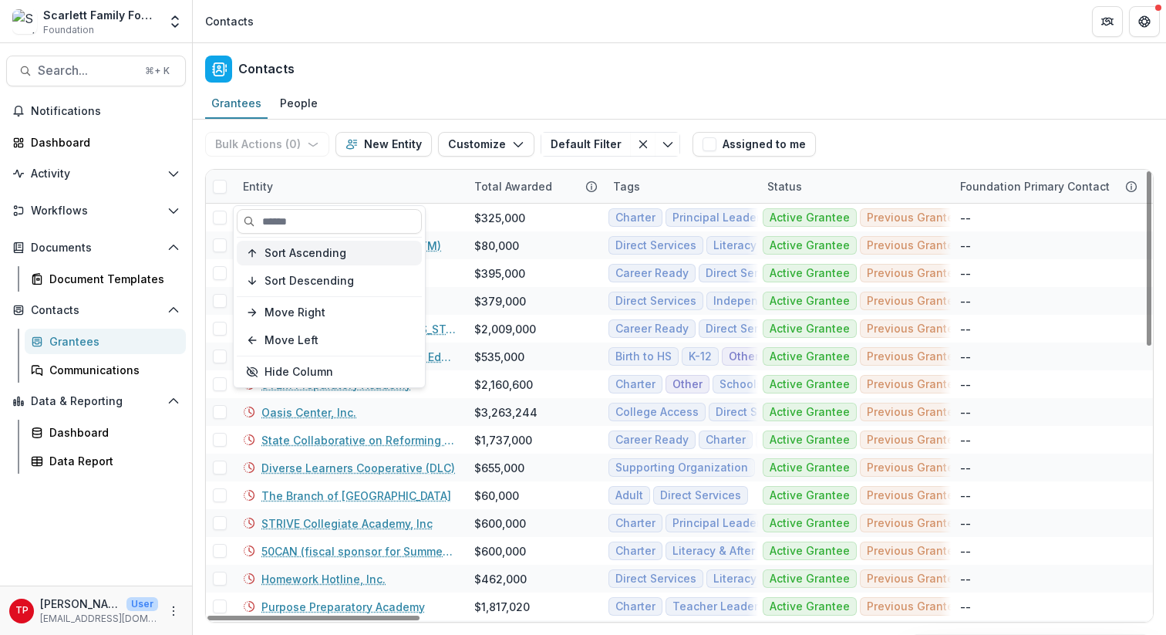
click at [318, 259] on span "Sort Ascending" at bounding box center [305, 253] width 82 height 13
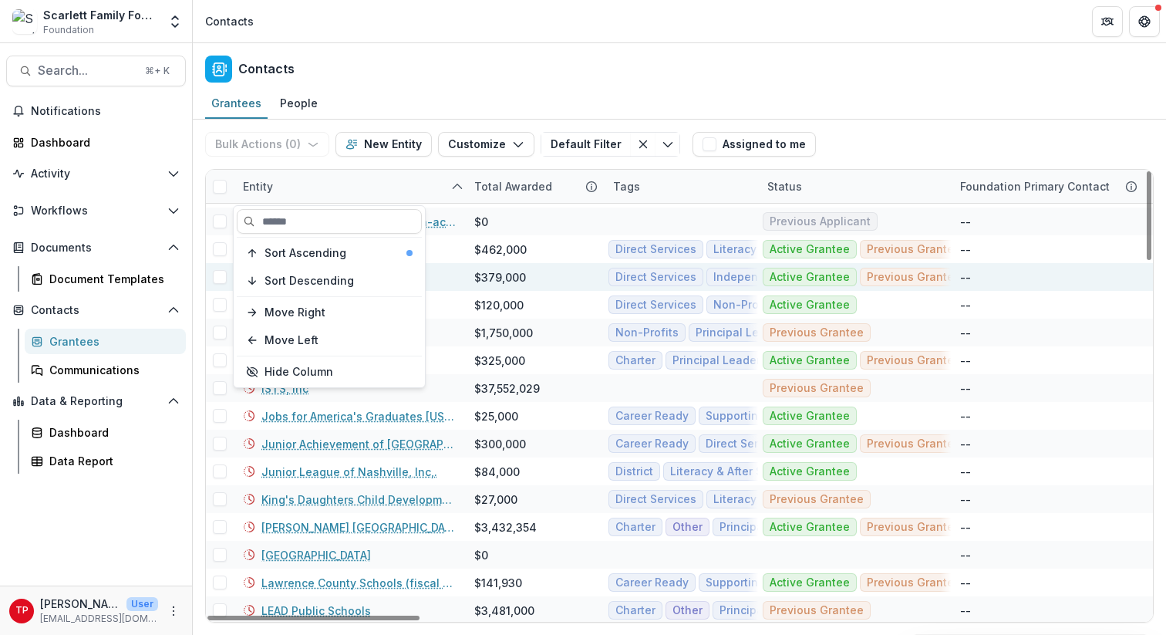
scroll to position [1135, 0]
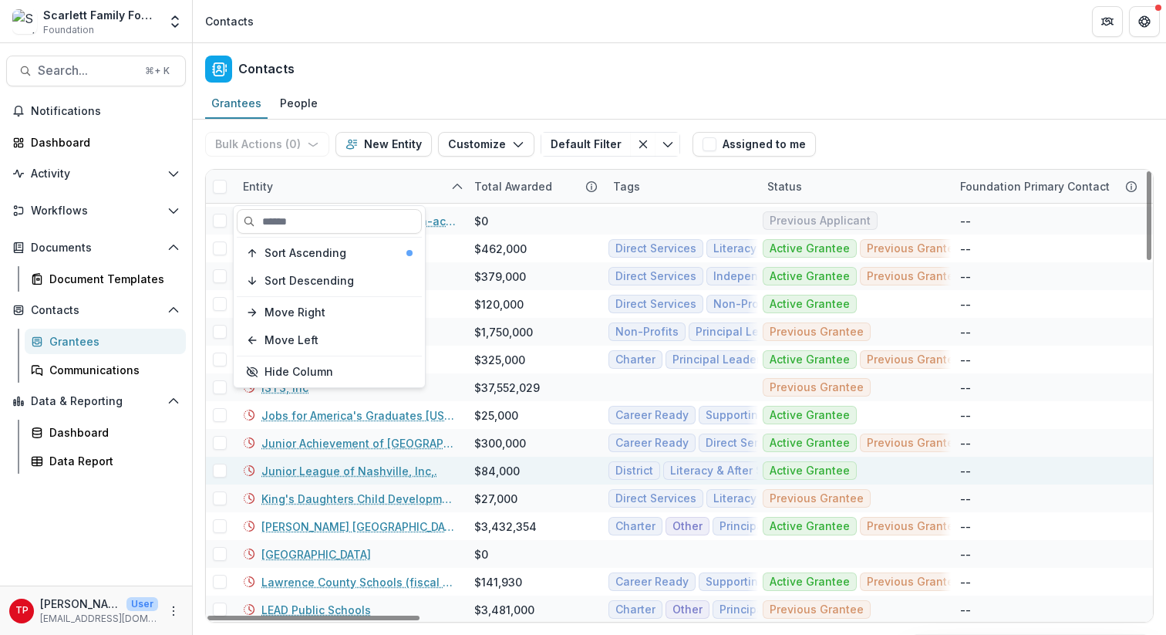
click at [386, 470] on link "Junior League of Nashville, Inc,." at bounding box center [349, 471] width 176 height 16
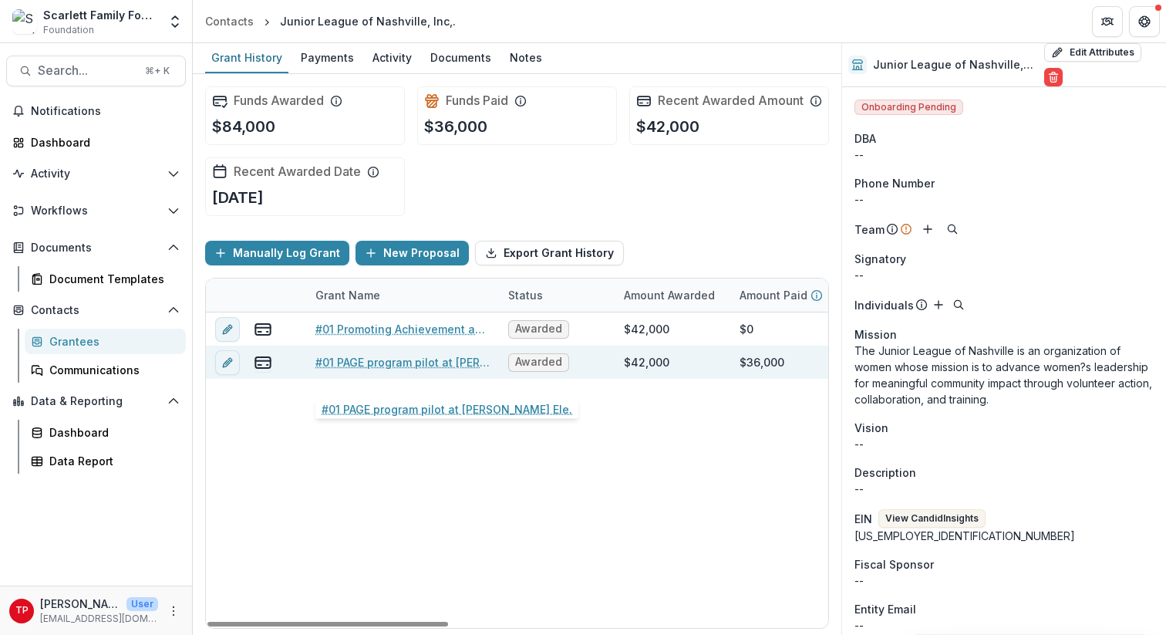
click at [381, 370] on link "#01 PAGE program pilot at [PERSON_NAME] Ele." at bounding box center [402, 362] width 174 height 16
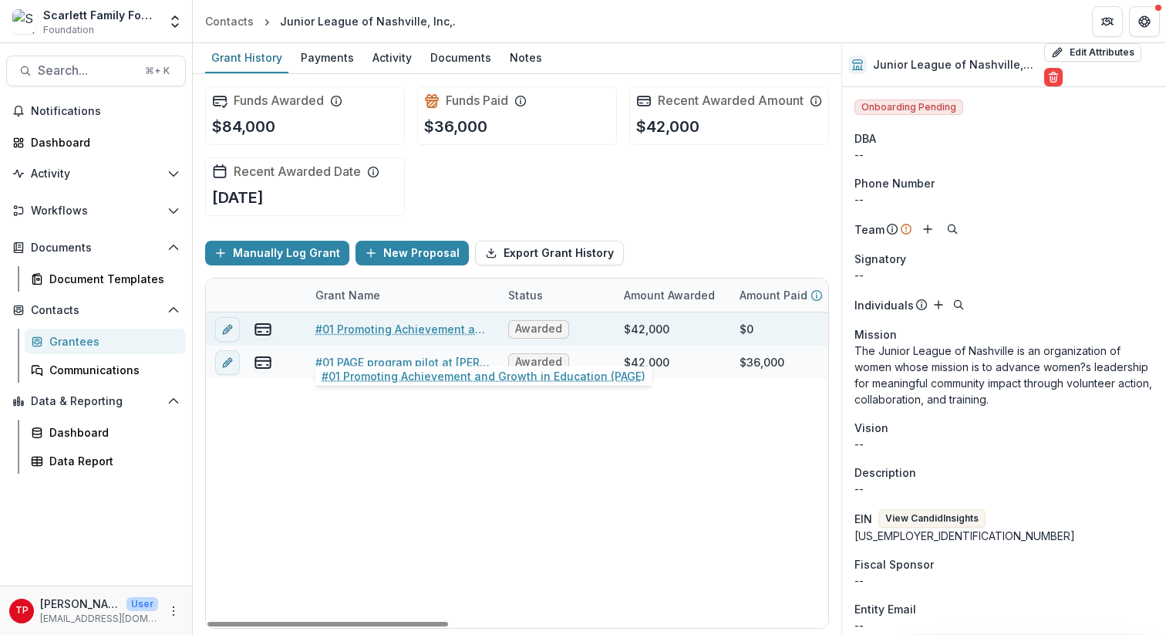
click at [362, 337] on link "#01 Promoting Achievement and Growth in Education (PAGE)" at bounding box center [402, 329] width 174 height 16
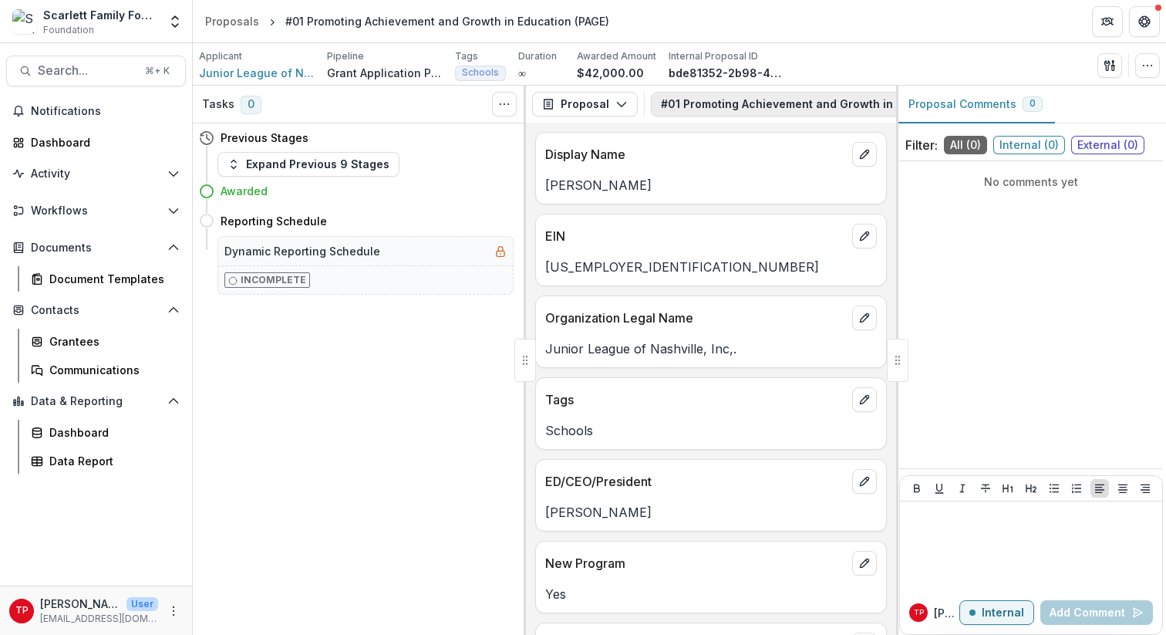
click at [727, 103] on button "#01 Promoting Achievement and Growth in Education (PAGE) 1" at bounding box center [843, 104] width 385 height 25
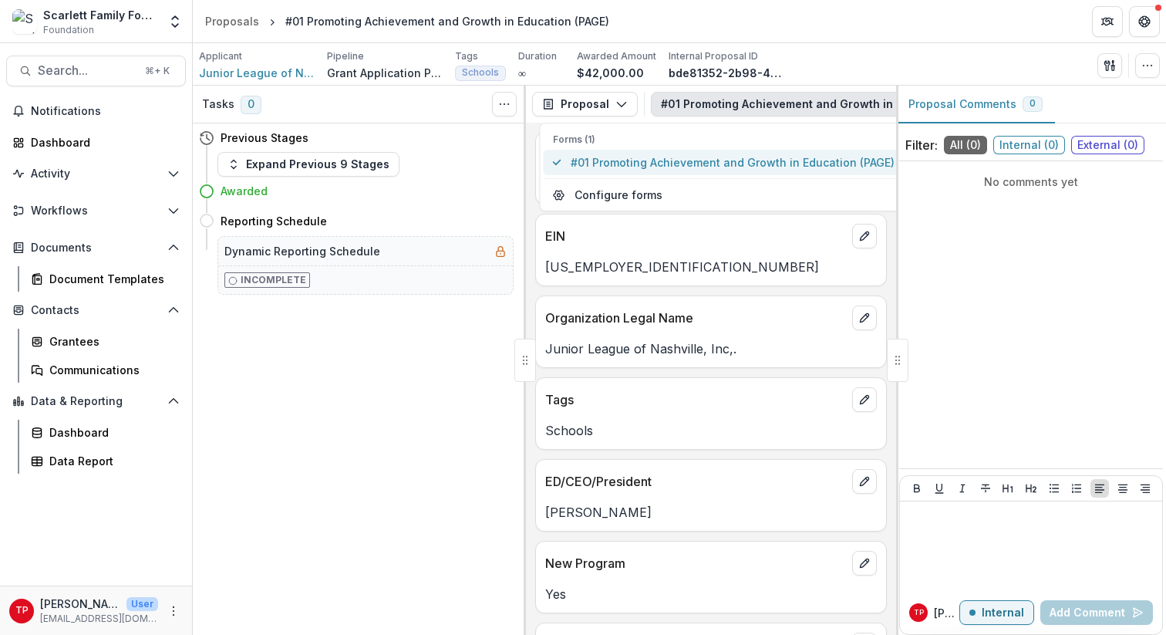
click at [696, 160] on span "#01 Promoting Achievement and Growth in Education (PAGE)" at bounding box center [733, 162] width 324 height 16
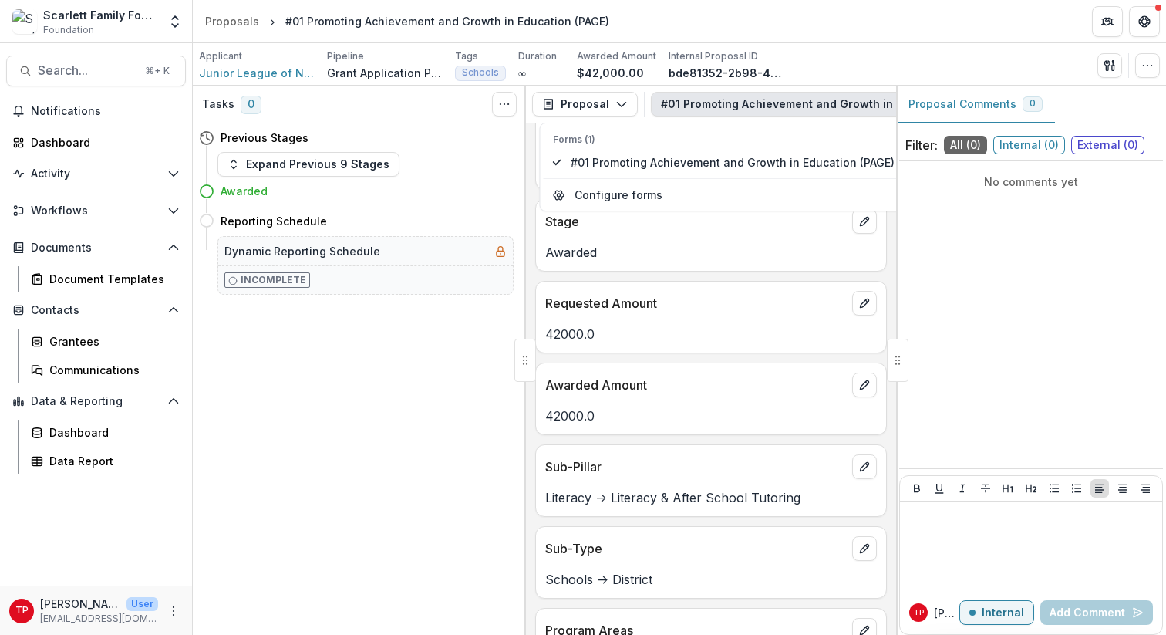
scroll to position [908, 0]
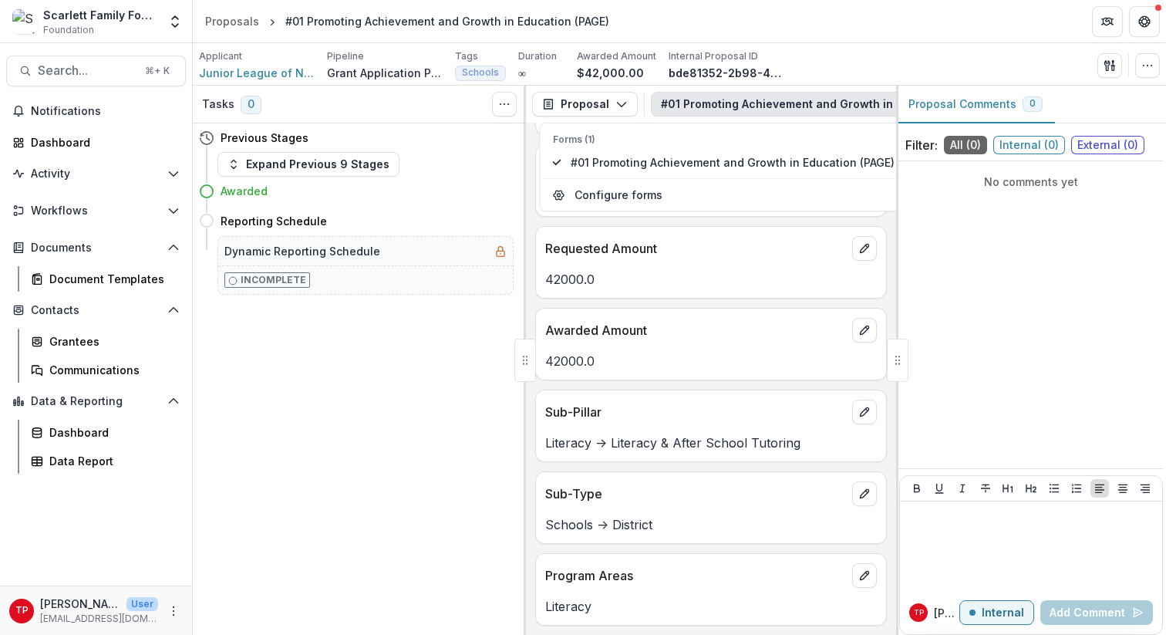
click at [329, 477] on div "Tasks 0 Show Cancelled Tasks Previous Stages Expand Previous 9 Stages Awarded R…" at bounding box center [359, 360] width 333 height 549
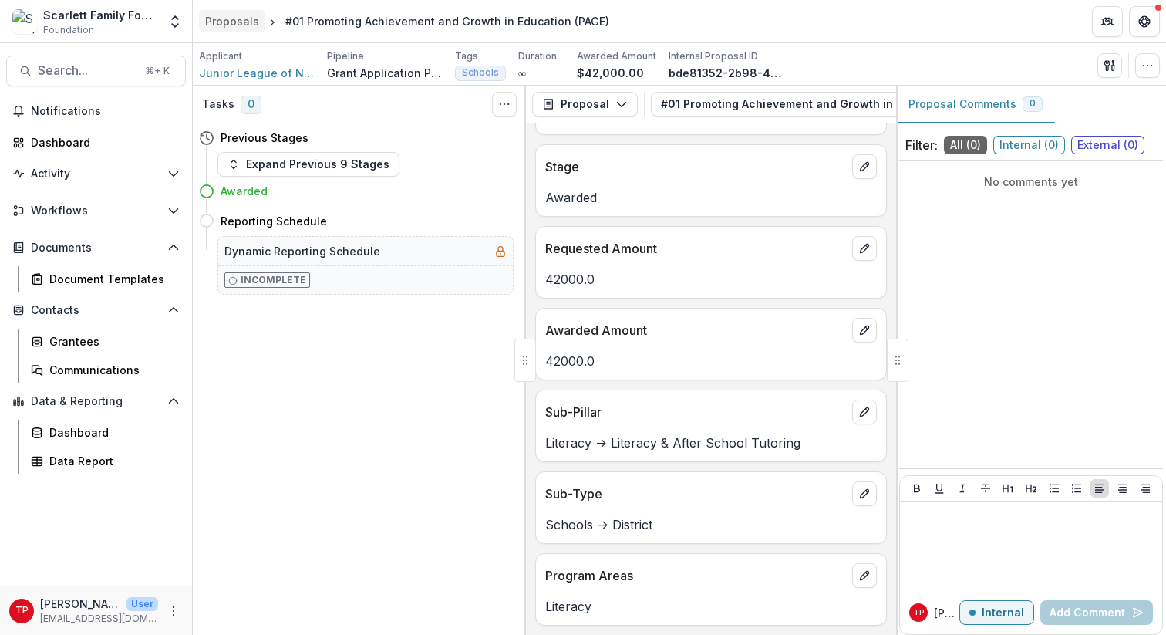
click at [237, 20] on div "Proposals" at bounding box center [232, 21] width 54 height 16
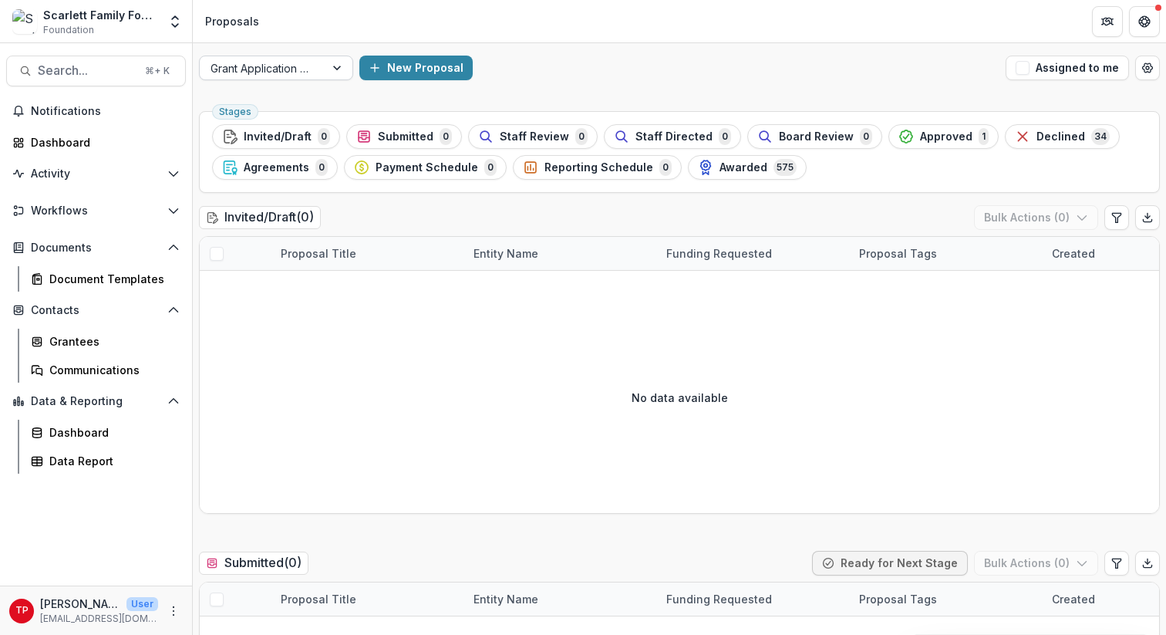
click at [336, 68] on div at bounding box center [339, 67] width 28 height 23
click at [537, 52] on div "Grant Application Process New Proposal Assigned to me" at bounding box center [679, 67] width 973 height 49
click at [736, 164] on span "Awarded" at bounding box center [743, 167] width 48 height 13
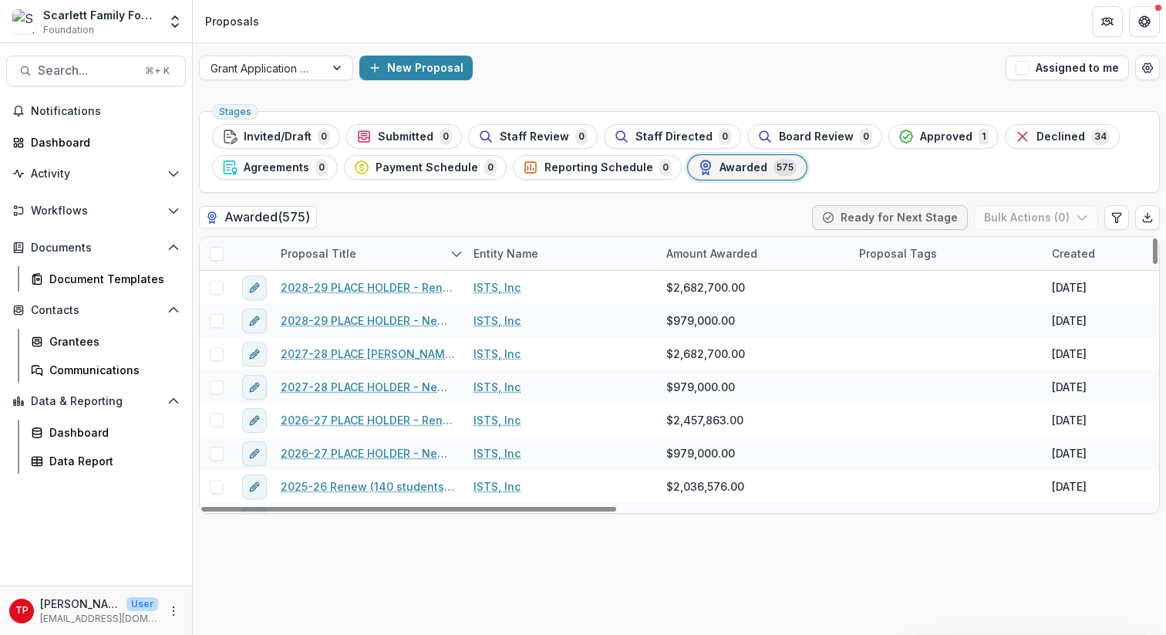
click at [381, 244] on div "Proposal Title" at bounding box center [367, 253] width 193 height 33
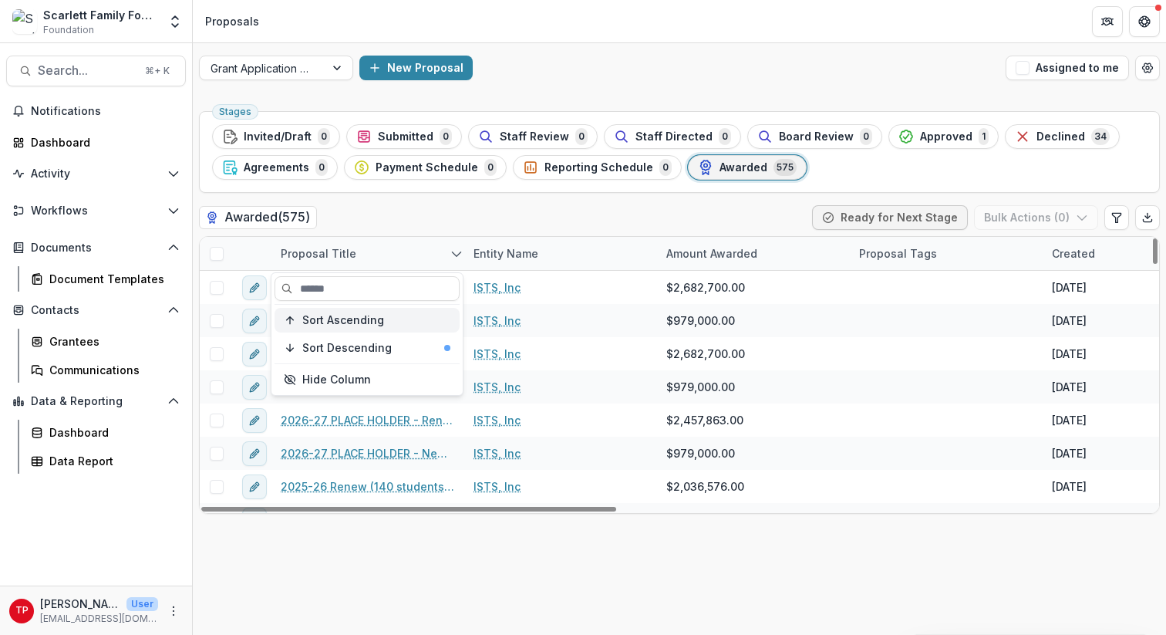
click at [358, 324] on span "Sort Ascending" at bounding box center [343, 320] width 82 height 13
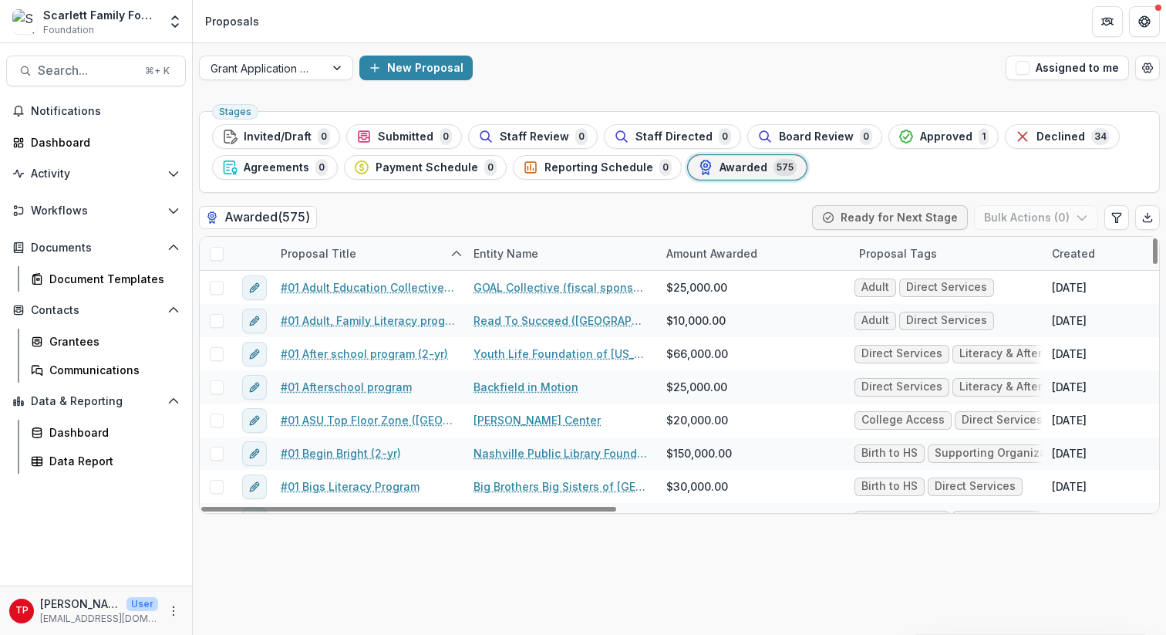
click at [523, 249] on div "Entity Name" at bounding box center [505, 253] width 83 height 16
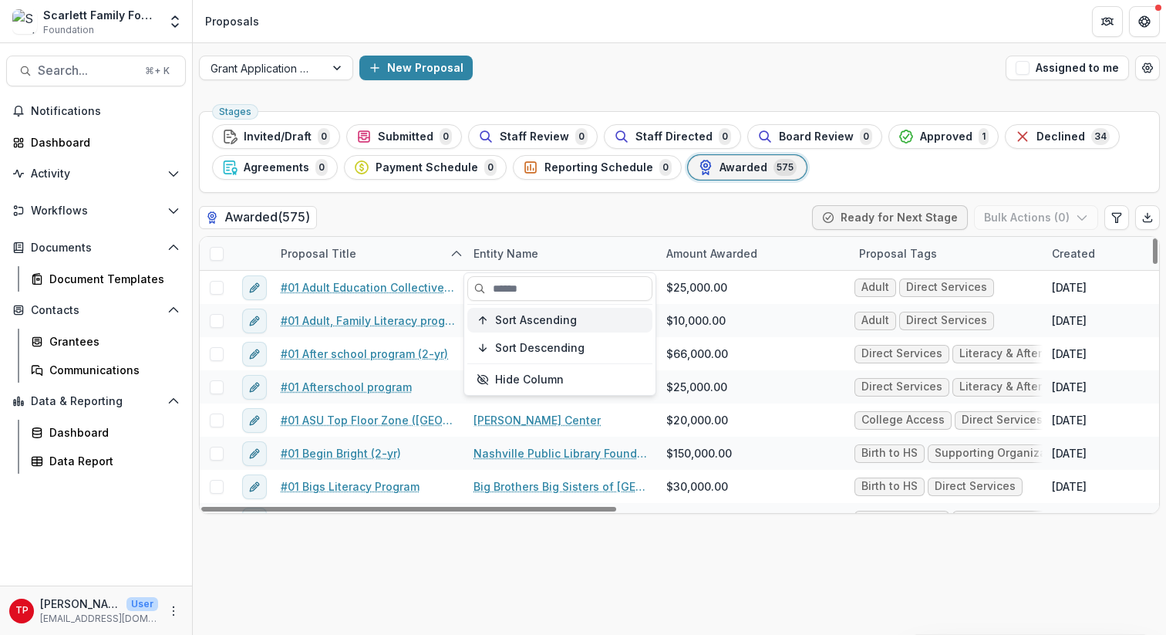
click at [565, 319] on span "Sort Ascending" at bounding box center [536, 320] width 82 height 13
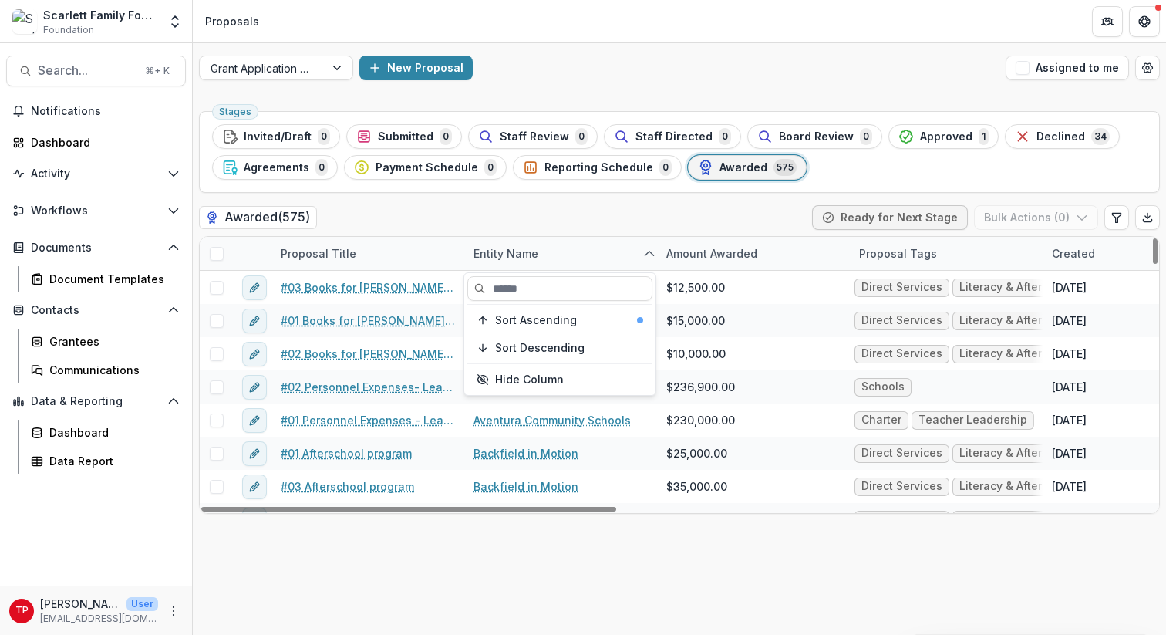
click at [633, 207] on div "Awarded ( 575 ) Ready for Next Stage Bulk Actions ( 0 )" at bounding box center [679, 220] width 961 height 31
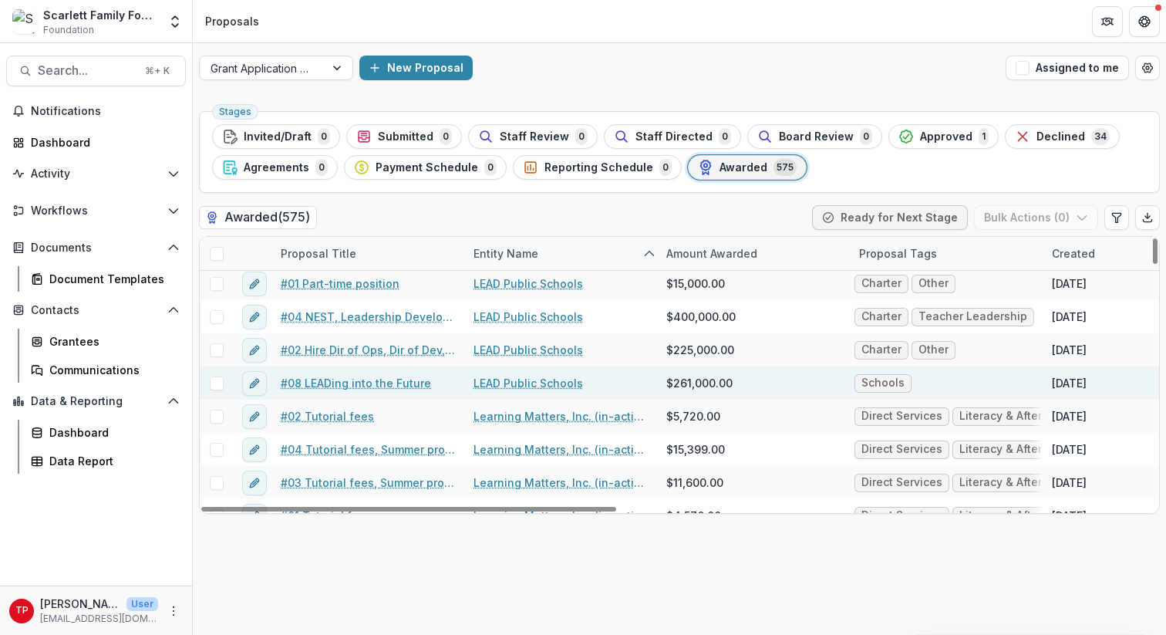
scroll to position [8589, 0]
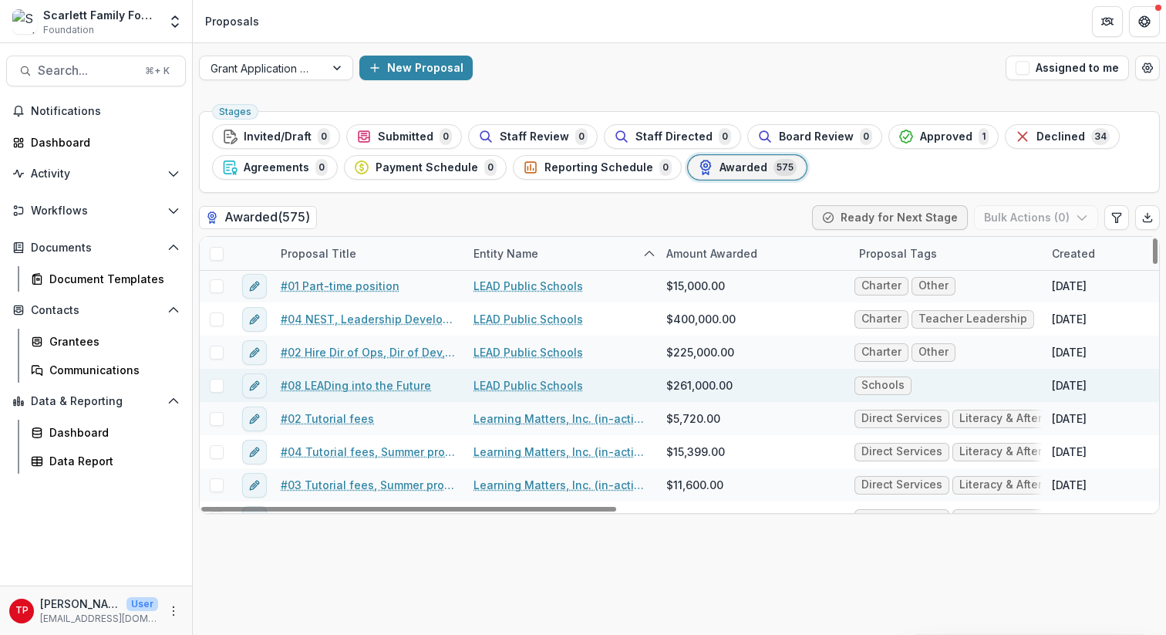
click at [364, 385] on link "#08 LEADing into the Future" at bounding box center [356, 385] width 150 height 16
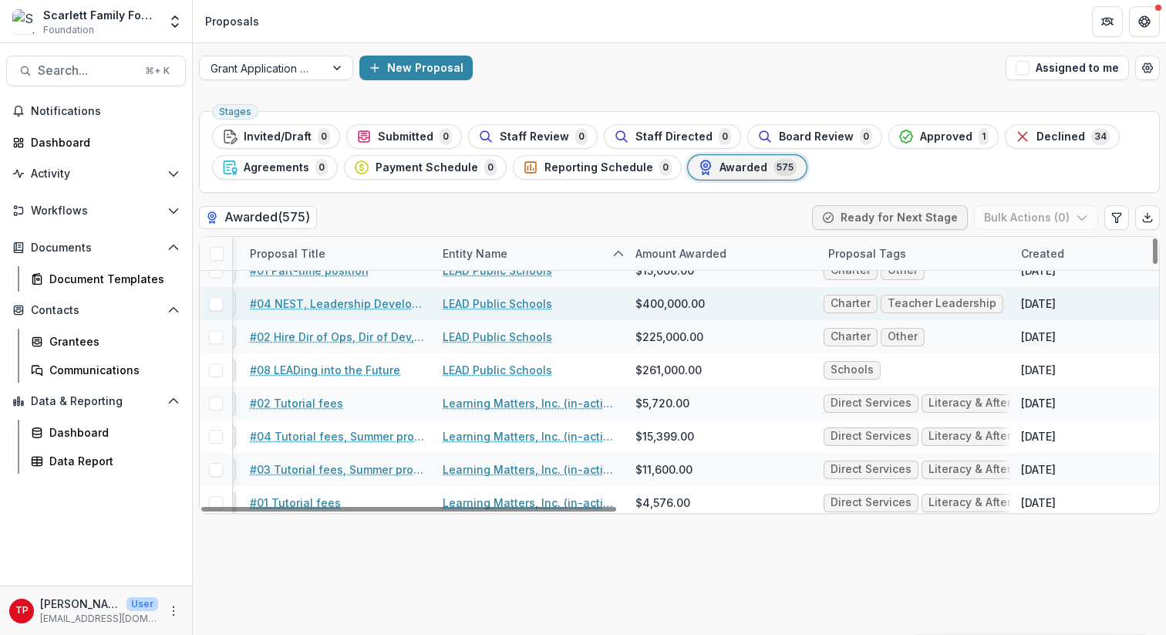
scroll to position [8605, 0]
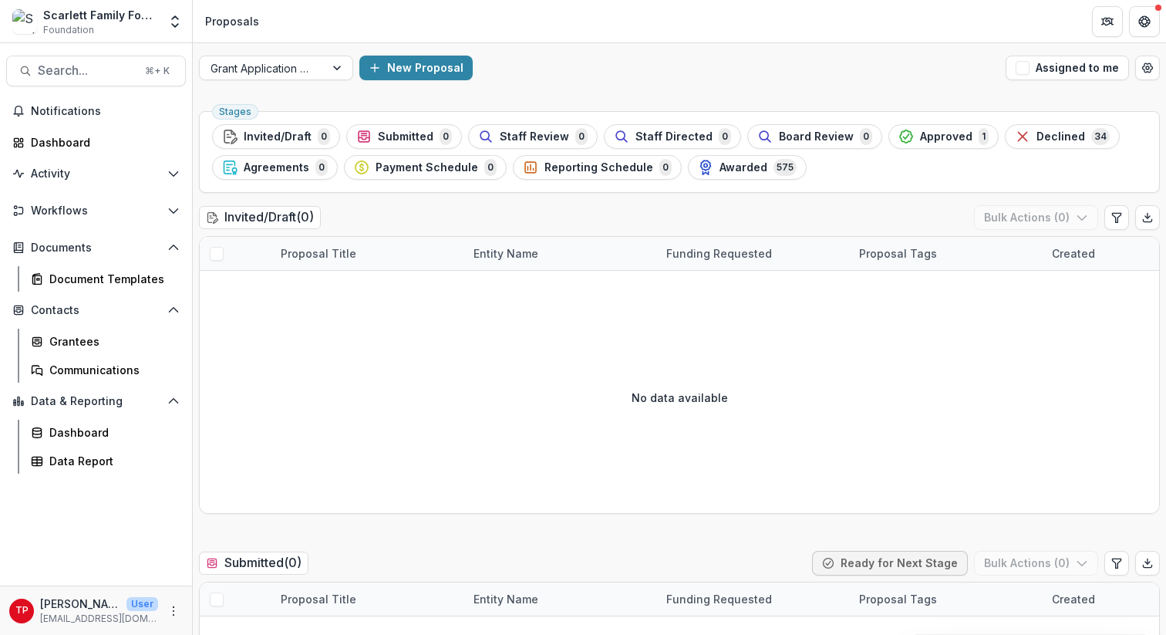
scroll to position [1416, 0]
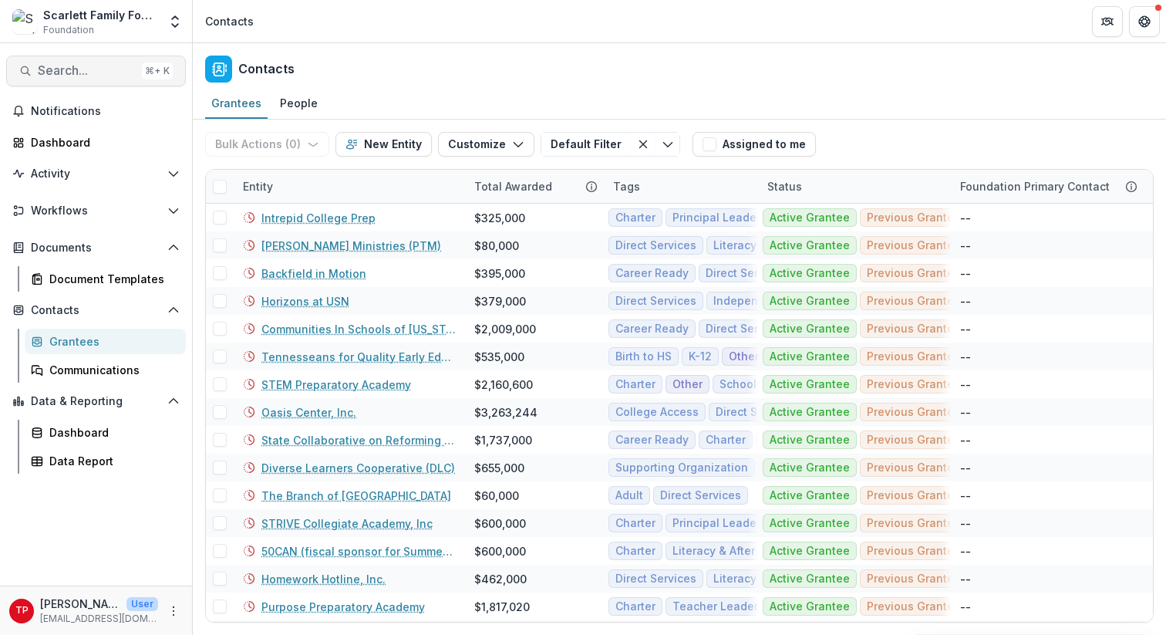
click at [81, 66] on span "Search..." at bounding box center [87, 70] width 98 height 15
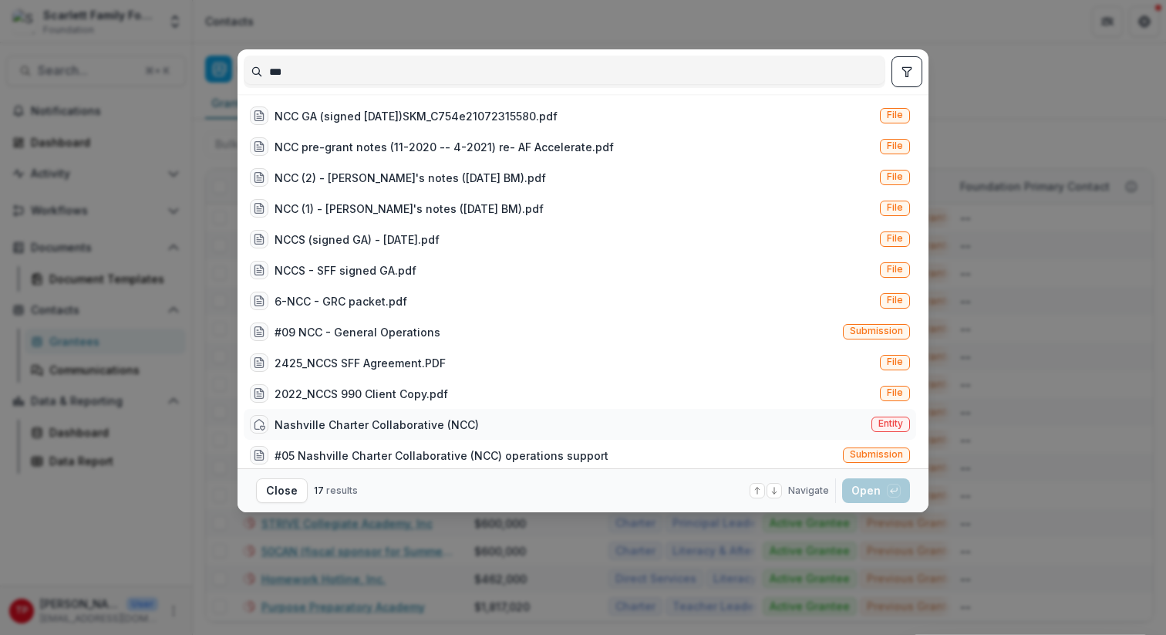
type input "***"
click at [359, 420] on div "Nashville Charter Collaborative (NCC)" at bounding box center [377, 424] width 204 height 16
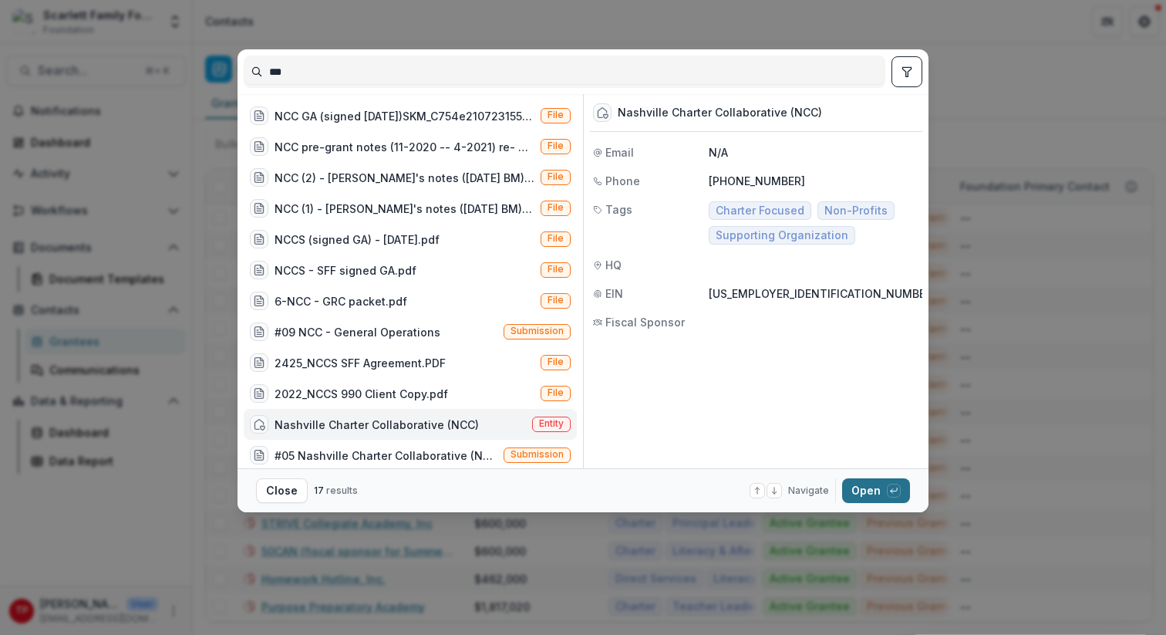
click at [868, 493] on button "Open with enter key" at bounding box center [876, 490] width 68 height 25
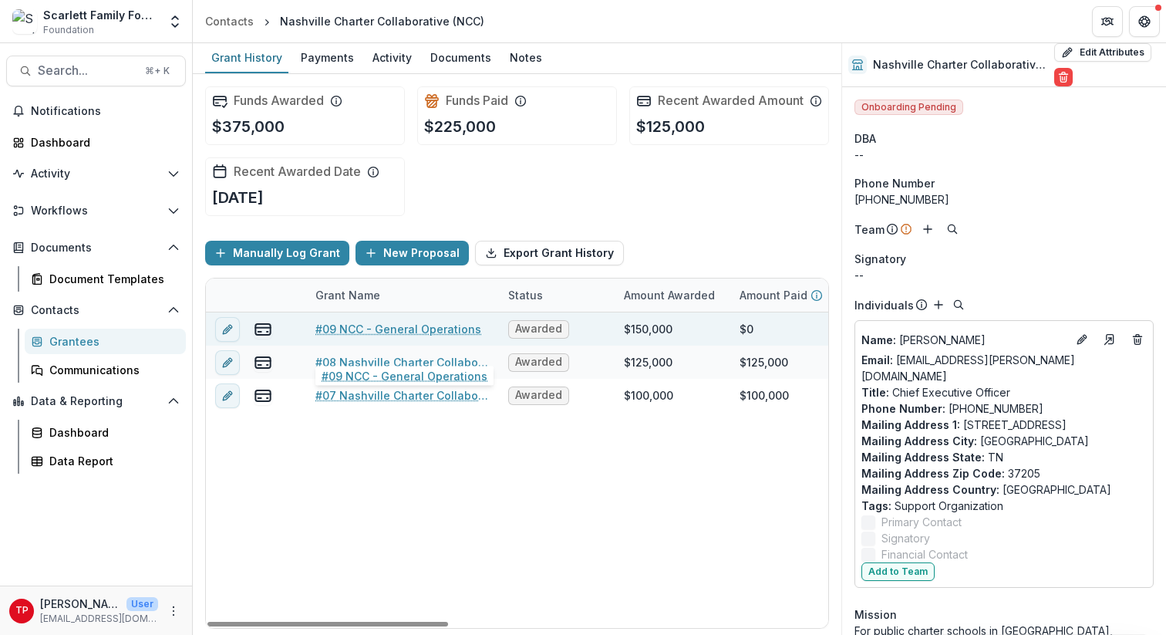
click at [357, 337] on link "#09 NCC - General Operations" at bounding box center [398, 329] width 166 height 16
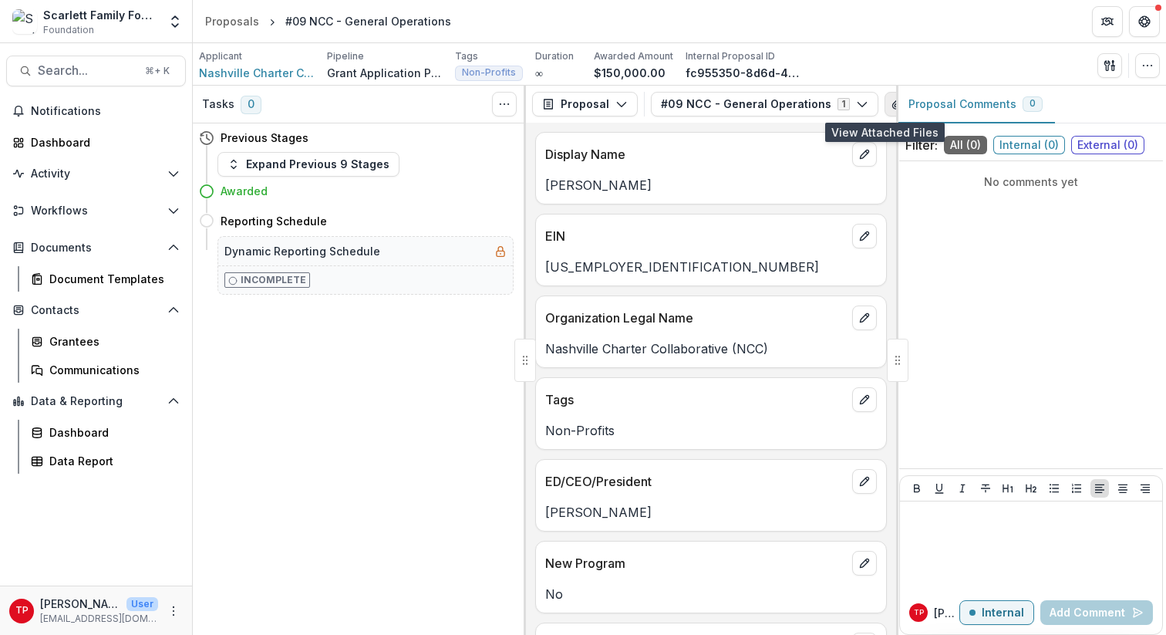
click at [892, 103] on icon "View Attached Files" at bounding box center [896, 103] width 8 height 9
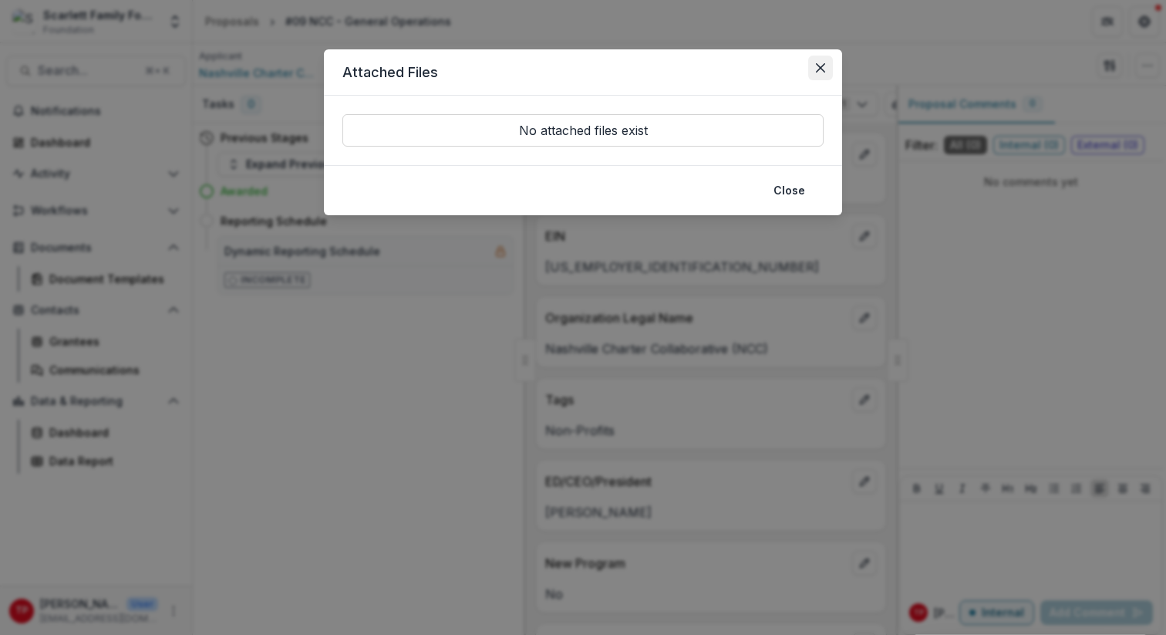
click at [823, 66] on icon "Close" at bounding box center [820, 67] width 9 height 9
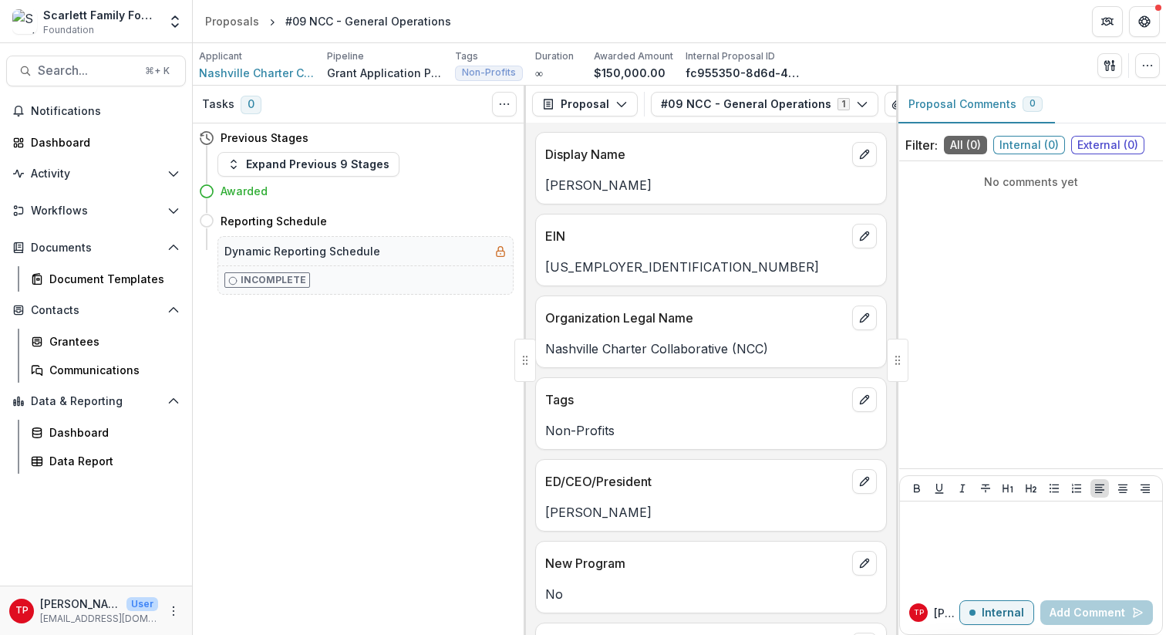
click at [838, 401] on p "Tags" at bounding box center [695, 399] width 301 height 19
click at [892, 100] on icon "View Attached Files" at bounding box center [896, 103] width 8 height 9
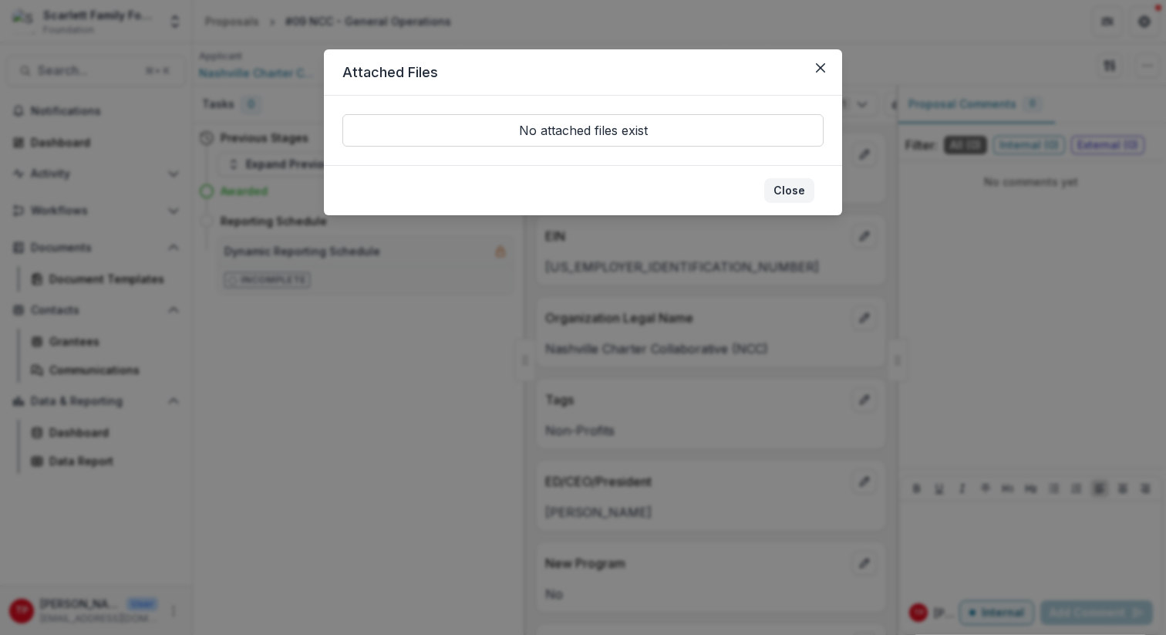
click at [790, 190] on button "Close" at bounding box center [789, 190] width 50 height 25
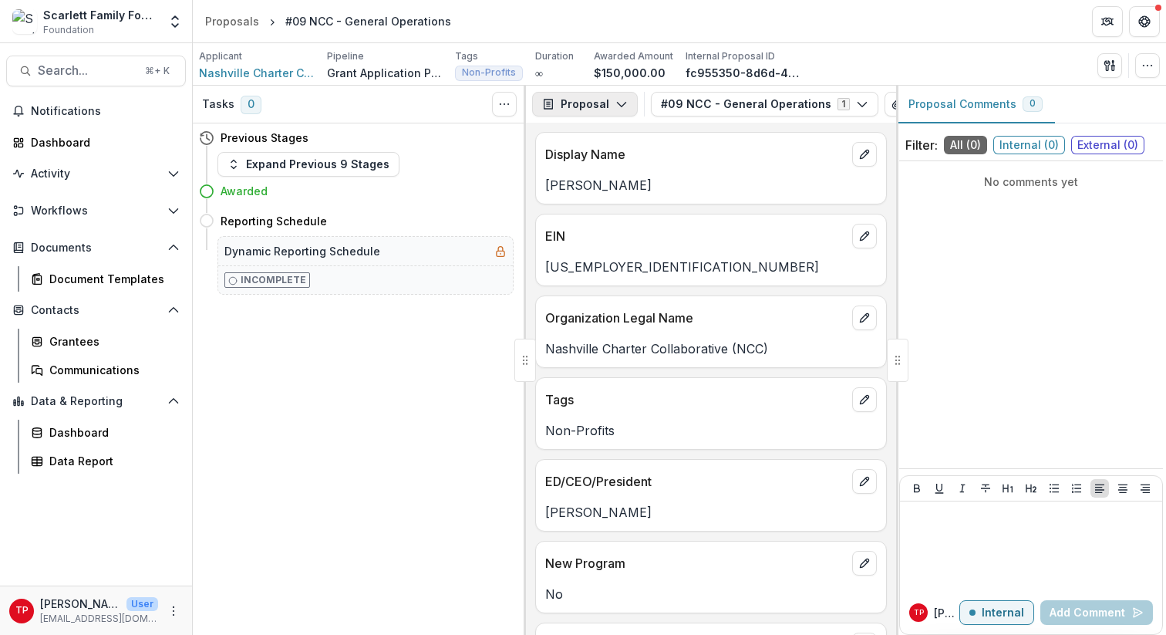
click at [618, 104] on icon "button" at bounding box center [621, 104] width 12 height 12
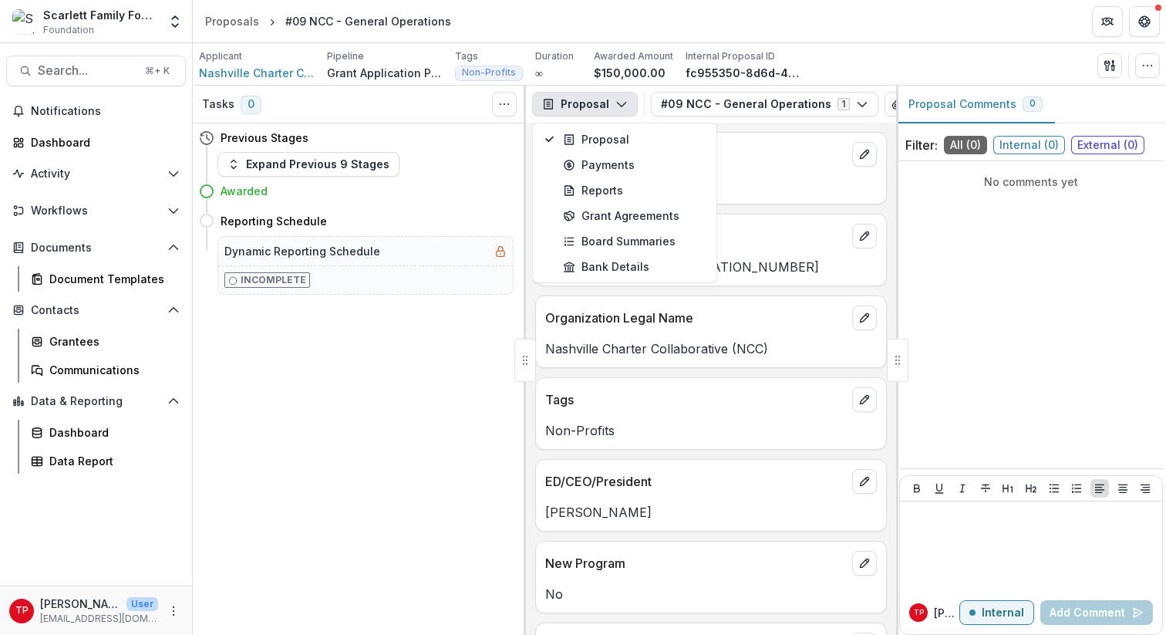
click at [618, 100] on icon "button" at bounding box center [621, 104] width 12 height 12
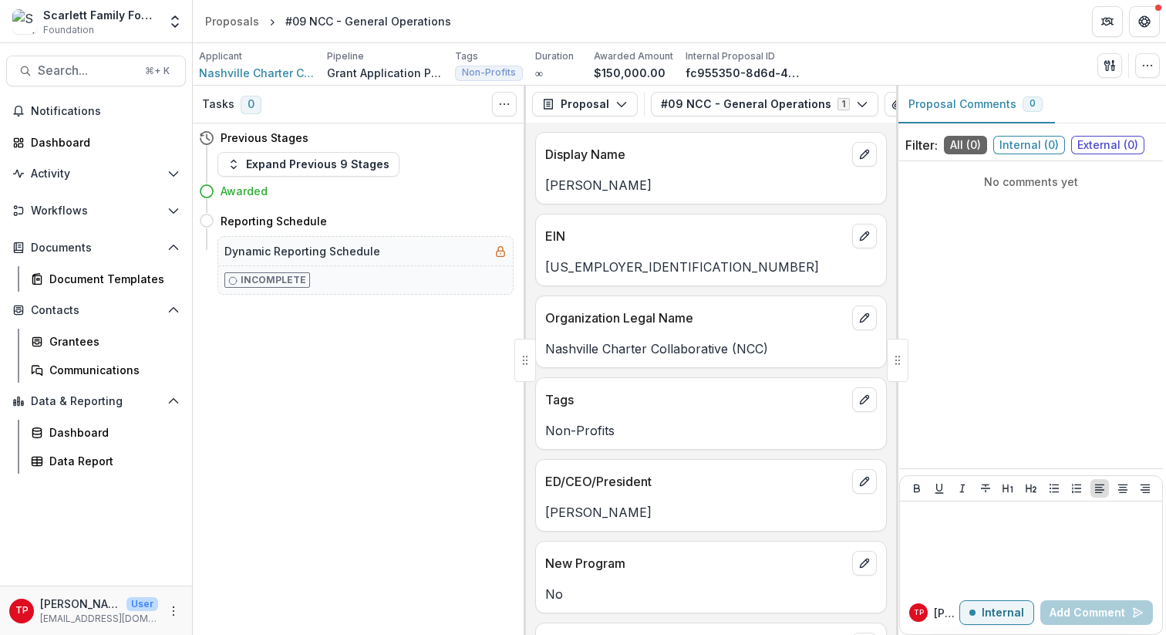
click at [311, 386] on div "Tasks 0 Show Cancelled Tasks Previous Stages Expand Previous 9 Stages Awarded R…" at bounding box center [359, 360] width 333 height 549
click at [891, 99] on icon "View Attached Files" at bounding box center [897, 104] width 12 height 12
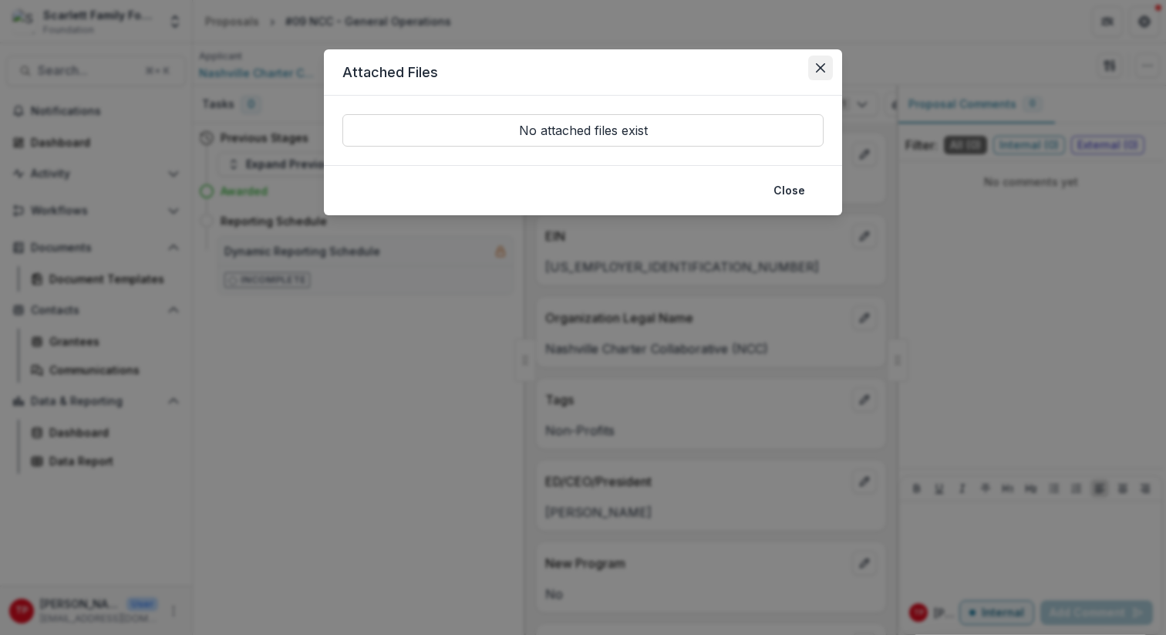
click at [820, 64] on icon "Close" at bounding box center [820, 67] width 9 height 9
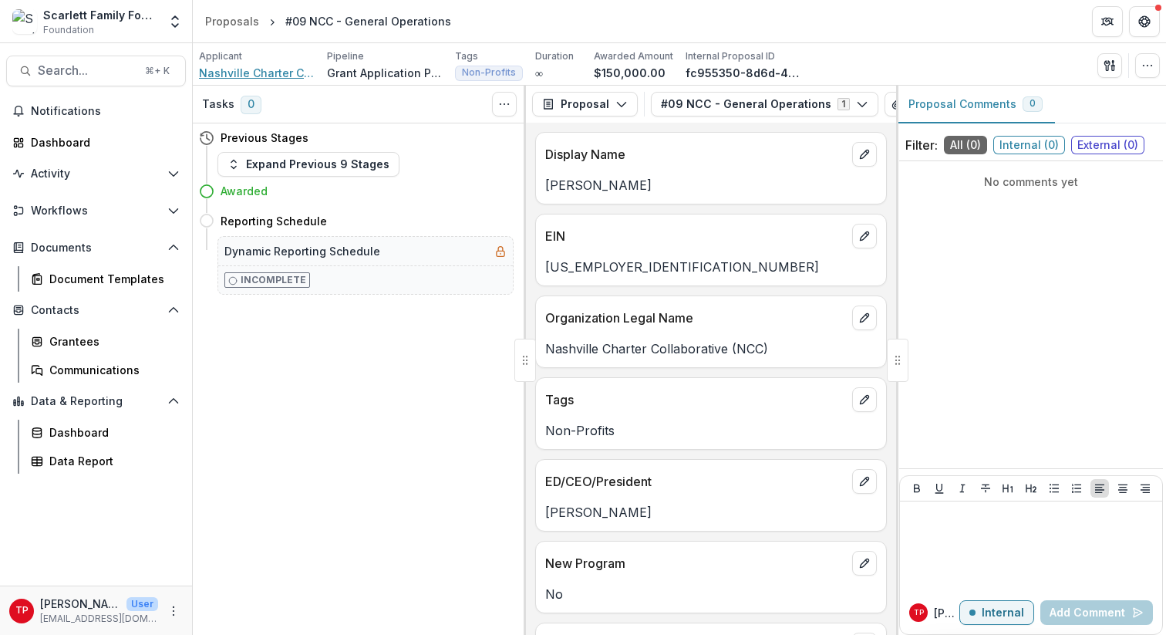
click at [244, 73] on span "Nashville Charter Collaborative (NCC)" at bounding box center [257, 73] width 116 height 16
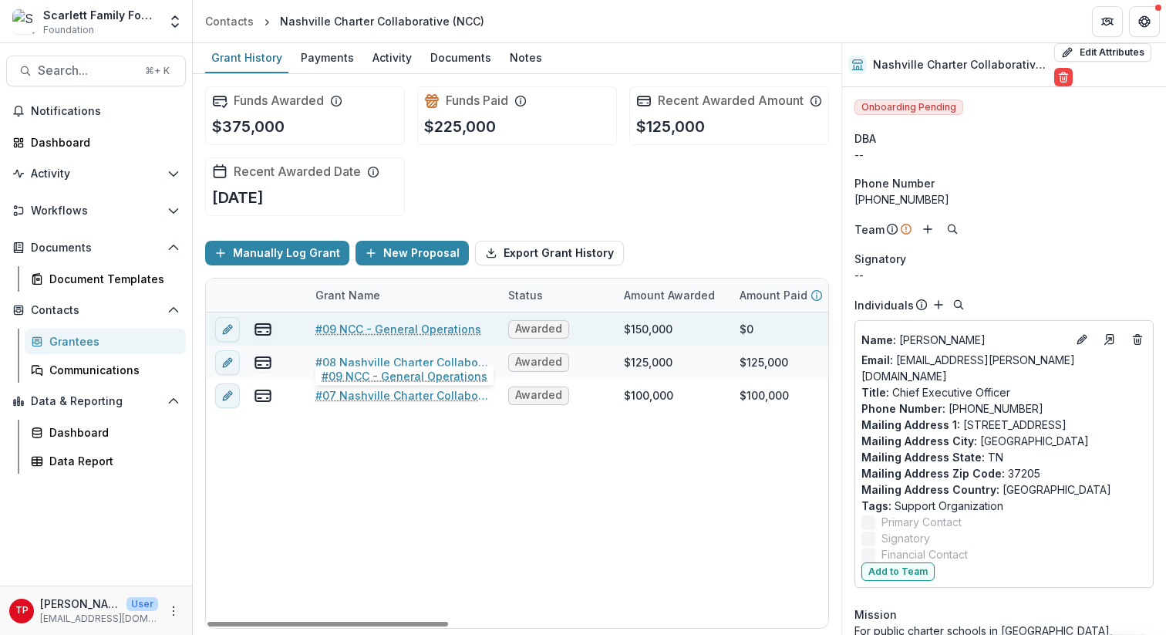
click at [349, 337] on link "#09 NCC - General Operations" at bounding box center [398, 329] width 166 height 16
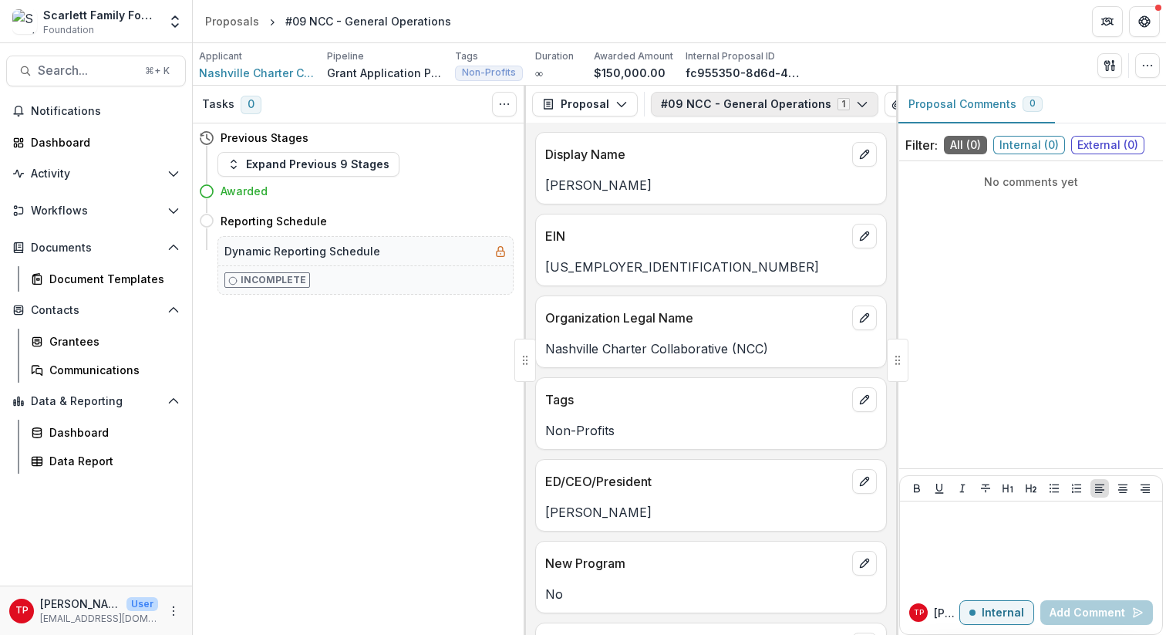
click at [856, 106] on icon "button" at bounding box center [862, 104] width 12 height 12
click at [767, 160] on span "#09 NCC - General Operations" at bounding box center [762, 162] width 166 height 16
click at [856, 99] on icon "button" at bounding box center [862, 104] width 12 height 12
click at [891, 102] on icon "View Attached Files" at bounding box center [897, 104] width 12 height 12
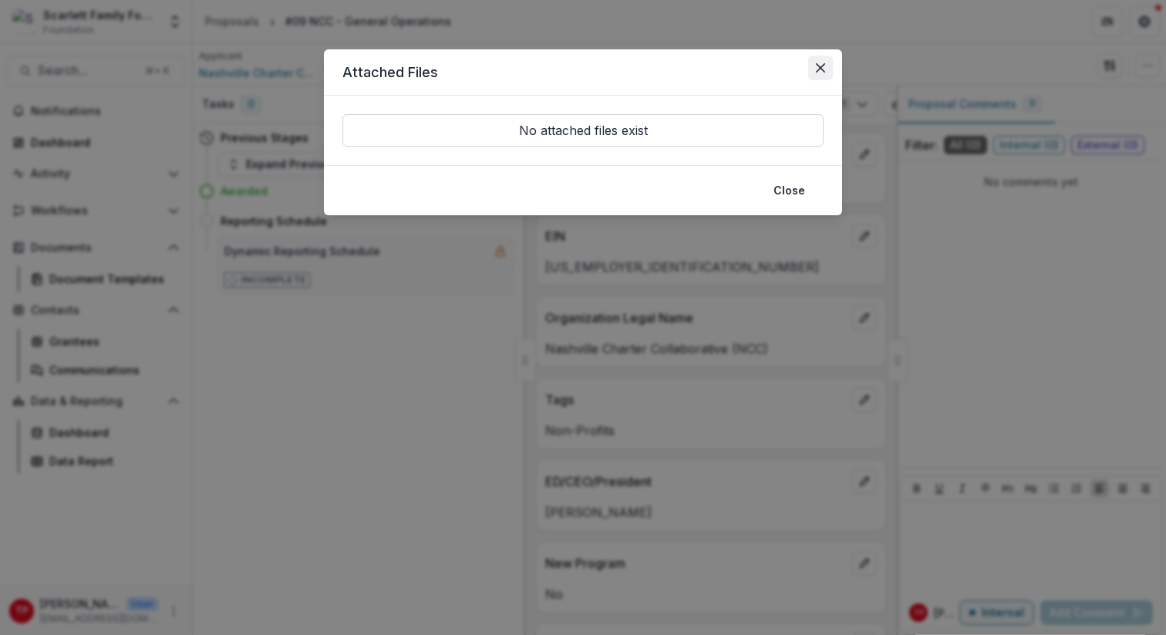
click at [820, 66] on icon "Close" at bounding box center [820, 67] width 9 height 9
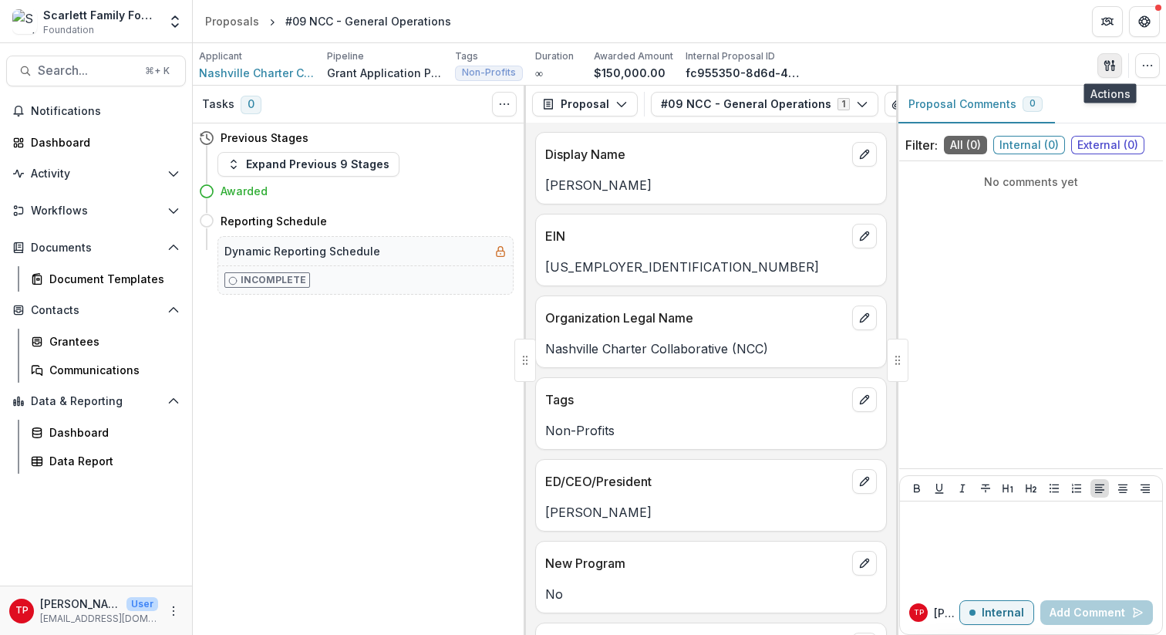
click at [1110, 60] on icon "button" at bounding box center [1109, 65] width 12 height 12
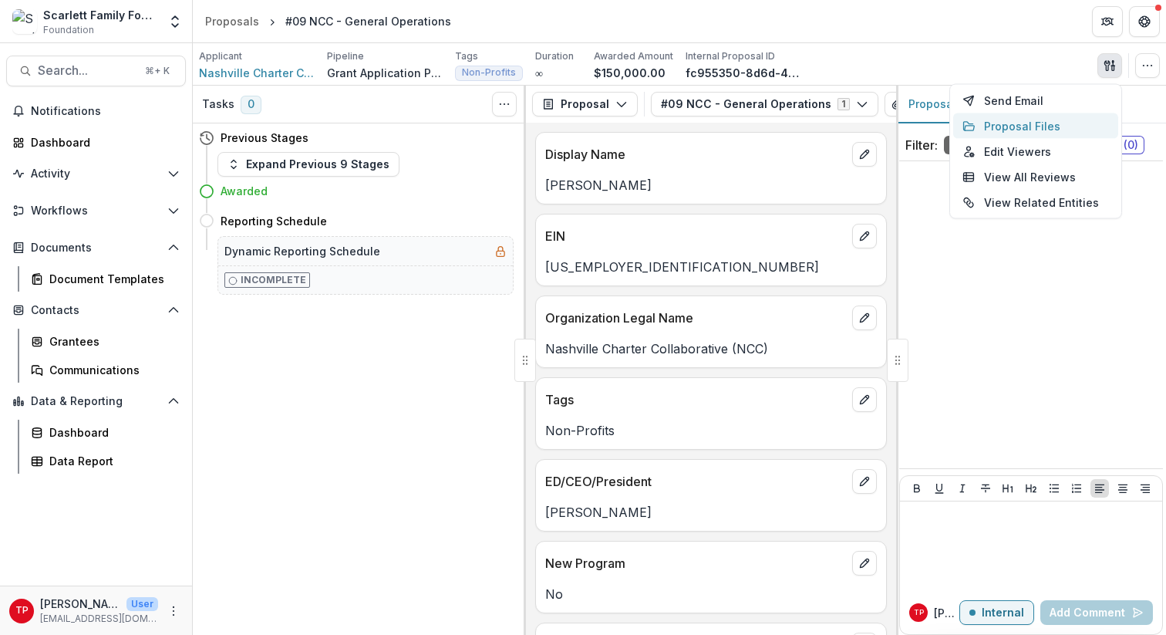
click at [1008, 124] on button "Proposal Files" at bounding box center [1035, 125] width 165 height 25
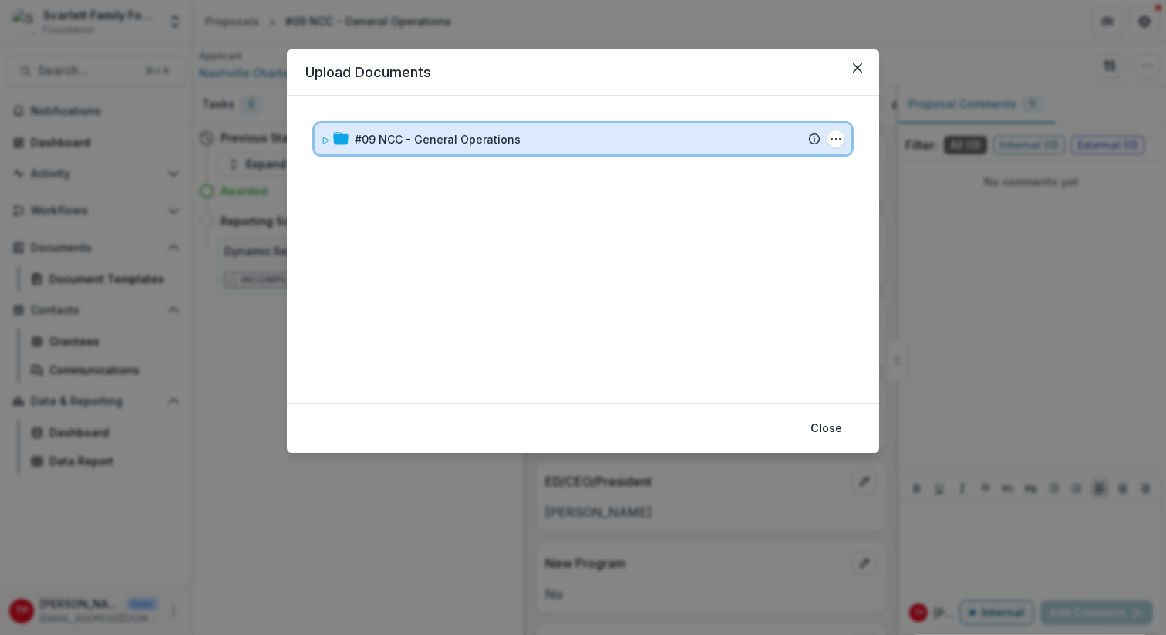
click at [325, 141] on icon at bounding box center [325, 140] width 5 height 6
click at [325, 141] on icon at bounding box center [325, 140] width 9 height 9
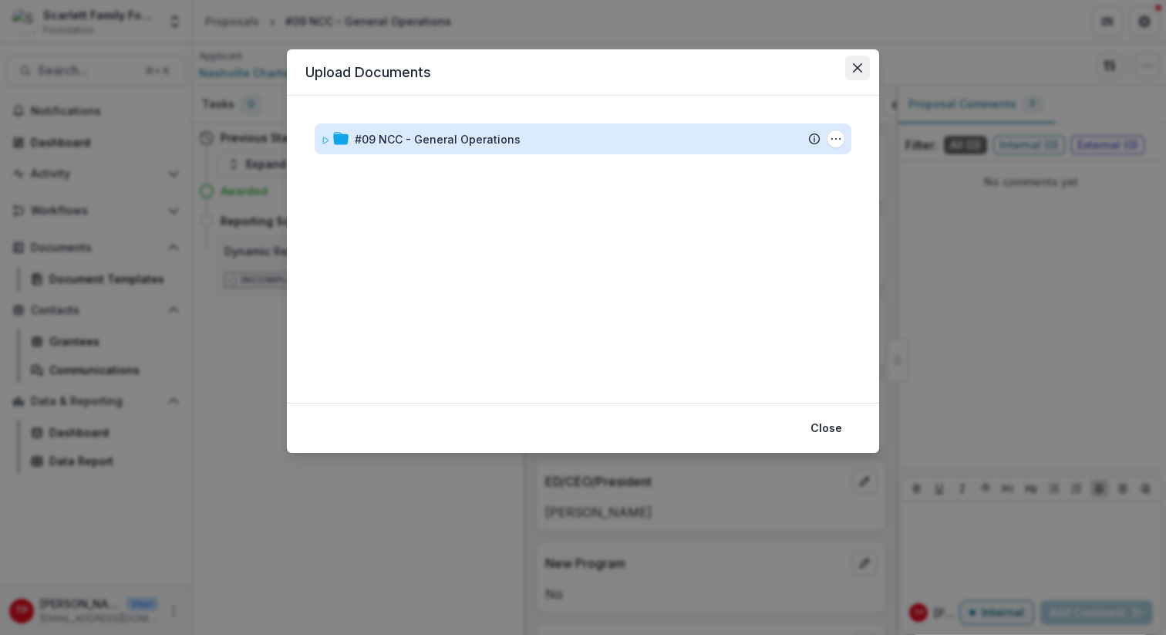
click at [859, 64] on icon "Close" at bounding box center [857, 67] width 9 height 9
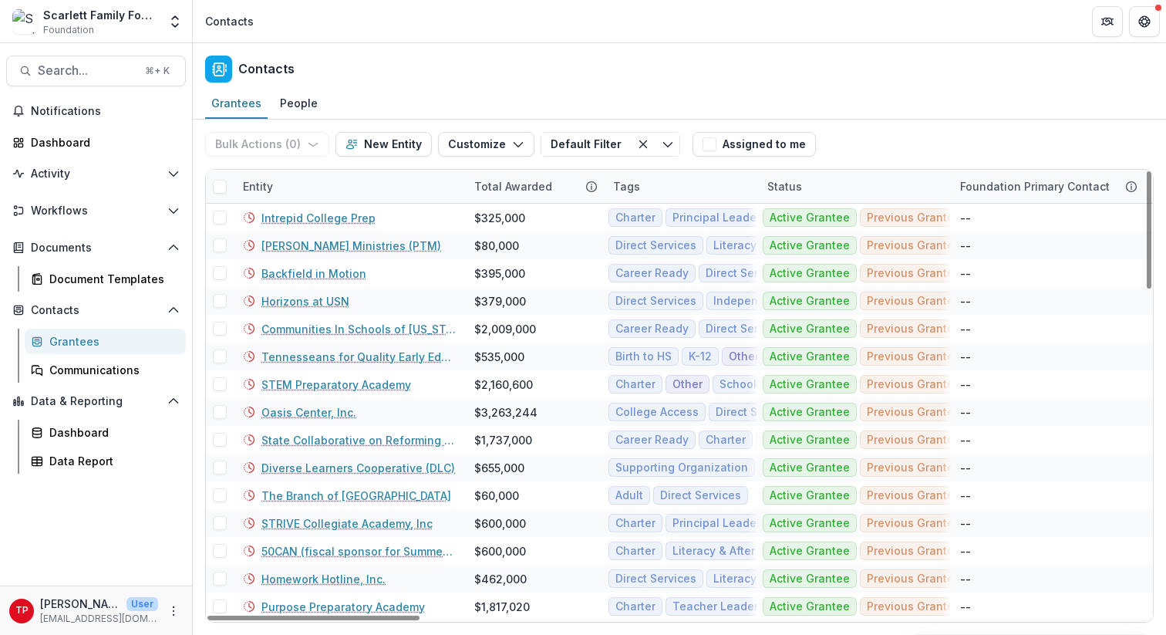
click at [336, 185] on div "Entity" at bounding box center [349, 186] width 231 height 33
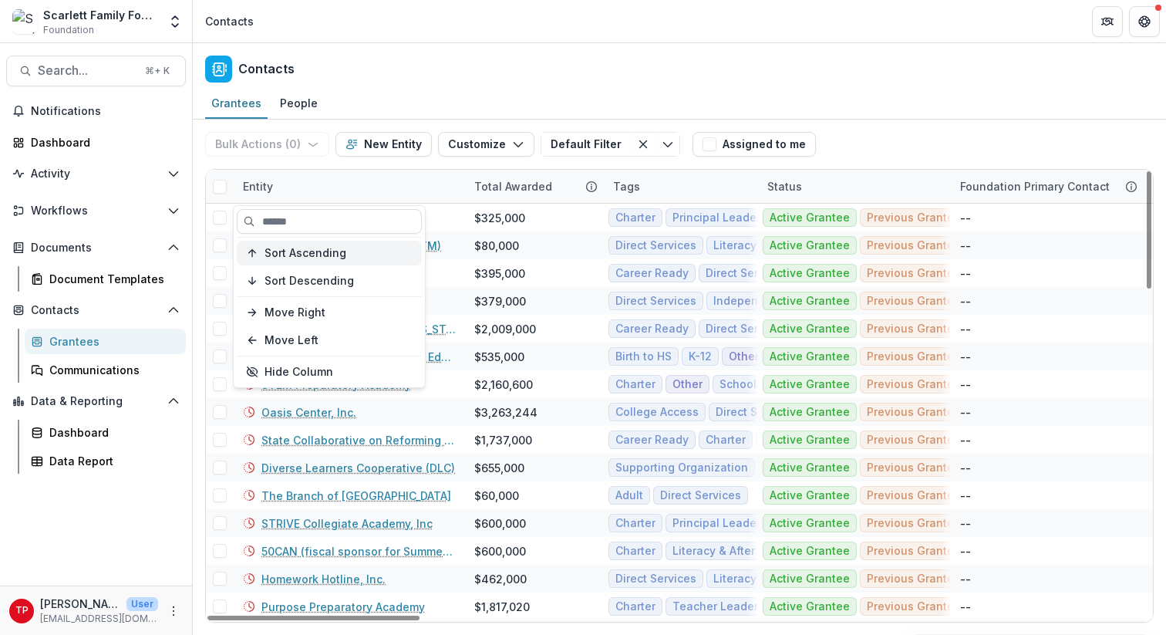
click at [325, 254] on span "Sort Ascending" at bounding box center [305, 253] width 82 height 13
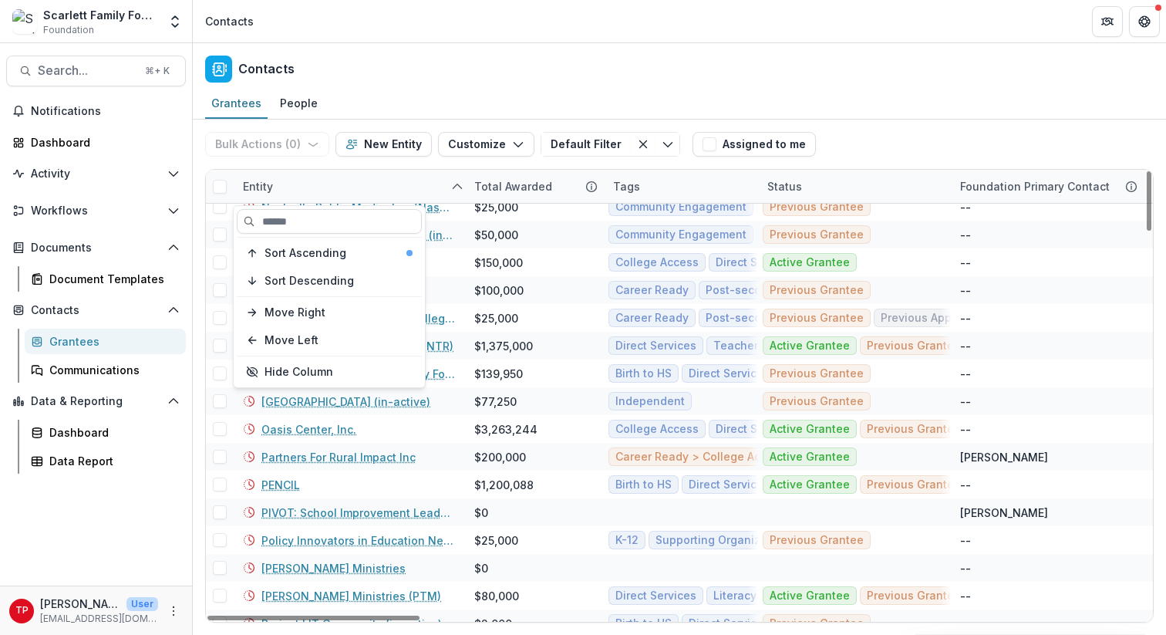
scroll to position [2027, 0]
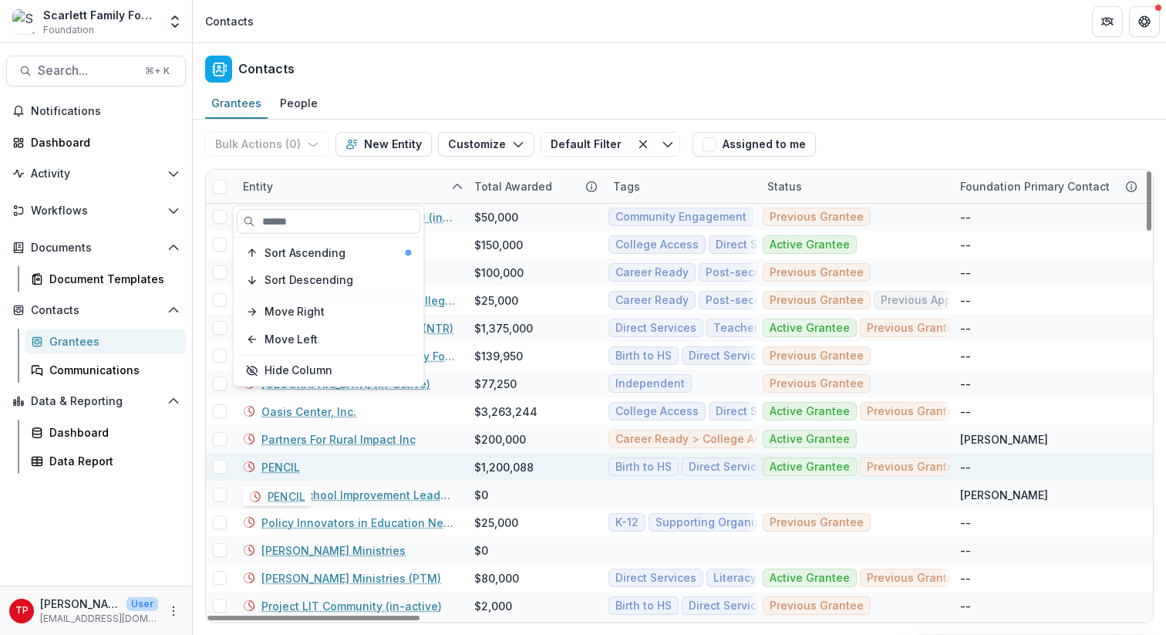
click at [279, 470] on link "PENCIL" at bounding box center [280, 467] width 39 height 16
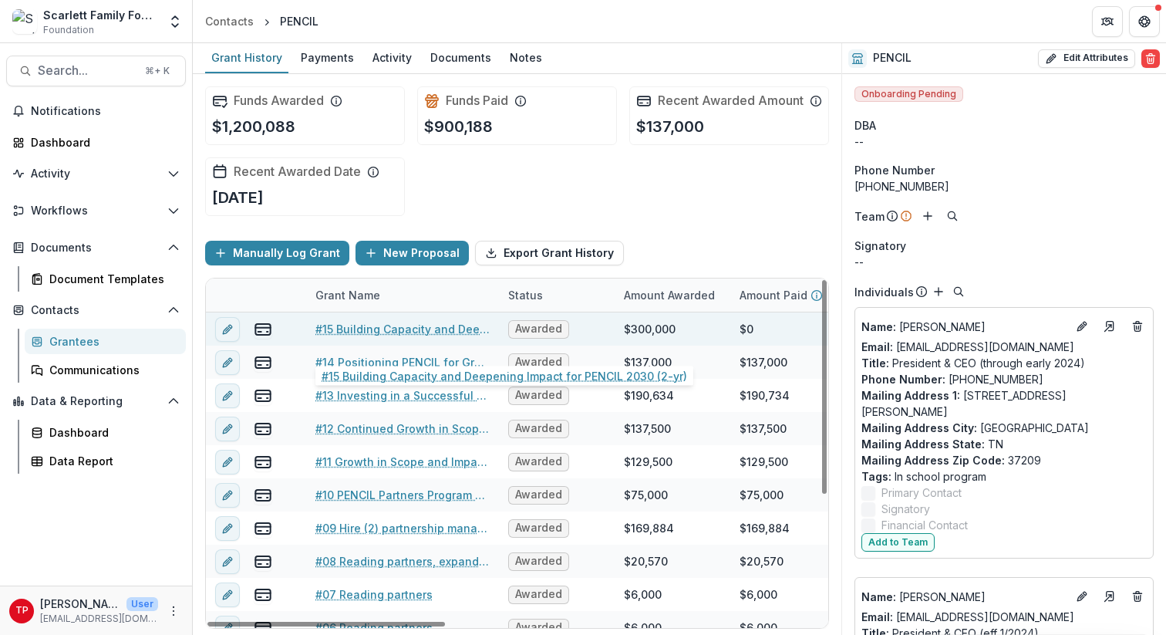
click at [383, 337] on link "#15 Building Capacity and Deepening Impact for PENCIL 2030 (2-yr)" at bounding box center [402, 329] width 174 height 16
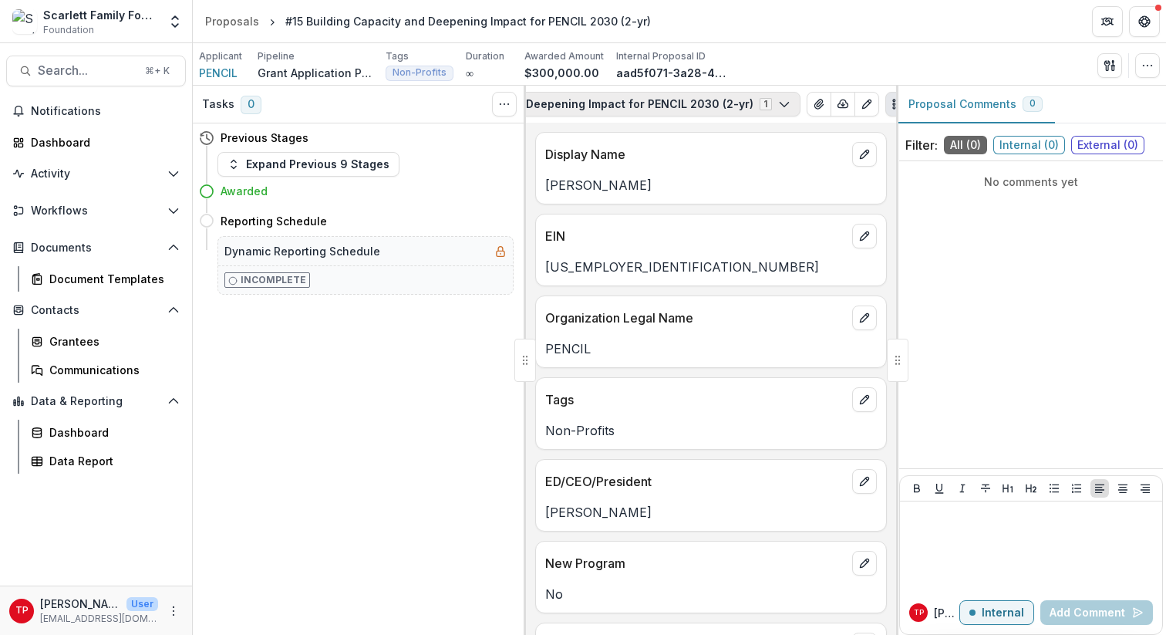
scroll to position [0, 303]
click at [790, 105] on icon "View Attached Files" at bounding box center [796, 104] width 12 height 12
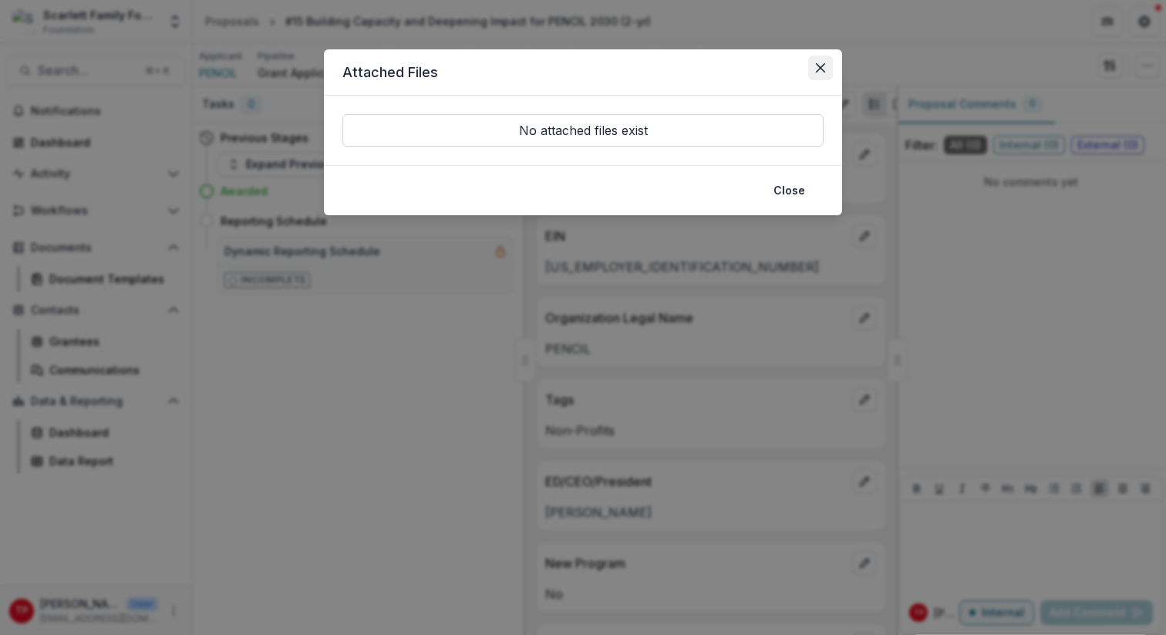
click at [820, 66] on icon "Close" at bounding box center [820, 67] width 9 height 9
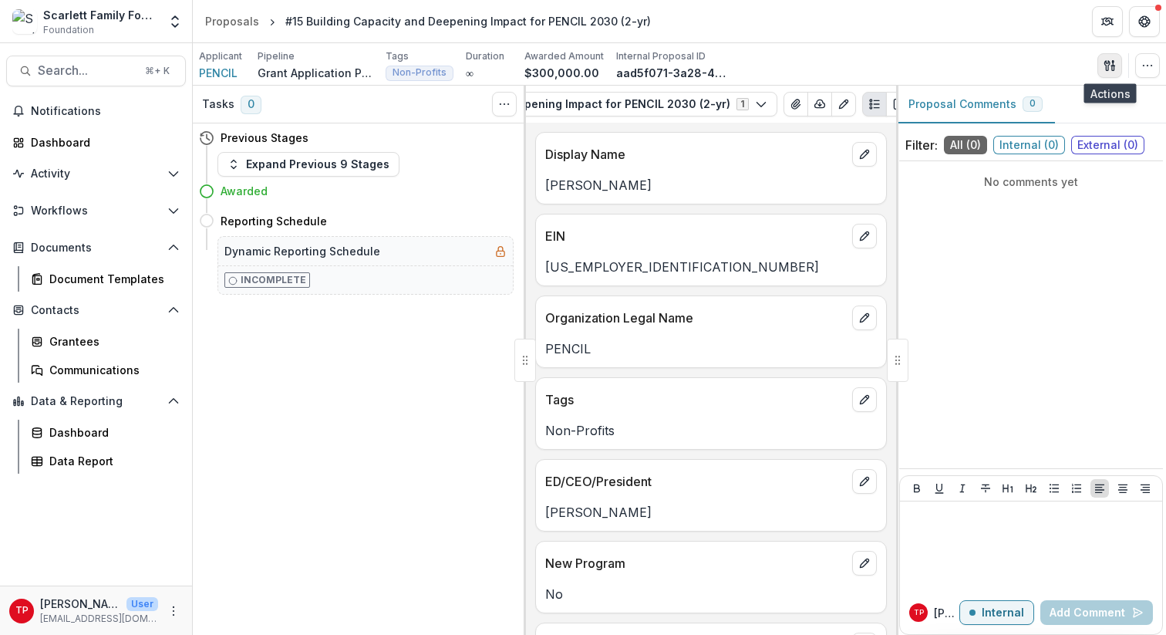
click at [1113, 60] on polygon "button" at bounding box center [1113, 61] width 2 height 2
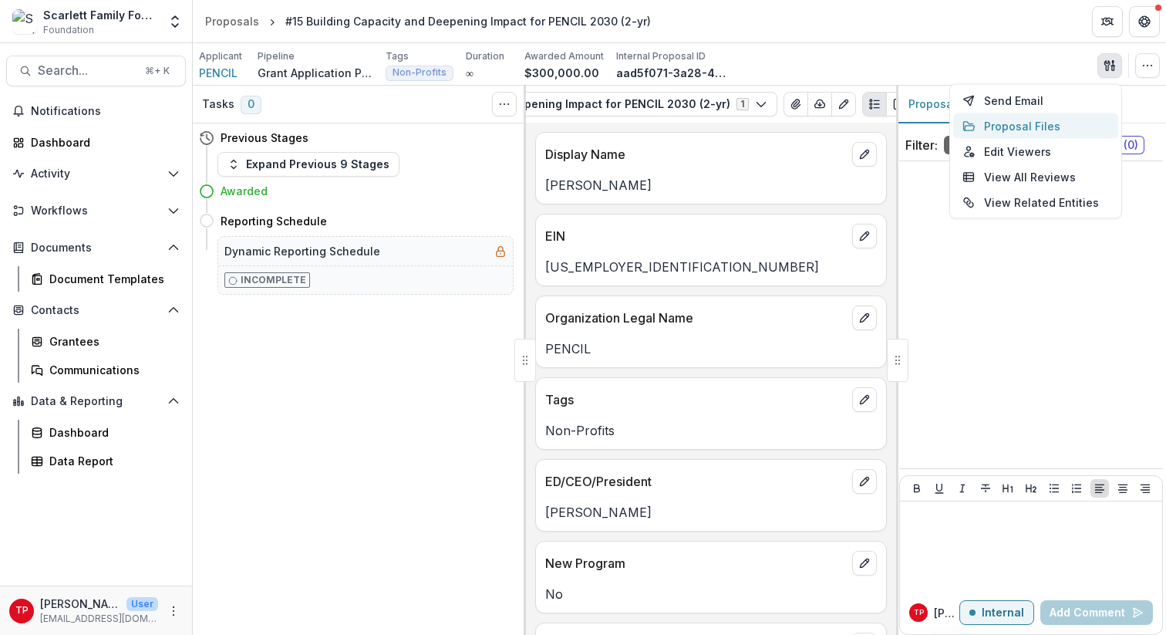
click at [1026, 125] on button "Proposal Files" at bounding box center [1035, 125] width 165 height 25
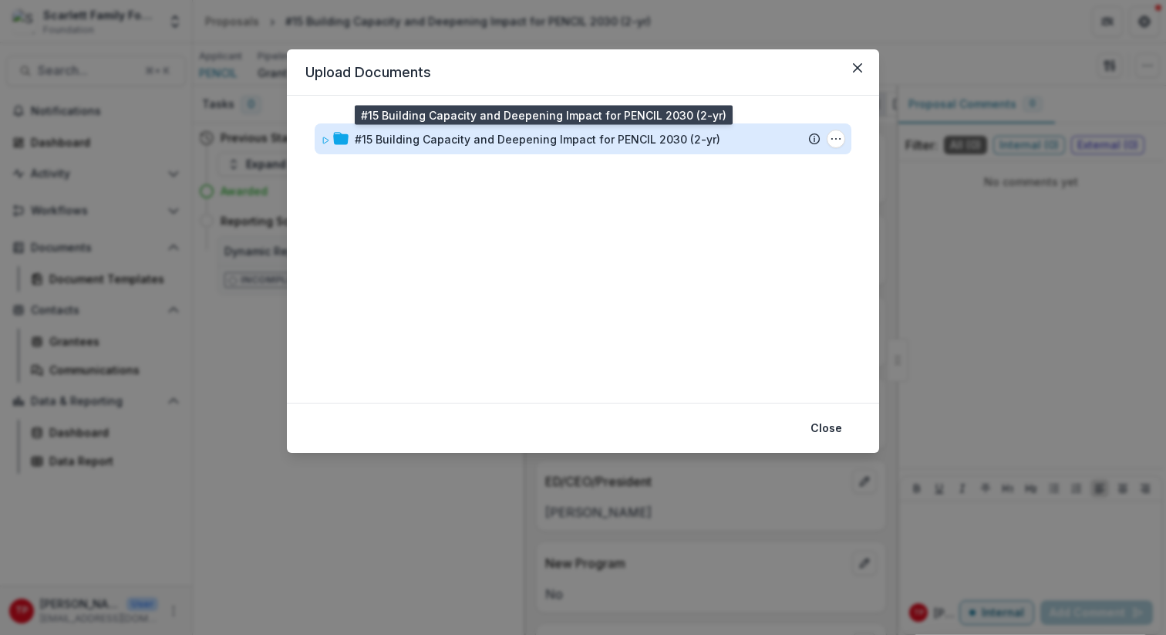
click at [408, 141] on div "#15 Building Capacity and Deepening Impact for PENCIL 2030 (2-yr)" at bounding box center [538, 139] width 366 height 16
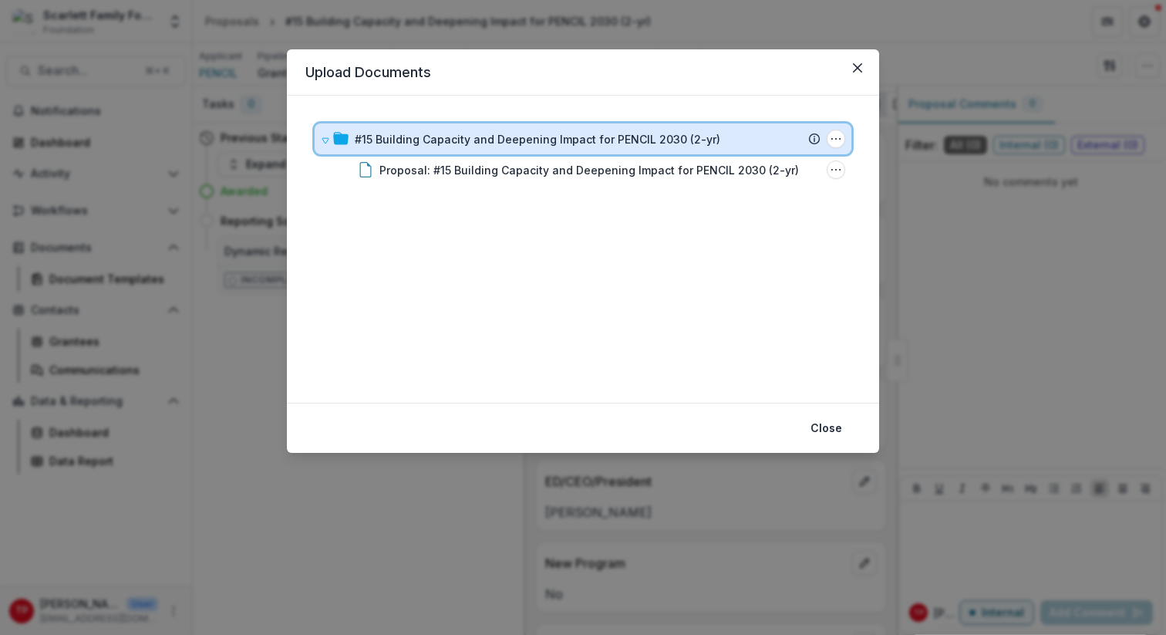
click at [325, 138] on icon at bounding box center [325, 140] width 9 height 9
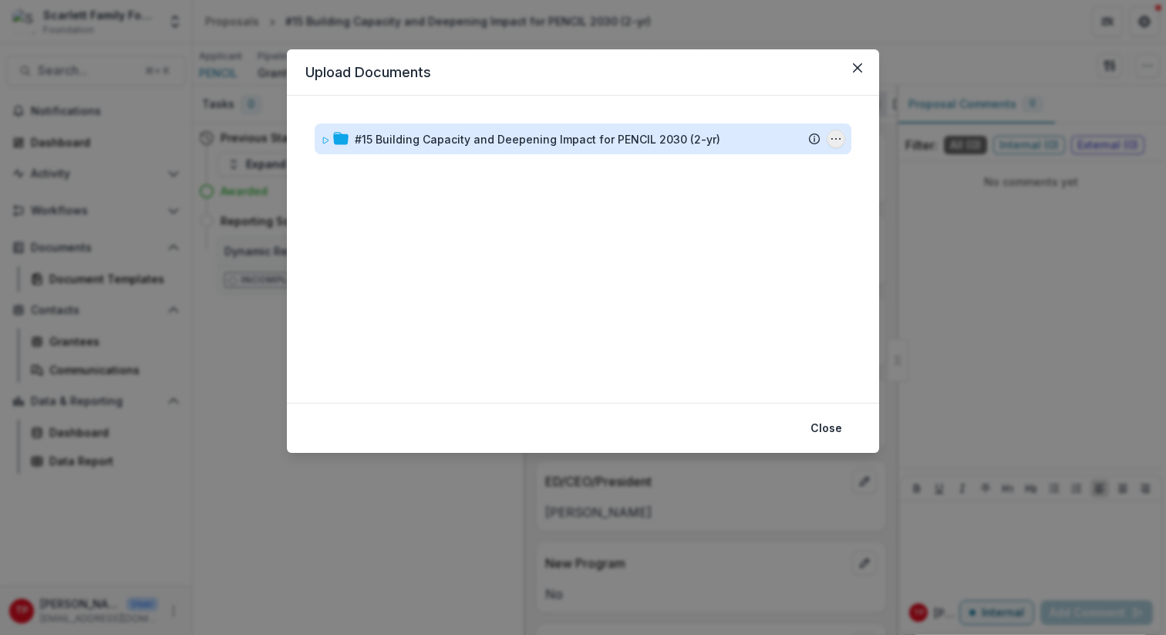
click at [836, 143] on icon "#15 Building Capacity and Deepening Impact for PENCIL 2030 (2-yr) Options" at bounding box center [836, 139] width 12 height 12
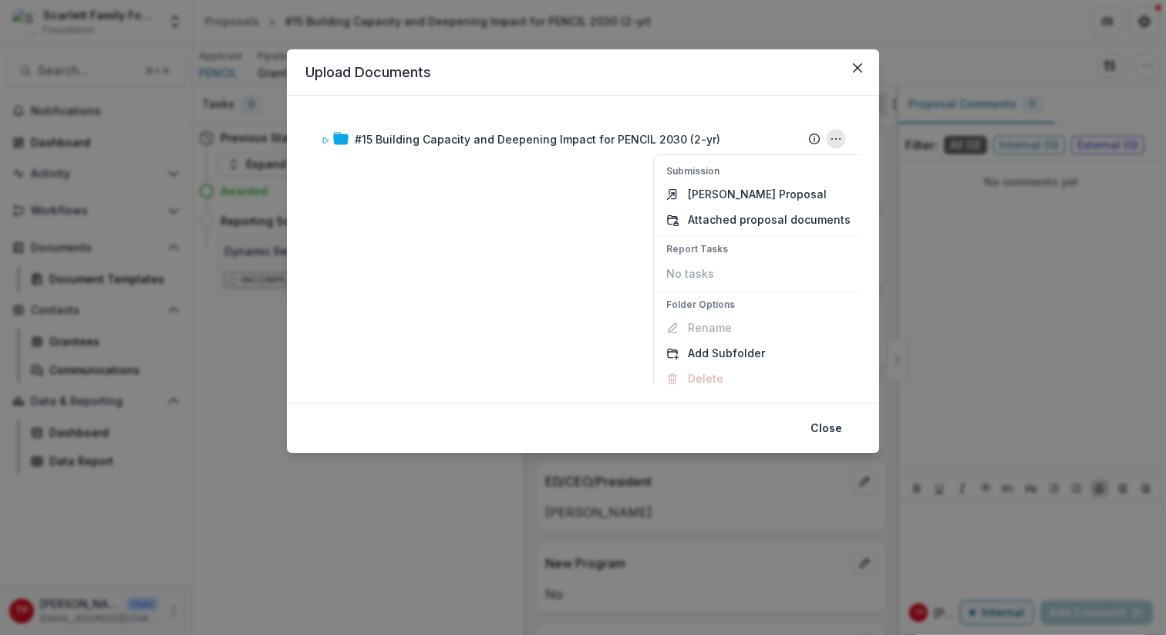
click at [495, 246] on div "#15 Building Capacity and Deepening Impact for PENCIL 2030 (2-yr) Submission Te…" at bounding box center [582, 249] width 555 height 270
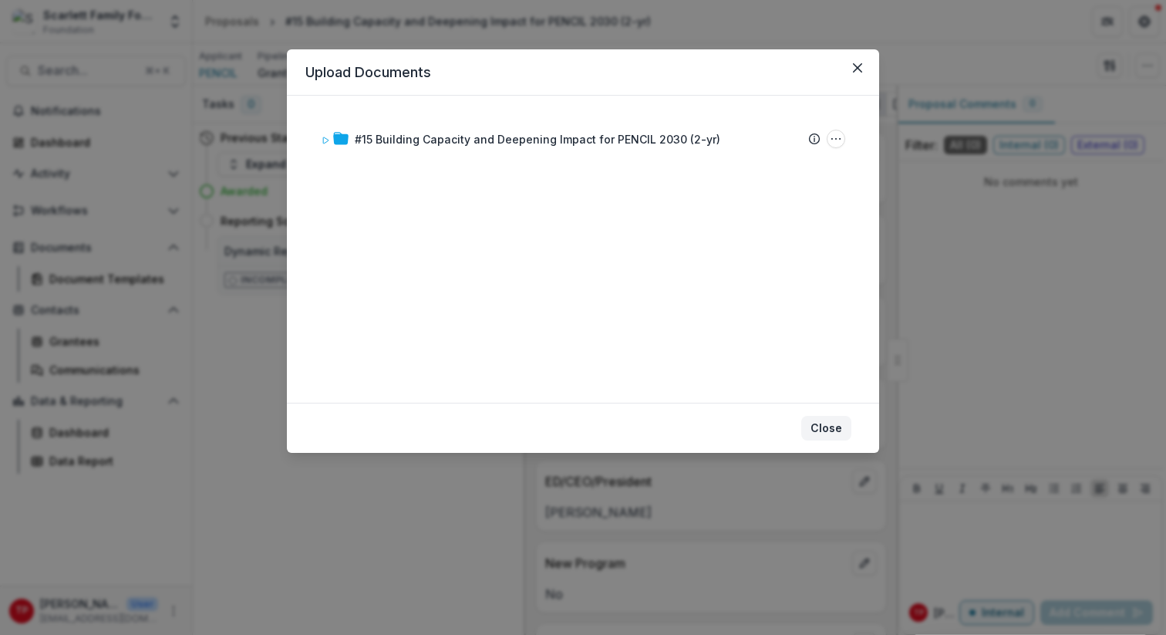
click at [835, 422] on button "Close" at bounding box center [826, 428] width 50 height 25
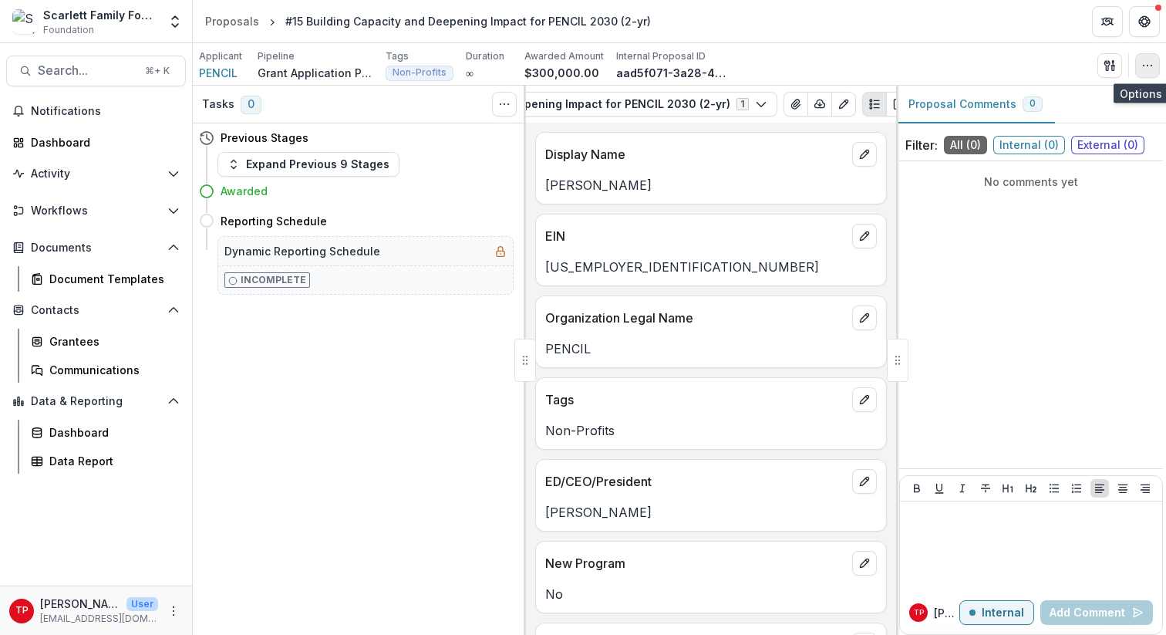
click at [1127, 62] on button "button" at bounding box center [1147, 65] width 25 height 25
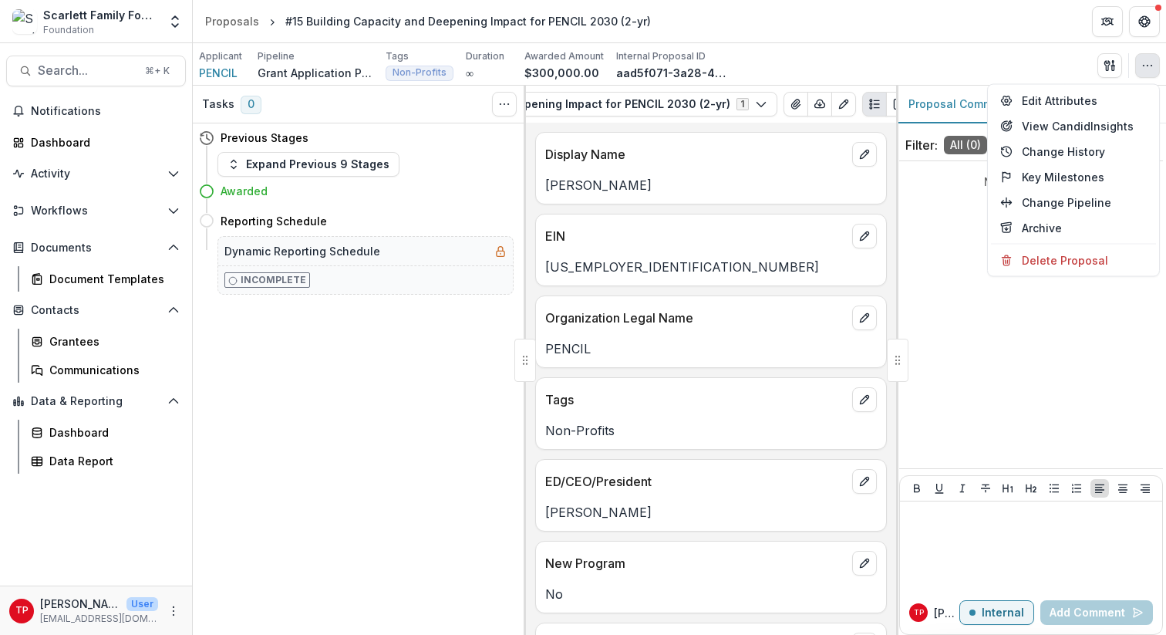
click at [917, 217] on div "No comments yet" at bounding box center [1031, 314] width 264 height 295
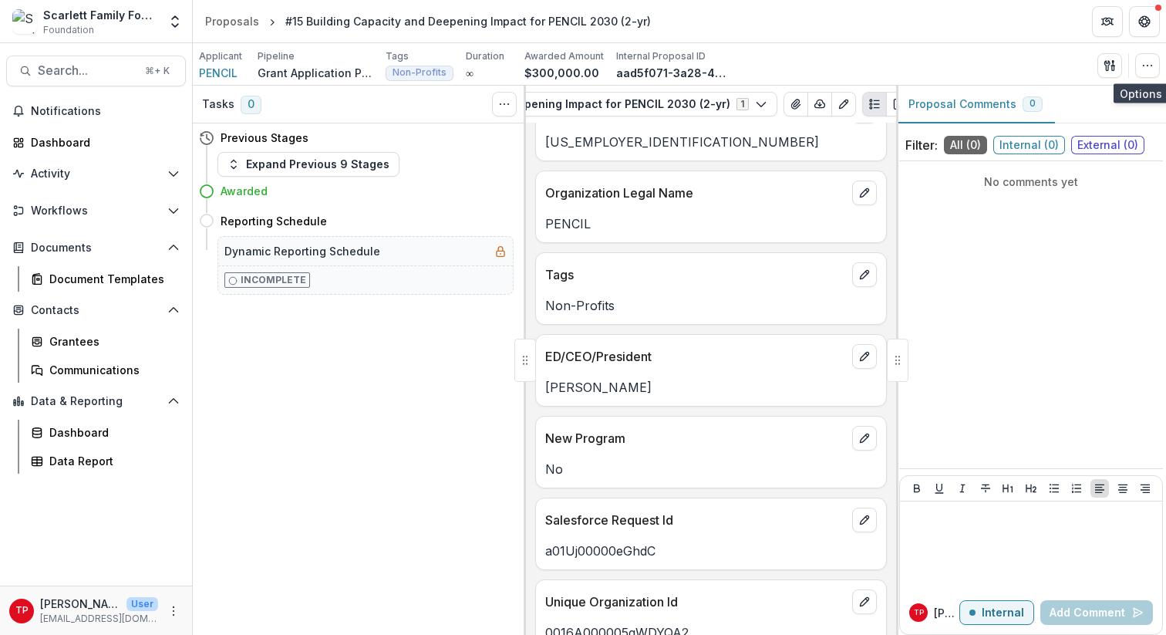
scroll to position [0, 0]
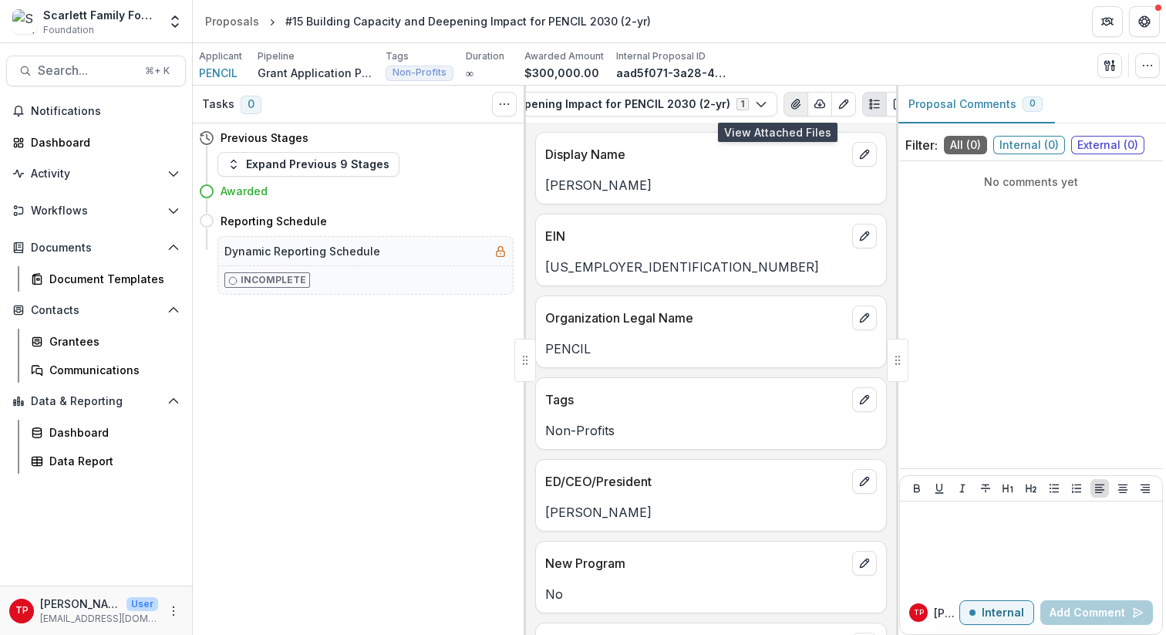
click at [791, 102] on icon "View Attached Files" at bounding box center [795, 103] width 8 height 9
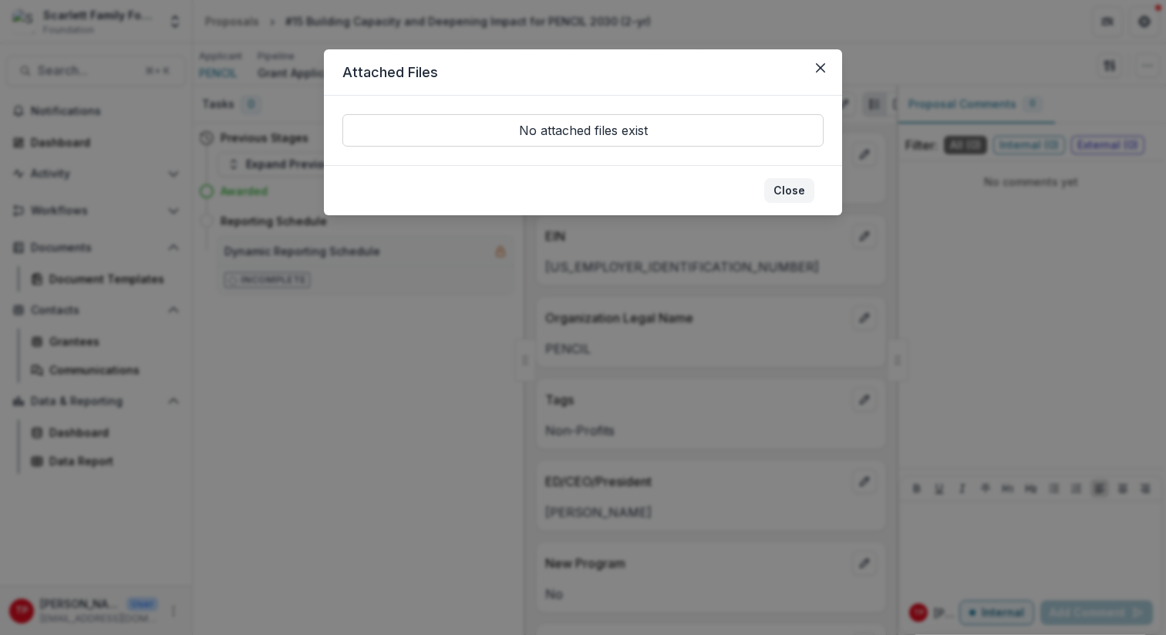
click at [790, 189] on button "Close" at bounding box center [789, 190] width 50 height 25
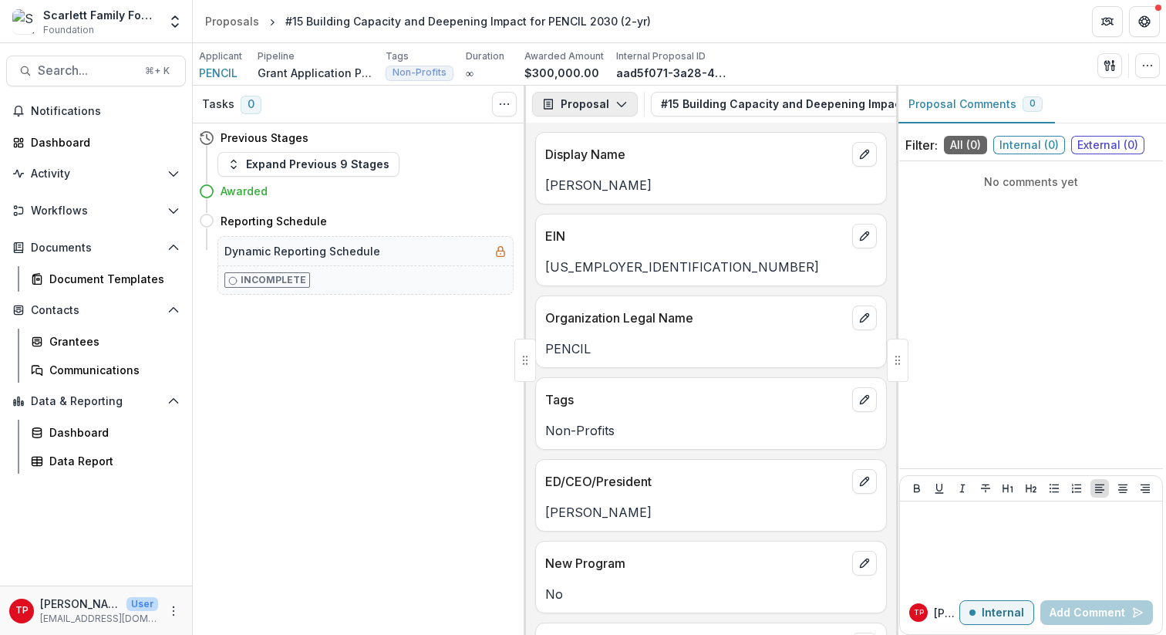
click at [618, 102] on icon "button" at bounding box center [621, 104] width 12 height 12
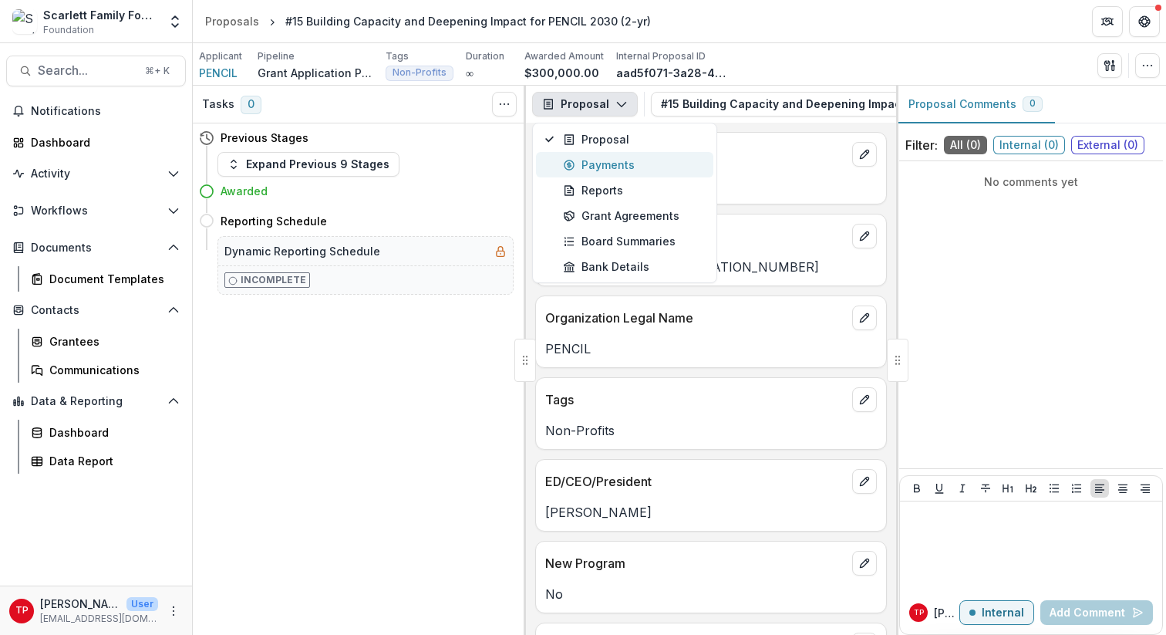
click at [616, 167] on div "Payments" at bounding box center [633, 165] width 141 height 16
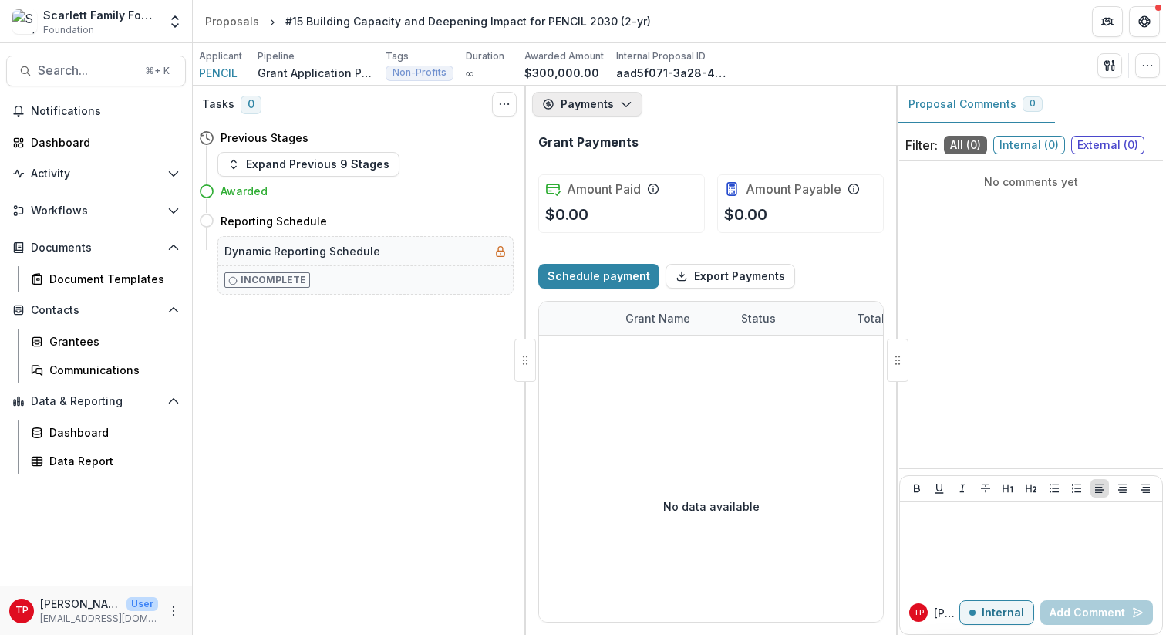
click at [628, 101] on icon "button" at bounding box center [626, 104] width 12 height 12
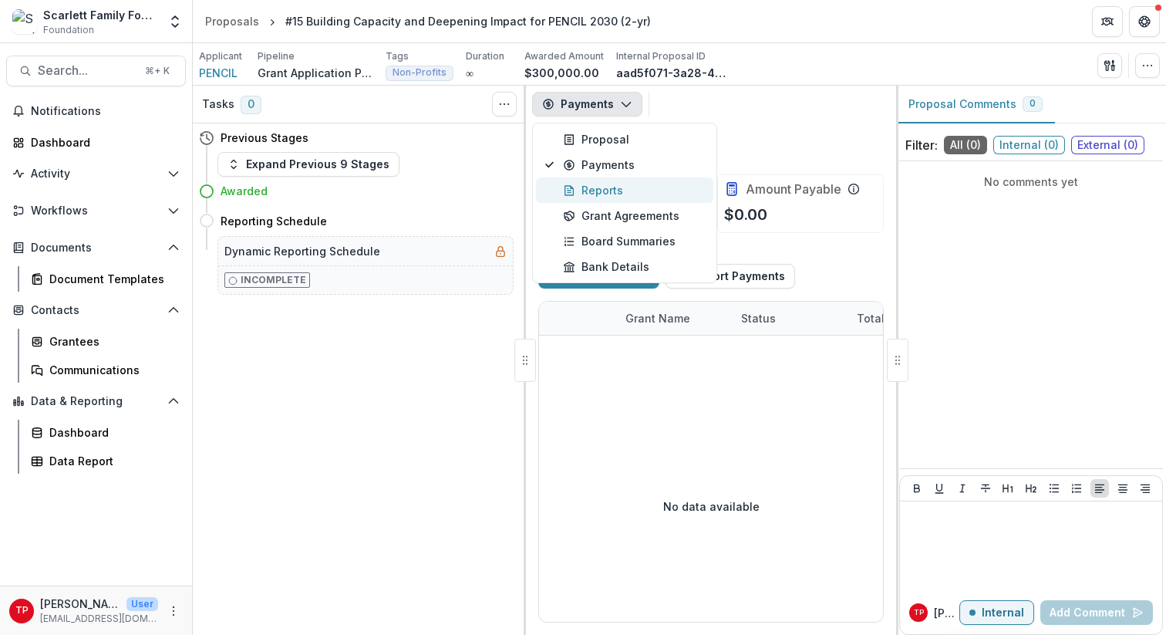
click at [615, 191] on div "Reports" at bounding box center [633, 190] width 141 height 16
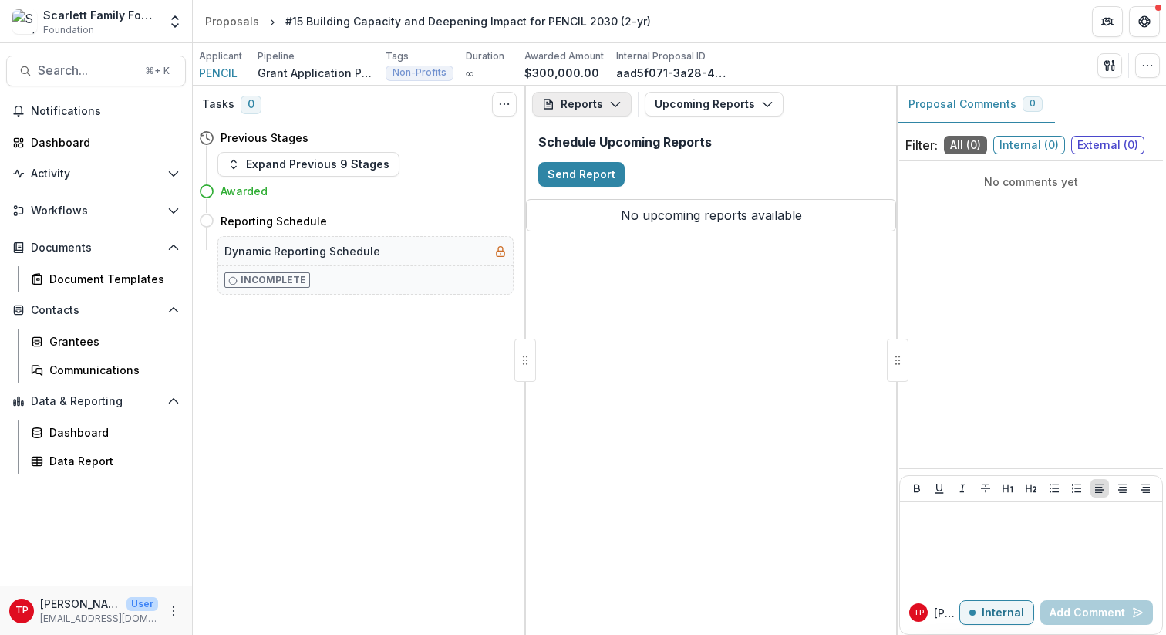
click at [613, 106] on polyline "button" at bounding box center [615, 105] width 8 height 5
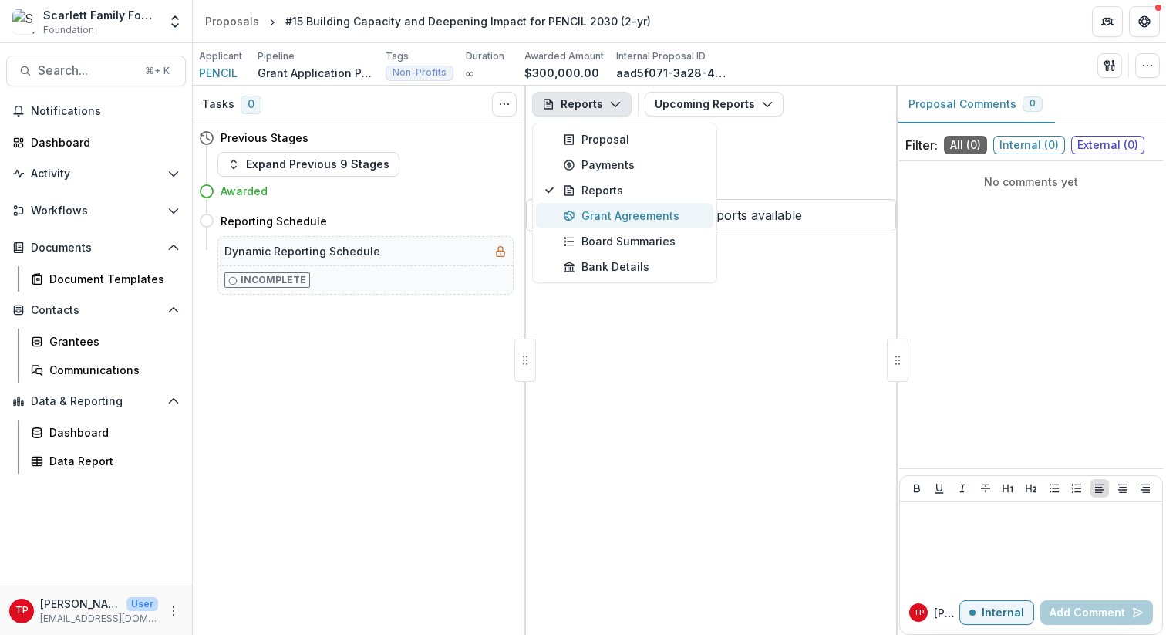
click at [603, 217] on div "Grant Agreements" at bounding box center [633, 215] width 141 height 16
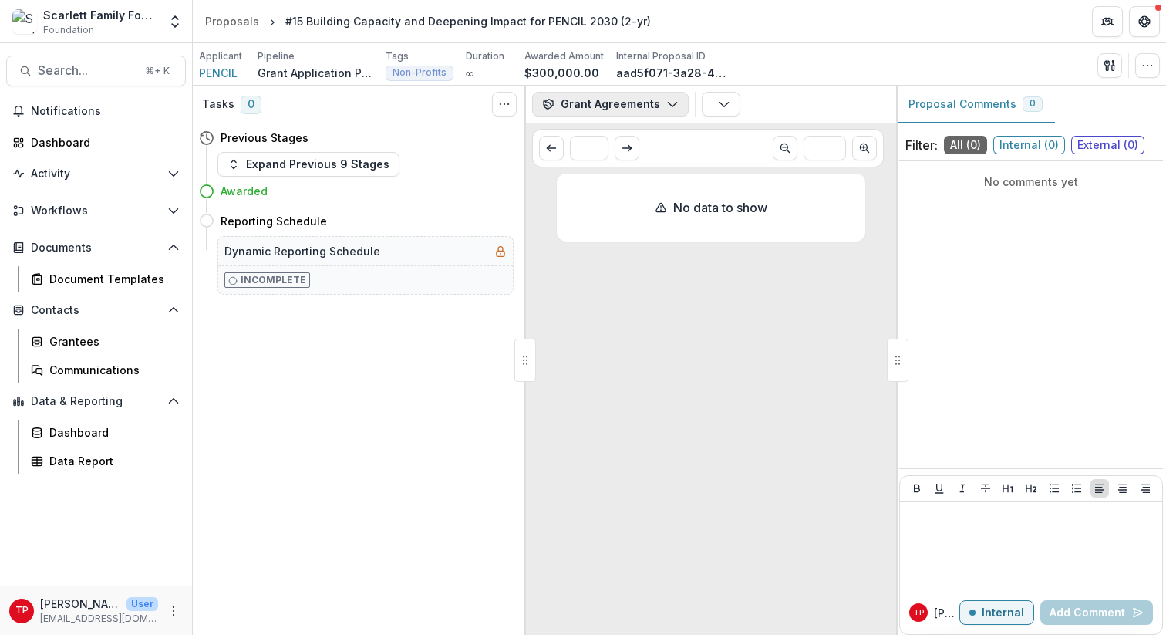
click at [668, 99] on icon "button" at bounding box center [672, 104] width 12 height 12
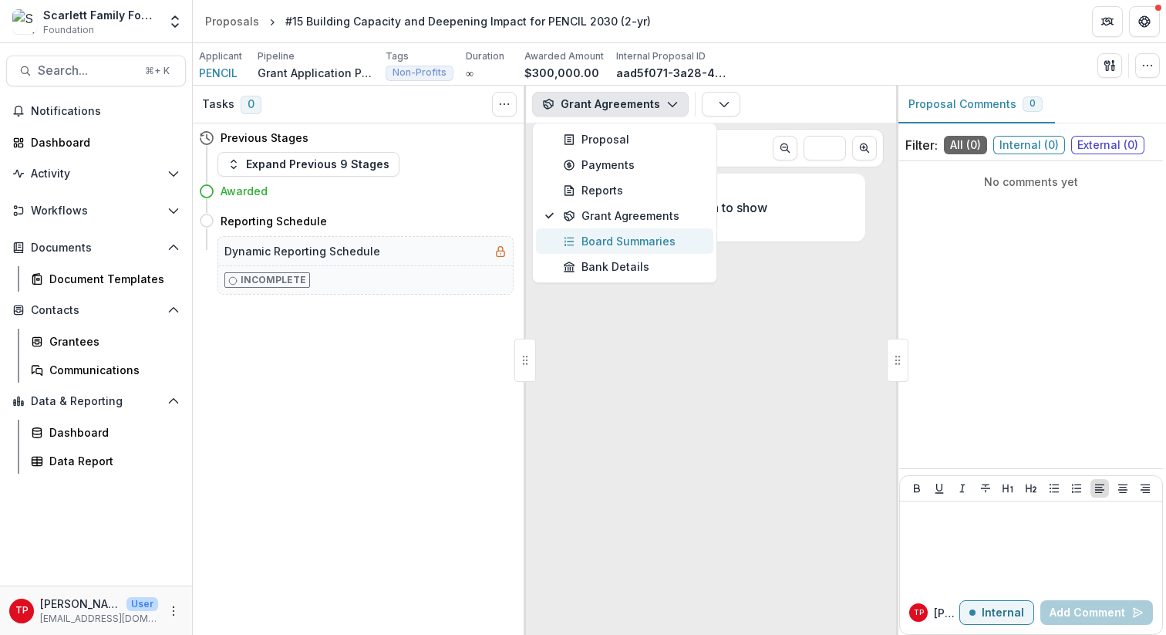
click at [614, 242] on div "Board Summaries" at bounding box center [633, 241] width 141 height 16
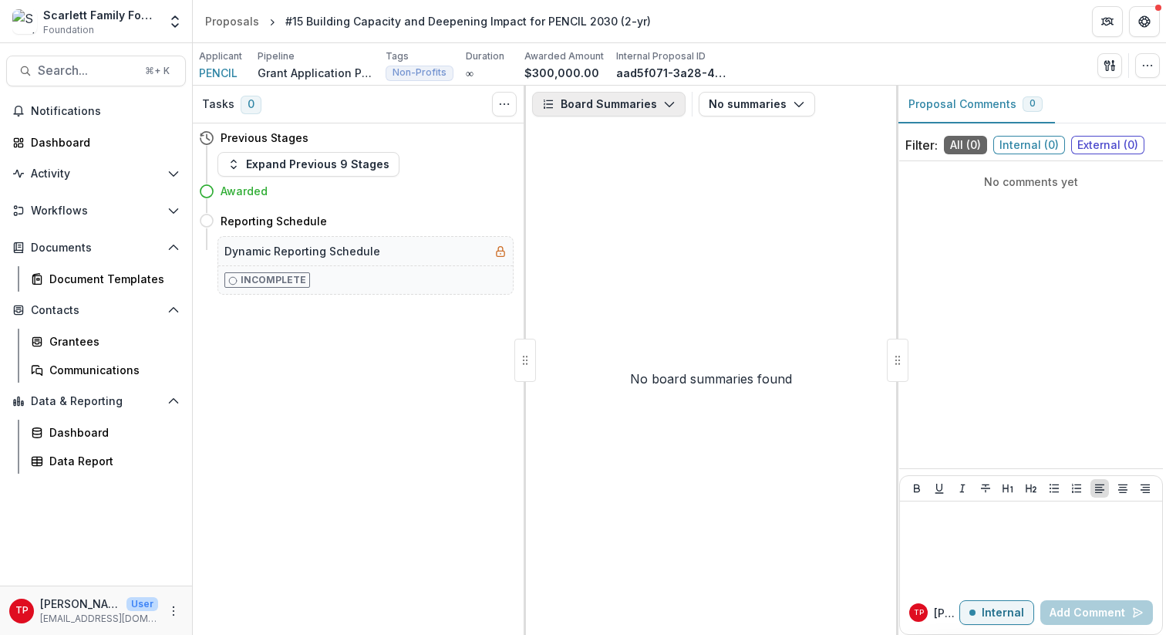
click at [665, 102] on icon "button" at bounding box center [669, 104] width 12 height 12
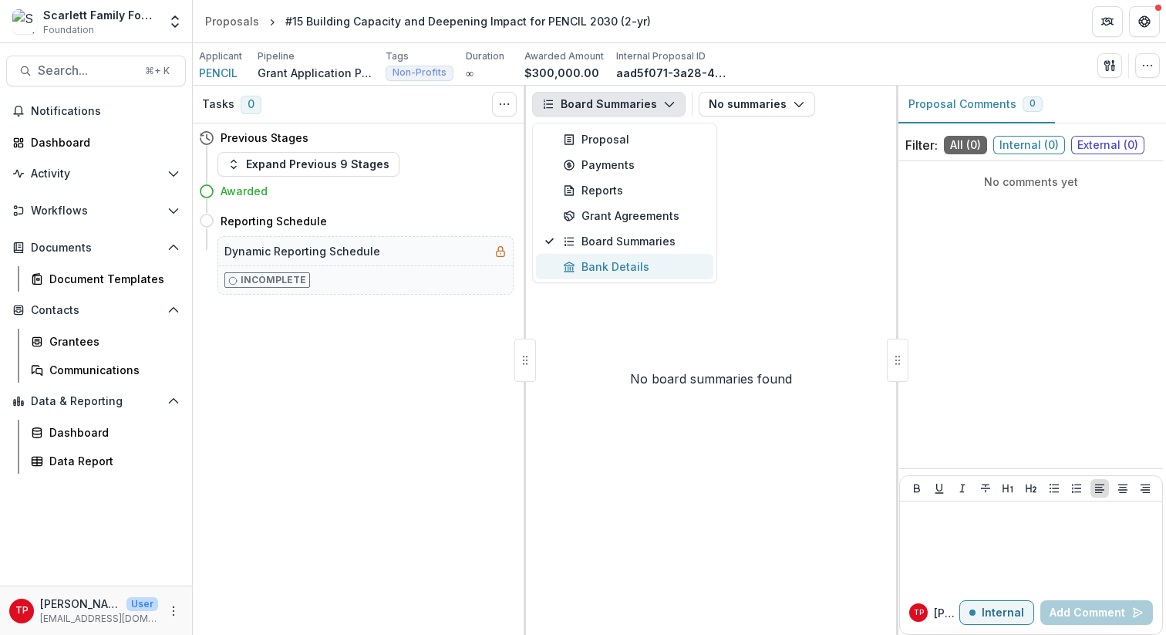
click at [632, 263] on div "Bank Details" at bounding box center [633, 266] width 141 height 16
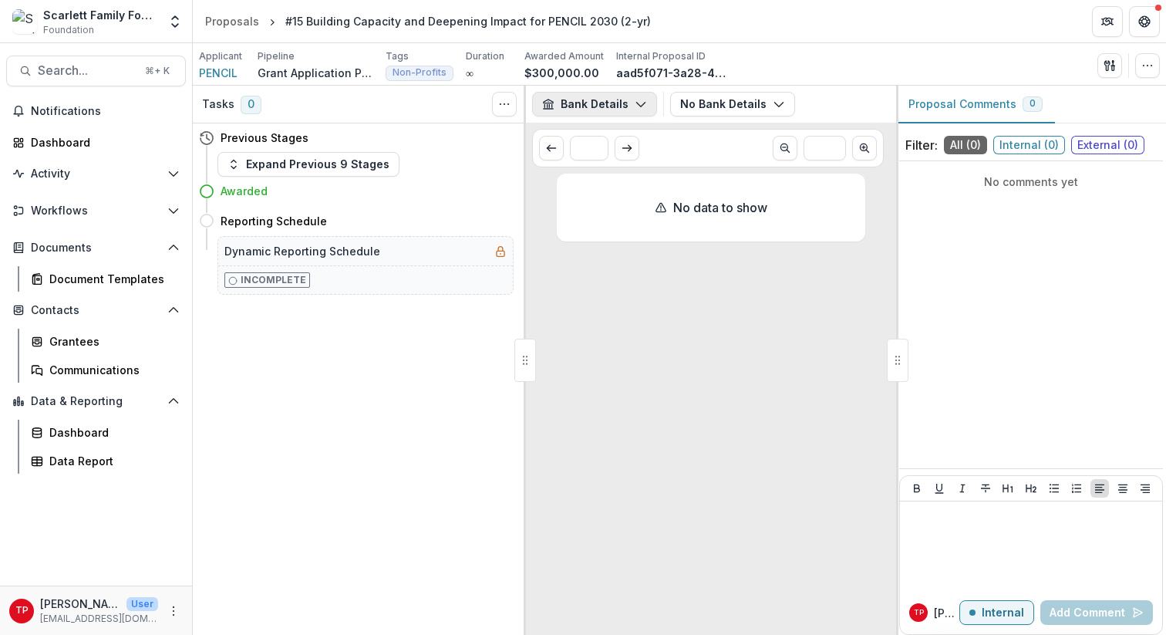
click at [643, 102] on icon "button" at bounding box center [641, 104] width 12 height 12
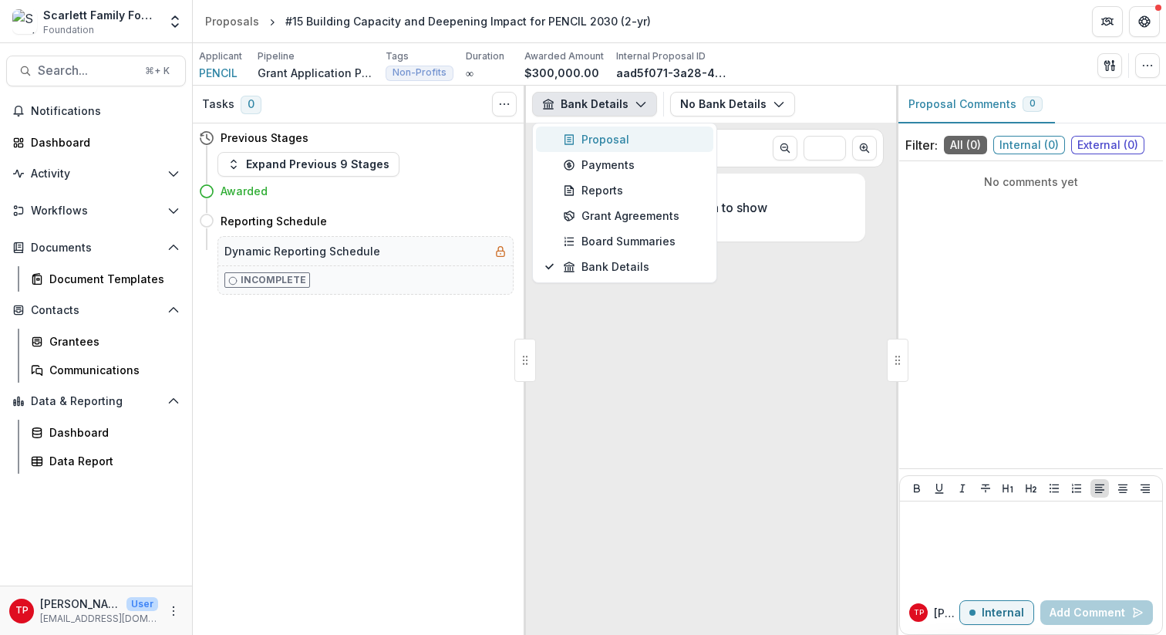
click at [617, 140] on div "Proposal" at bounding box center [633, 139] width 141 height 16
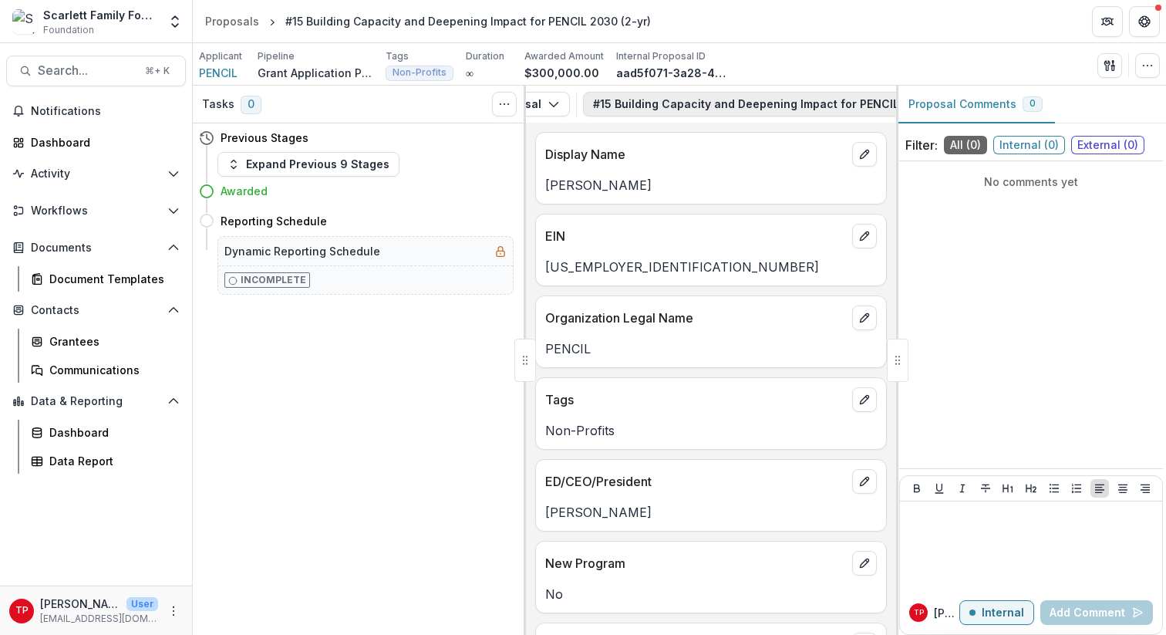
scroll to position [0, 303]
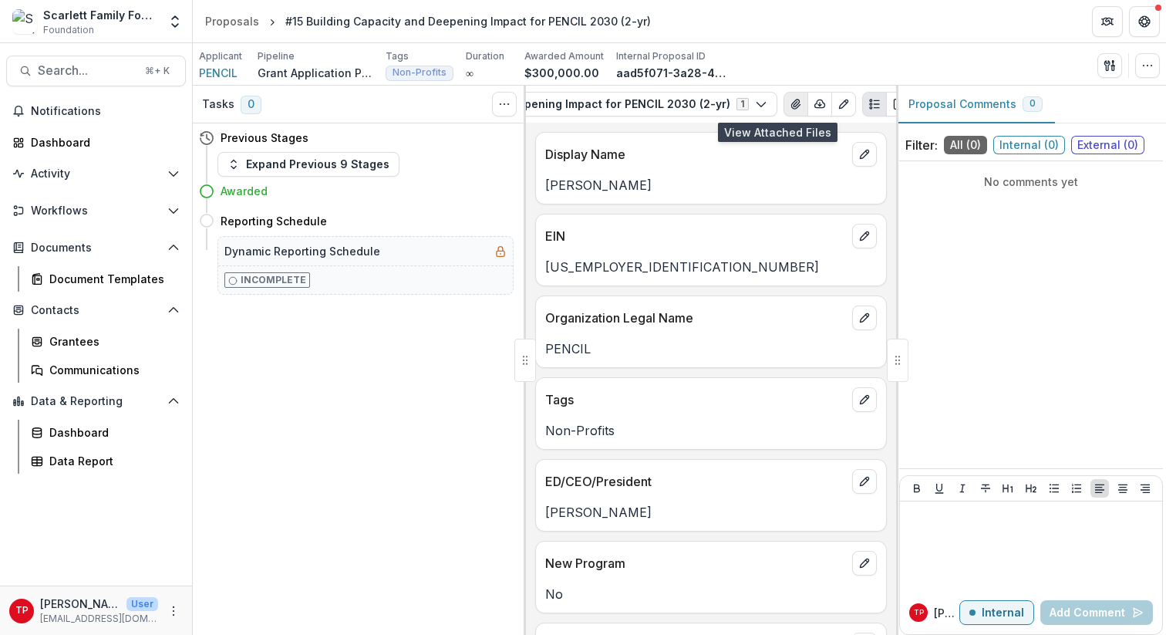
click at [791, 100] on icon "View Attached Files" at bounding box center [795, 103] width 8 height 9
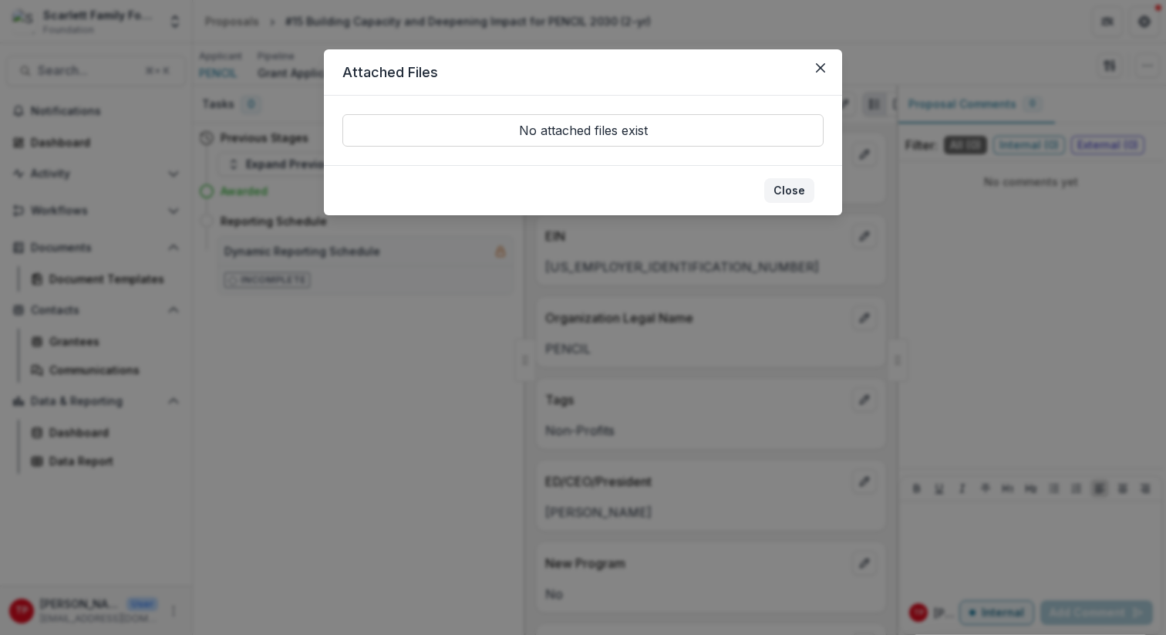
click at [790, 184] on button "Close" at bounding box center [789, 190] width 50 height 25
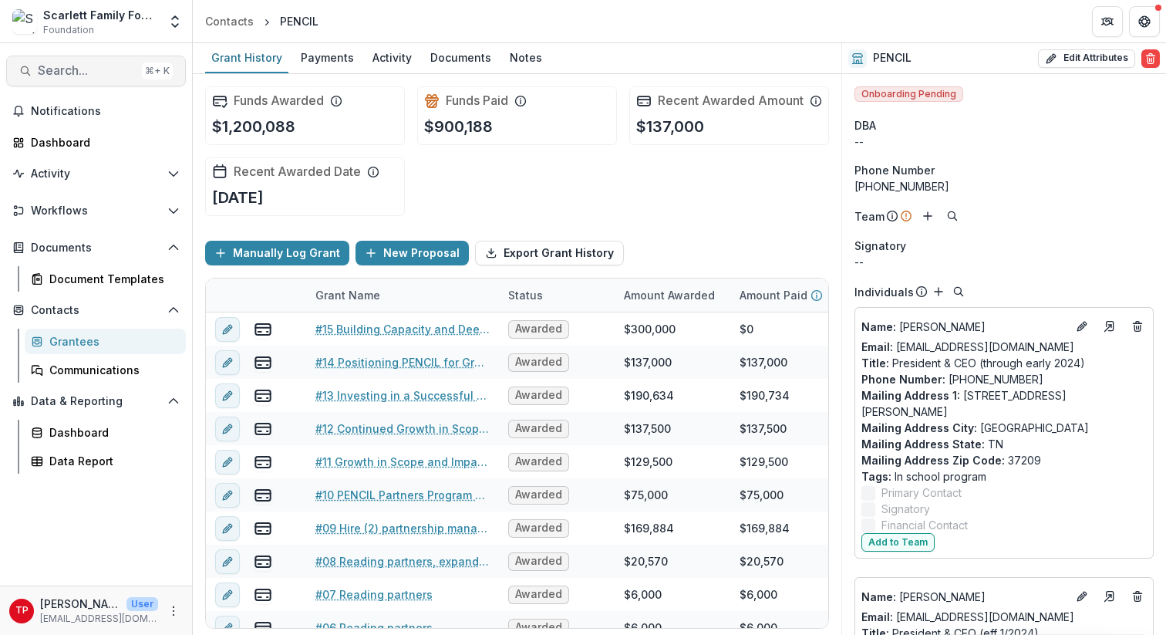
click at [64, 62] on button "Search... ⌘ + K" at bounding box center [96, 71] width 180 height 31
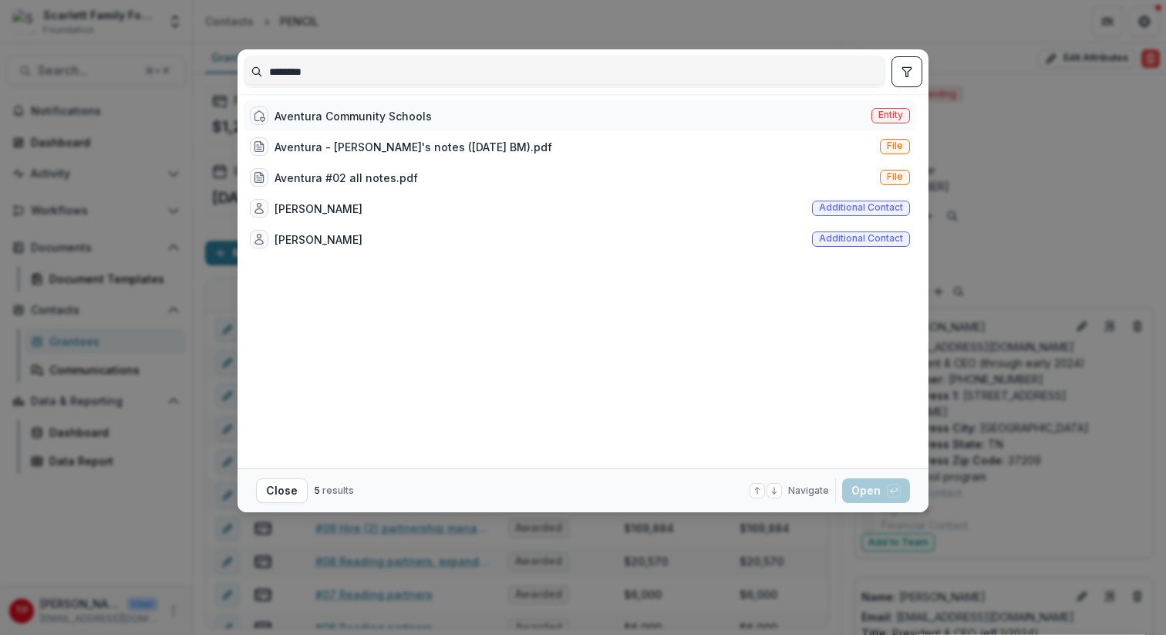
type input "********"
click at [332, 112] on div "Aventura Community Schools" at bounding box center [353, 116] width 157 height 16
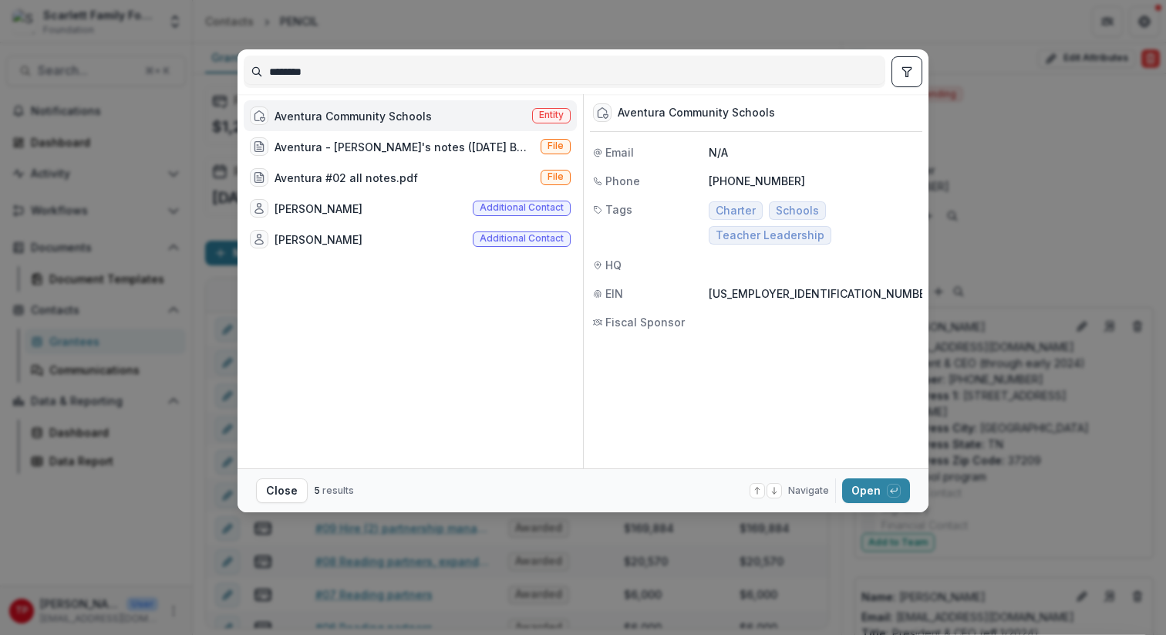
click at [409, 116] on div "Aventura Community Schools" at bounding box center [353, 116] width 157 height 16
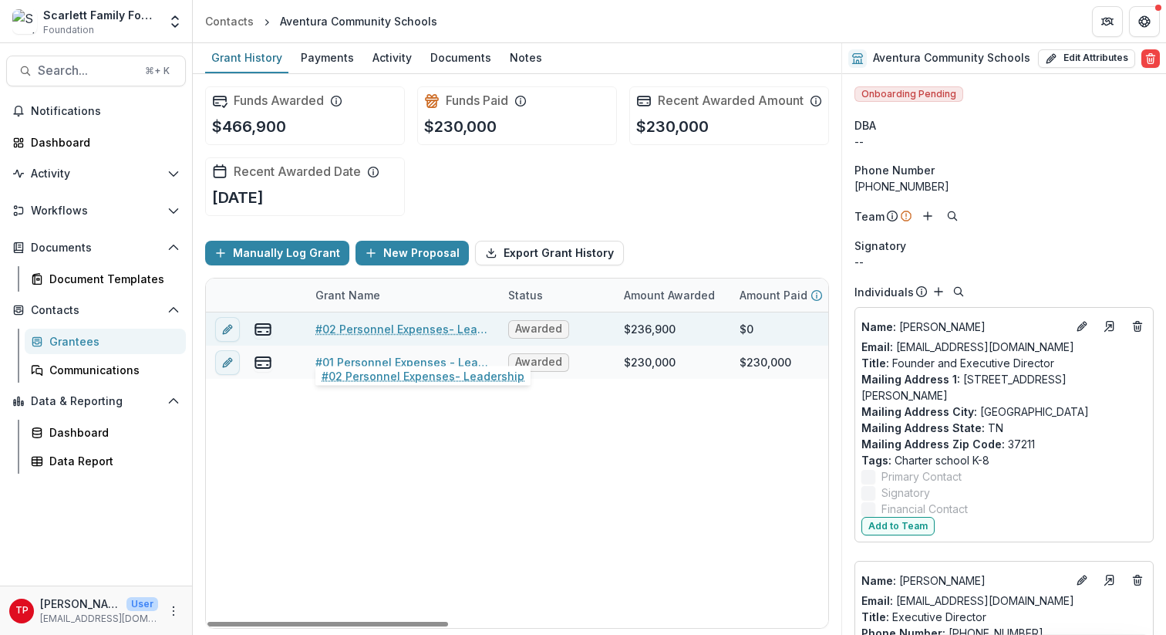
click at [385, 337] on link "#02 Personnel Expenses- Leadership" at bounding box center [402, 329] width 174 height 16
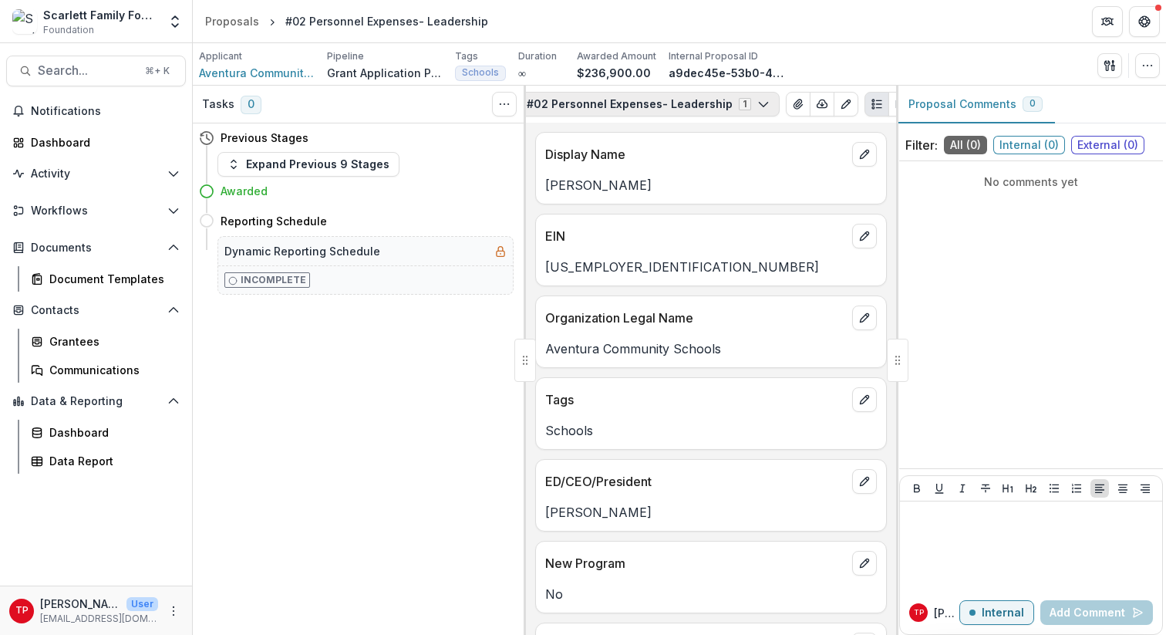
scroll to position [0, 143]
click at [783, 106] on icon "View Attached Files" at bounding box center [789, 104] width 12 height 12
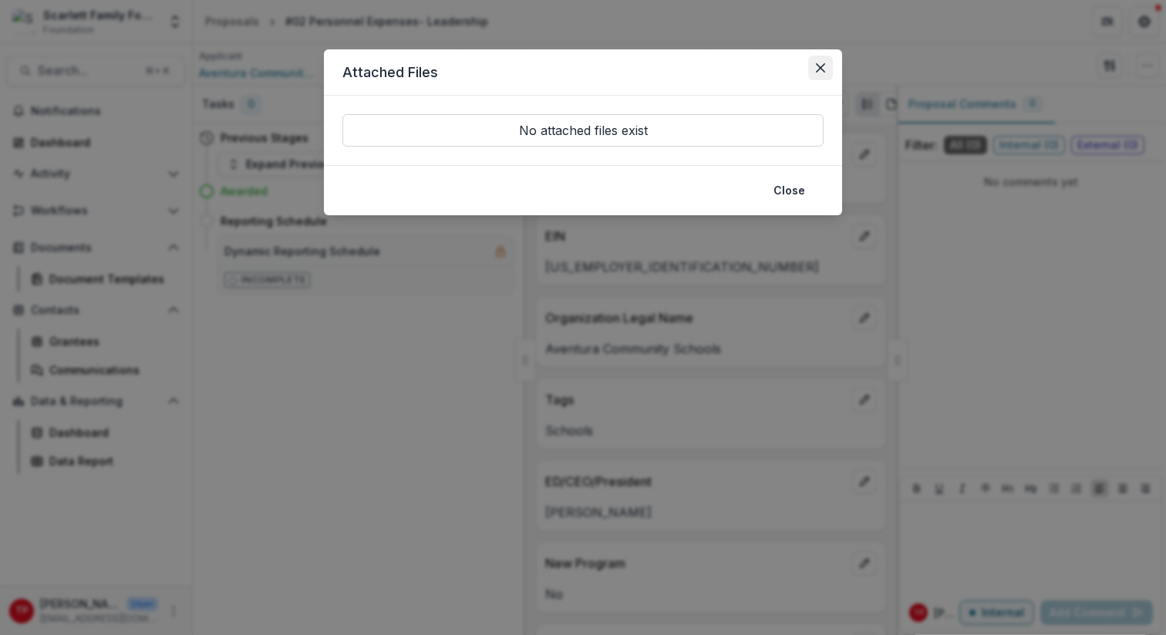
click at [818, 67] on icon "Close" at bounding box center [820, 67] width 9 height 9
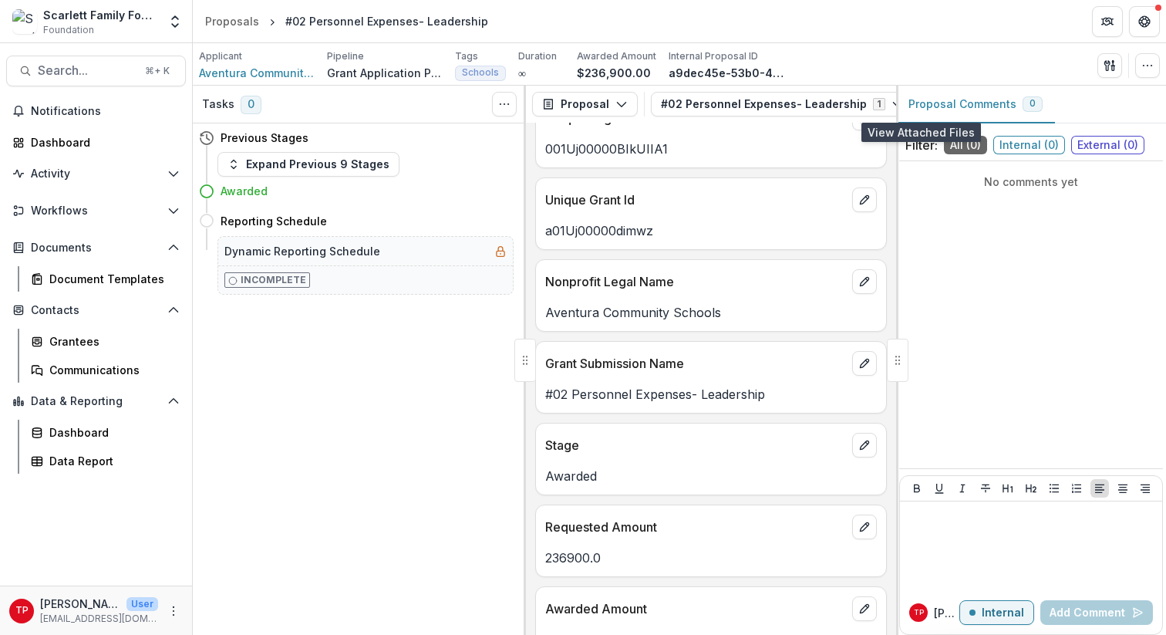
scroll to position [0, 0]
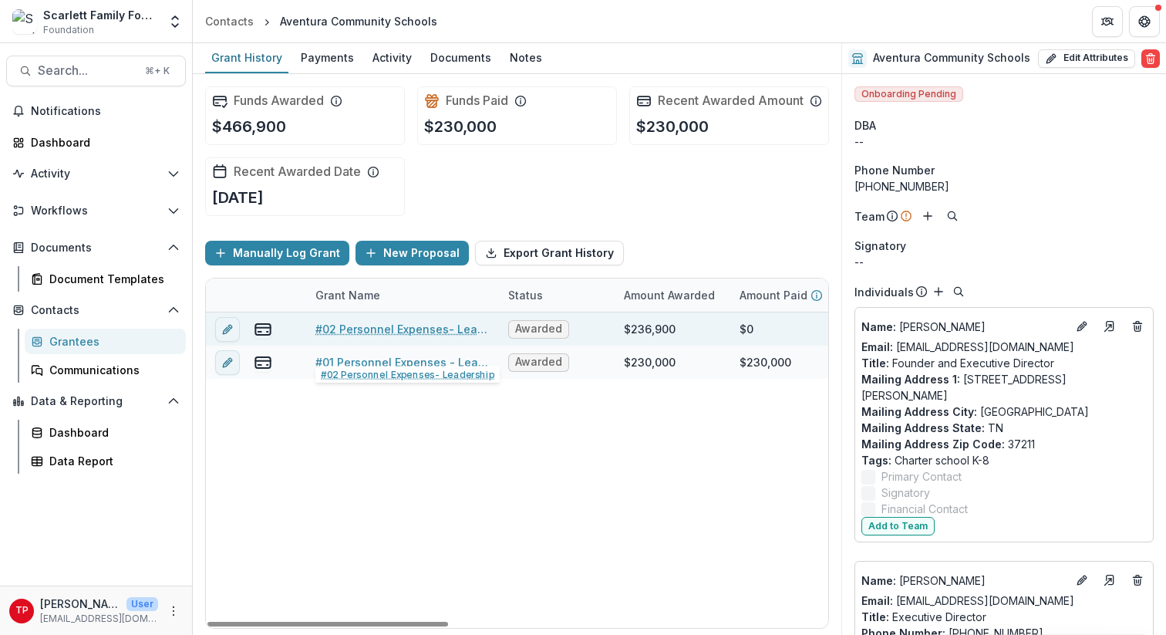
click at [355, 337] on link "#02 Personnel Expenses- Leadership" at bounding box center [402, 329] width 174 height 16
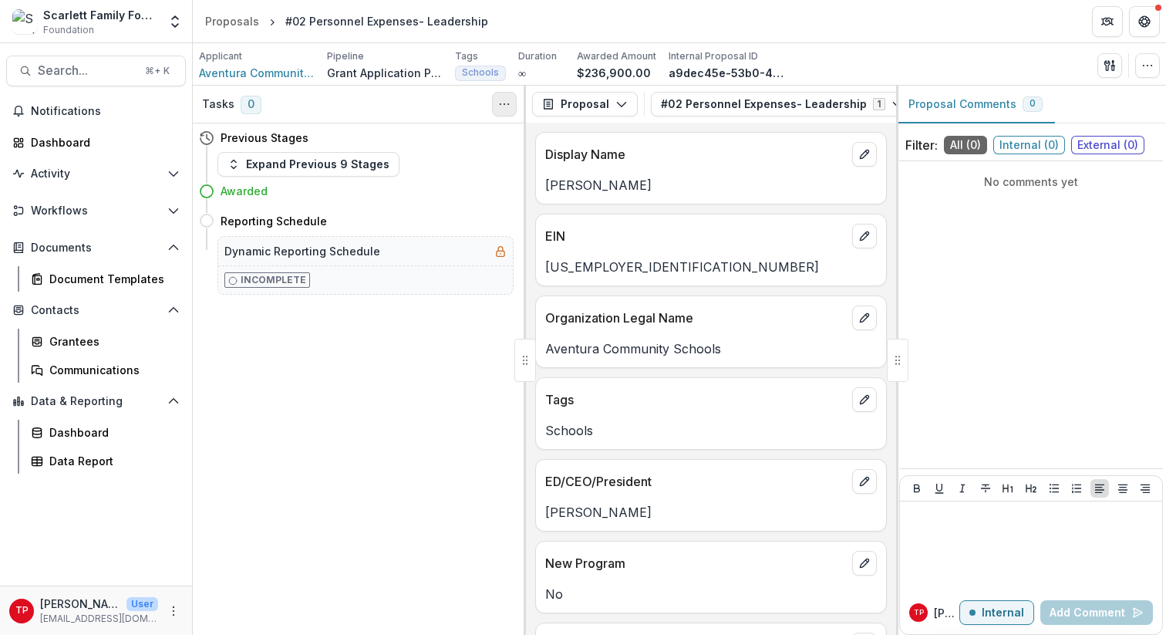
click at [504, 101] on icon "Toggle View Cancelled Tasks" at bounding box center [504, 104] width 12 height 12
click at [620, 104] on icon "button" at bounding box center [621, 104] width 12 height 12
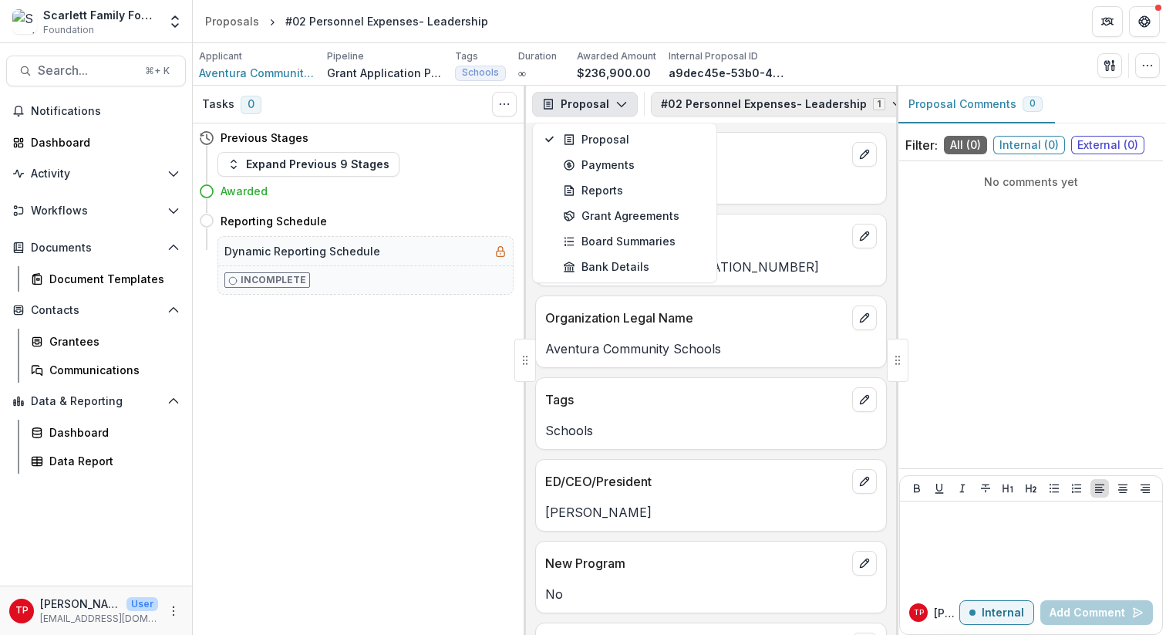
click at [893, 106] on polyline "button" at bounding box center [897, 105] width 8 height 5
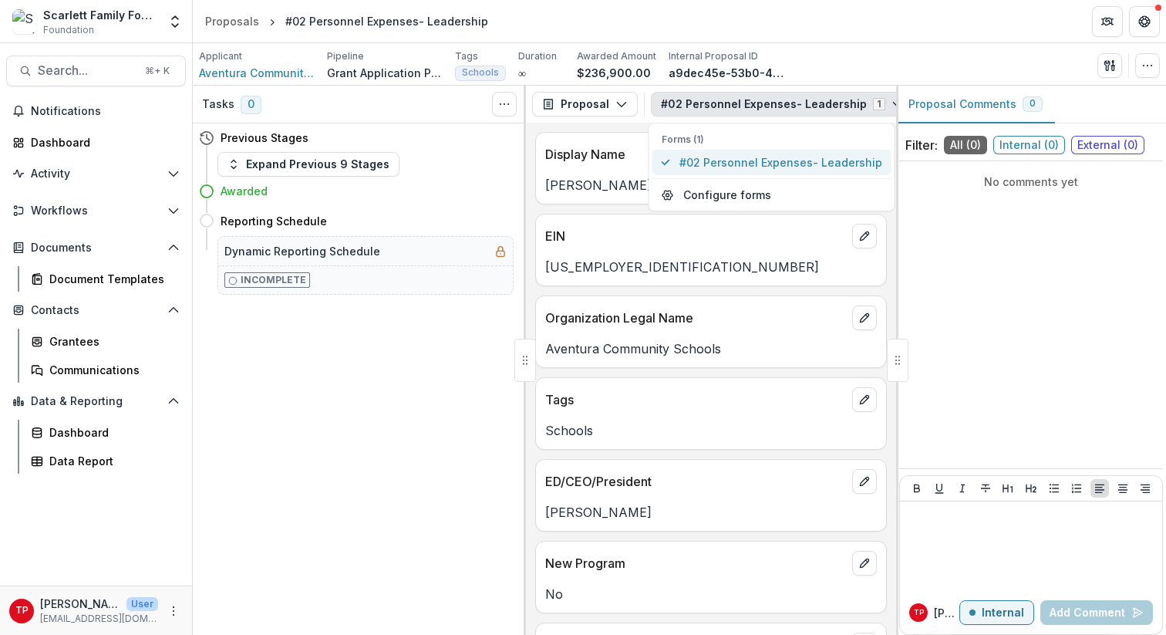
click at [809, 162] on span "#02 Personnel Expenses- Leadership" at bounding box center [780, 162] width 203 height 16
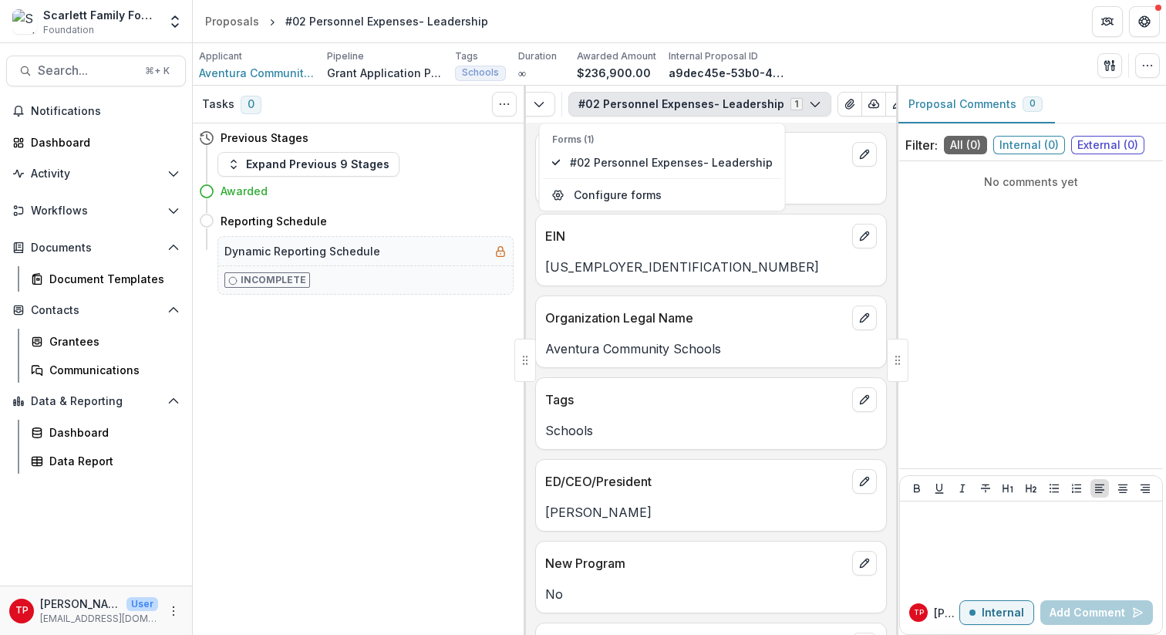
scroll to position [0, 143]
click at [861, 104] on icon "Plaintext view" at bounding box center [867, 104] width 12 height 12
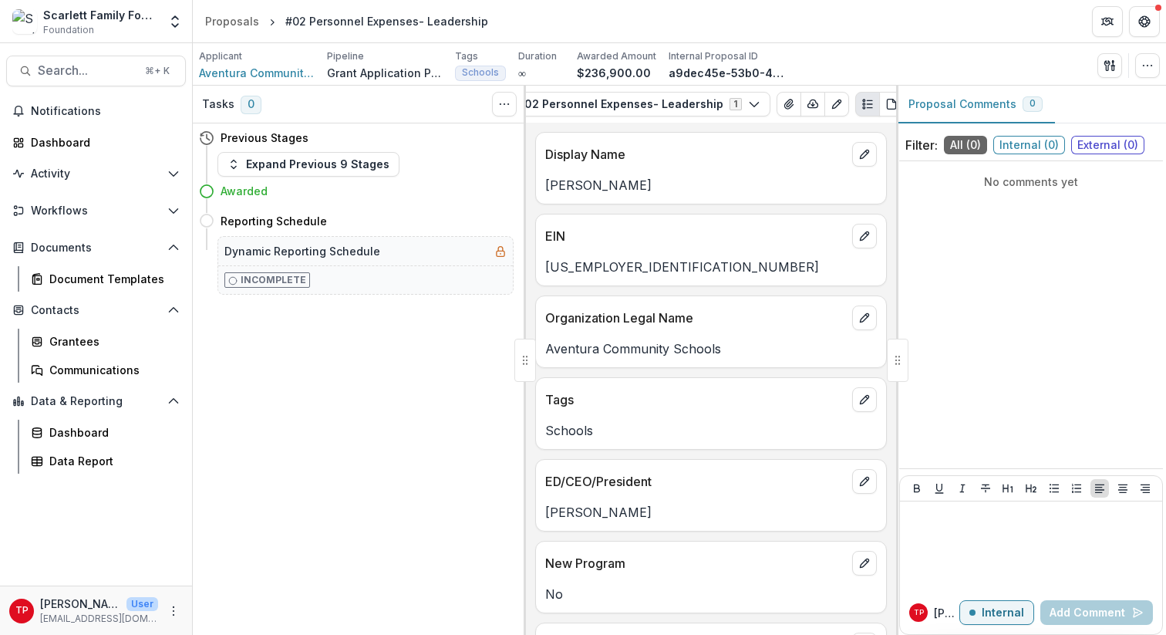
click at [861, 104] on icon "Plaintext view" at bounding box center [867, 104] width 12 height 12
click at [887, 104] on icon "PDF view" at bounding box center [891, 104] width 8 height 10
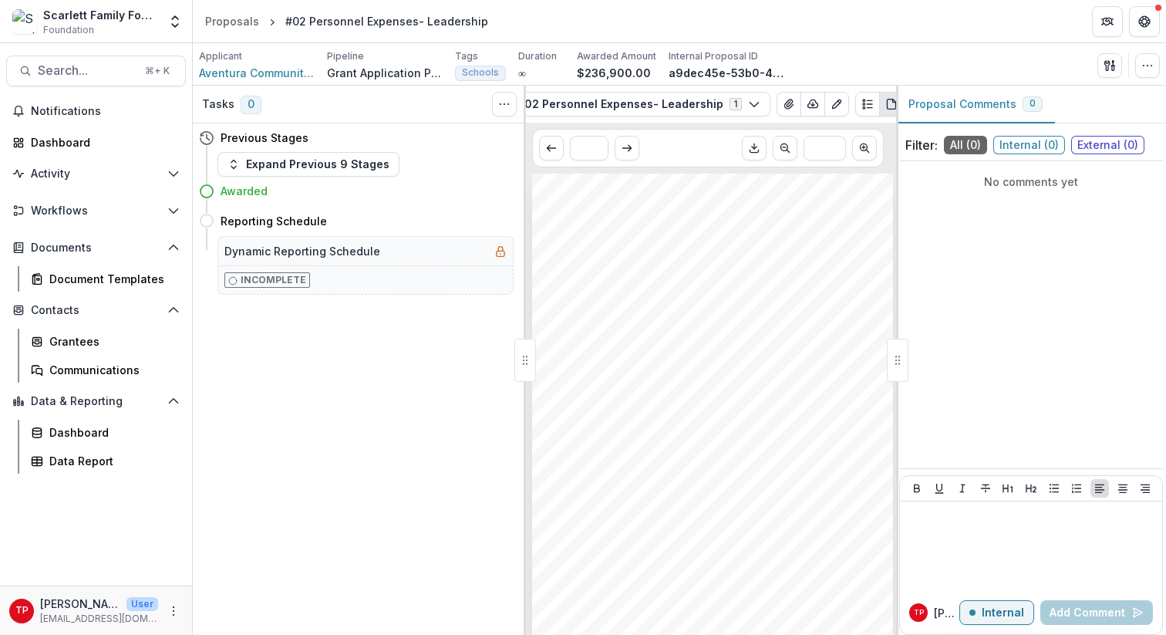
click at [894, 69] on div "Applicant Aventura Community Schools Pipeline Grant Application Process Tags Sc…" at bounding box center [679, 65] width 961 height 32
click at [776, 96] on button "View Attached Files" at bounding box center [788, 104] width 25 height 25
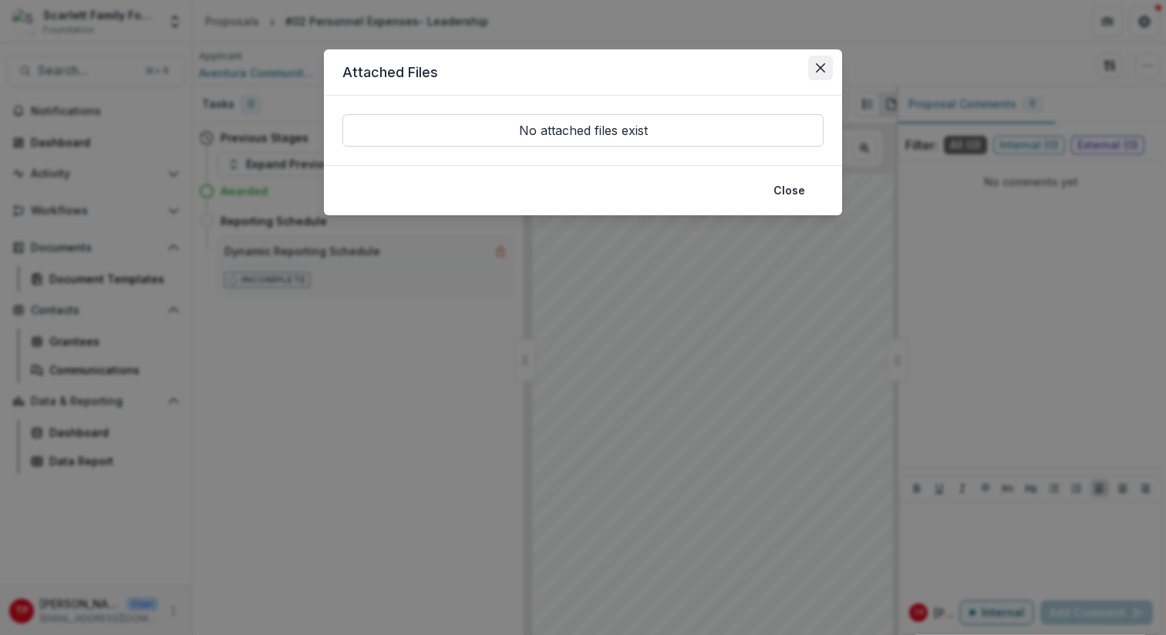
click at [821, 67] on icon "Close" at bounding box center [820, 67] width 9 height 9
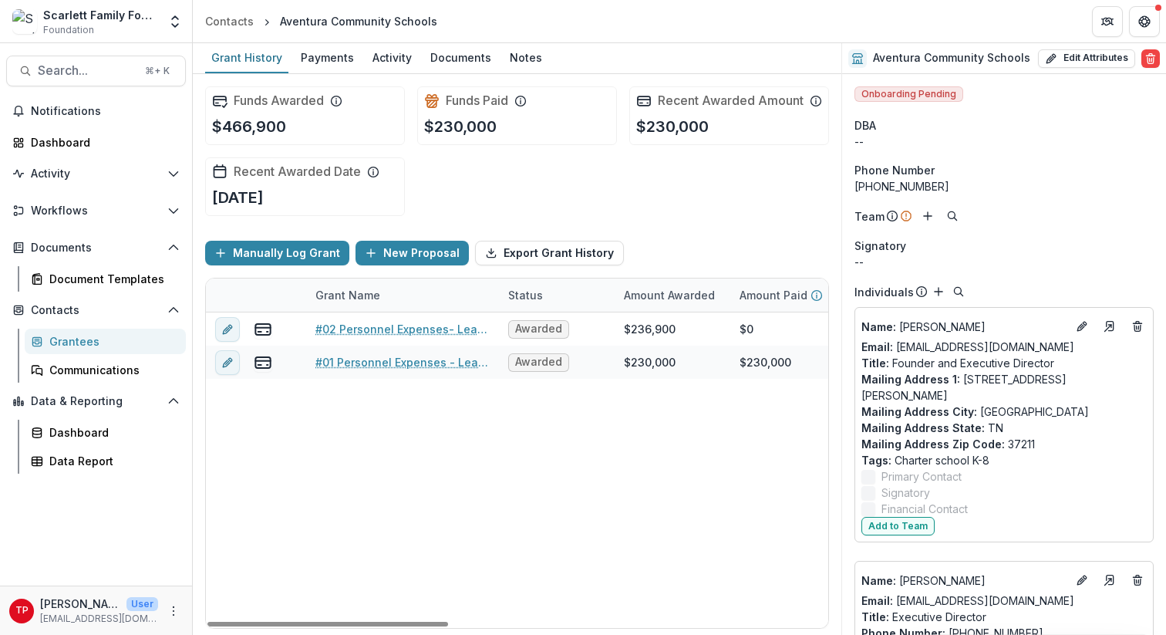
click at [68, 342] on div "Grantees" at bounding box center [111, 341] width 124 height 16
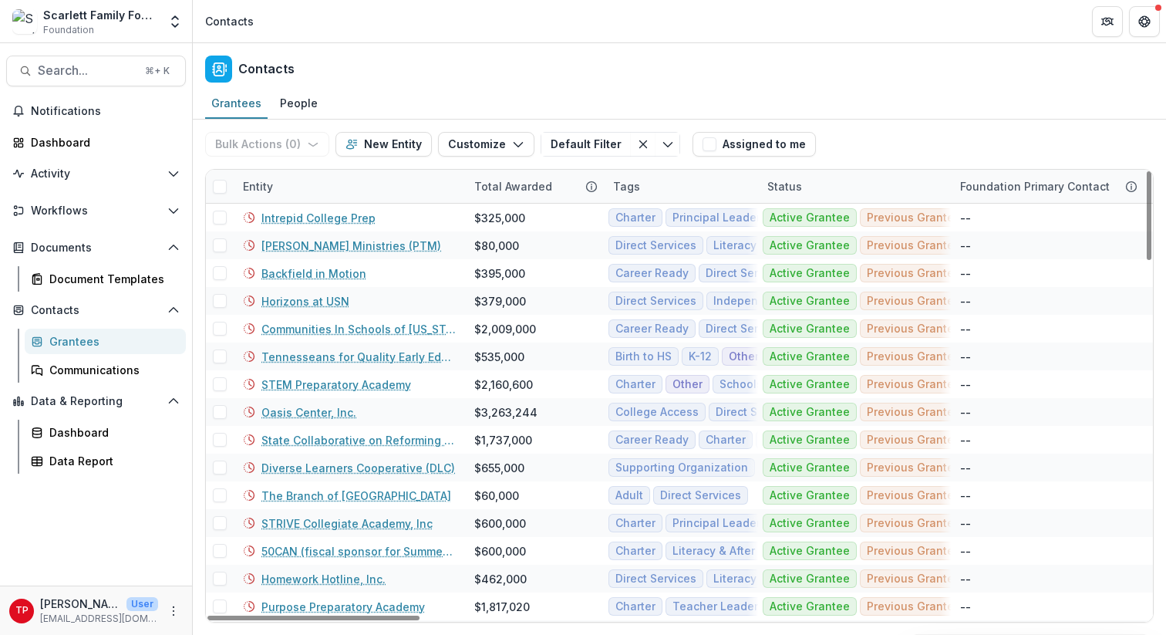
click at [313, 187] on div "Entity" at bounding box center [349, 186] width 231 height 33
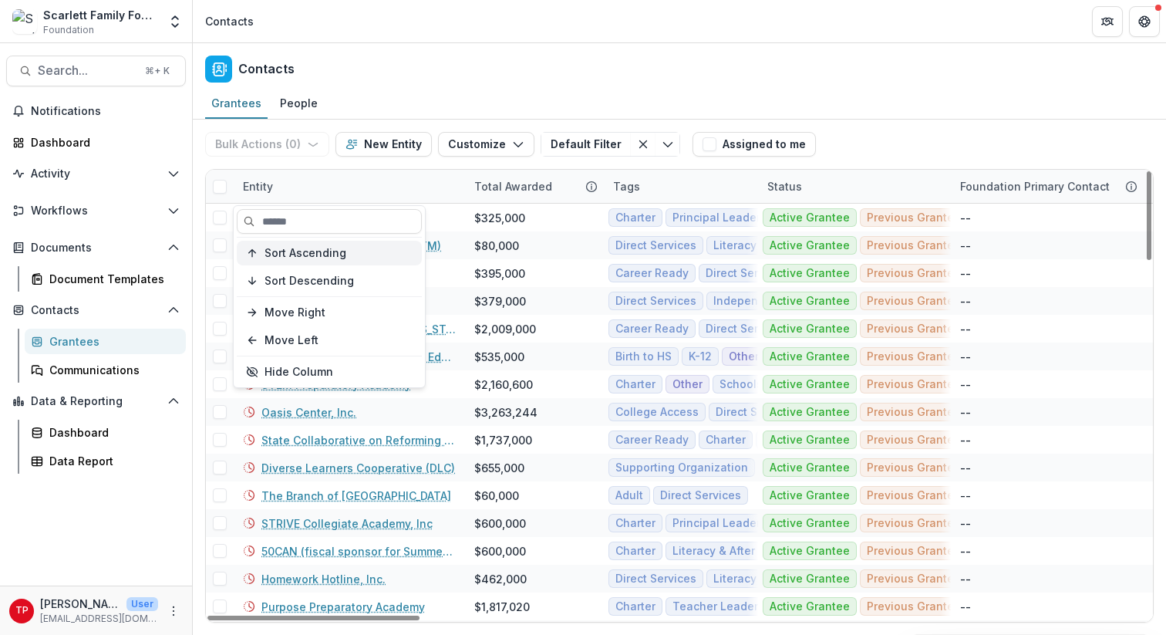
click at [302, 254] on span "Sort Ascending" at bounding box center [305, 253] width 82 height 13
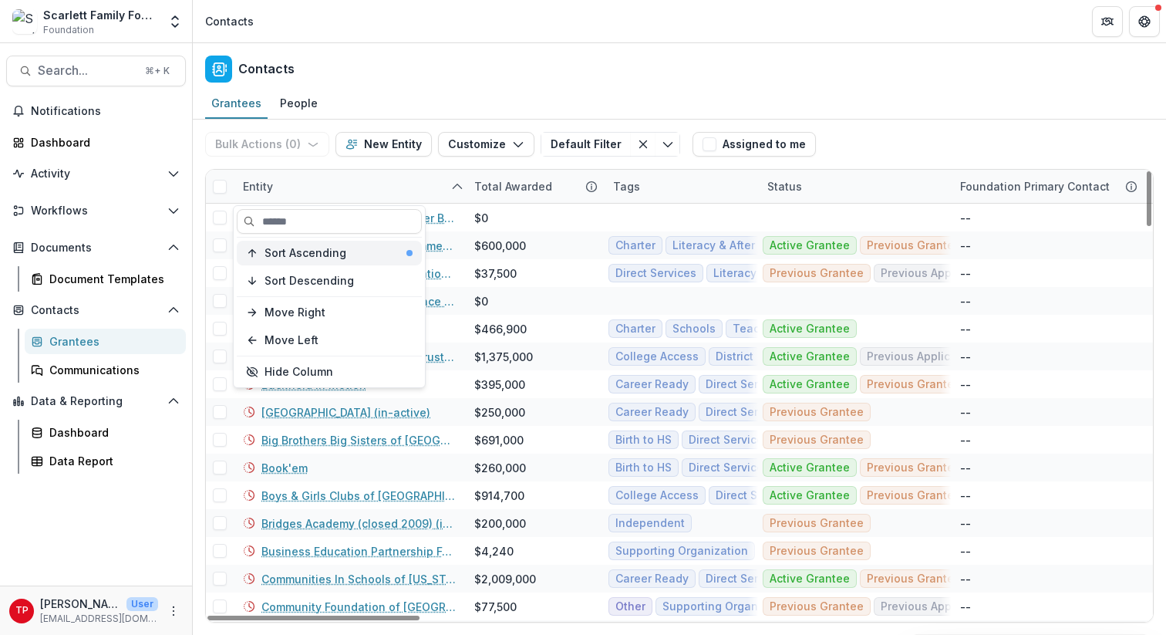
click at [312, 252] on span "Sort Ascending" at bounding box center [305, 253] width 82 height 13
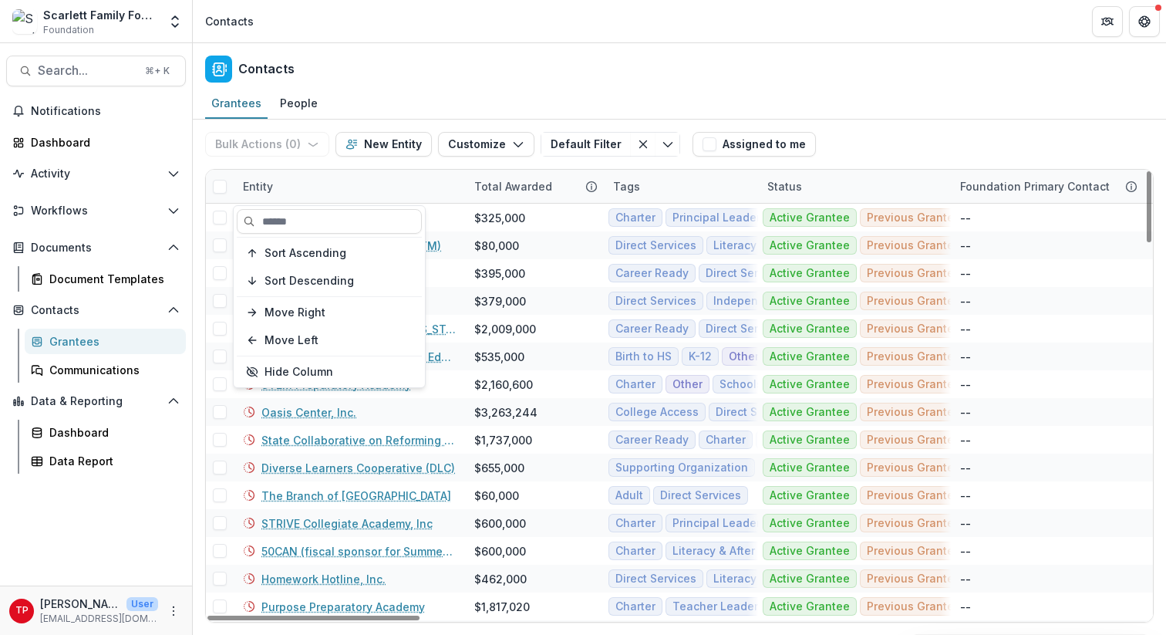
click at [459, 79] on div "Contacts" at bounding box center [679, 65] width 973 height 45
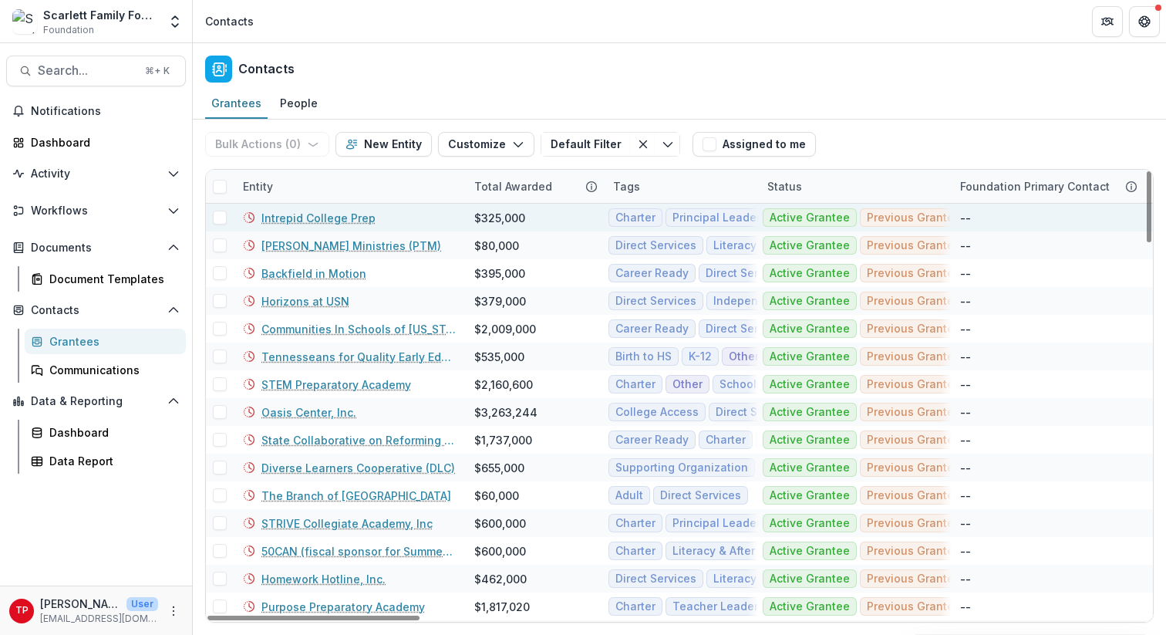
click at [302, 223] on link "Intrepid College Prep" at bounding box center [318, 218] width 114 height 16
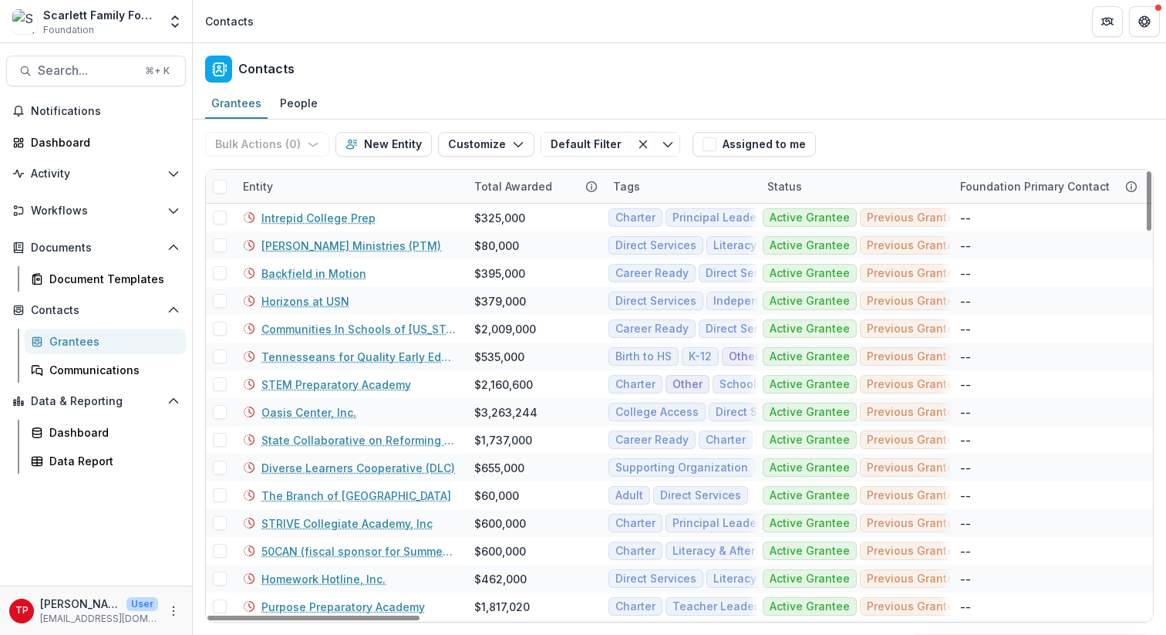
click at [281, 180] on div "Entity" at bounding box center [258, 186] width 49 height 16
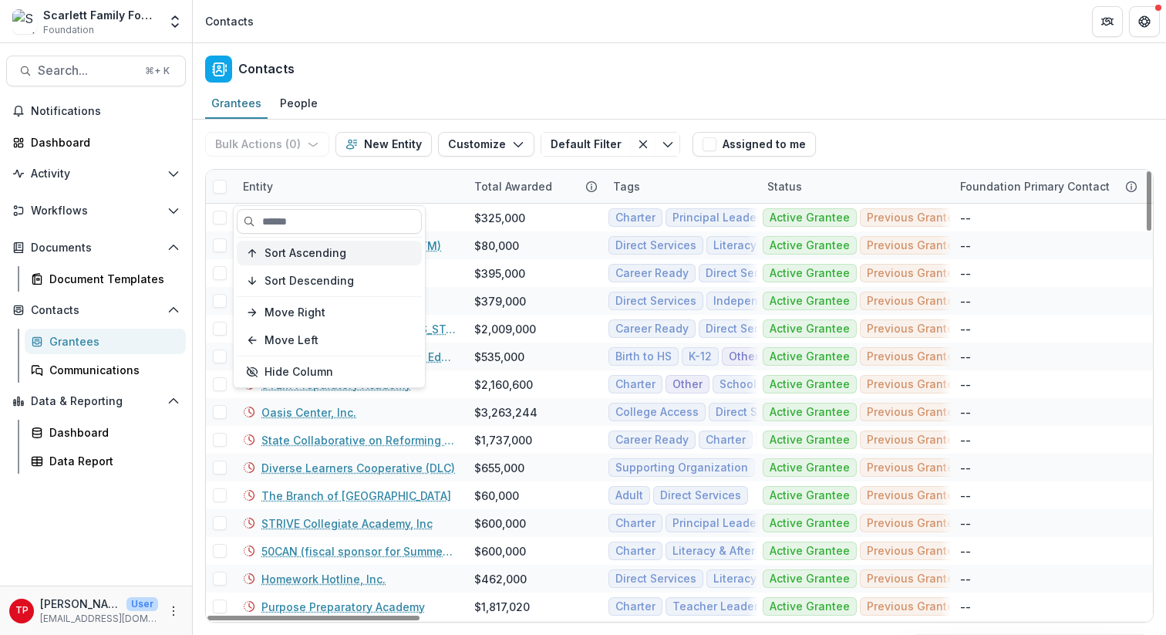
click at [318, 251] on span "Sort Ascending" at bounding box center [305, 253] width 82 height 13
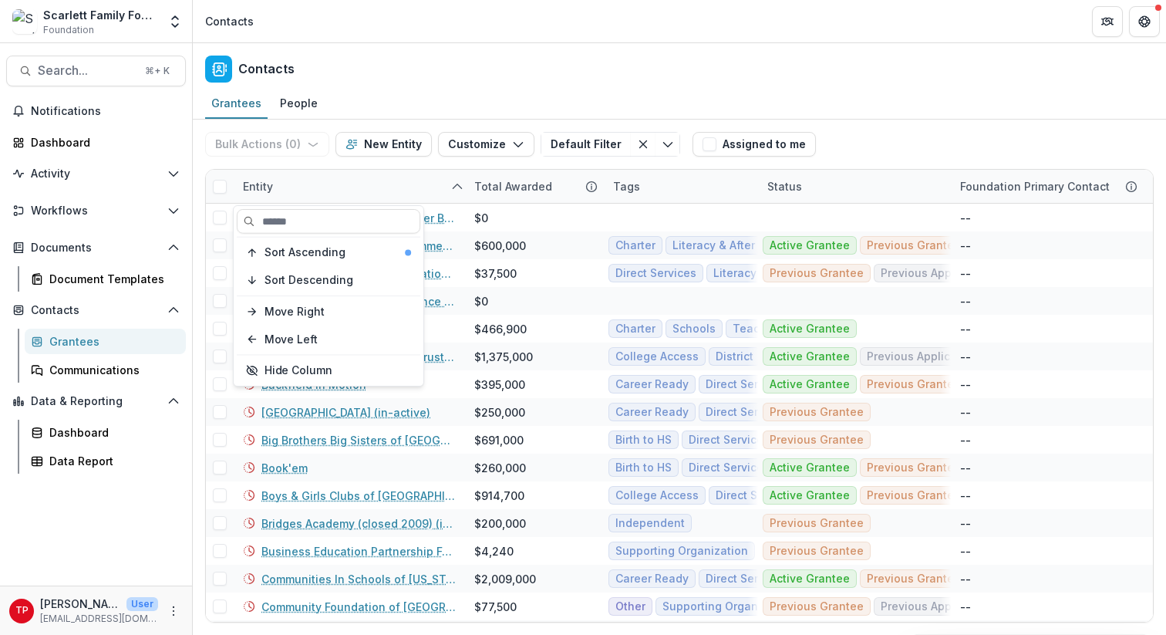
click at [502, 36] on header "Contacts" at bounding box center [679, 21] width 973 height 42
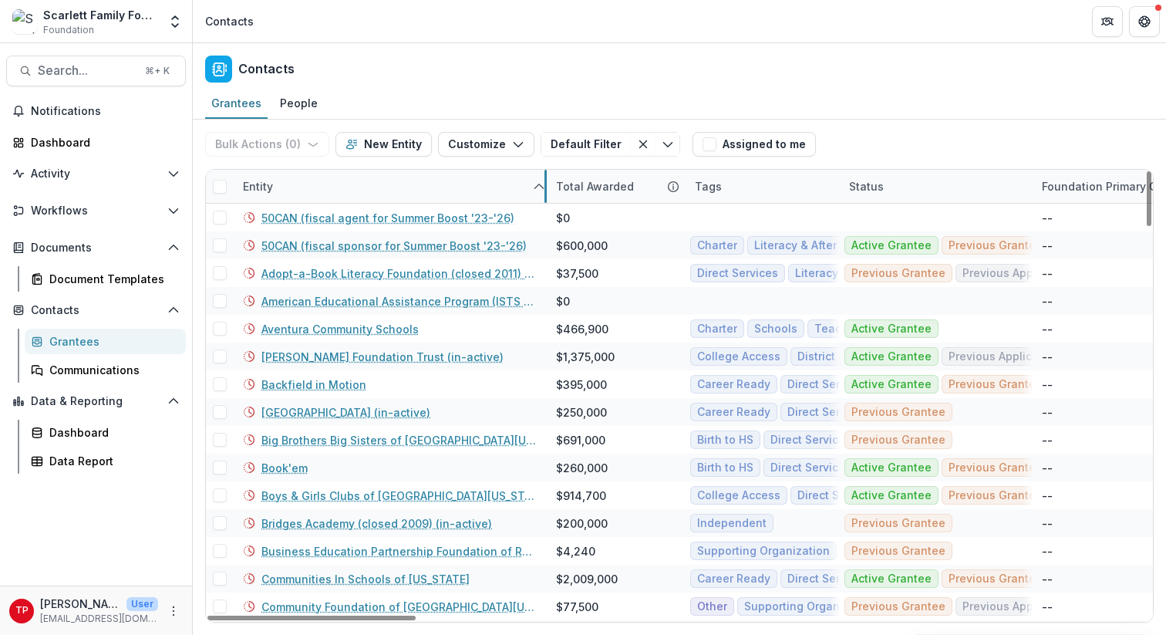
drag, startPoint x: 463, startPoint y: 182, endPoint x: 545, endPoint y: 183, distance: 81.7
click at [106, 554] on div "Notifications Dashboard Activity Tasks Workflows Proposals Form Builder Payment…" at bounding box center [96, 342] width 192 height 487
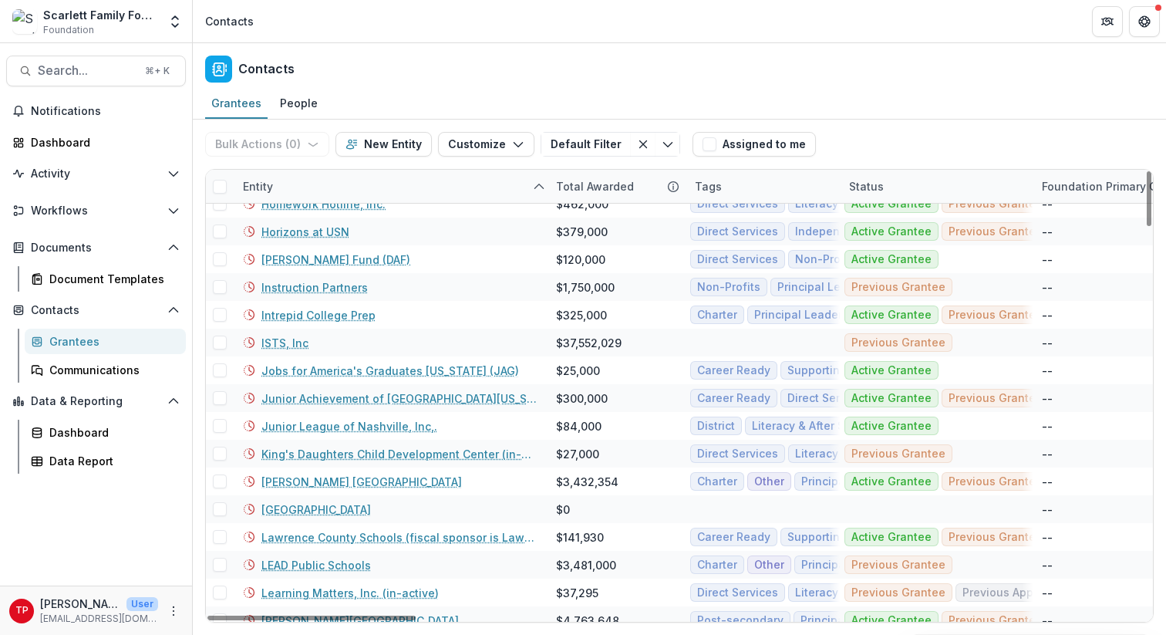
scroll to position [1171, 0]
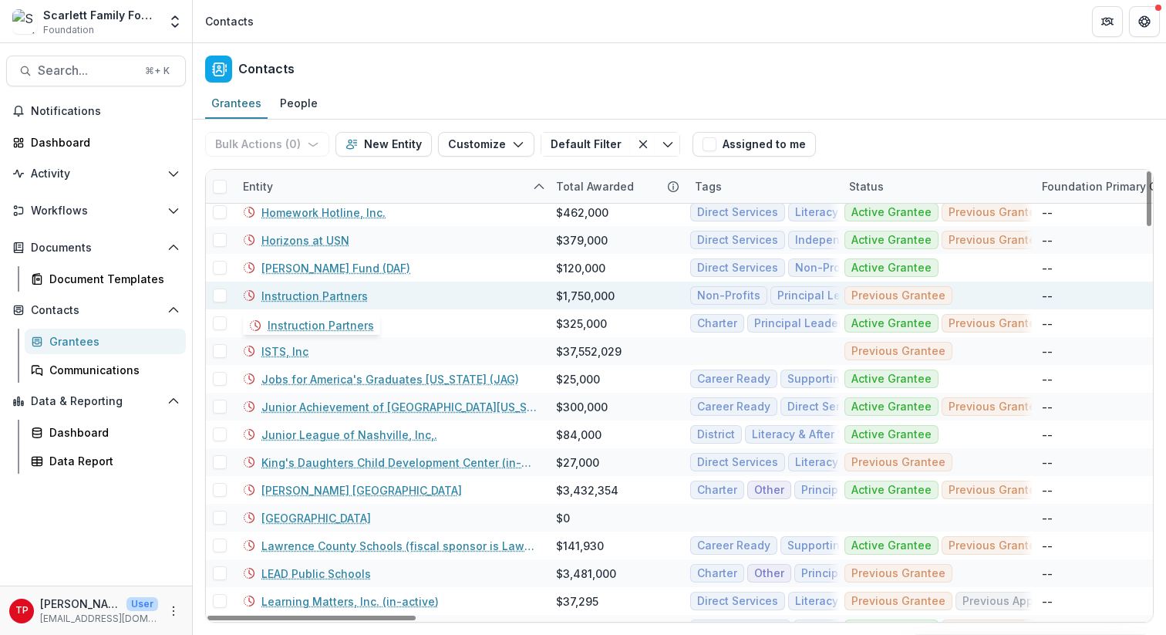
click at [337, 298] on link "Instruction Partners" at bounding box center [314, 296] width 106 height 16
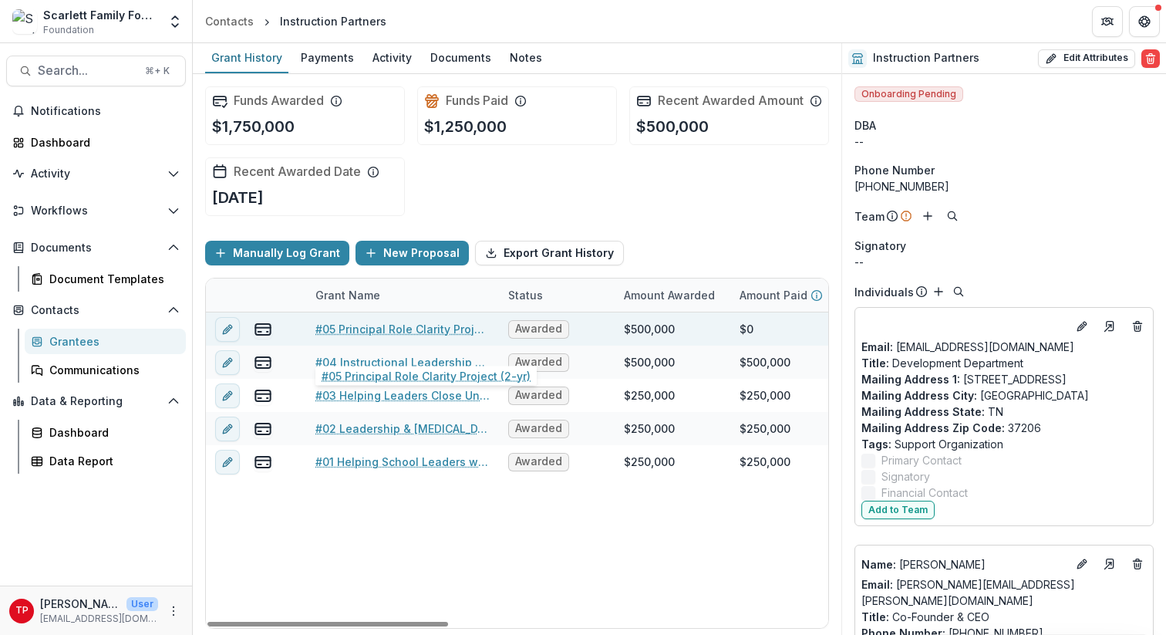
click at [363, 337] on link "#05 Principal Role Clarity Project (2-yr)" at bounding box center [402, 329] width 174 height 16
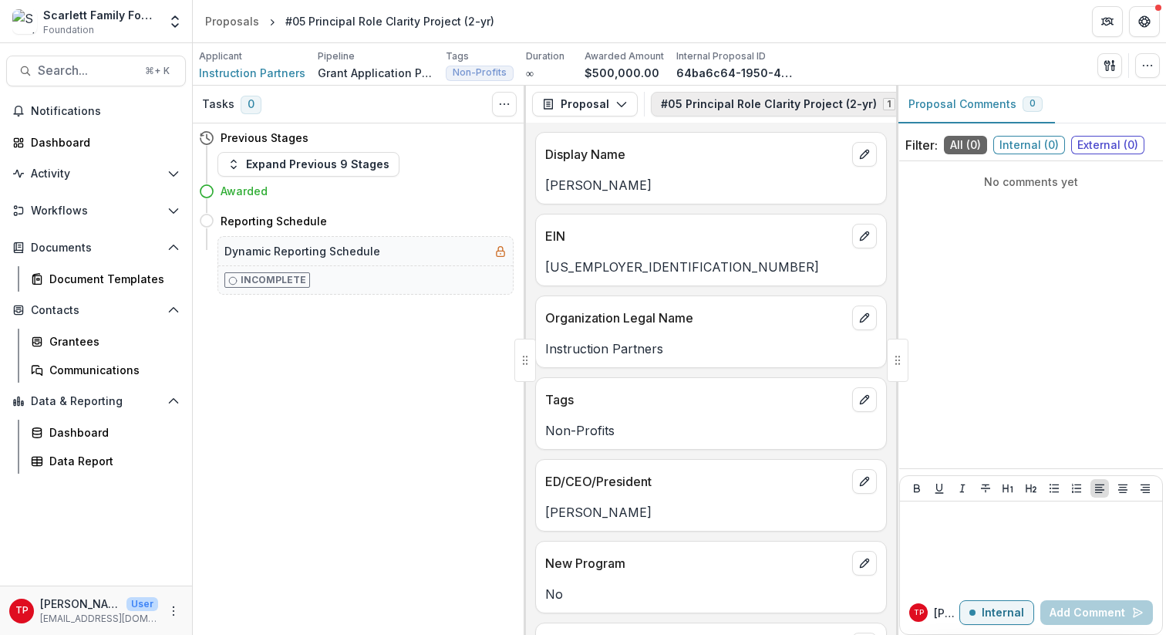
click at [903, 105] on polyline "button" at bounding box center [907, 105] width 8 height 5
click at [782, 160] on span "#05 Principal Role Clarity Project (2-yr)" at bounding box center [783, 162] width 209 height 16
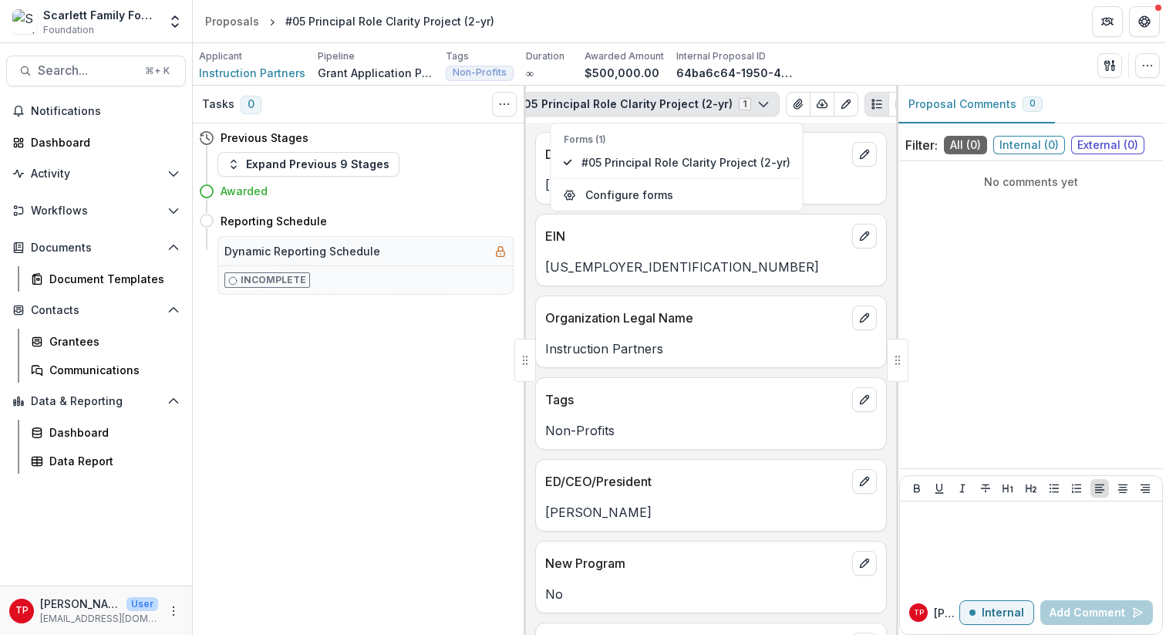
scroll to position [0, 153]
click at [785, 103] on icon "View Attached Files" at bounding box center [789, 103] width 8 height 9
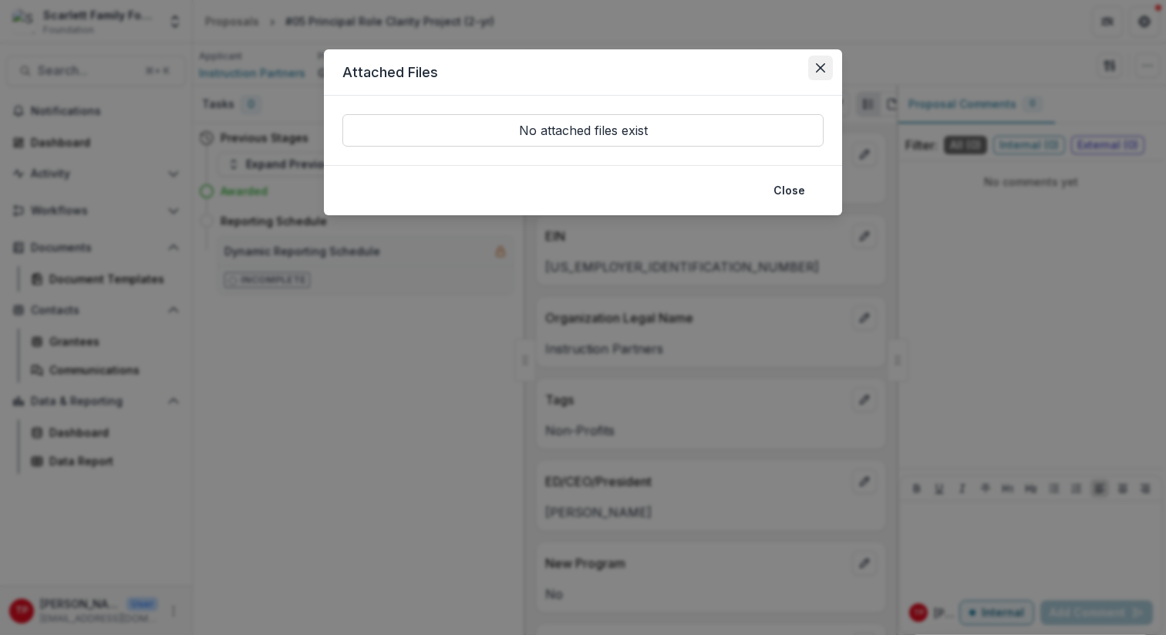
click at [819, 66] on icon "Close" at bounding box center [820, 67] width 9 height 9
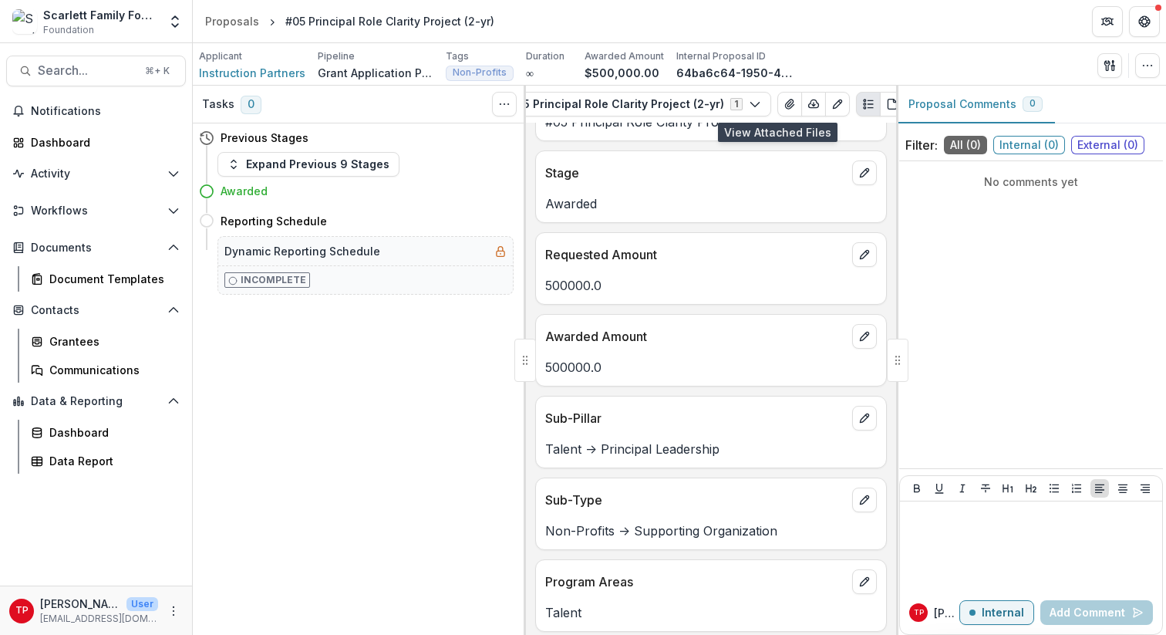
scroll to position [890, 0]
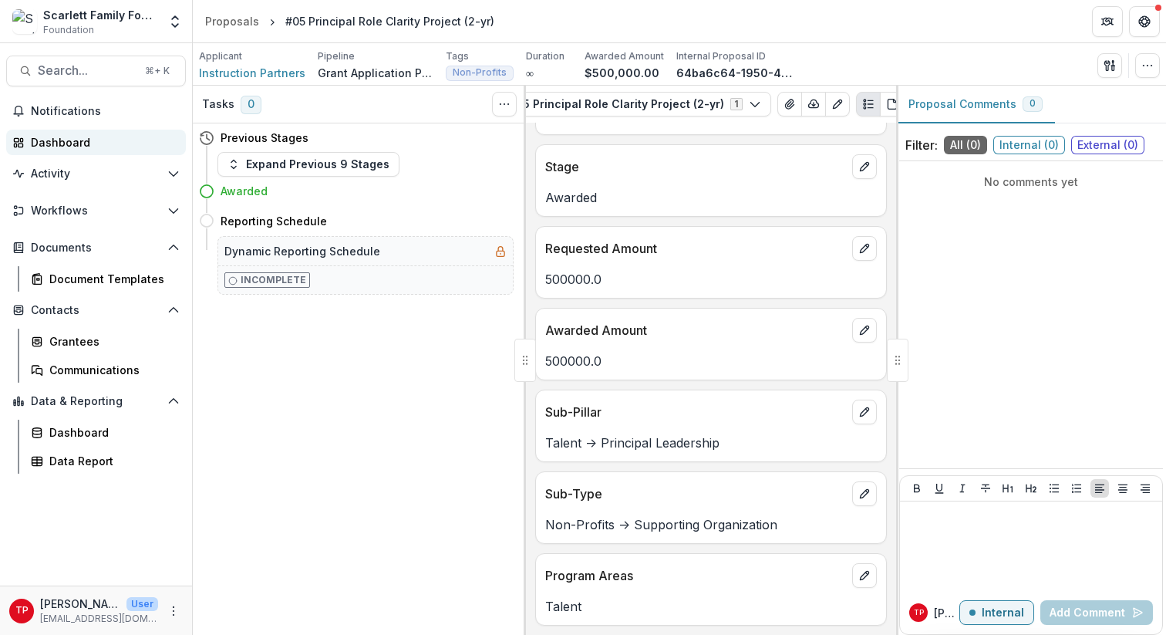
click at [49, 140] on div "Dashboard" at bounding box center [102, 142] width 143 height 16
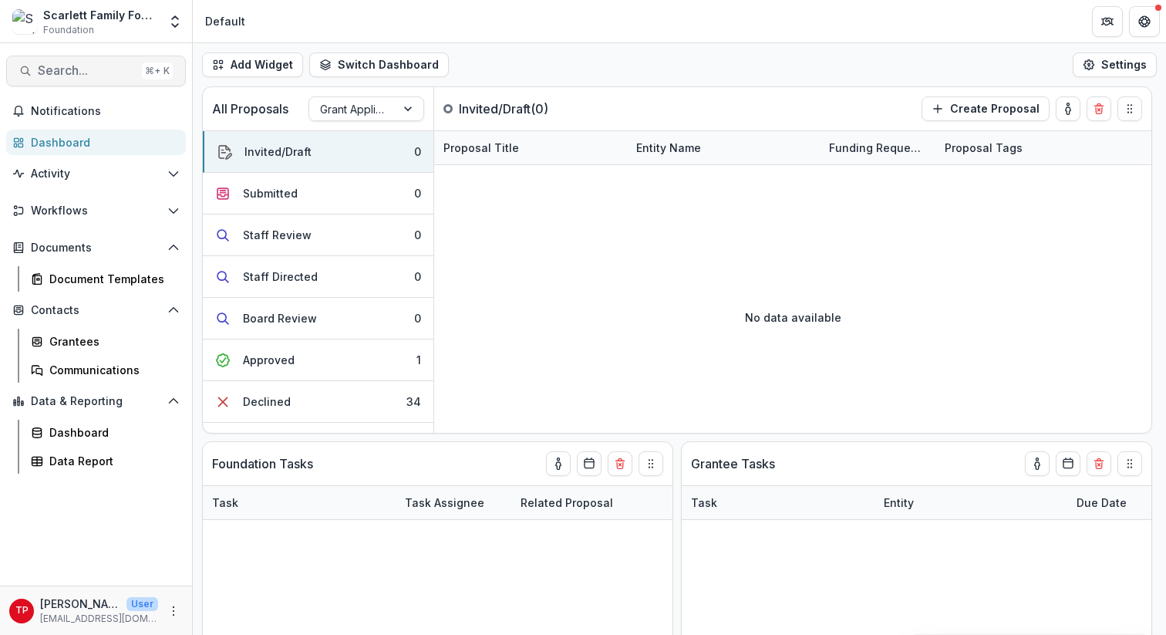
click at [83, 79] on button "Search... ⌘ + K" at bounding box center [96, 71] width 180 height 31
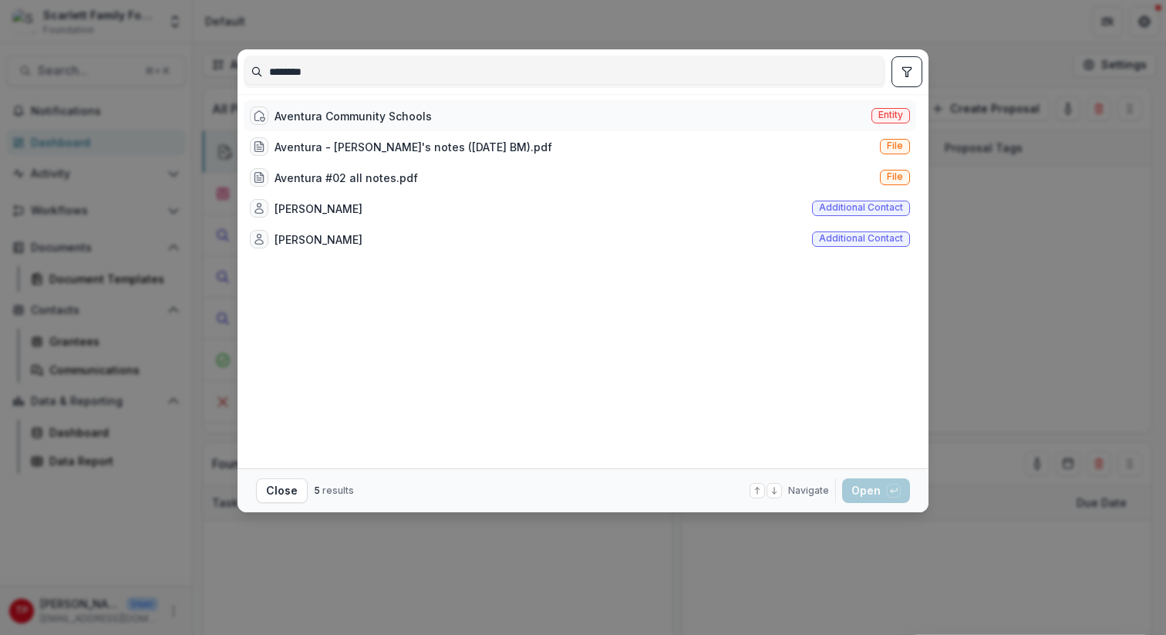
type input "********"
click at [355, 120] on div "Aventura Community Schools" at bounding box center [353, 116] width 157 height 16
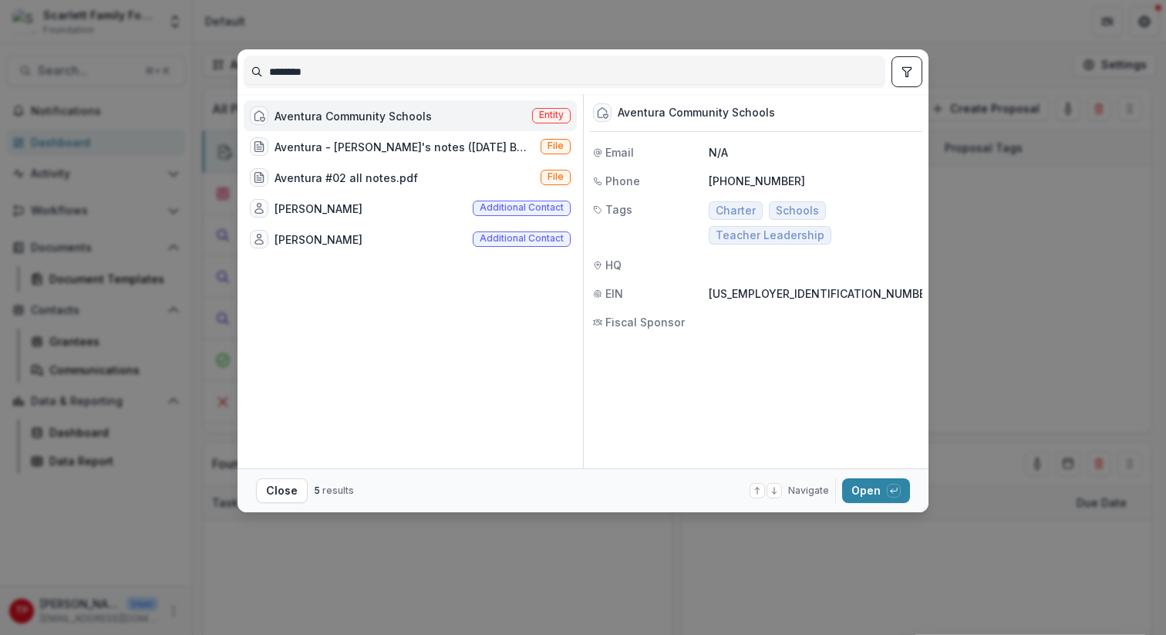
click at [349, 115] on div "Aventura Community Schools" at bounding box center [353, 116] width 157 height 16
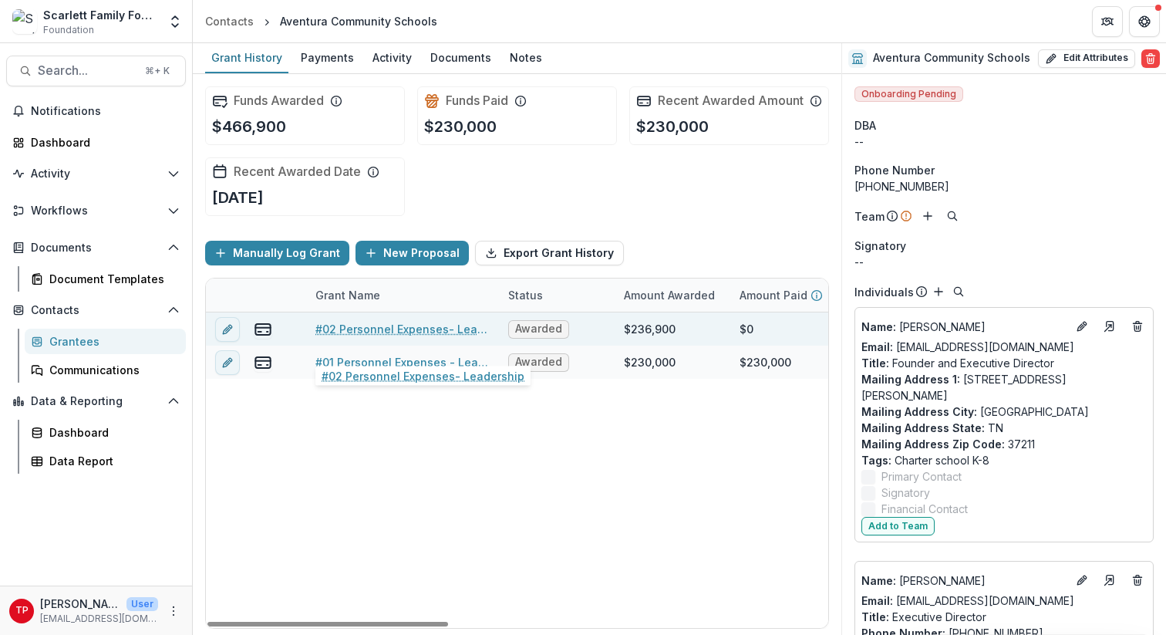
click at [391, 337] on link "#02 Personnel Expenses- Leadership" at bounding box center [402, 329] width 174 height 16
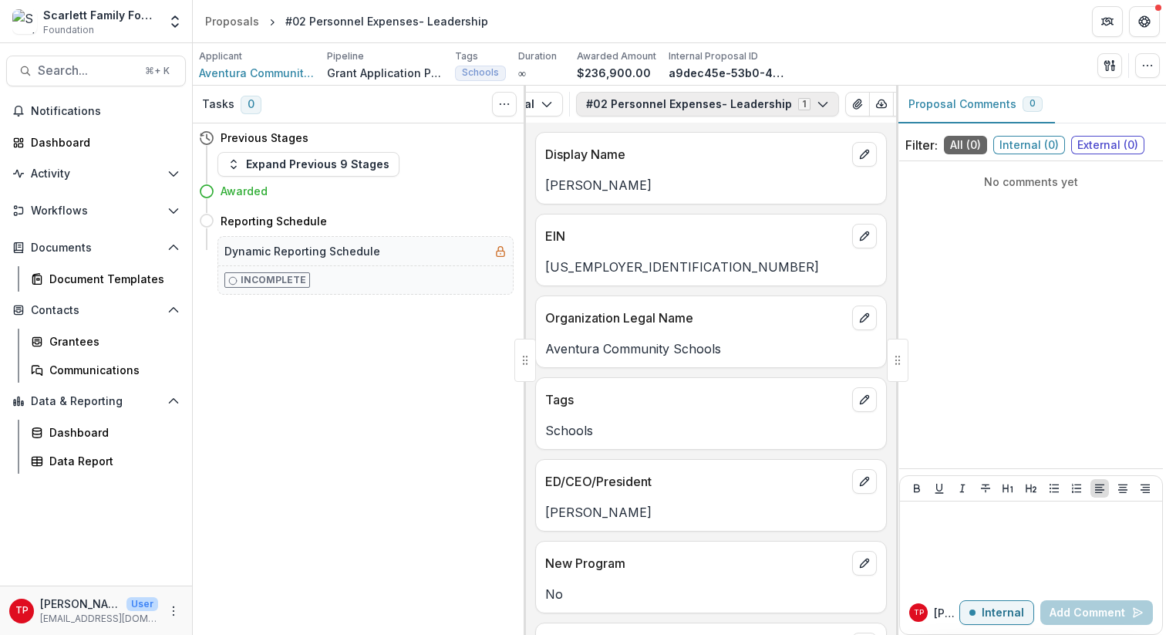
scroll to position [0, 143]
click at [784, 105] on icon "View Attached Files" at bounding box center [788, 103] width 8 height 9
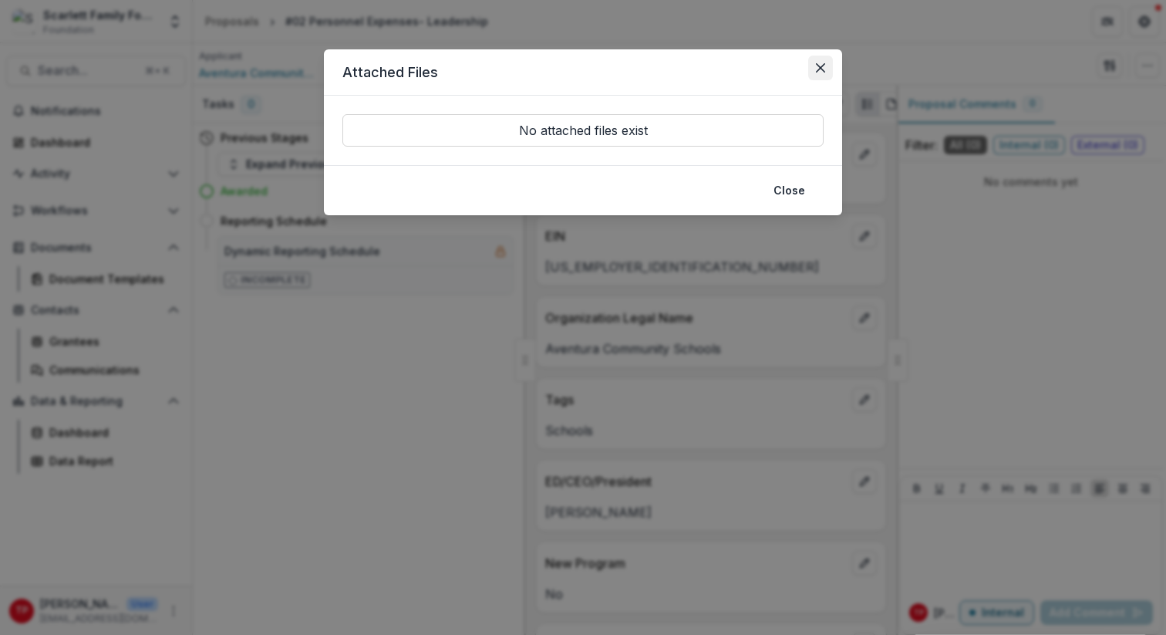
click at [820, 63] on icon "Close" at bounding box center [820, 67] width 9 height 9
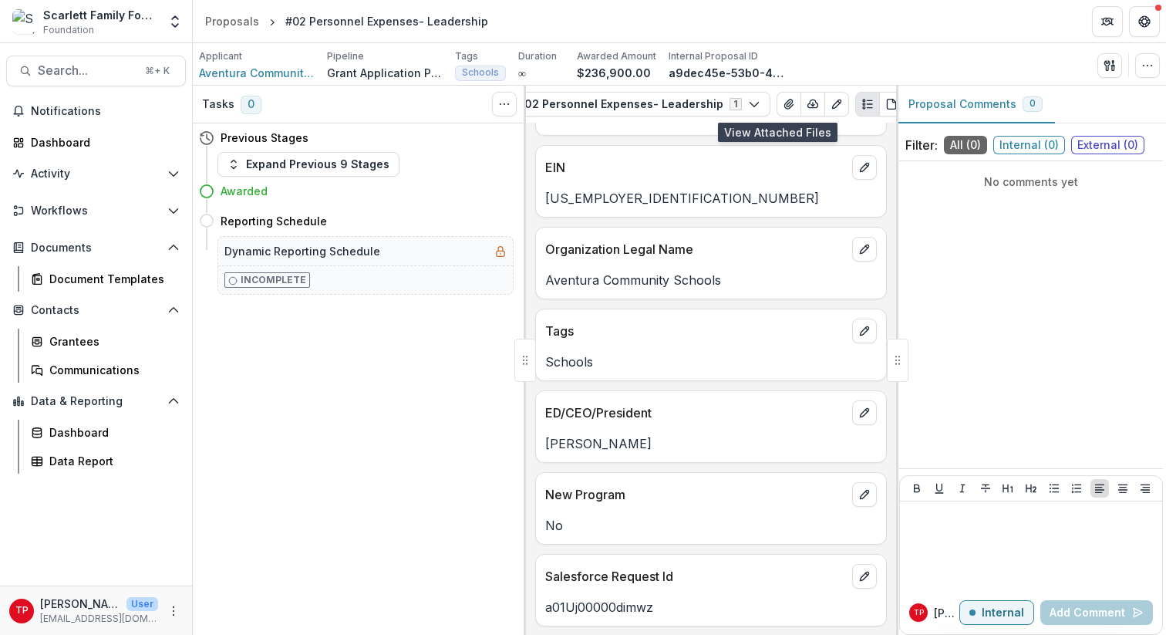
scroll to position [0, 0]
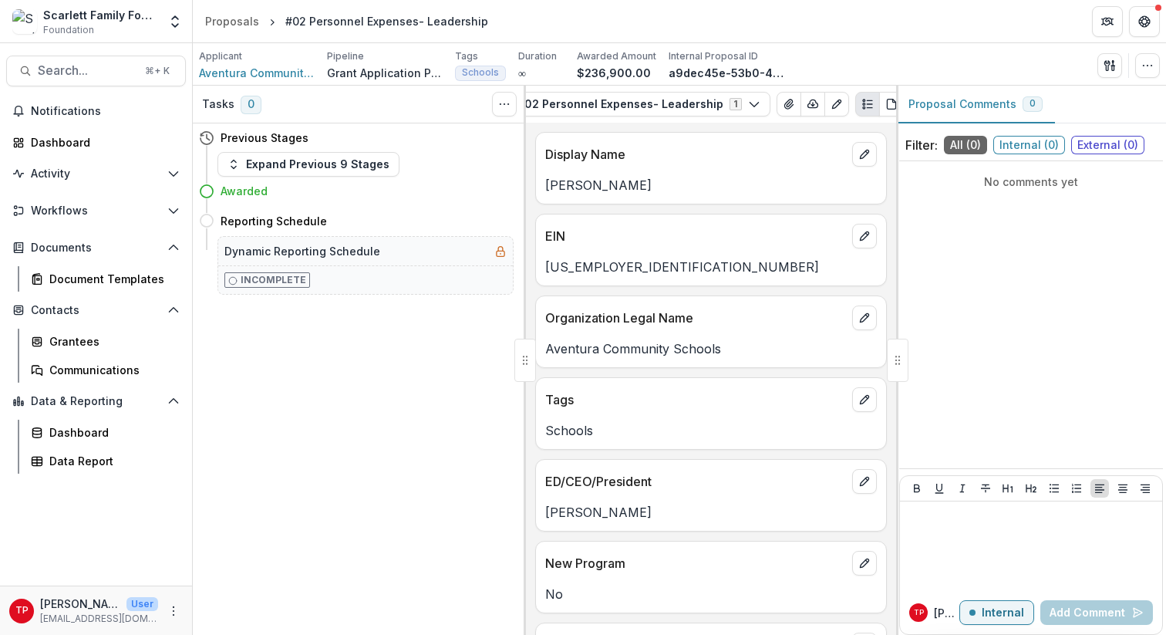
click at [399, 386] on div "Tasks 0 Show Cancelled Tasks Previous Stages Expand Previous 9 Stages Awarded R…" at bounding box center [359, 360] width 333 height 549
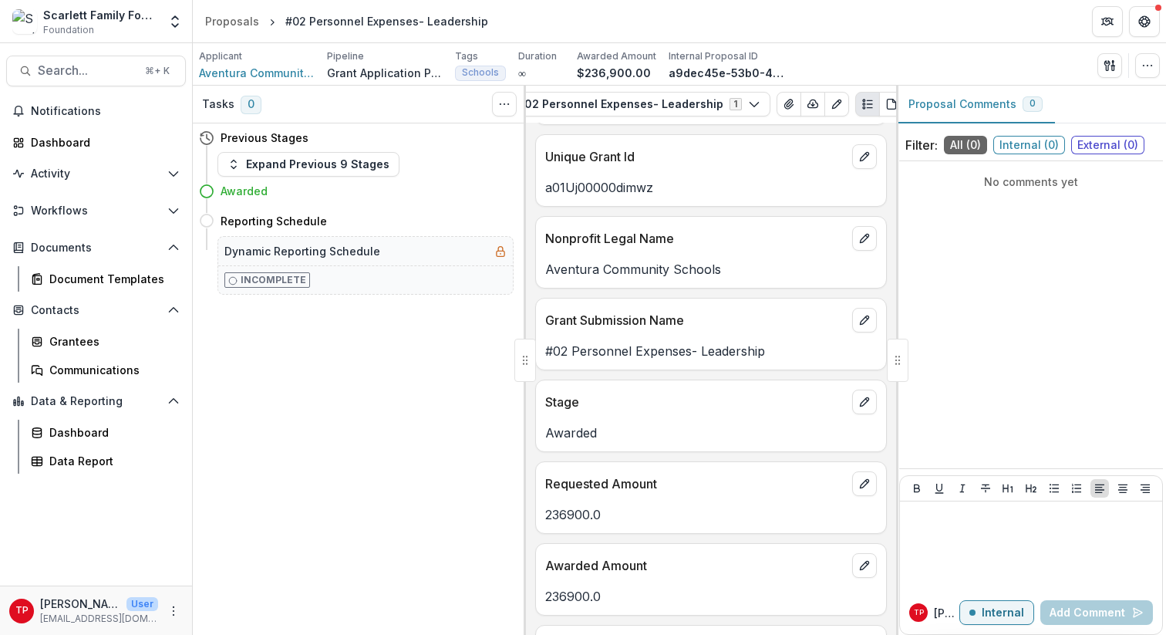
scroll to position [890, 0]
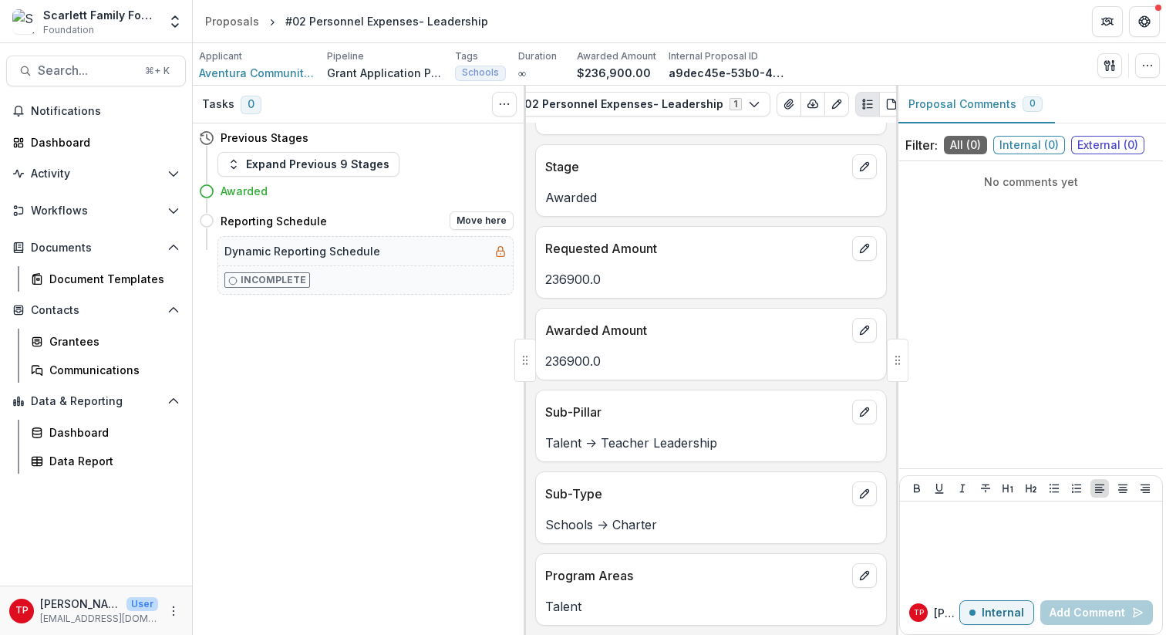
click at [327, 255] on h5 "Dynamic Reporting Schedule" at bounding box center [302, 251] width 156 height 16
click at [243, 190] on h4 "Awarded" at bounding box center [244, 191] width 47 height 16
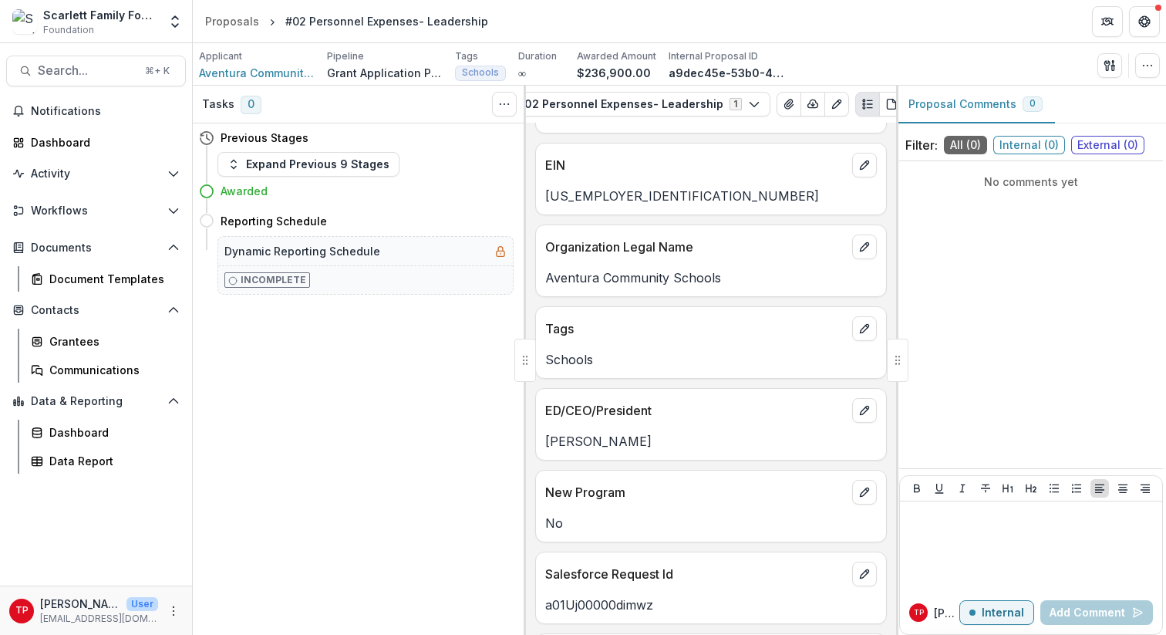
scroll to position [0, 0]
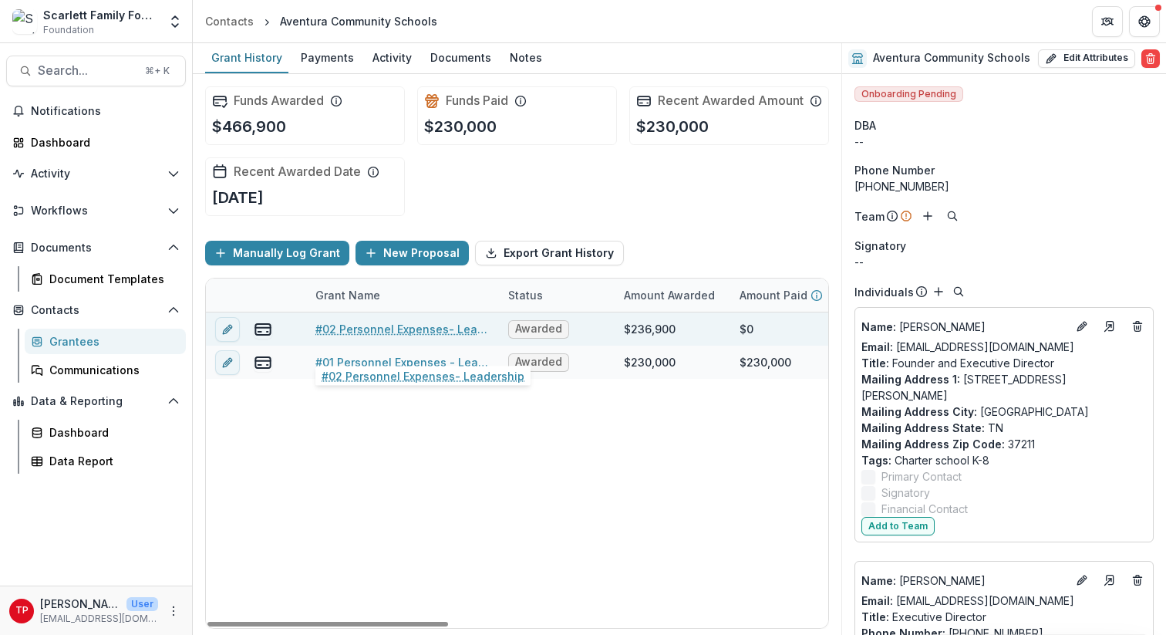
click at [335, 337] on link "#02 Personnel Expenses- Leadership" at bounding box center [402, 329] width 174 height 16
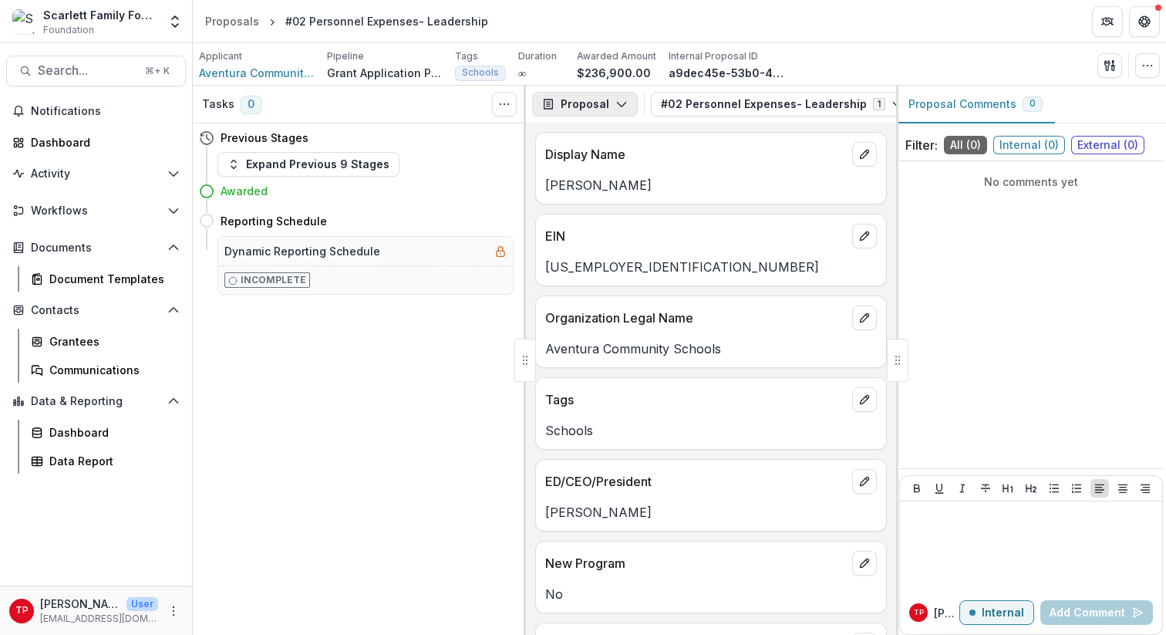
click at [621, 104] on polyline "button" at bounding box center [621, 105] width 8 height 5
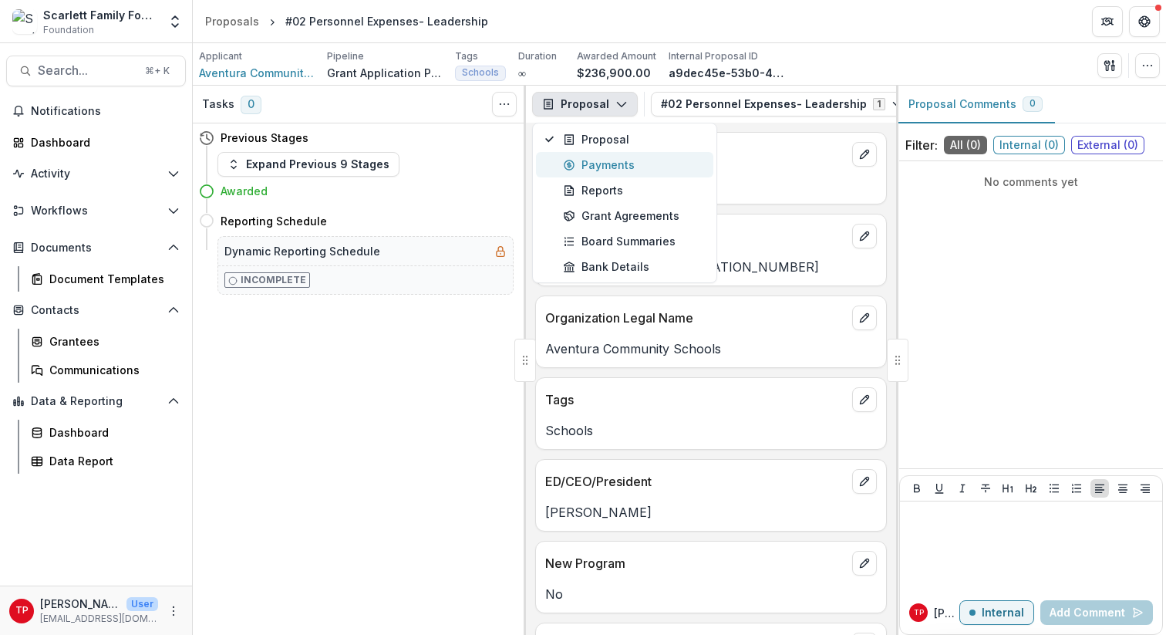
click at [613, 160] on div "Payments" at bounding box center [633, 165] width 141 height 16
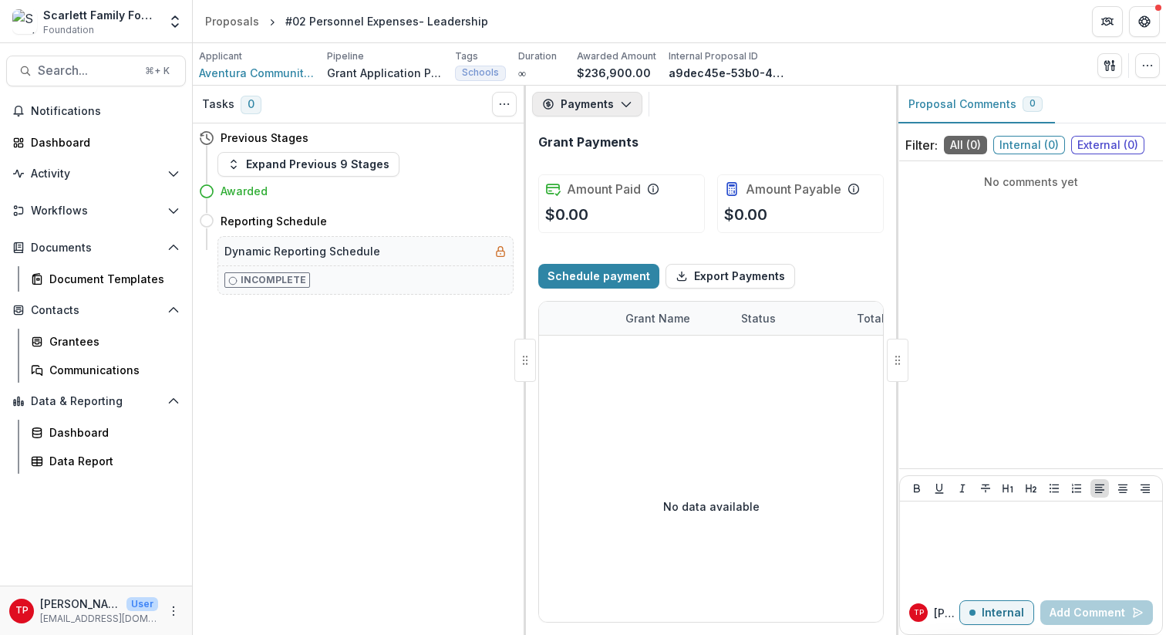
click at [623, 102] on icon "button" at bounding box center [626, 104] width 12 height 12
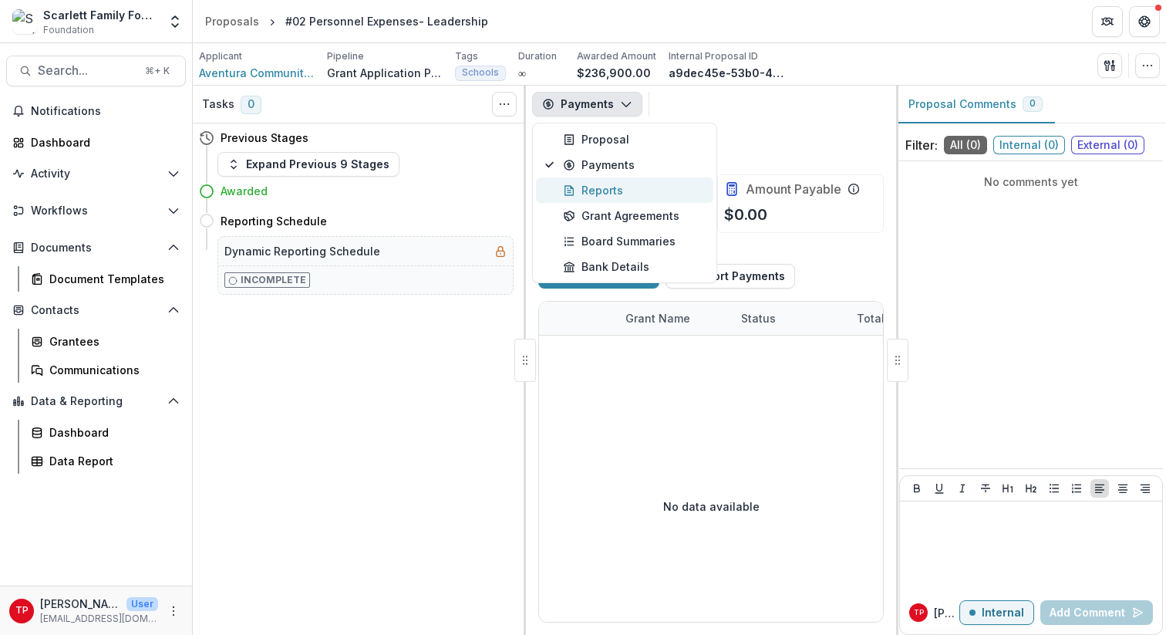
click at [613, 189] on div "Reports" at bounding box center [633, 190] width 141 height 16
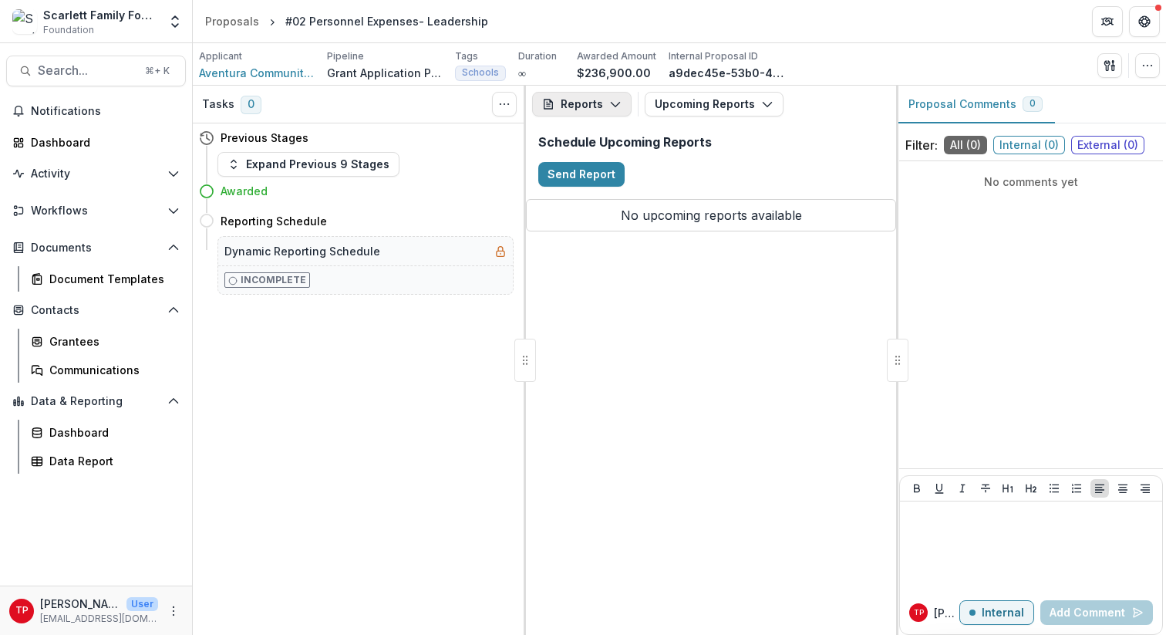
click at [614, 97] on button "Reports" at bounding box center [581, 104] width 99 height 25
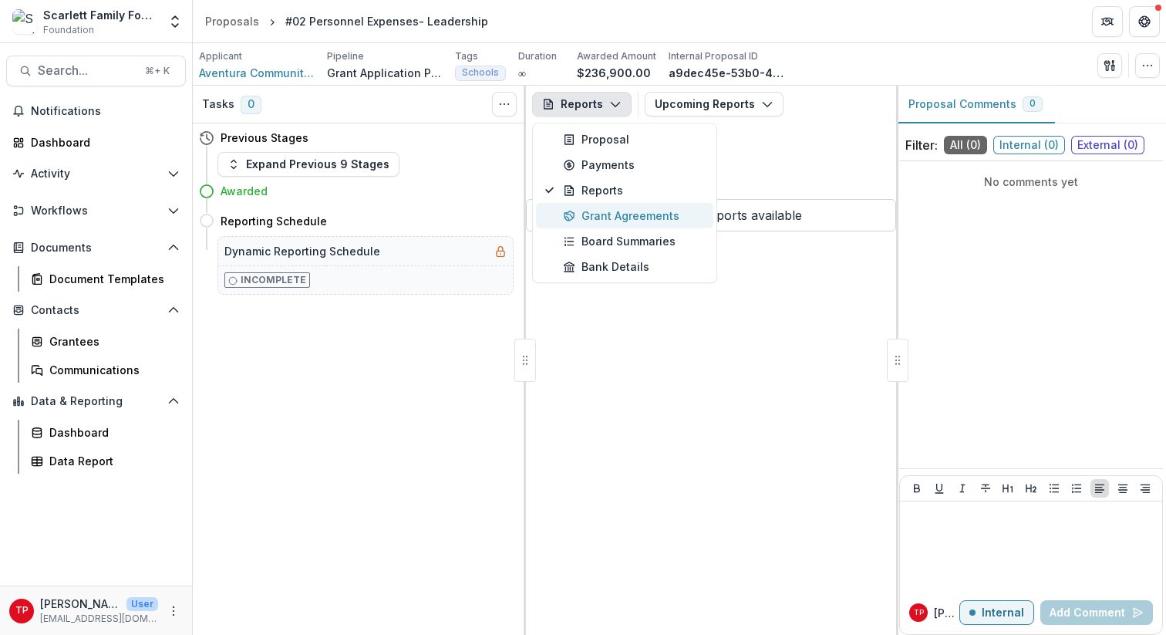
click at [610, 212] on div "Grant Agreements" at bounding box center [633, 215] width 141 height 16
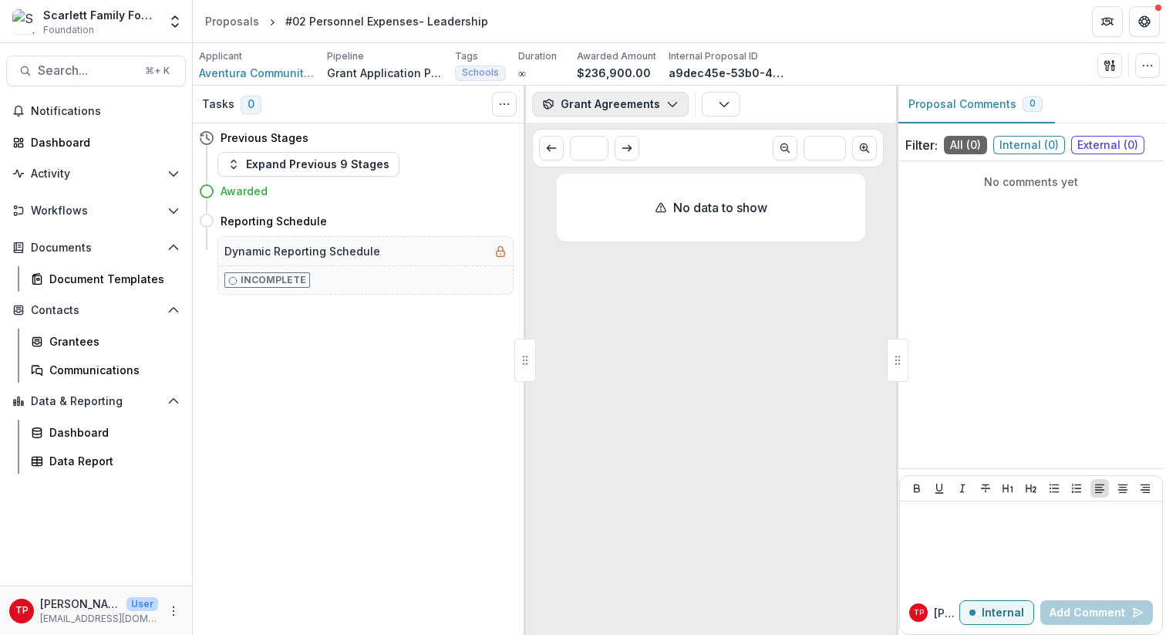
click at [668, 103] on polyline "button" at bounding box center [672, 105] width 8 height 5
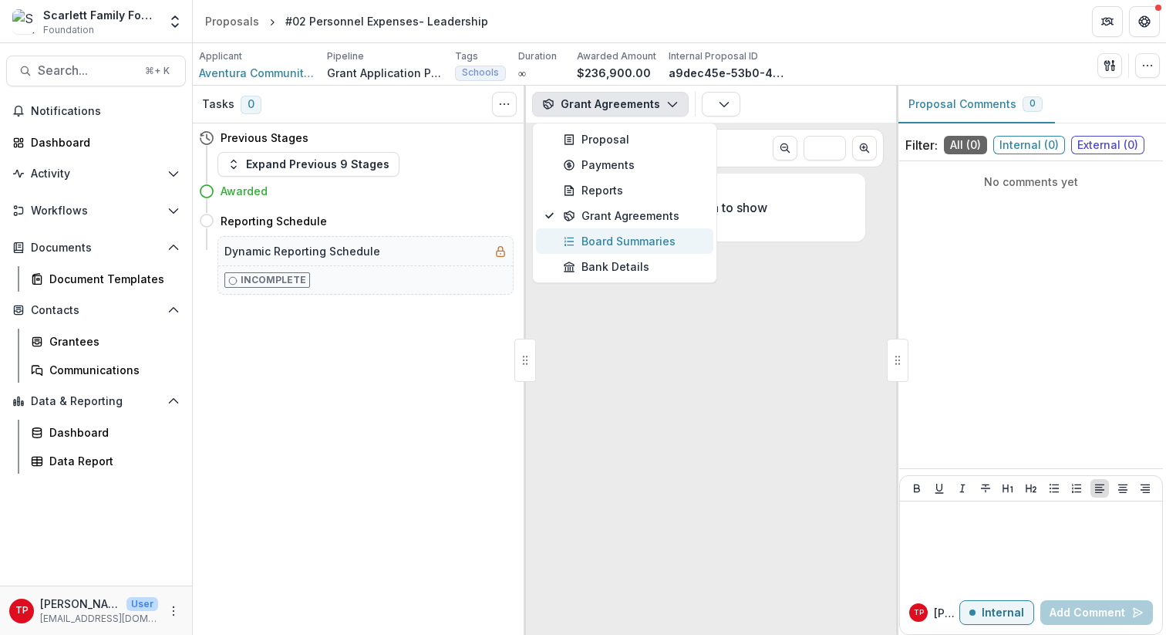
click at [629, 237] on div "Board Summaries" at bounding box center [633, 241] width 141 height 16
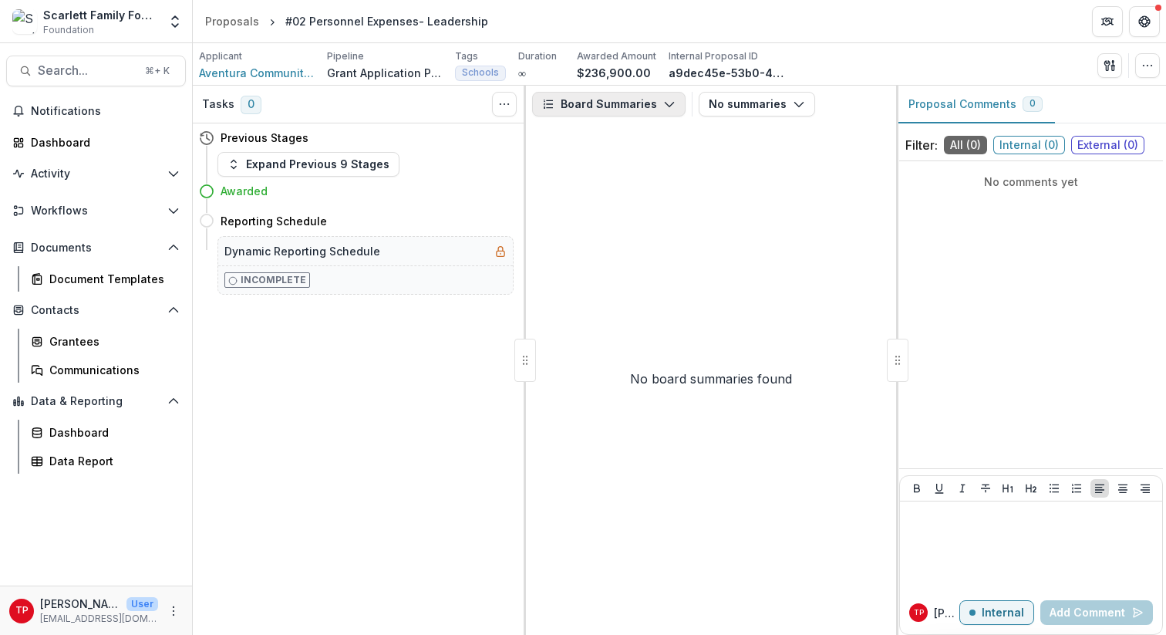
click at [665, 103] on polyline "button" at bounding box center [669, 105] width 8 height 5
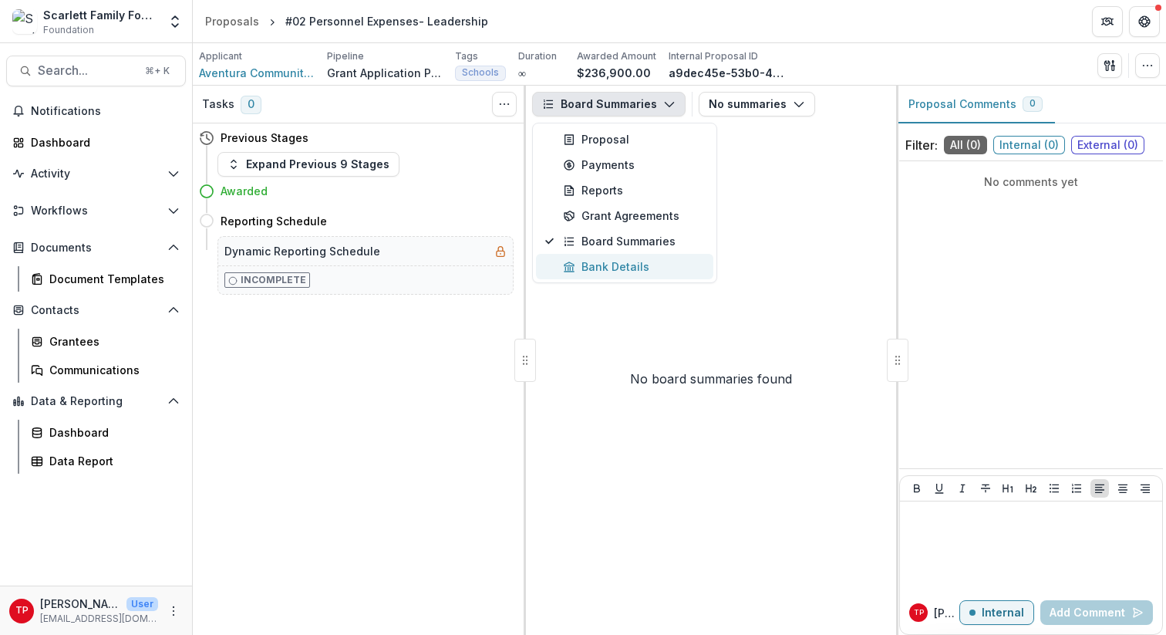
click at [628, 271] on div "Bank Details" at bounding box center [633, 266] width 141 height 16
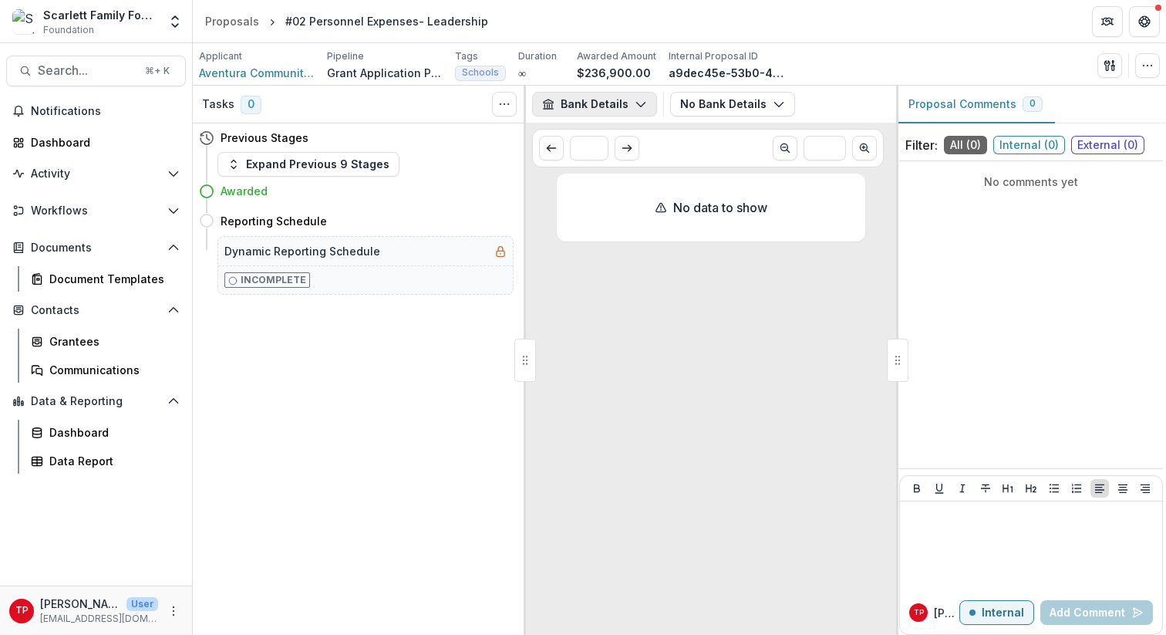
click at [635, 104] on icon "button" at bounding box center [641, 104] width 12 height 12
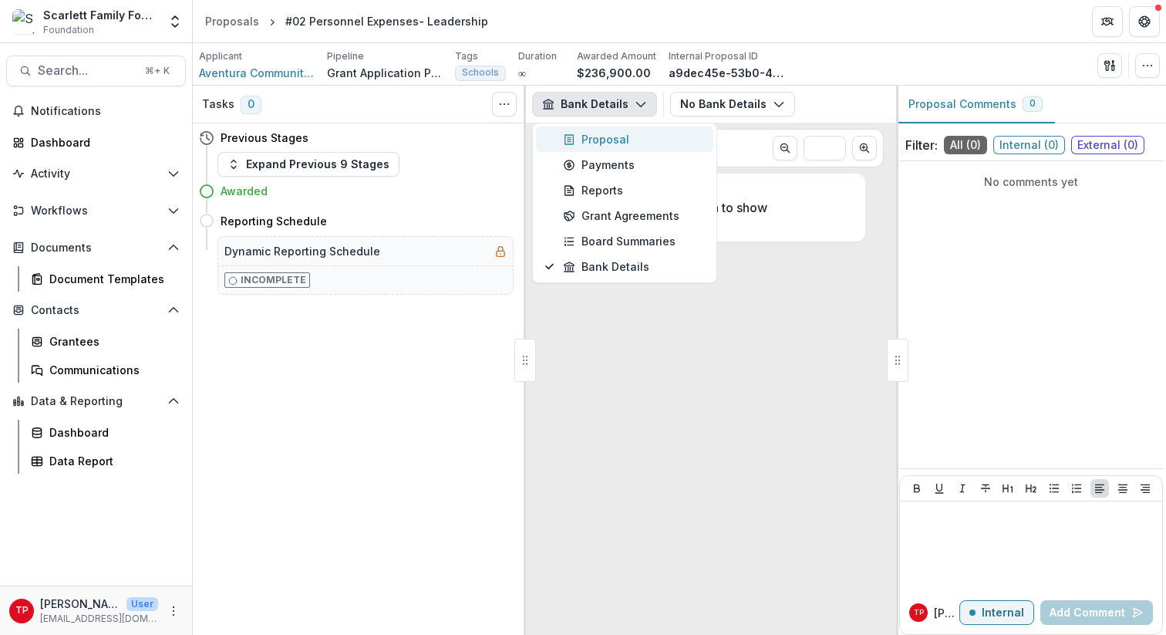
click at [607, 140] on div "Proposal" at bounding box center [633, 139] width 141 height 16
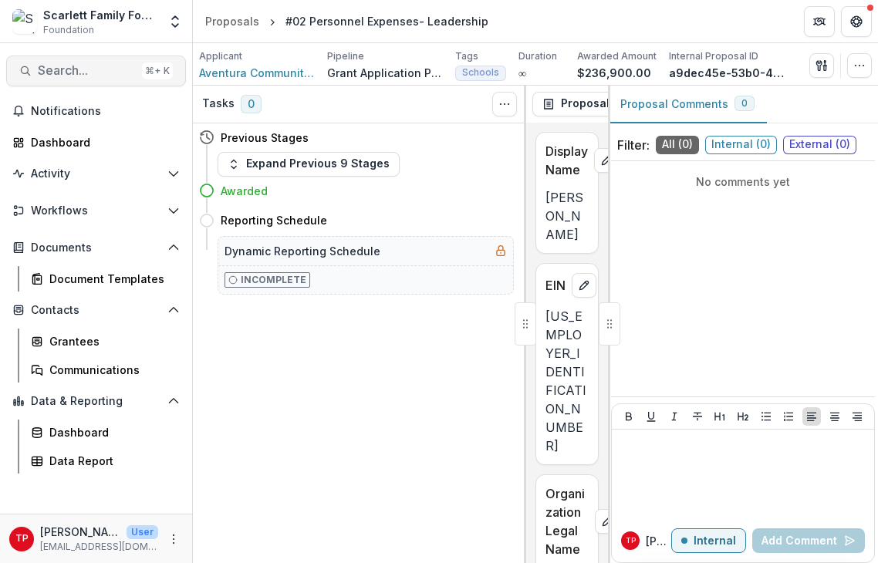
click at [89, 70] on span "Search..." at bounding box center [87, 70] width 98 height 15
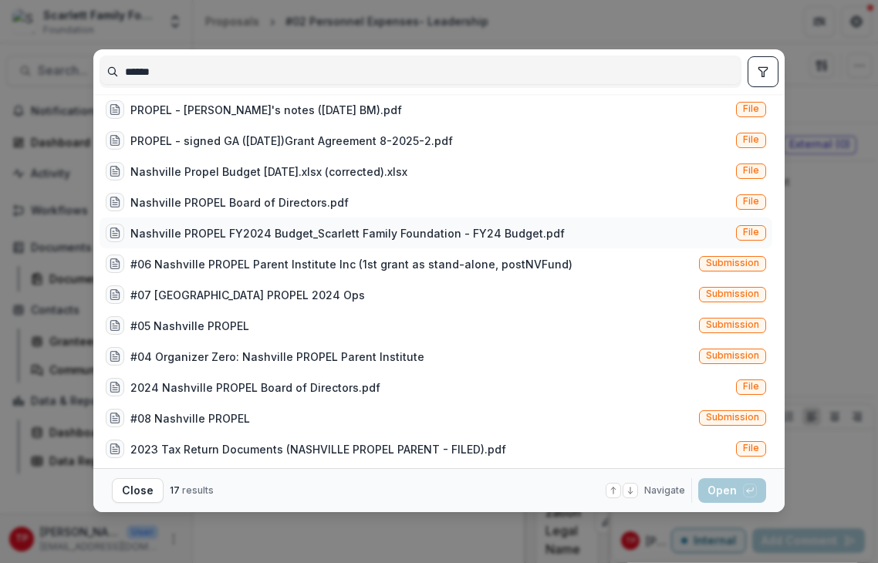
scroll to position [163, 0]
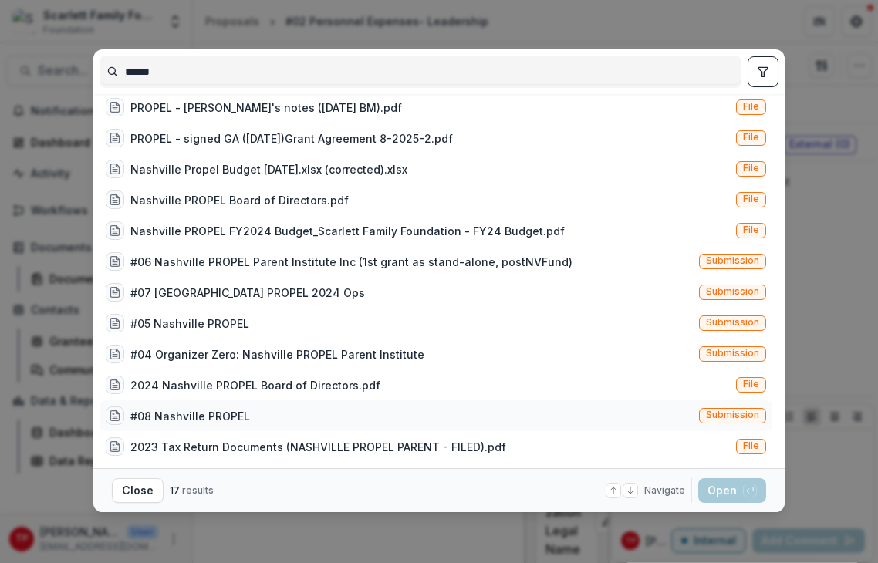
type input "******"
click at [216, 413] on div "#08 Nashville PROPEL" at bounding box center [190, 416] width 120 height 16
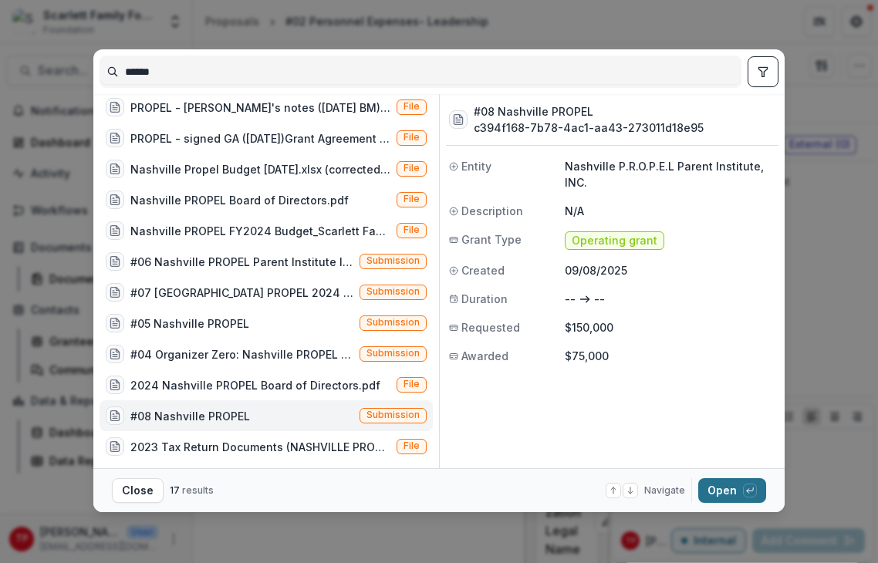
click at [723, 487] on button "Open with enter key" at bounding box center [732, 490] width 68 height 25
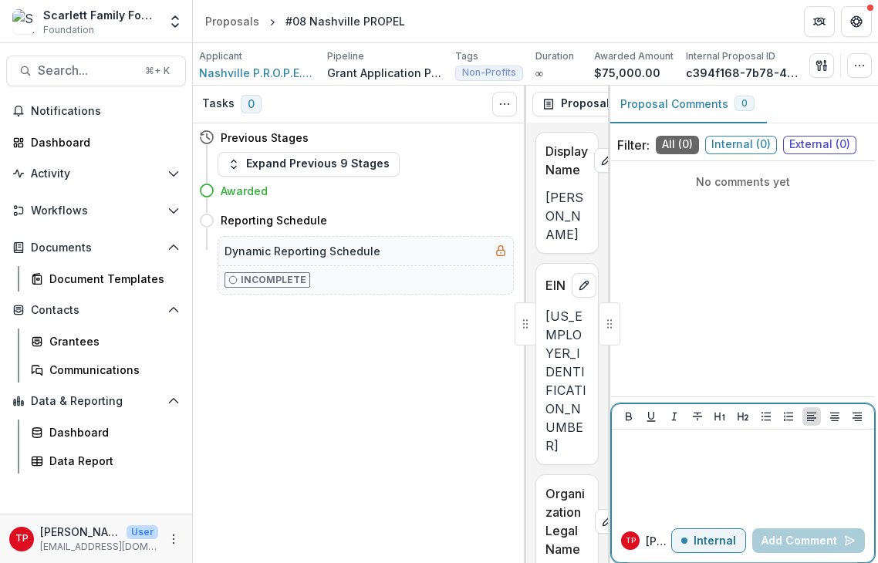
click at [723, 487] on div at bounding box center [743, 474] width 250 height 77
click at [609, 325] on div at bounding box center [609, 323] width 22 height 43
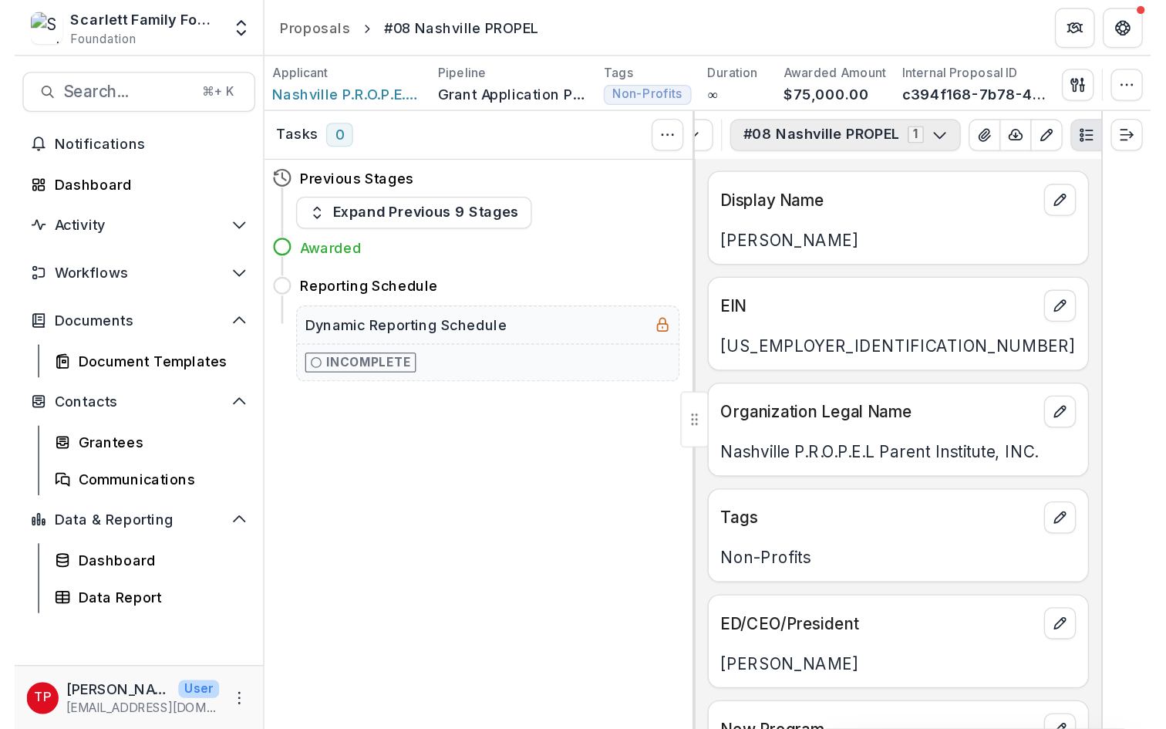
scroll to position [0, 121]
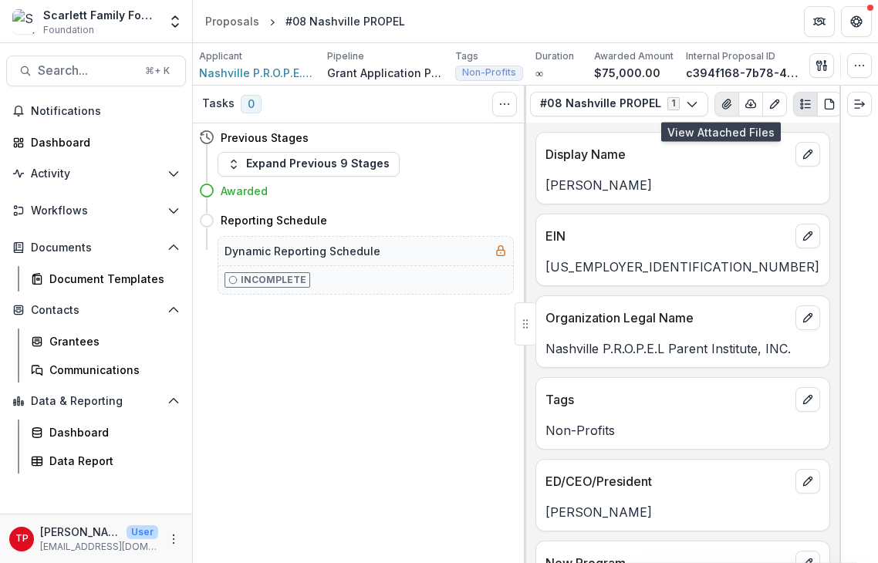
click at [722, 103] on icon "View Attached Files" at bounding box center [726, 103] width 8 height 9
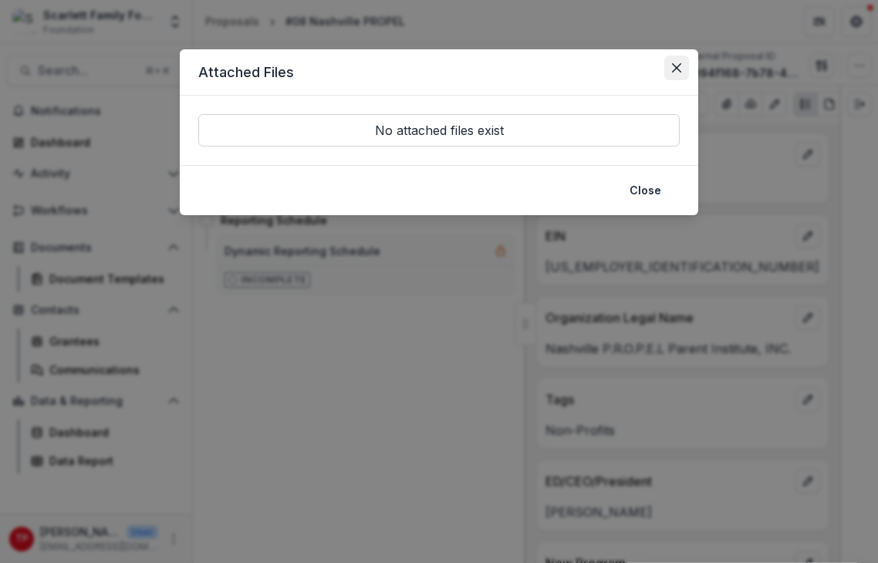
click at [673, 66] on icon "Close" at bounding box center [676, 67] width 9 height 9
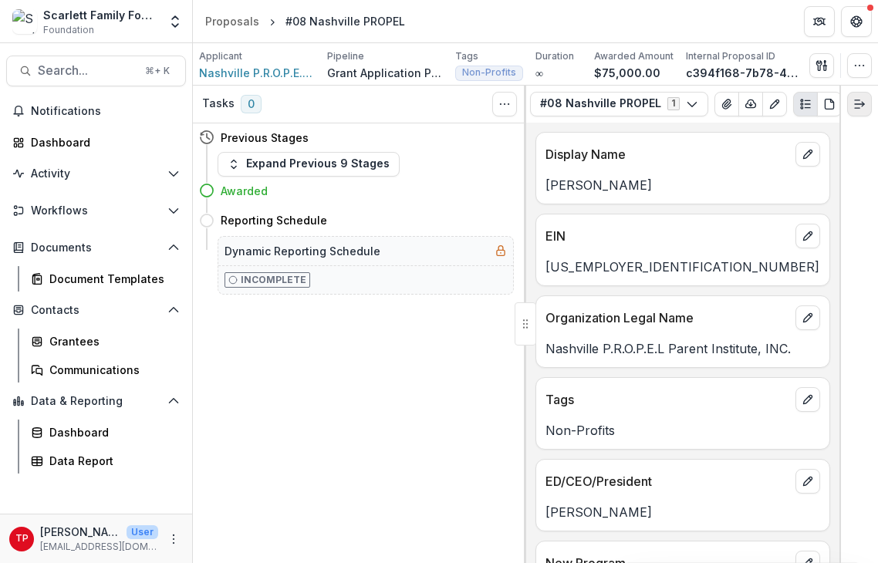
click at [861, 99] on icon "Expand right" at bounding box center [859, 104] width 12 height 12
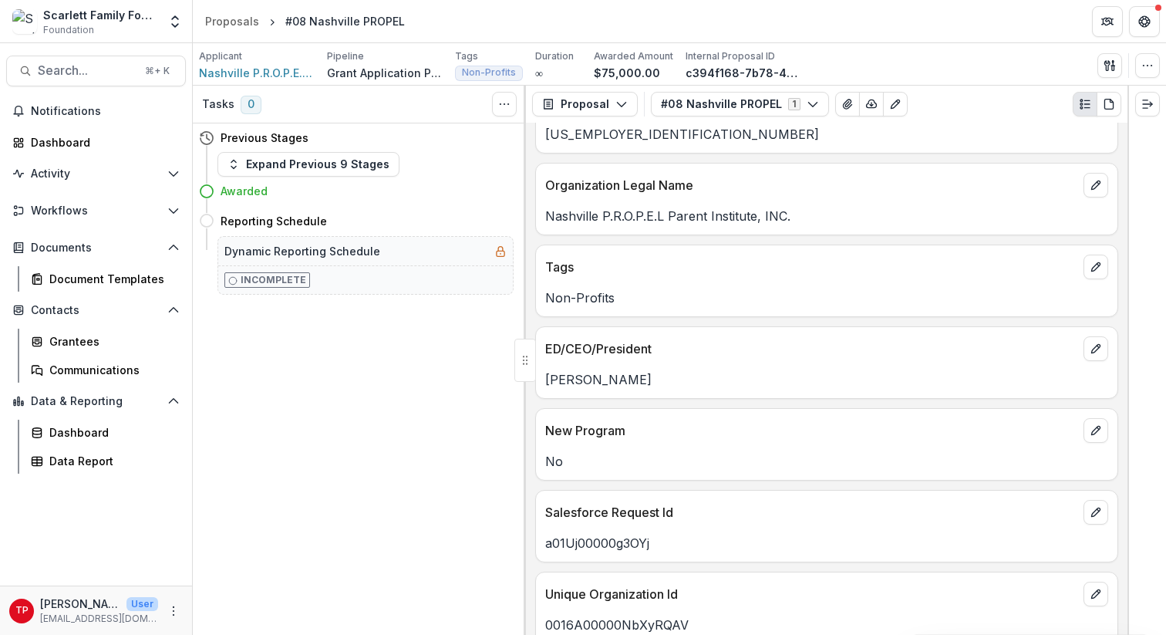
scroll to position [0, 0]
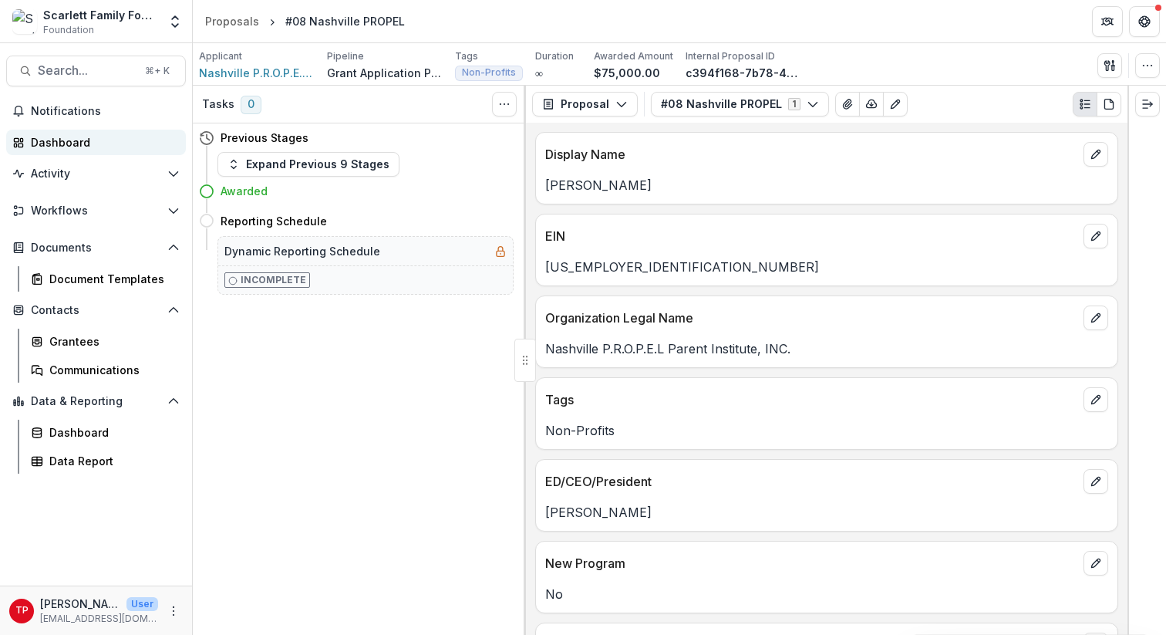
click at [74, 141] on div "Dashboard" at bounding box center [102, 142] width 143 height 16
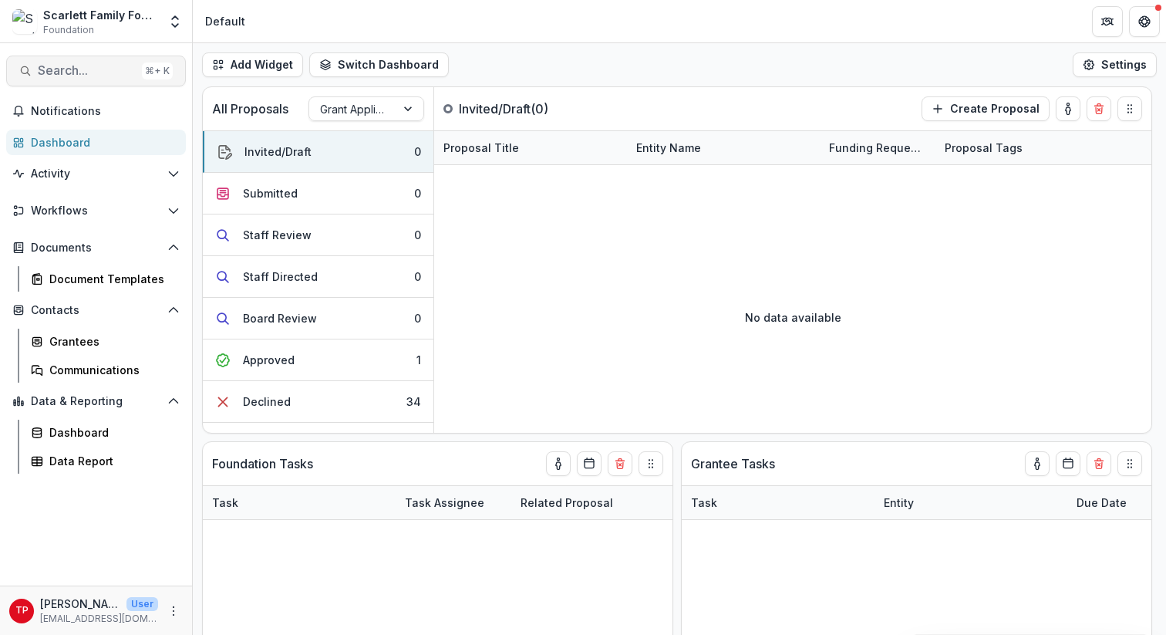
click at [72, 71] on span "Search..." at bounding box center [87, 70] width 98 height 15
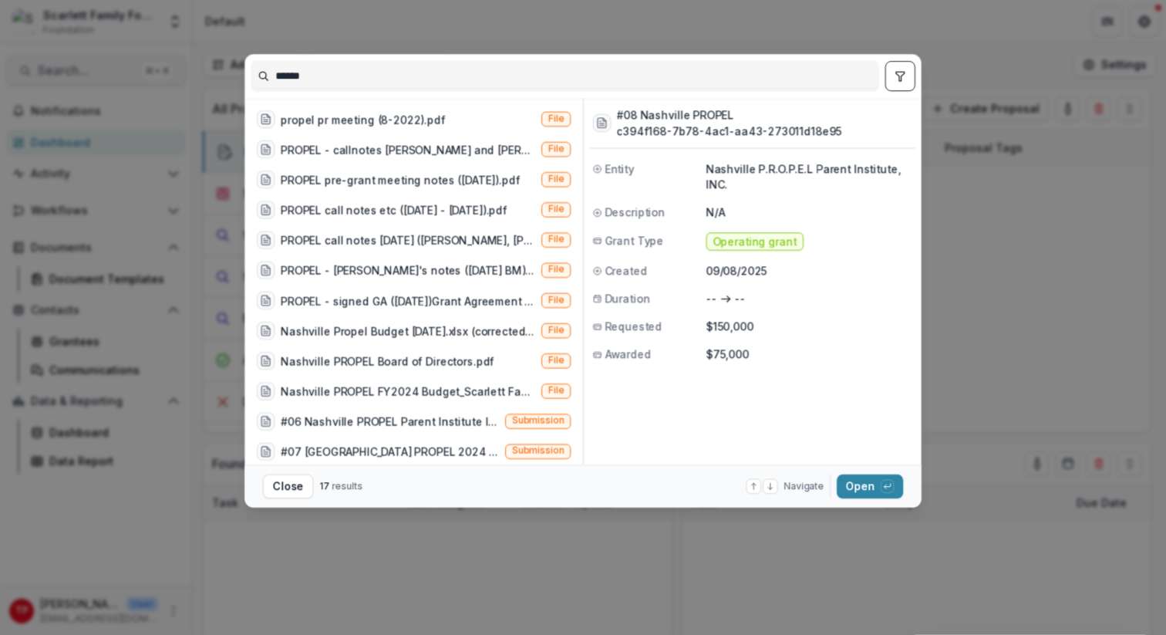
scroll to position [163, 0]
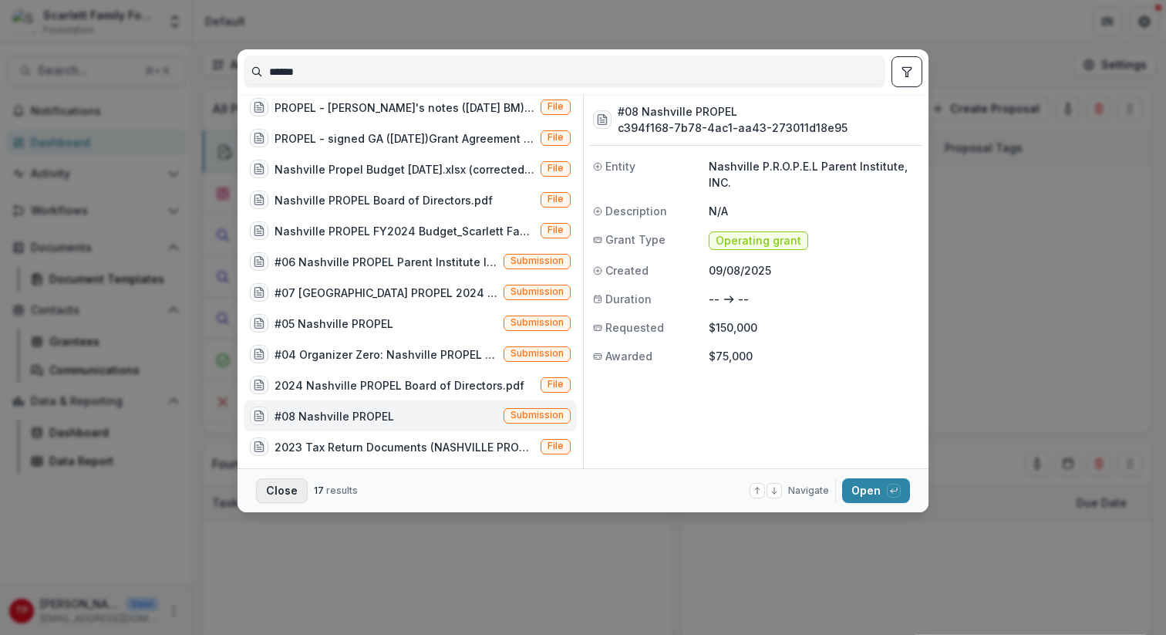
click at [281, 489] on button "Close" at bounding box center [282, 490] width 52 height 25
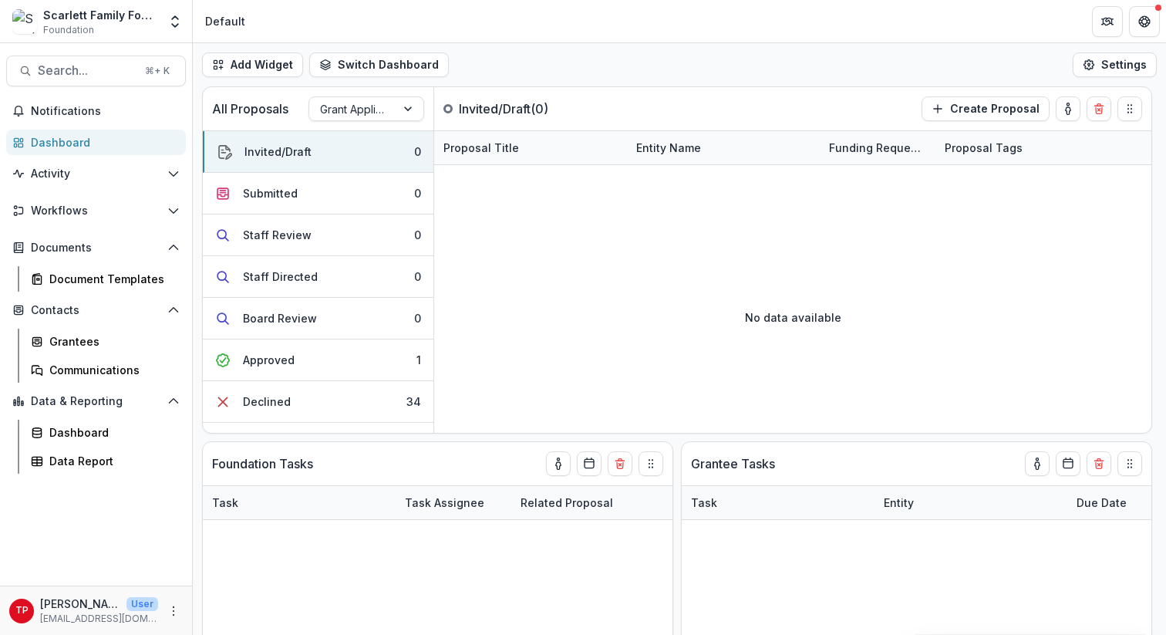
click at [79, 126] on div "Notifications Dashboard Activity Tasks Workflows Proposals Form Builder Payment…" at bounding box center [96, 342] width 192 height 487
click at [62, 140] on div "Dashboard" at bounding box center [102, 142] width 143 height 16
click at [94, 72] on span "Search..." at bounding box center [87, 70] width 98 height 15
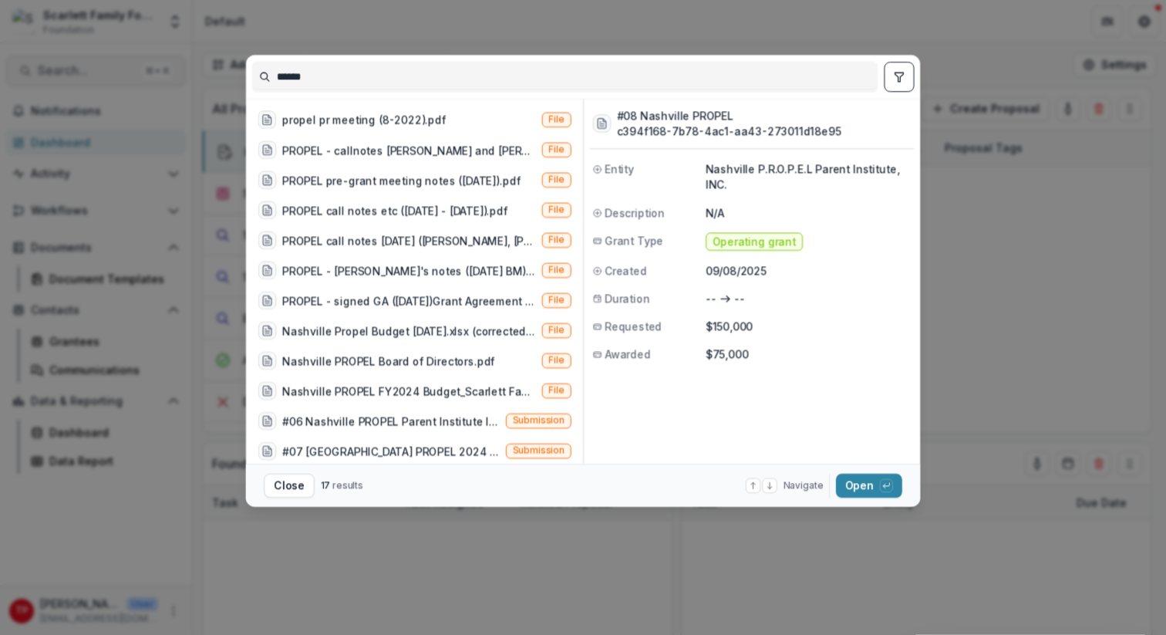
scroll to position [163, 0]
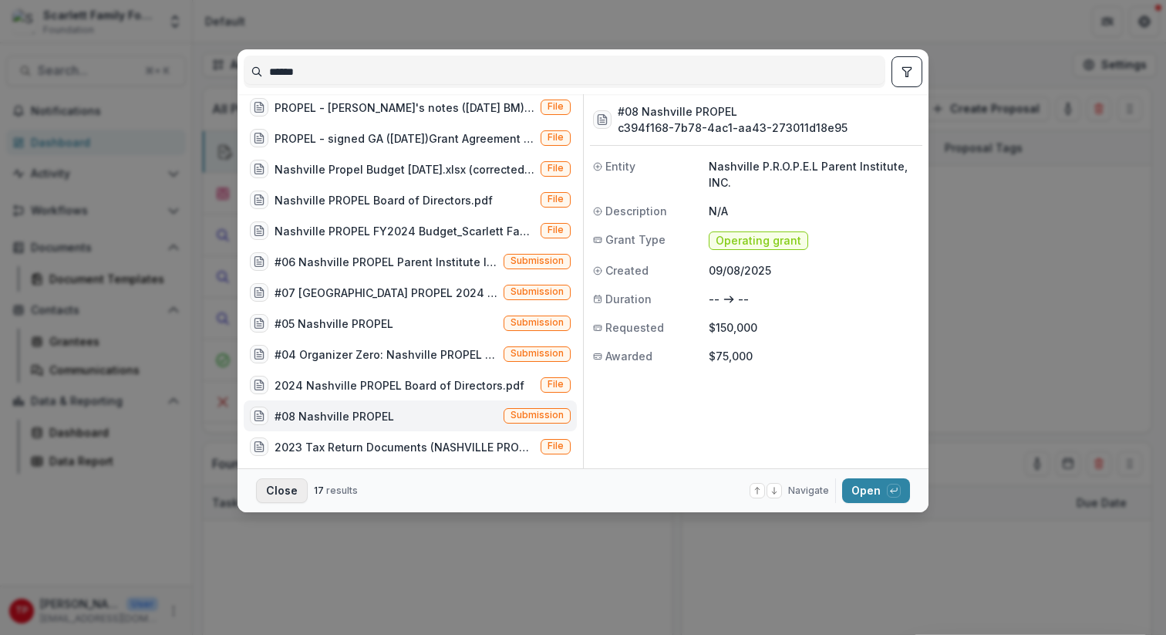
click at [284, 489] on button "Close" at bounding box center [282, 490] width 52 height 25
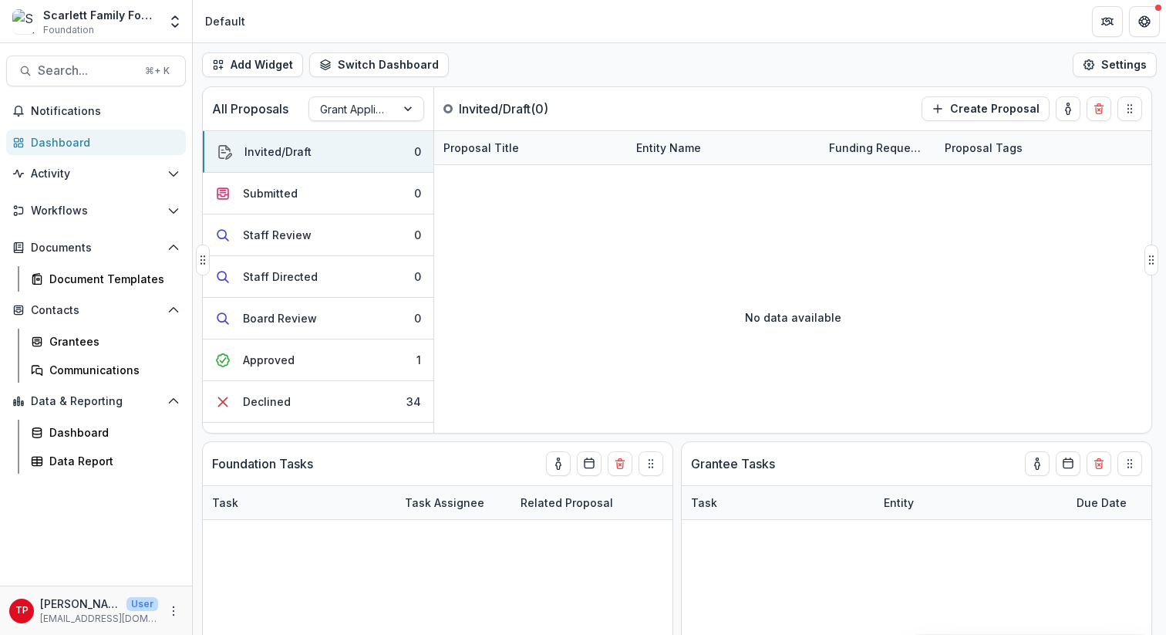
click at [248, 109] on p "All Proposals" at bounding box center [250, 108] width 76 height 19
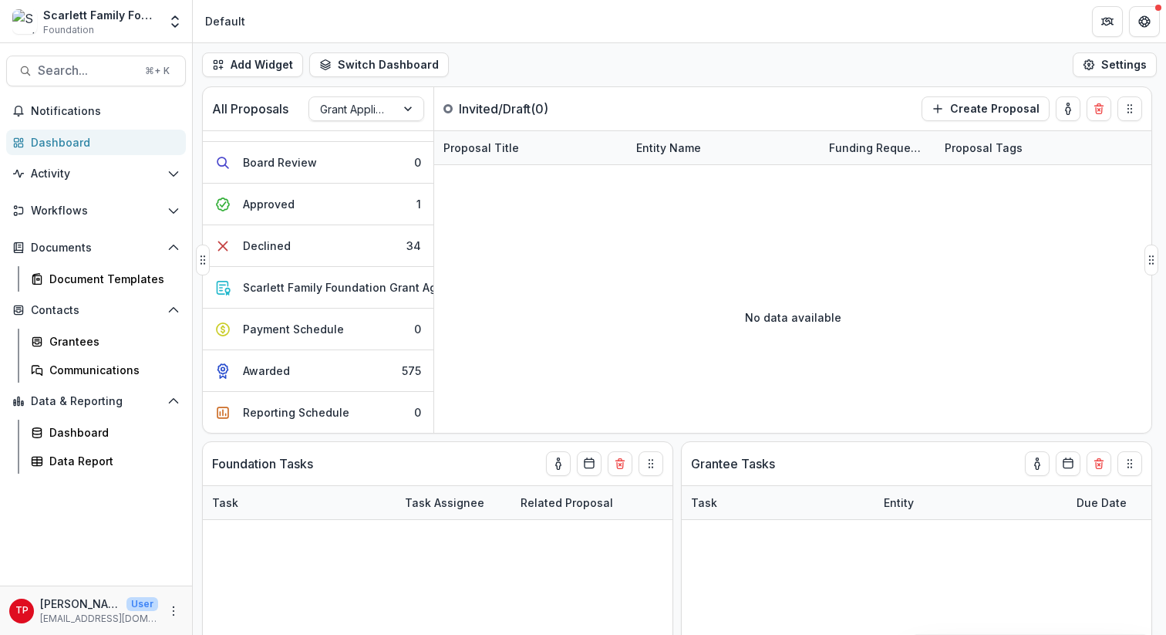
scroll to position [168, 0]
click at [258, 362] on div "Awarded" at bounding box center [266, 370] width 47 height 16
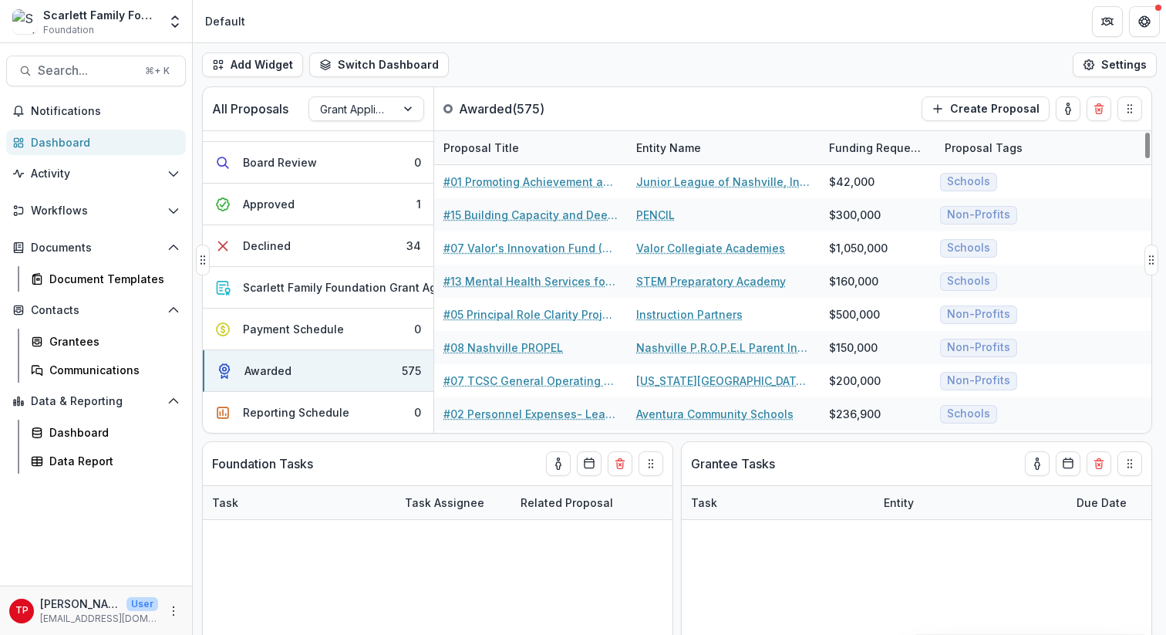
click at [724, 143] on div "Entity Name" at bounding box center [723, 147] width 193 height 33
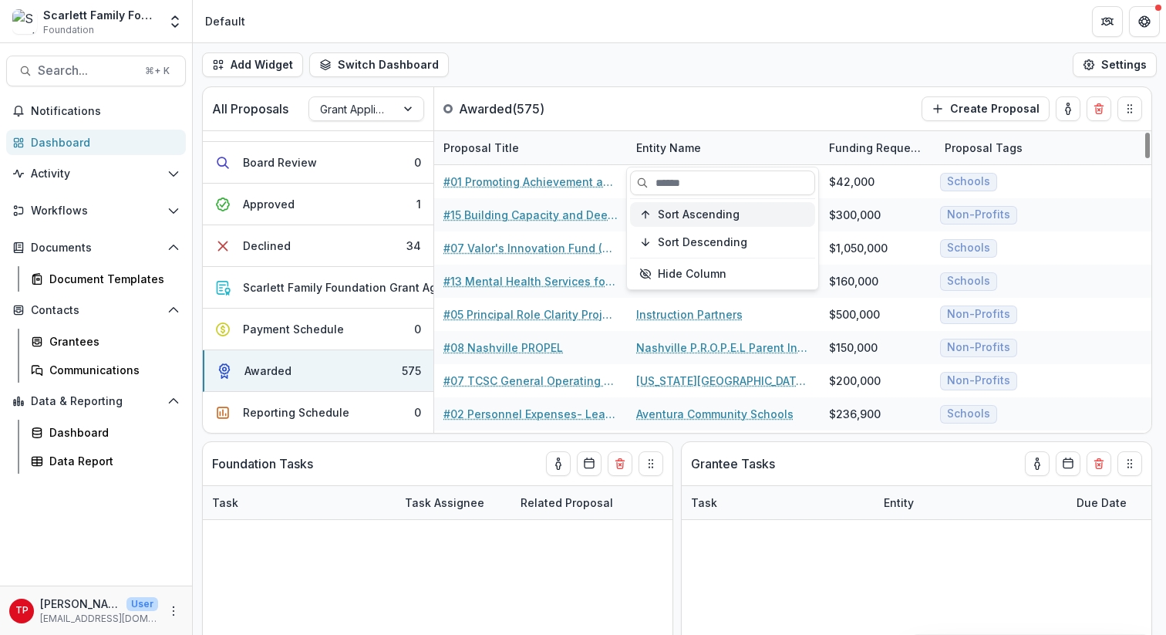
click at [705, 213] on span "Sort Ascending" at bounding box center [699, 214] width 82 height 13
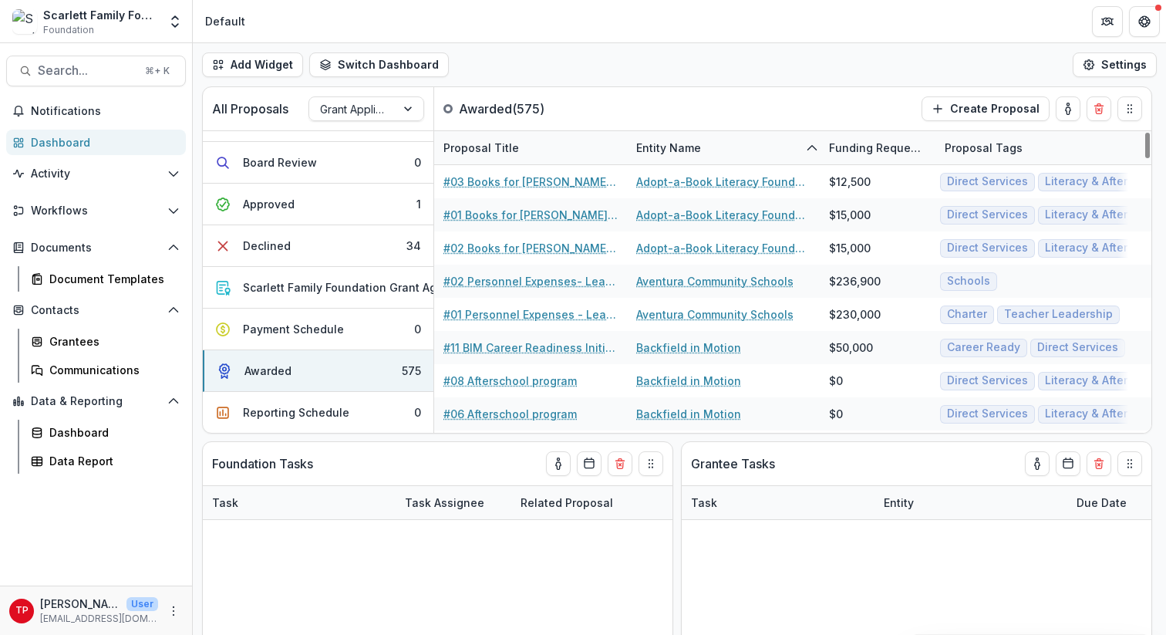
click at [703, 72] on div "Add Widget Switch Dashboard Default New Dashboard Settings" at bounding box center [679, 64] width 973 height 43
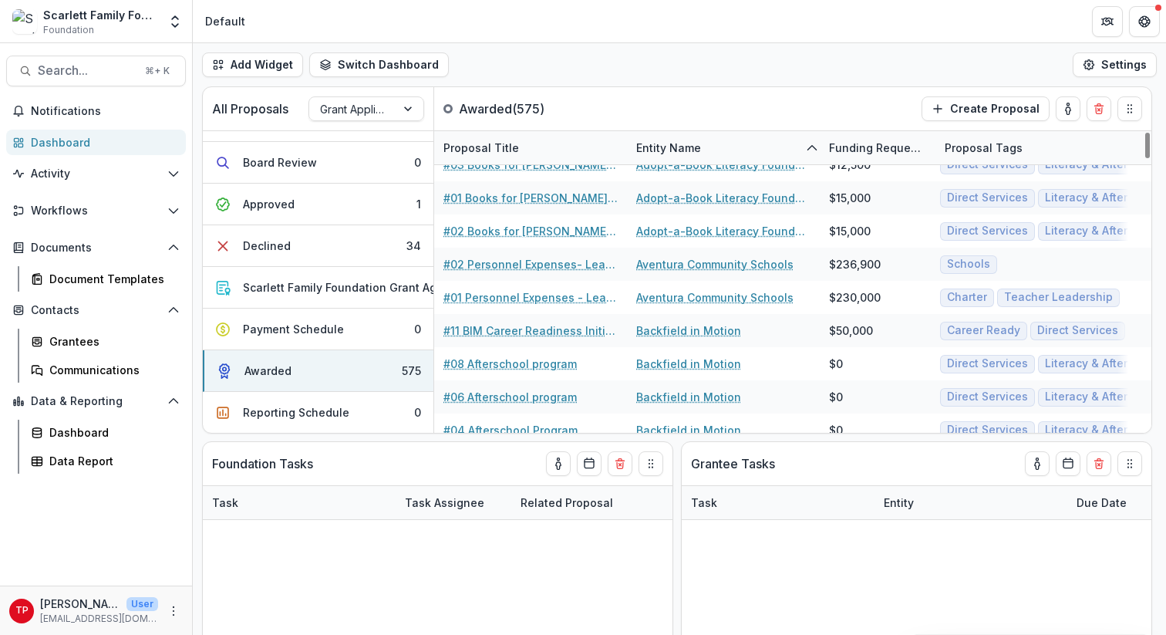
scroll to position [0, 0]
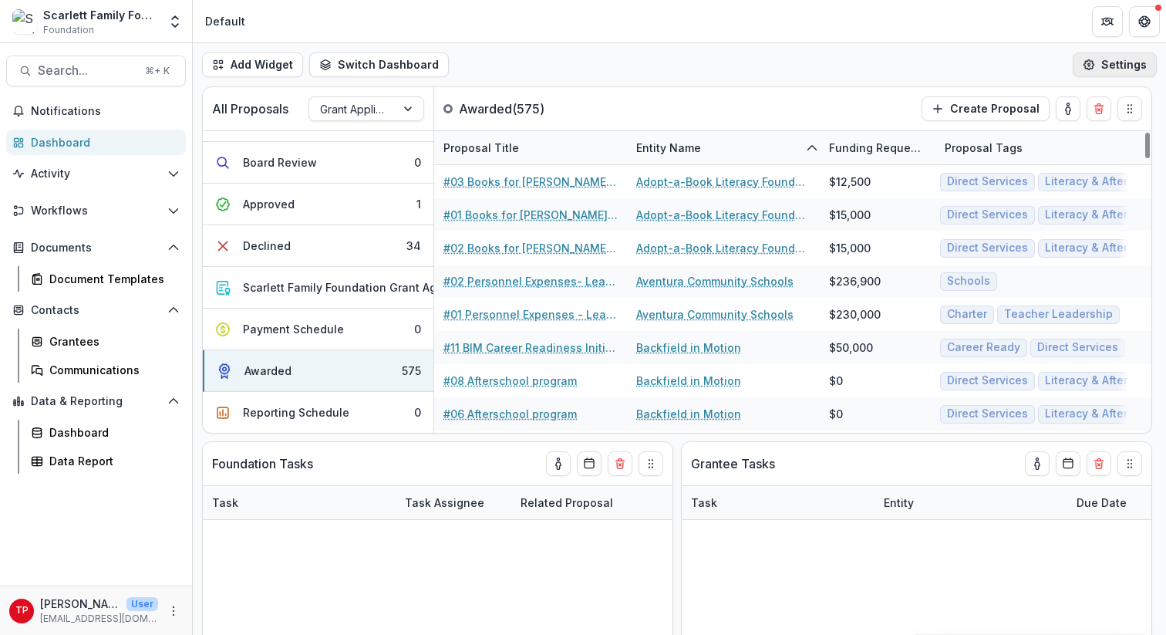
click at [1077, 64] on button "Settings" at bounding box center [1115, 64] width 84 height 25
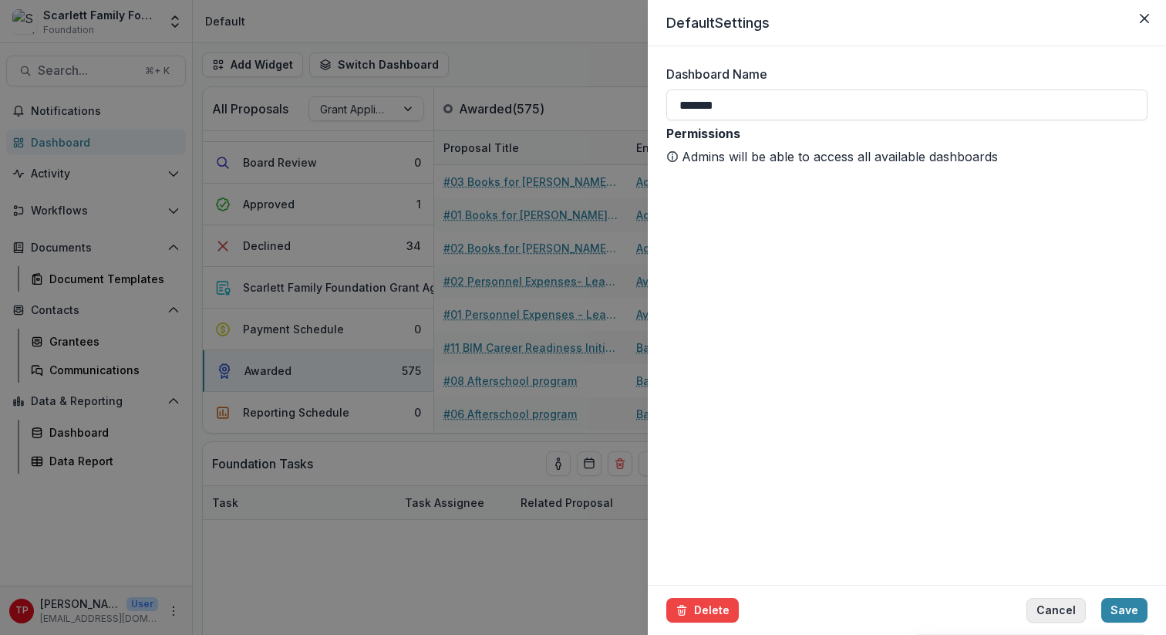
click at [1061, 561] on button "Cancel" at bounding box center [1055, 610] width 59 height 25
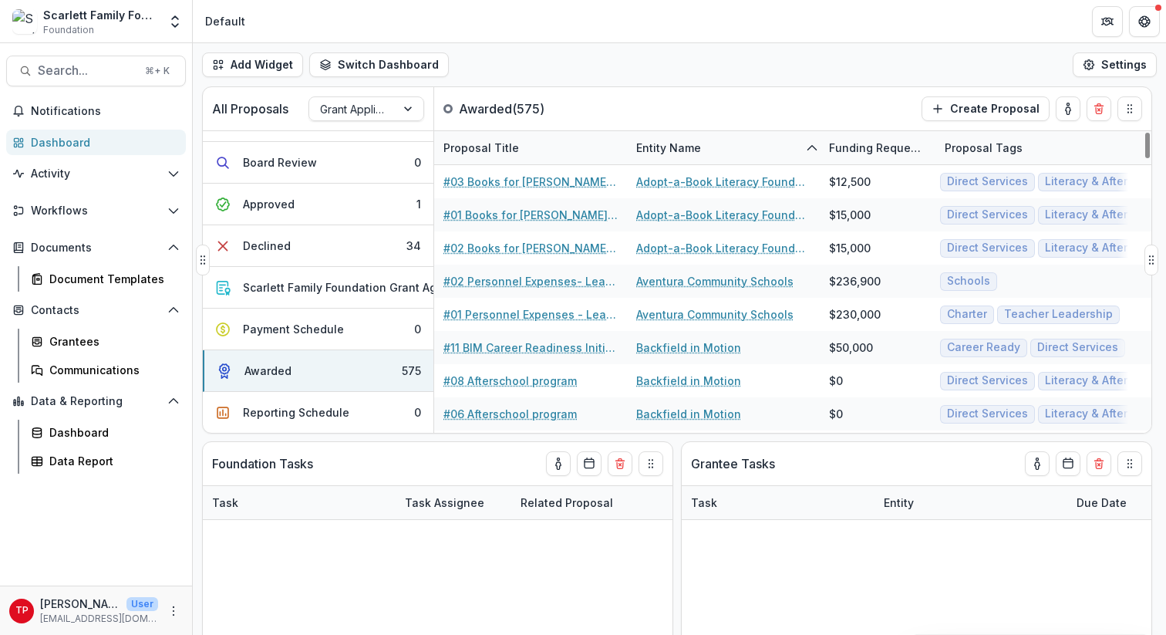
click at [698, 143] on div "Entity Name" at bounding box center [668, 148] width 83 height 16
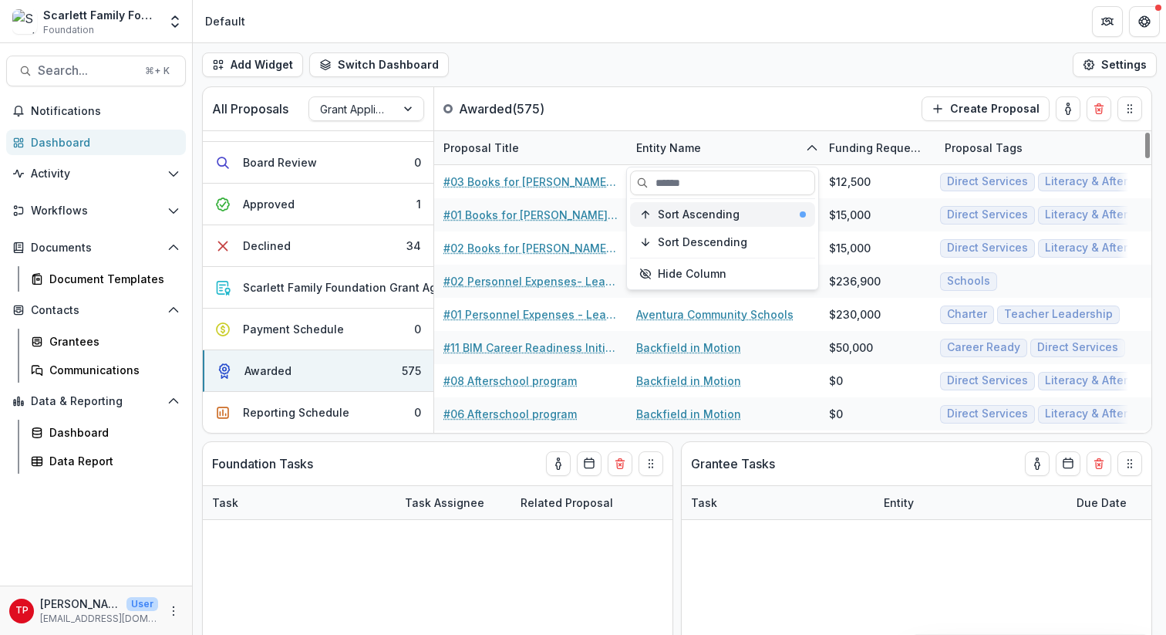
click at [699, 211] on span "Sort Ascending" at bounding box center [699, 214] width 82 height 13
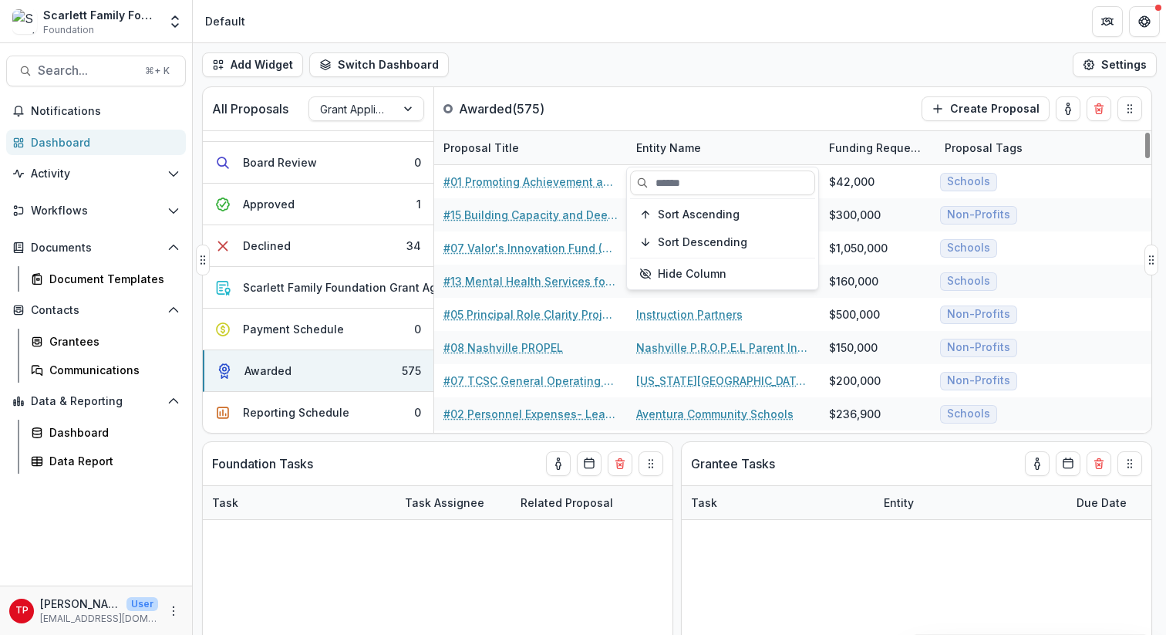
click at [790, 104] on div "All Proposals Grant Application Process Awarded ( 575 ) Create Proposal" at bounding box center [645, 108] width 884 height 43
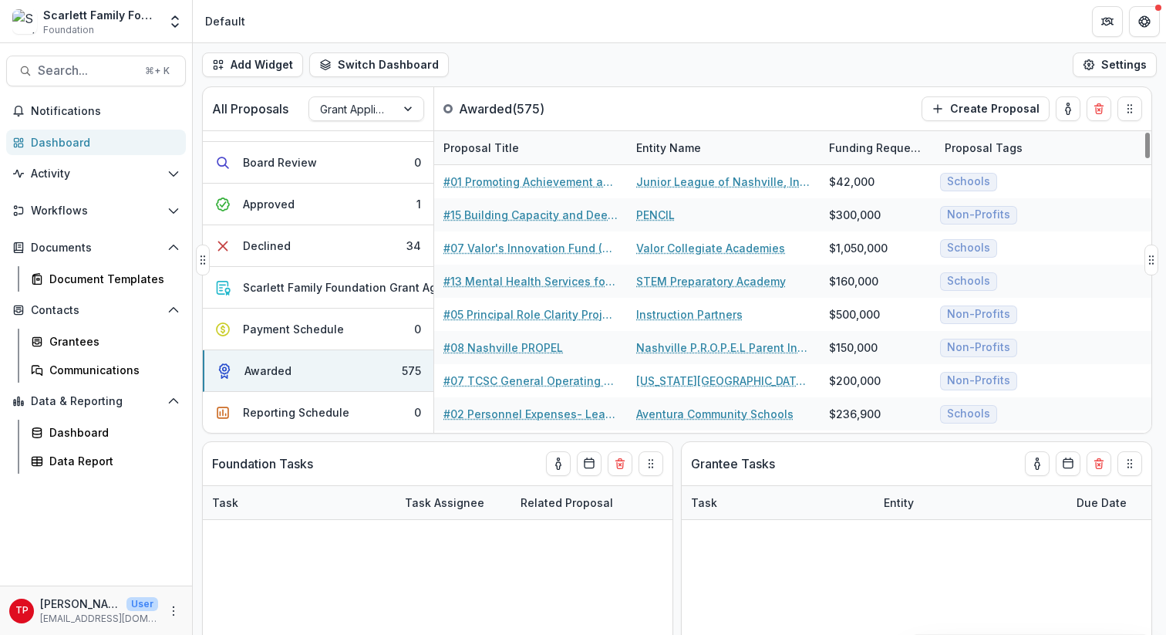
click at [735, 151] on div "Entity Name" at bounding box center [723, 147] width 193 height 33
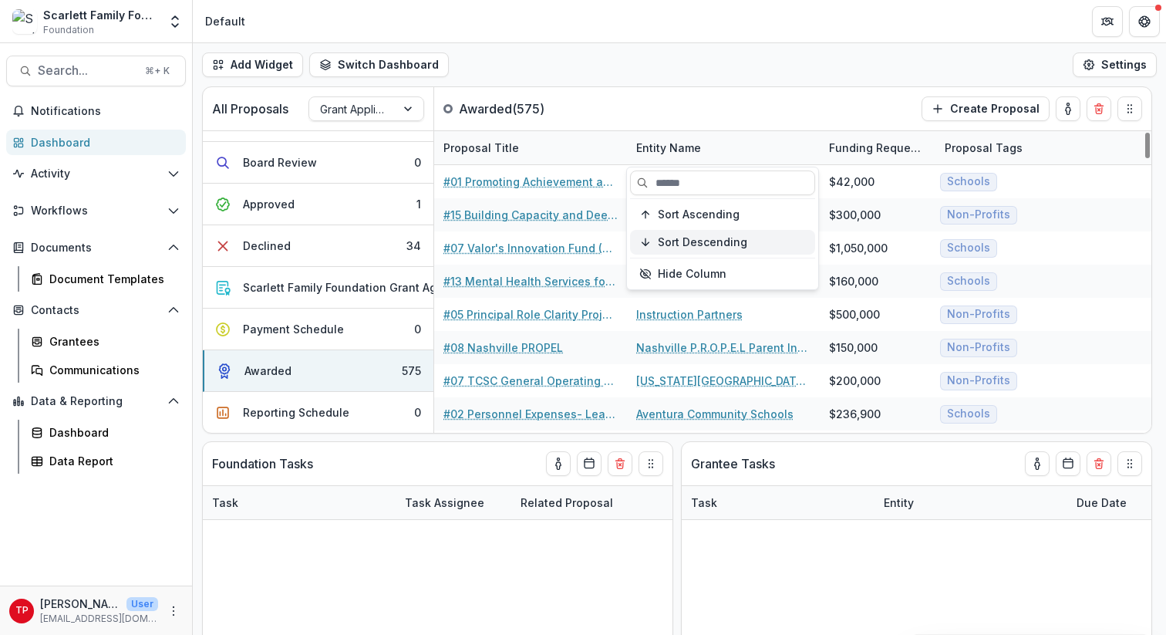
click at [729, 237] on span "Sort Descending" at bounding box center [702, 242] width 89 height 13
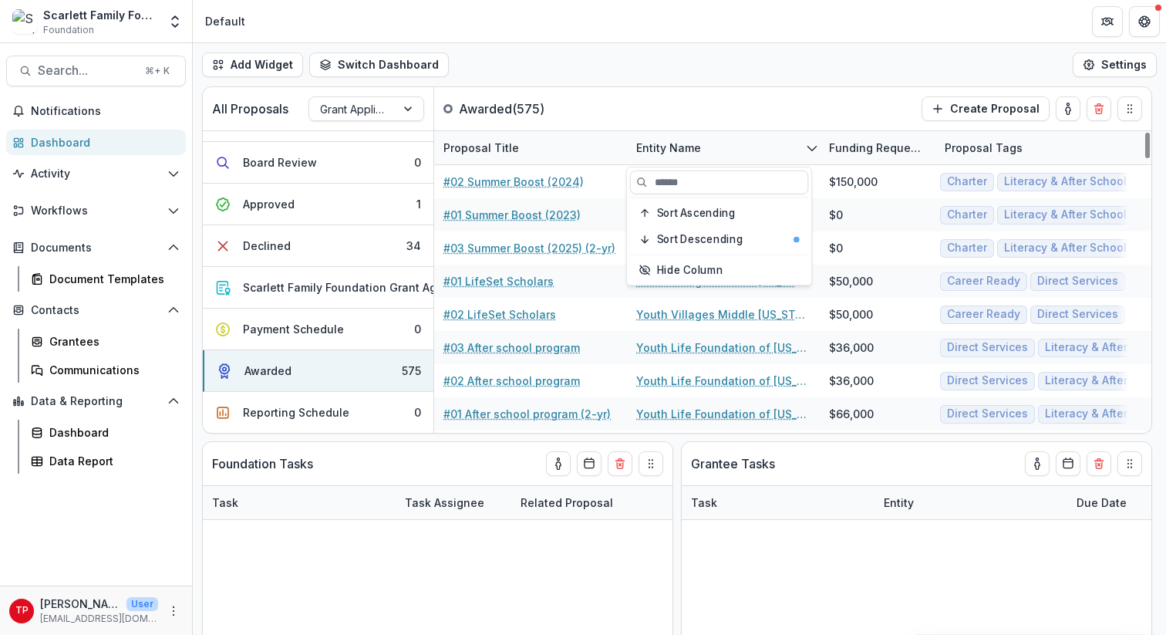
click at [746, 84] on div "Add Widget Switch Dashboard Default New Dashboard Settings" at bounding box center [679, 64] width 973 height 43
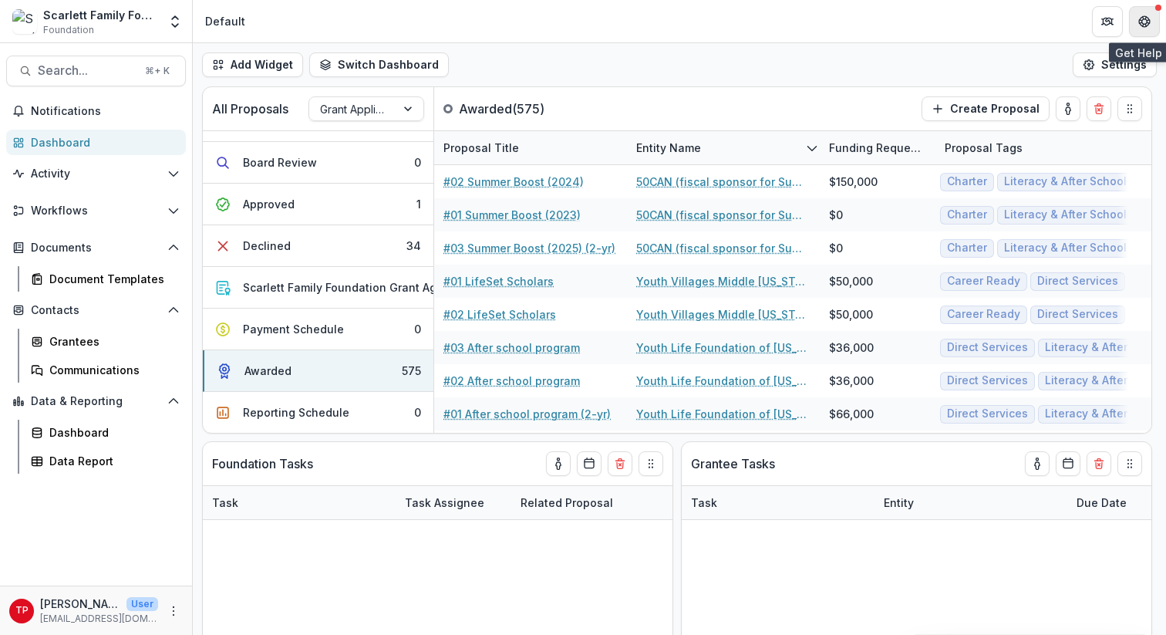
click at [1127, 17] on icon "Get Help" at bounding box center [1144, 21] width 12 height 12
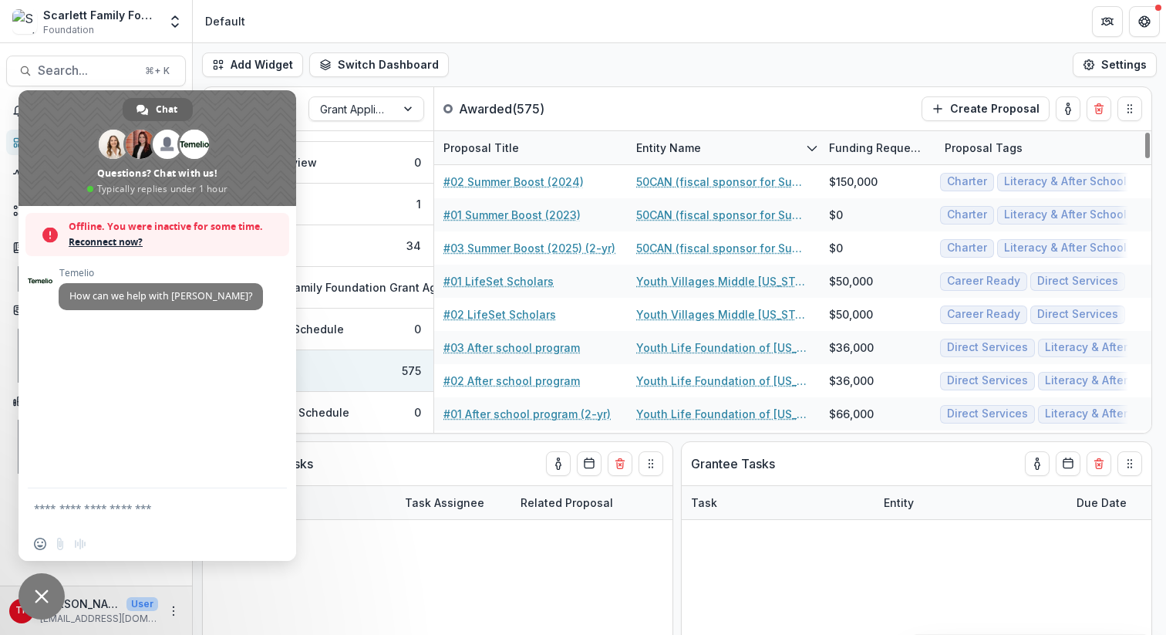
click at [251, 136] on span at bounding box center [158, 148] width 278 height 116
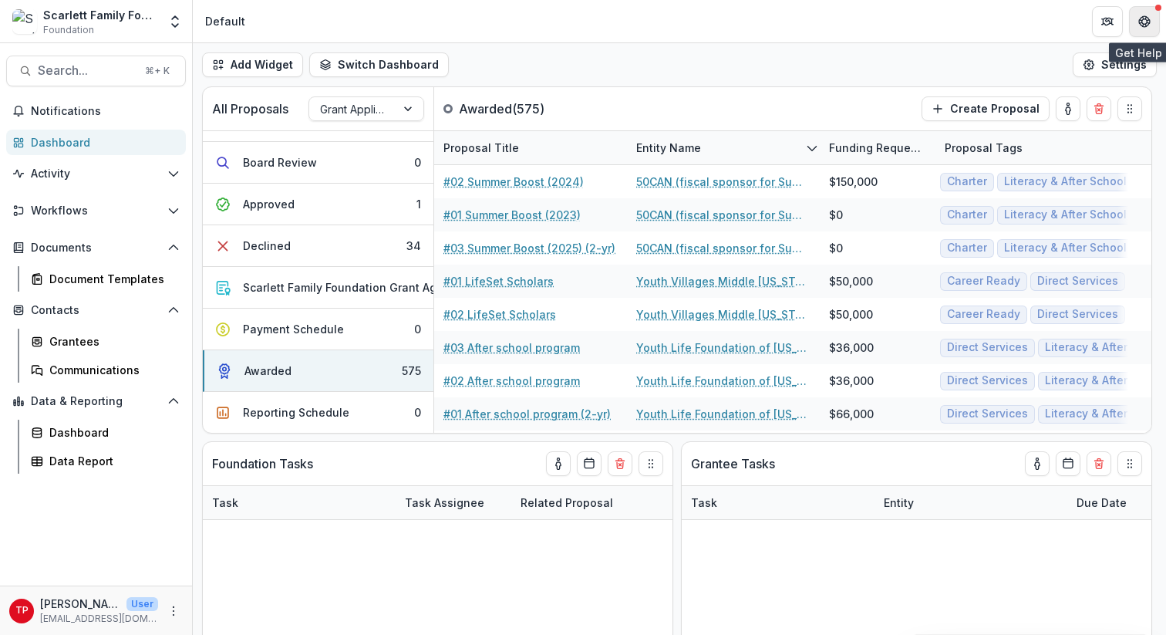
click at [1127, 16] on button "Get Help" at bounding box center [1144, 21] width 31 height 31
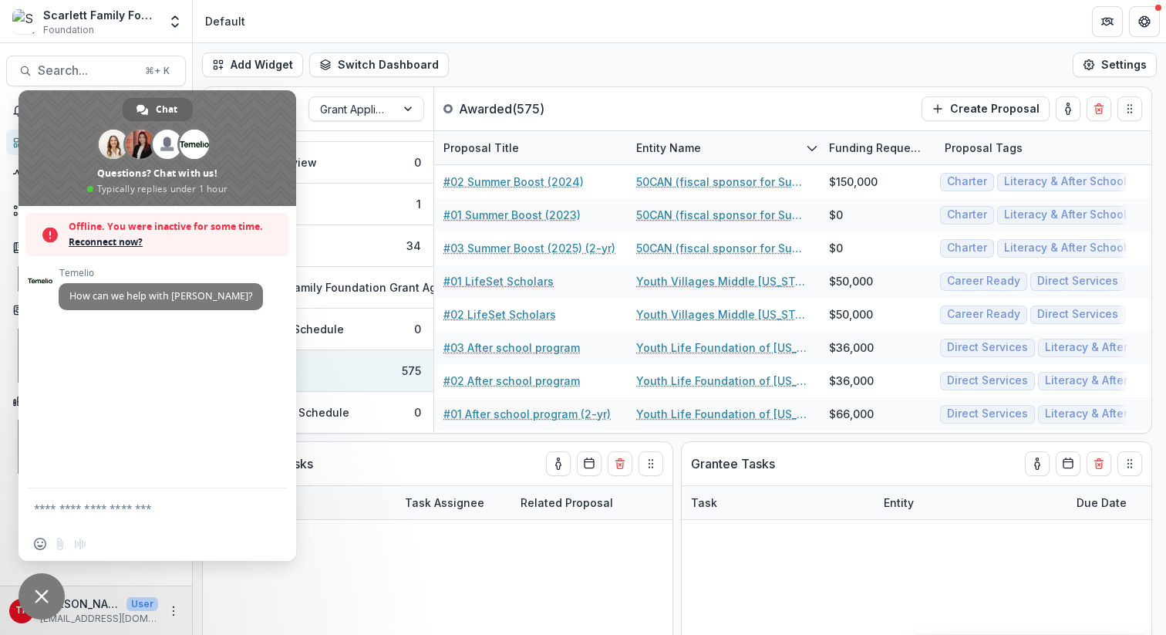
click at [279, 122] on span at bounding box center [158, 148] width 278 height 116
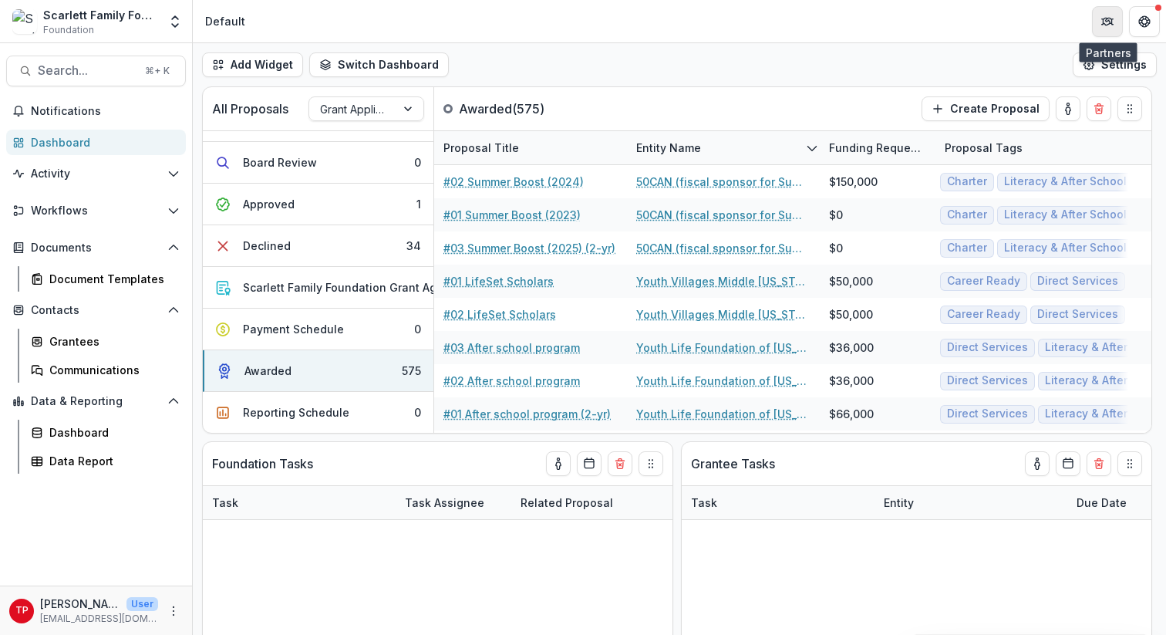
click at [1114, 14] on button "Partners" at bounding box center [1107, 21] width 31 height 31
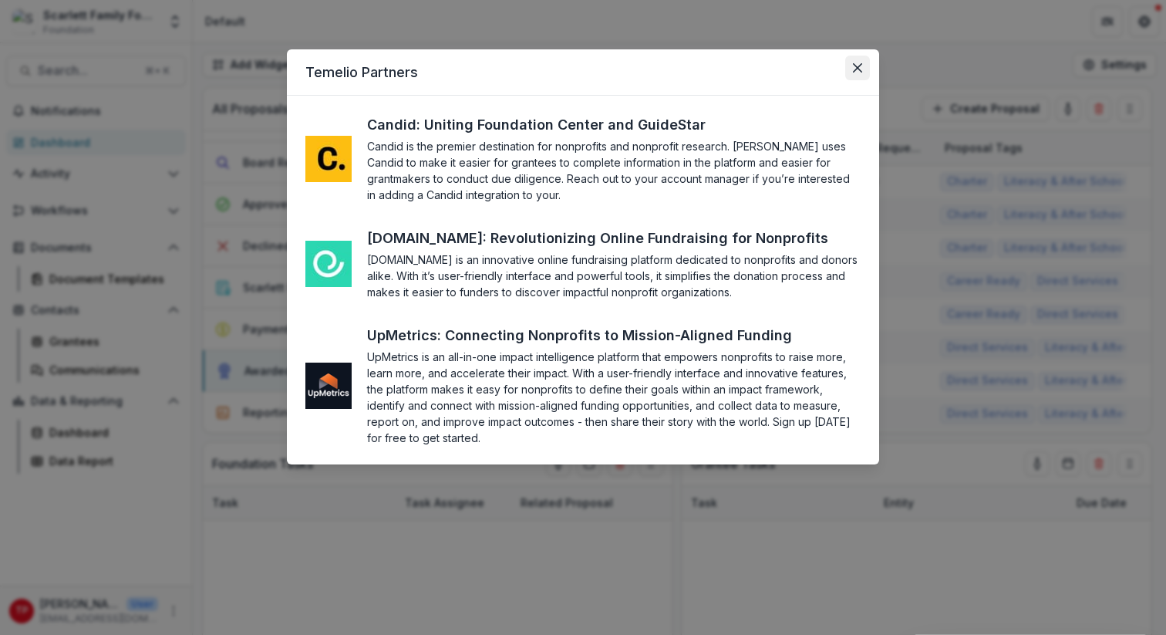
click at [859, 68] on icon "Close" at bounding box center [857, 67] width 9 height 9
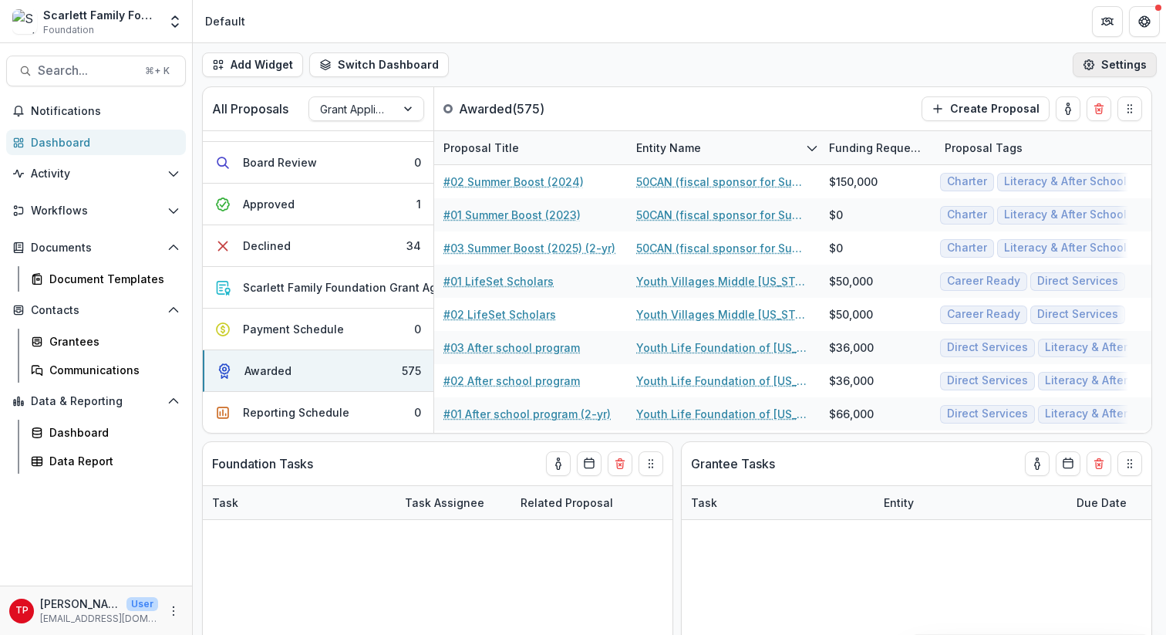
click at [1127, 66] on button "Settings" at bounding box center [1115, 64] width 84 height 25
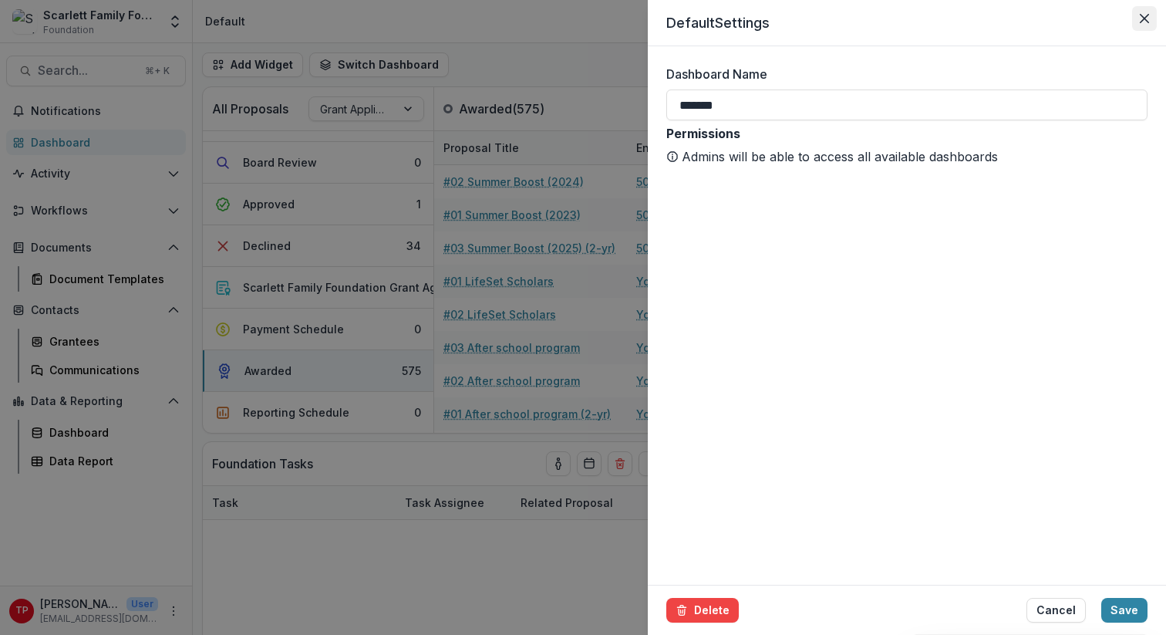
click at [1127, 18] on icon "Close" at bounding box center [1144, 18] width 9 height 9
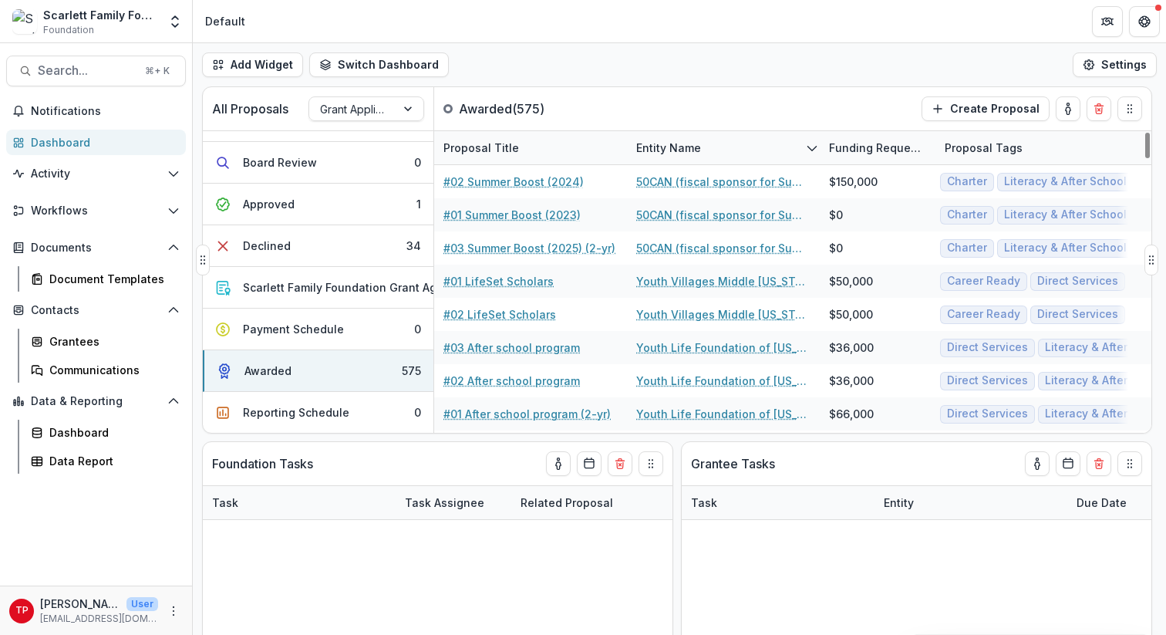
click at [712, 150] on div "Entity Name" at bounding box center [723, 147] width 193 height 33
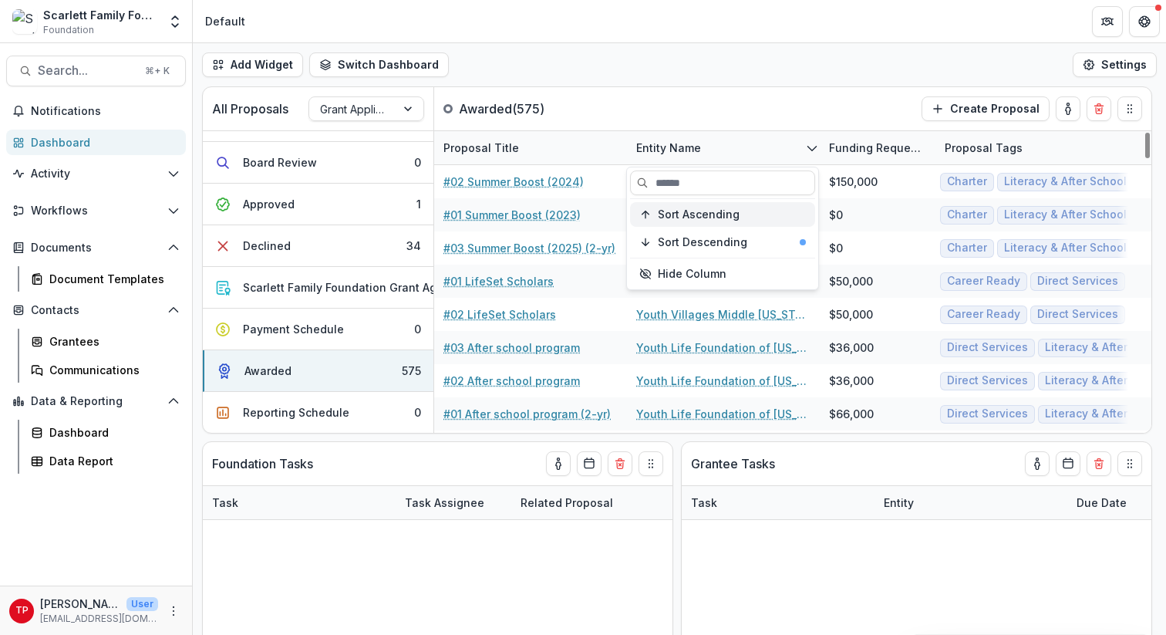
click at [713, 215] on span "Sort Ascending" at bounding box center [699, 214] width 82 height 13
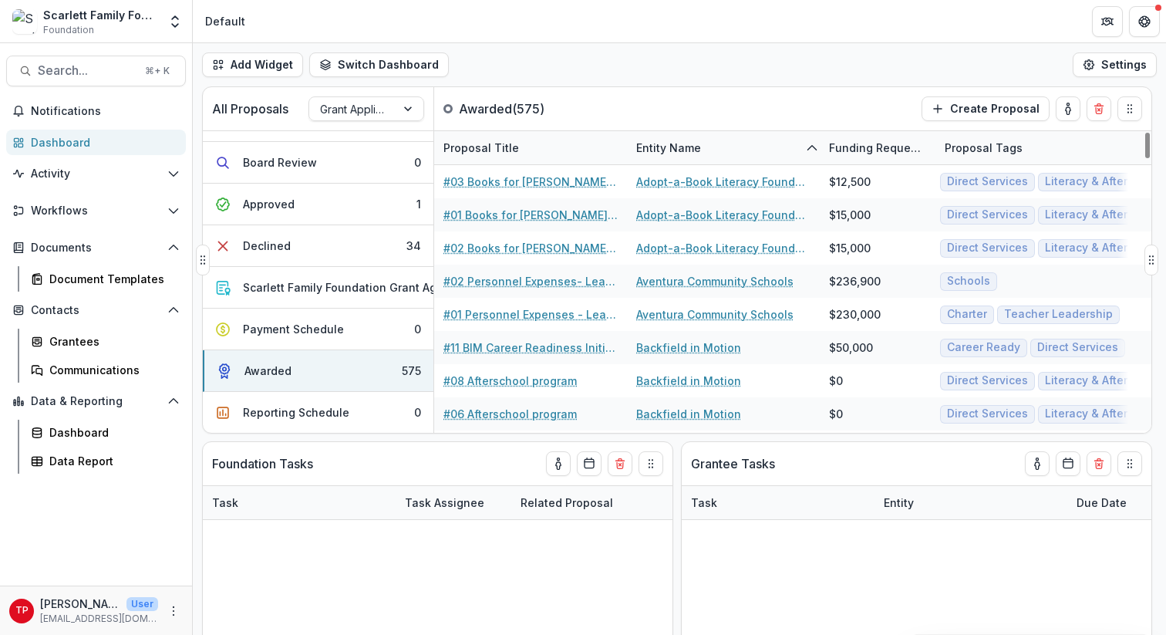
click at [755, 105] on div "All Proposals Grant Application Process Awarded ( 575 ) Create Proposal" at bounding box center [645, 108] width 884 height 43
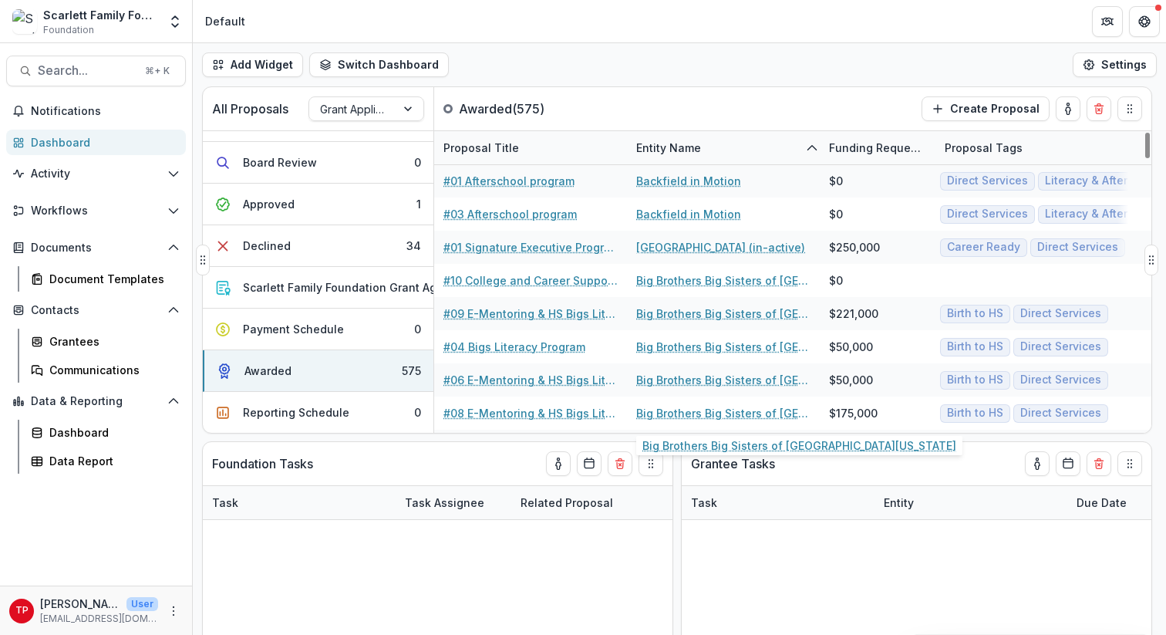
scroll to position [431, 0]
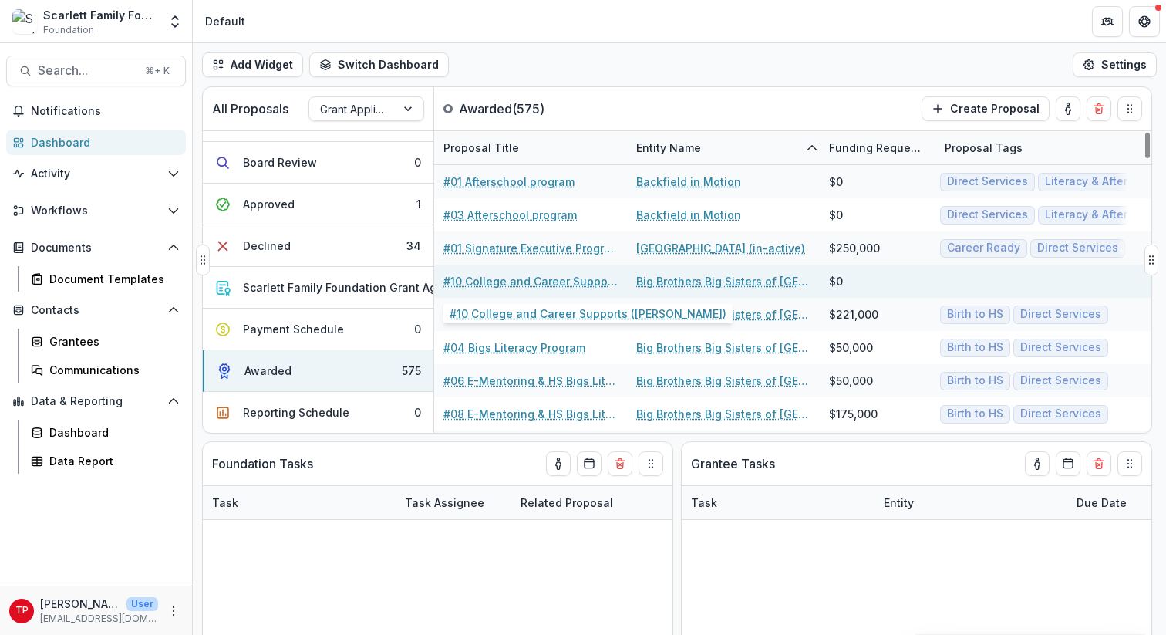
click at [584, 285] on link "#10 College and Career Supports ([PERSON_NAME])" at bounding box center [530, 281] width 174 height 16
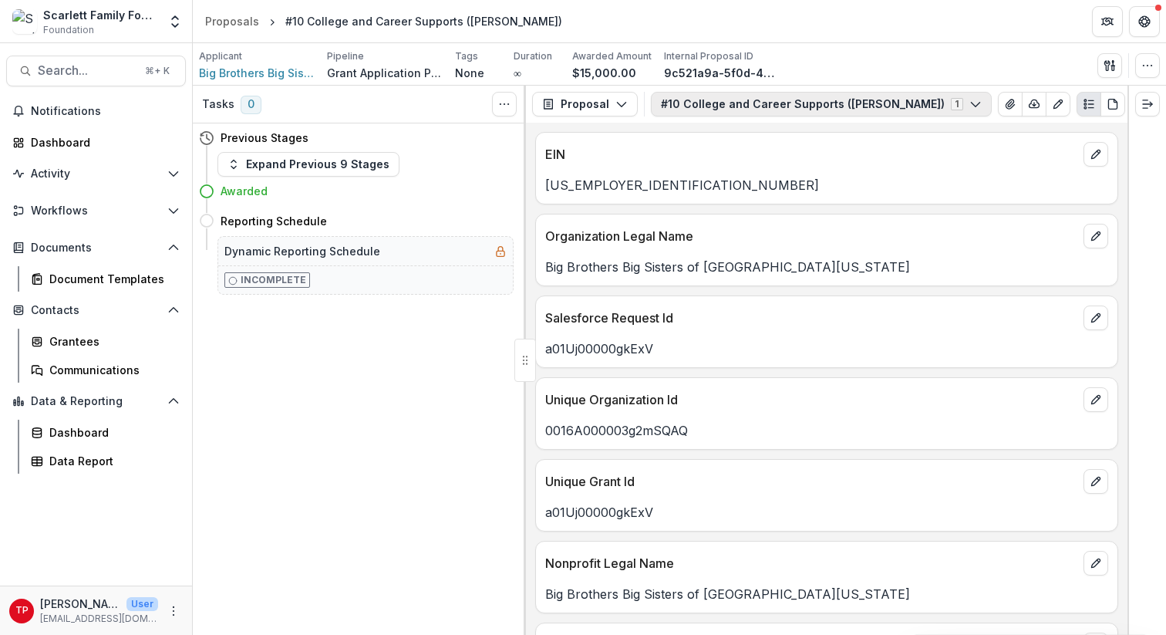
click at [823, 106] on button "#10 College and Career Supports ([PERSON_NAME]) 1" at bounding box center [821, 104] width 341 height 25
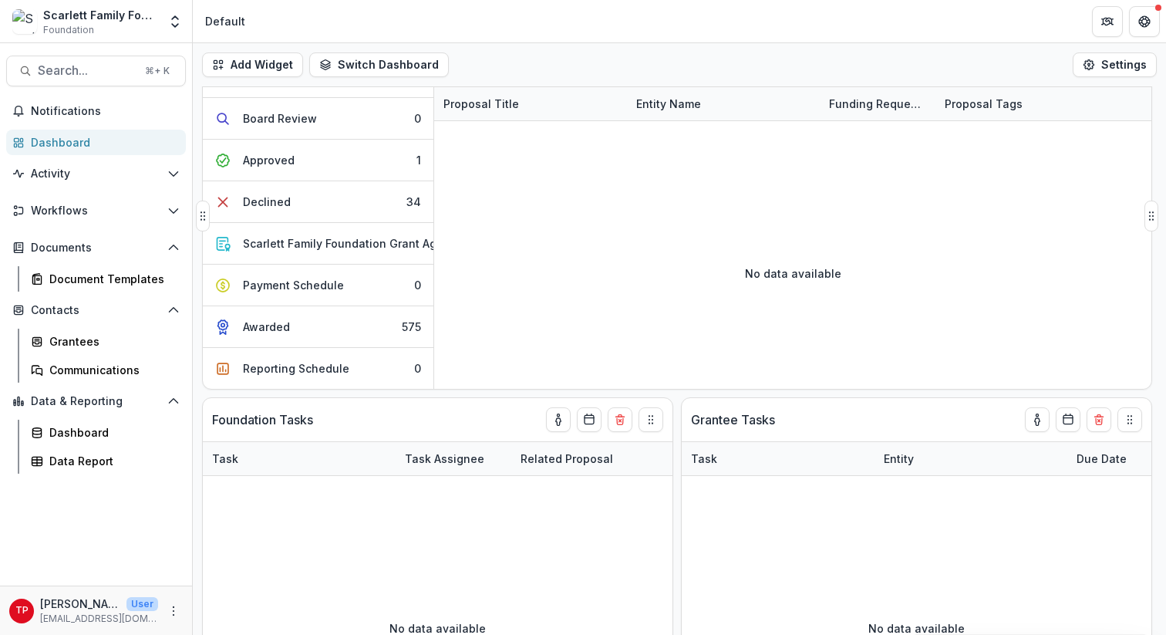
scroll to position [45, 0]
click at [376, 311] on button "Awarded 575" at bounding box center [318, 326] width 231 height 42
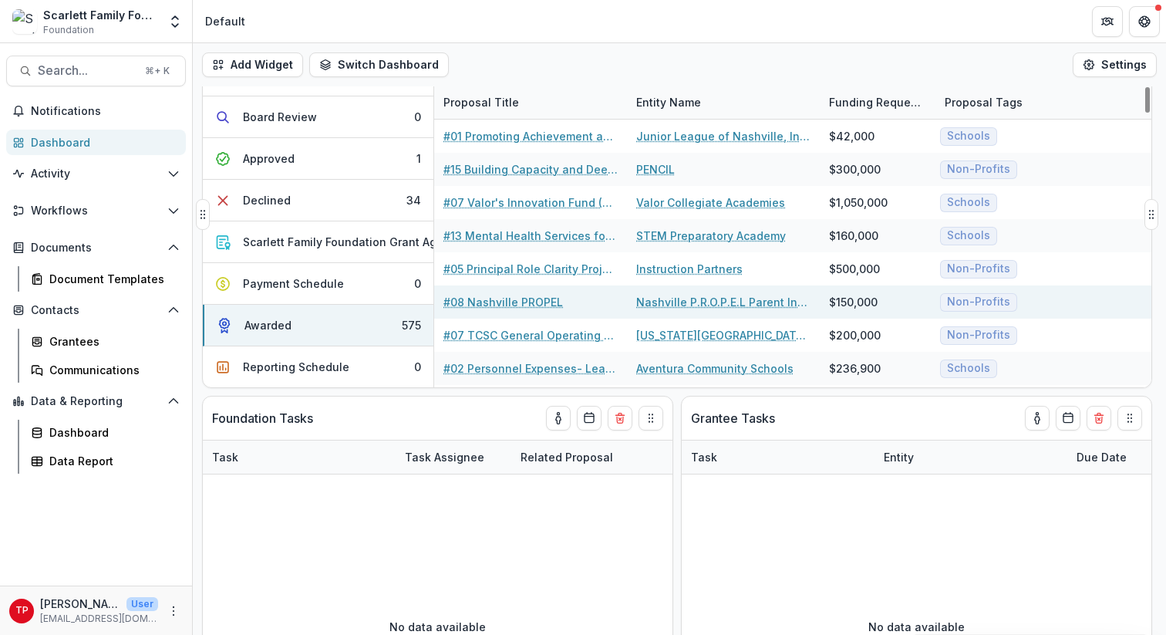
scroll to position [0, 0]
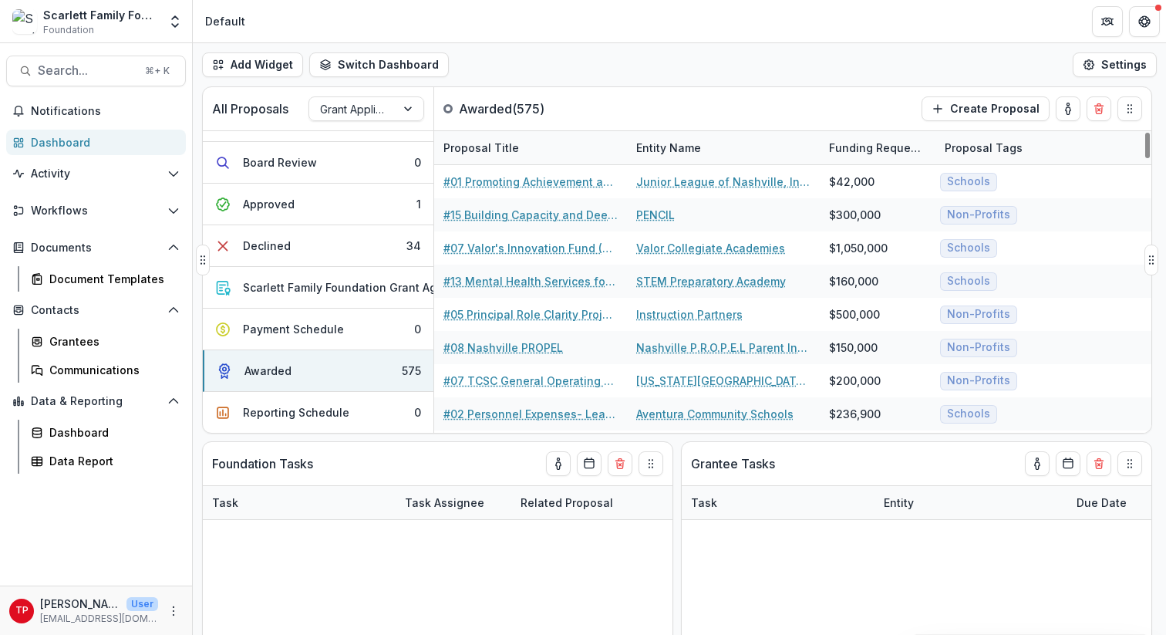
click at [732, 143] on div "Entity Name" at bounding box center [723, 147] width 193 height 33
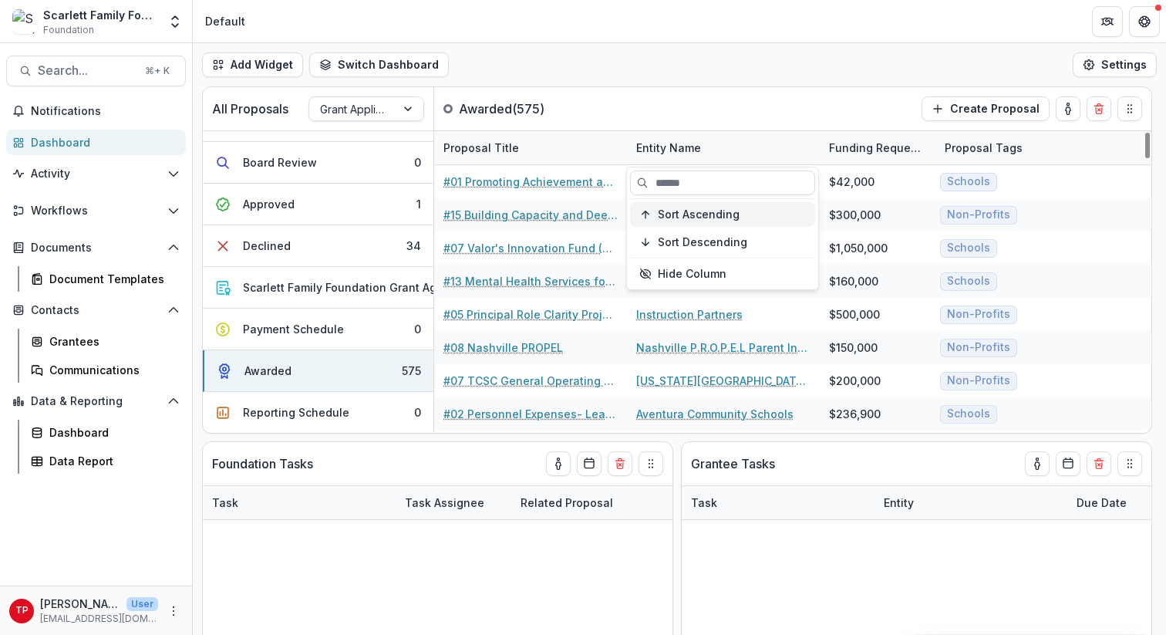
click at [706, 212] on span "Sort Ascending" at bounding box center [699, 214] width 82 height 13
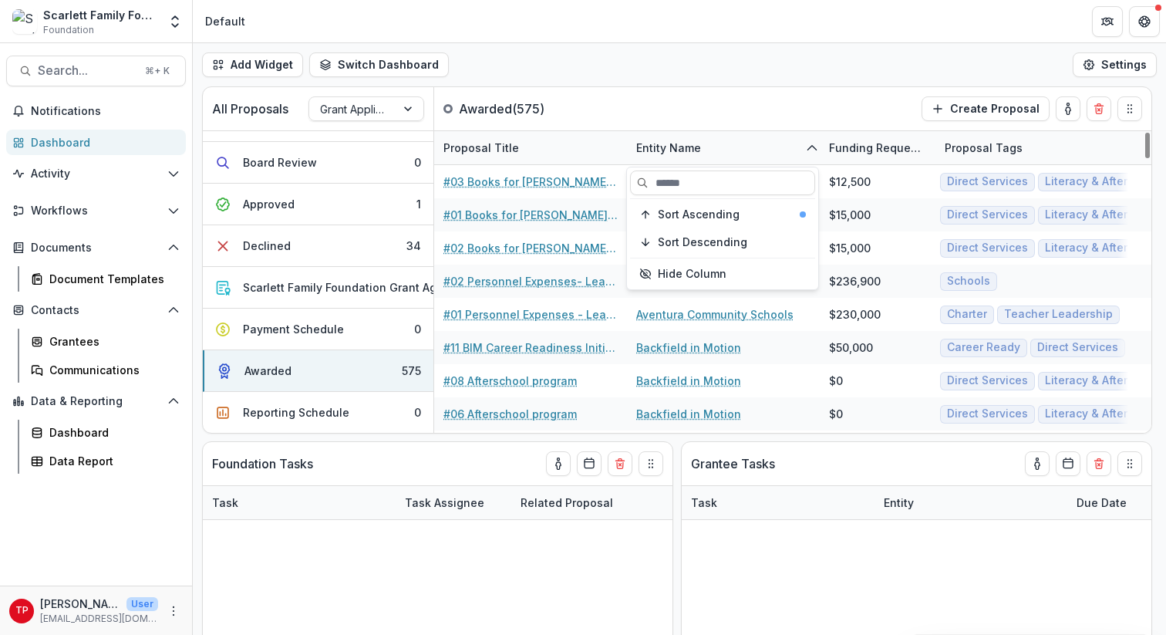
click at [729, 69] on div "Add Widget Switch Dashboard Default New Dashboard Settings" at bounding box center [679, 64] width 973 height 43
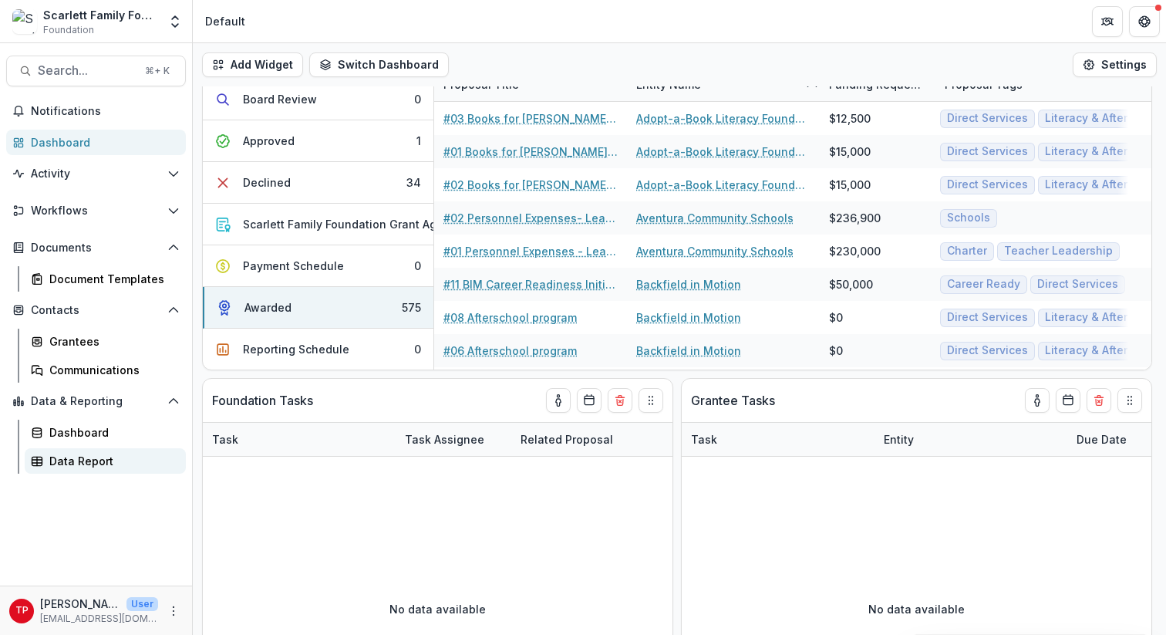
click at [89, 456] on div "Data Report" at bounding box center [111, 461] width 124 height 16
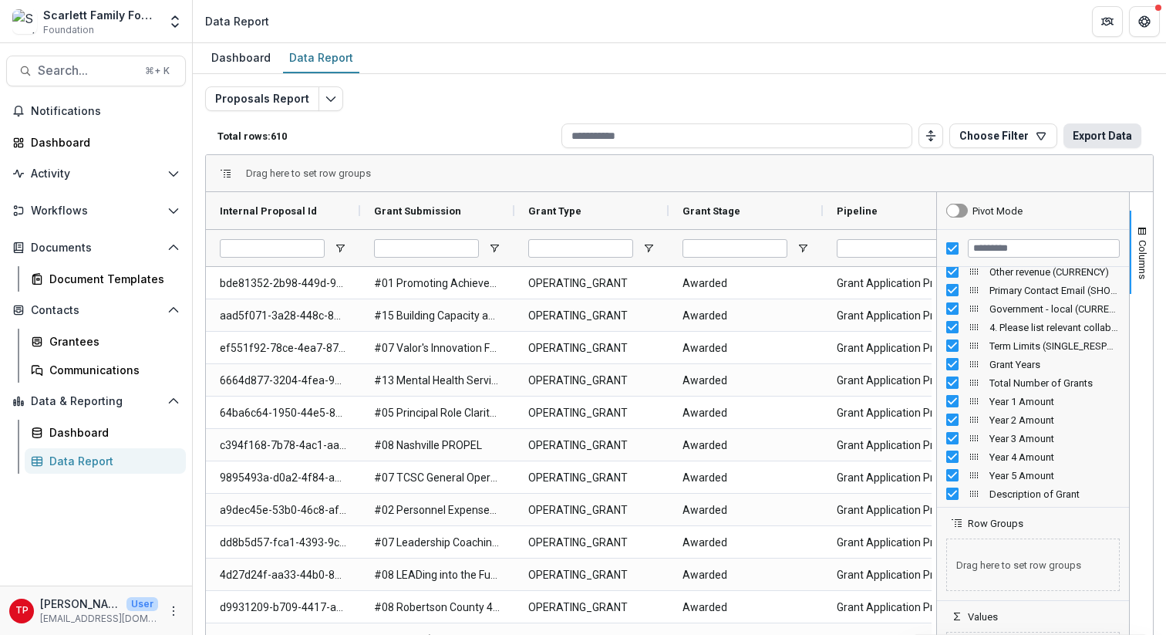
click at [1087, 135] on button "Export Data" at bounding box center [1102, 135] width 78 height 25
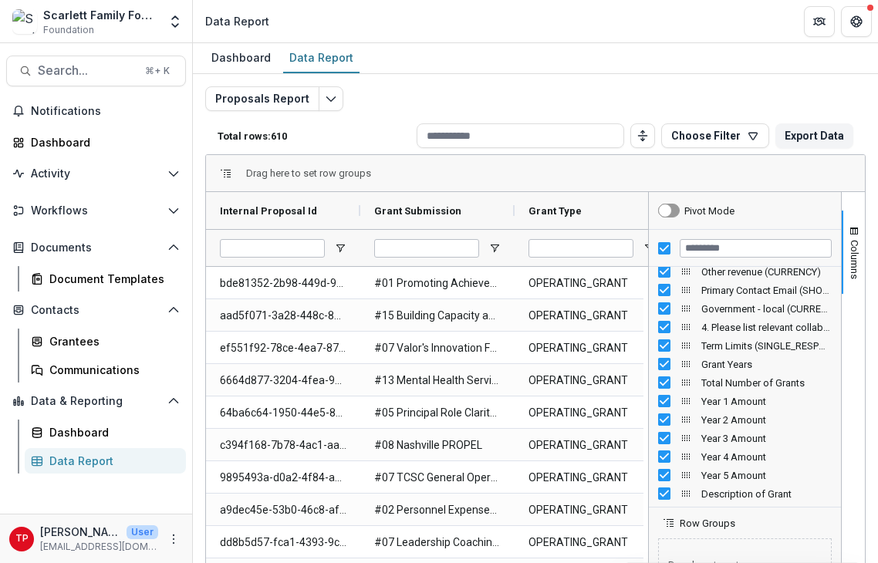
click at [492, 68] on div "Dashboard Data Report" at bounding box center [535, 58] width 685 height 31
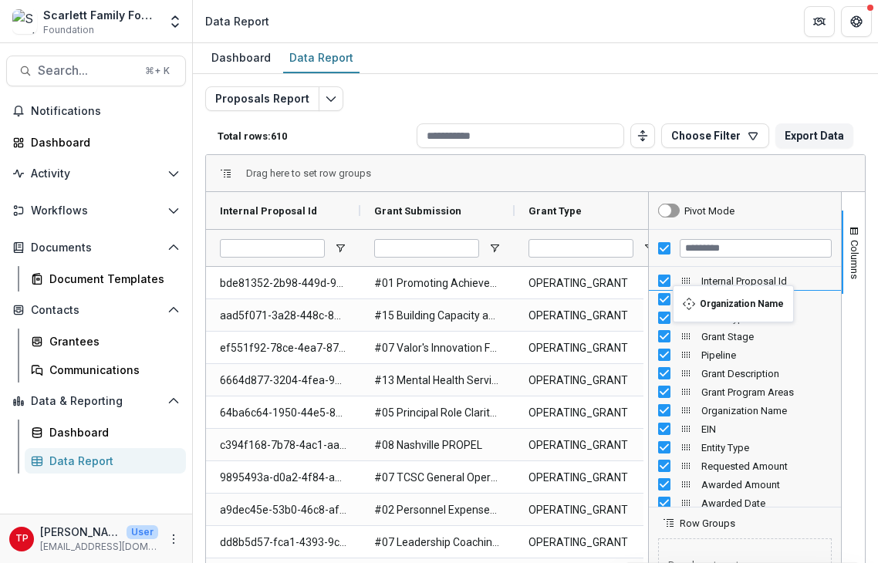
drag, startPoint x: 682, startPoint y: 409, endPoint x: 680, endPoint y: 295, distance: 114.1
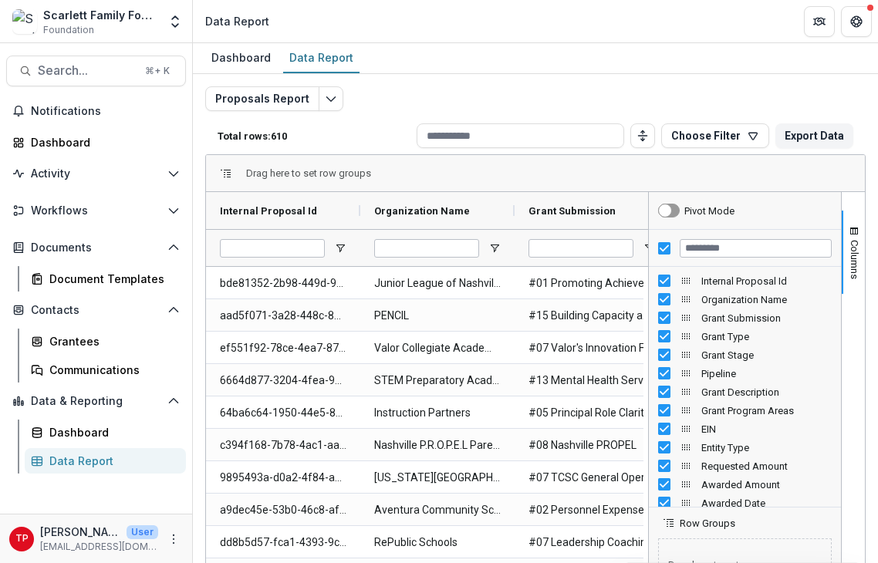
click at [537, 48] on div "Dashboard Data Report" at bounding box center [535, 58] width 685 height 31
